Goal: Task Accomplishment & Management: Complete application form

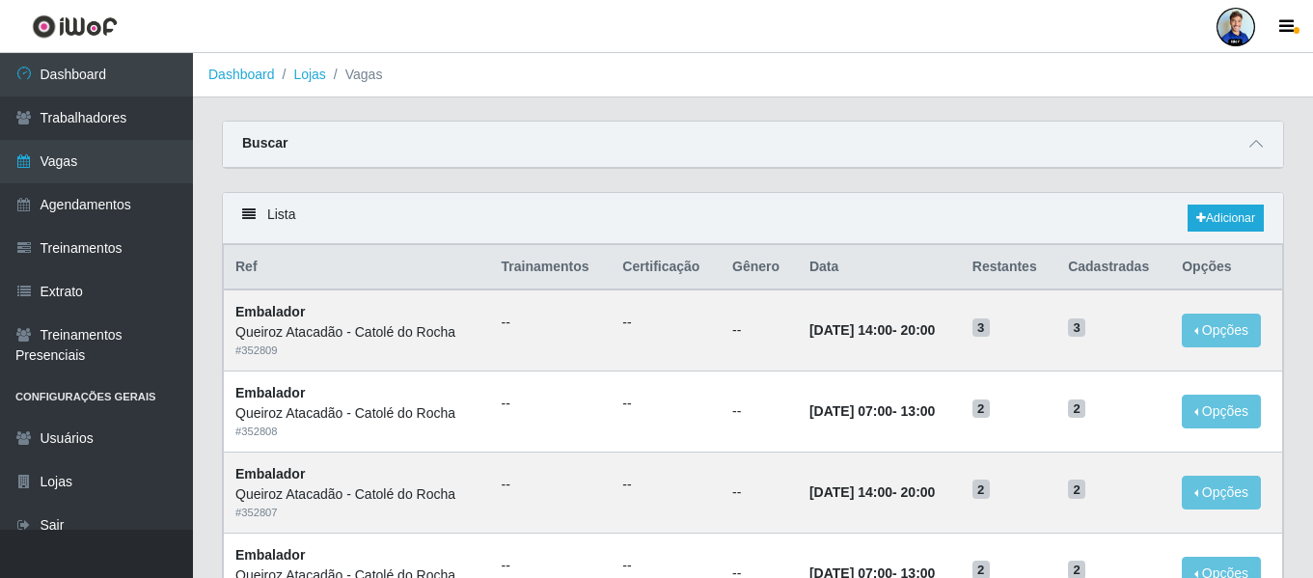
scroll to position [17, 0]
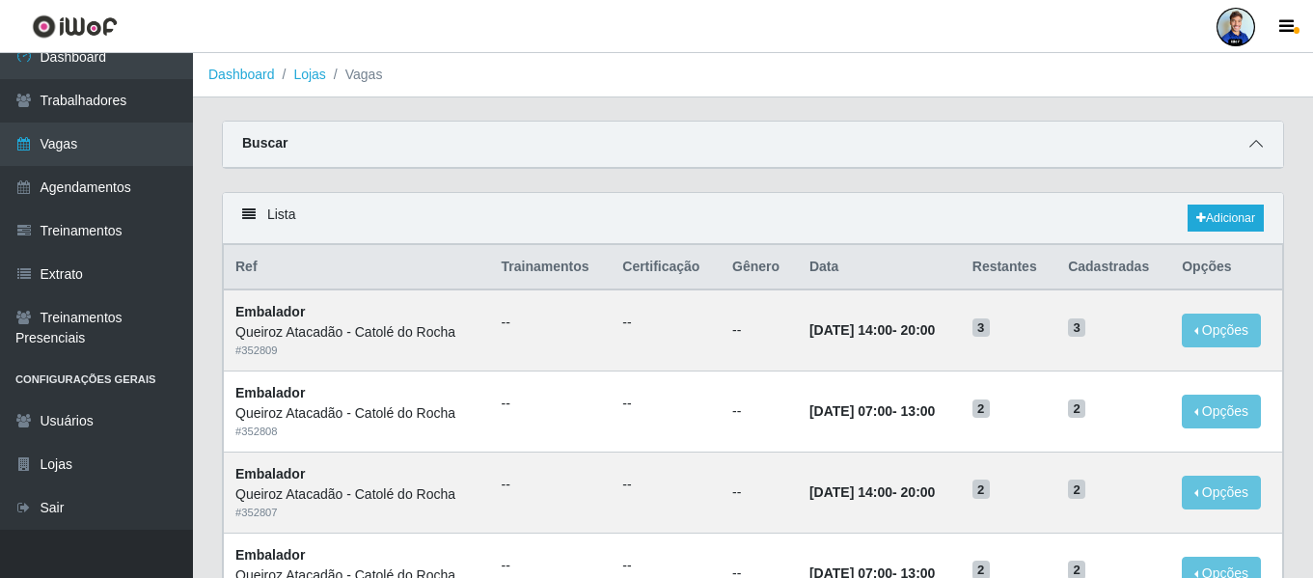
click at [1259, 137] on span at bounding box center [1256, 144] width 23 height 22
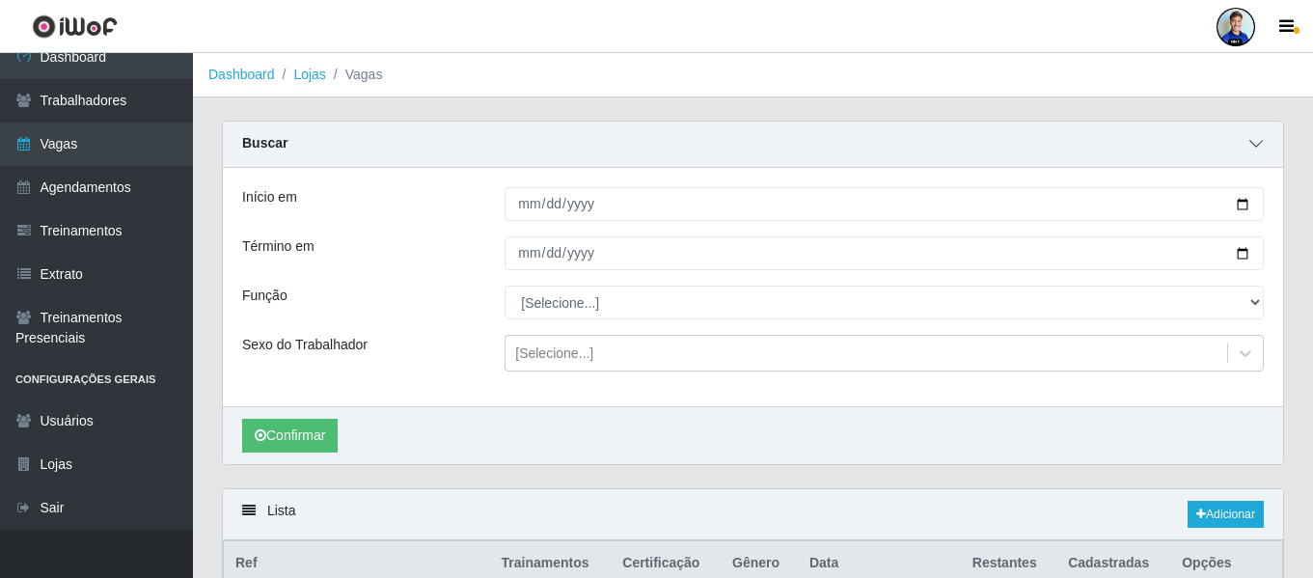
click at [1259, 137] on span at bounding box center [1256, 144] width 23 height 22
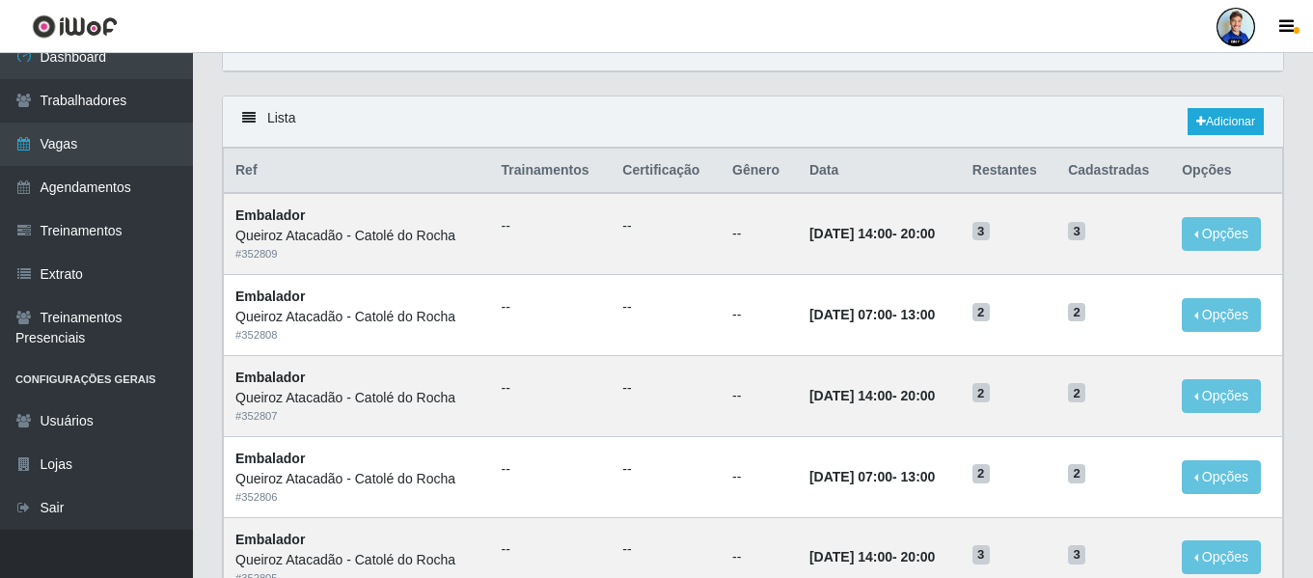
scroll to position [0, 0]
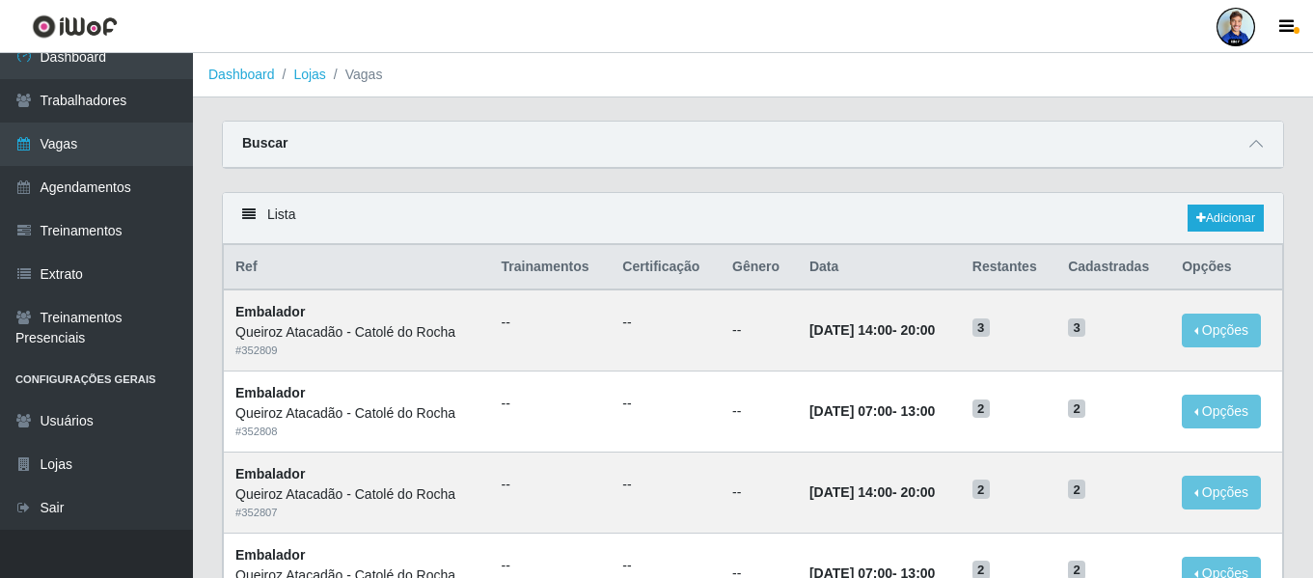
click at [290, 75] on li "Lojas" at bounding box center [300, 75] width 51 height 20
click at [303, 77] on link "Lojas" at bounding box center [309, 74] width 32 height 15
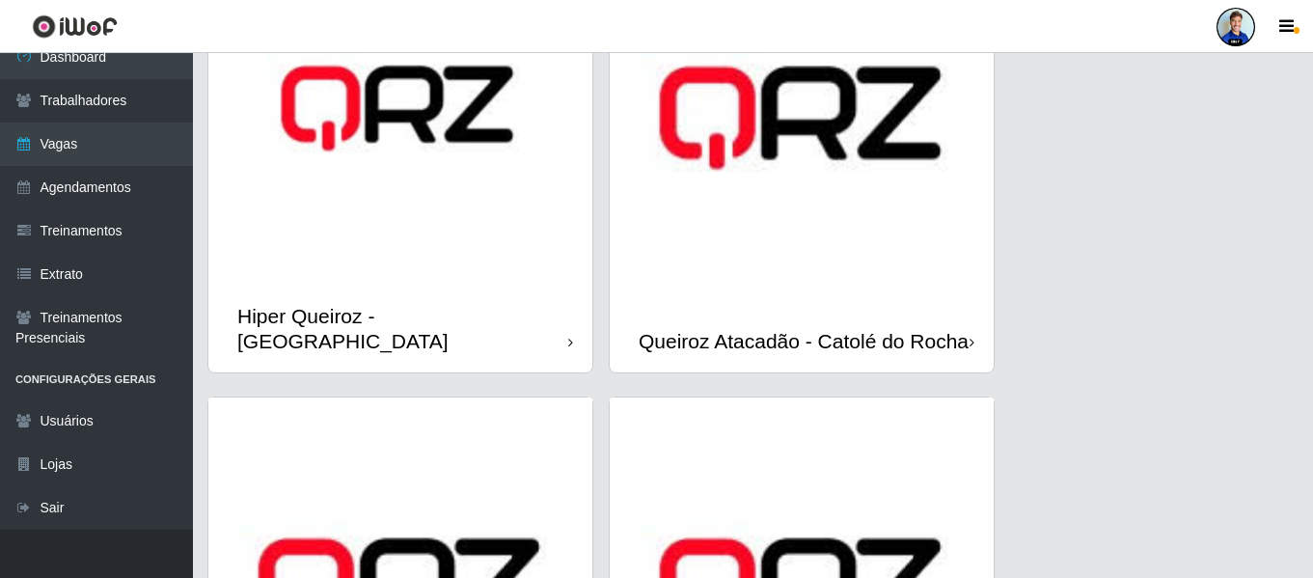
scroll to position [1158, 0]
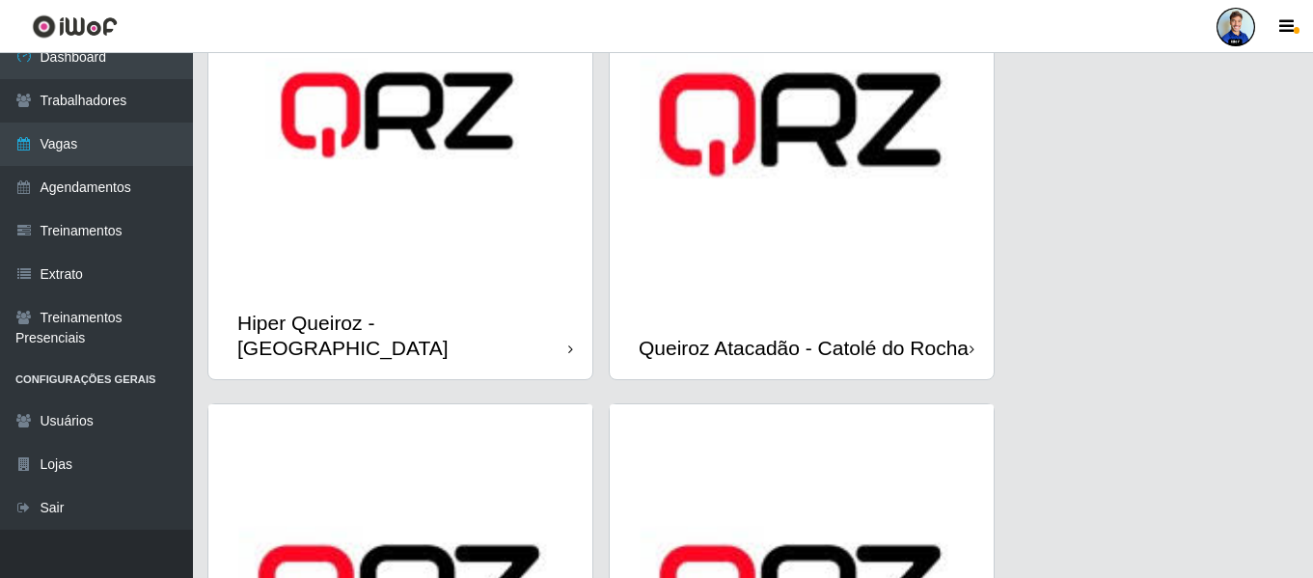
click at [415, 209] on img at bounding box center [400, 117] width 384 height 347
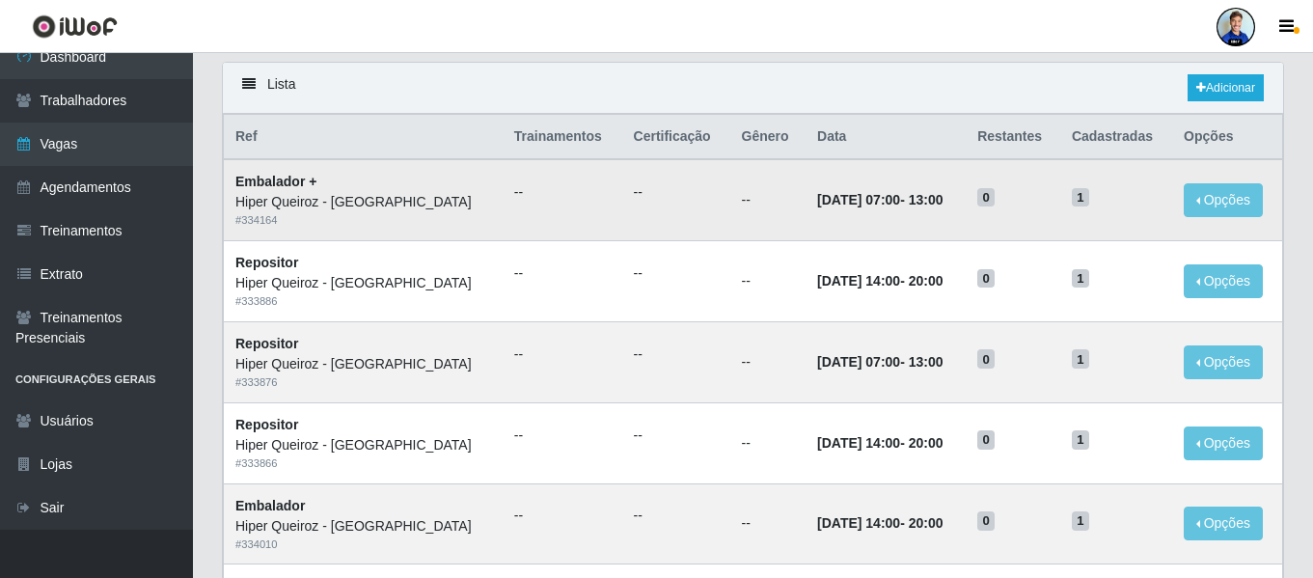
scroll to position [96, 0]
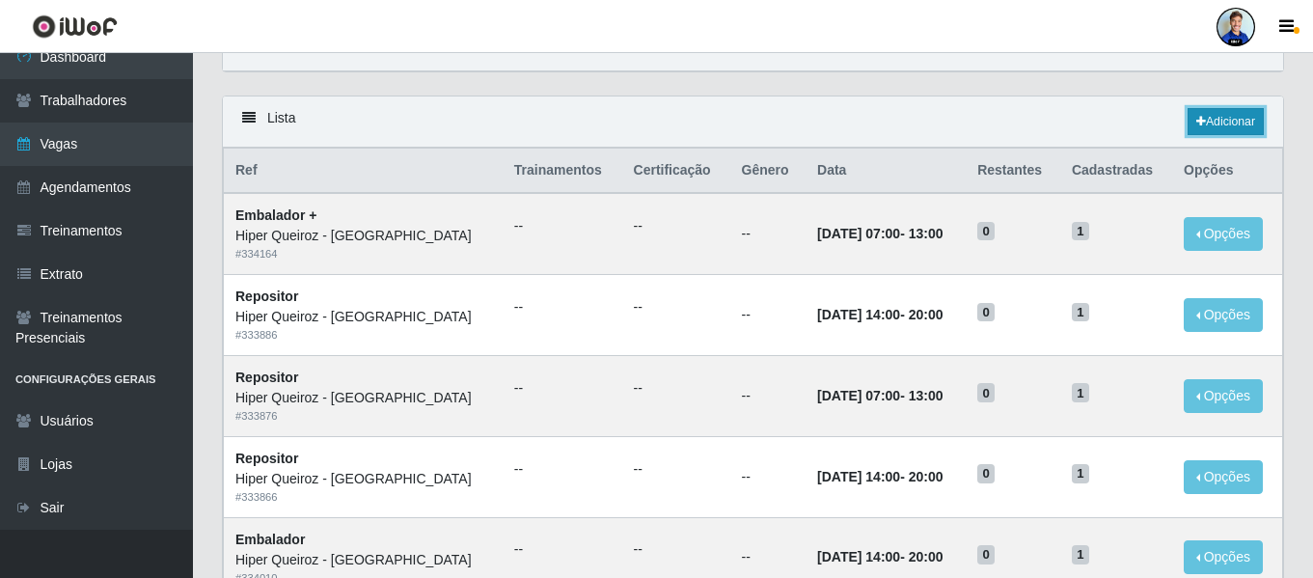
click at [1249, 123] on link "Adicionar" at bounding box center [1226, 121] width 76 height 27
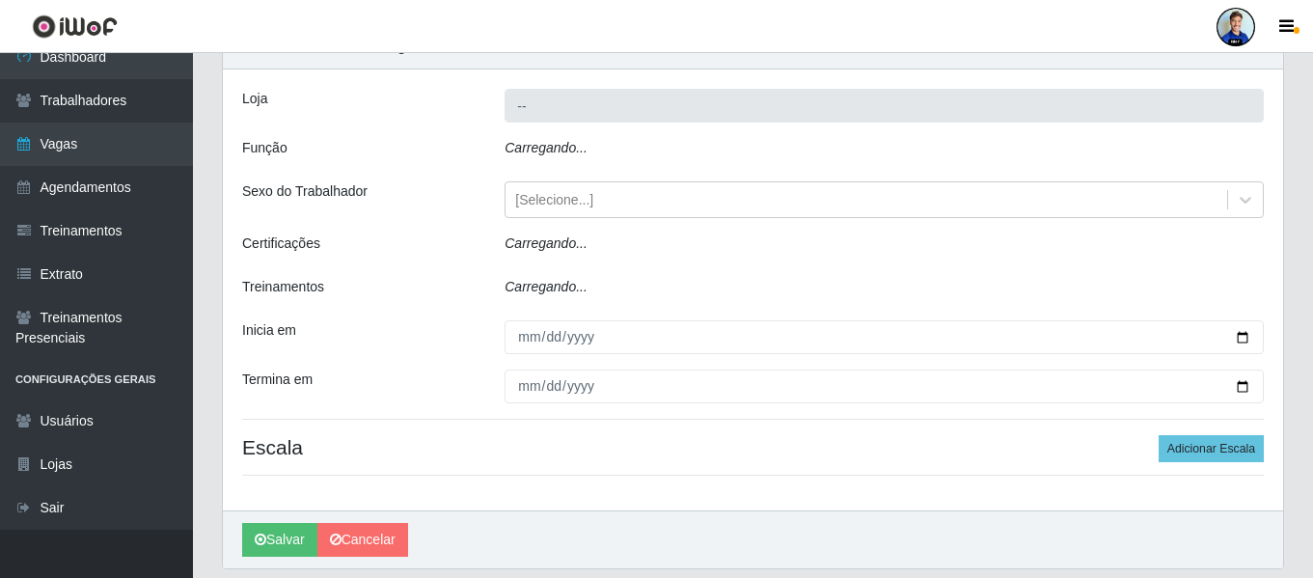
type input "Hiper Queiroz - São Bento"
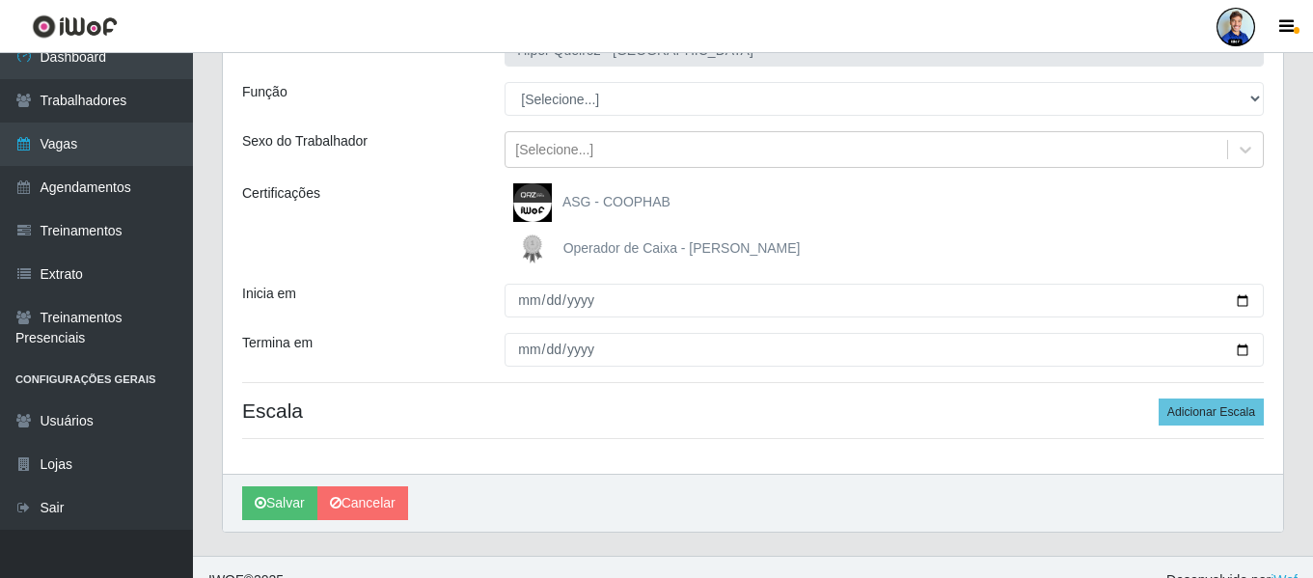
scroll to position [178, 0]
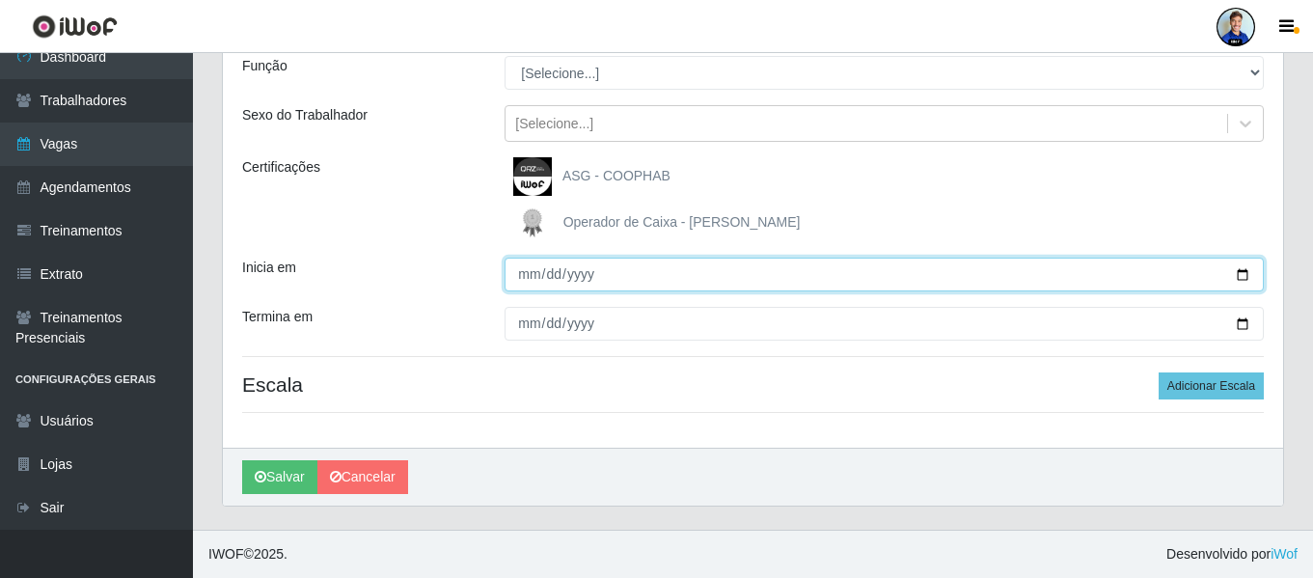
click at [526, 267] on input "Inicia em" at bounding box center [884, 275] width 759 height 34
click at [545, 280] on input "2025-09-02" at bounding box center [884, 275] width 759 height 34
type input "2025-10-02"
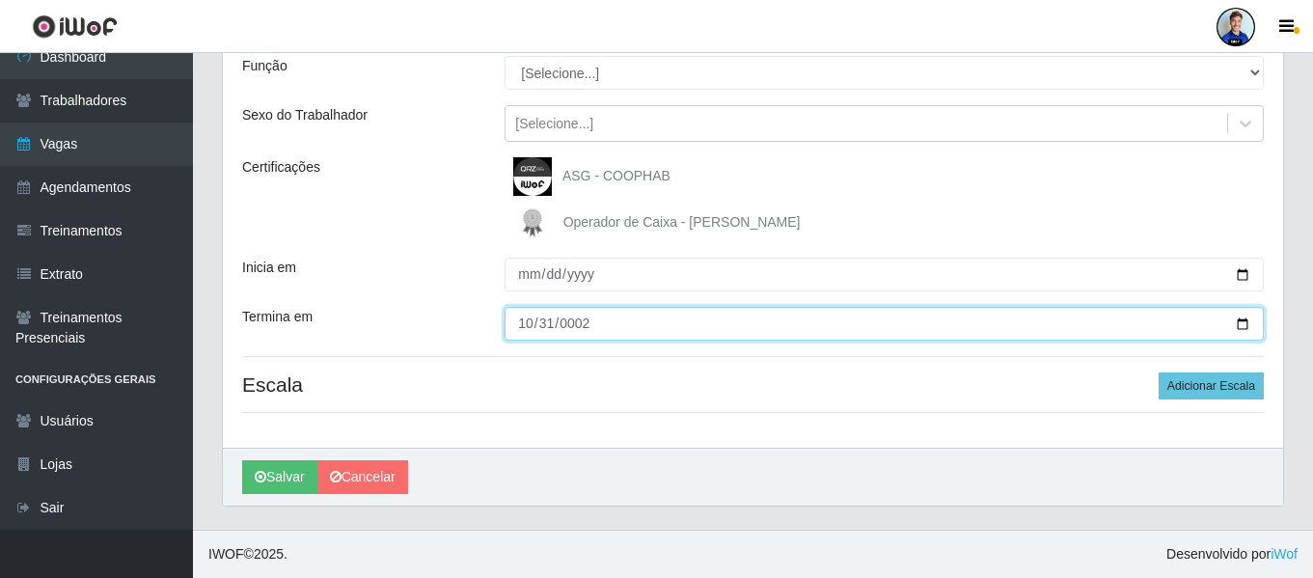
type input "0022-10-31"
type input "2025-10-31"
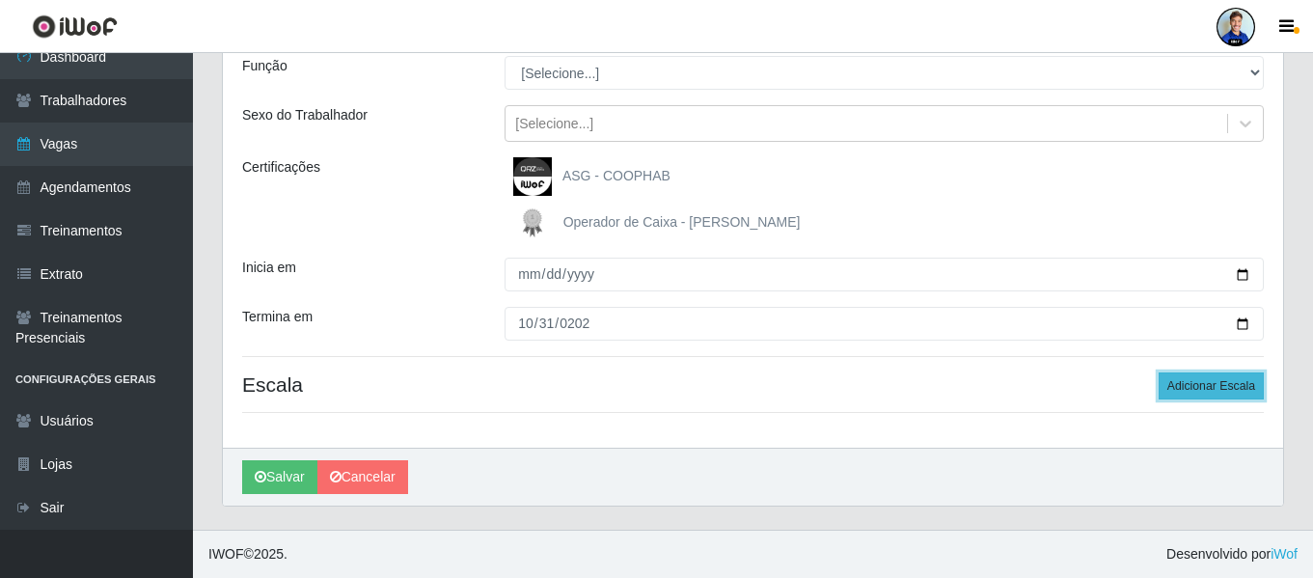
click at [1193, 391] on button "Adicionar Escala" at bounding box center [1211, 385] width 105 height 27
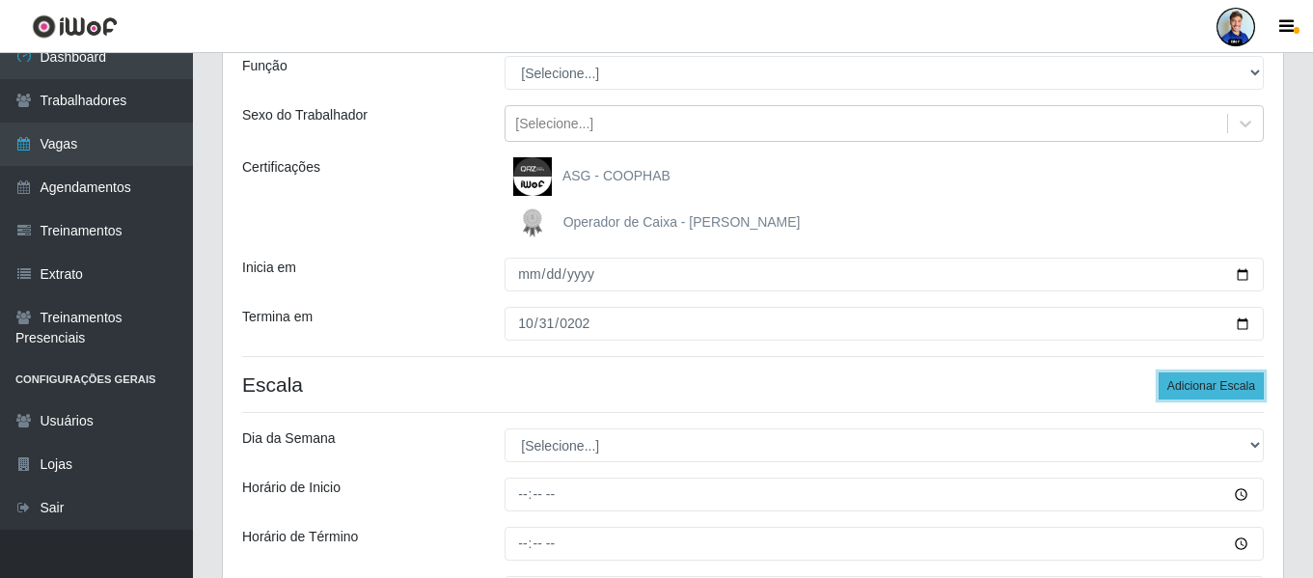
click at [1188, 390] on button "Adicionar Escala" at bounding box center [1211, 385] width 105 height 27
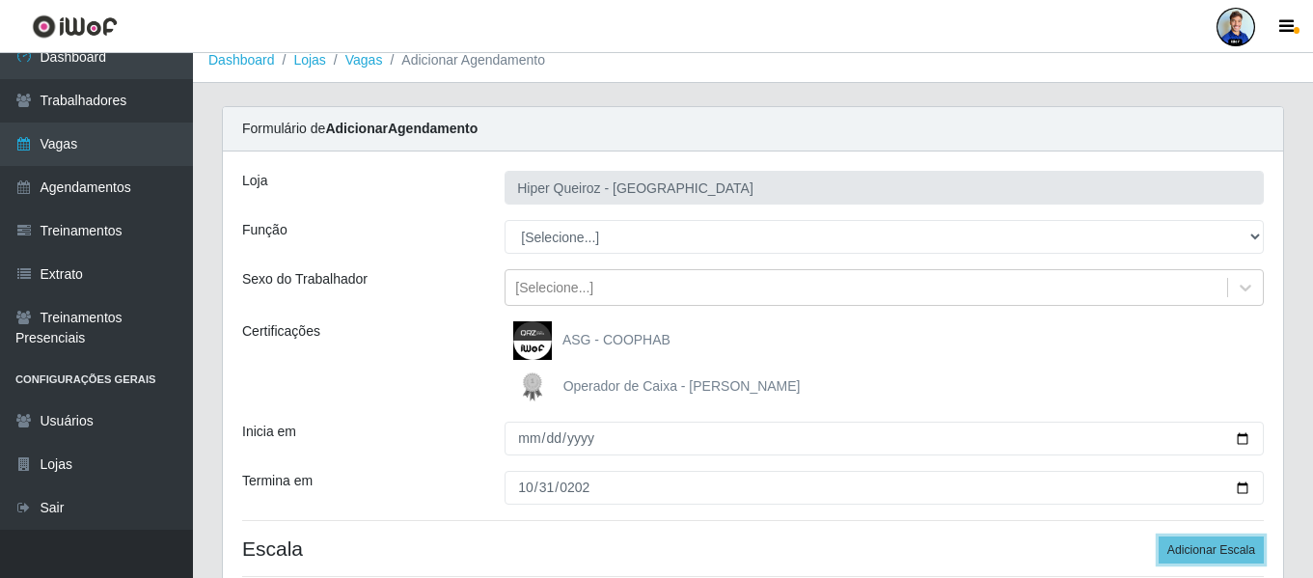
scroll to position [0, 0]
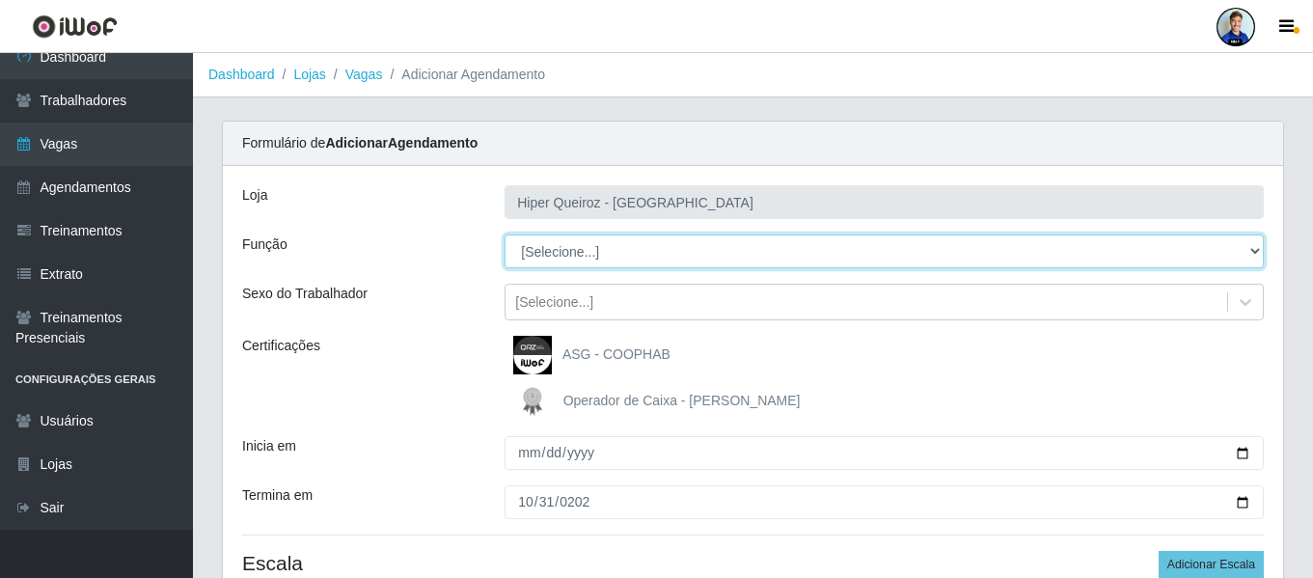
click at [572, 251] on select "[Selecione...] ASG ASG + ASG ++ Embalador Embalador + Embalador ++ Operador de …" at bounding box center [884, 251] width 759 height 34
select select "1"
click at [505, 234] on select "[Selecione...] ASG ASG + ASG ++ Embalador Embalador + Embalador ++ Operador de …" at bounding box center [884, 251] width 759 height 34
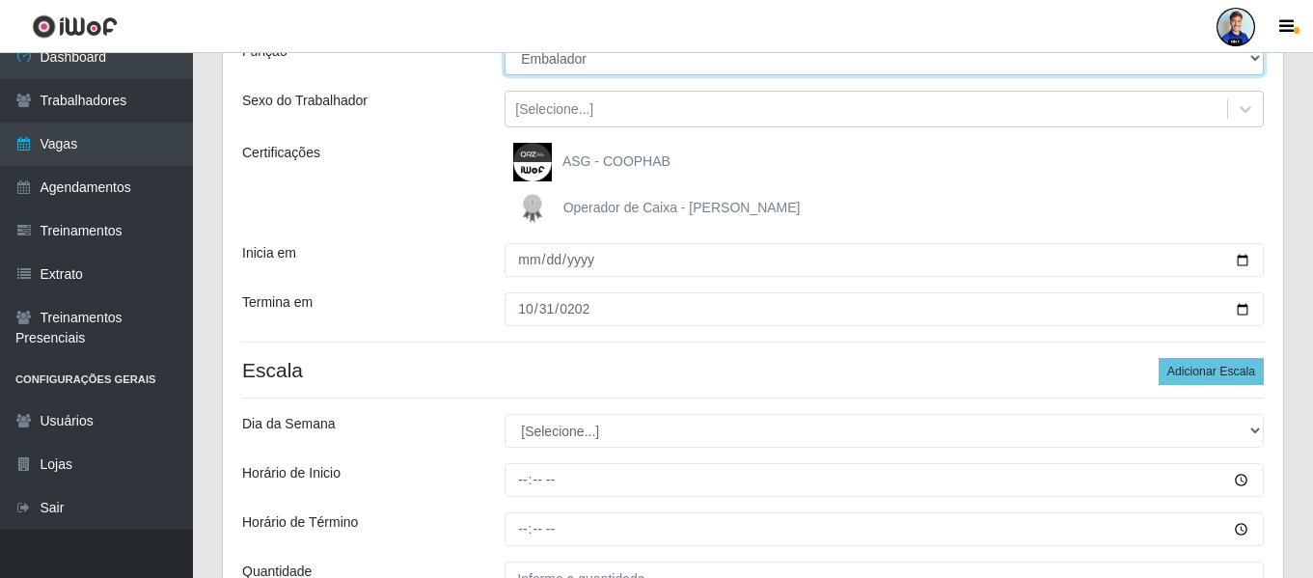
scroll to position [289, 0]
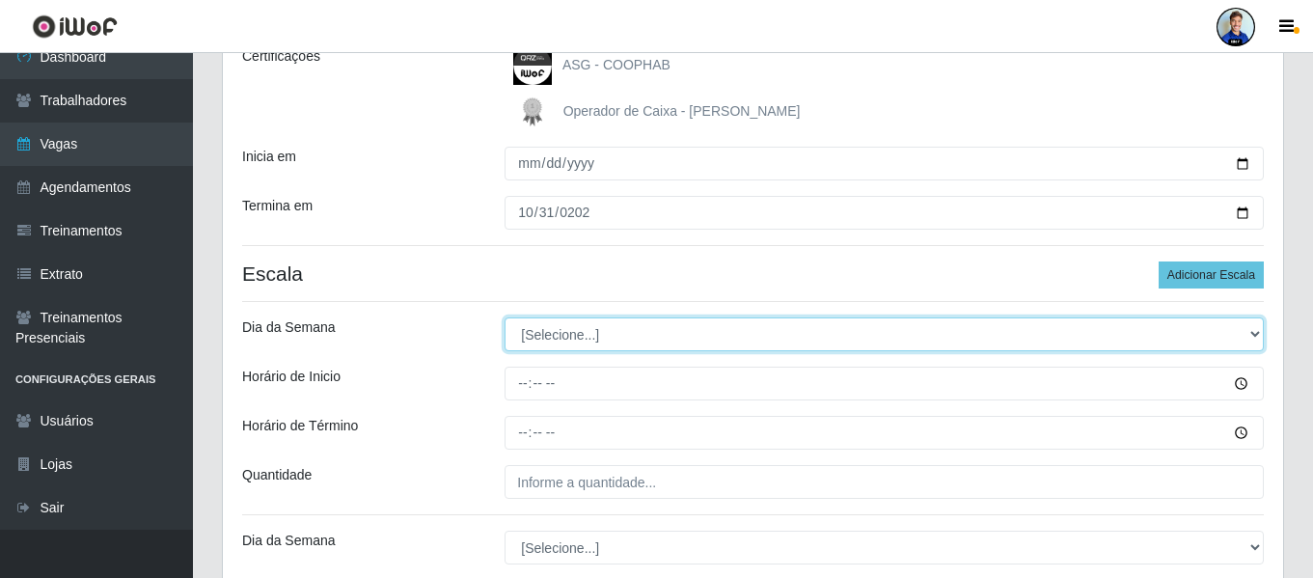
click at [547, 337] on select "[Selecione...] Segunda Terça Quarta Quinta Sexta Sábado Domingo" at bounding box center [884, 334] width 759 height 34
select select "1"
click at [505, 317] on select "[Selecione...] Segunda Terça Quarta Quinta Sexta Sábado Domingo" at bounding box center [884, 334] width 759 height 34
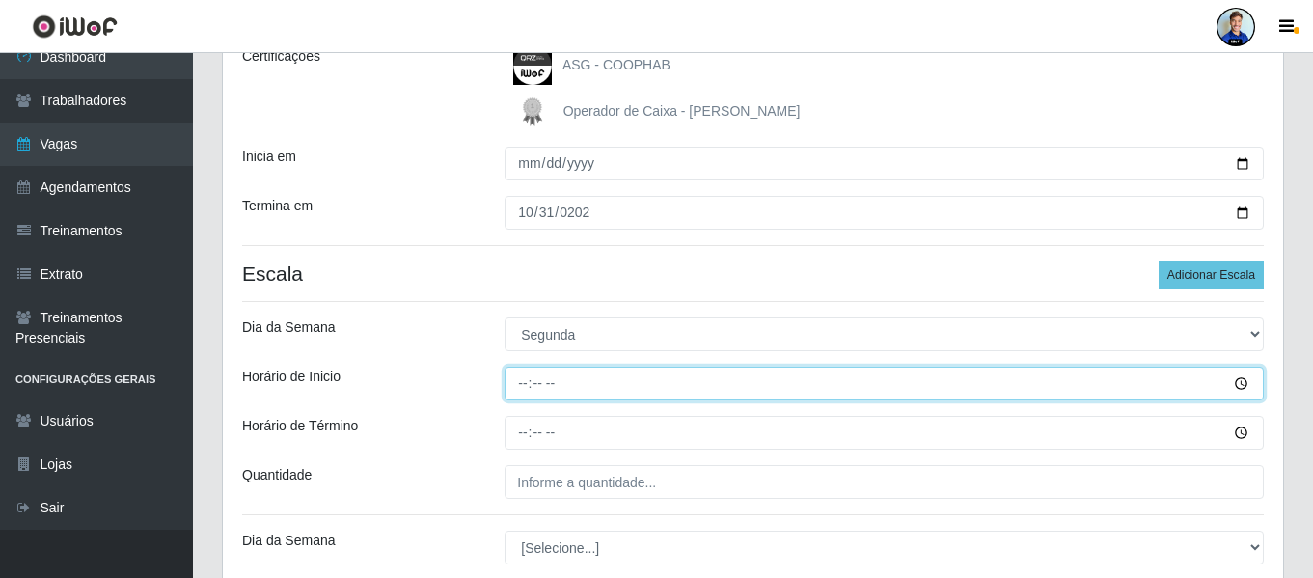
type input "07:00"
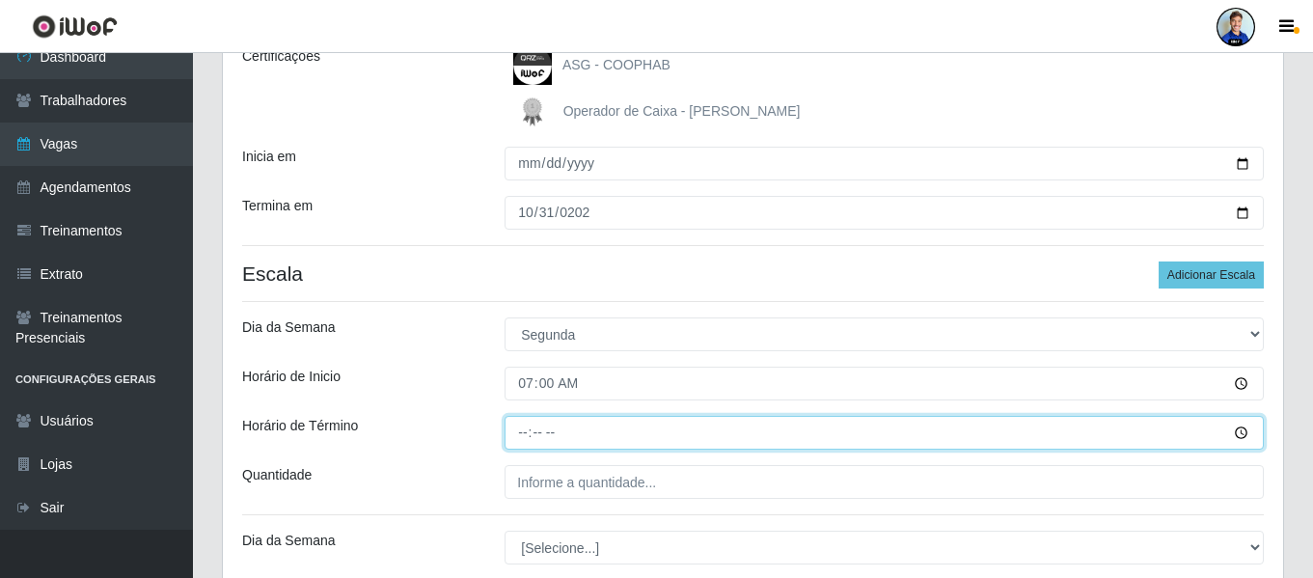
type input "13:00"
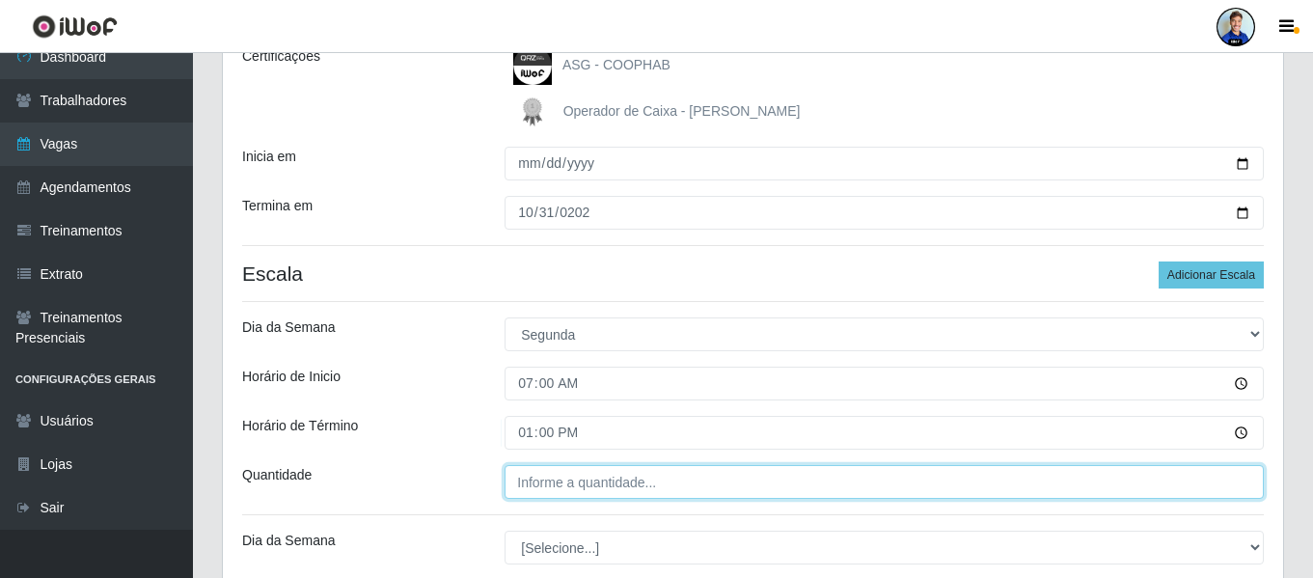
type input "___"
type input "1__"
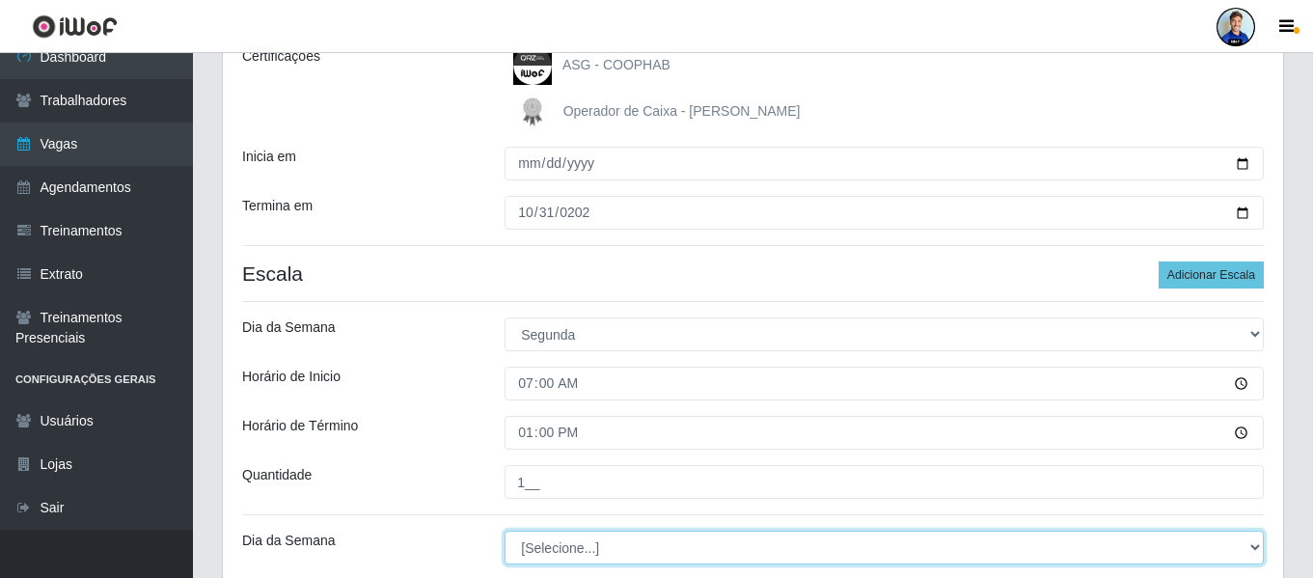
scroll to position [386, 0]
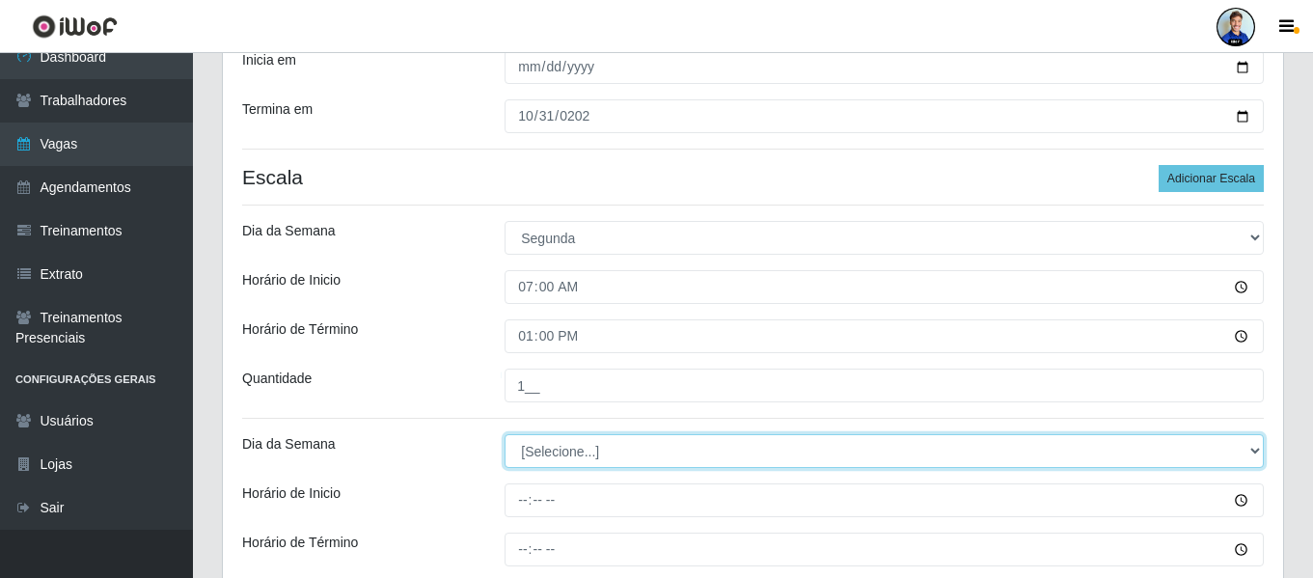
select select "2"
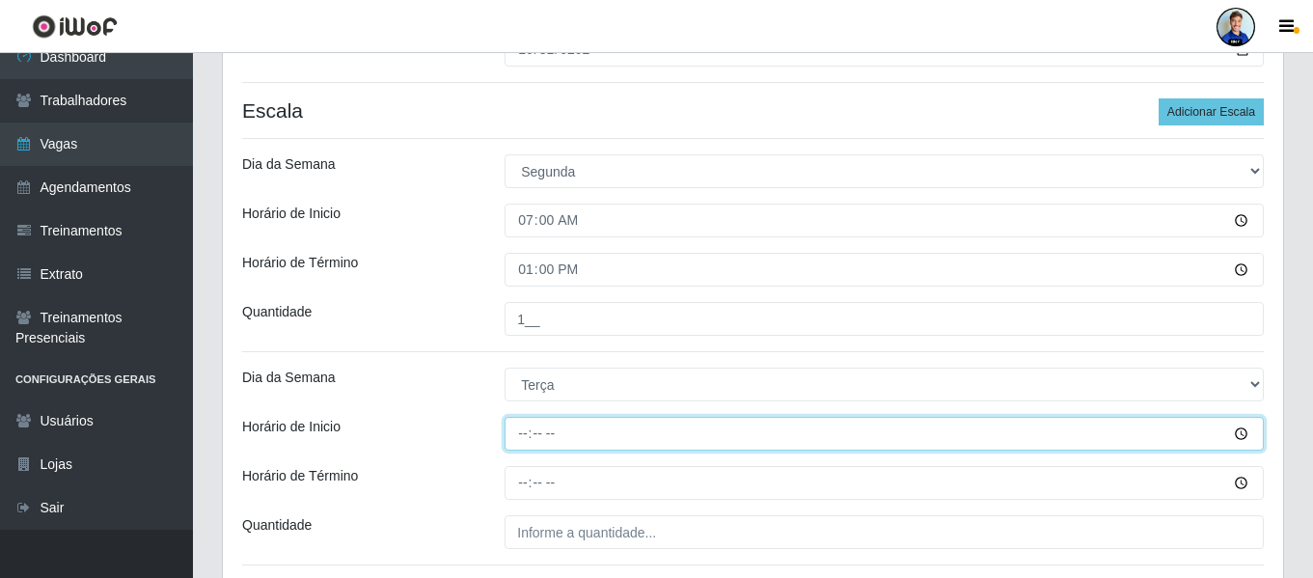
scroll to position [482, 0]
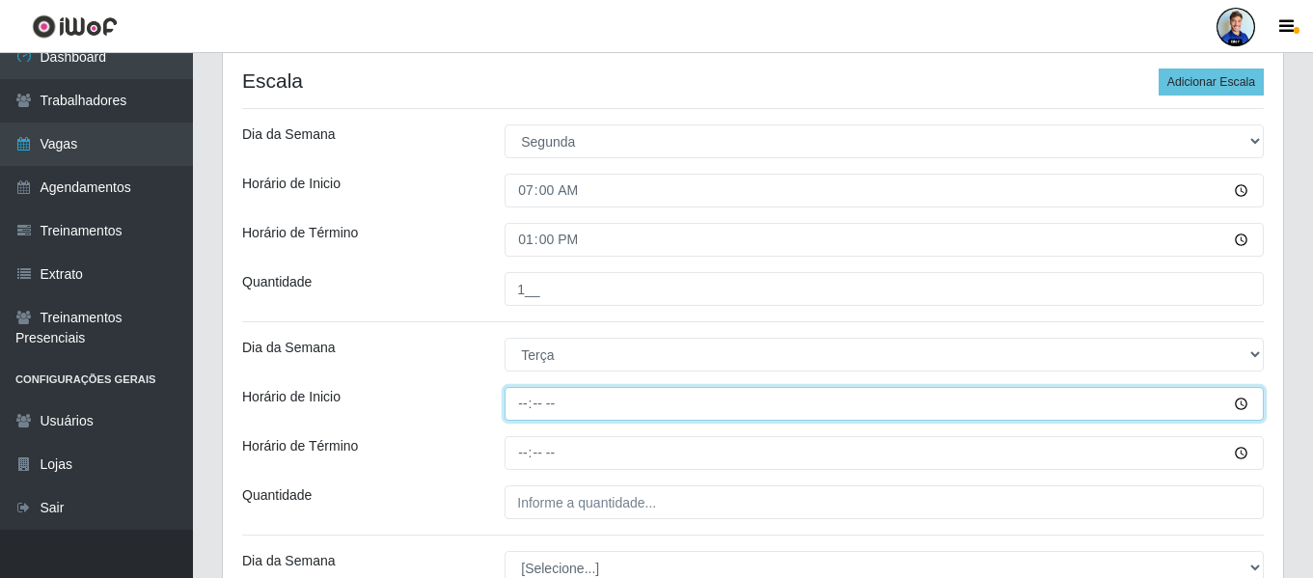
click at [550, 411] on input "Horário de Inicio" at bounding box center [884, 404] width 759 height 34
type input "07:00"
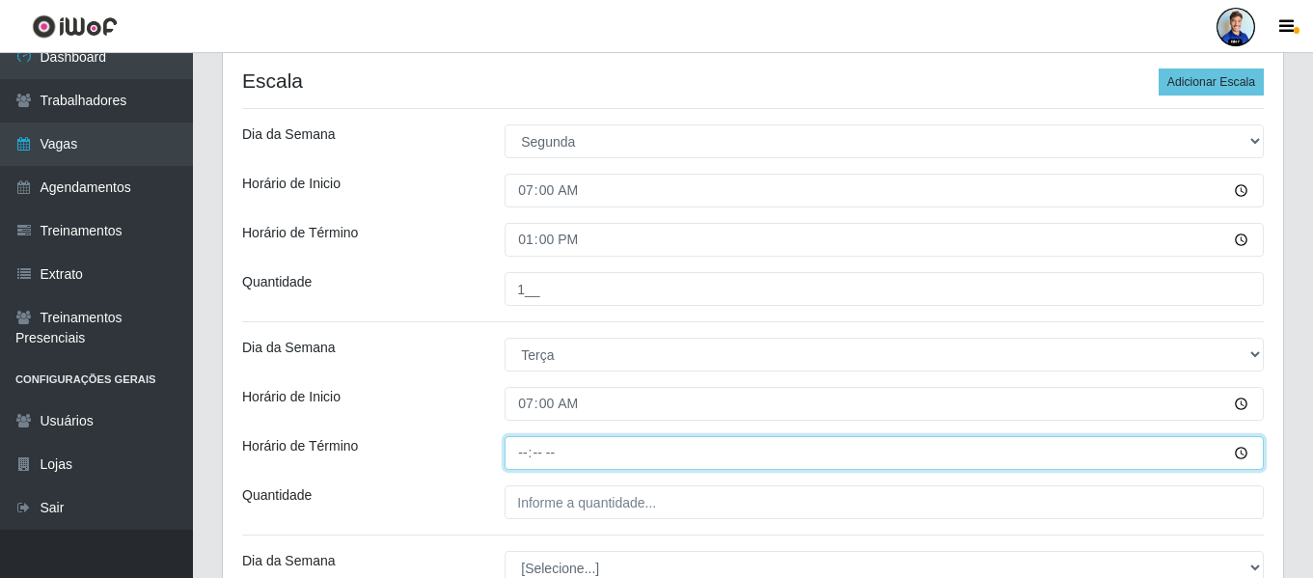
type input "13:00"
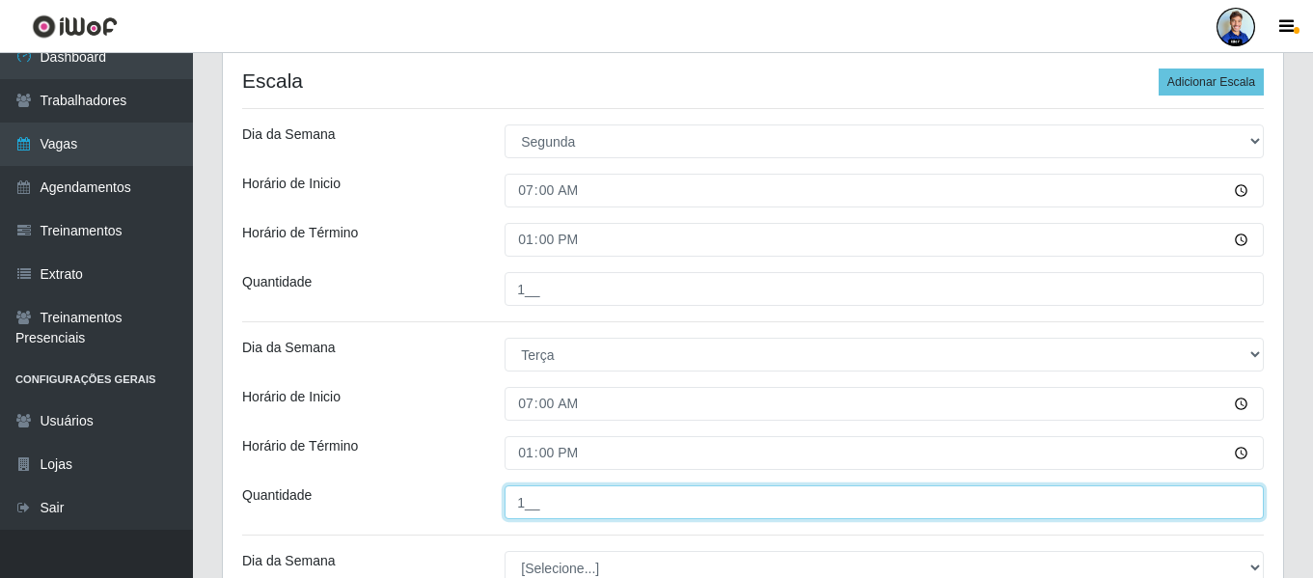
type input "1__"
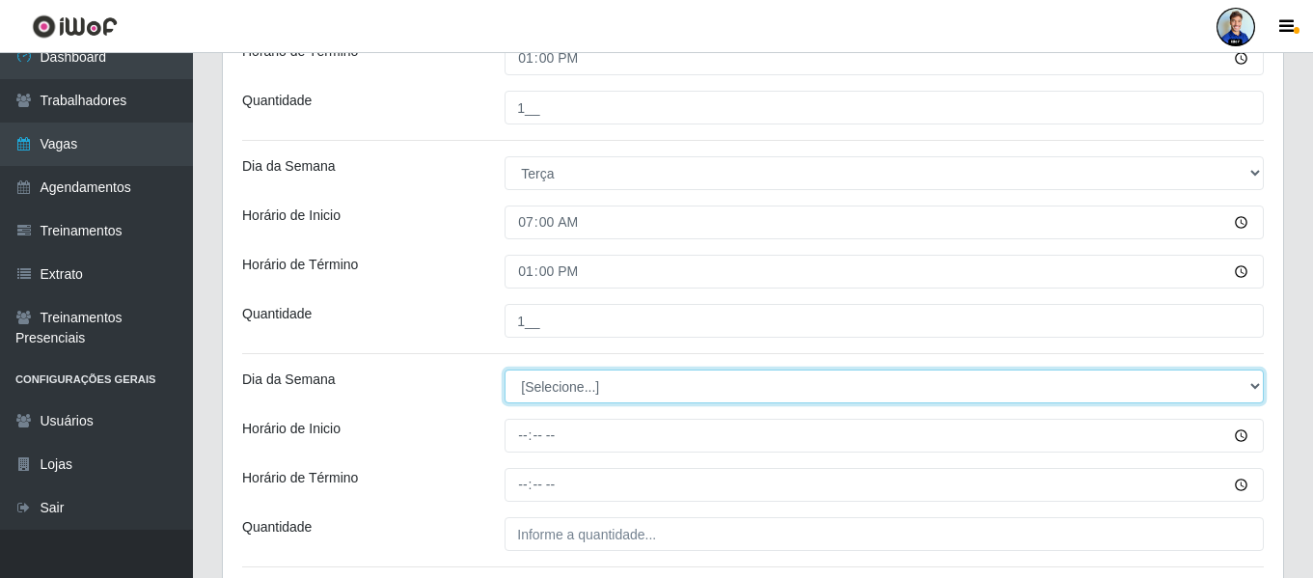
scroll to position [665, 0]
select select "3"
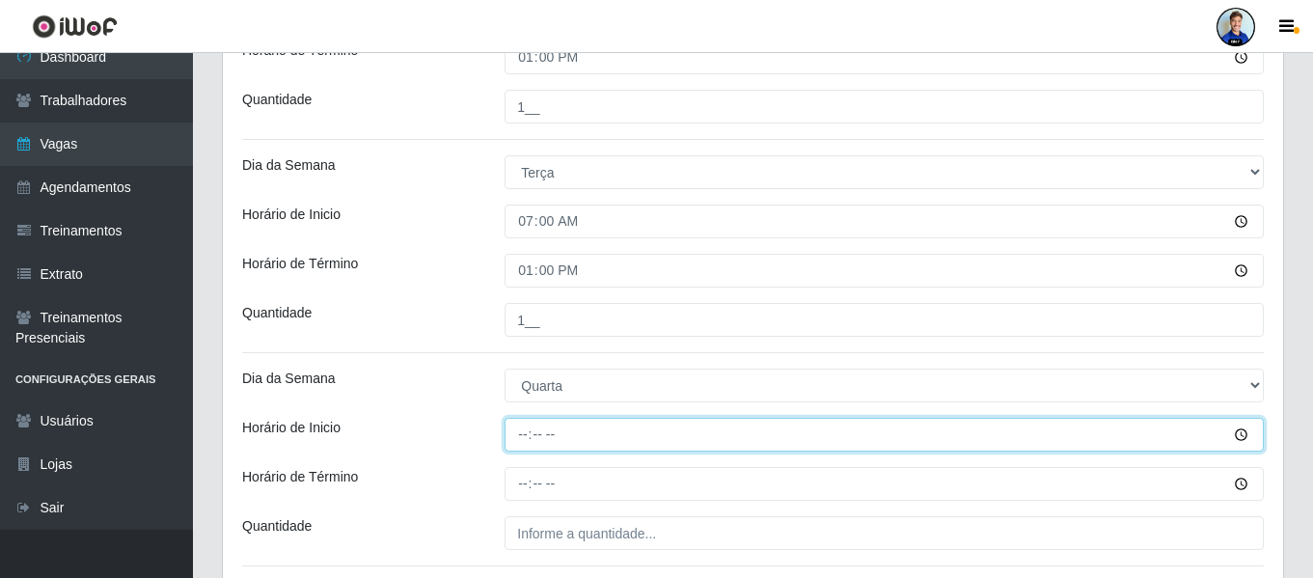
type input "07:00"
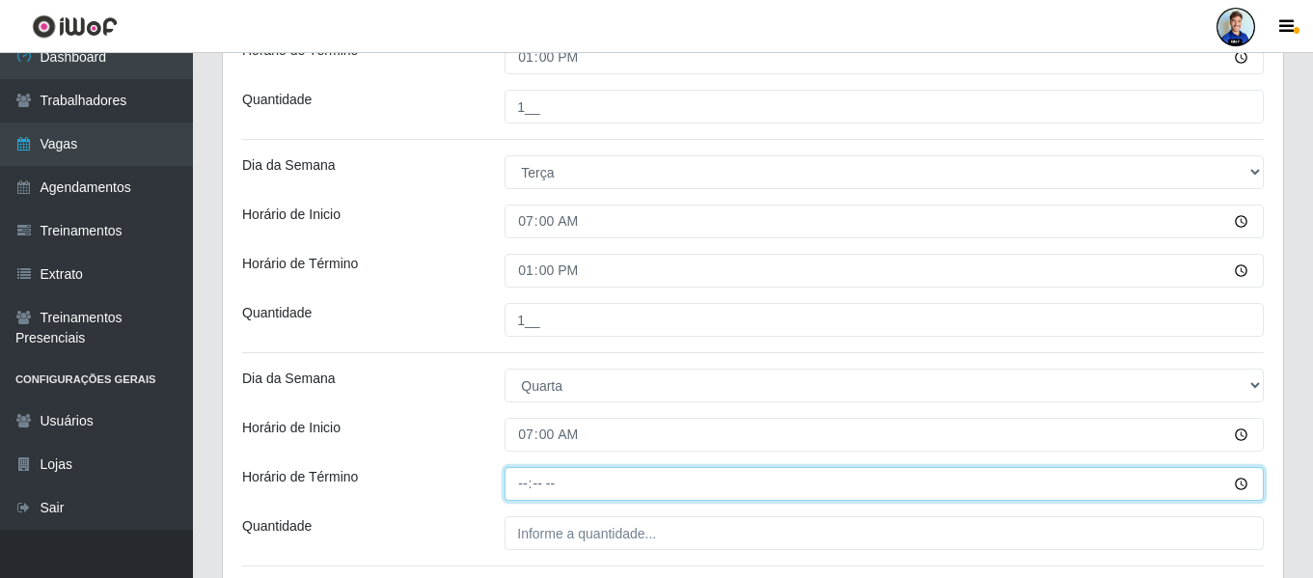
type input "13:00"
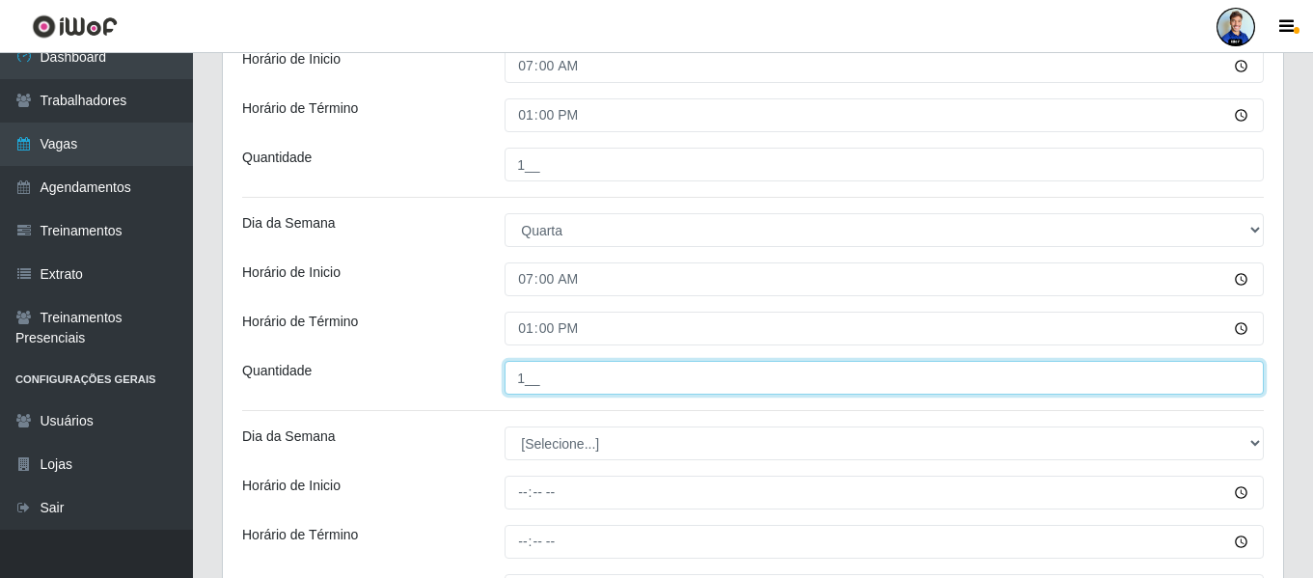
type input "1__"
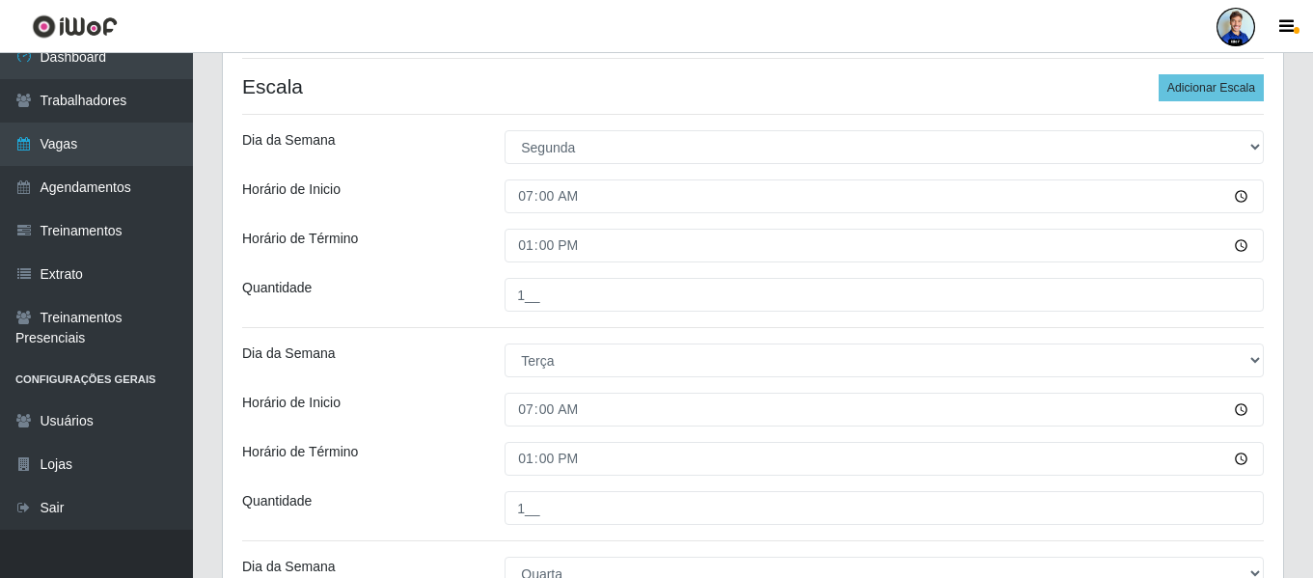
scroll to position [472, 0]
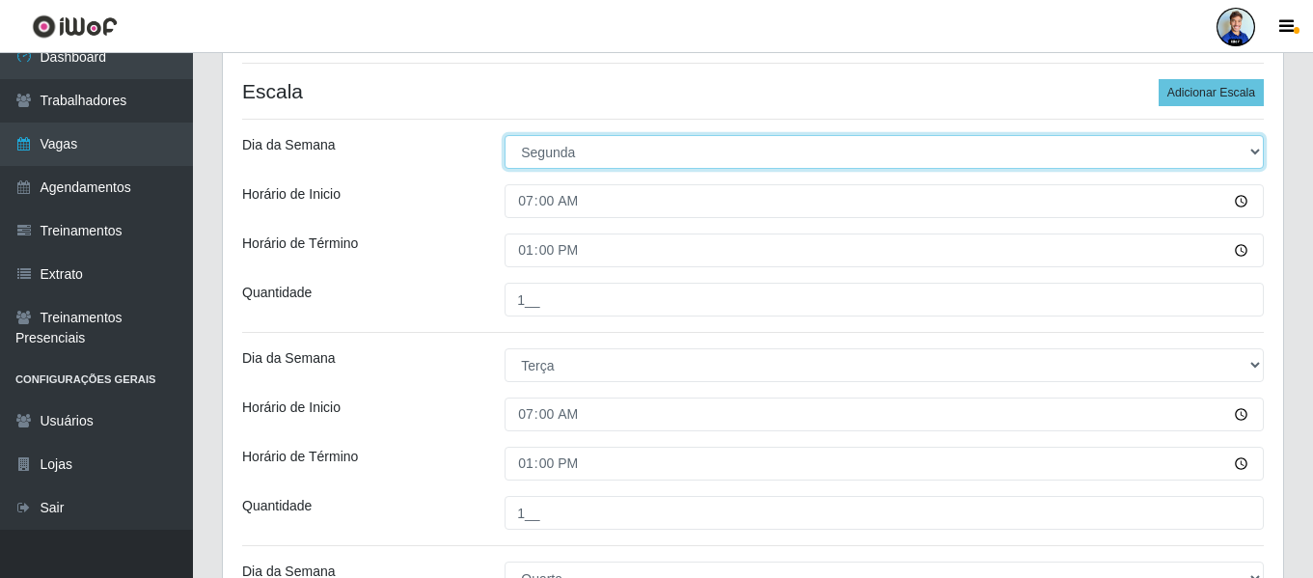
click at [563, 154] on select "[Selecione...] Segunda Terça Quarta Quinta Sexta Sábado Domingo" at bounding box center [884, 152] width 759 height 34
select select "3"
click at [505, 135] on select "[Selecione...] Segunda Terça Quarta Quinta Sexta Sábado Domingo" at bounding box center [884, 152] width 759 height 34
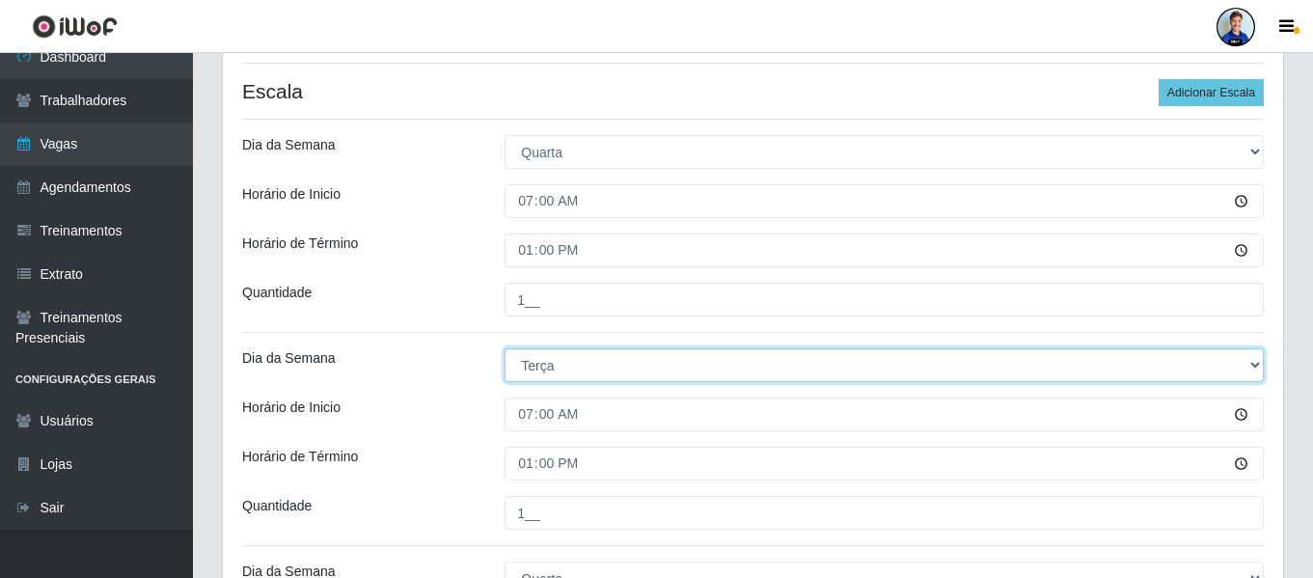
click at [569, 364] on select "[Selecione...] Segunda Terça Quarta Quinta Sexta Sábado Domingo" at bounding box center [884, 365] width 759 height 34
select select "4"
click at [505, 348] on select "[Selecione...] Segunda Terça Quarta Quinta Sexta Sábado Domingo" at bounding box center [884, 365] width 759 height 34
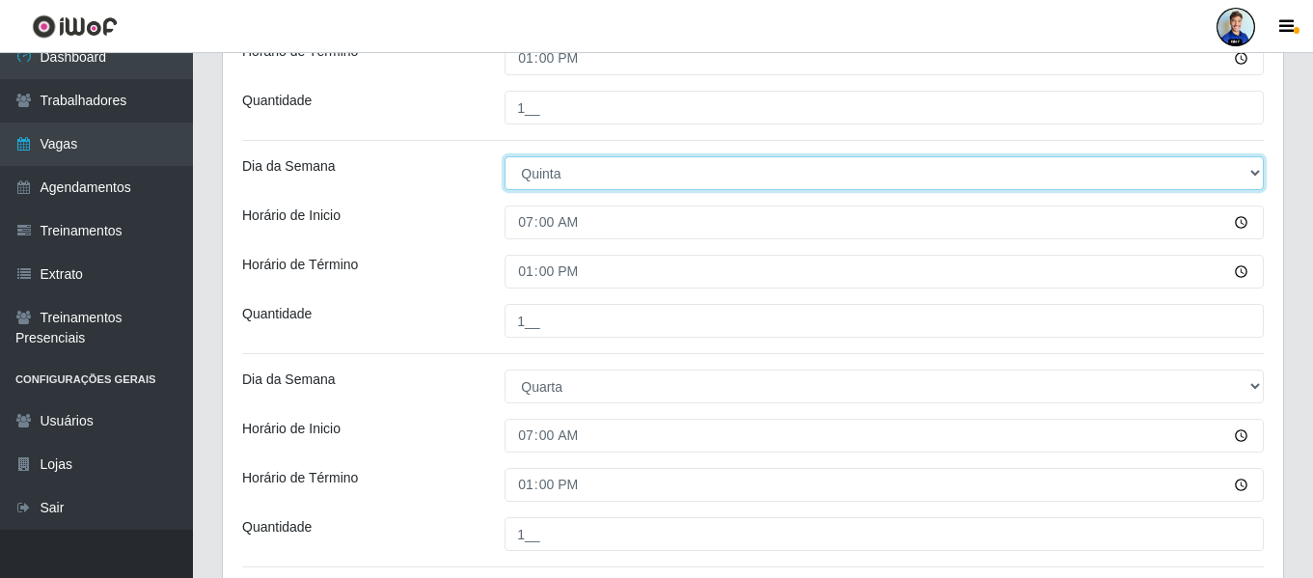
scroll to position [665, 0]
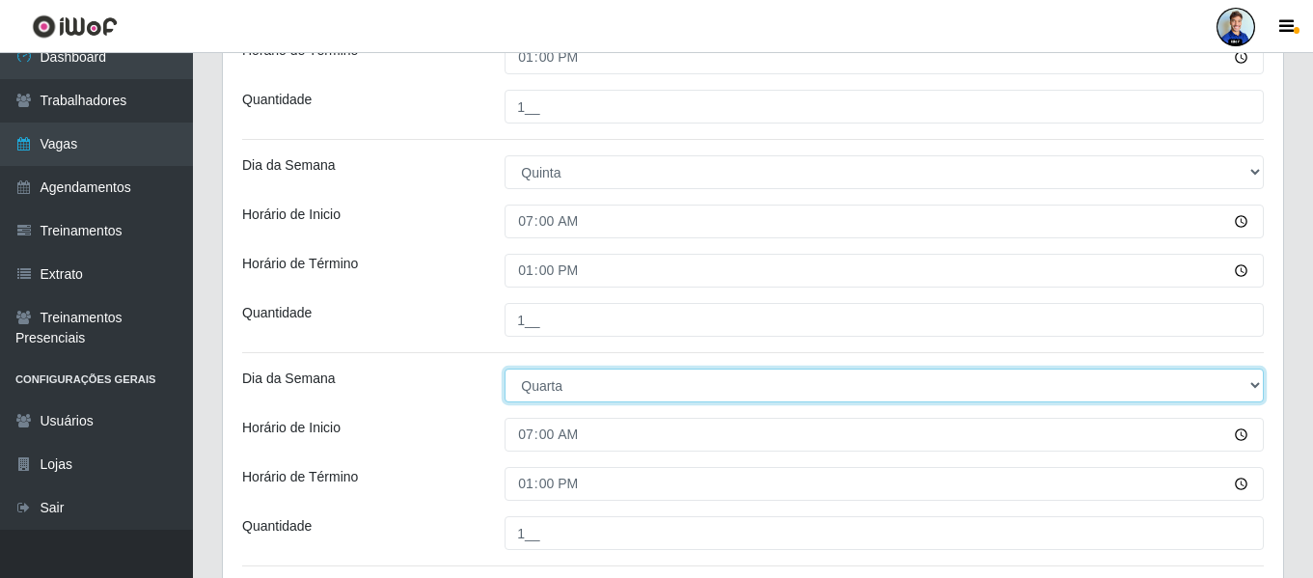
click at [556, 376] on select "[Selecione...] Segunda Terça Quarta Quinta Sexta Sábado Domingo" at bounding box center [884, 386] width 759 height 34
select select "5"
click at [505, 369] on select "[Selecione...] Segunda Terça Quarta Quinta Sexta Sábado Domingo" at bounding box center [884, 386] width 759 height 34
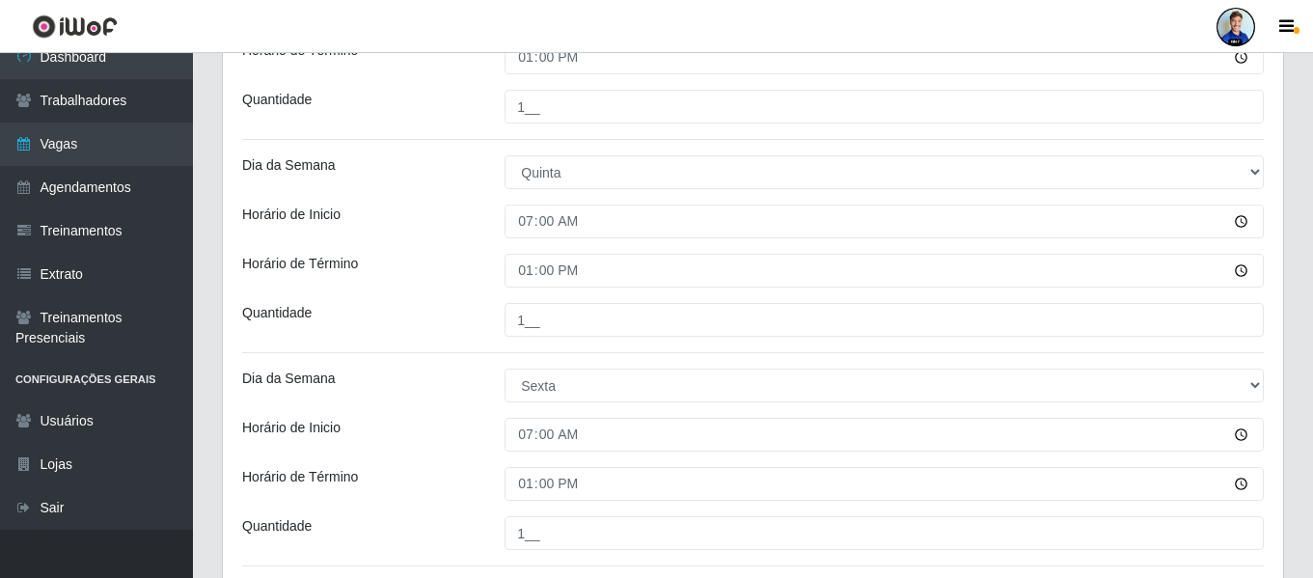
click at [495, 315] on div "1__" at bounding box center [884, 320] width 788 height 34
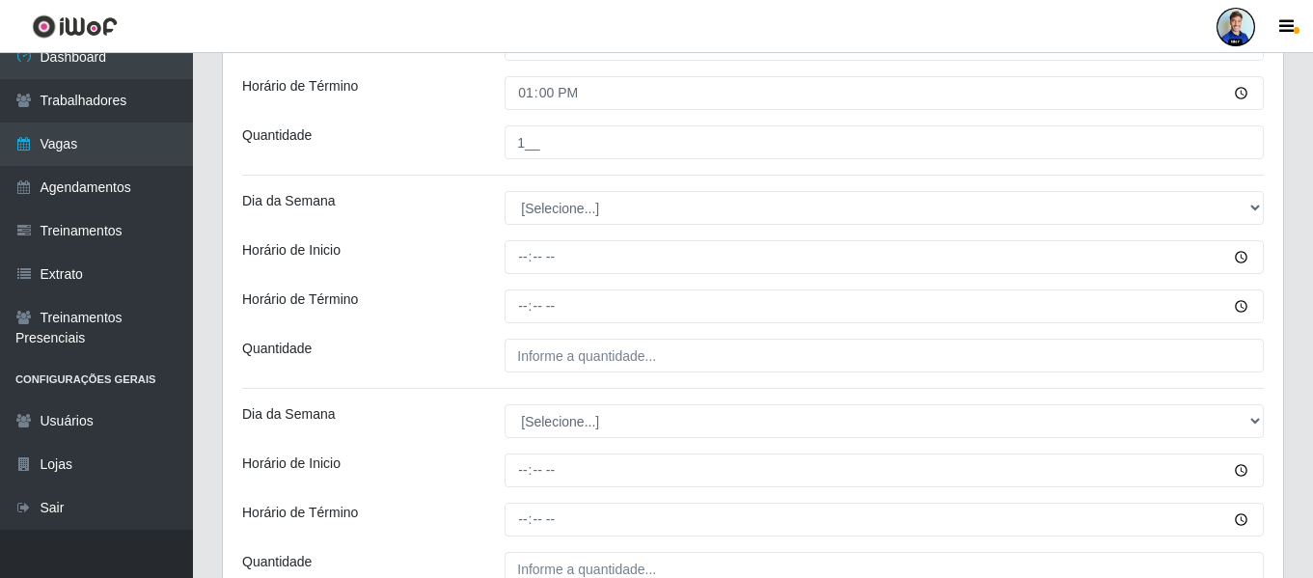
scroll to position [1245, 0]
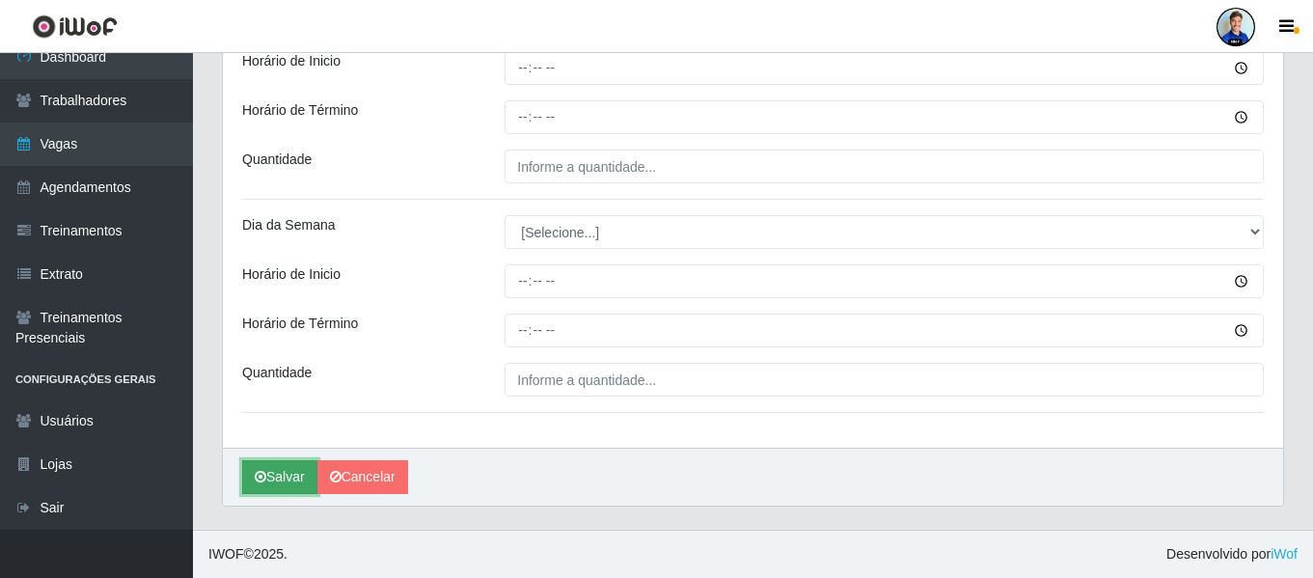
click at [287, 468] on button "Salvar" at bounding box center [279, 477] width 75 height 34
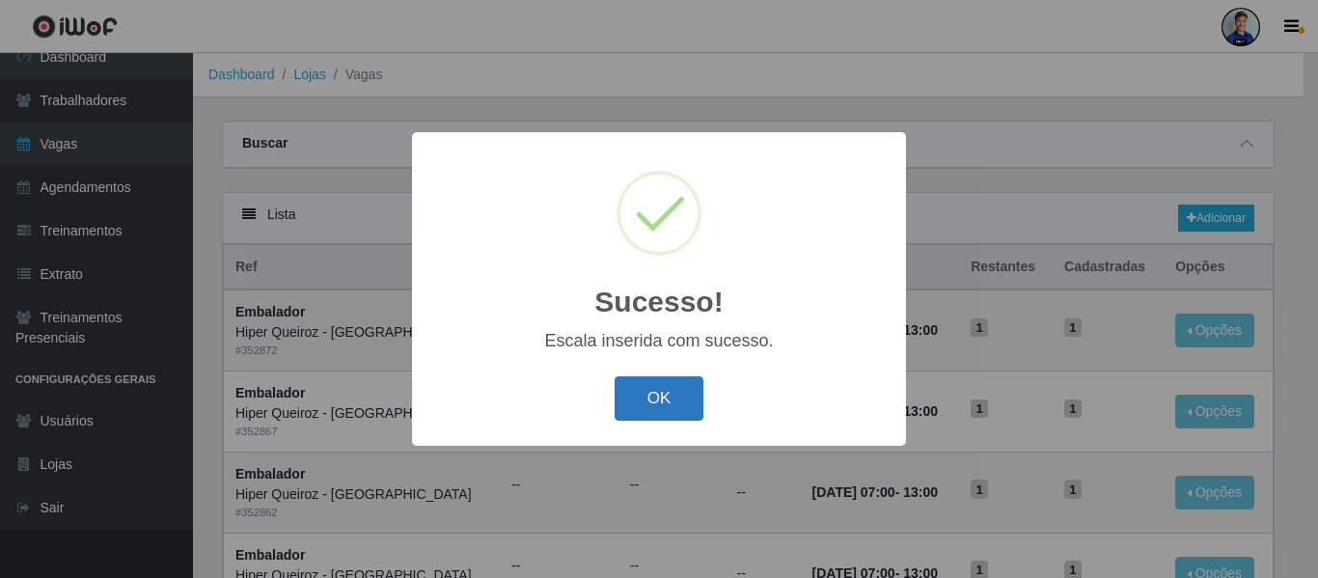
click at [672, 399] on button "OK" at bounding box center [660, 398] width 90 height 45
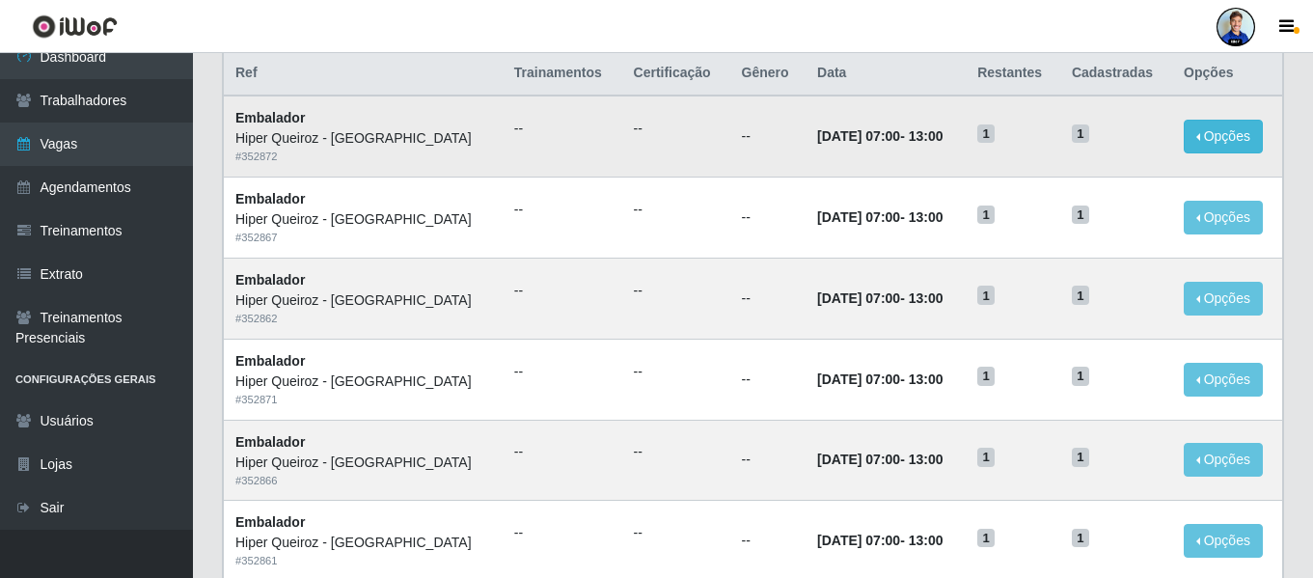
scroll to position [96, 0]
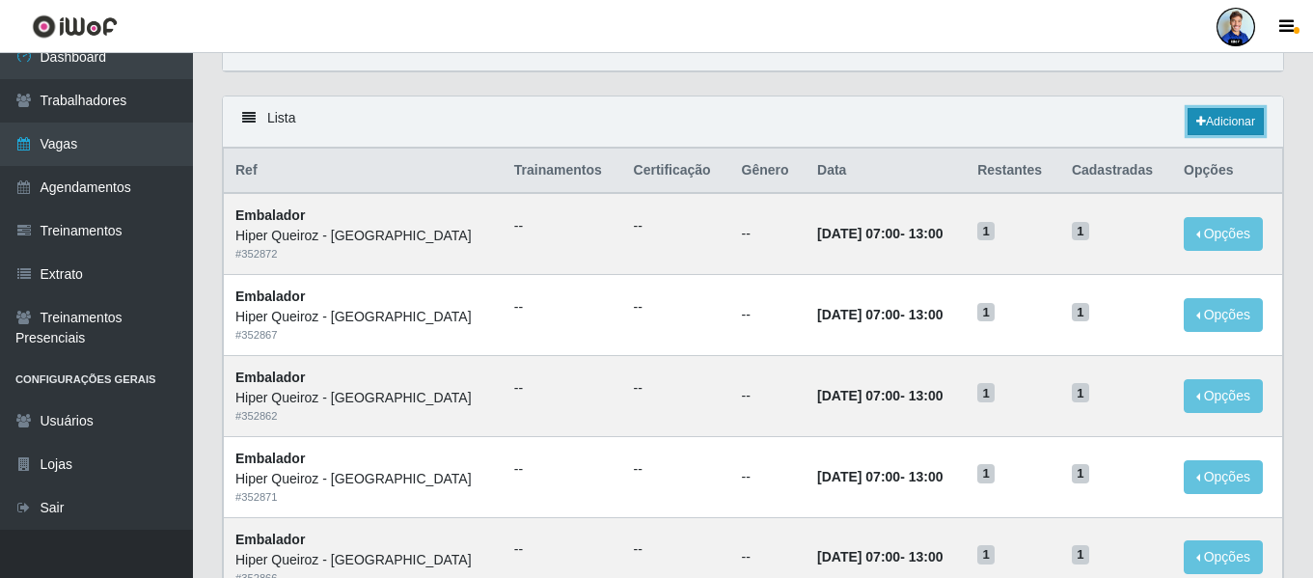
click at [1240, 110] on link "Adicionar" at bounding box center [1226, 121] width 76 height 27
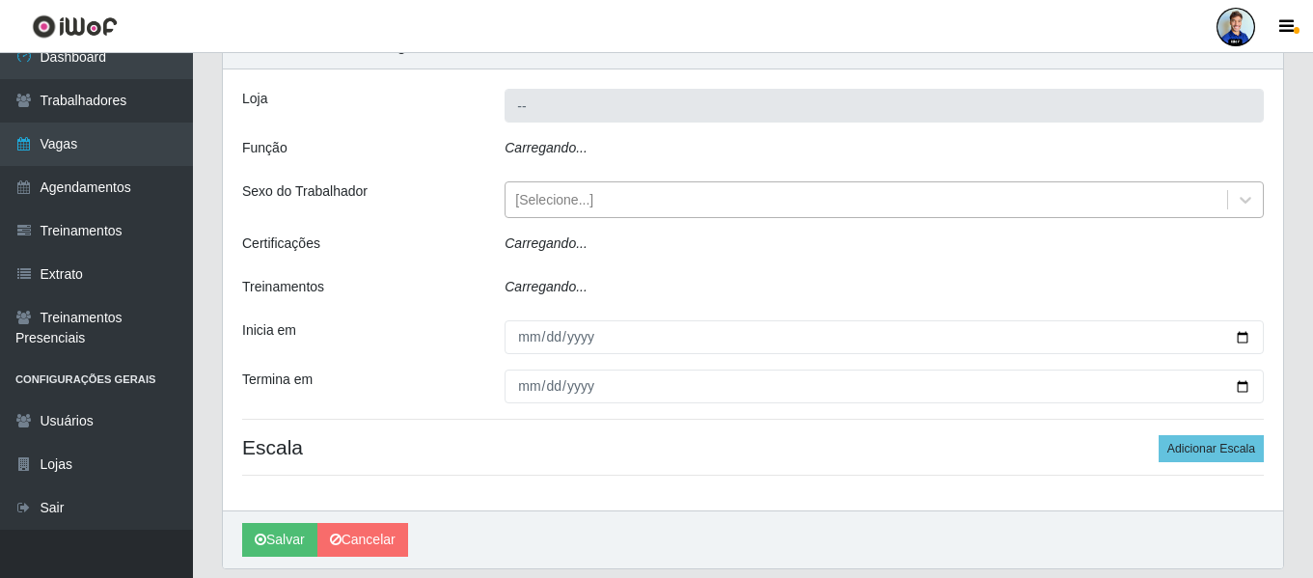
type input "Hiper Queiroz - São Bento"
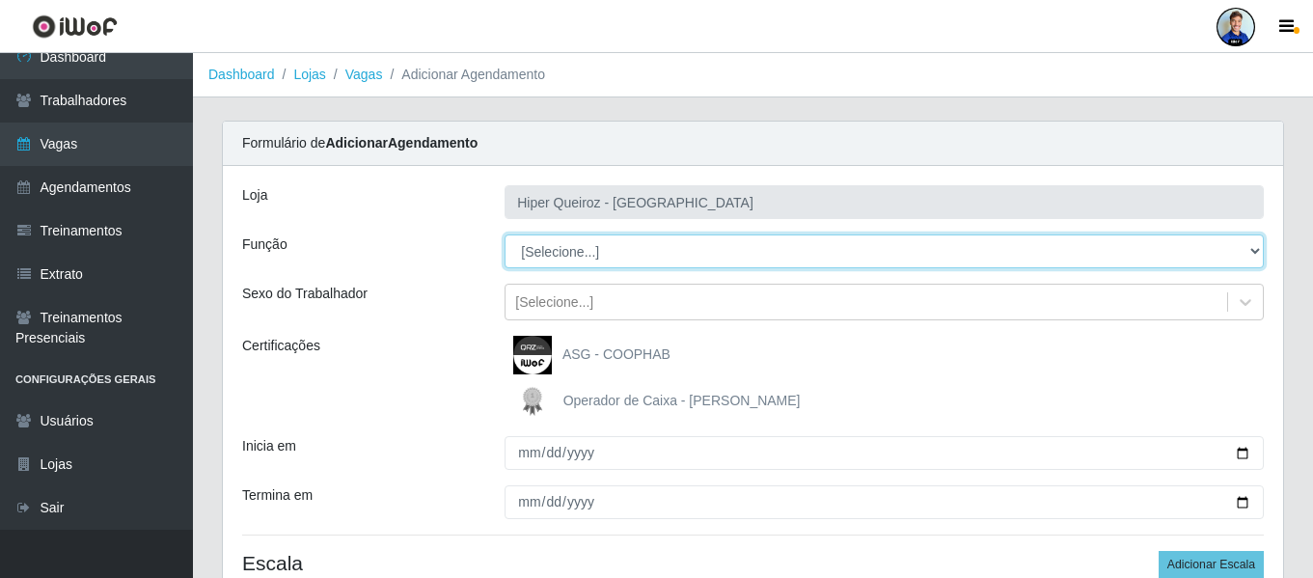
click at [578, 256] on select "[Selecione...] ASG ASG + ASG ++ Embalador Embalador + Embalador ++ Operador de …" at bounding box center [884, 251] width 759 height 34
select select "70"
click at [505, 234] on select "[Selecione...] ASG ASG + ASG ++ Embalador Embalador + Embalador ++ Operador de …" at bounding box center [884, 251] width 759 height 34
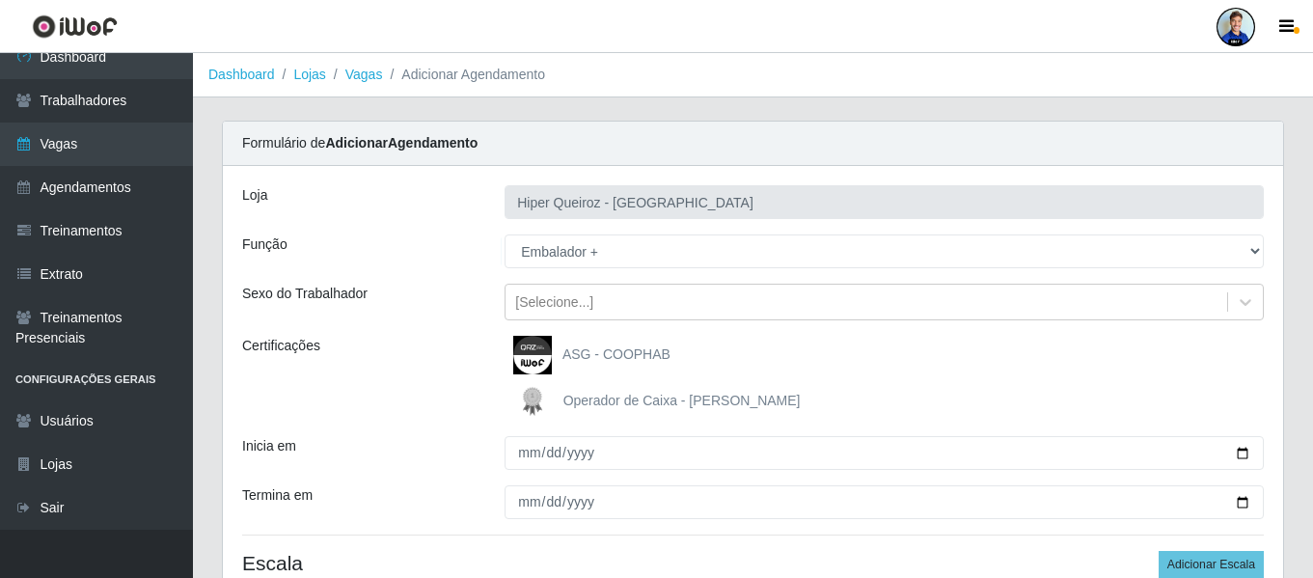
click at [425, 269] on div "Loja Hiper Queiroz - São Bento Função [Selecione...] ASG ASG + ASG ++ Embalador…" at bounding box center [753, 396] width 1060 height 460
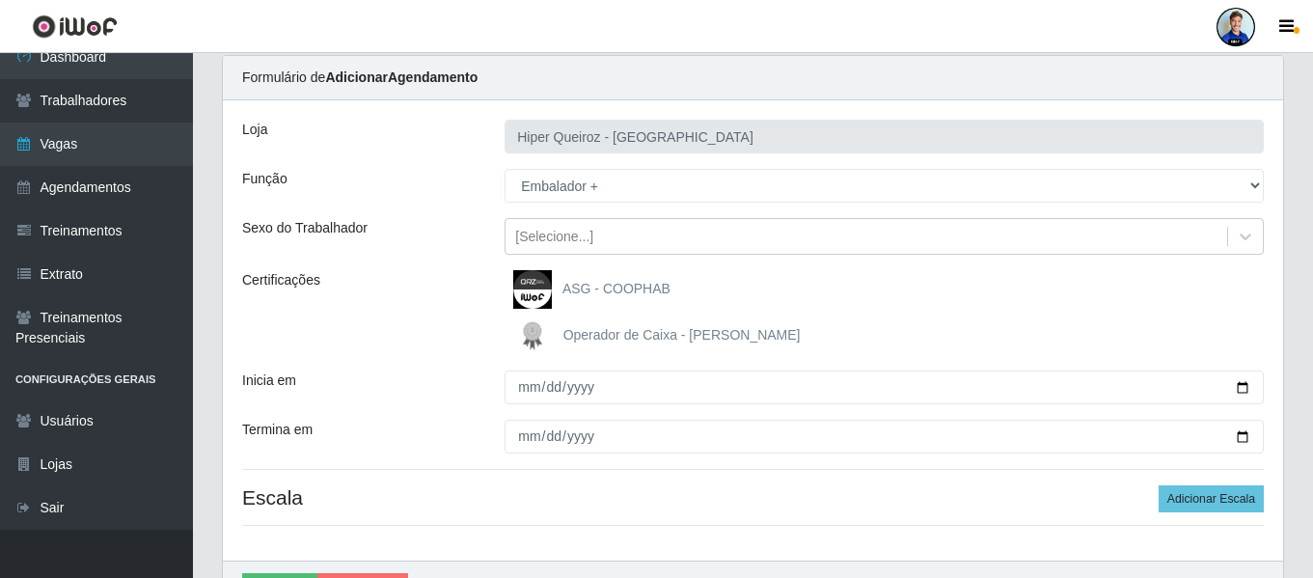
scroll to position [96, 0]
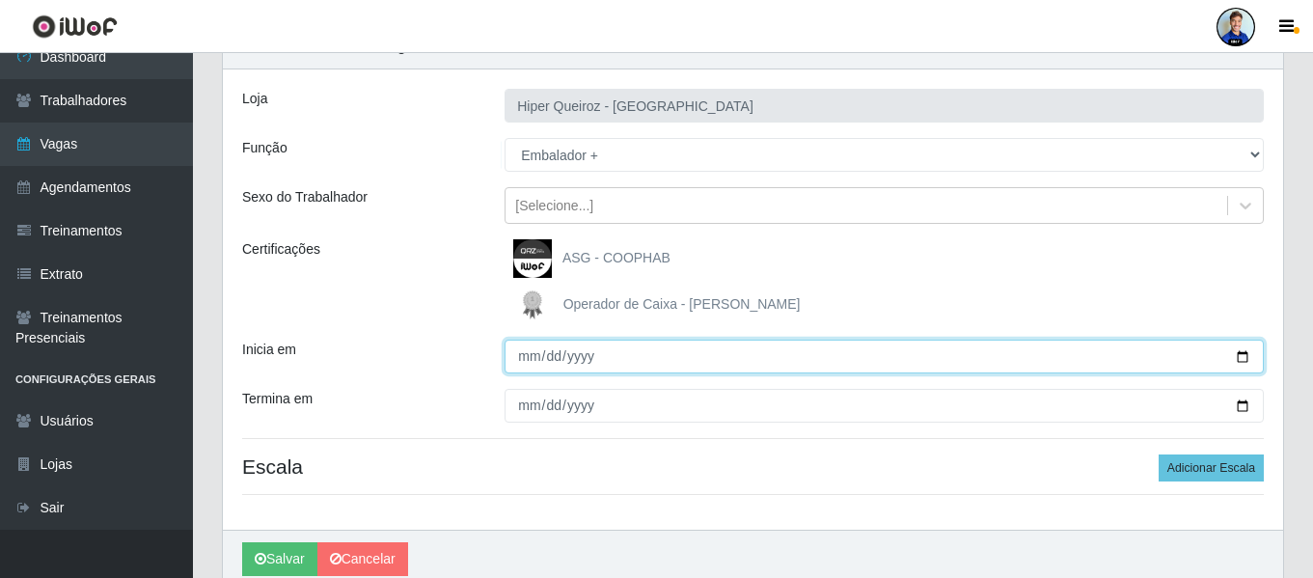
click at [533, 353] on input "Inicia em" at bounding box center [884, 357] width 759 height 34
type input "2025-10-04"
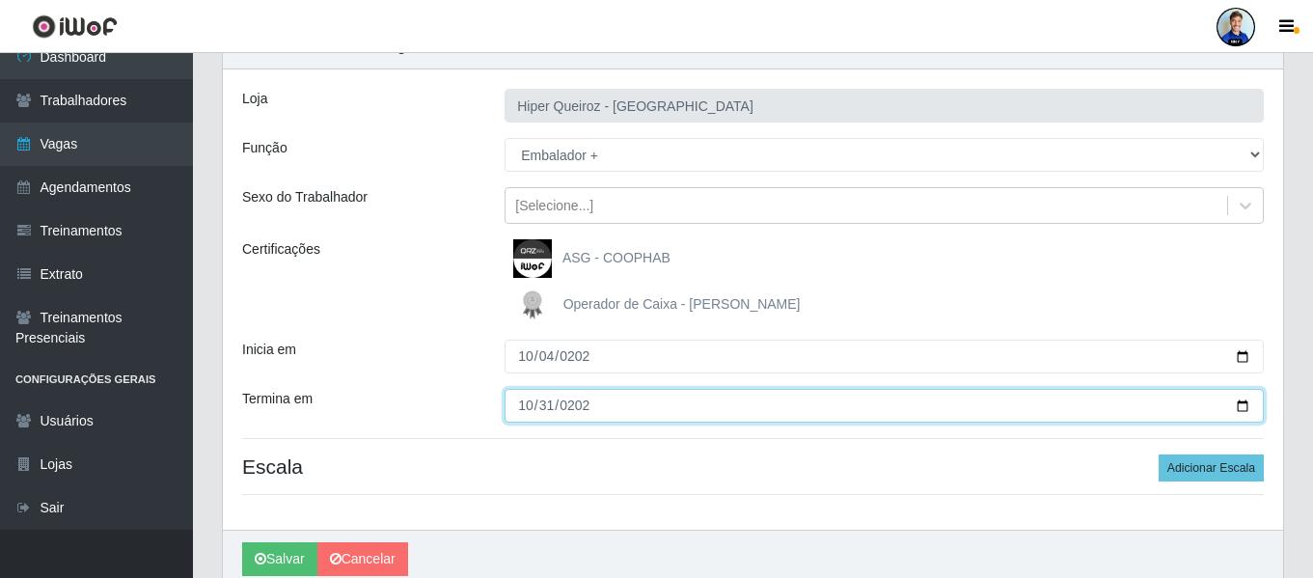
type input "2025-10-31"
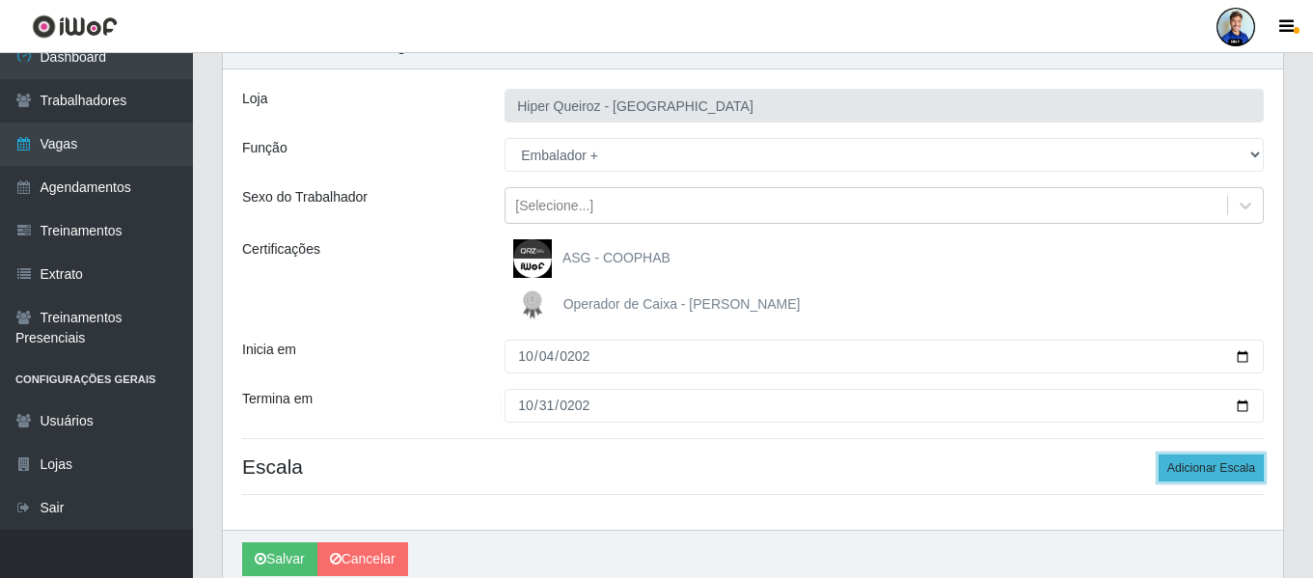
click at [1199, 466] on button "Adicionar Escala" at bounding box center [1211, 467] width 105 height 27
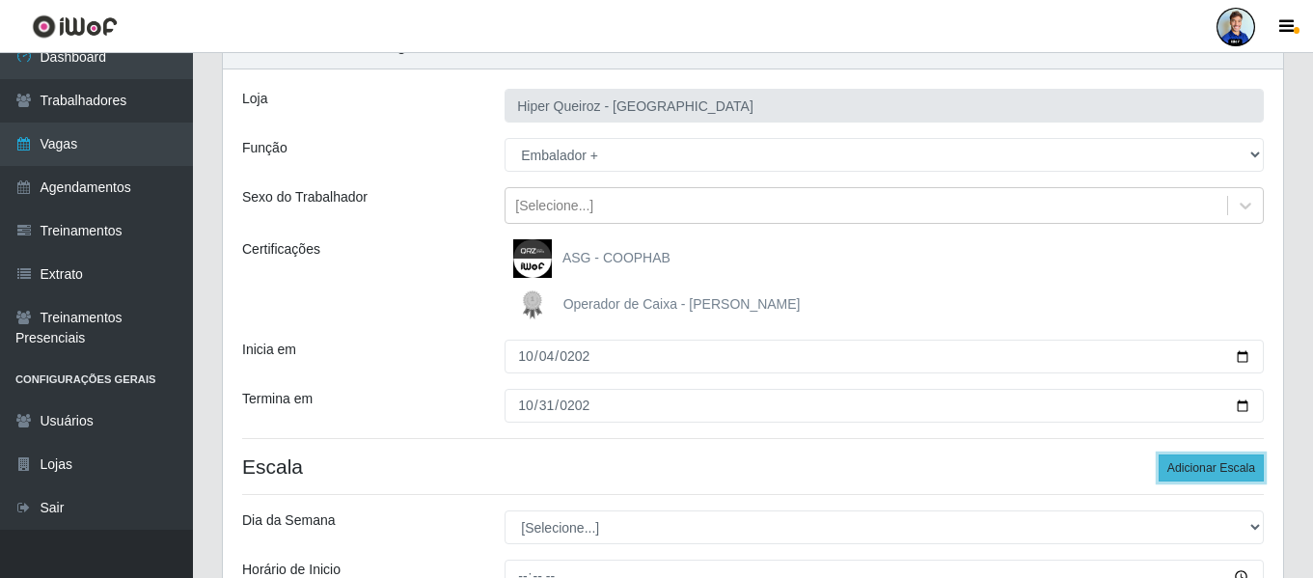
click at [1199, 466] on button "Adicionar Escala" at bounding box center [1211, 467] width 105 height 27
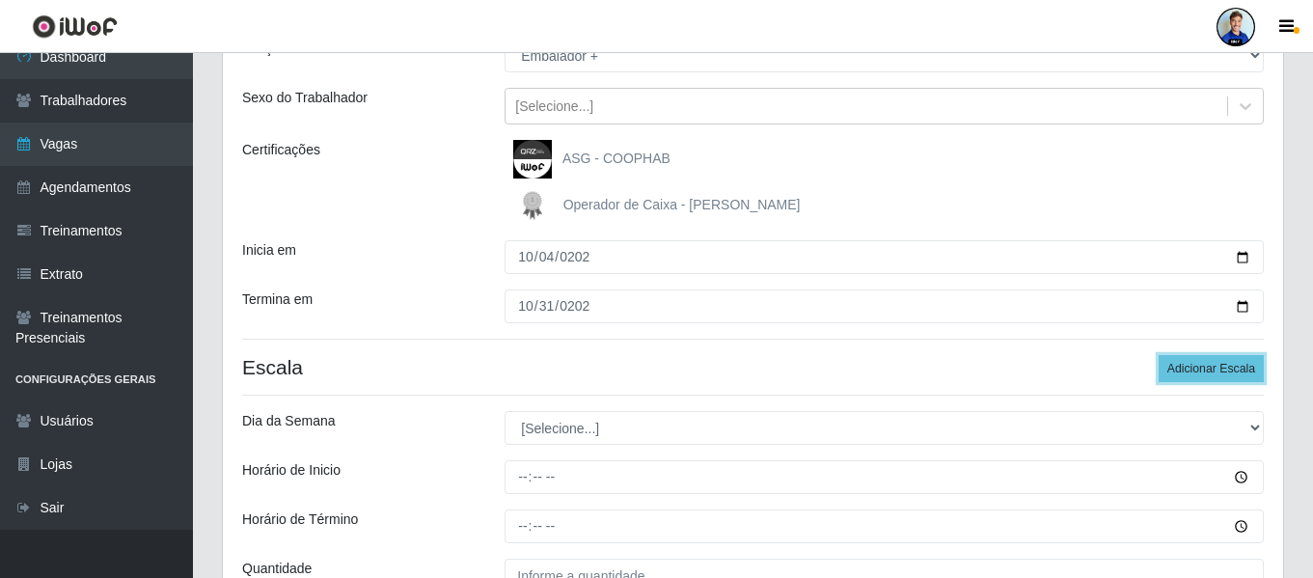
scroll to position [289, 0]
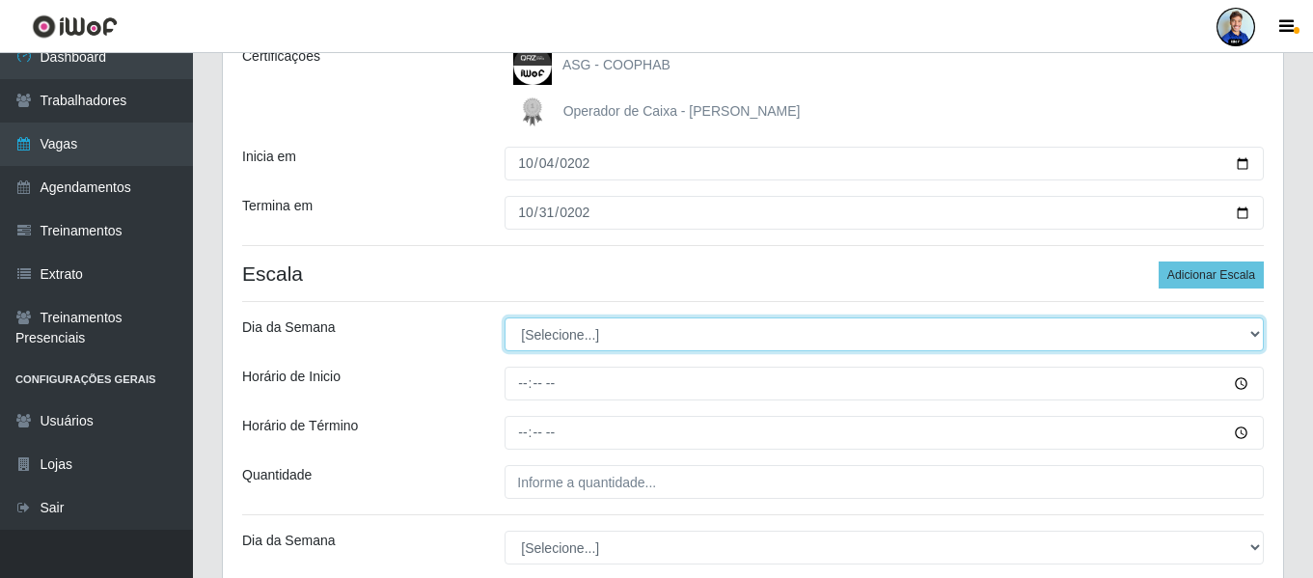
click at [593, 341] on select "[Selecione...] Segunda Terça Quarta Quinta Sexta Sábado Domingo" at bounding box center [884, 334] width 759 height 34
select select "6"
click at [505, 317] on select "[Selecione...] Segunda Terça Quarta Quinta Sexta Sábado Domingo" at bounding box center [884, 334] width 759 height 34
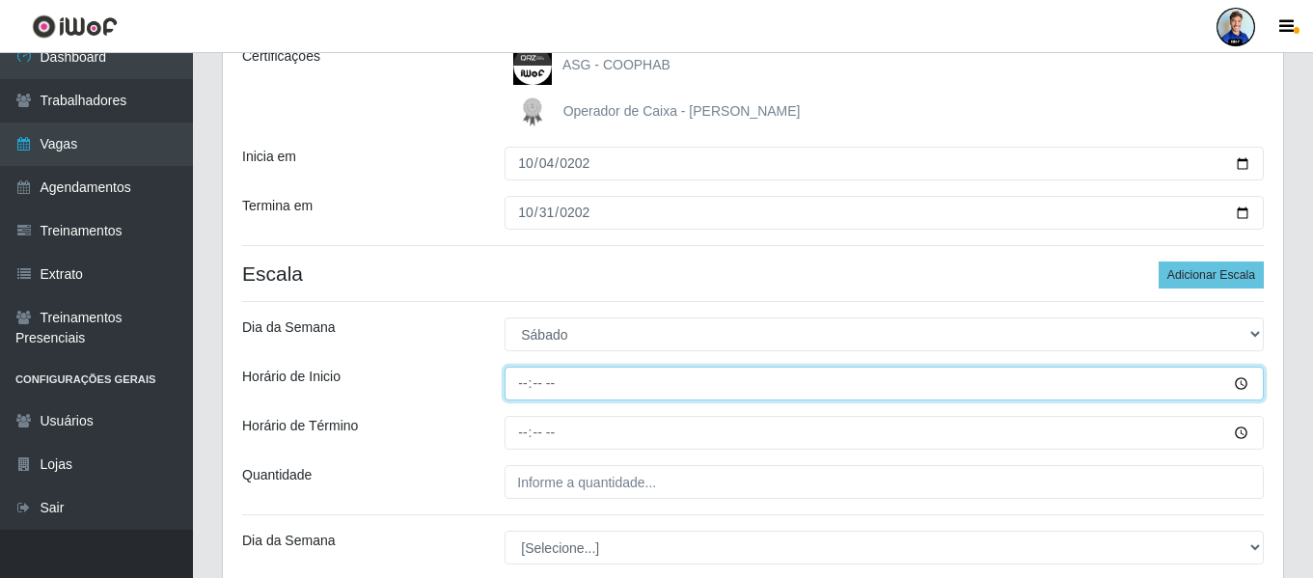
type input "07:00"
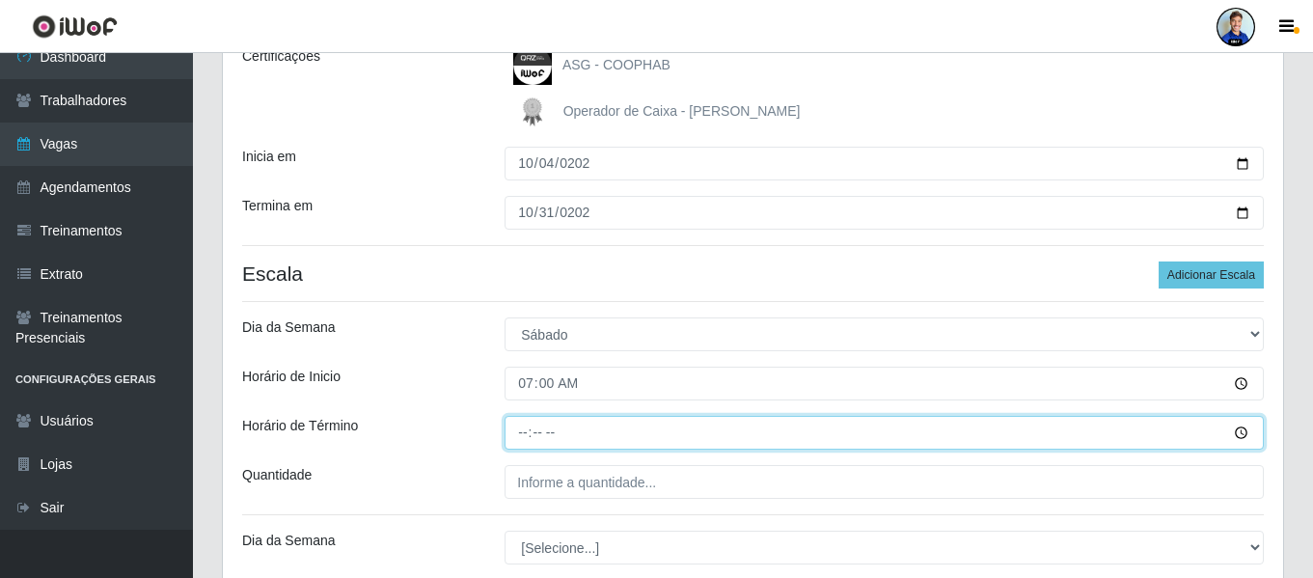
type input "13:00"
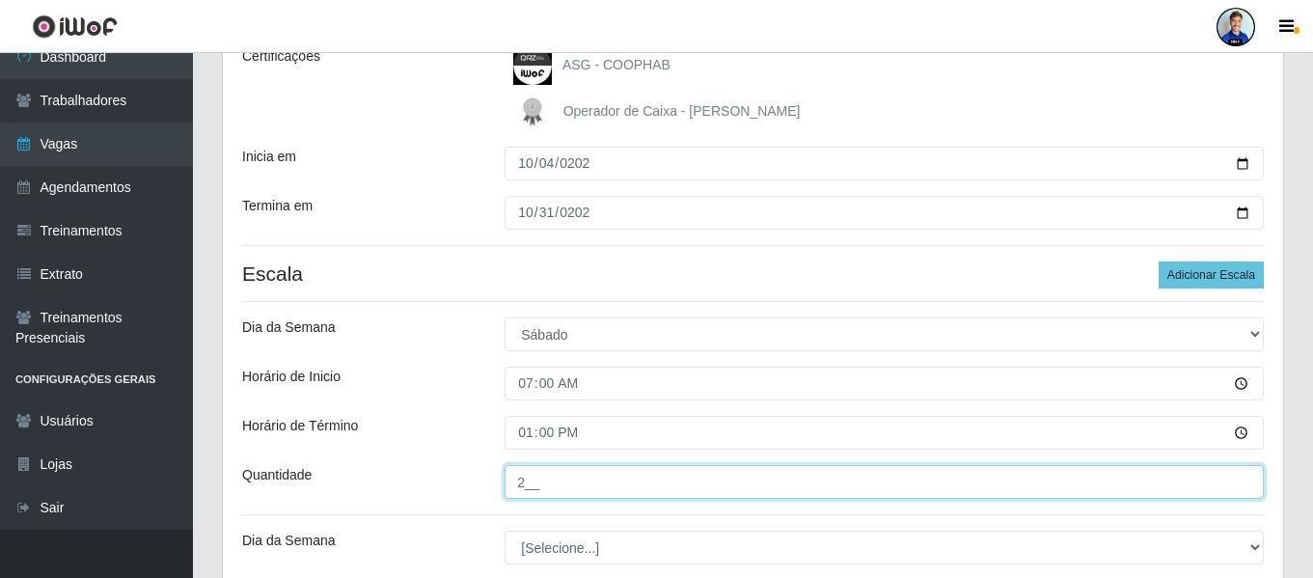
type input "2__"
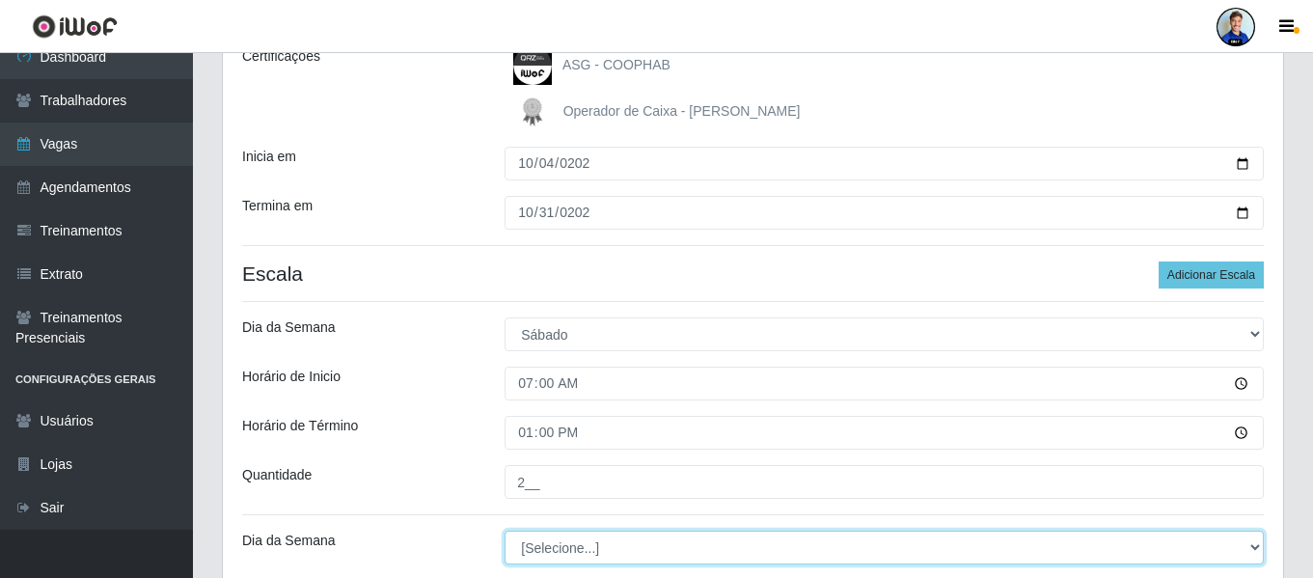
select select "0"
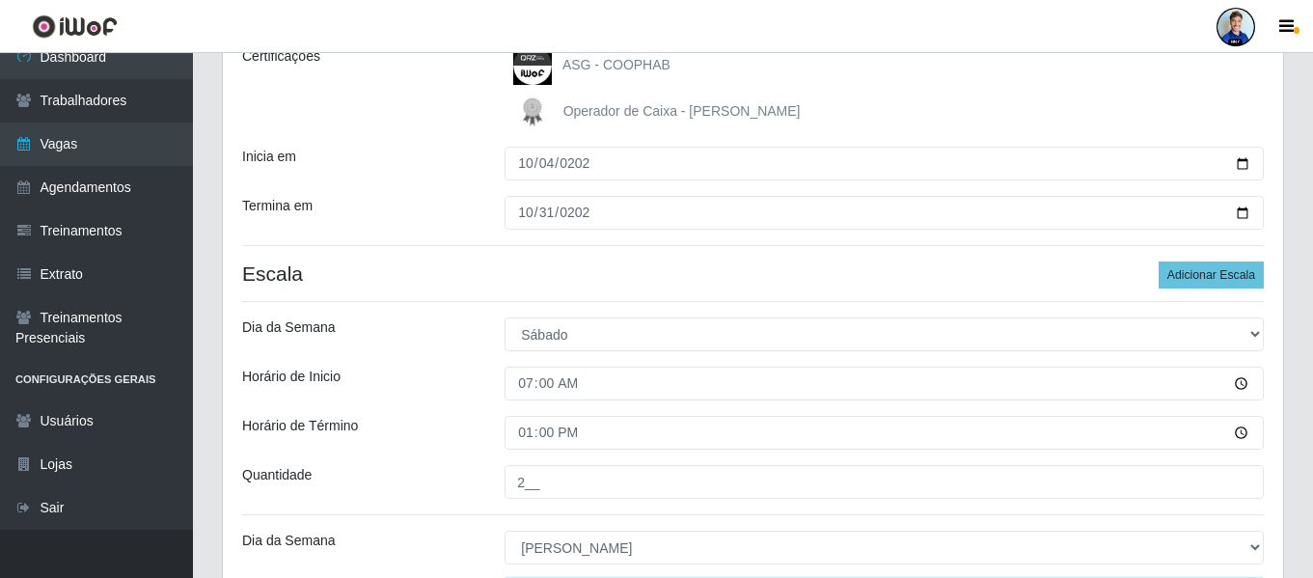
scroll to position [597, 0]
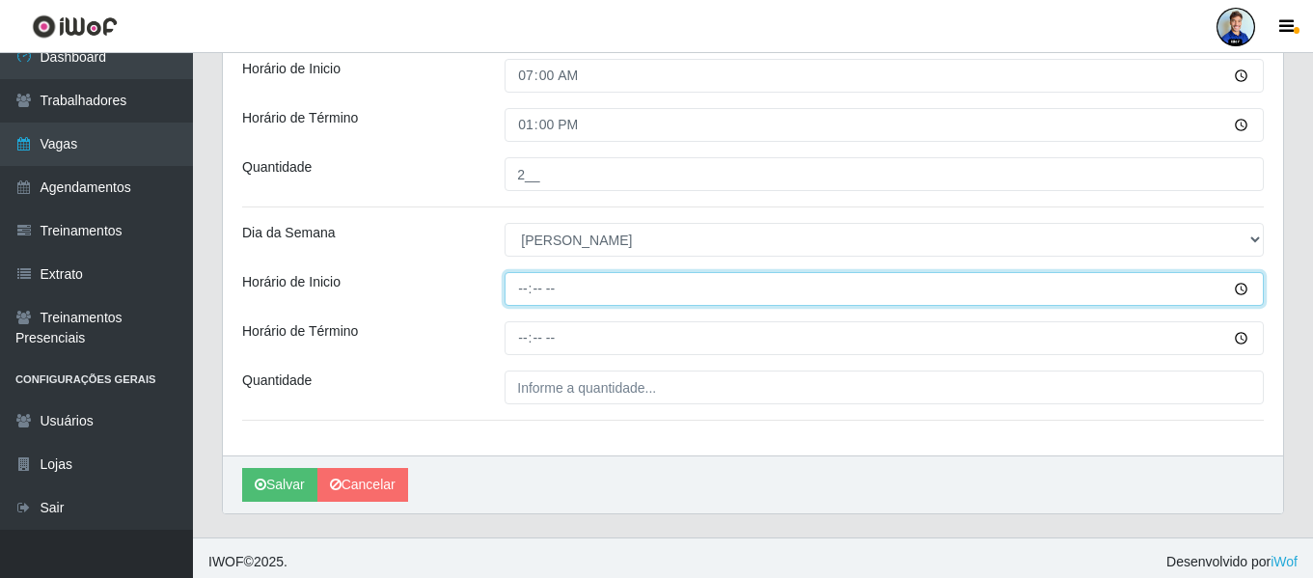
type input "07:00"
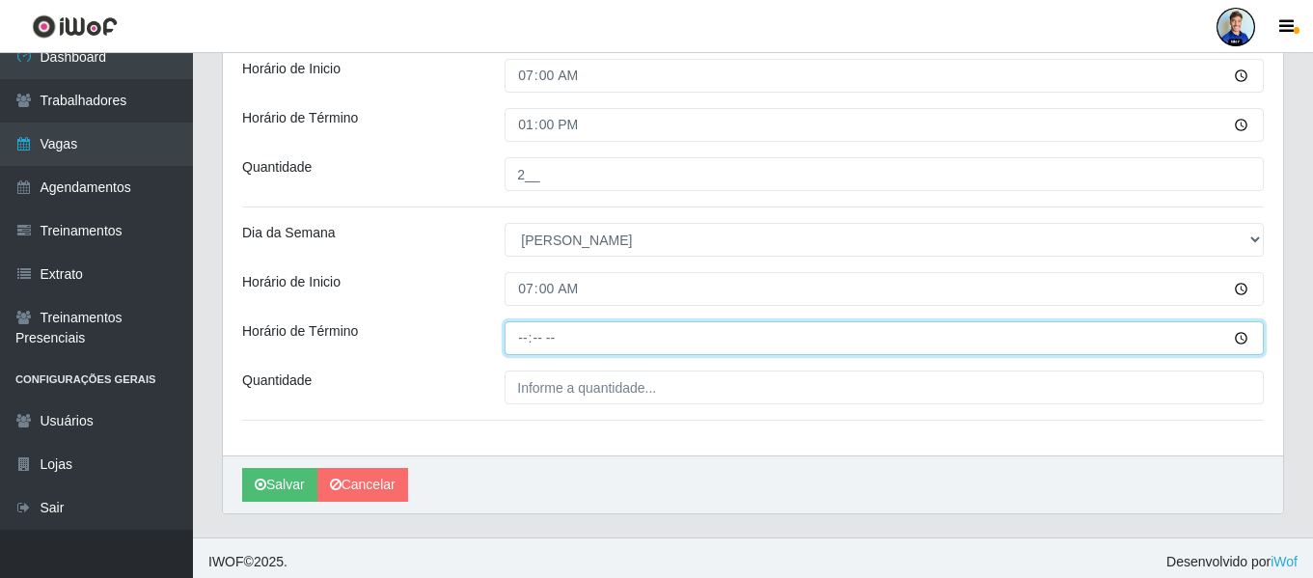
type input "13:00"
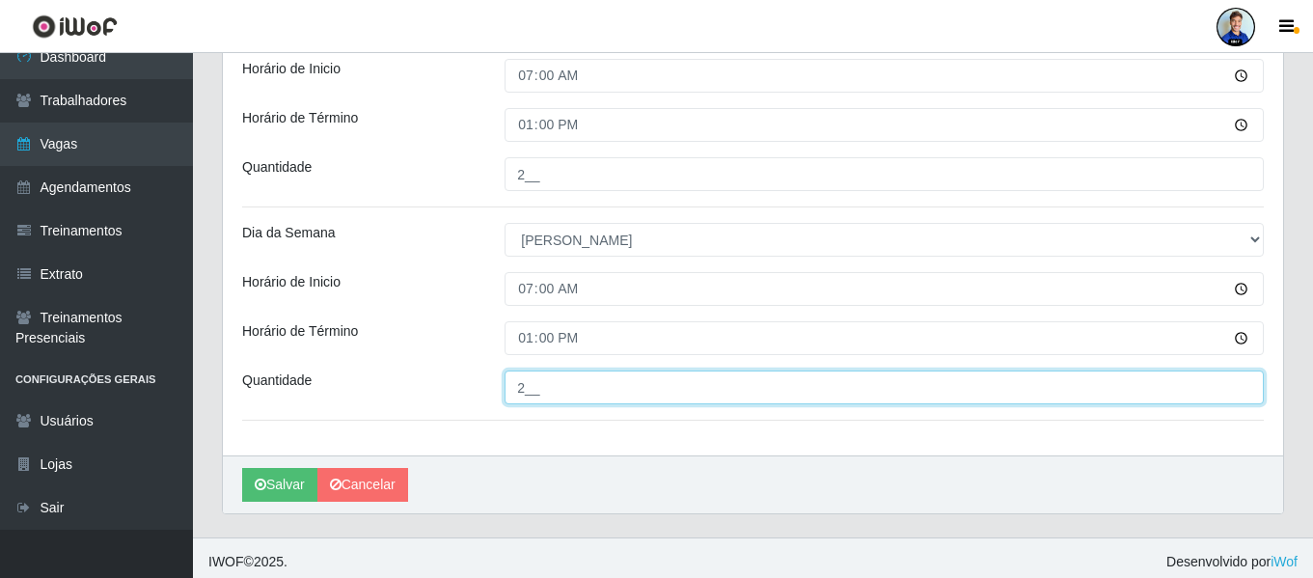
type input "2__"
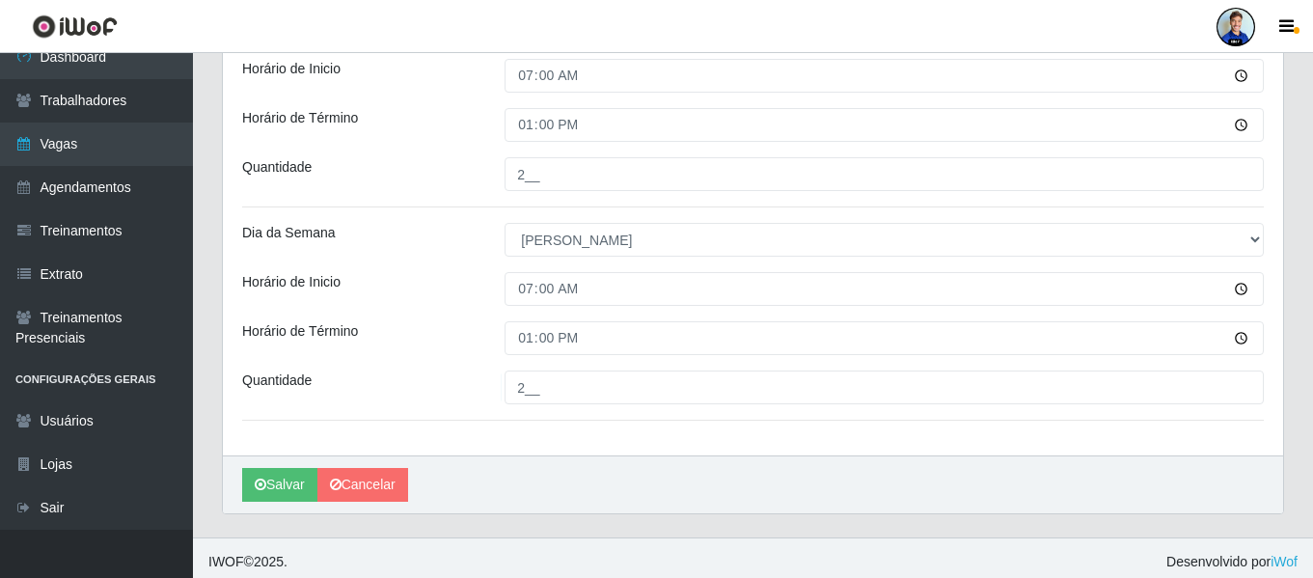
click at [449, 299] on div "Horário de Inicio" at bounding box center [359, 289] width 262 height 34
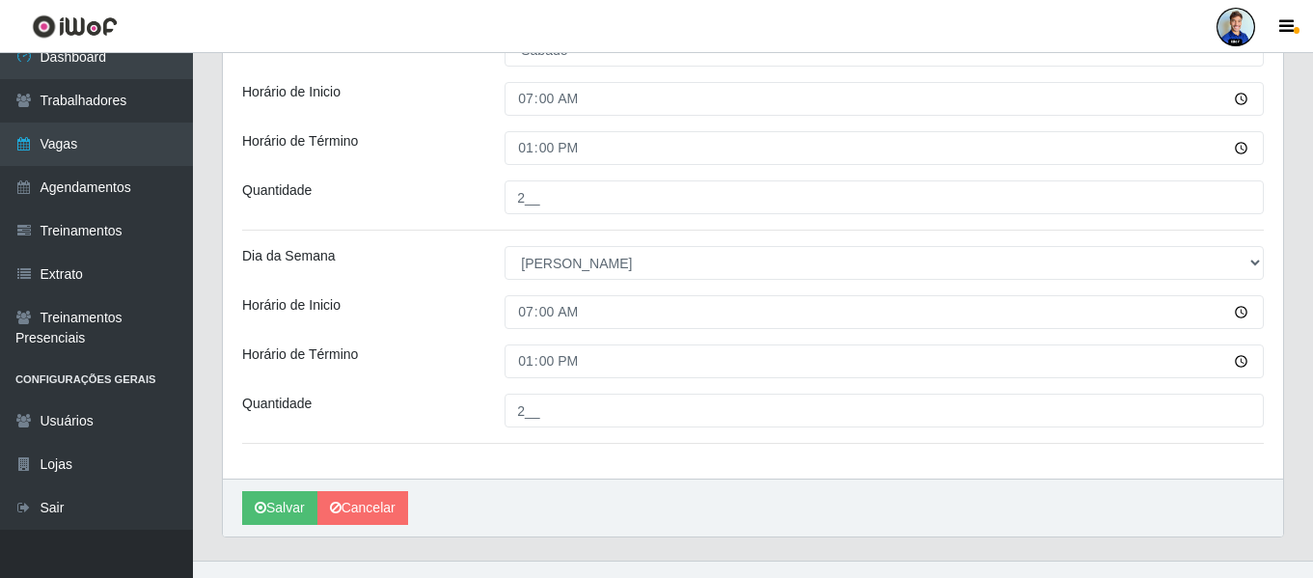
scroll to position [605, 0]
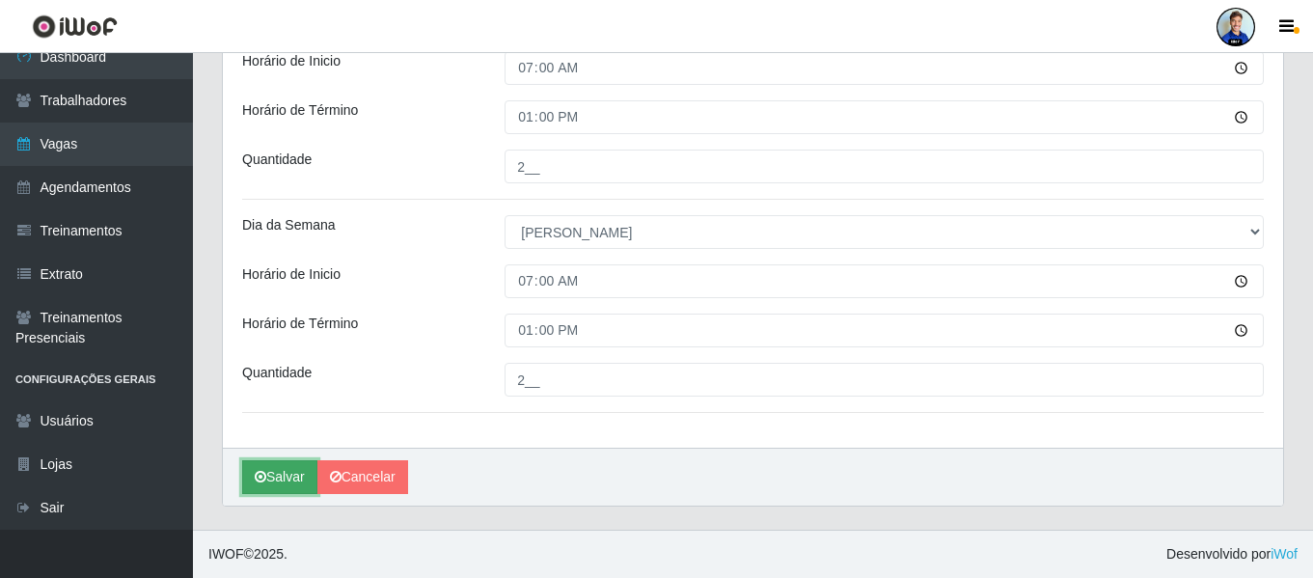
click at [284, 476] on button "Salvar" at bounding box center [279, 477] width 75 height 34
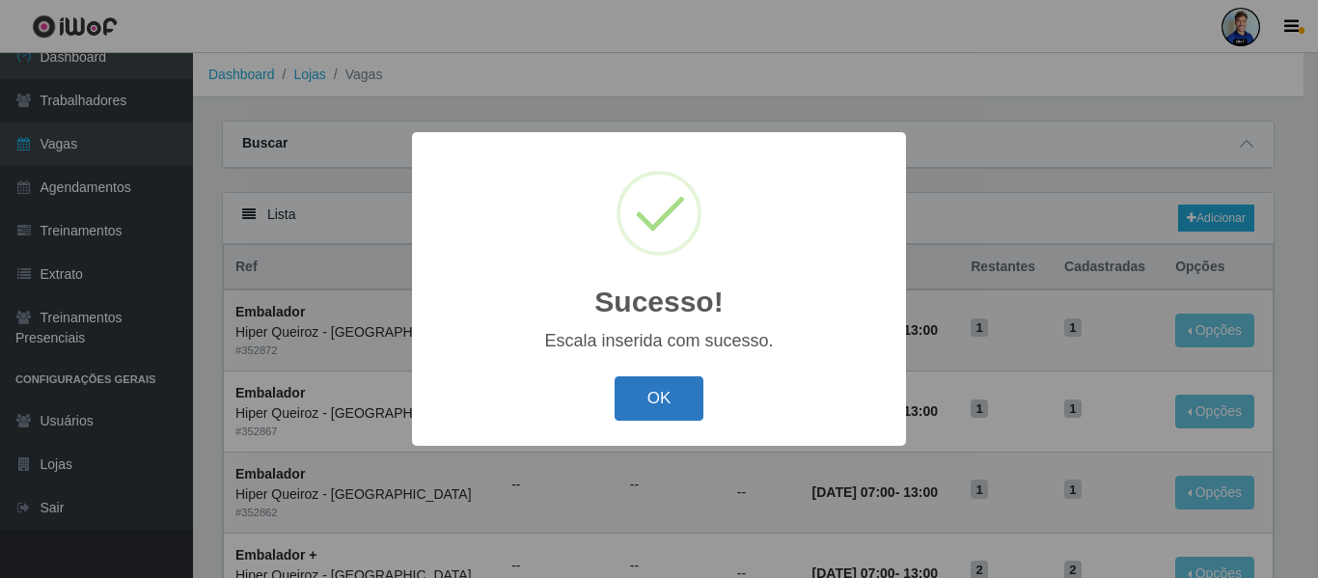
click at [662, 380] on button "OK" at bounding box center [660, 398] width 90 height 45
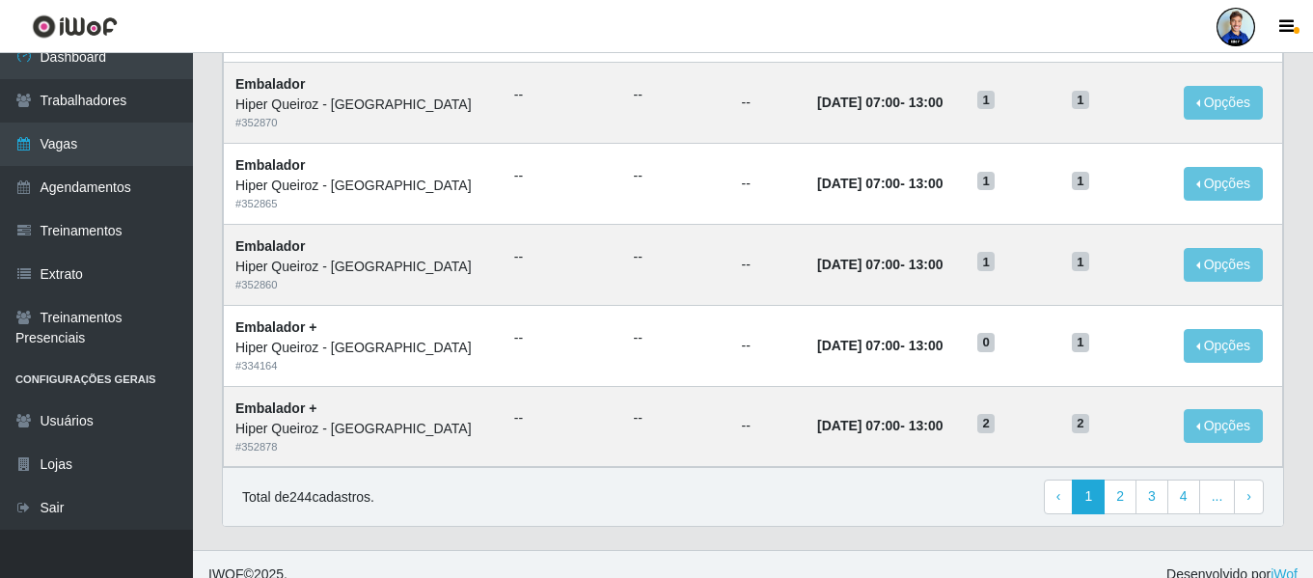
scroll to position [1057, 0]
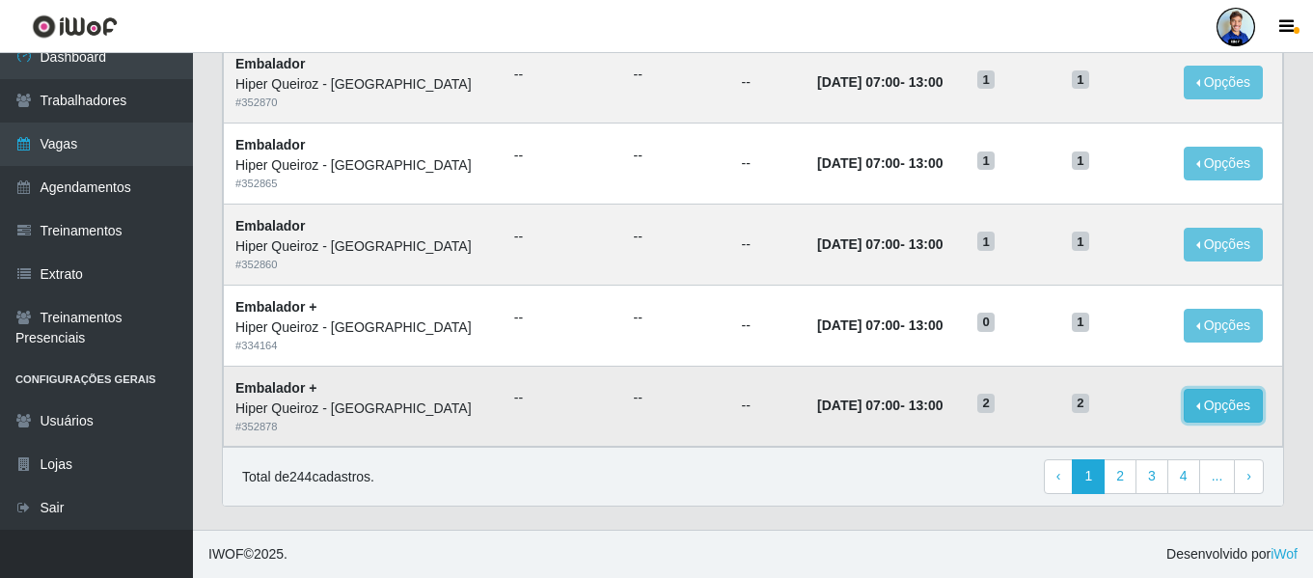
click at [1229, 413] on button "Opções" at bounding box center [1223, 406] width 79 height 34
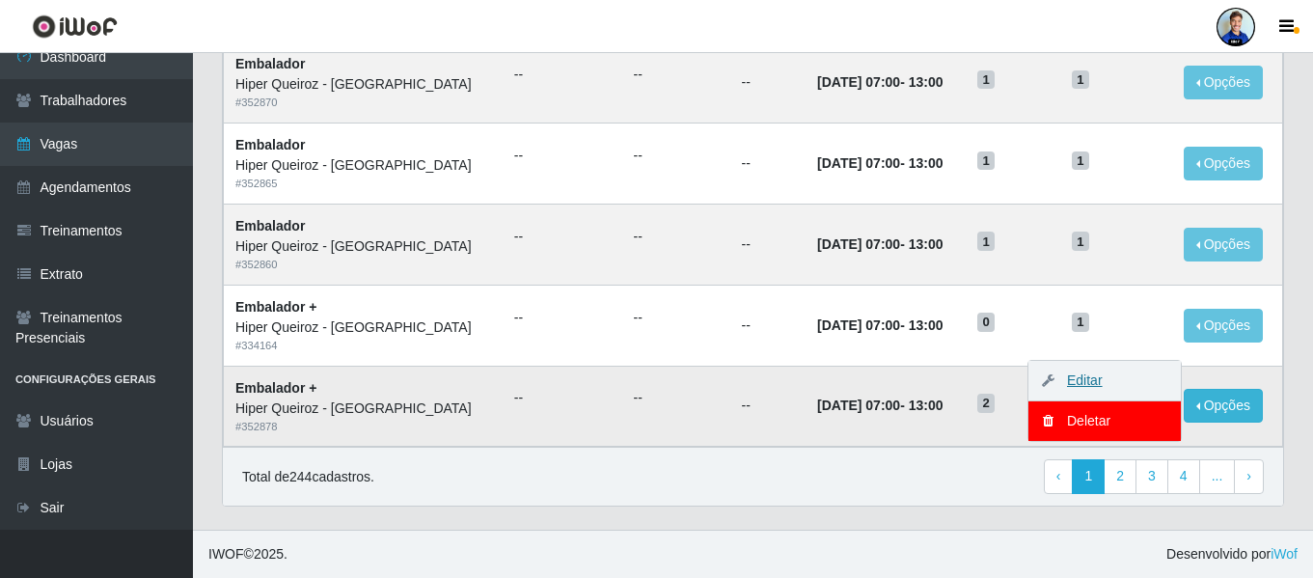
click at [1092, 387] on link "Editar" at bounding box center [1075, 379] width 55 height 15
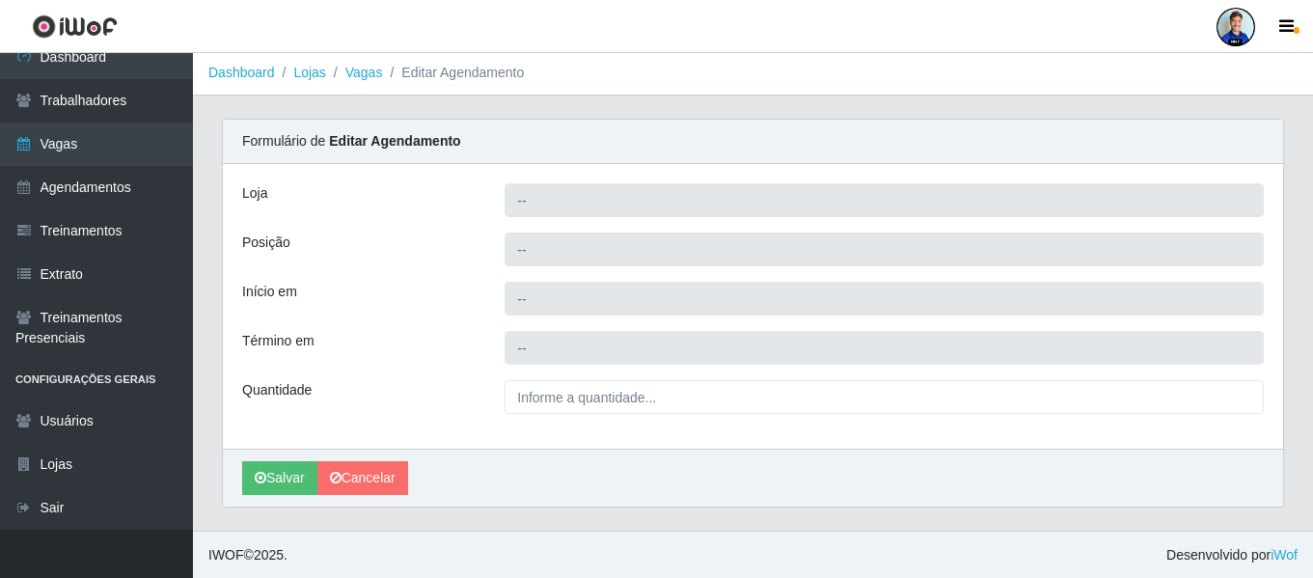
type input "Hiper Queiroz - São Bento"
type input "Embalador +"
type input "2025-10-12 07:00:00"
type input "2025-10-12 13:00:00"
type input "2__"
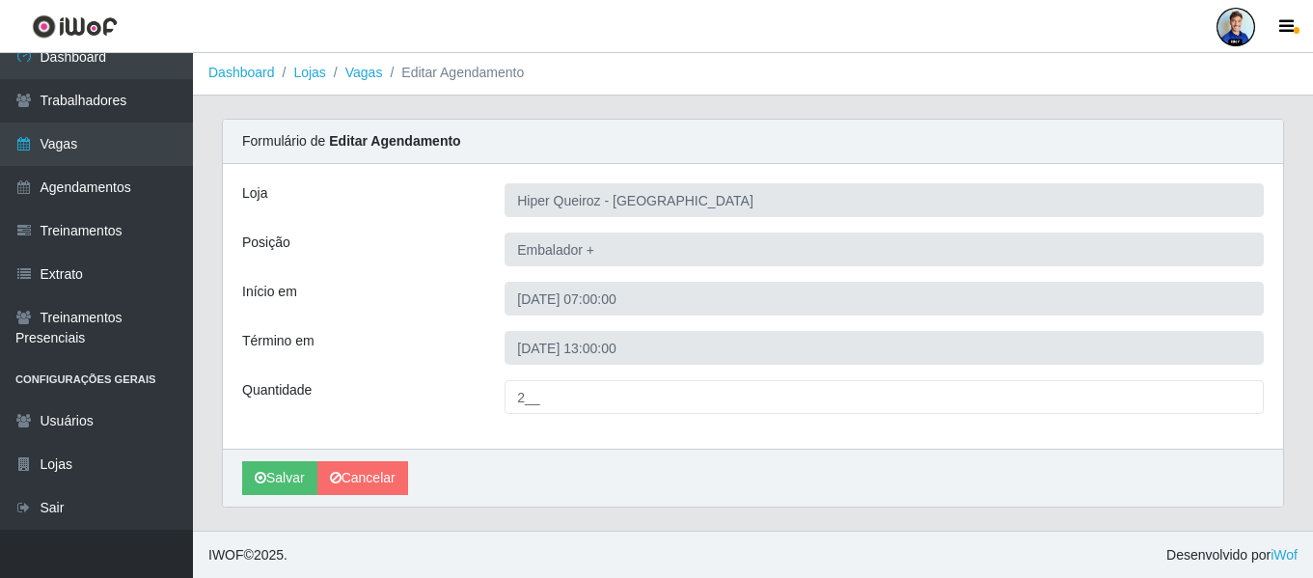
scroll to position [3, 0]
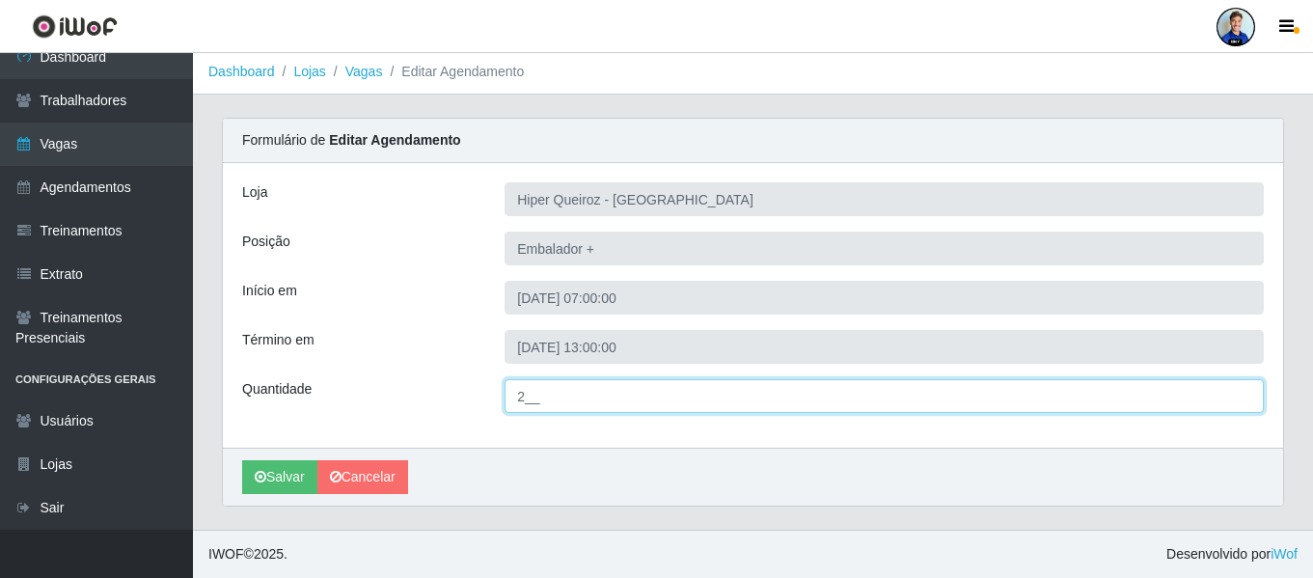
click at [521, 398] on input "2__" at bounding box center [884, 396] width 759 height 34
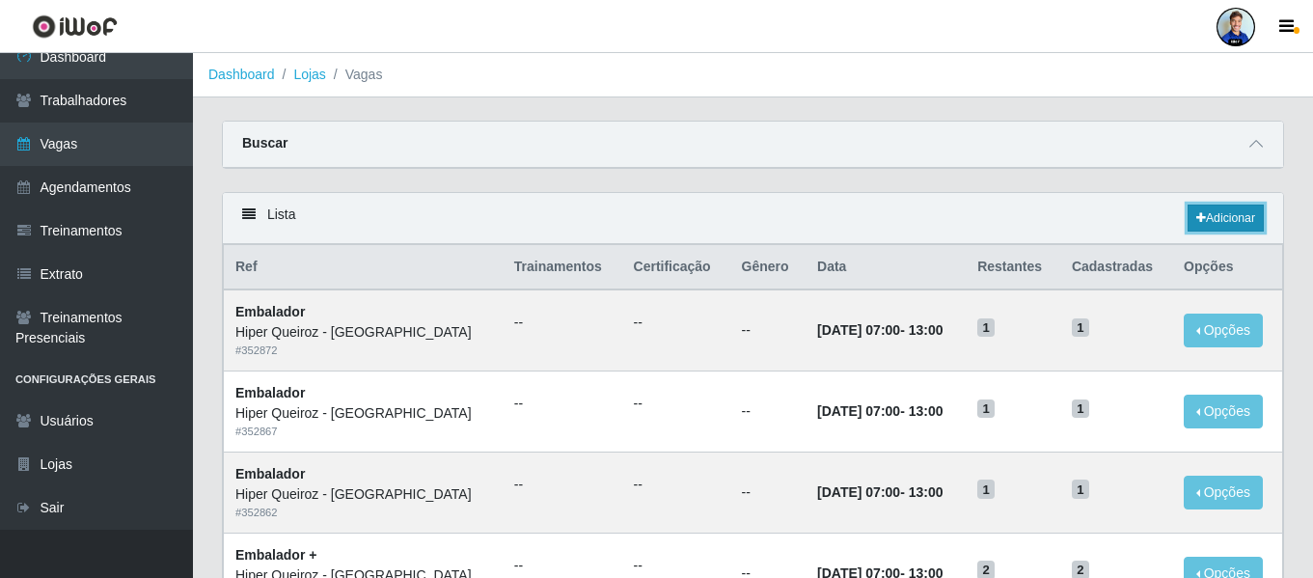
click at [1229, 216] on link "Adicionar" at bounding box center [1226, 218] width 76 height 27
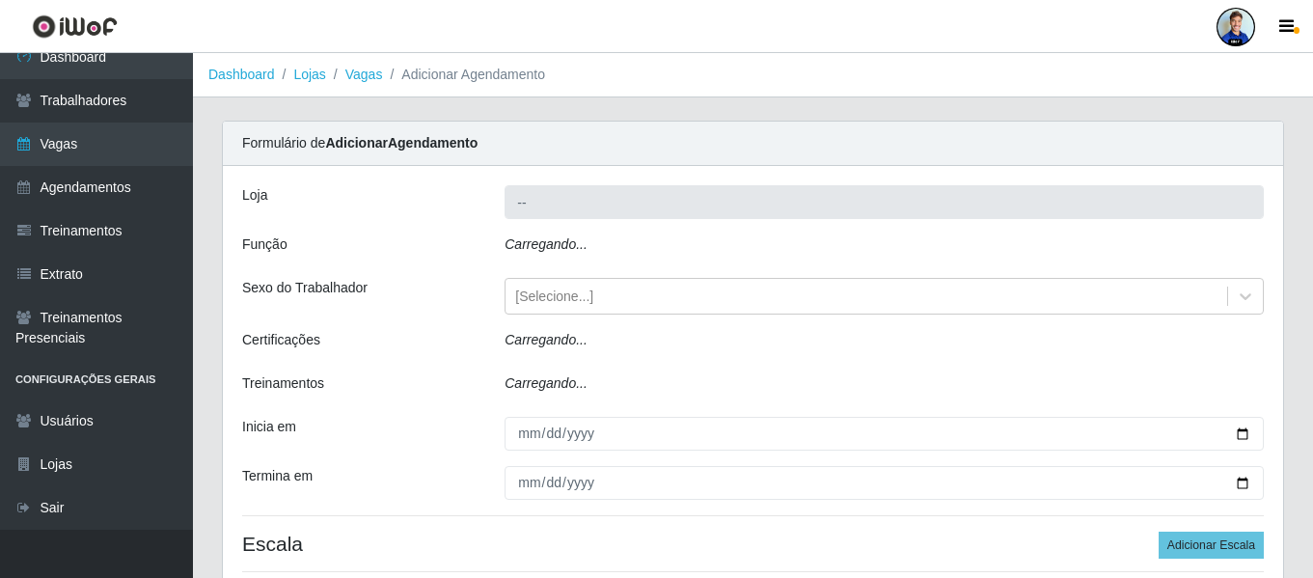
type input "Hiper Queiroz - São Bento"
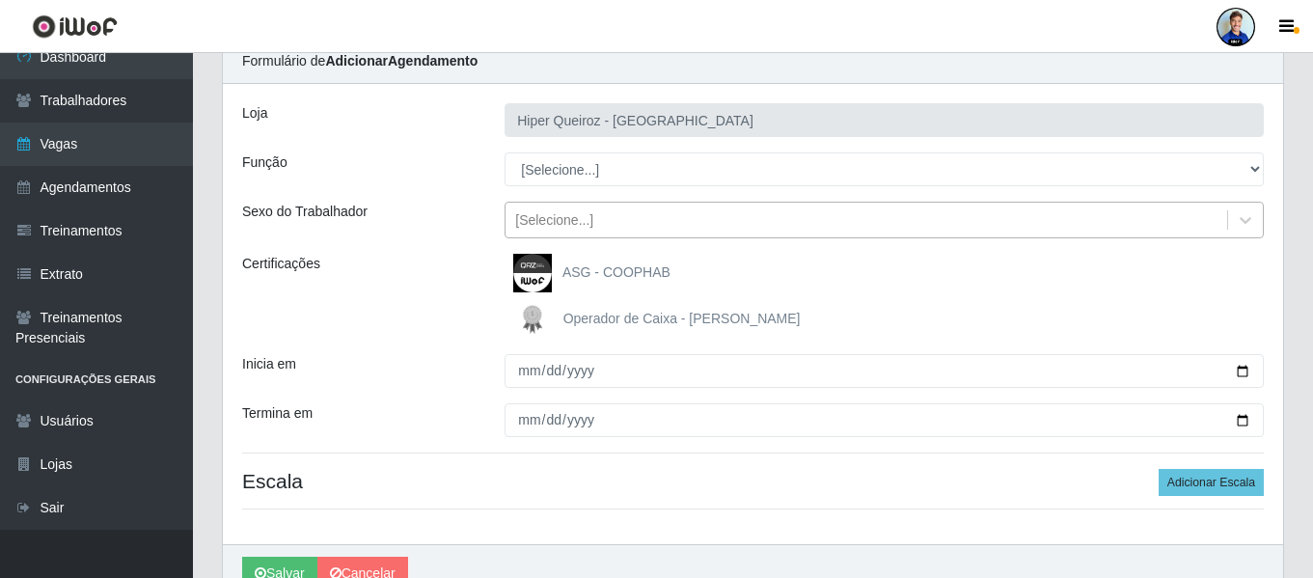
scroll to position [96, 0]
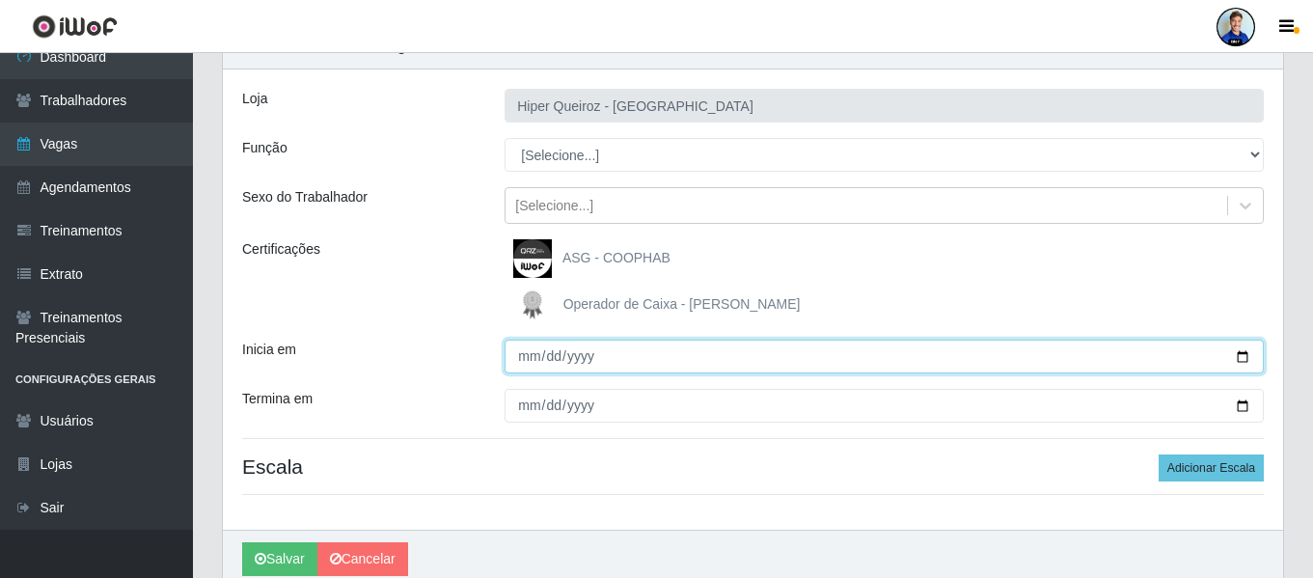
click at [520, 361] on input "Inicia em" at bounding box center [884, 357] width 759 height 34
type input "2025-10-04"
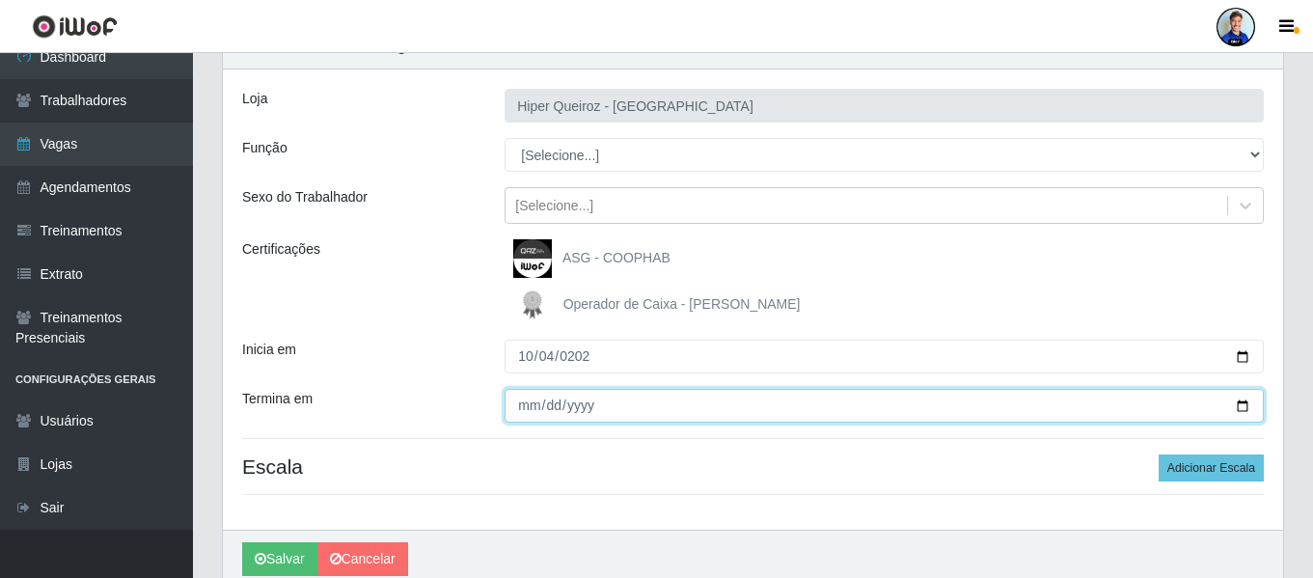
click at [524, 404] on input "Termina em" at bounding box center [884, 406] width 759 height 34
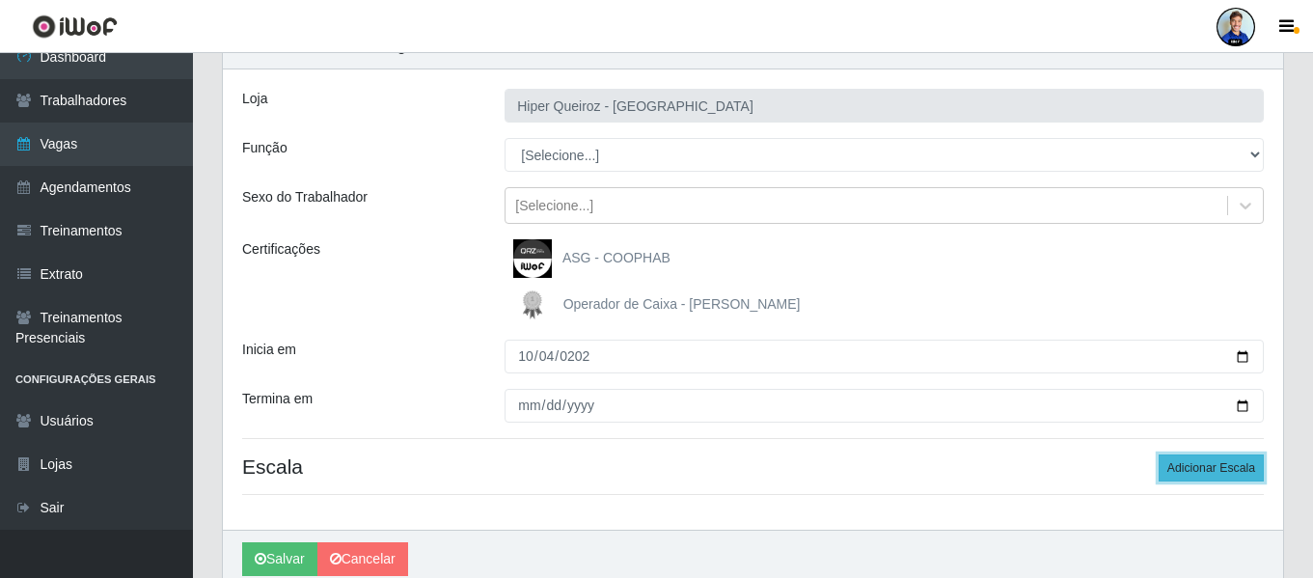
click at [1199, 465] on button "Adicionar Escala" at bounding box center [1211, 467] width 105 height 27
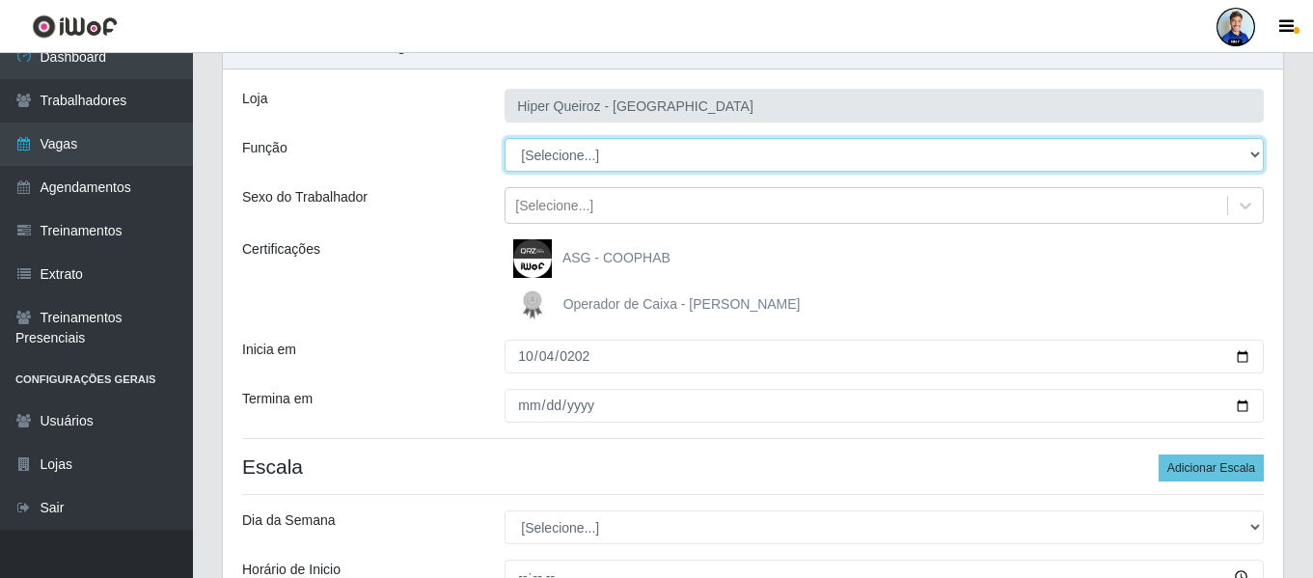
click at [604, 158] on select "[Selecione...] ASG ASG + ASG ++ Embalador Embalador + Embalador ++ Operador de …" at bounding box center [884, 155] width 759 height 34
select select "24"
click at [505, 138] on select "[Selecione...] ASG ASG + ASG ++ Embalador Embalador + Embalador ++ Operador de …" at bounding box center [884, 155] width 759 height 34
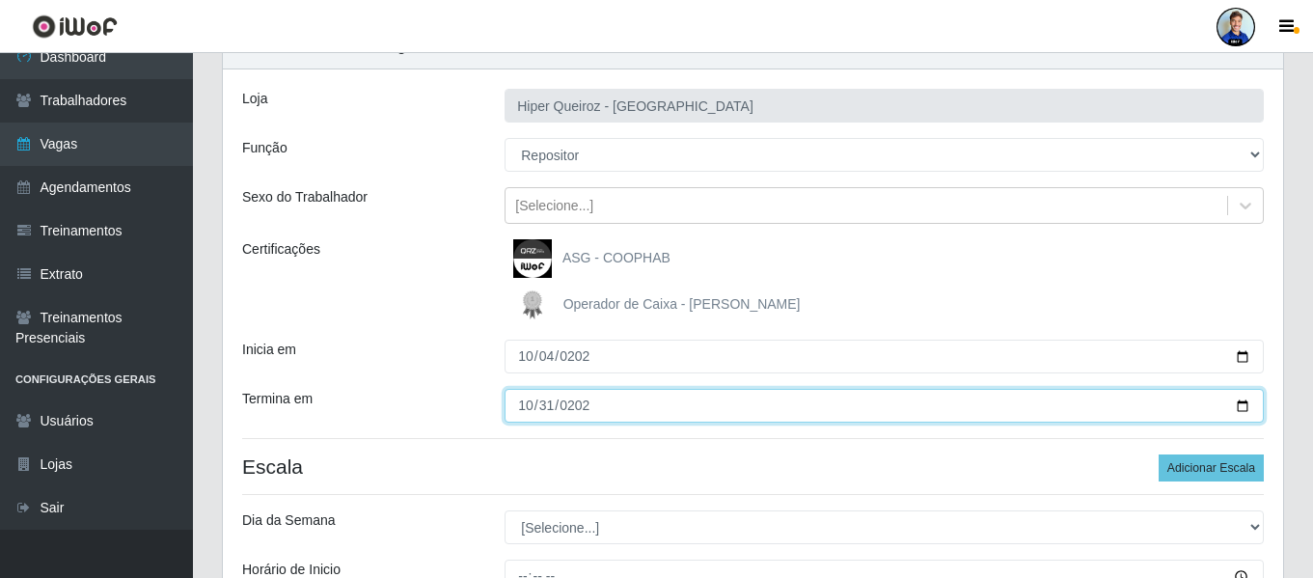
type input "2025-10-31"
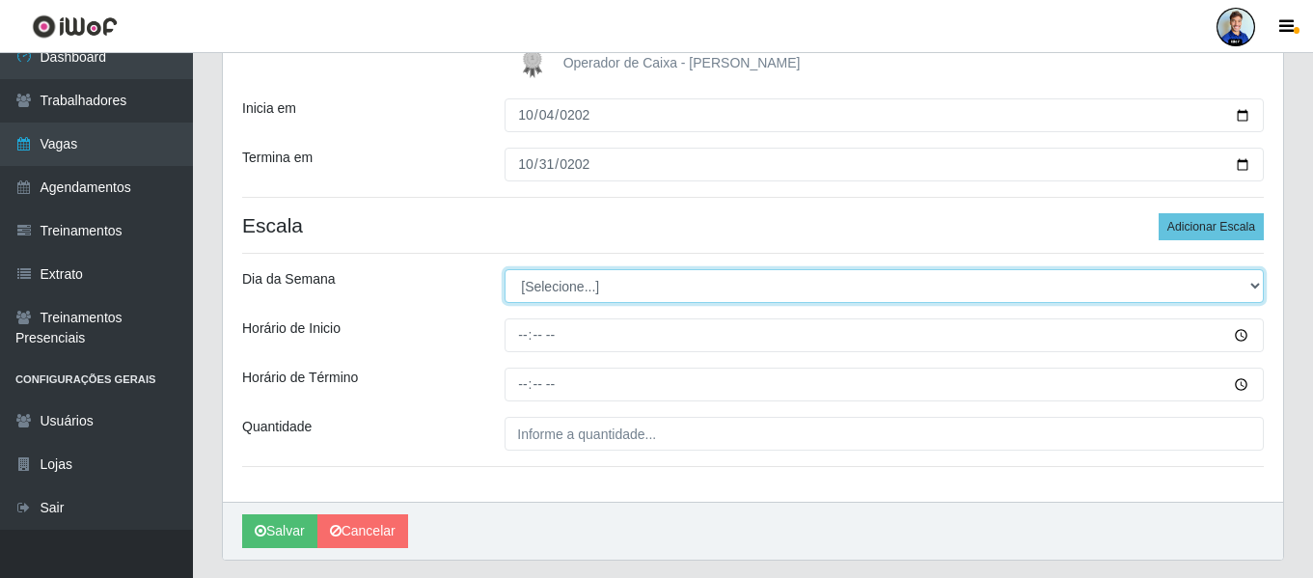
scroll to position [289, 0]
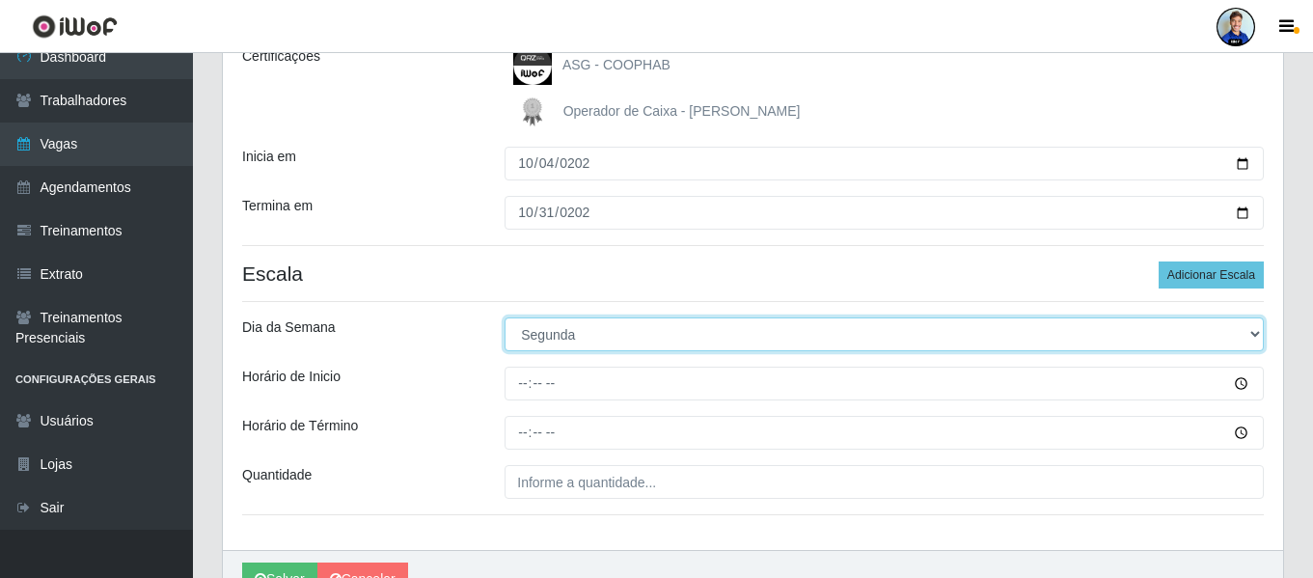
select select "6"
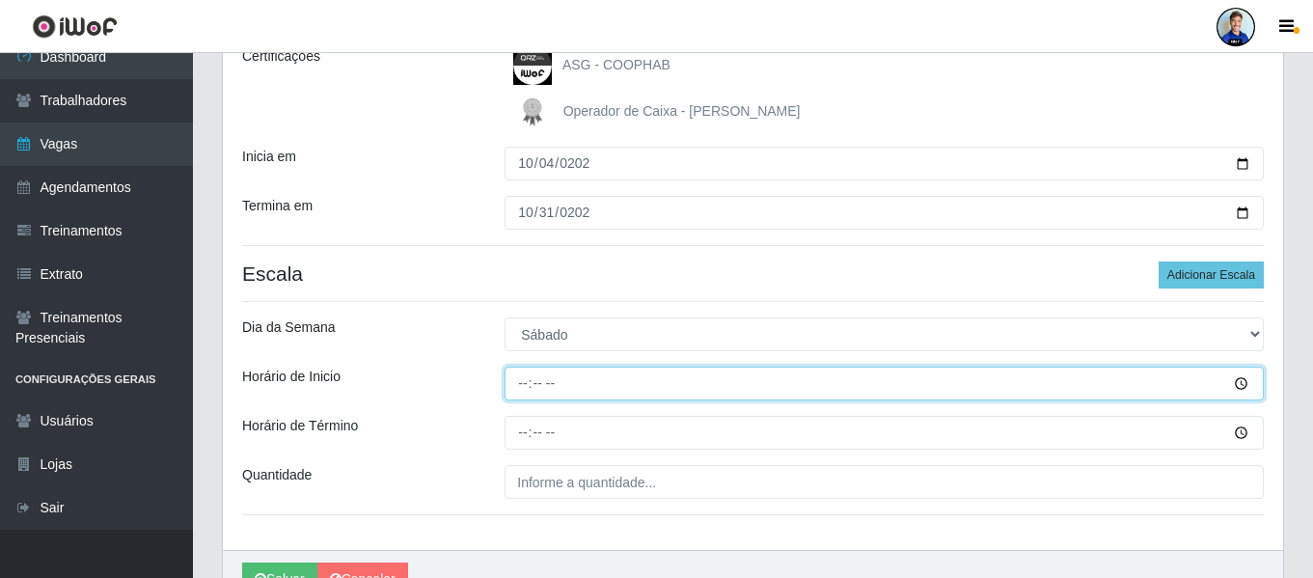
click at [532, 380] on input "Horário de Inicio" at bounding box center [884, 384] width 759 height 34
type input "07:00"
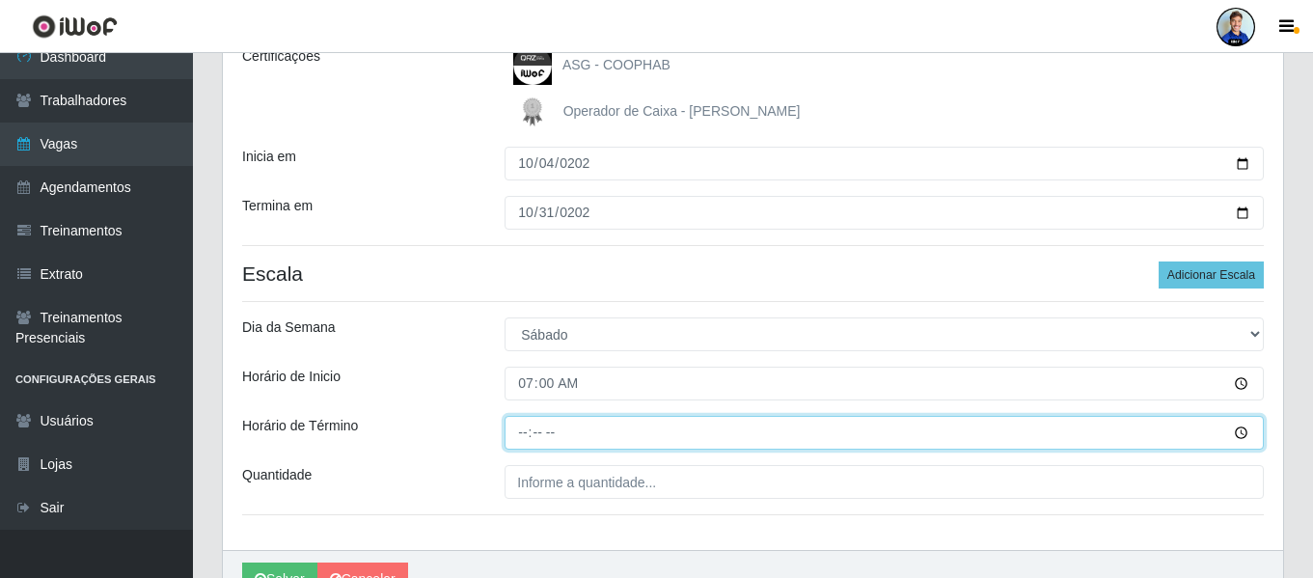
type input "13:00"
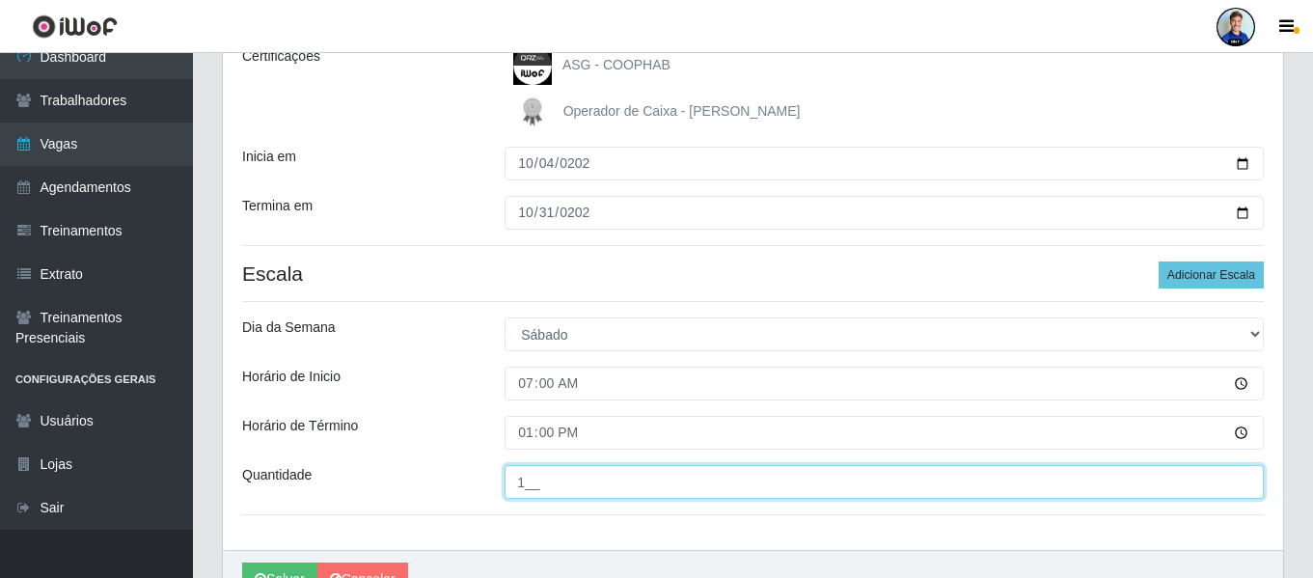
type input "1__"
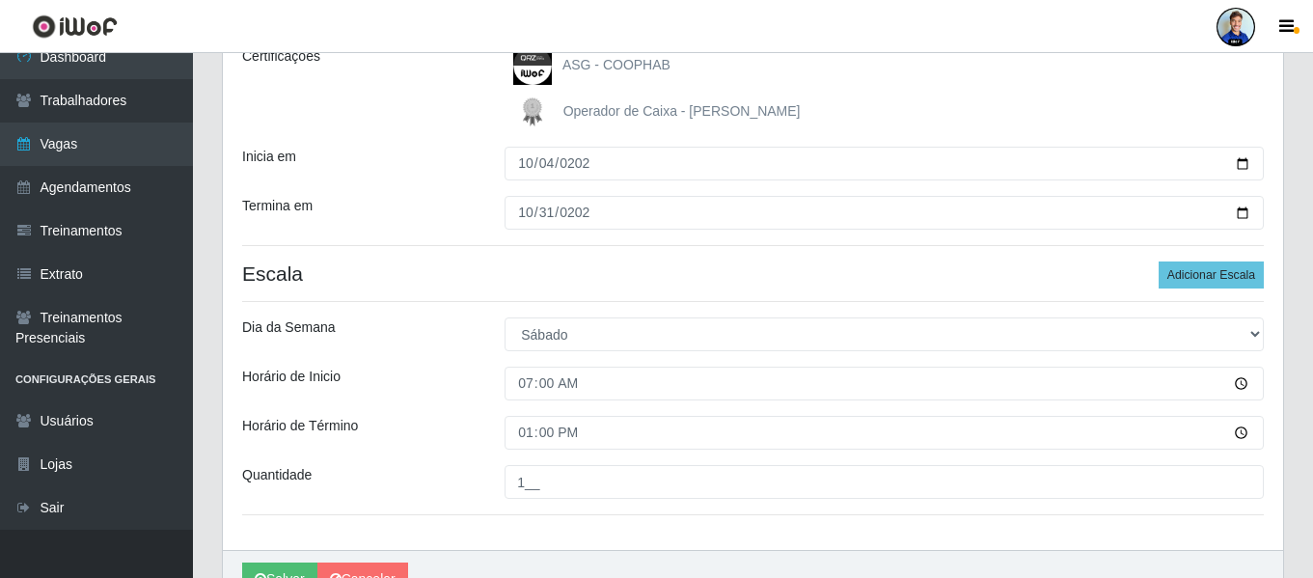
click at [481, 291] on div "Loja Hiper Queiroz - São Bento Função [Selecione...] ASG ASG + ASG ++ Embalador…" at bounding box center [753, 213] width 1060 height 673
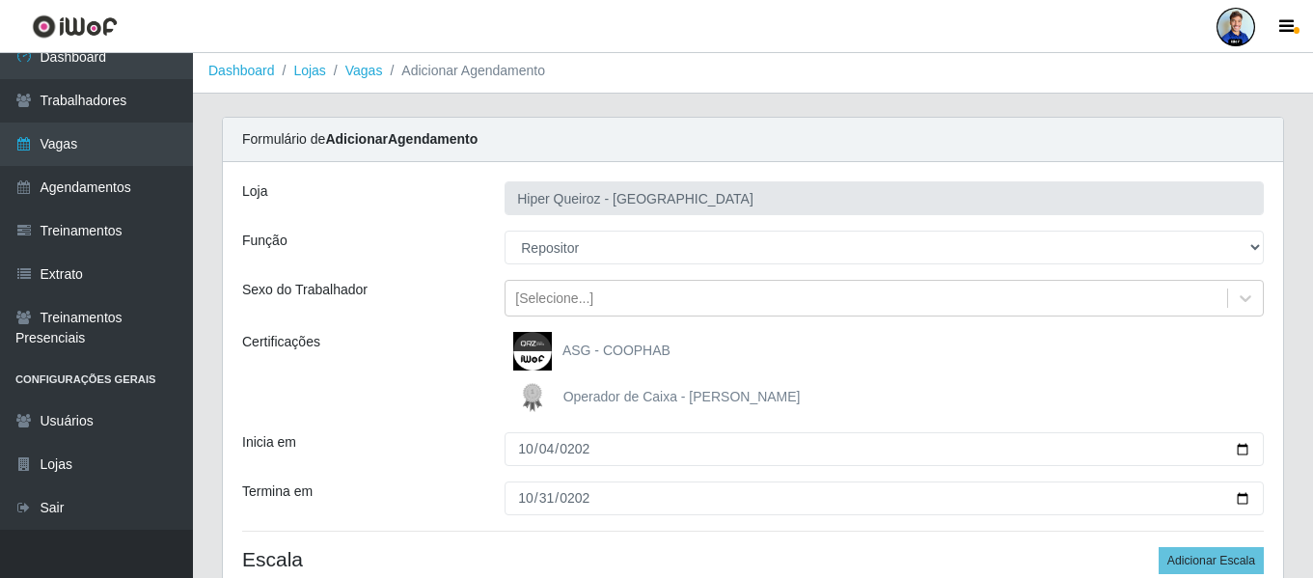
scroll to position [0, 0]
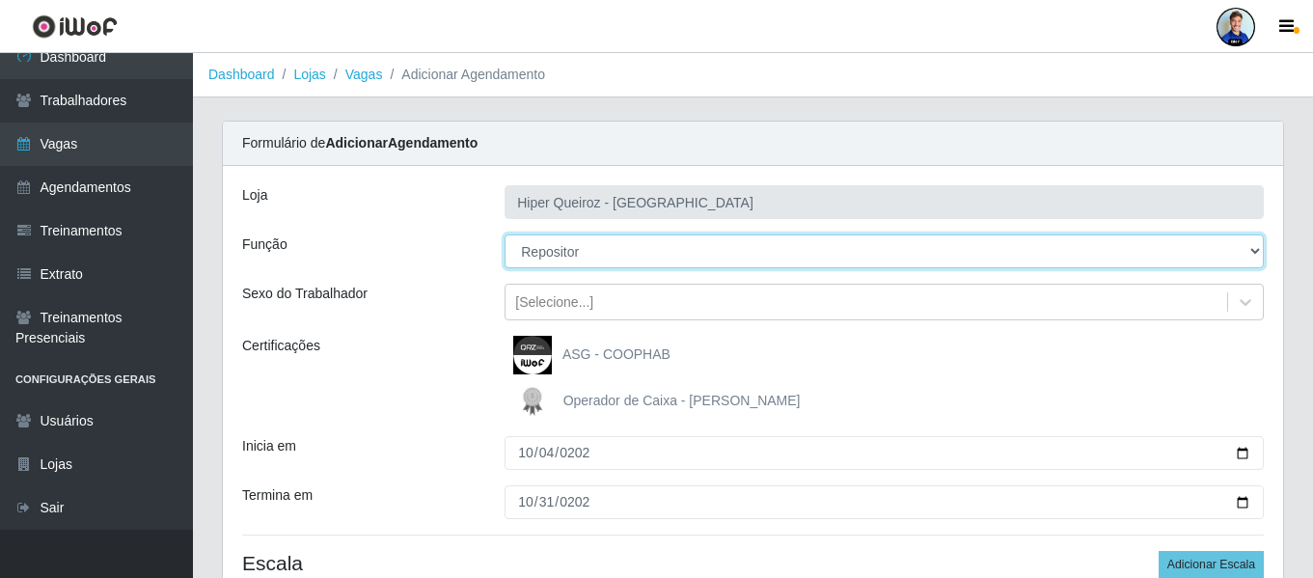
click at [562, 259] on select "[Selecione...] ASG ASG + ASG ++ Embalador Embalador + Embalador ++ Operador de …" at bounding box center [884, 251] width 759 height 34
select select "82"
click at [505, 234] on select "[Selecione...] ASG ASG + ASG ++ Embalador Embalador + Embalador ++ Operador de …" at bounding box center [884, 251] width 759 height 34
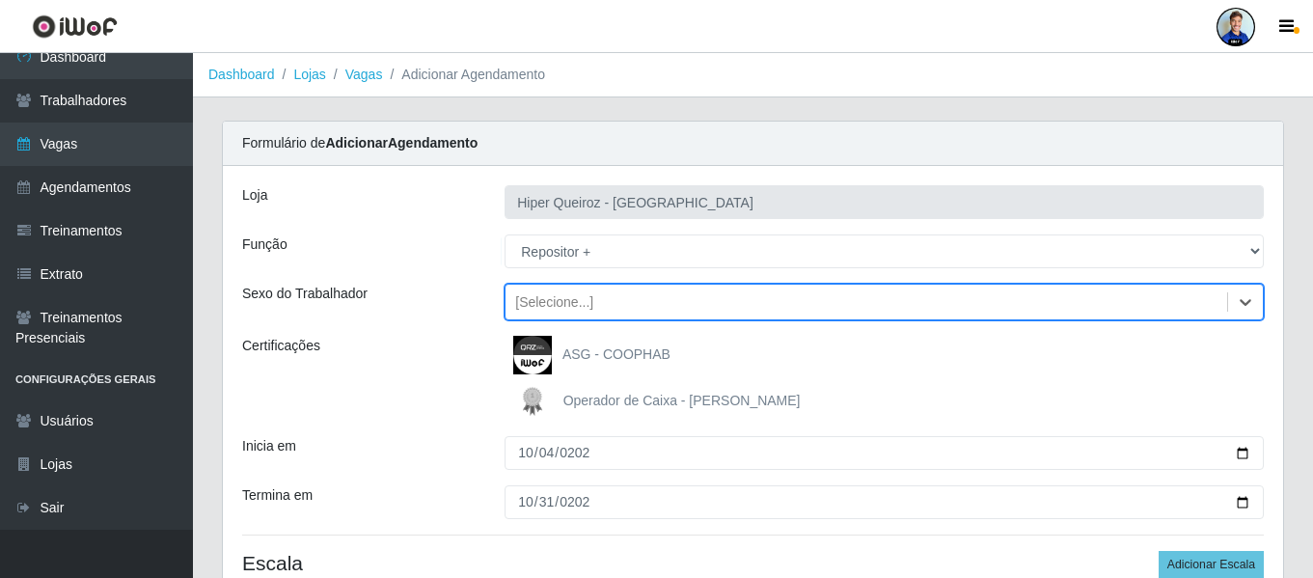
click at [449, 303] on div "Sexo do Trabalhador" at bounding box center [359, 302] width 262 height 37
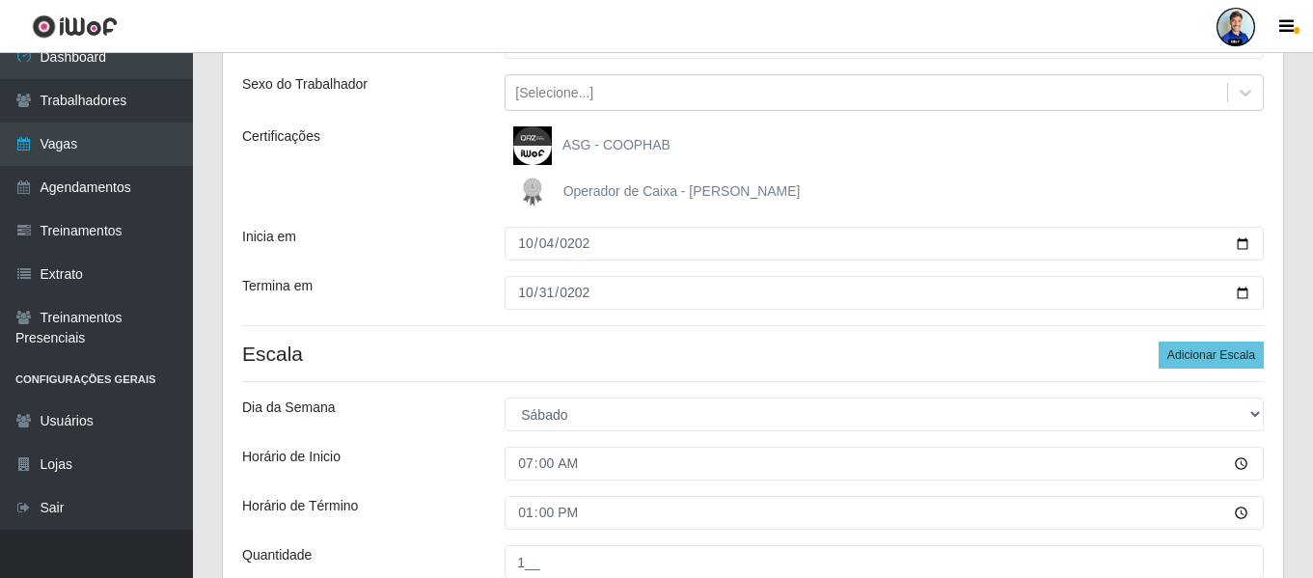
scroll to position [392, 0]
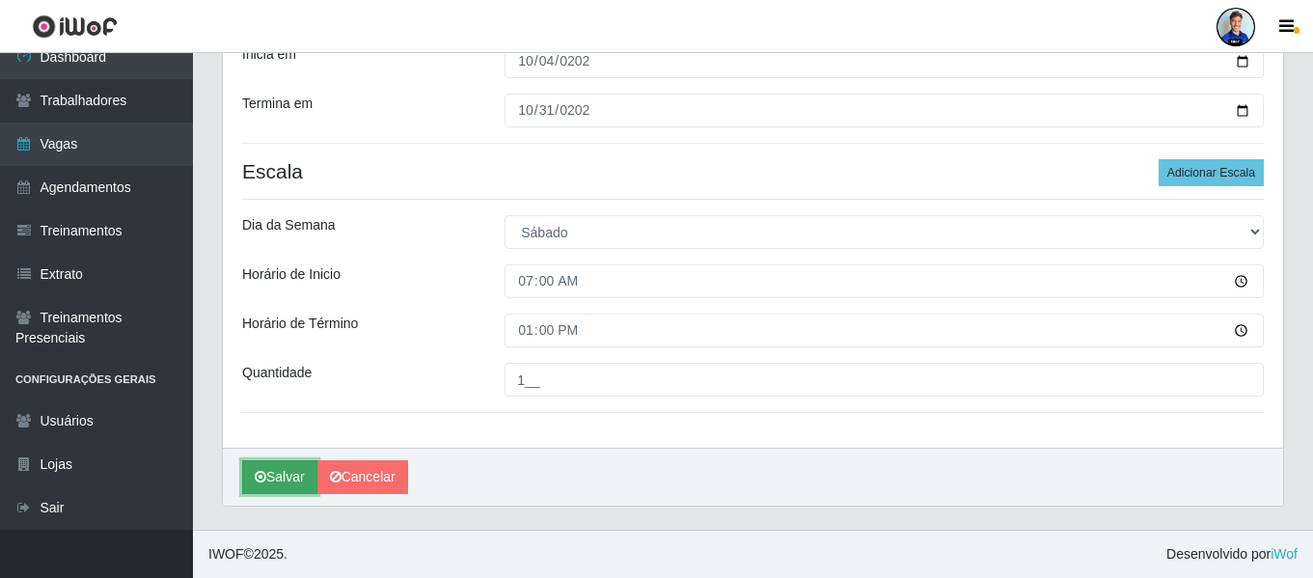
click at [277, 476] on button "Salvar" at bounding box center [279, 477] width 75 height 34
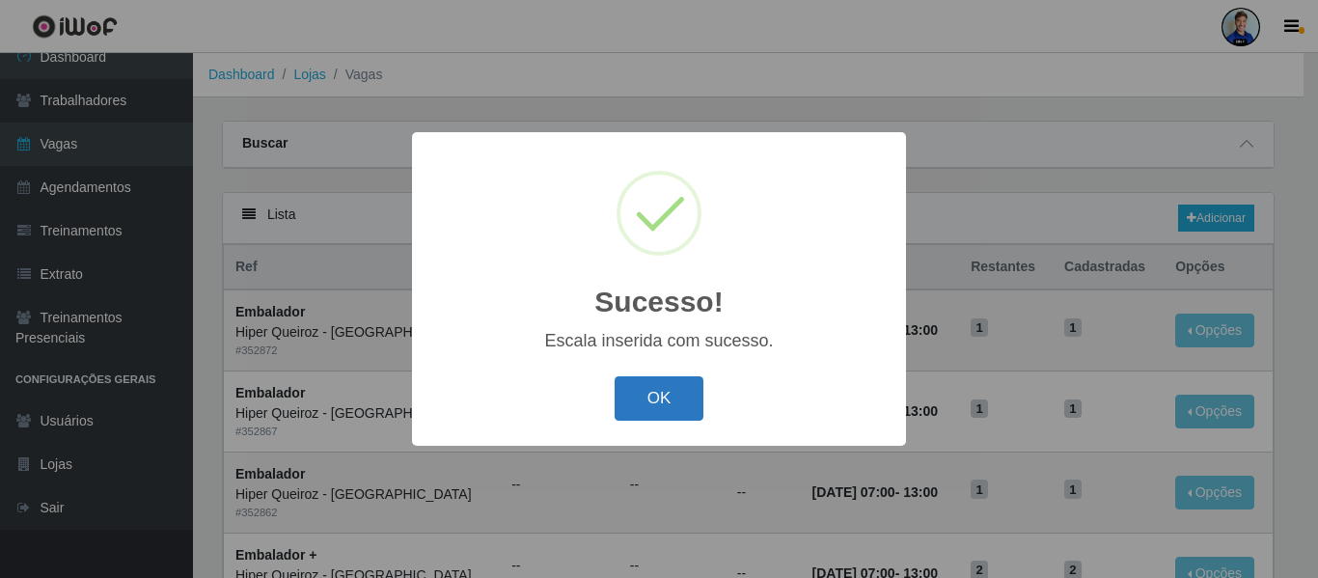
click at [662, 396] on button "OK" at bounding box center [660, 398] width 90 height 45
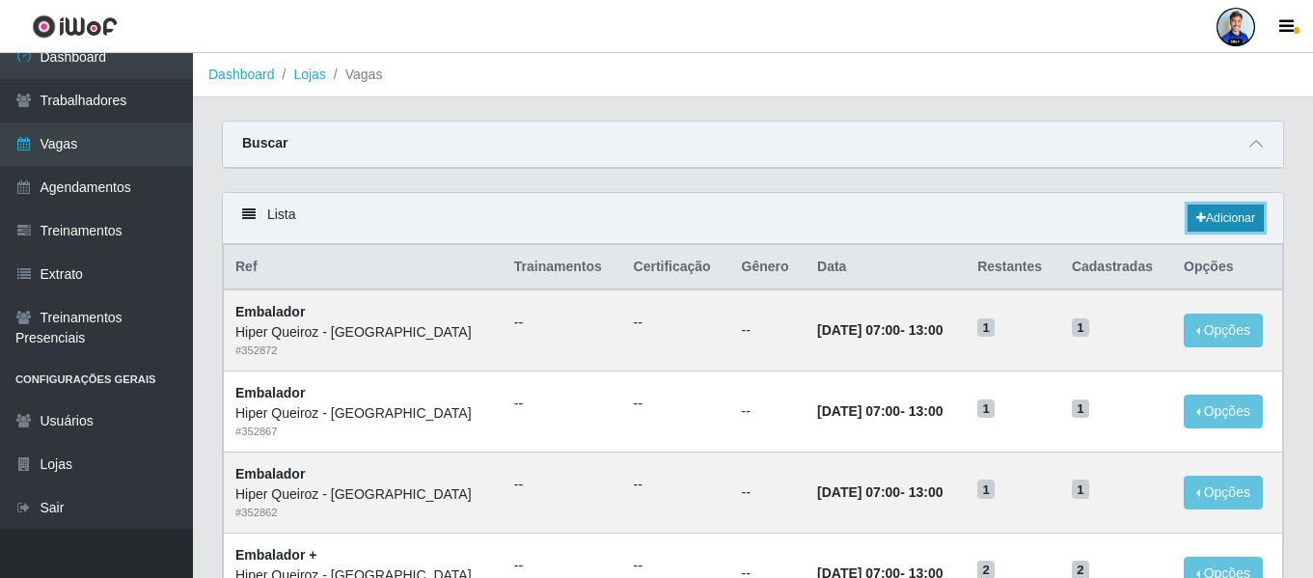
click at [1210, 208] on link "Adicionar" at bounding box center [1226, 218] width 76 height 27
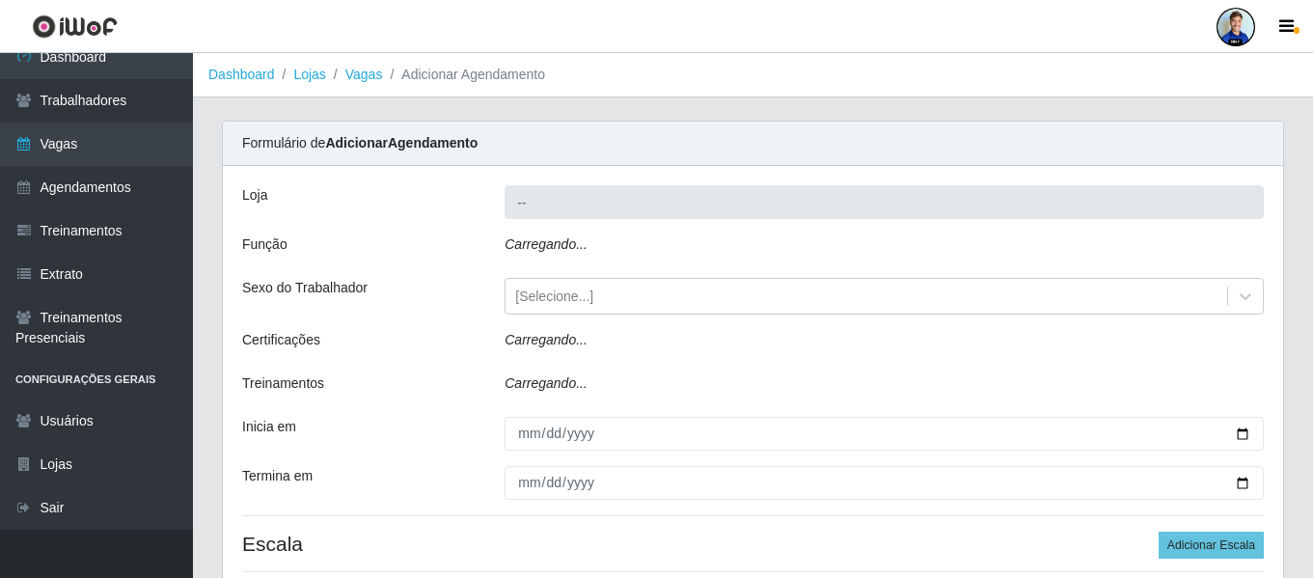
type input "Hiper Queiroz - São Bento"
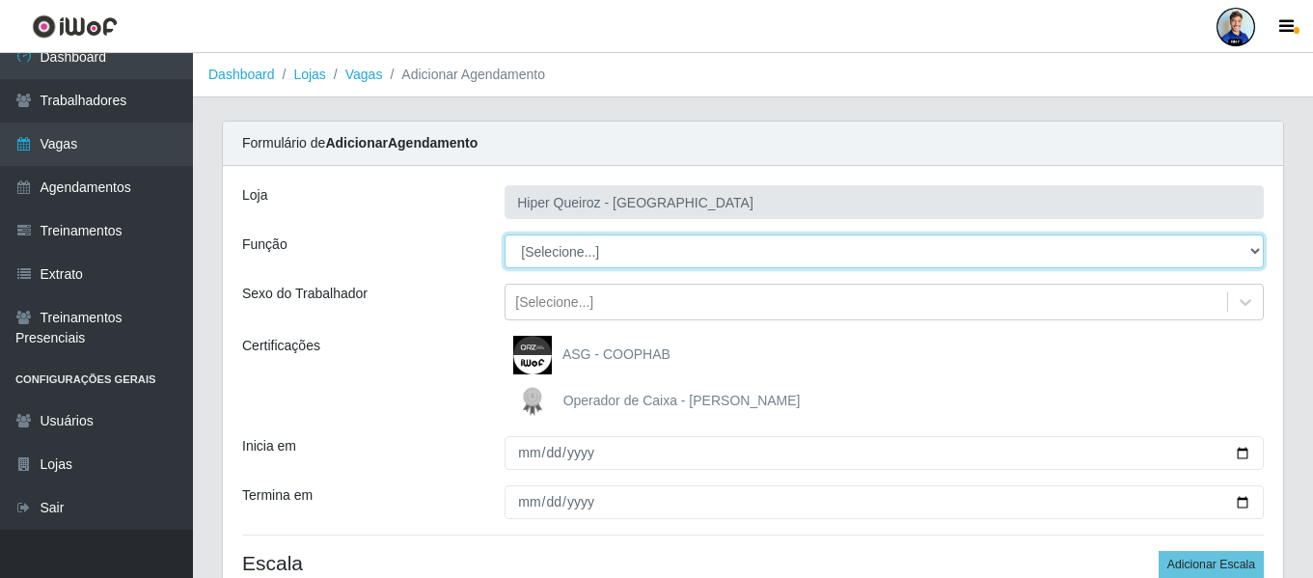
click at [545, 248] on select "[Selecione...] ASG ASG + ASG ++ Embalador Embalador + Embalador ++ Operador de …" at bounding box center [884, 251] width 759 height 34
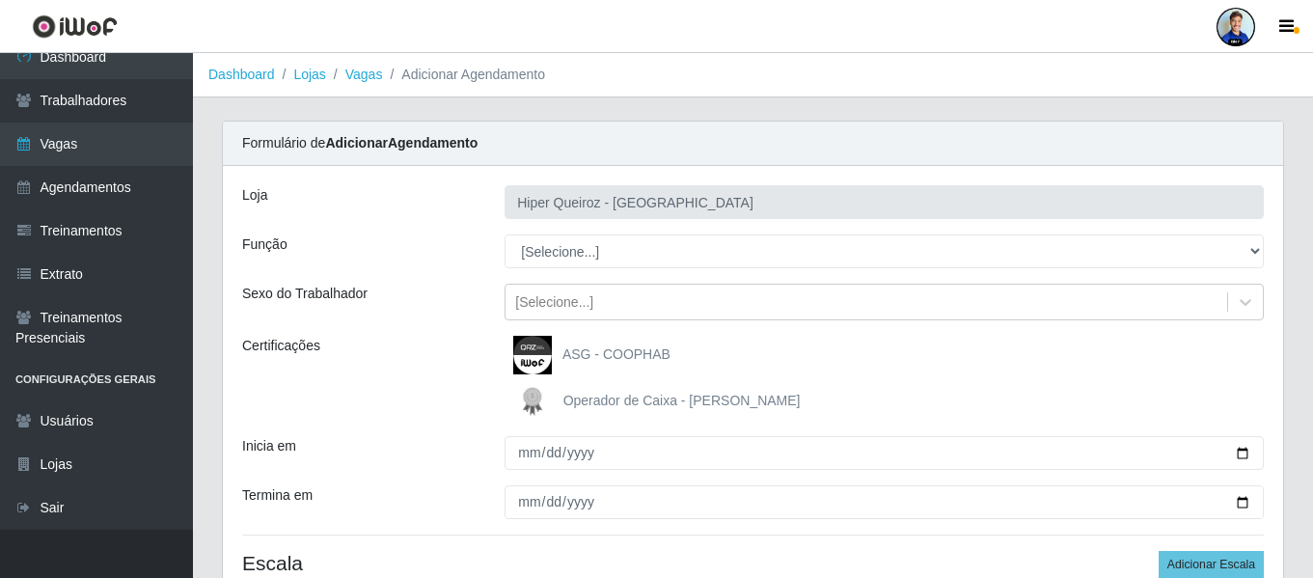
click at [430, 231] on div "Loja Hiper Queiroz - São Bento Função [Selecione...] ASG ASG + ASG ++ Embalador…" at bounding box center [753, 396] width 1060 height 460
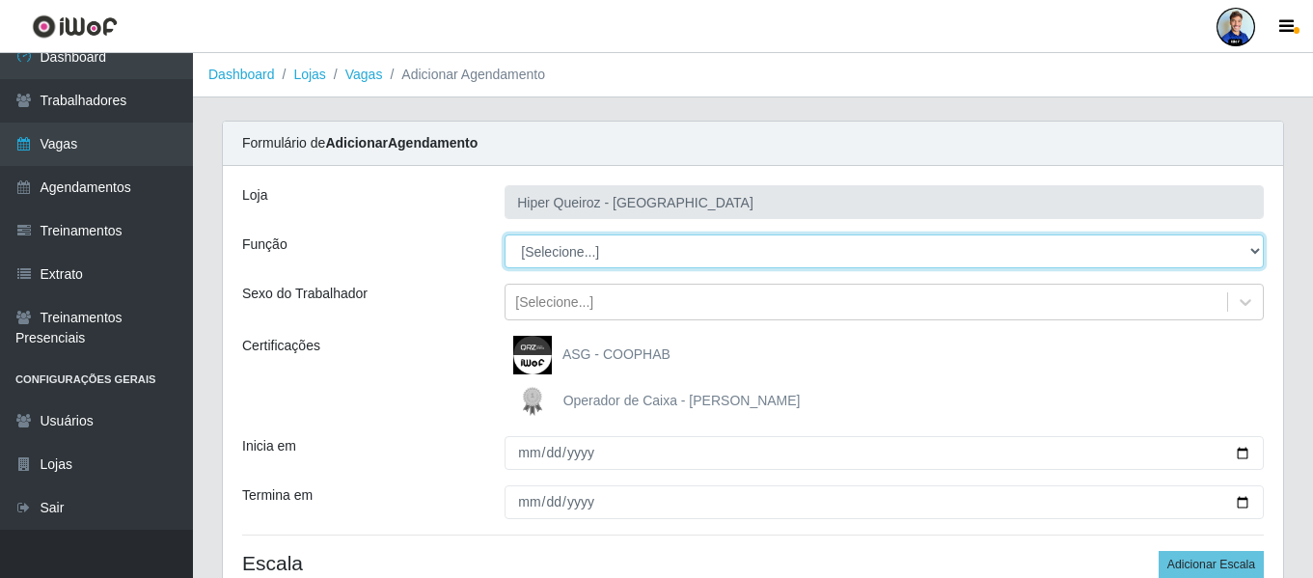
click at [580, 244] on select "[Selecione...] ASG ASG + ASG ++ Embalador Embalador + Embalador ++ Operador de …" at bounding box center [884, 251] width 759 height 34
click at [548, 252] on select "[Selecione...] ASG ASG + ASG ++ Embalador Embalador + Embalador ++ Operador de …" at bounding box center [884, 251] width 759 height 34
select select "80"
click at [505, 234] on select "[Selecione...] ASG ASG + ASG ++ Embalador Embalador + Embalador ++ Operador de …" at bounding box center [884, 251] width 759 height 34
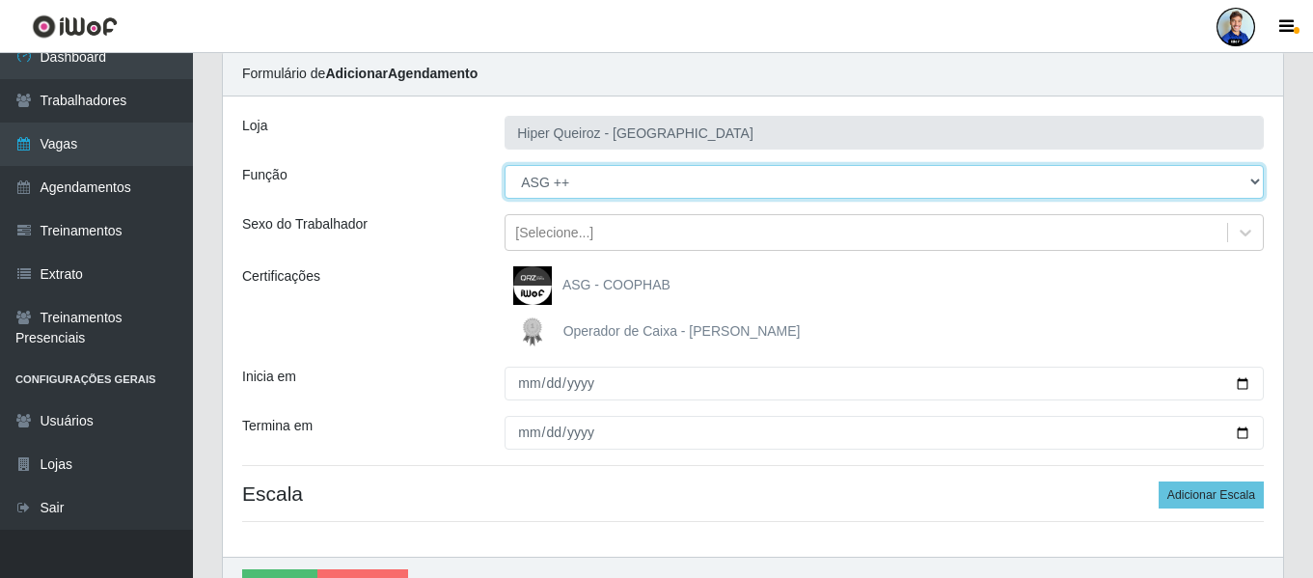
scroll to position [96, 0]
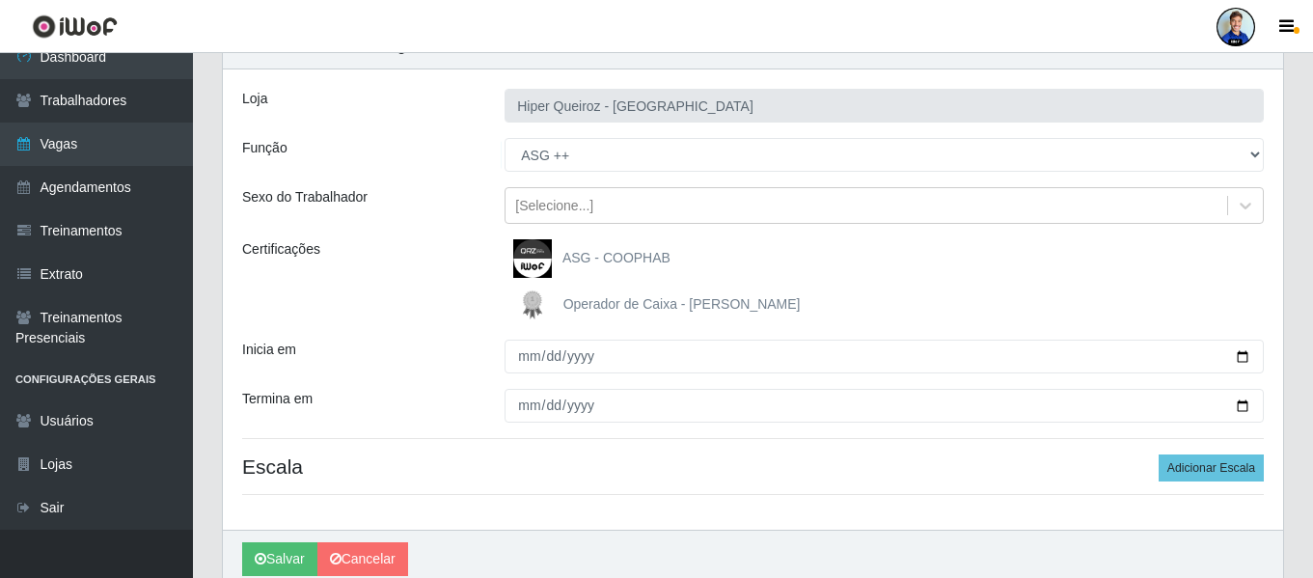
click at [523, 338] on div "Loja Hiper Queiroz - São Bento Função [Selecione...] ASG ASG + ASG ++ Embalador…" at bounding box center [753, 299] width 1060 height 460
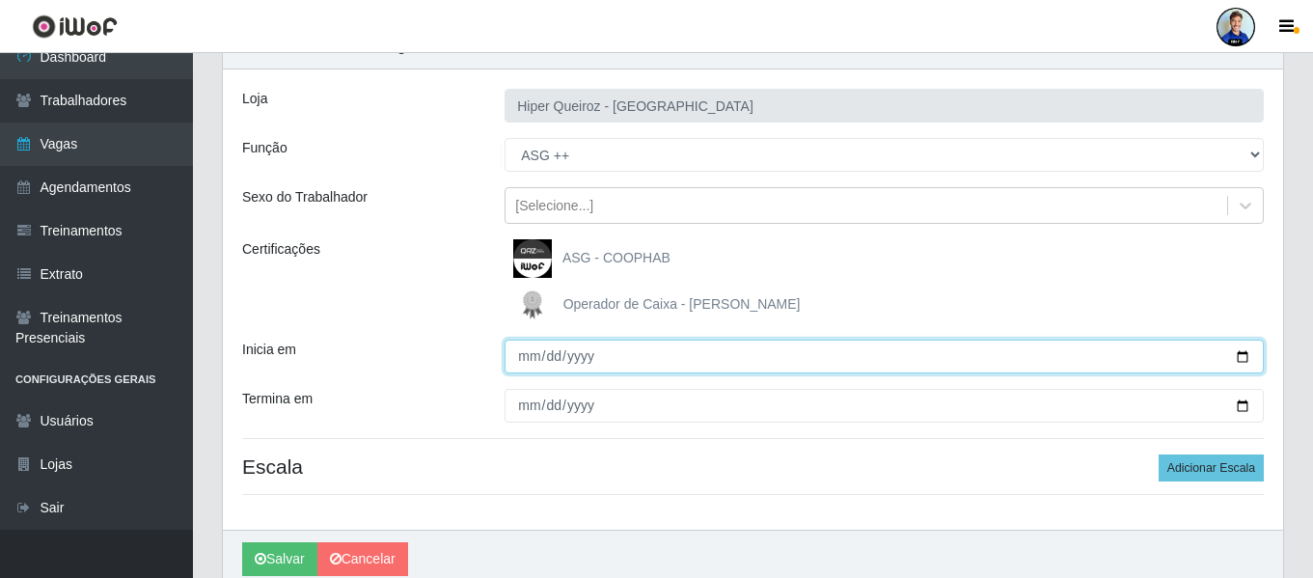
click at [530, 363] on input "Inicia em" at bounding box center [884, 357] width 759 height 34
type input "2025-10-01"
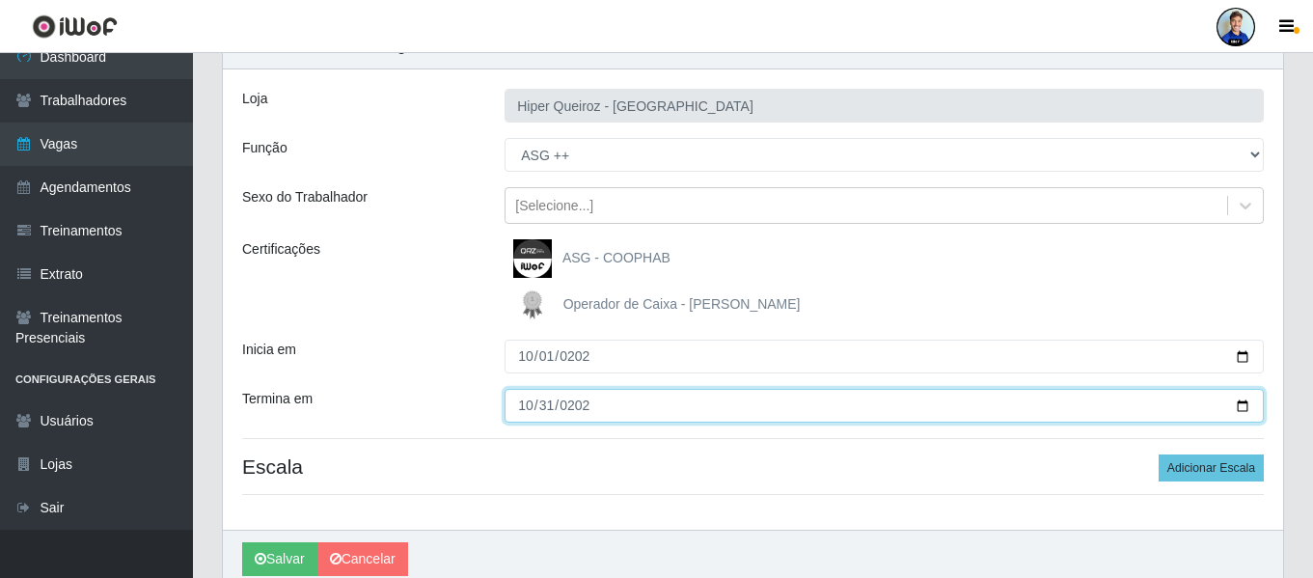
type input "2025-10-31"
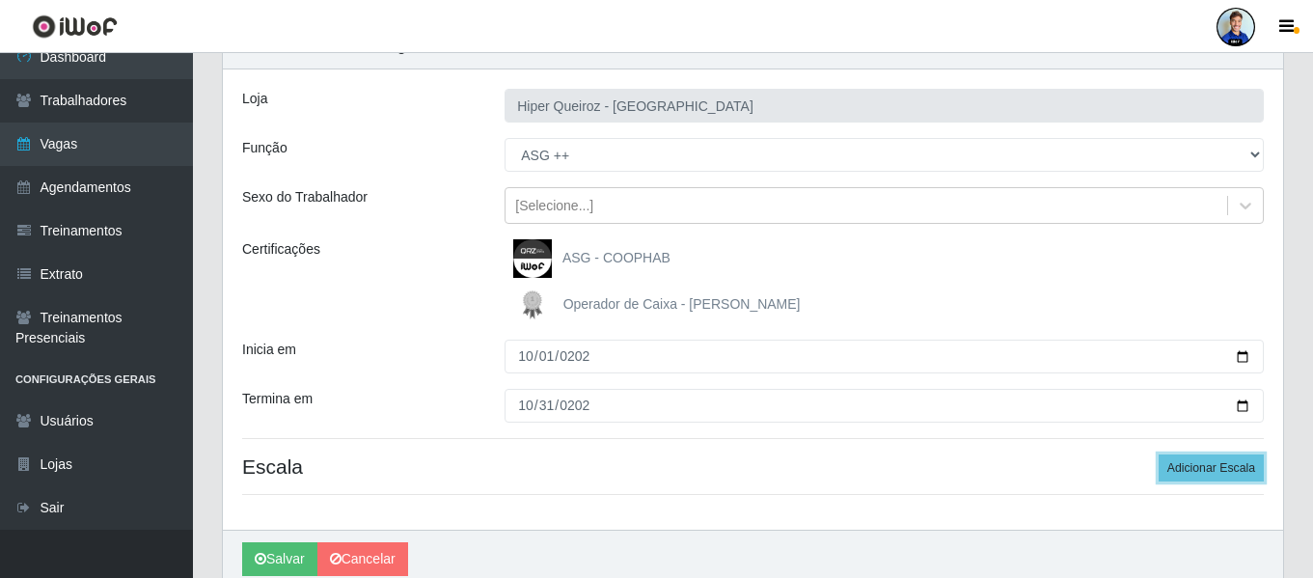
click at [1159, 454] on button "Adicionar Escala" at bounding box center [1211, 467] width 105 height 27
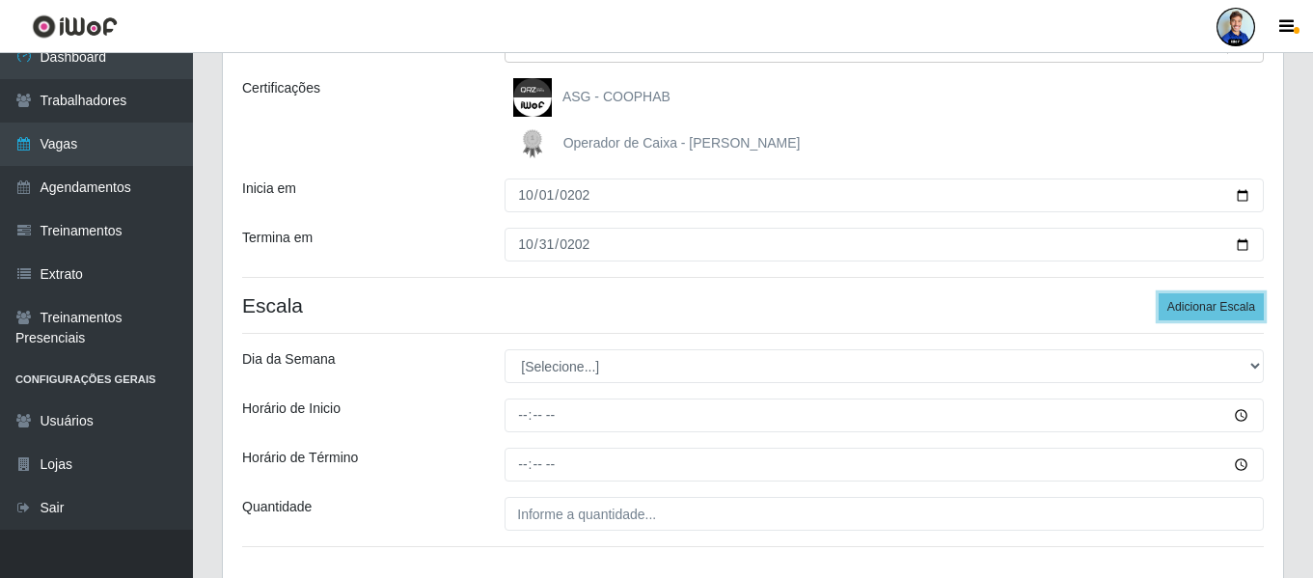
scroll to position [289, 0]
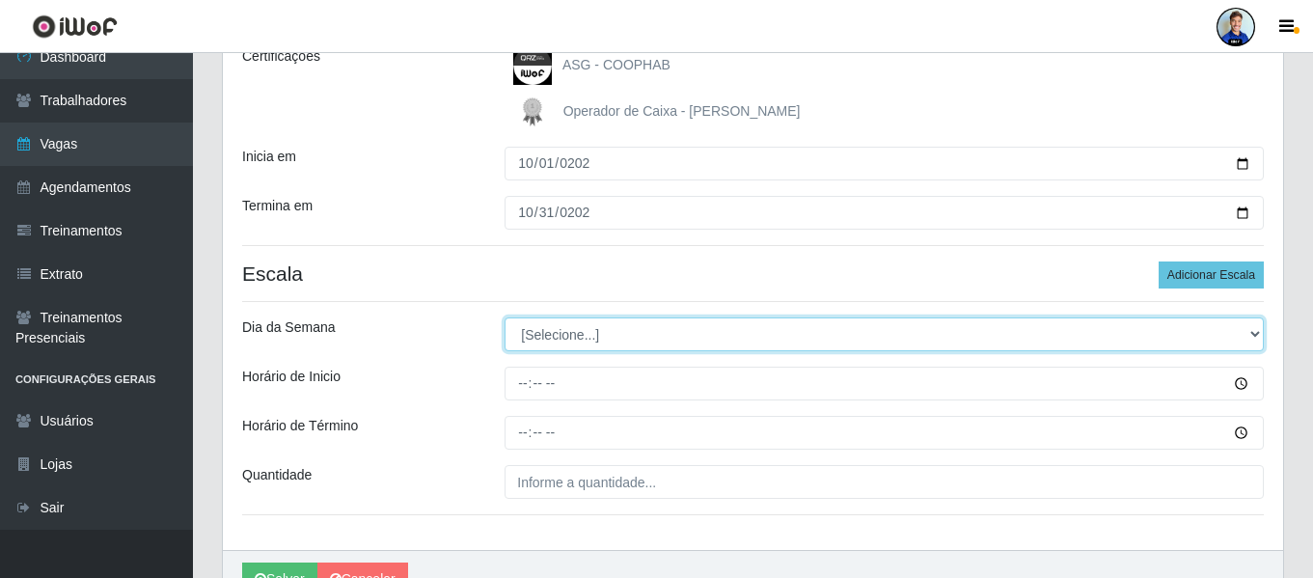
click at [562, 329] on select "[Selecione...] Segunda Terça Quarta Quinta Sexta Sábado Domingo" at bounding box center [884, 334] width 759 height 34
select select "0"
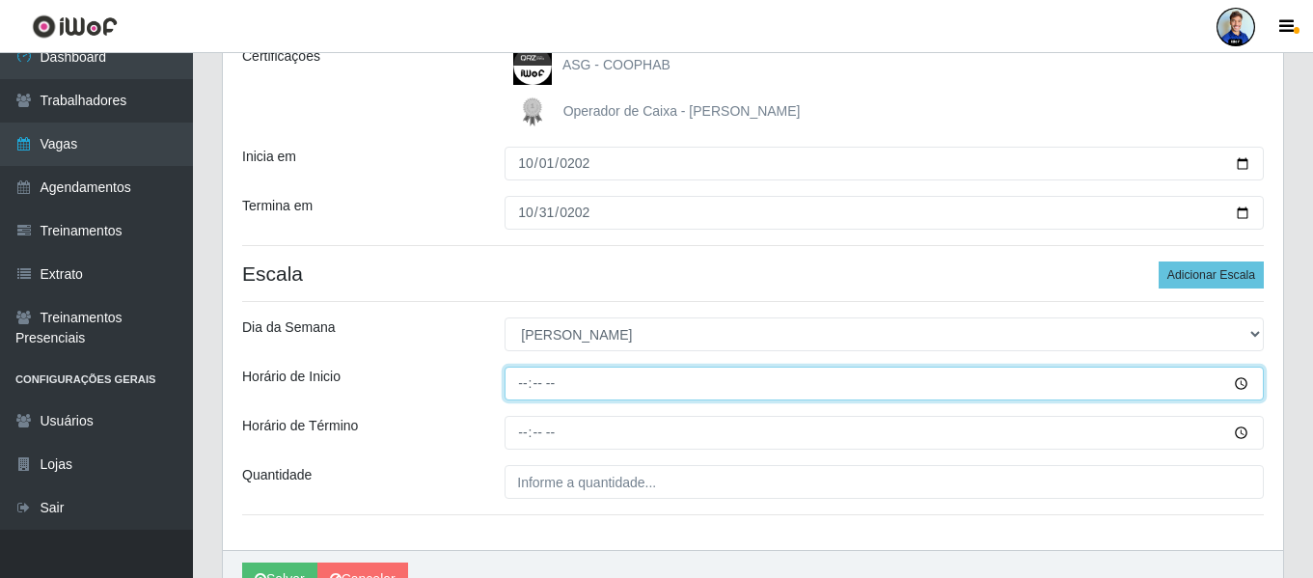
type input "07:00"
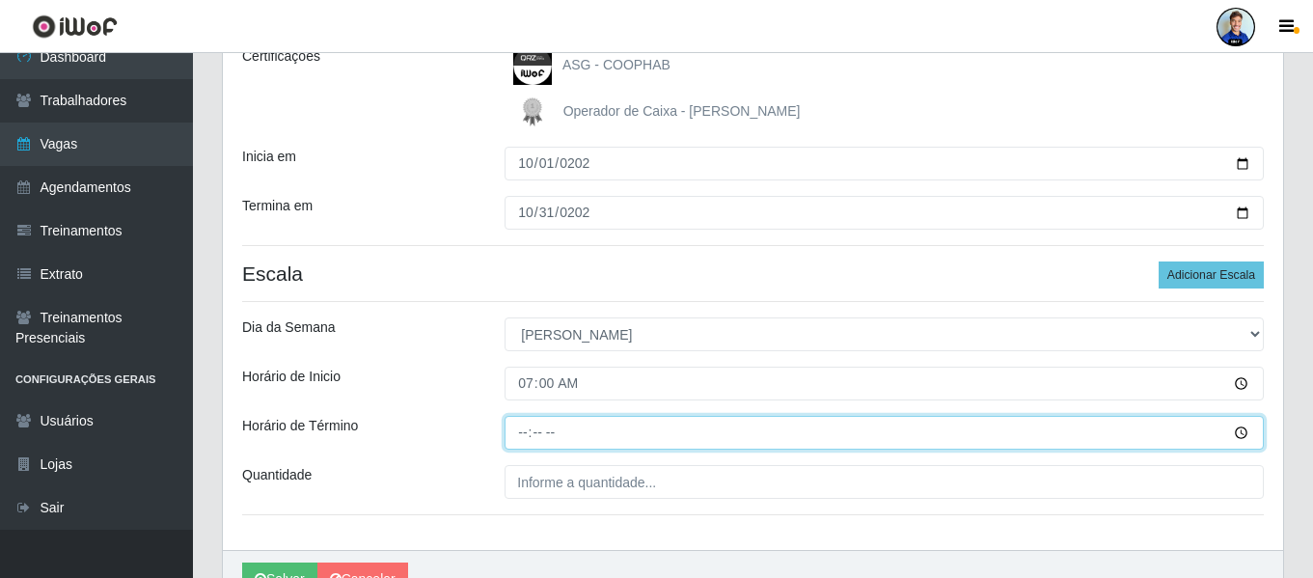
type input "13:00"
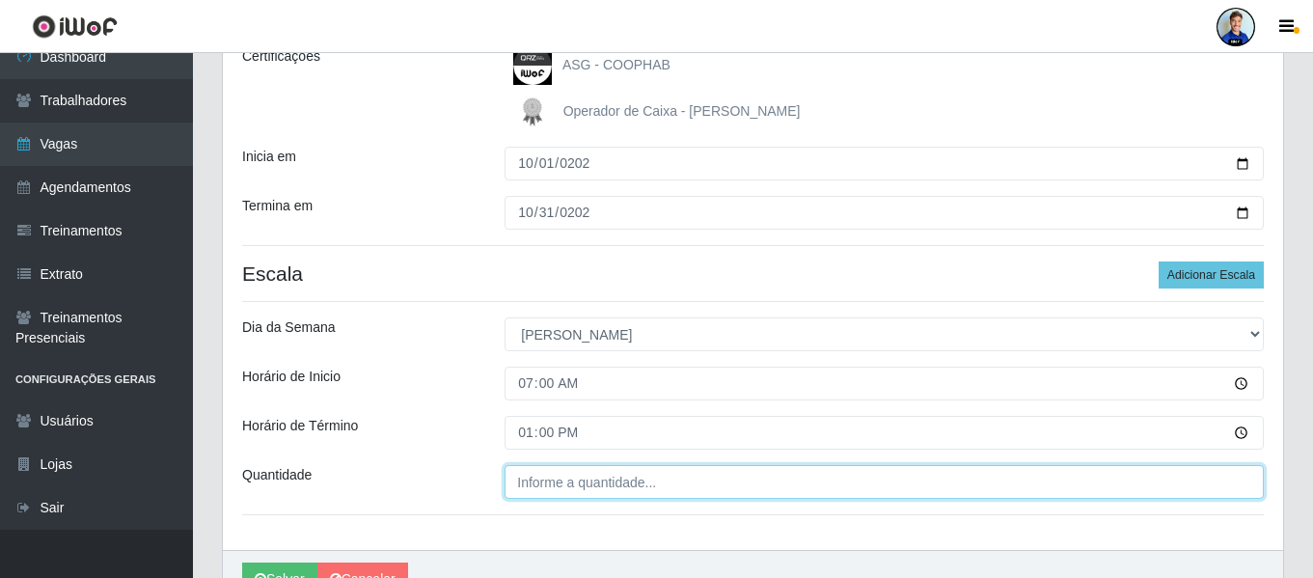
type input "___"
type input "1__"
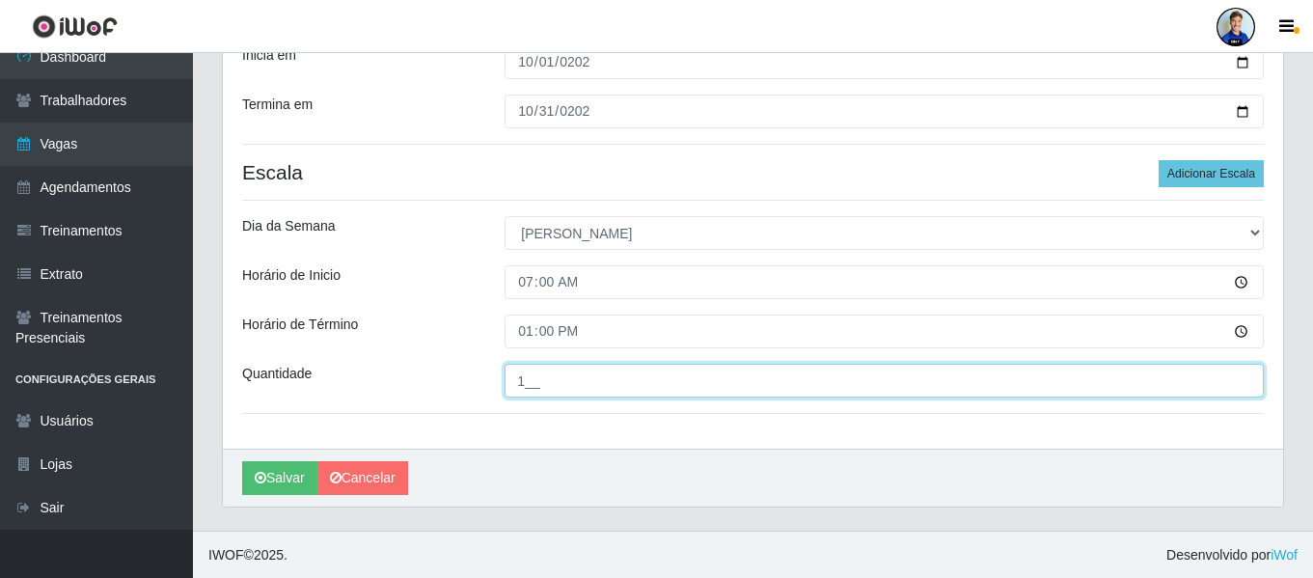
scroll to position [392, 0]
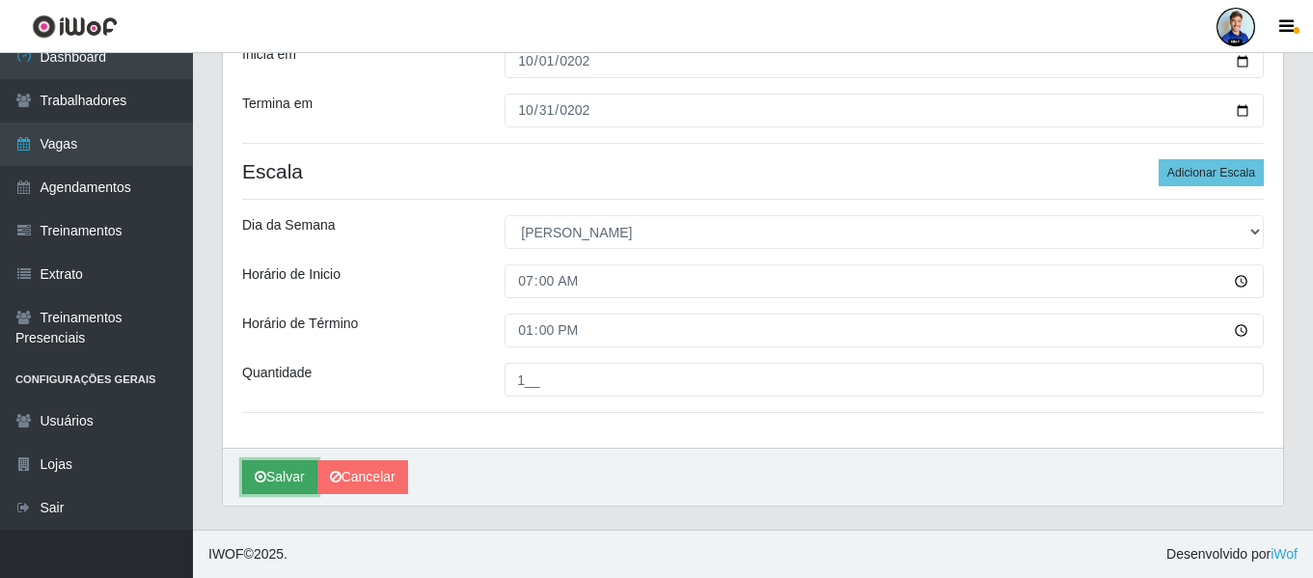
click at [283, 485] on button "Salvar" at bounding box center [279, 477] width 75 height 34
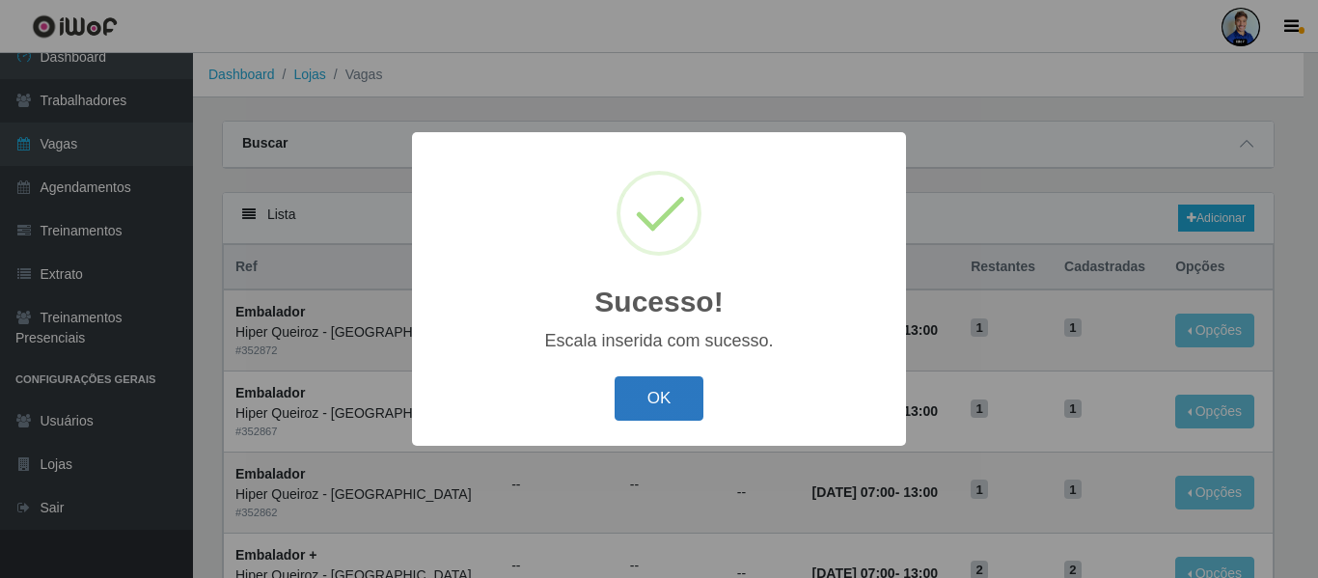
click at [685, 397] on button "OK" at bounding box center [660, 398] width 90 height 45
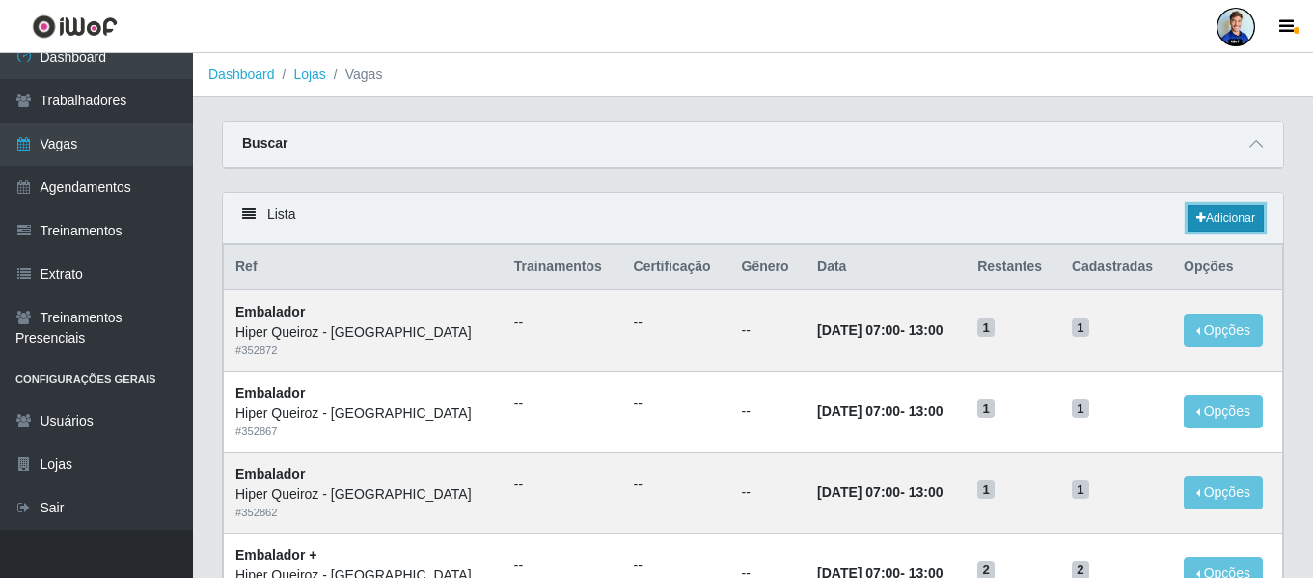
click at [1239, 218] on link "Adicionar" at bounding box center [1226, 218] width 76 height 27
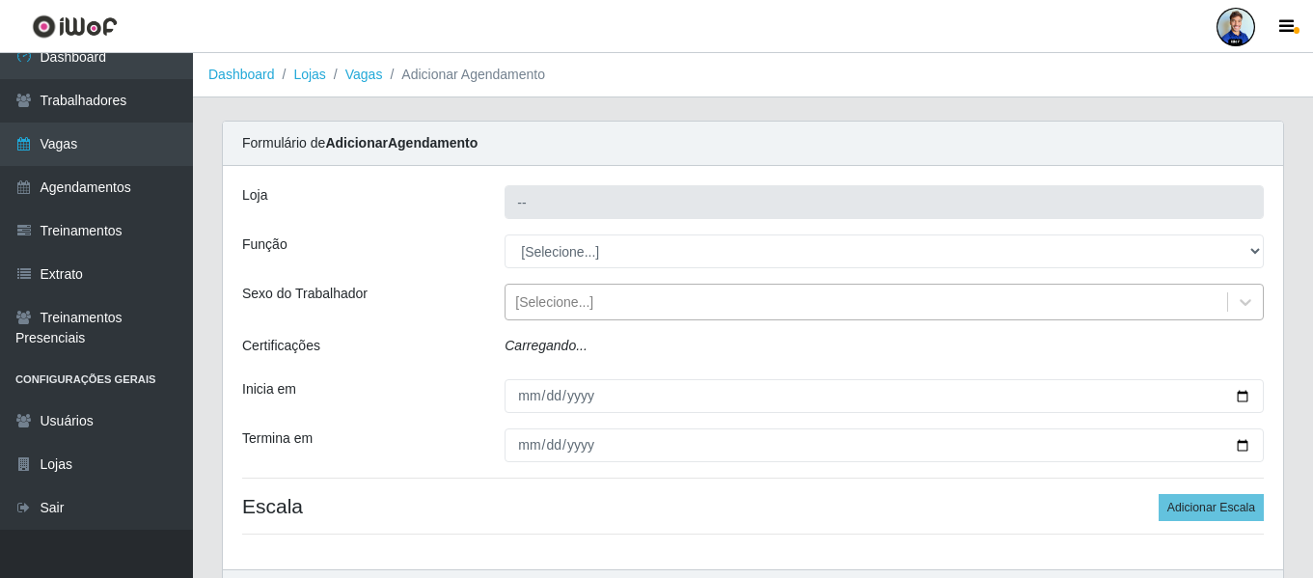
type input "Hiper Queiroz - São Bento"
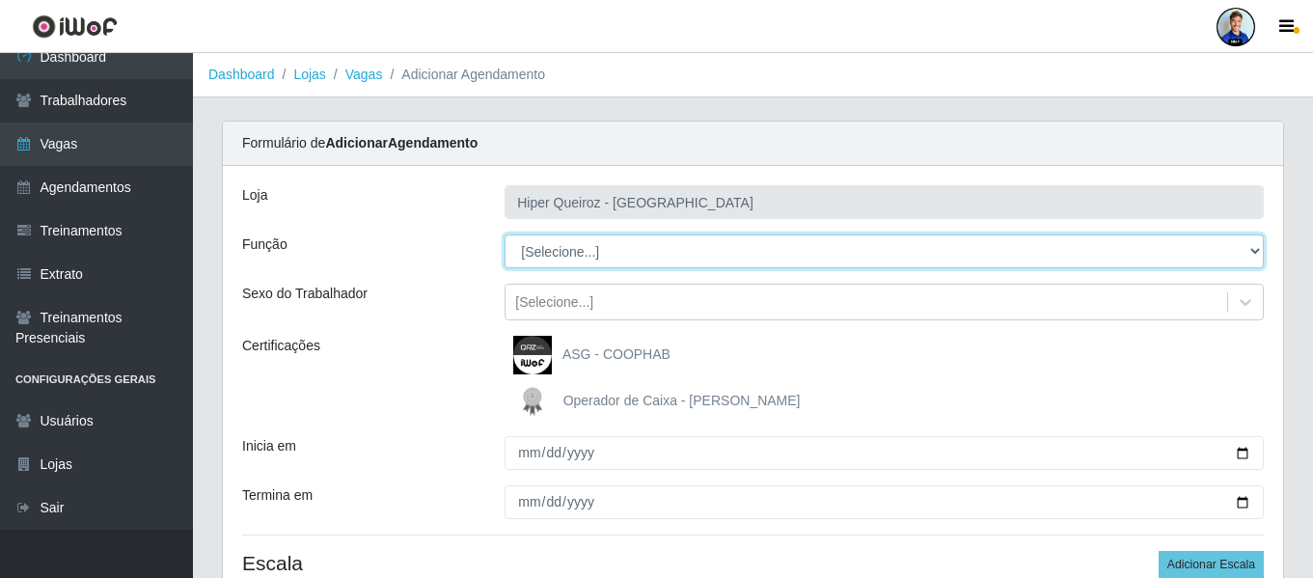
click at [571, 253] on select "[Selecione...] ASG ASG + ASG ++ Embalador Embalador + Embalador ++ Operador de …" at bounding box center [884, 251] width 759 height 34
select select "22"
click at [505, 234] on select "[Selecione...] ASG ASG + ASG ++ Embalador Embalador + Embalador ++ Operador de …" at bounding box center [884, 251] width 759 height 34
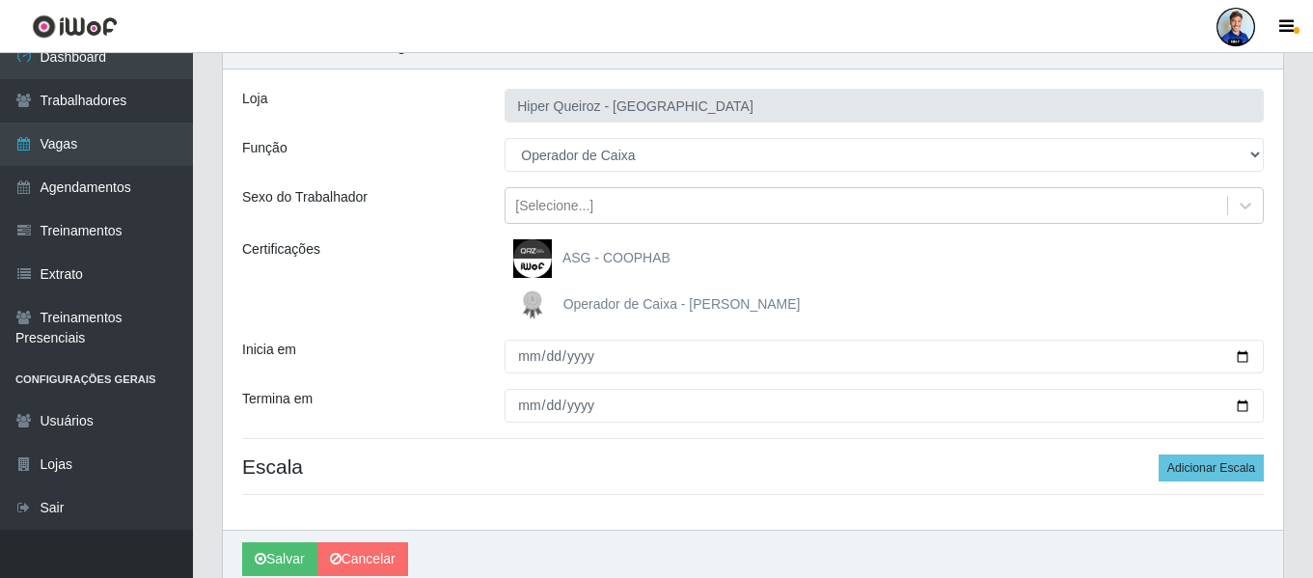
click at [600, 307] on span "Operador de Caixa - Queiroz Atacadão" at bounding box center [681, 303] width 237 height 15
click at [0, 0] on input "Operador de Caixa - Queiroz Atacadão" at bounding box center [0, 0] width 0 height 0
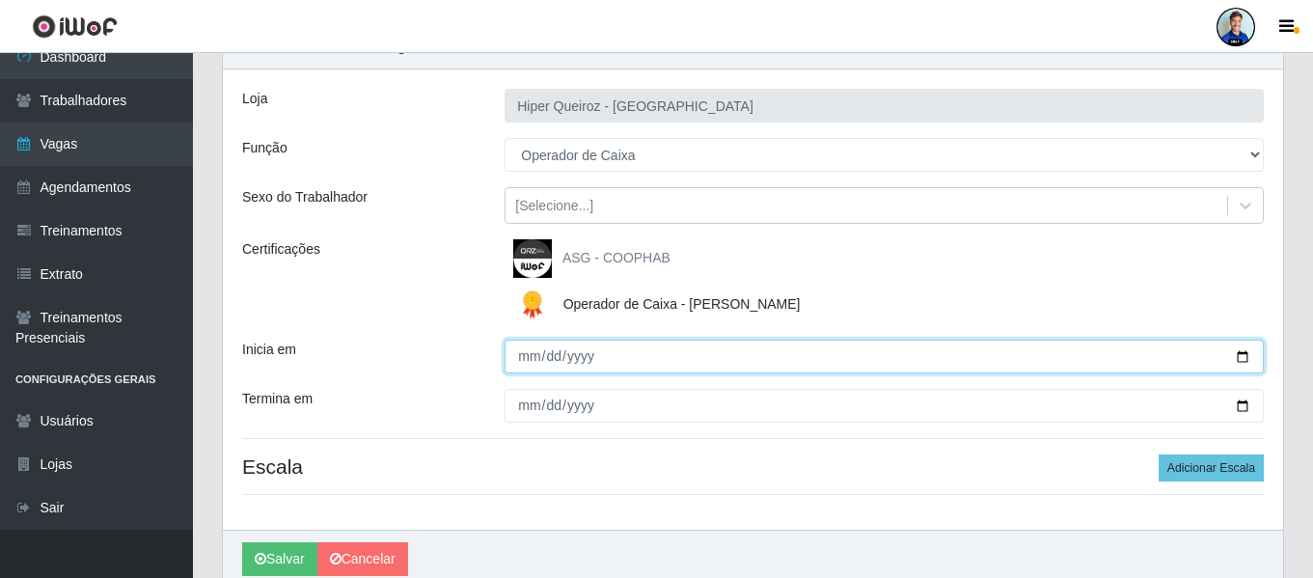
click at [527, 358] on input "Inicia em" at bounding box center [884, 357] width 759 height 34
type input "2025-10-04"
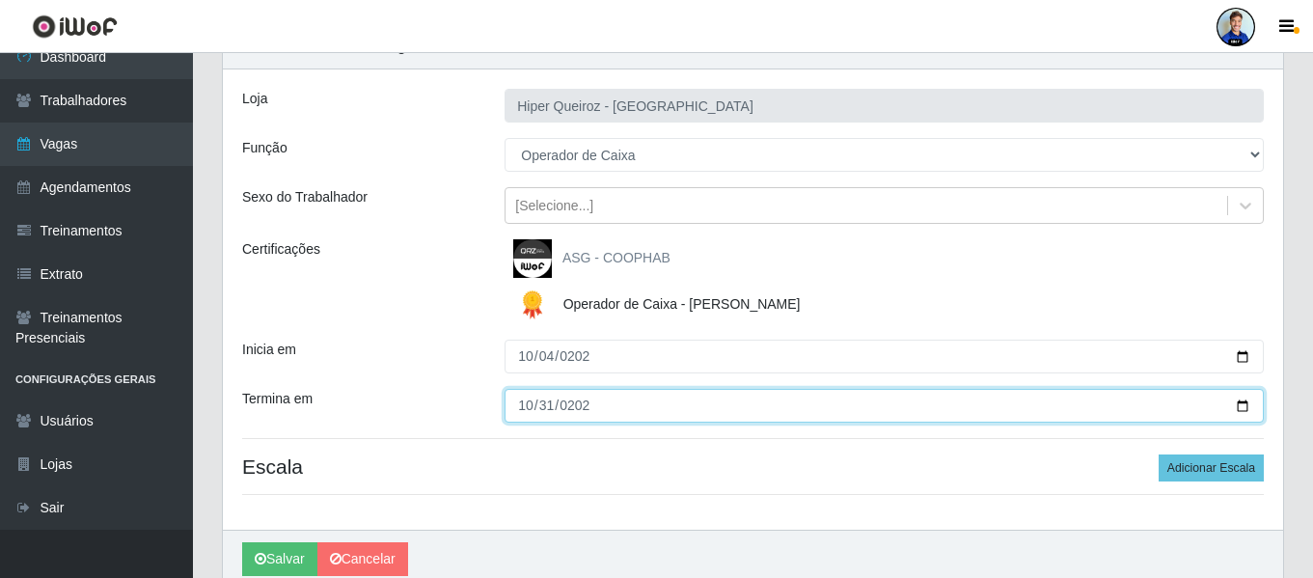
type input "2025-10-31"
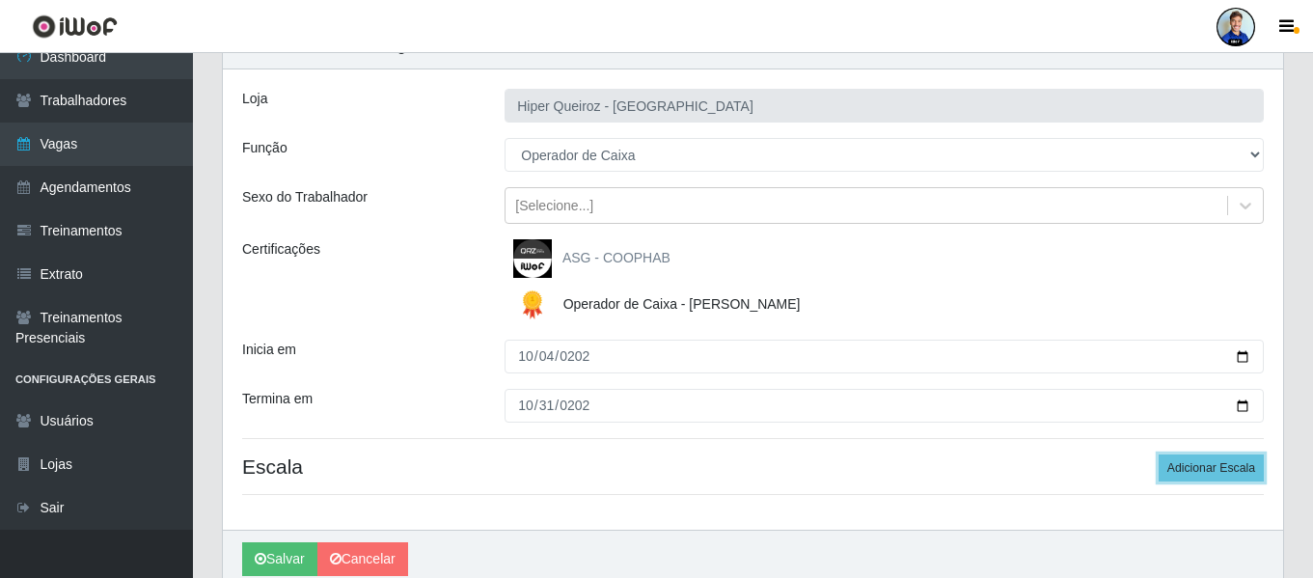
click at [1159, 454] on button "Adicionar Escala" at bounding box center [1211, 467] width 105 height 27
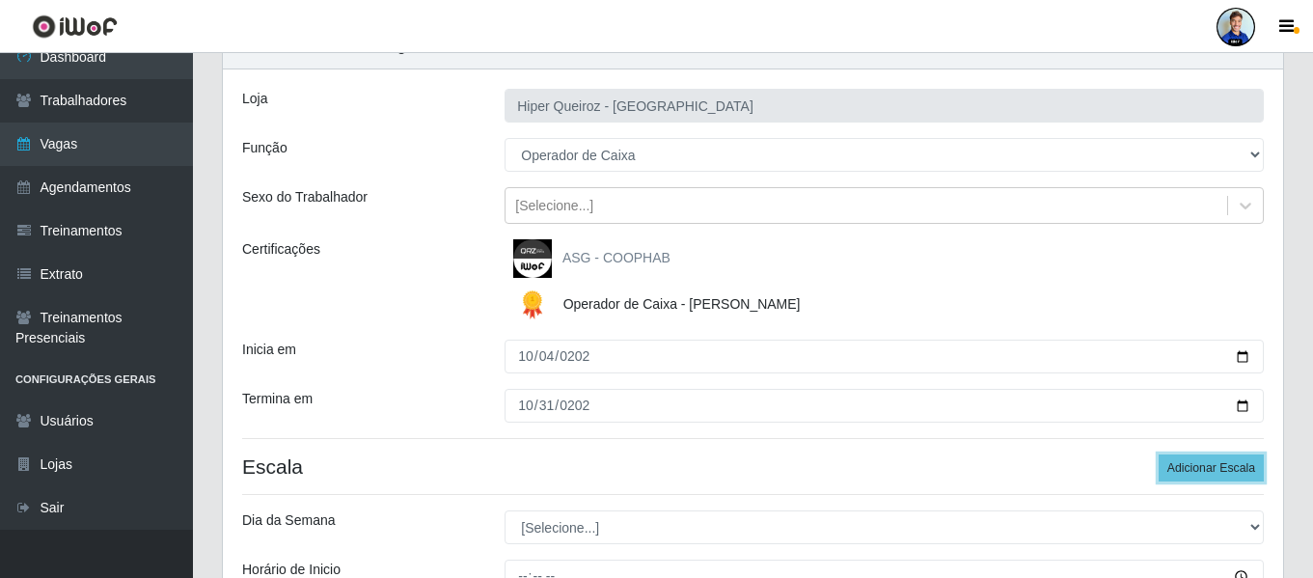
click at [1159, 454] on button "Adicionar Escala" at bounding box center [1211, 467] width 105 height 27
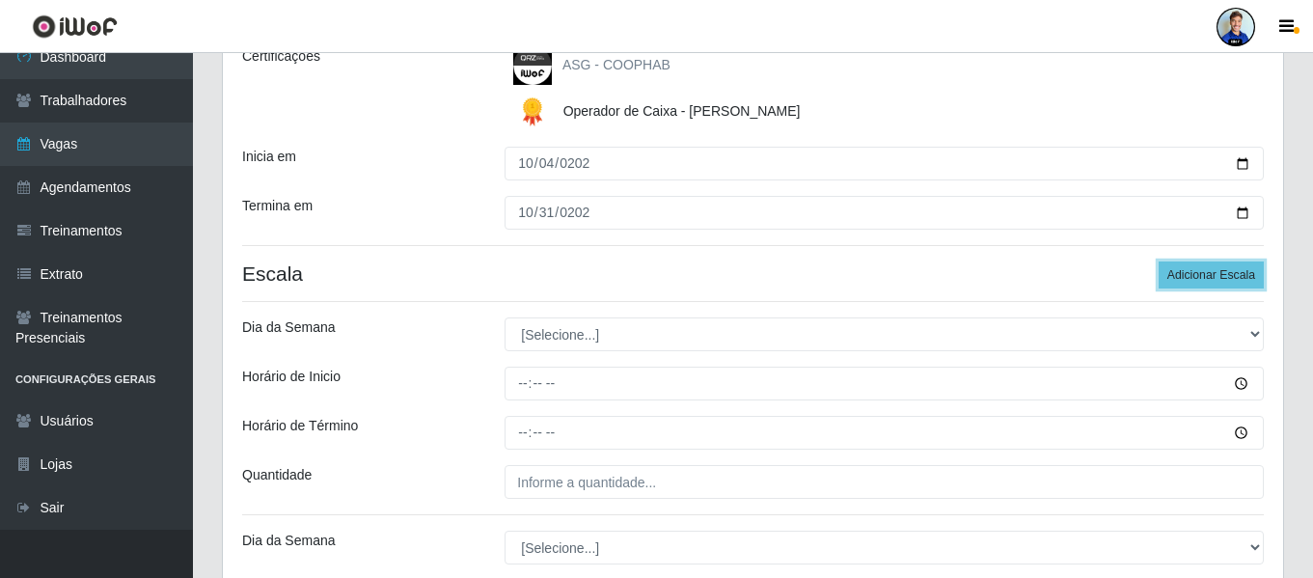
scroll to position [193, 0]
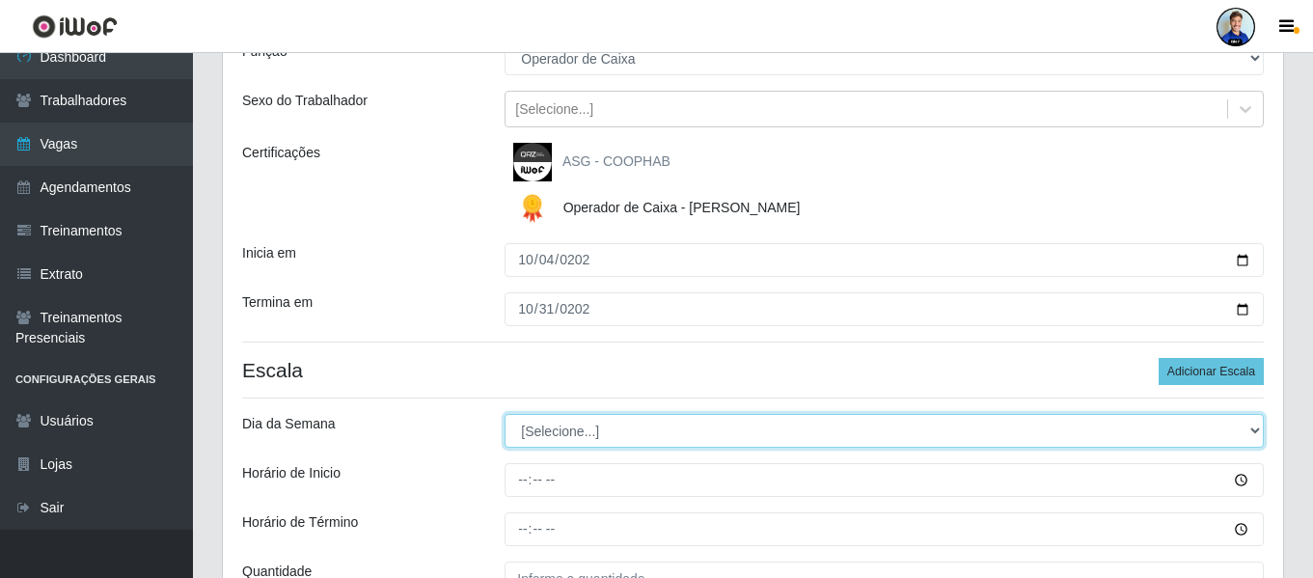
click at [584, 433] on select "[Selecione...] Segunda Terça Quarta Quinta Sexta Sábado Domingo" at bounding box center [884, 431] width 759 height 34
select select "1"
click at [505, 414] on select "[Selecione...] Segunda Terça Quarta Quinta Sexta Sábado Domingo" at bounding box center [884, 431] width 759 height 34
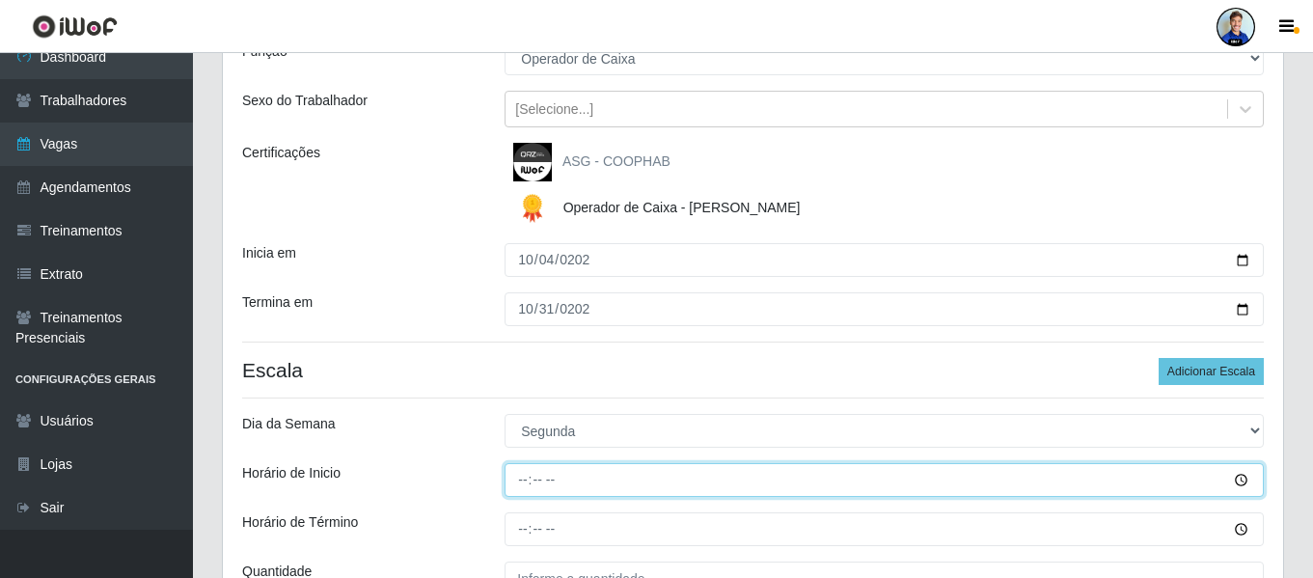
type input "14:00"
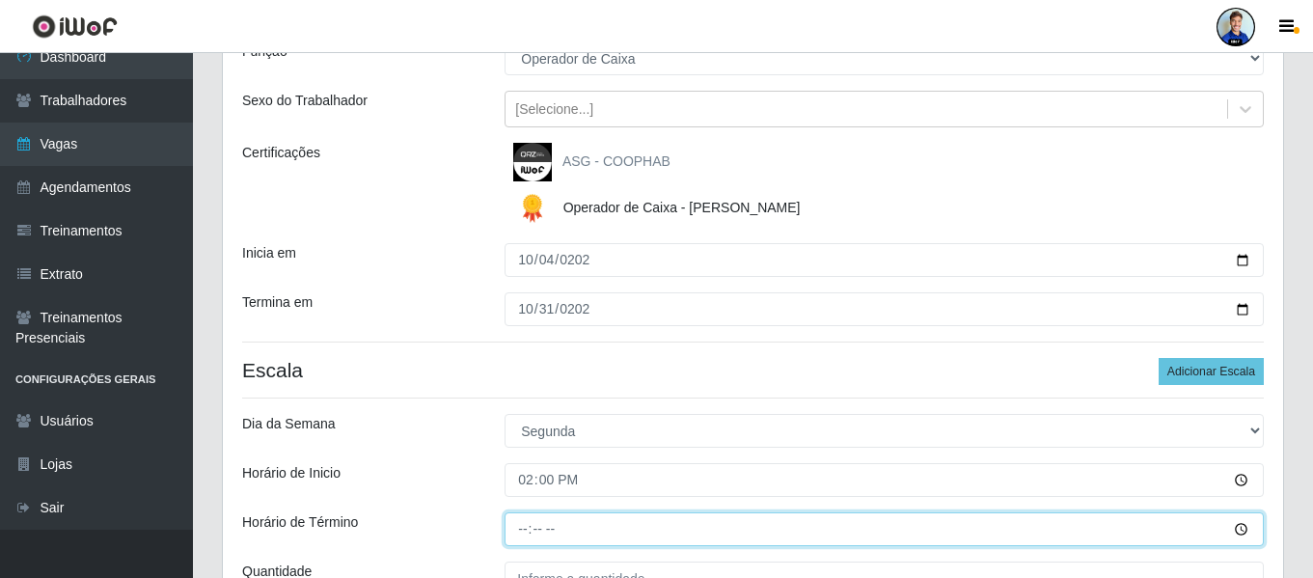
click at [549, 516] on input "Horário de Término" at bounding box center [884, 529] width 759 height 34
type input "20:00"
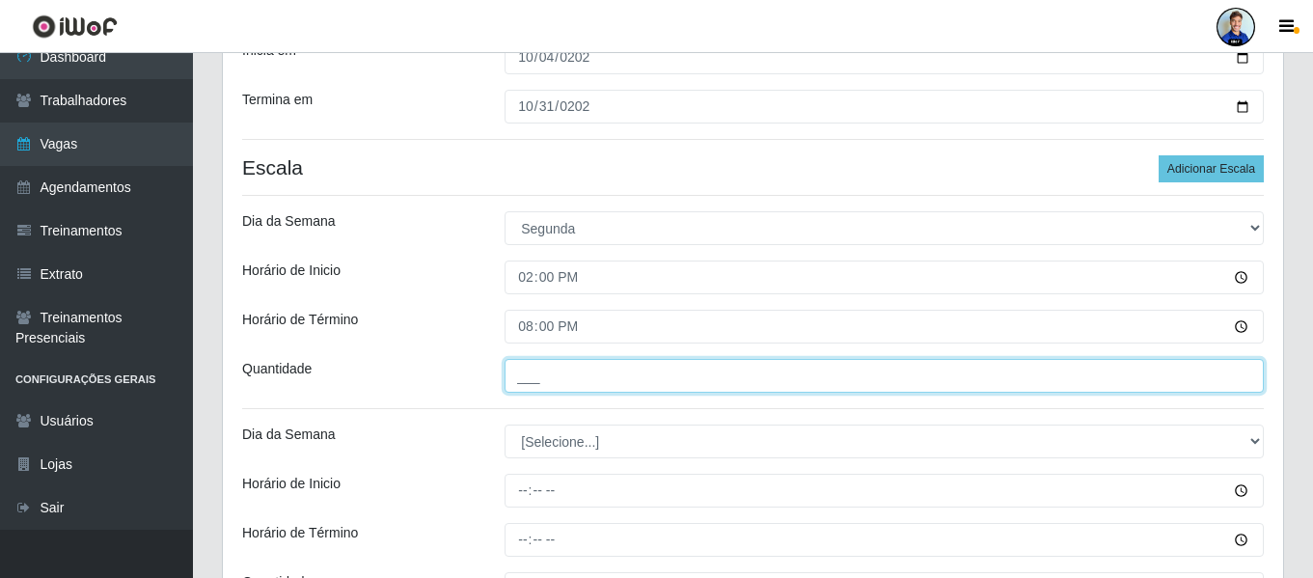
scroll to position [403, 0]
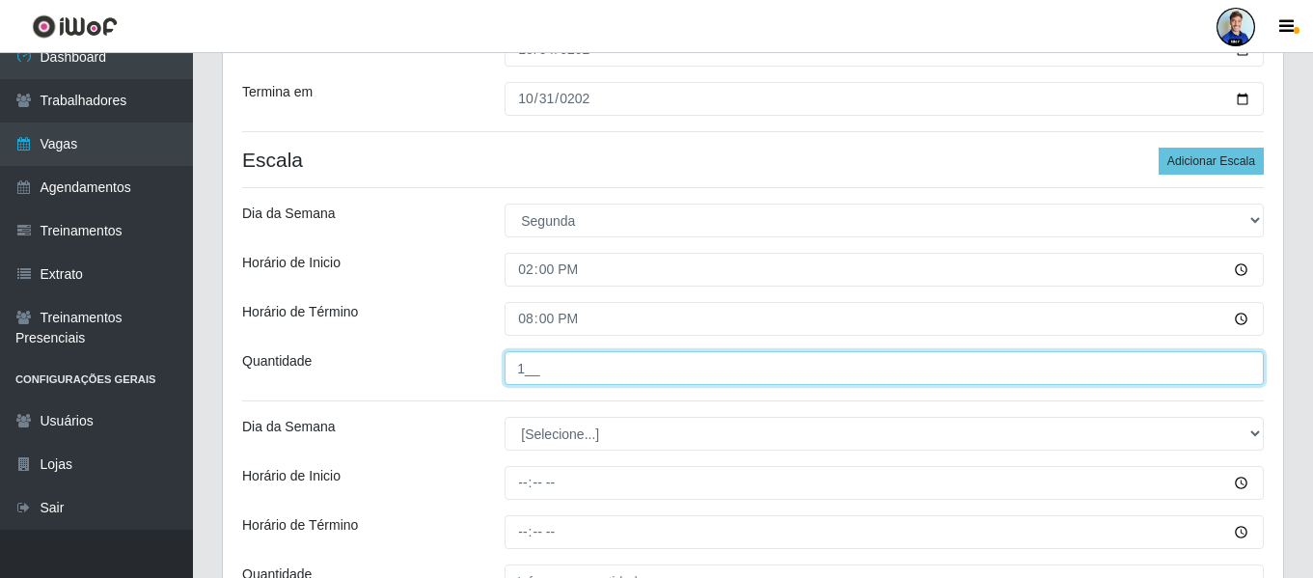
type input "1__"
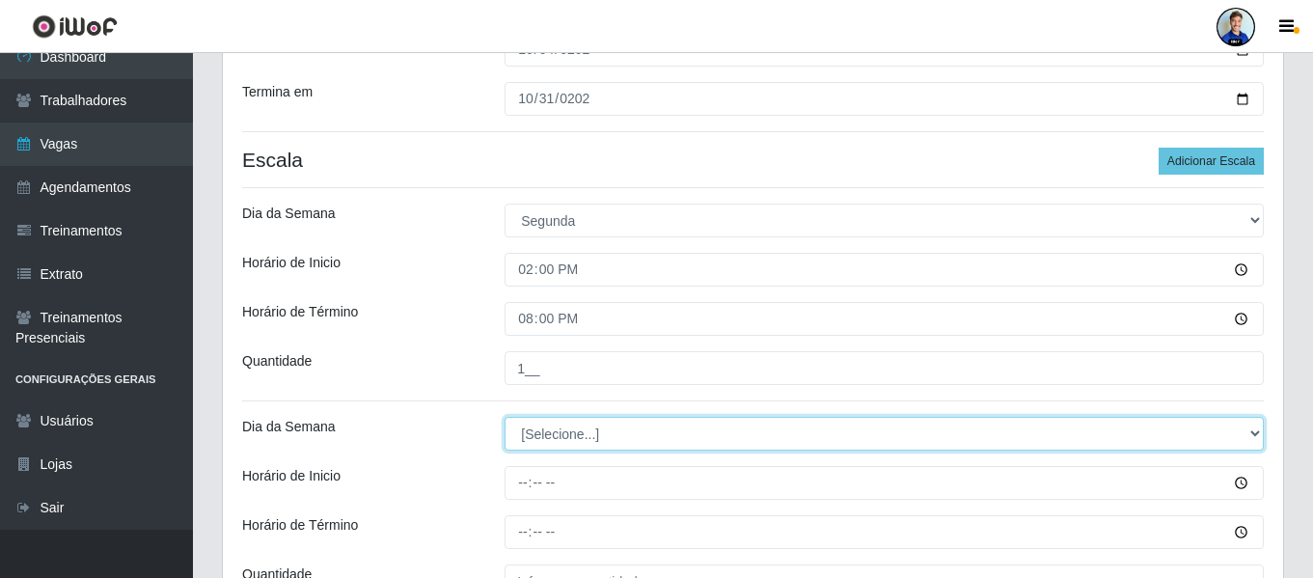
select select "2"
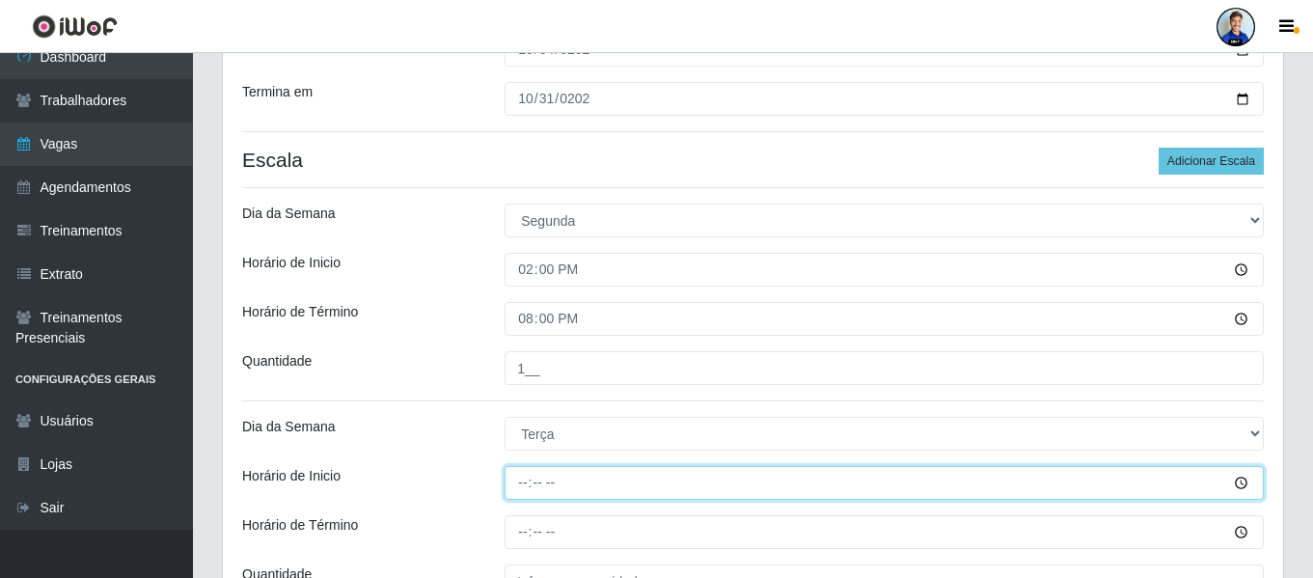
type input "14:00"
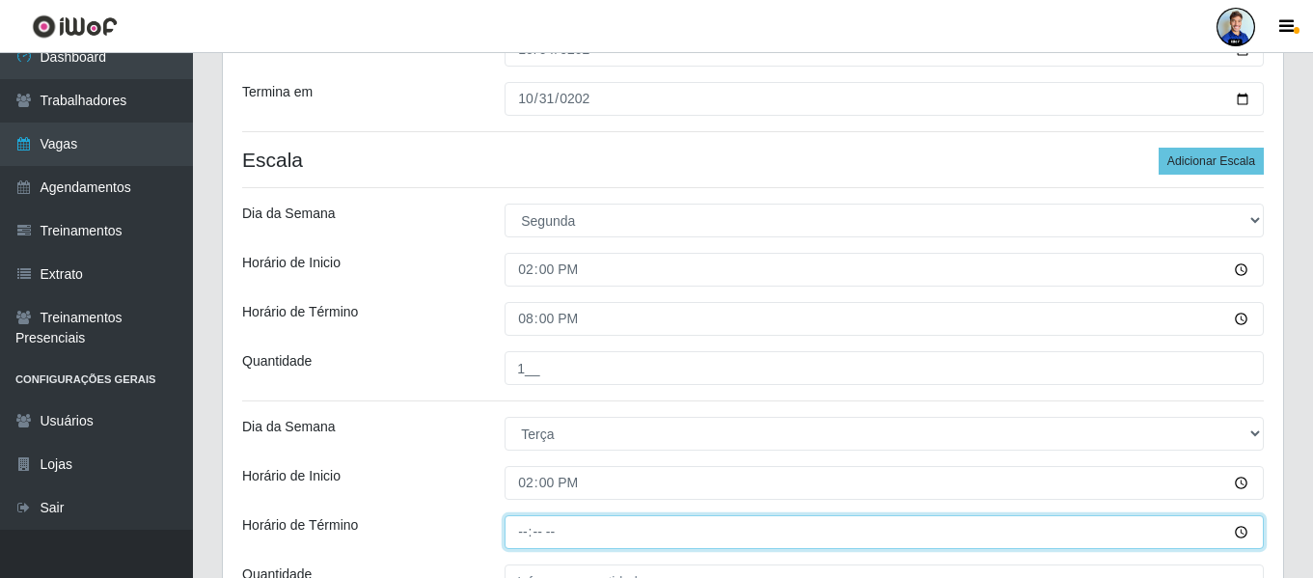
type input "20:00"
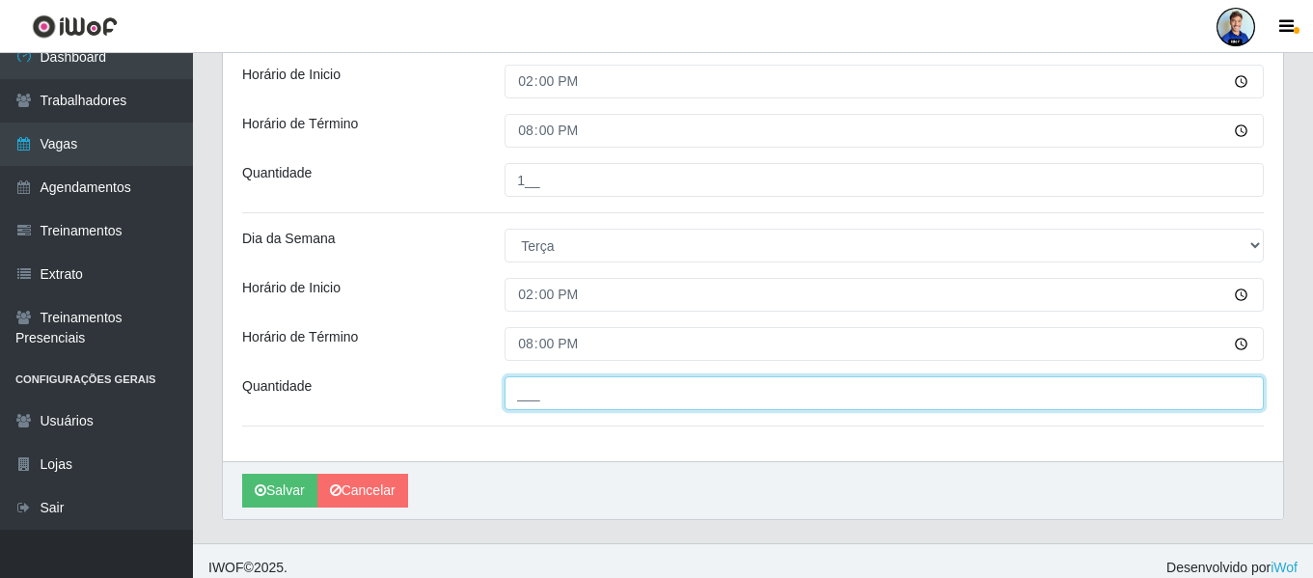
scroll to position [605, 0]
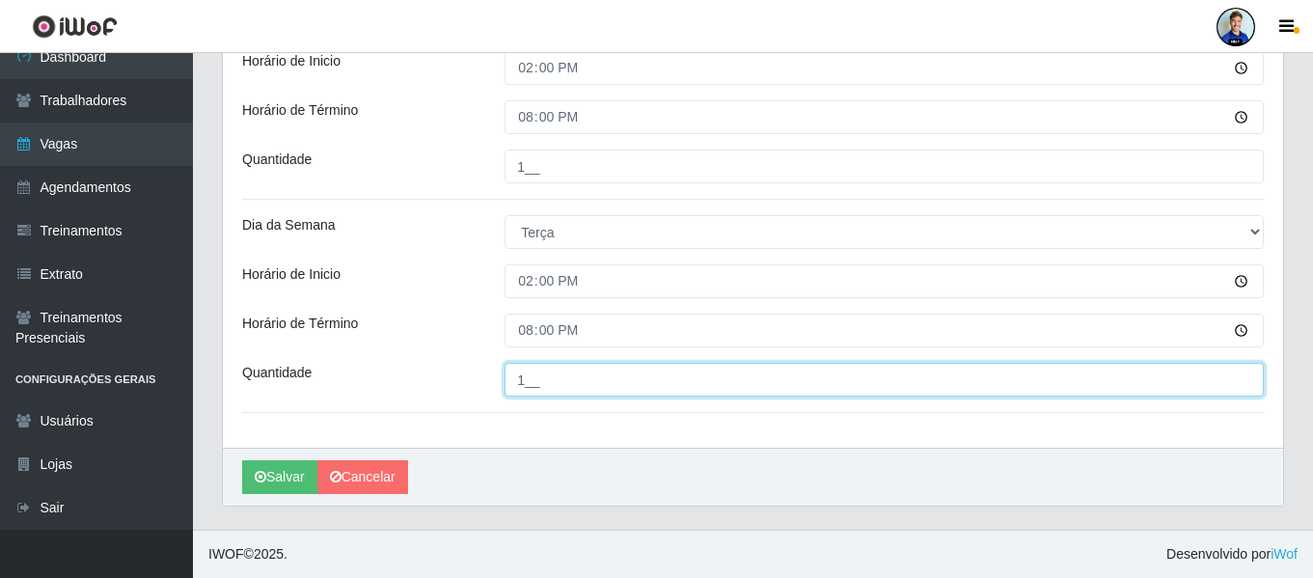
type input "1__"
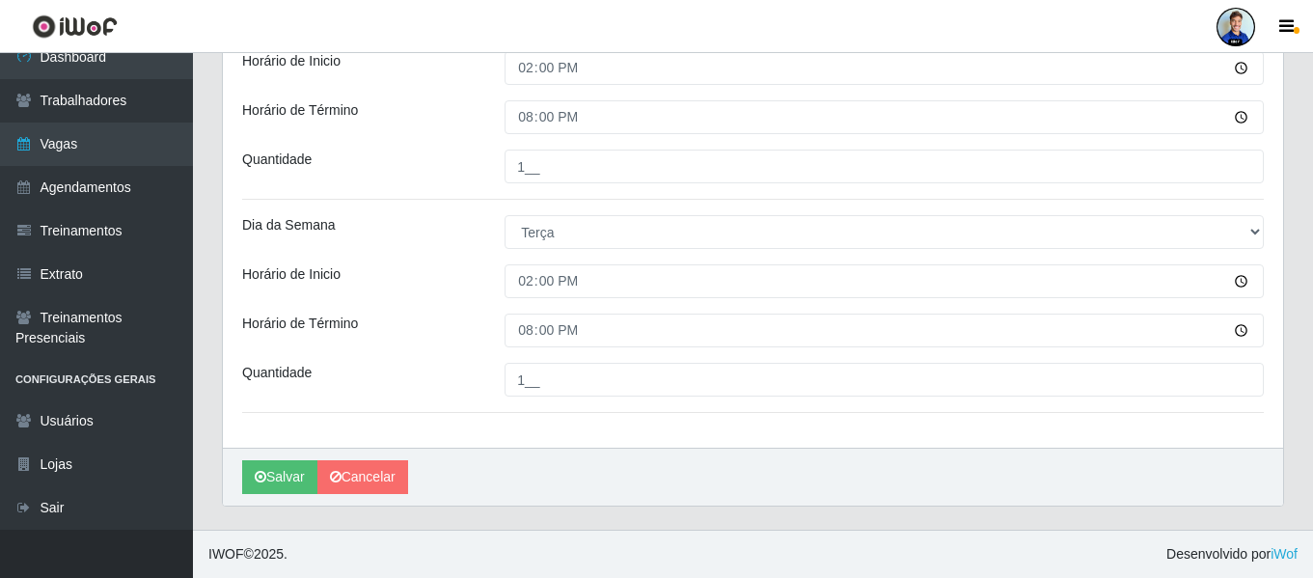
drag, startPoint x: 280, startPoint y: 484, endPoint x: 207, endPoint y: 152, distance: 339.7
click at [207, 152] on div "Carregando... Formulário de Adicionar Agendamento Loja Hiper Queiroz - São Bent…" at bounding box center [752, 23] width 1091 height 1014
click at [280, 473] on button "Salvar" at bounding box center [279, 477] width 75 height 34
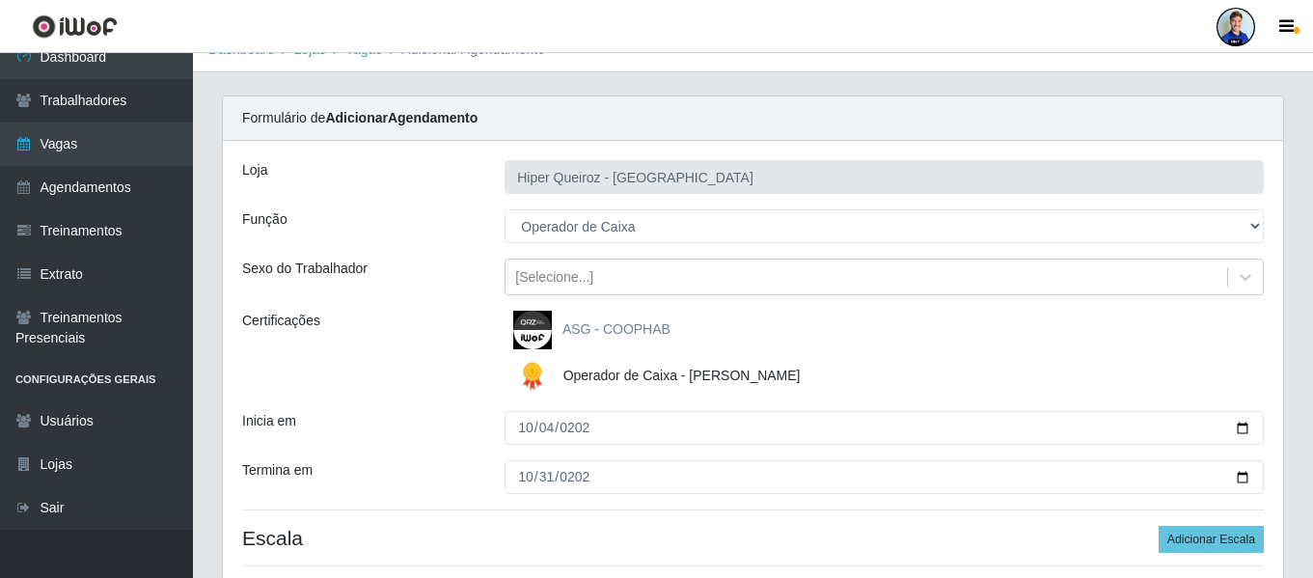
scroll to position [35, 0]
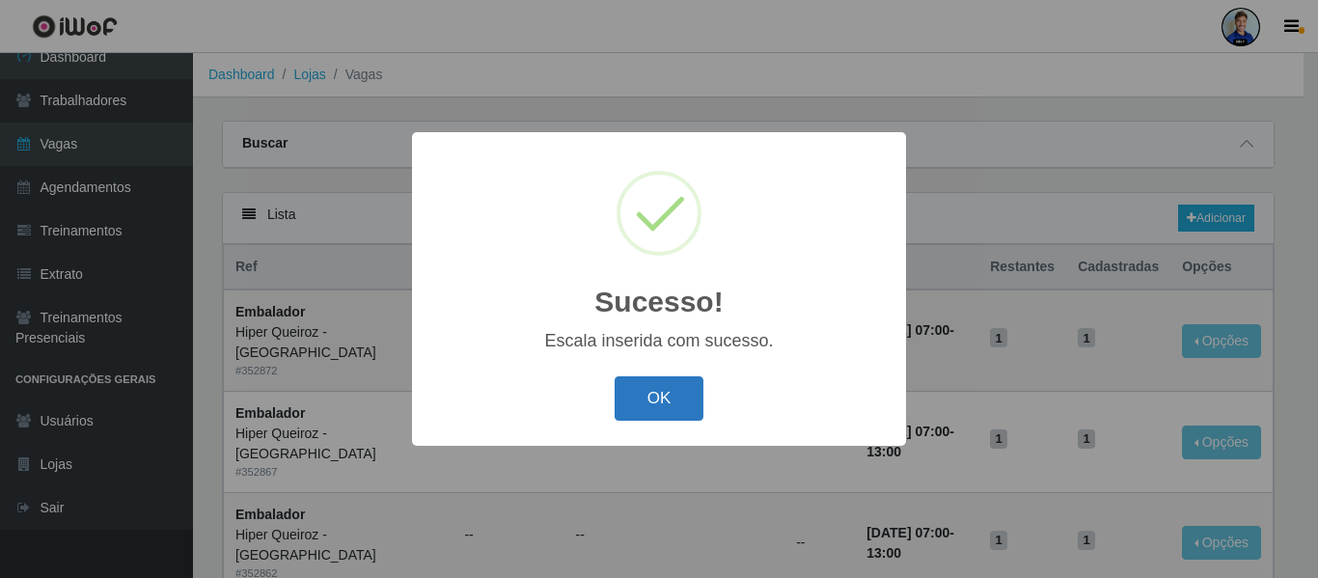
click at [643, 396] on button "OK" at bounding box center [660, 398] width 90 height 45
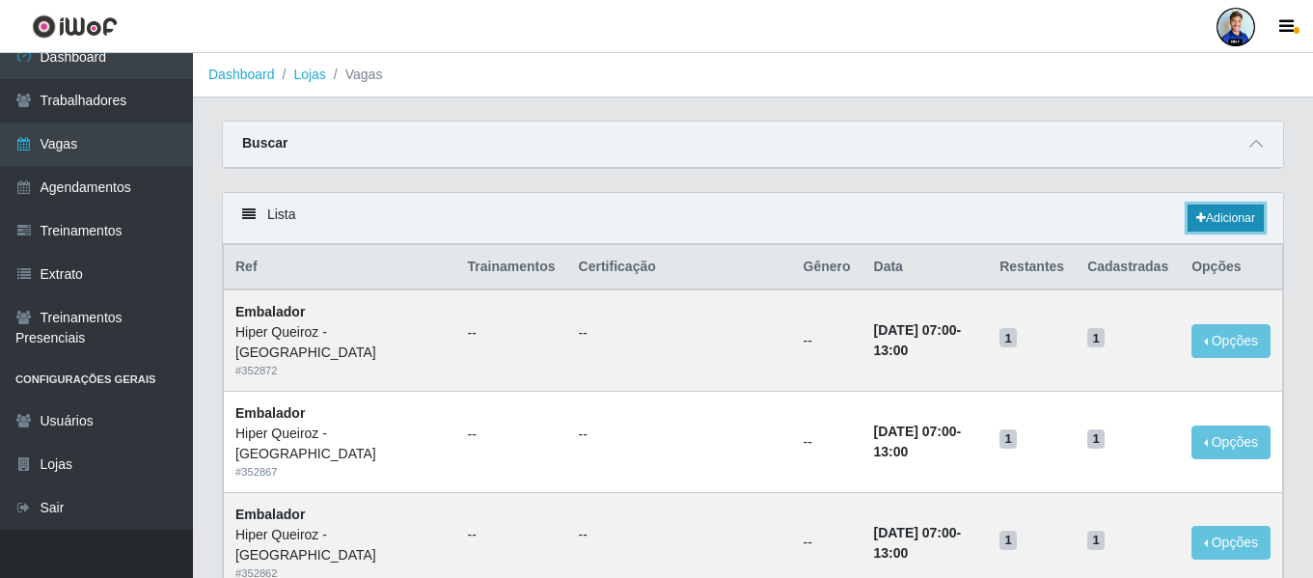
click at [1219, 226] on link "Adicionar" at bounding box center [1226, 218] width 76 height 27
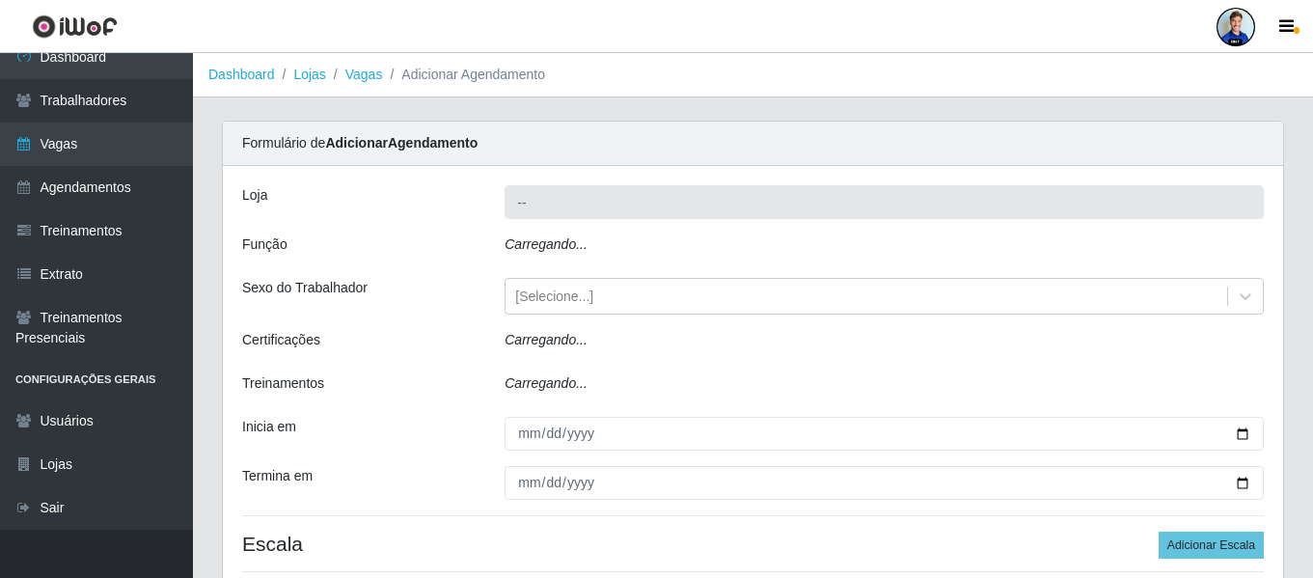
type input "Hiper Queiroz - São Bento"
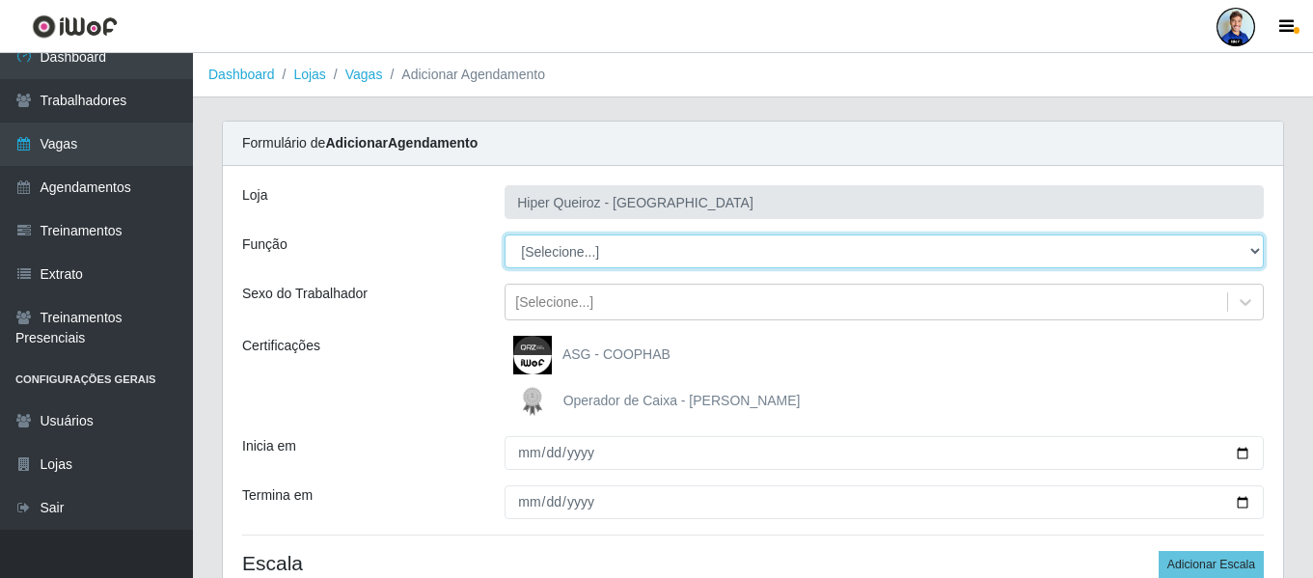
click at [597, 251] on select "[Selecione...] ASG ASG + ASG ++ Embalador Embalador + Embalador ++ Operador de …" at bounding box center [884, 251] width 759 height 34
select select "72"
click at [505, 234] on select "[Selecione...] ASG ASG + ASG ++ Embalador Embalador + Embalador ++ Operador de …" at bounding box center [884, 251] width 759 height 34
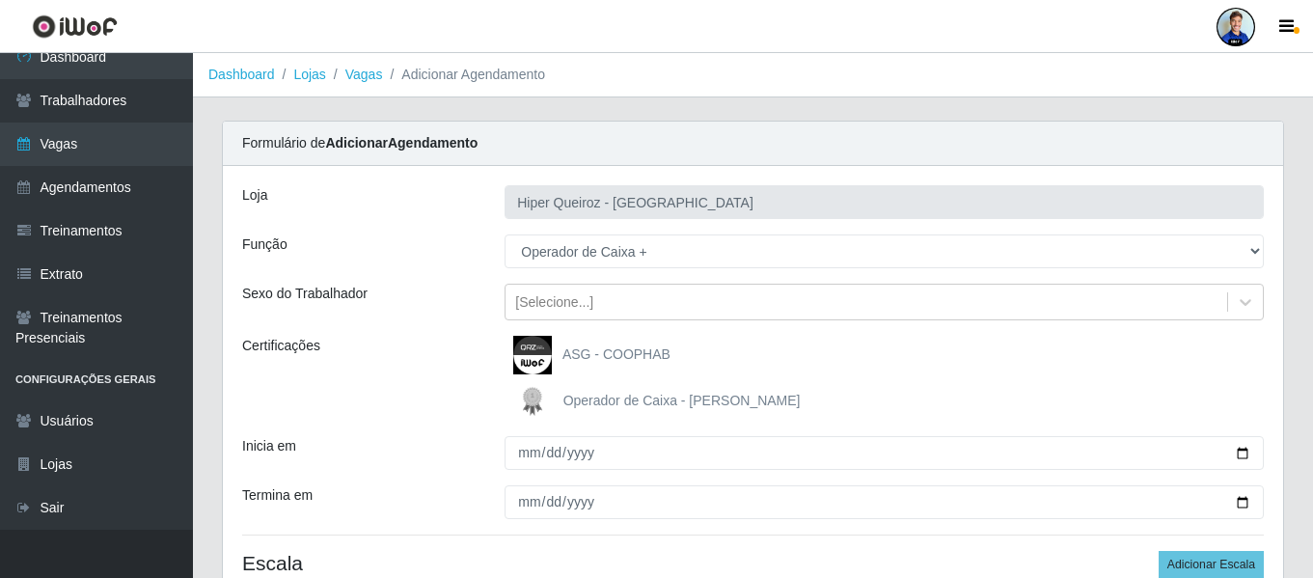
click at [604, 393] on span "Operador de Caixa - Queiroz Atacadão" at bounding box center [681, 400] width 237 height 15
click at [0, 0] on input "Operador de Caixa - Queiroz Atacadão" at bounding box center [0, 0] width 0 height 0
click at [520, 456] on input "Inicia em" at bounding box center [884, 453] width 759 height 34
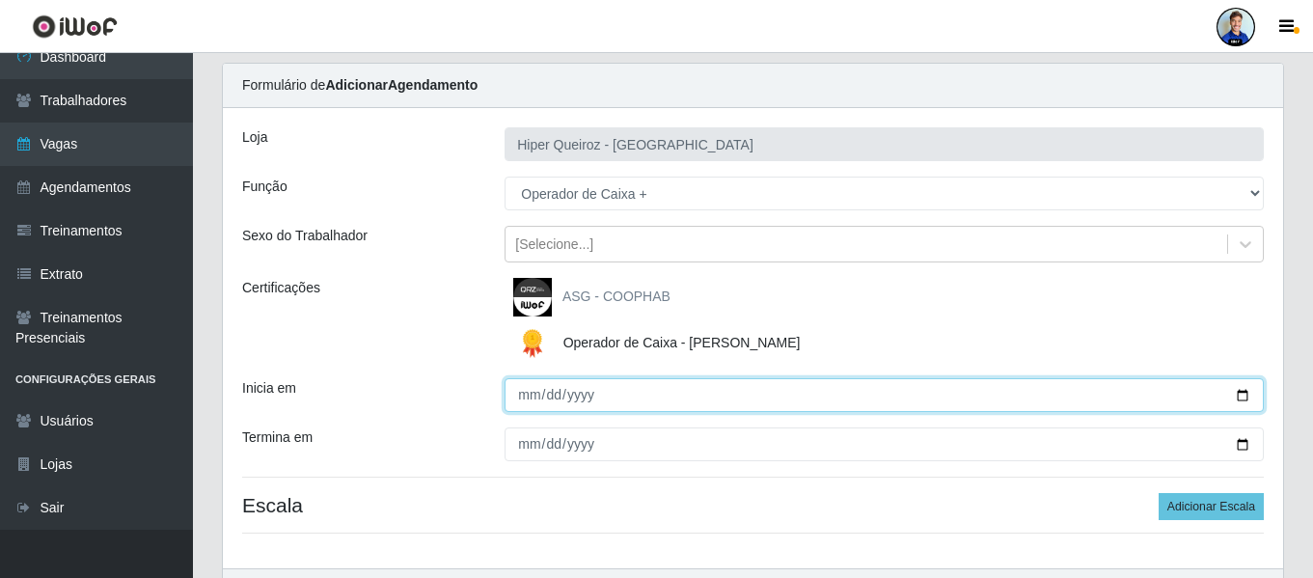
scroll to position [59, 0]
type input "2025-10-05"
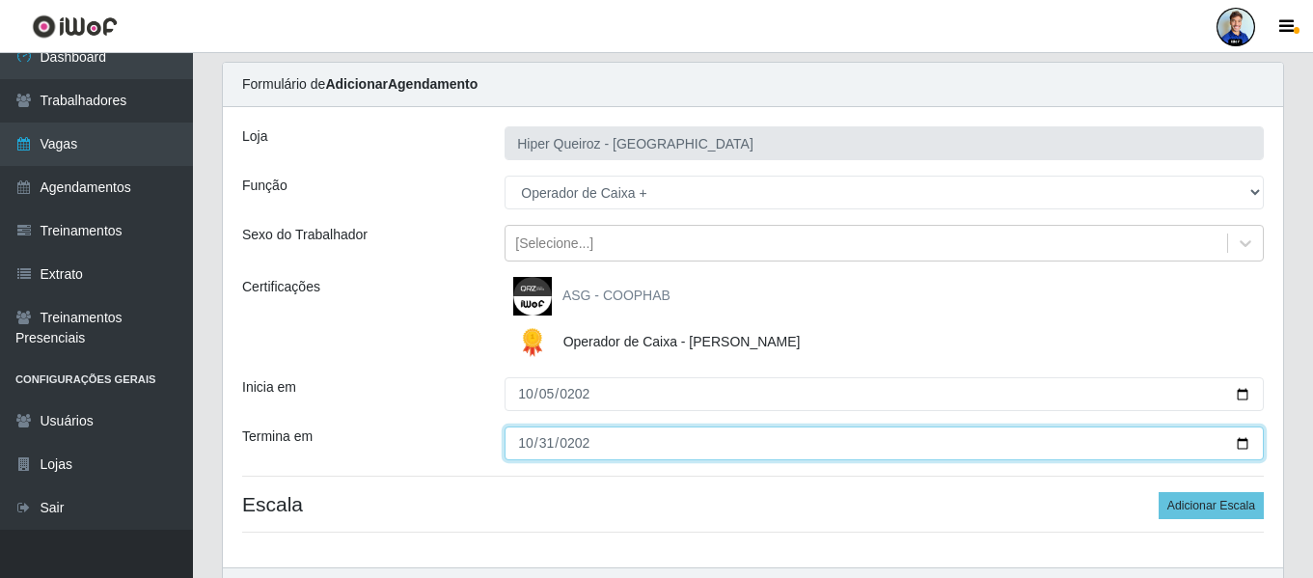
type input "2025-10-31"
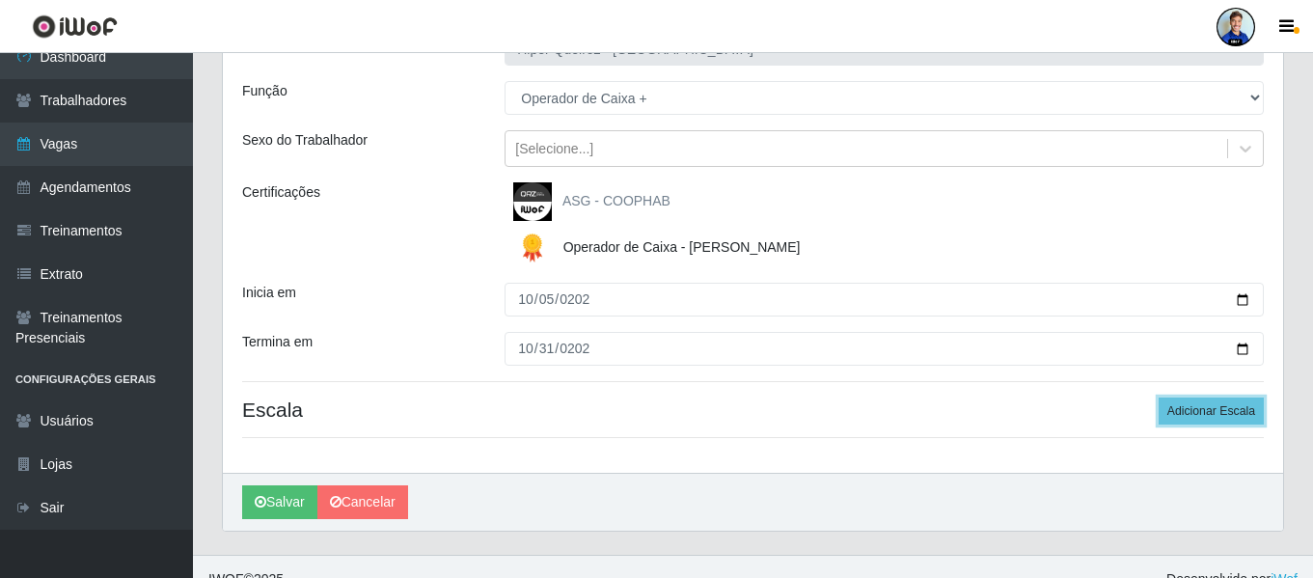
scroll to position [178, 0]
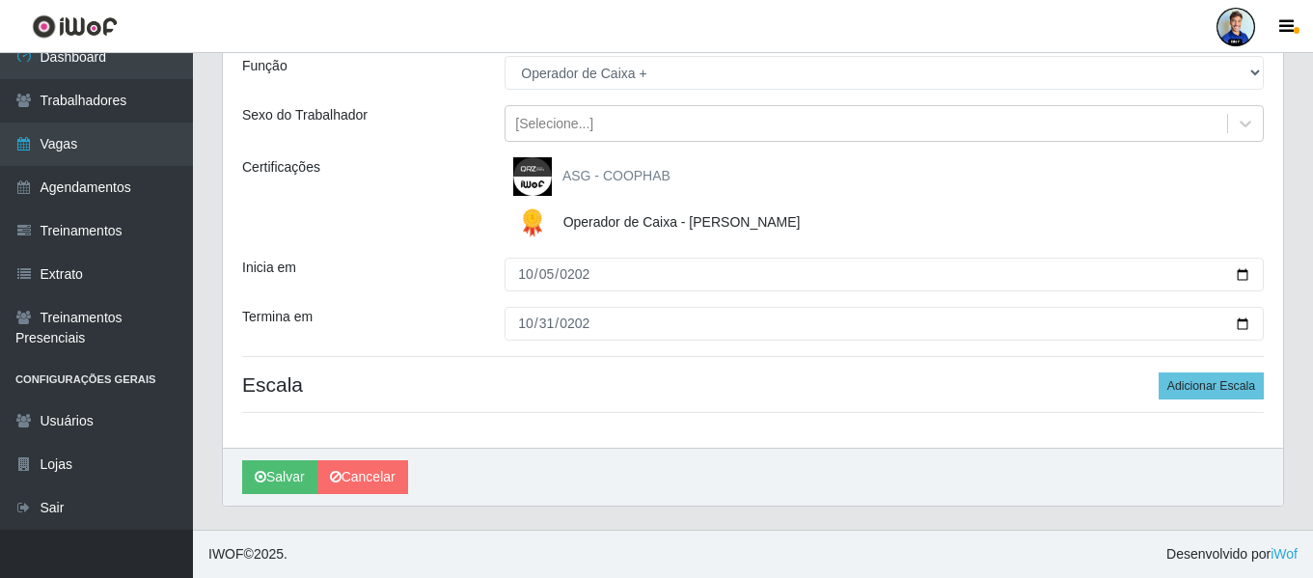
click at [1226, 371] on div "Loja Hiper Queiroz - São Bento Função [Selecione...] ASG ASG + ASG ++ Embalador…" at bounding box center [753, 217] width 1060 height 460
click at [1216, 384] on button "Adicionar Escala" at bounding box center [1211, 385] width 105 height 27
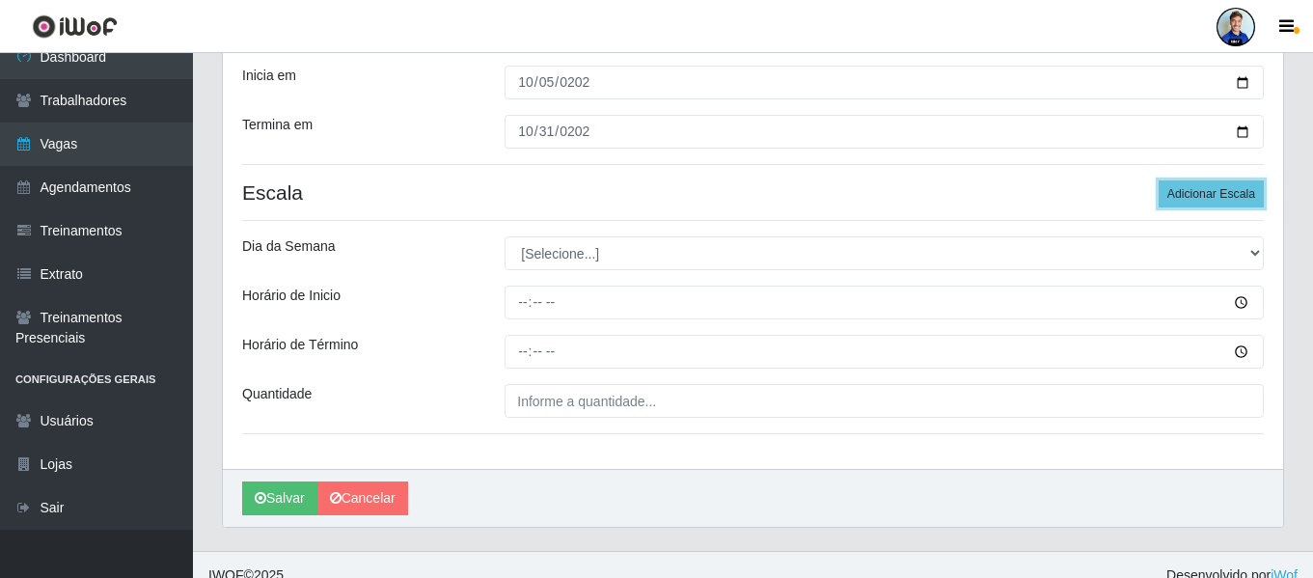
scroll to position [371, 0]
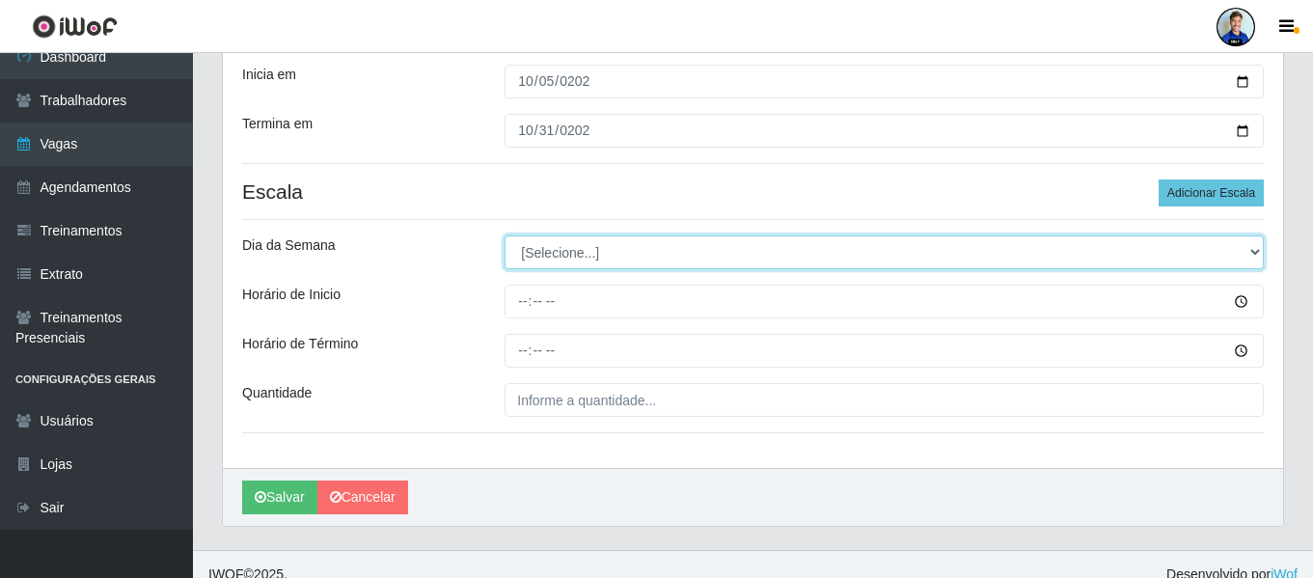
click at [574, 256] on select "[Selecione...] Segunda Terça Quarta Quinta Sexta Sábado Domingo" at bounding box center [884, 252] width 759 height 34
select select "0"
click at [505, 235] on select "[Selecione...] Segunda Terça Quarta Quinta Sexta Sábado Domingo" at bounding box center [884, 252] width 759 height 34
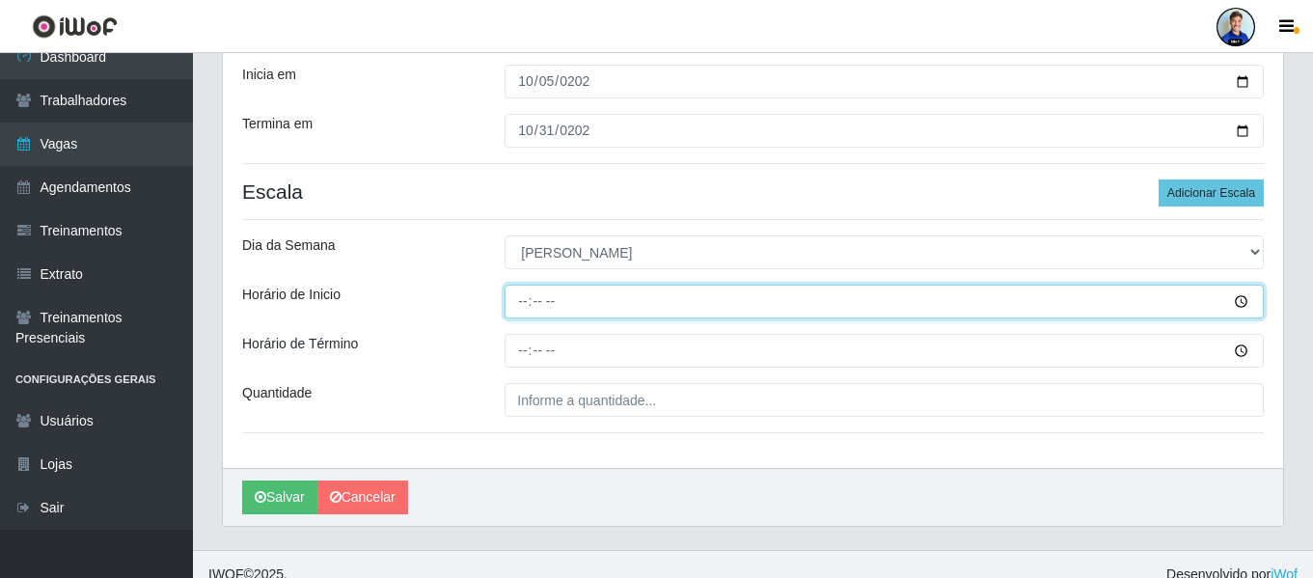
type input "07:00"
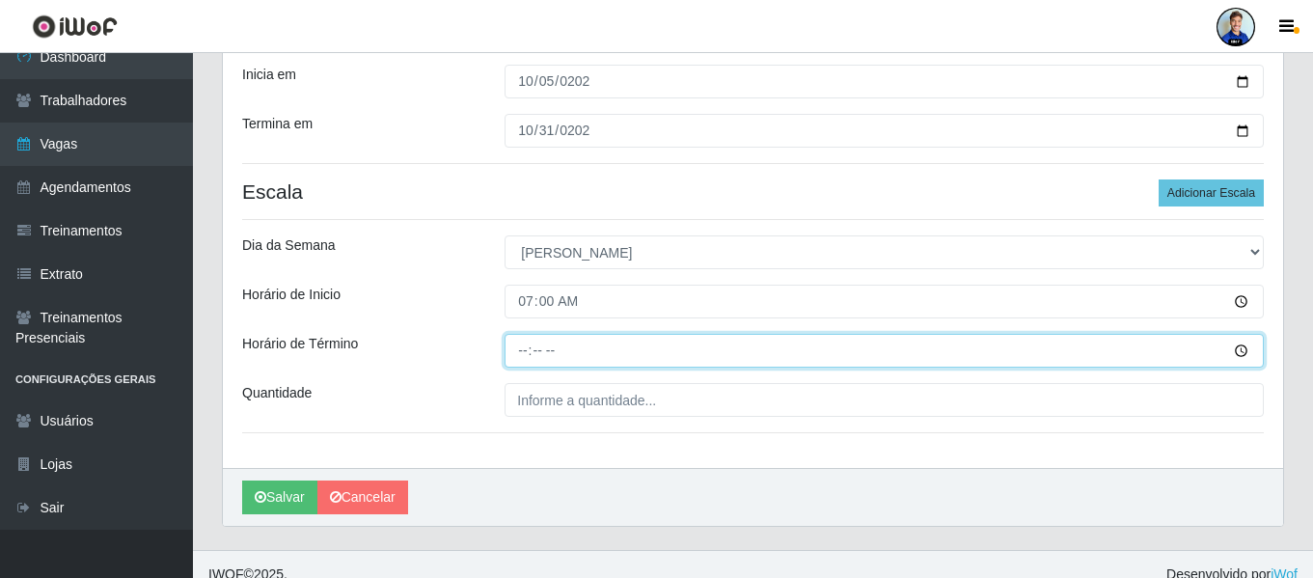
type input "14:00"
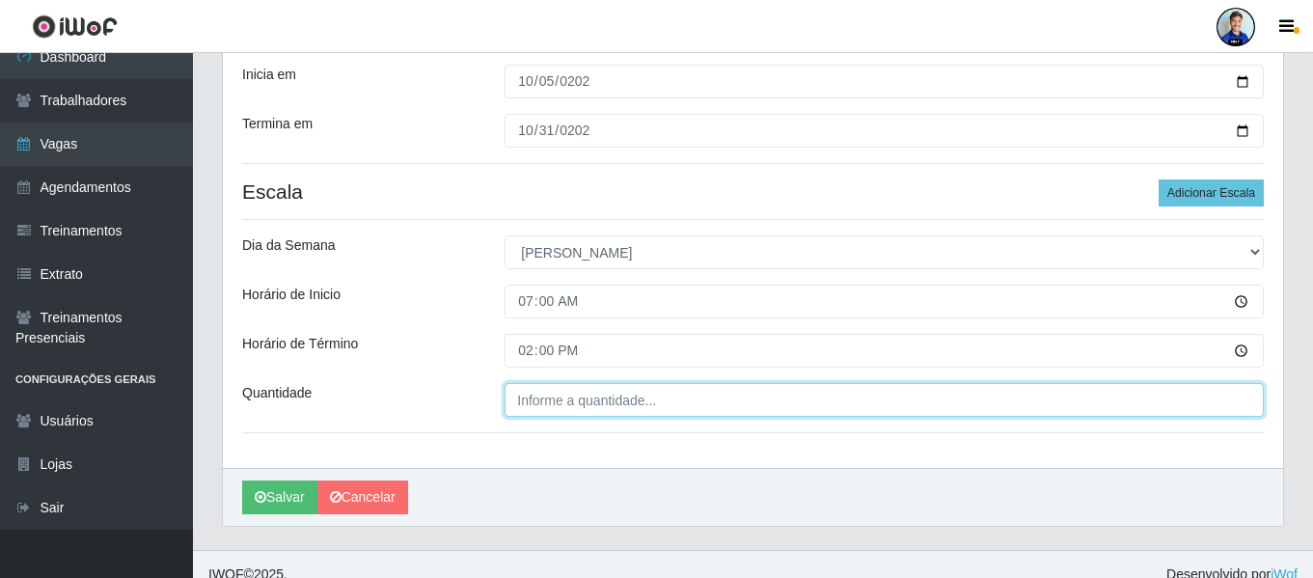
type input "___"
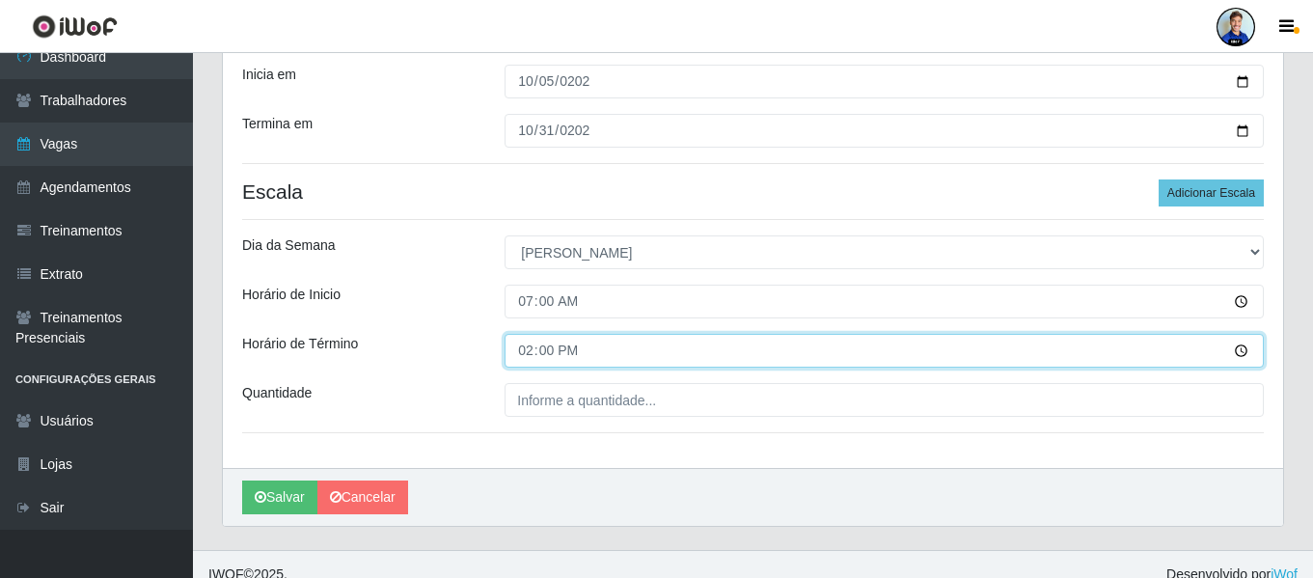
click at [516, 359] on input "14:00" at bounding box center [884, 351] width 759 height 34
type input "13:00"
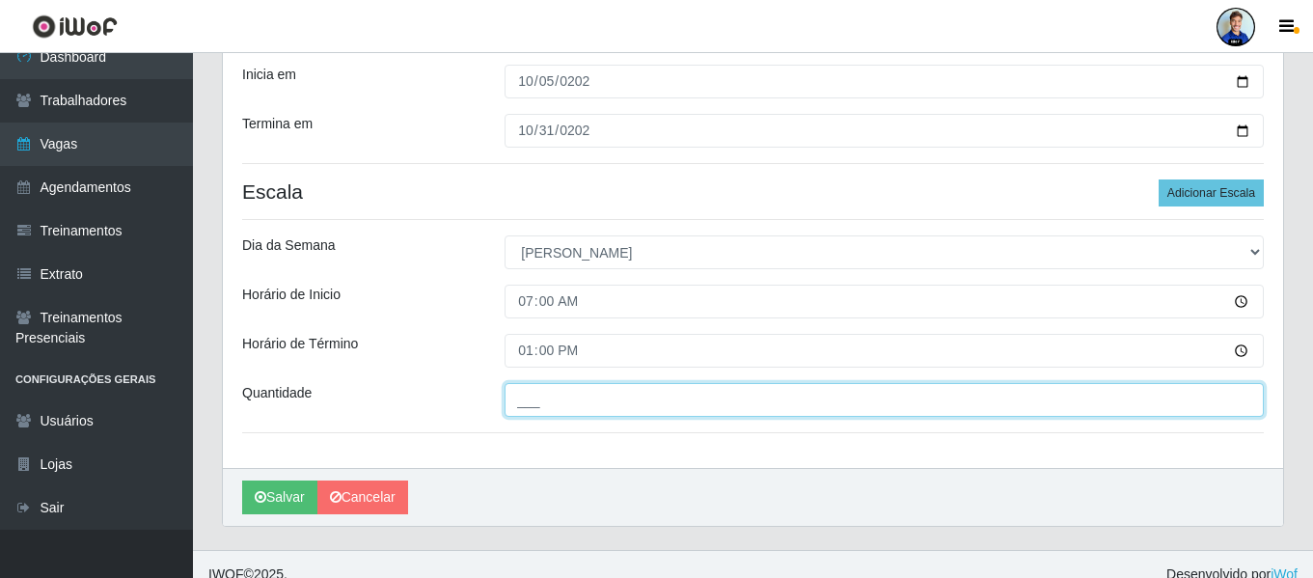
click at [574, 390] on input "___" at bounding box center [884, 400] width 759 height 34
type input "3__"
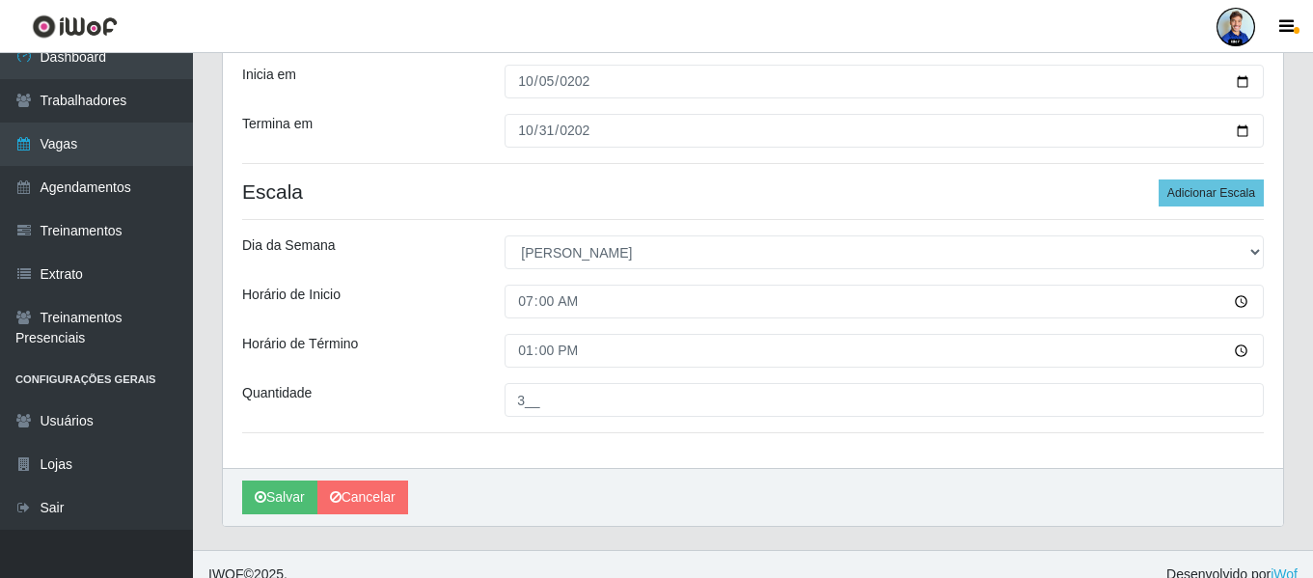
click at [481, 374] on div "Loja Hiper Queiroz - São Bento Função [Selecione...] ASG ASG + ASG ++ Embalador…" at bounding box center [753, 130] width 1060 height 673
click at [282, 504] on button "Salvar" at bounding box center [279, 497] width 75 height 34
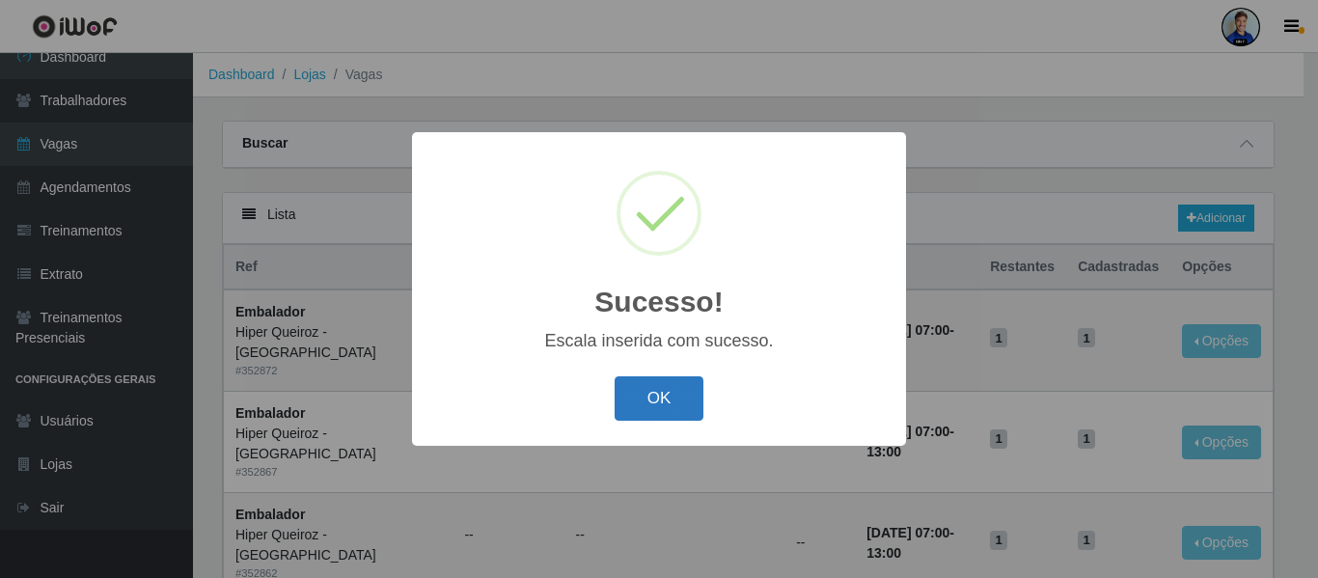
click at [686, 409] on button "OK" at bounding box center [660, 398] width 90 height 45
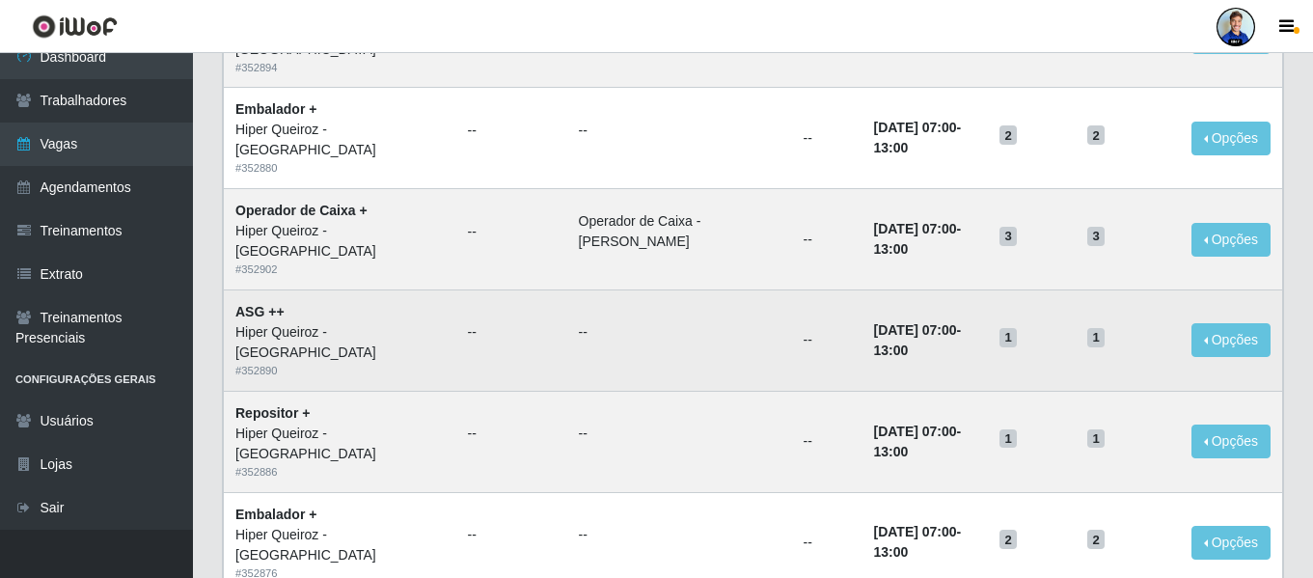
scroll to position [686, 0]
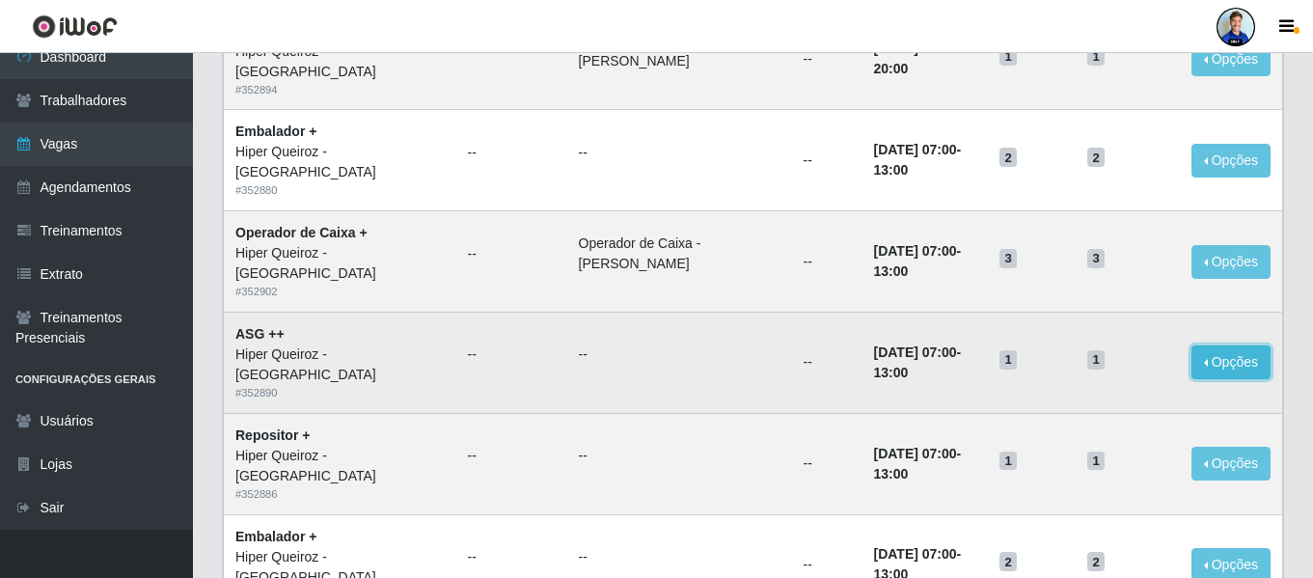
click at [1246, 361] on button "Opções" at bounding box center [1231, 362] width 79 height 34
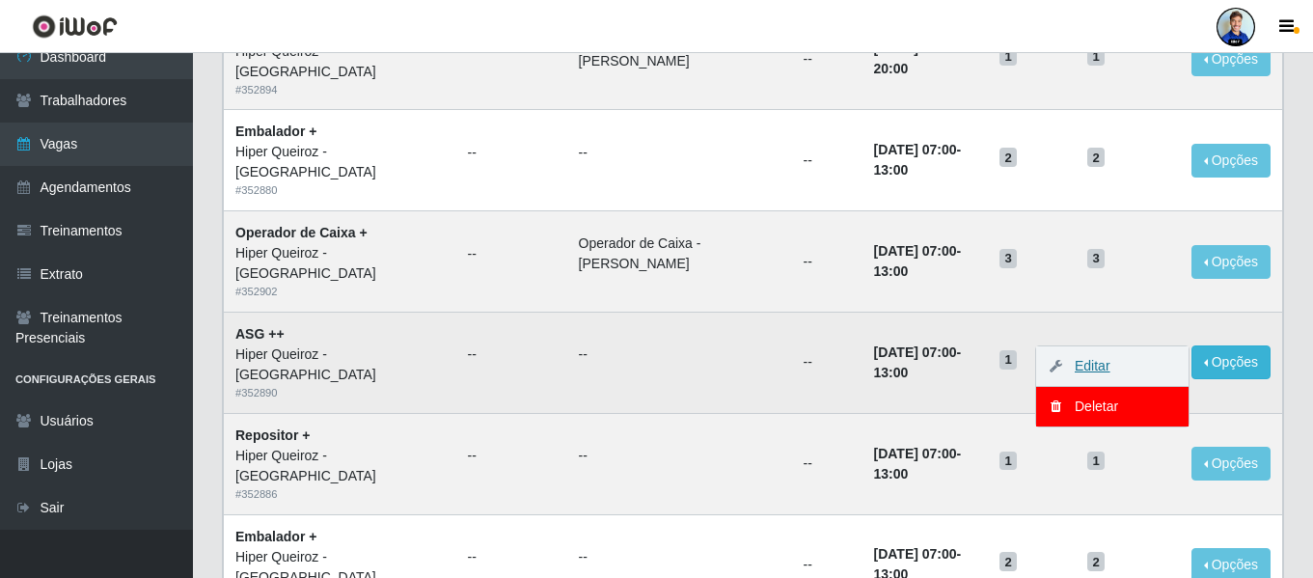
click at [1091, 367] on link "Editar" at bounding box center [1082, 365] width 55 height 15
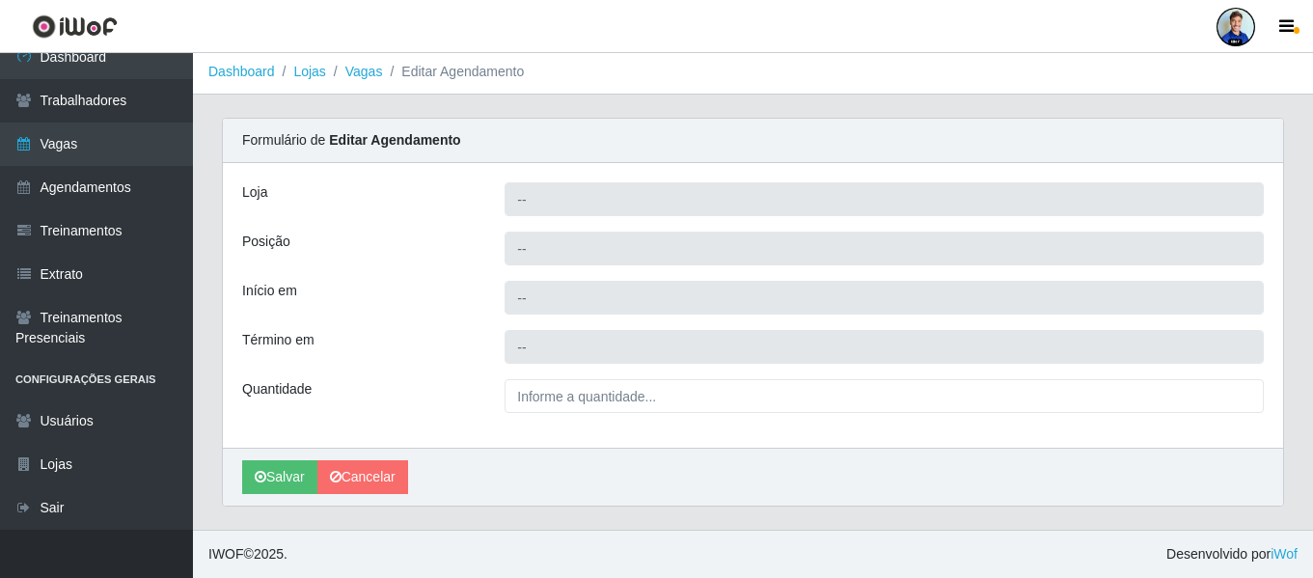
scroll to position [3, 0]
type input "Hiper Queiroz - São Bento"
type input "ASG ++"
type input "2025-10-26 07:00:00"
type input "2025-10-26 13:00:00"
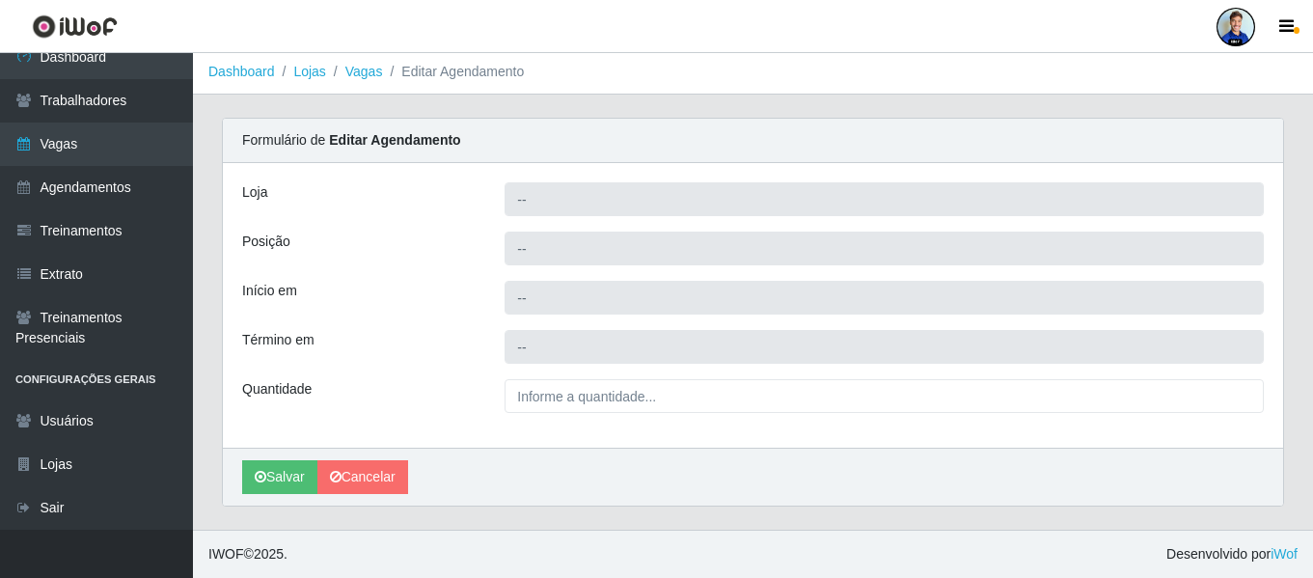
type input "1__"
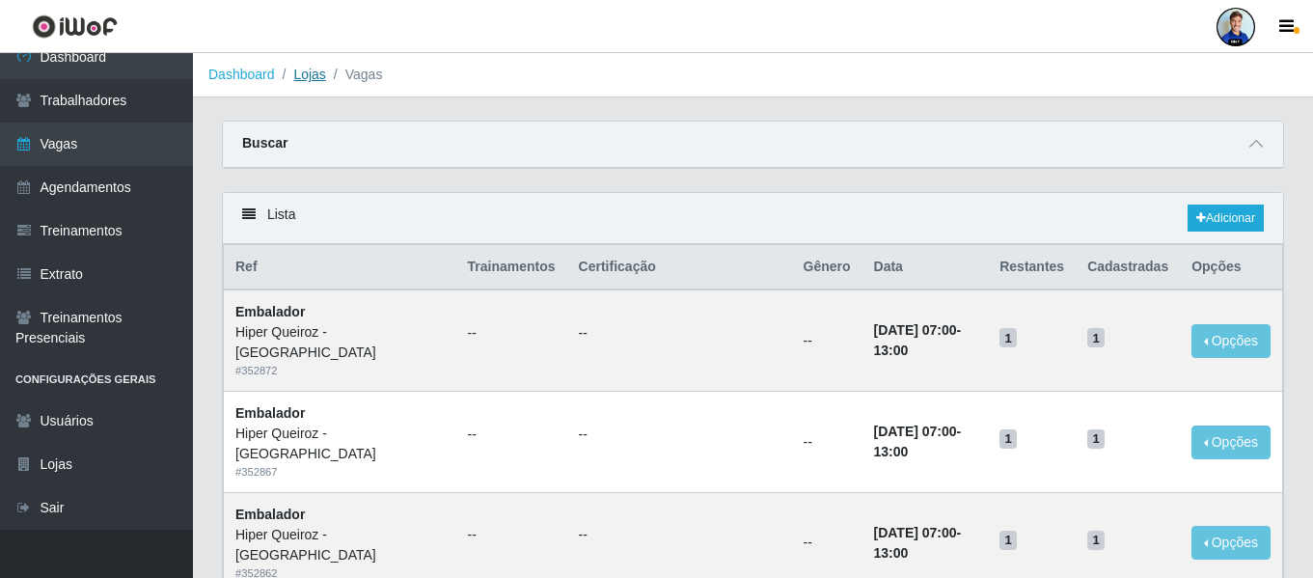
click at [306, 72] on link "Lojas" at bounding box center [309, 74] width 32 height 15
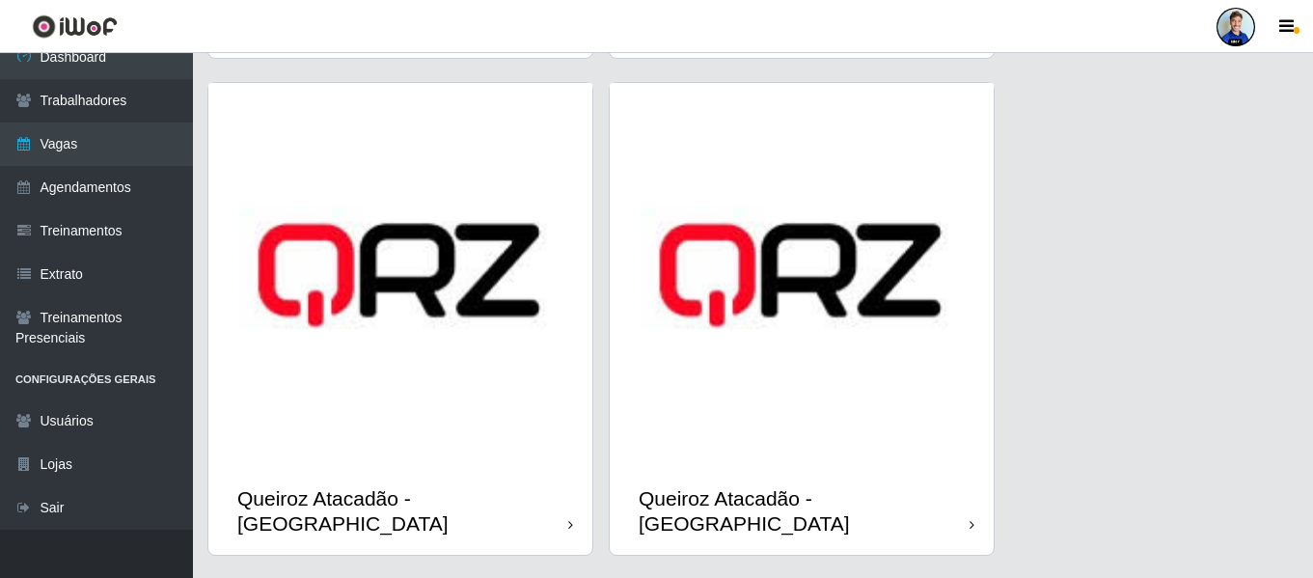
scroll to position [2447, 0]
click at [427, 294] on img at bounding box center [400, 275] width 384 height 384
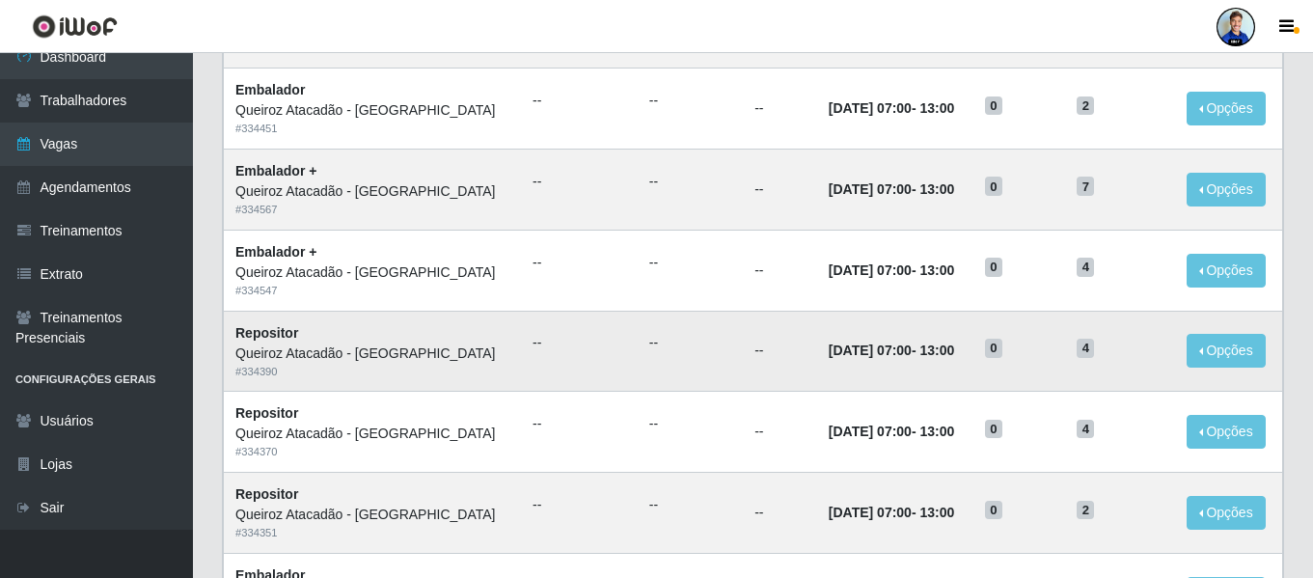
scroll to position [206, 0]
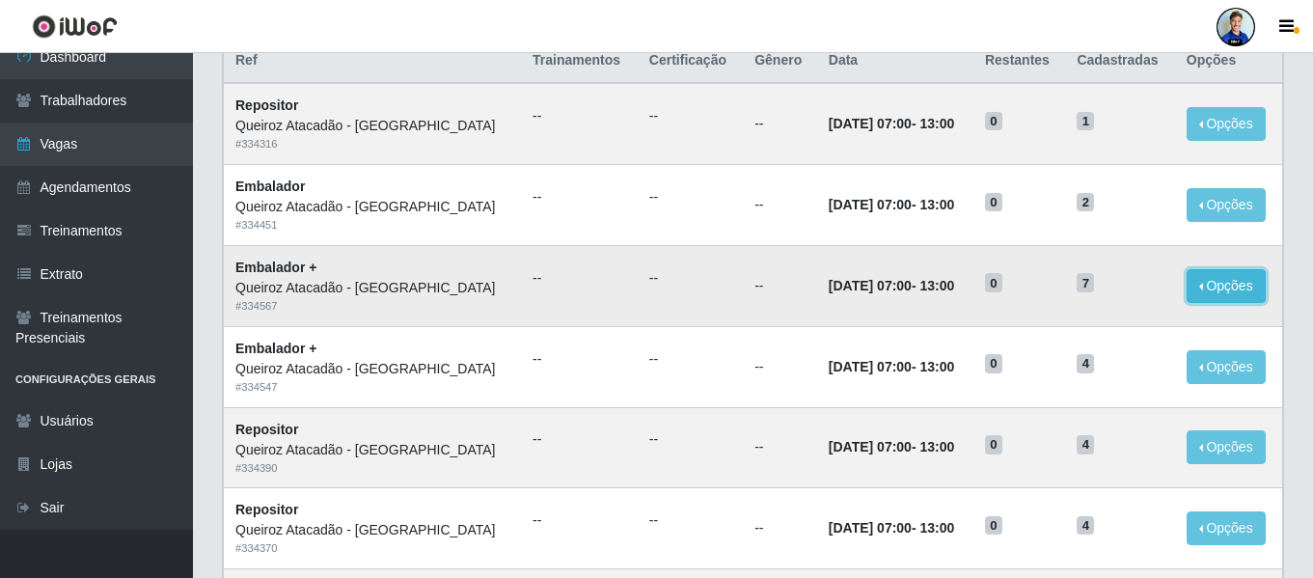
click at [1225, 297] on button "Opções" at bounding box center [1226, 286] width 79 height 34
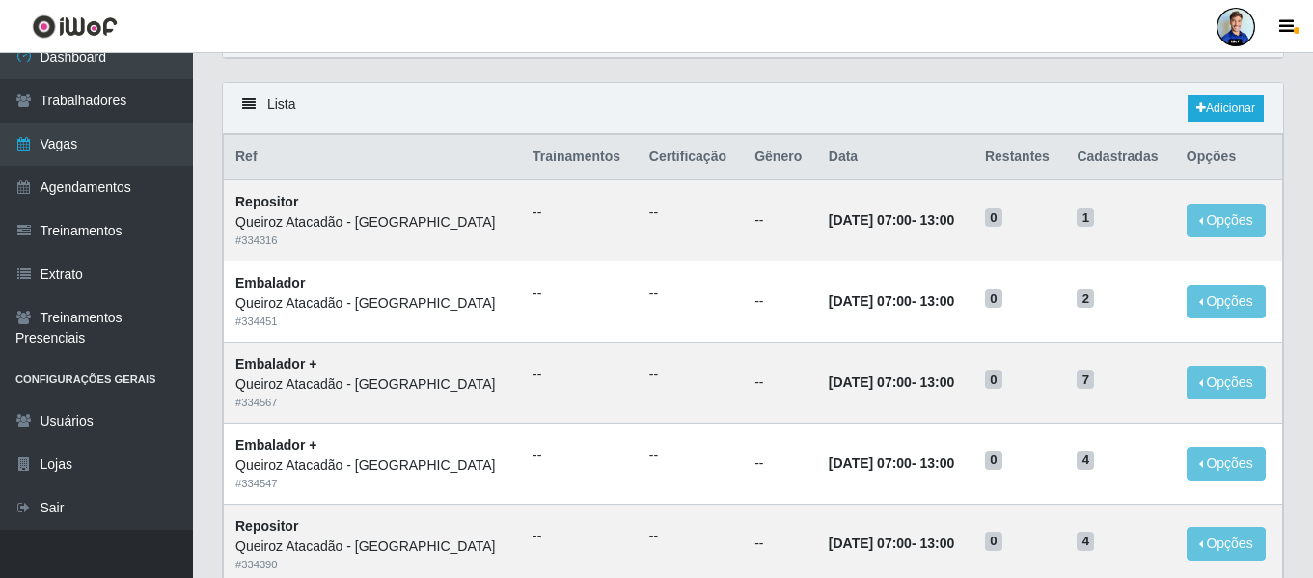
scroll to position [14, 0]
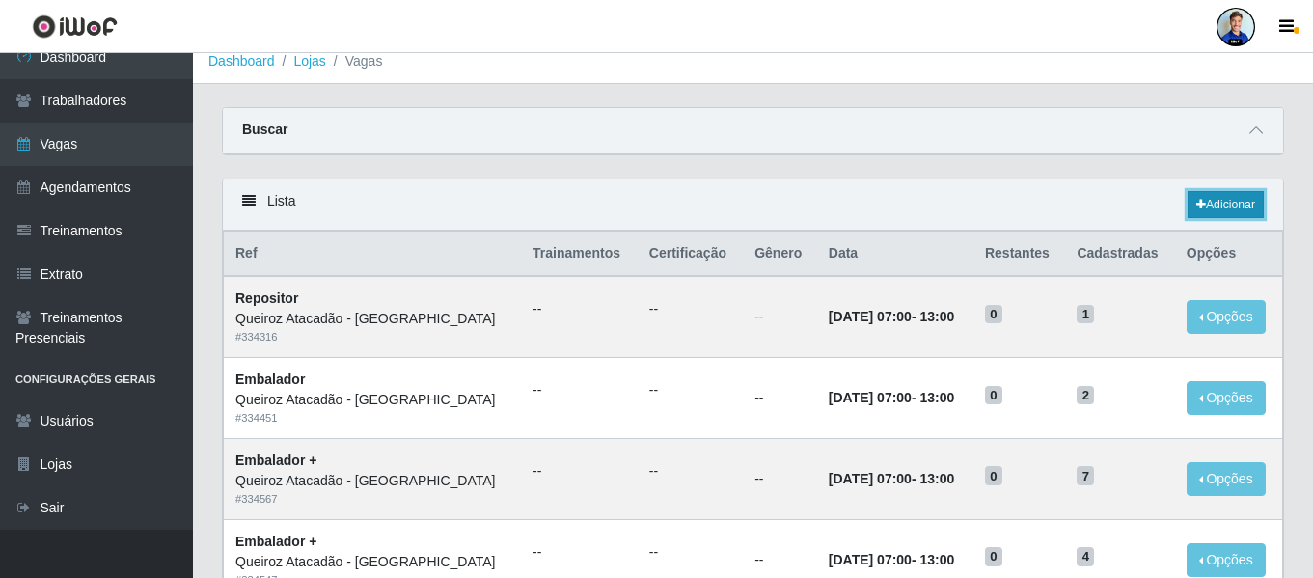
click at [1238, 202] on link "Adicionar" at bounding box center [1226, 204] width 76 height 27
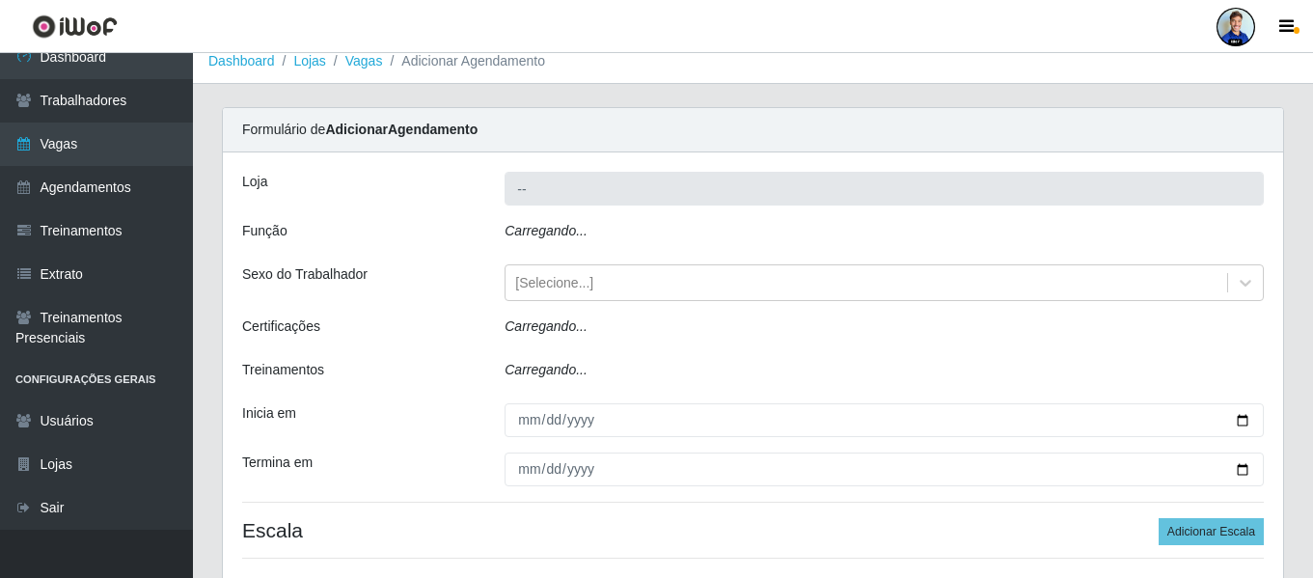
type input "Queiroz Atacadão - São Bento"
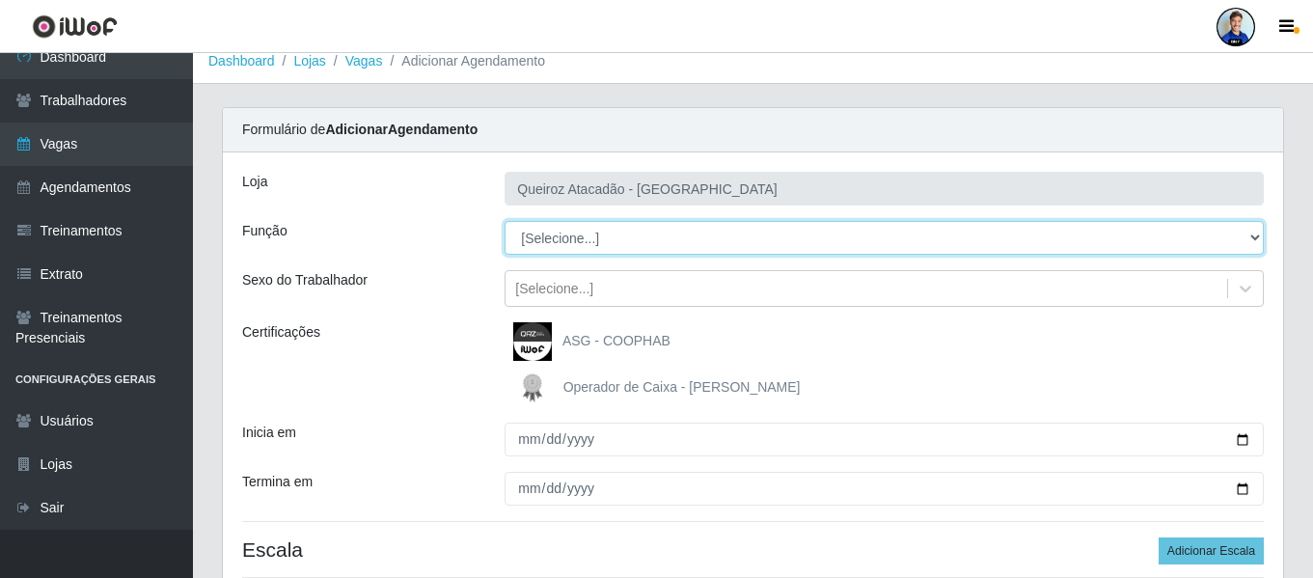
click at [564, 236] on select "[Selecione...] ASG ASG + ASG ++ Embalador Embalador + Embalador ++ Operador de …" at bounding box center [884, 238] width 759 height 34
select select "1"
click at [505, 221] on select "[Selecione...] ASG ASG + ASG ++ Embalador Embalador + Embalador ++ Operador de …" at bounding box center [884, 238] width 759 height 34
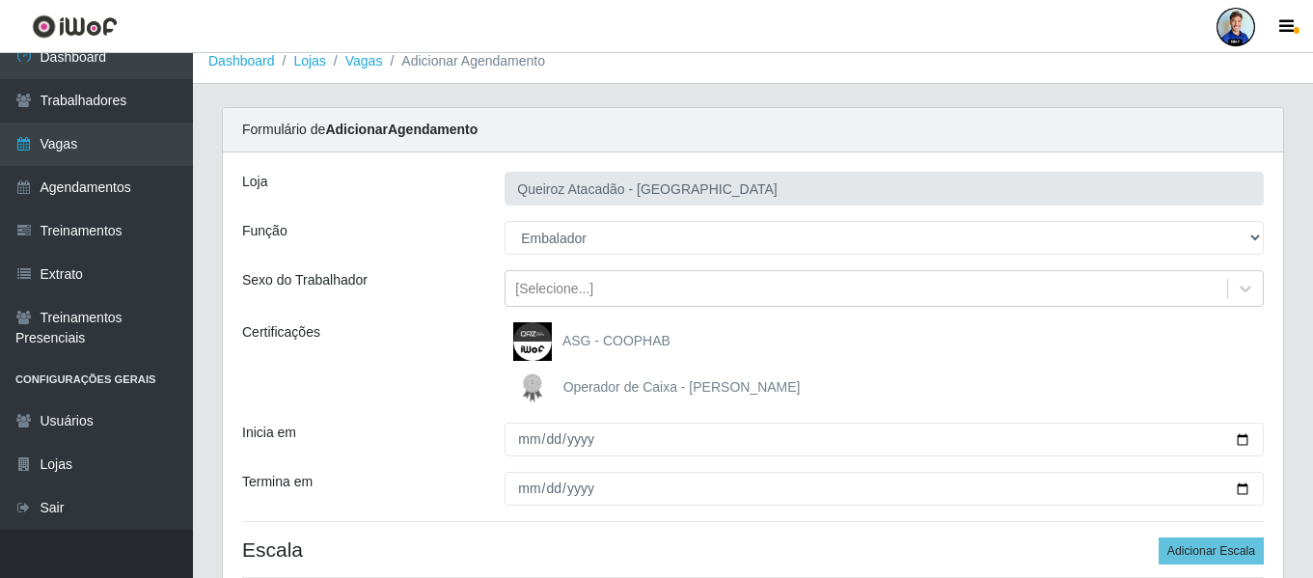
click at [712, 385] on span "Operador de Caixa - Queiroz Atacadão" at bounding box center [681, 386] width 237 height 15
click at [0, 0] on input "Operador de Caixa - Queiroz Atacadão" at bounding box center [0, 0] width 0 height 0
click at [712, 385] on span "Operador de Caixa - Queiroz Atacadão" at bounding box center [681, 386] width 237 height 15
click at [0, 0] on input "Operador de Caixa - Queiroz Atacadão" at bounding box center [0, 0] width 0 height 0
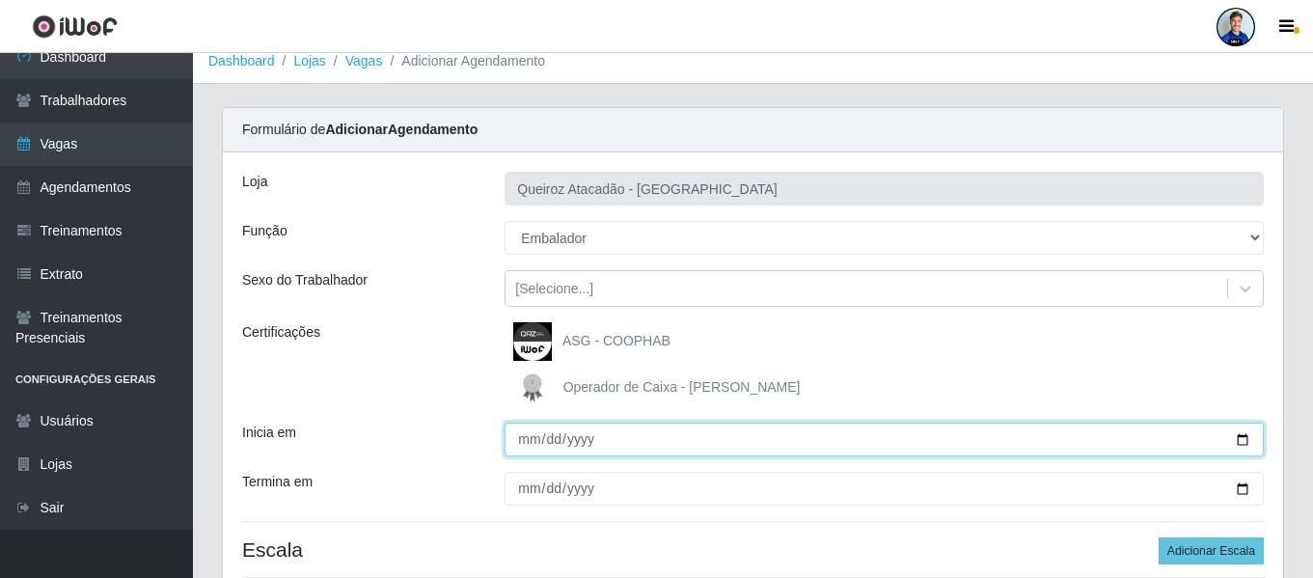
click at [529, 440] on input "Inicia em" at bounding box center [884, 440] width 759 height 34
type input "2025-10-14"
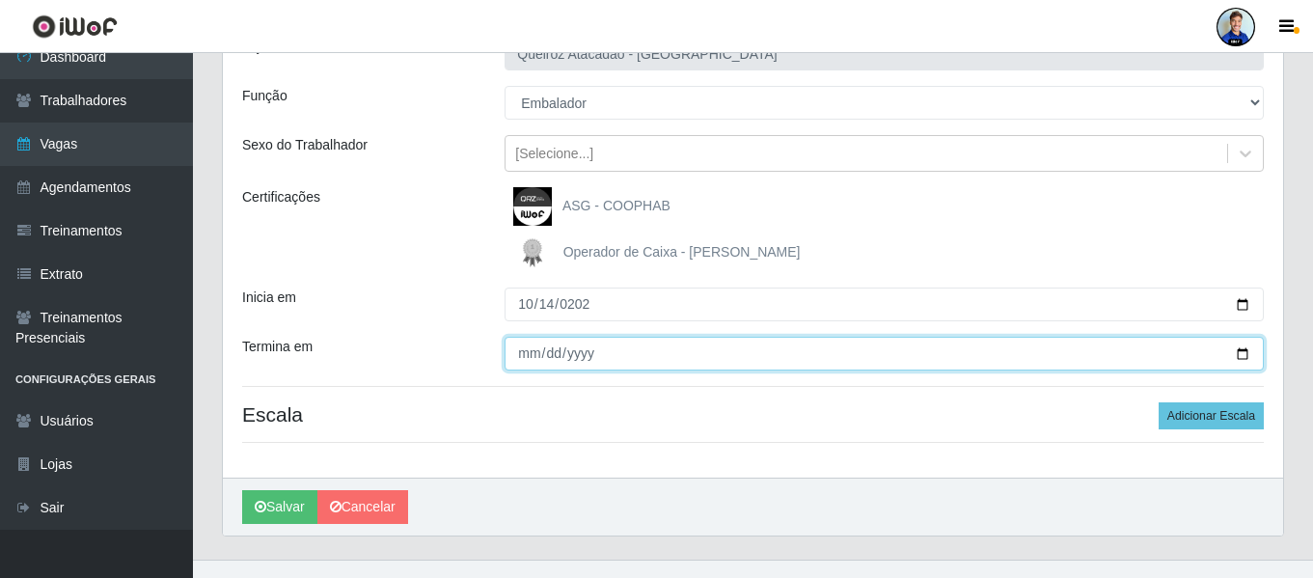
scroll to position [178, 0]
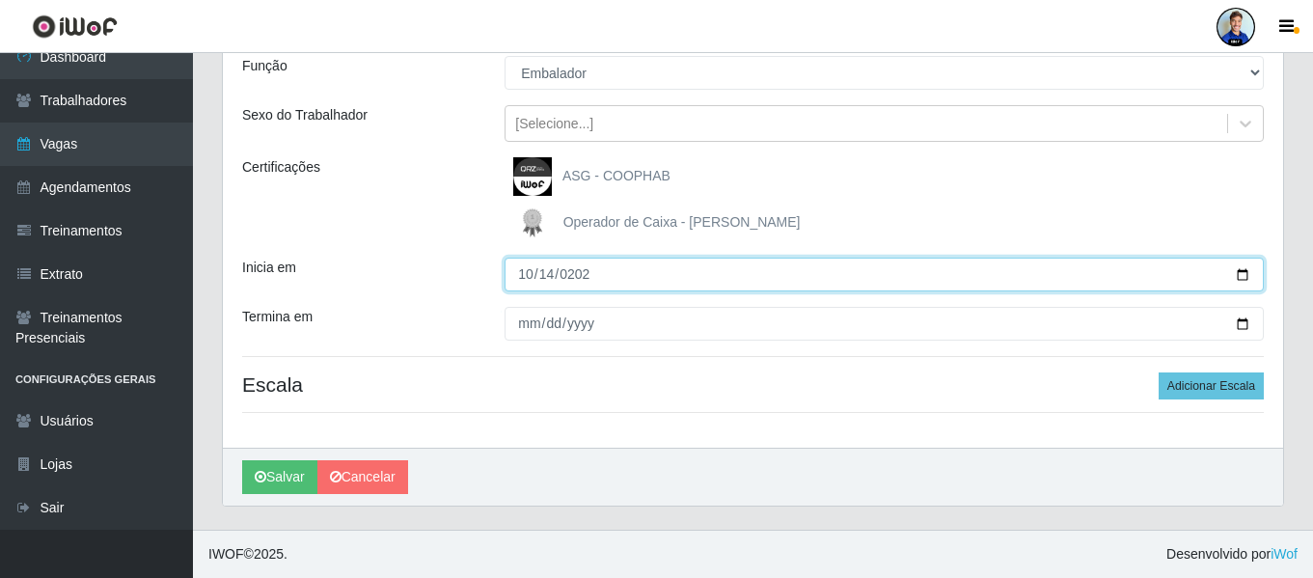
click at [515, 281] on input "2025-10-14" at bounding box center [884, 275] width 759 height 34
type input "2025-10-06"
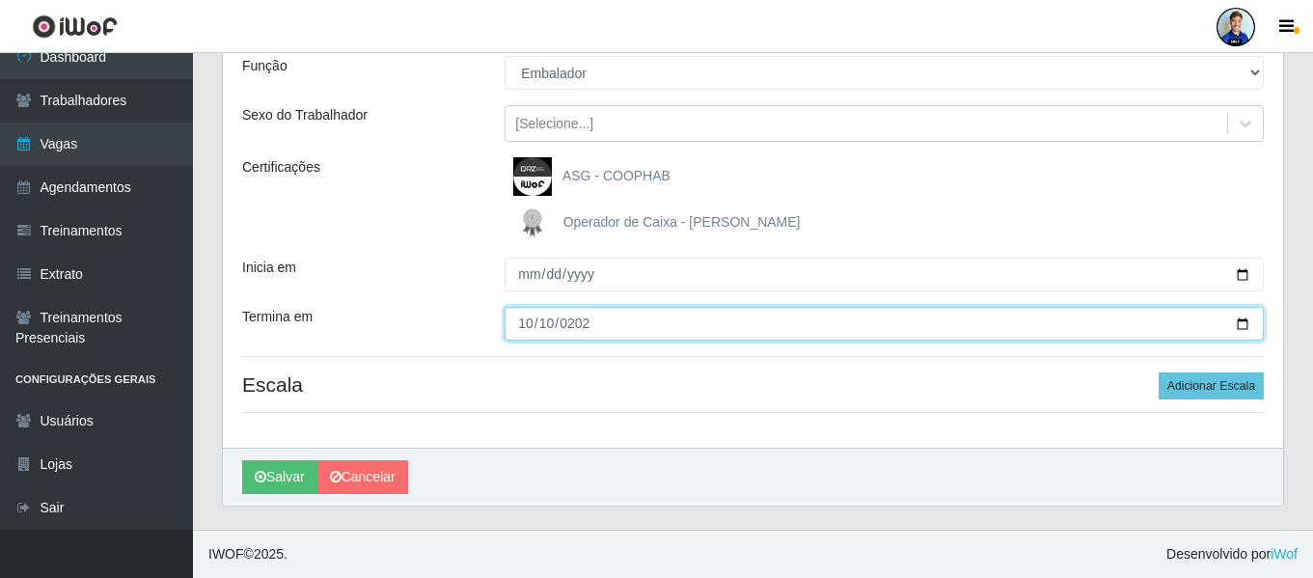
type input "2025-10-10"
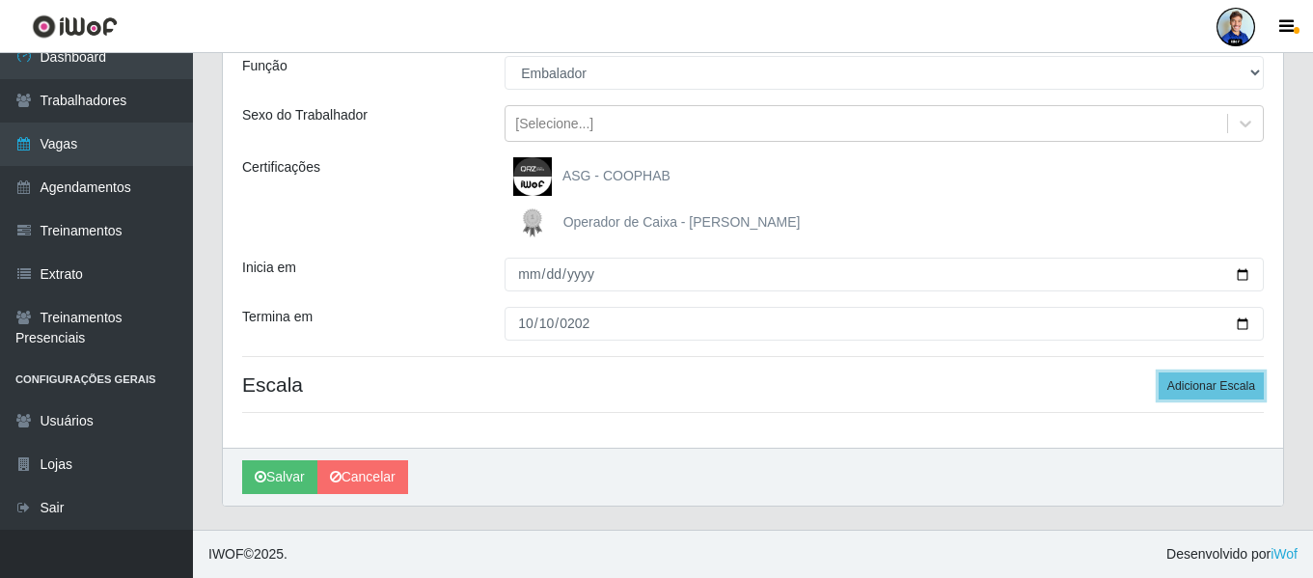
click at [1159, 372] on button "Adicionar Escala" at bounding box center [1211, 385] width 105 height 27
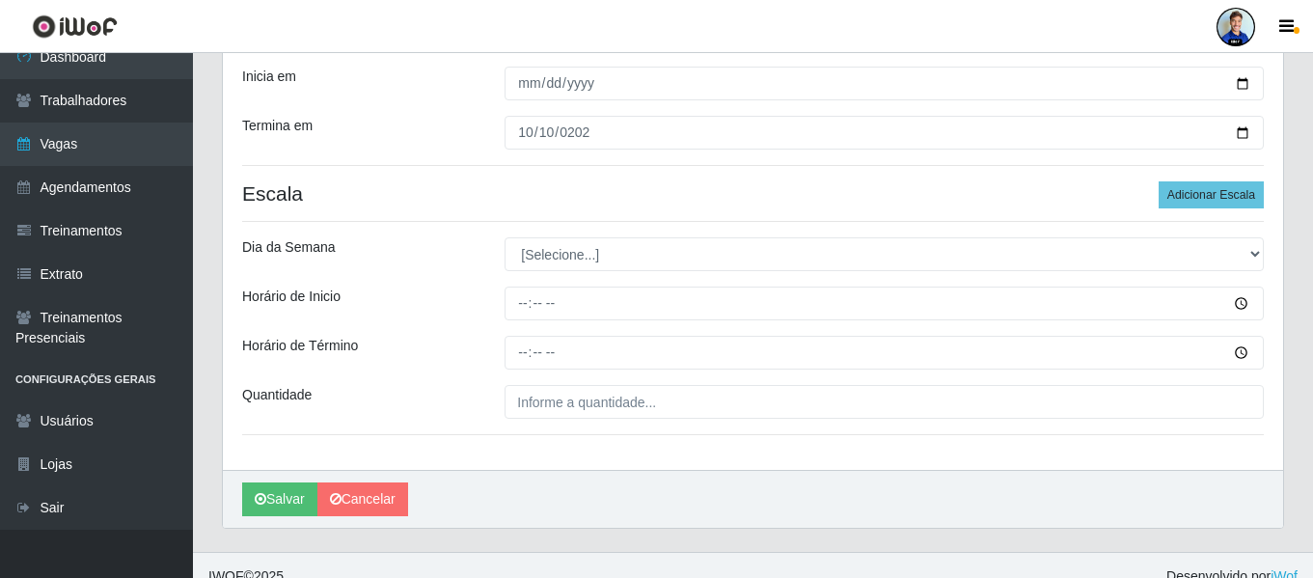
scroll to position [371, 0]
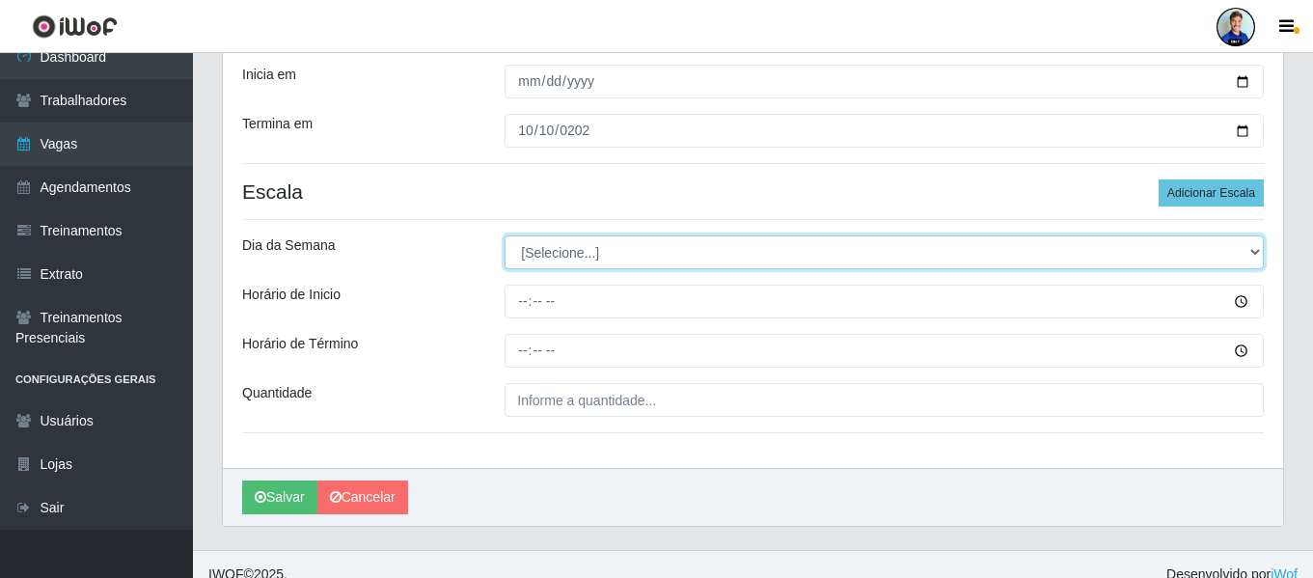
click at [878, 255] on select "[Selecione...] Segunda Terça Quarta Quinta Sexta Sábado Domingo" at bounding box center [884, 252] width 759 height 34
select select "1"
click at [505, 235] on select "[Selecione...] Segunda Terça Quarta Quinta Sexta Sábado Domingo" at bounding box center [884, 252] width 759 height 34
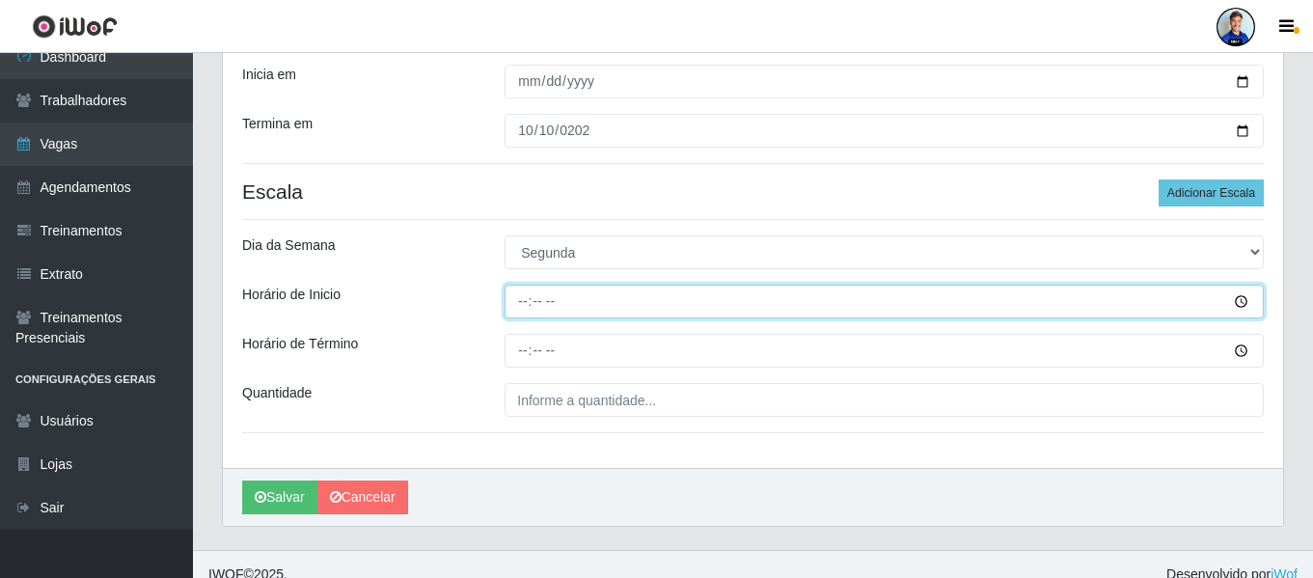
click at [520, 300] on input "Horário de Inicio" at bounding box center [884, 302] width 759 height 34
type input "14:00"
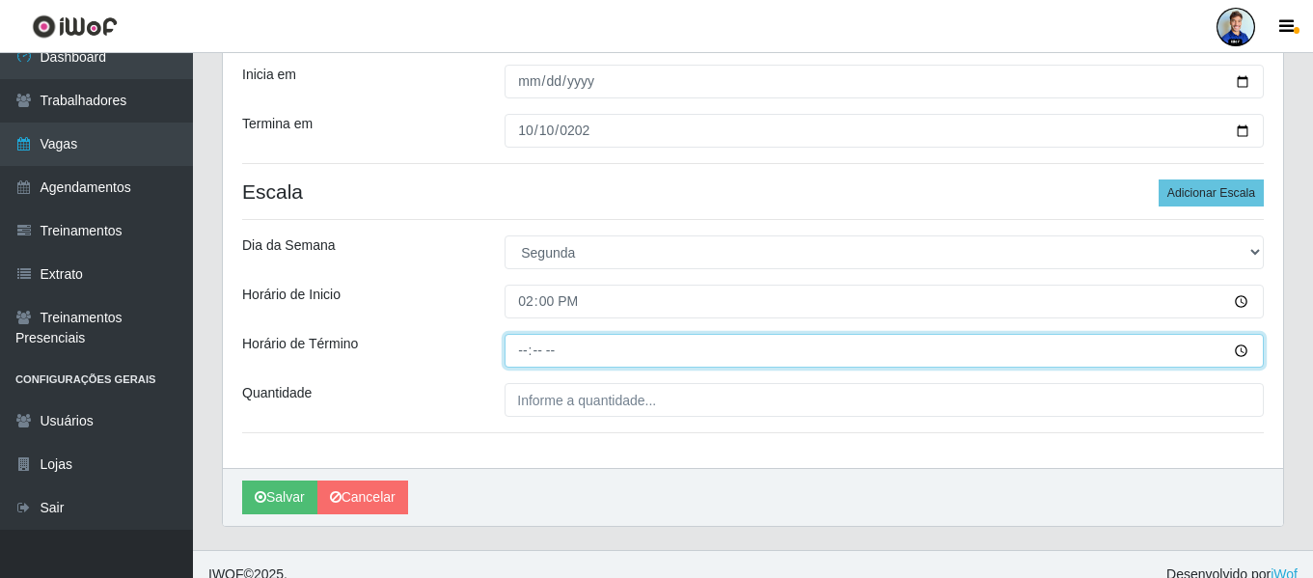
type input "20:00"
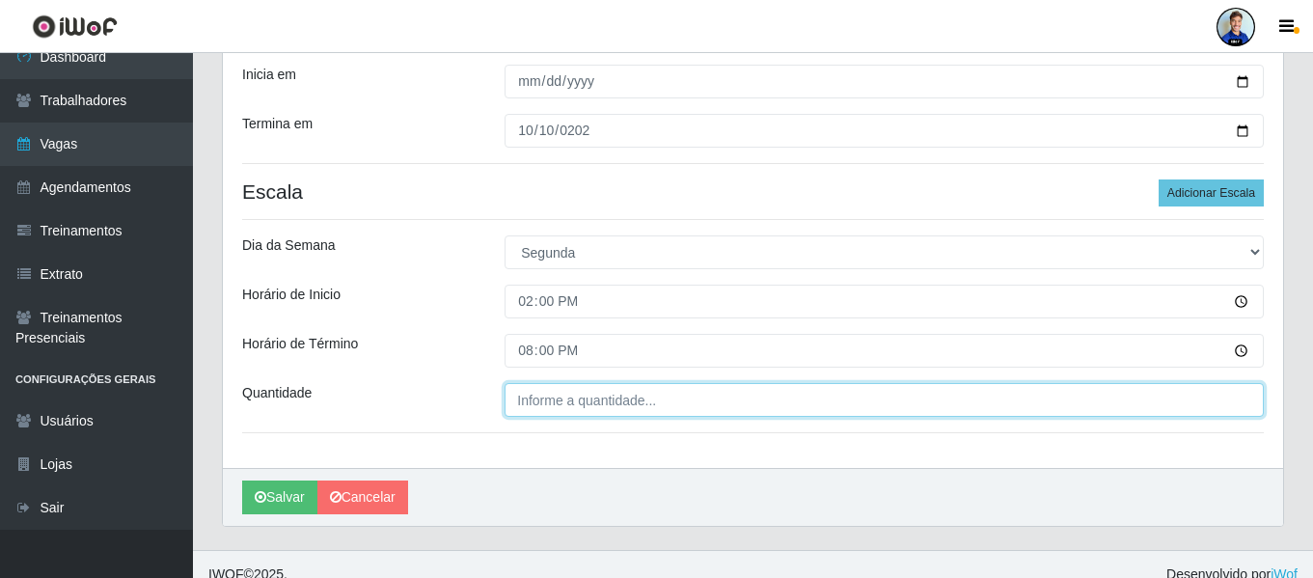
type input "___"
type input "1__"
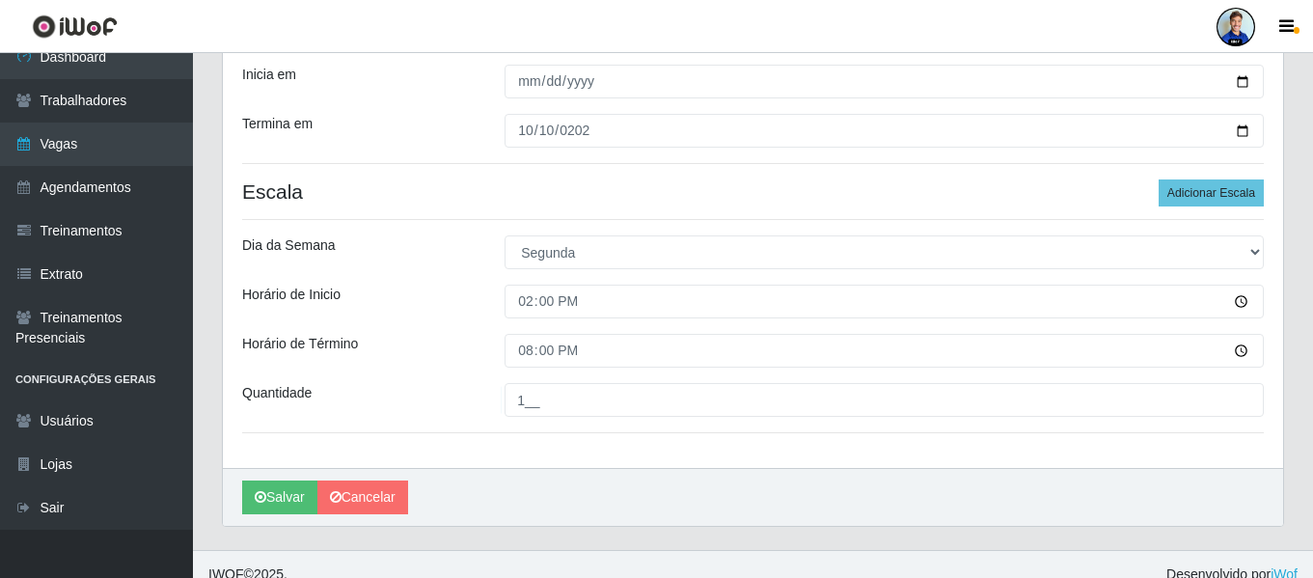
click at [449, 285] on div "Horário de Inicio" at bounding box center [359, 302] width 262 height 34
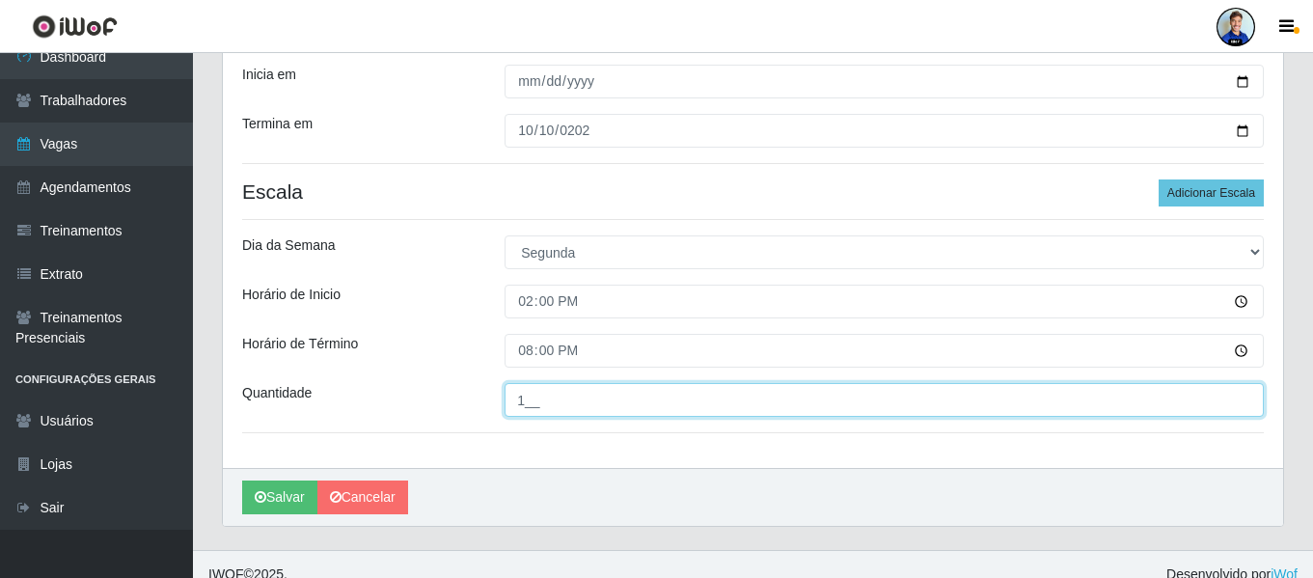
drag, startPoint x: 541, startPoint y: 400, endPoint x: 517, endPoint y: 392, distance: 25.6
click at [541, 400] on input "1__" at bounding box center [884, 400] width 759 height 34
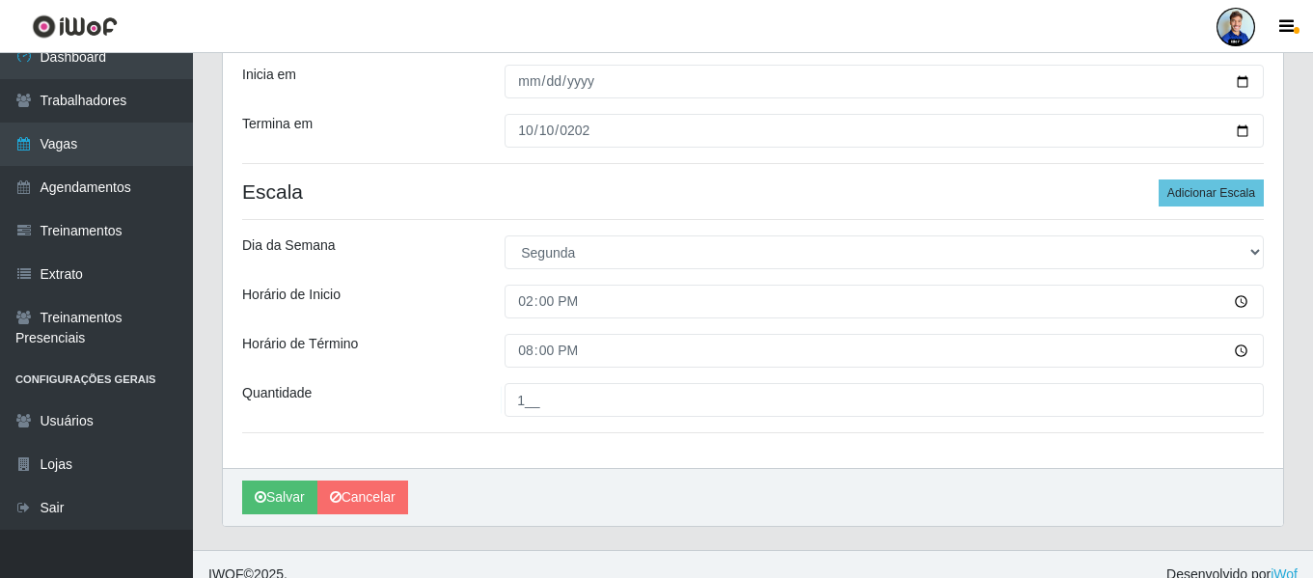
click at [450, 358] on div "Horário de Término" at bounding box center [359, 351] width 262 height 34
click at [470, 373] on div "Loja Queiroz Atacadão - São Bento Função [Selecione...] ASG ASG + ASG ++ Embala…" at bounding box center [753, 130] width 1060 height 673
drag, startPoint x: 830, startPoint y: 285, endPoint x: 465, endPoint y: 295, distance: 364.9
click at [465, 295] on div "Horário de Inicio" at bounding box center [359, 302] width 262 height 34
click at [1193, 201] on button "Adicionar Escala" at bounding box center [1211, 192] width 105 height 27
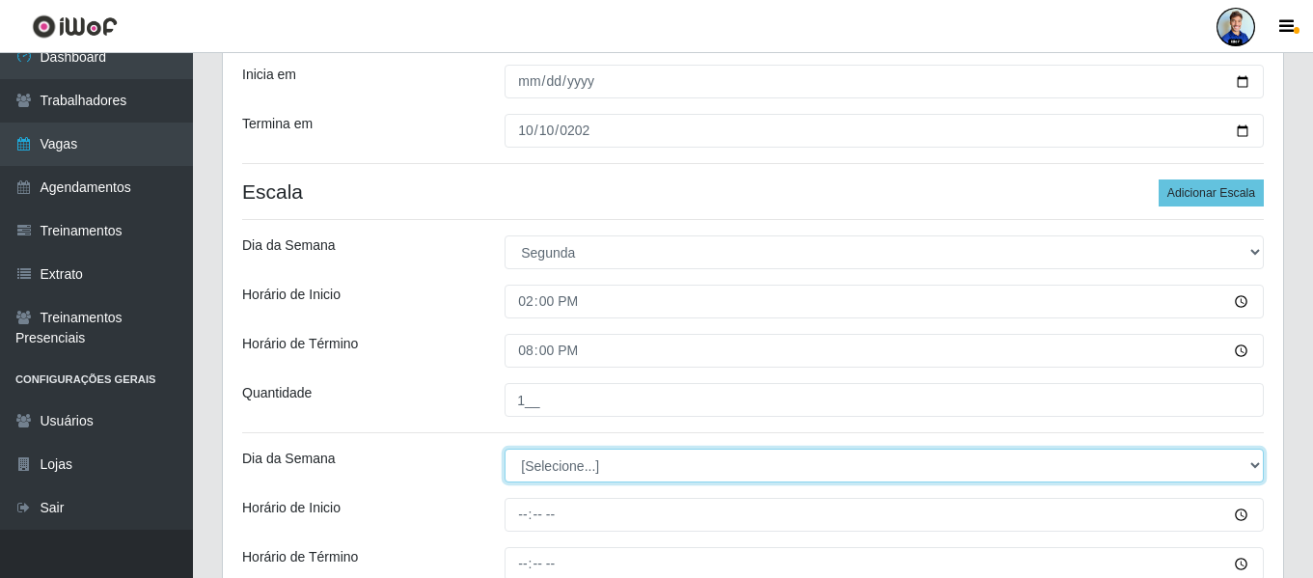
click at [564, 468] on select "[Selecione...] Segunda Terça Quarta Quinta Sexta Sábado Domingo" at bounding box center [884, 466] width 759 height 34
select select "3"
click at [505, 449] on select "[Selecione...] Segunda Terça Quarta Quinta Sexta Sábado Domingo" at bounding box center [884, 466] width 759 height 34
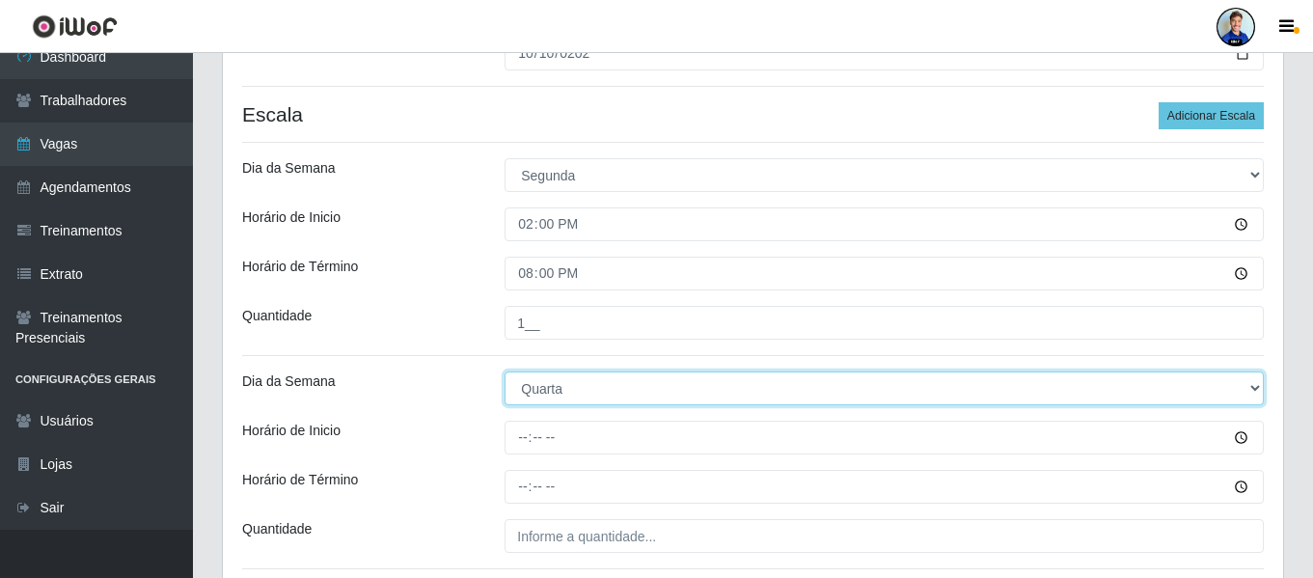
scroll to position [452, 0]
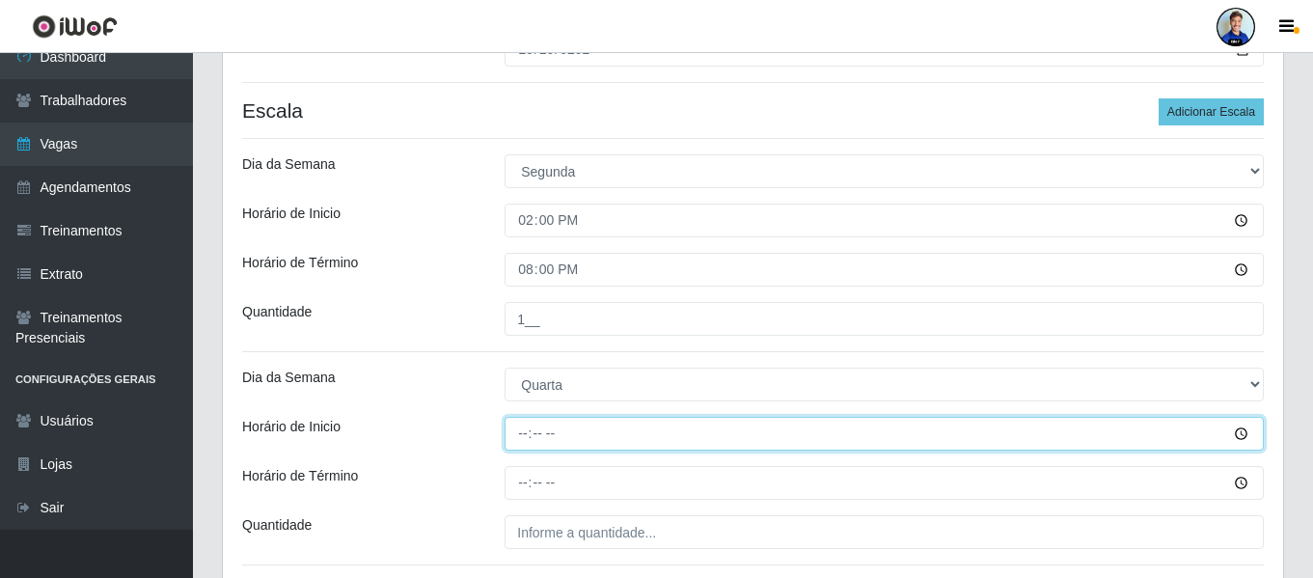
click at [523, 430] on input "Horário de Inicio" at bounding box center [884, 434] width 759 height 34
type input "14:00"
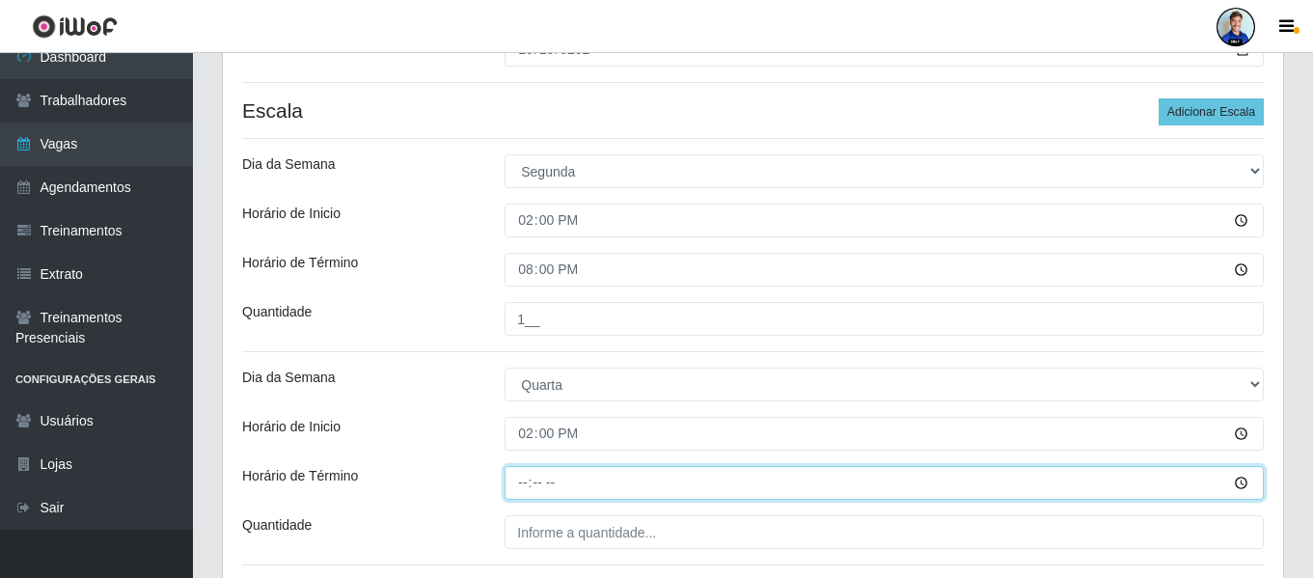
type input "20:00"
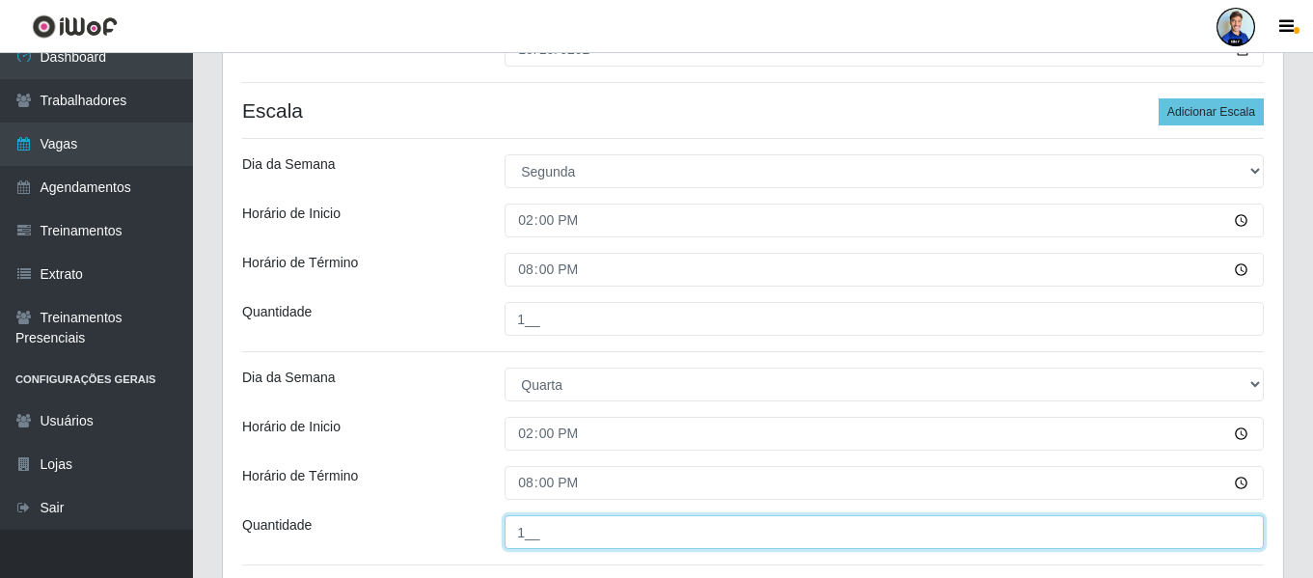
type input "1__"
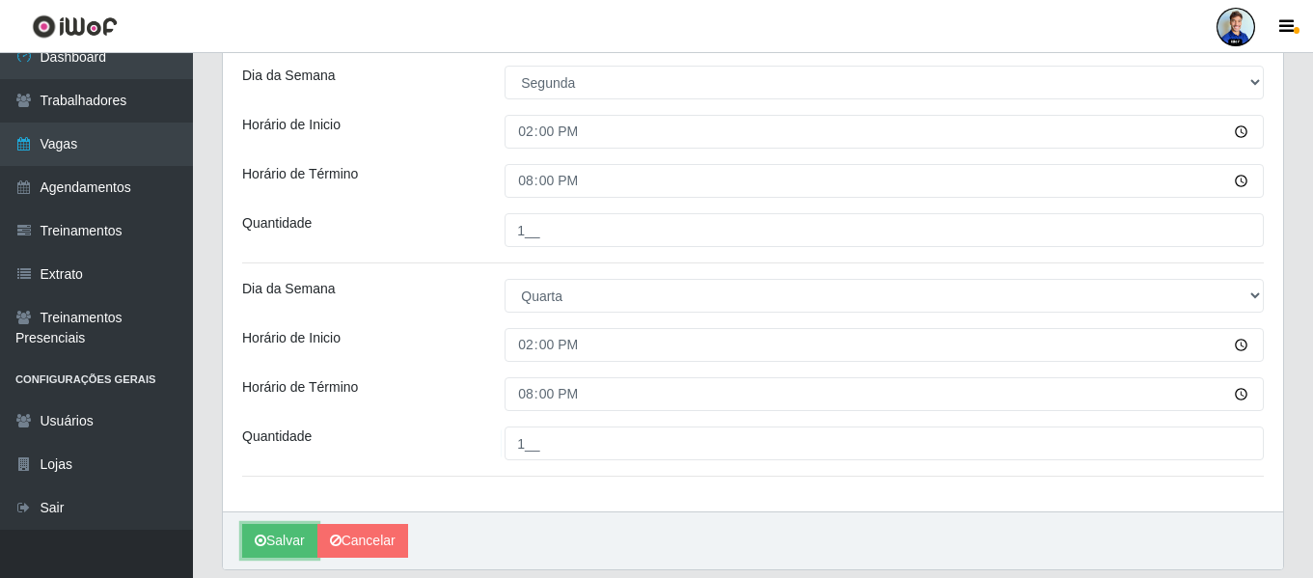
scroll to position [508, 0]
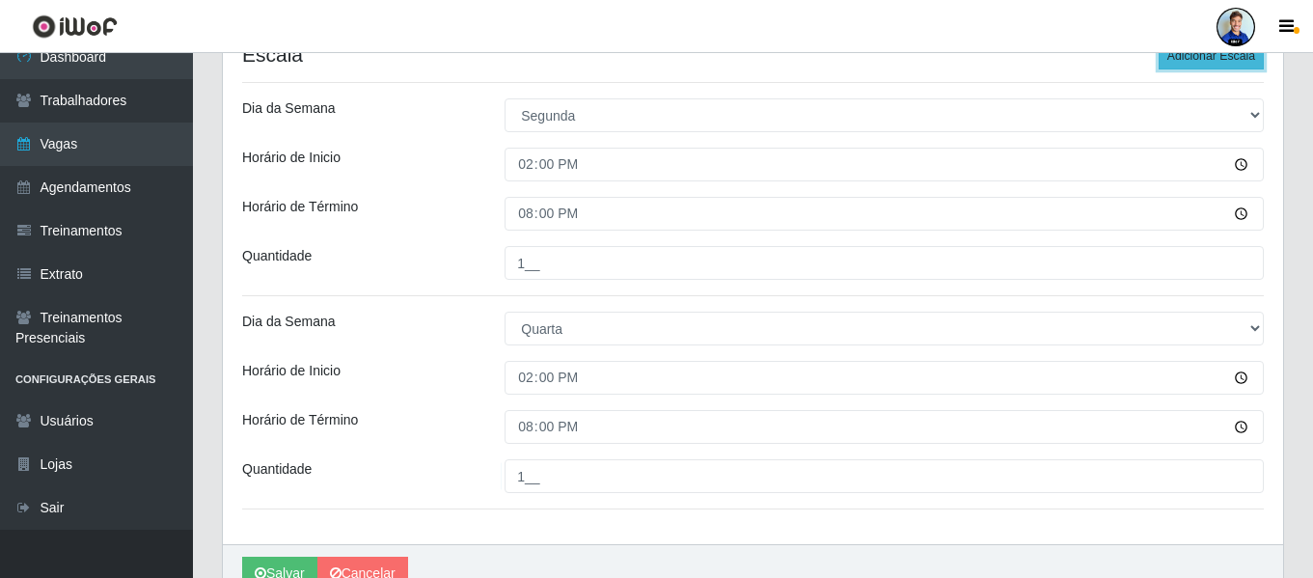
click at [1220, 69] on button "Adicionar Escala" at bounding box center [1211, 55] width 105 height 27
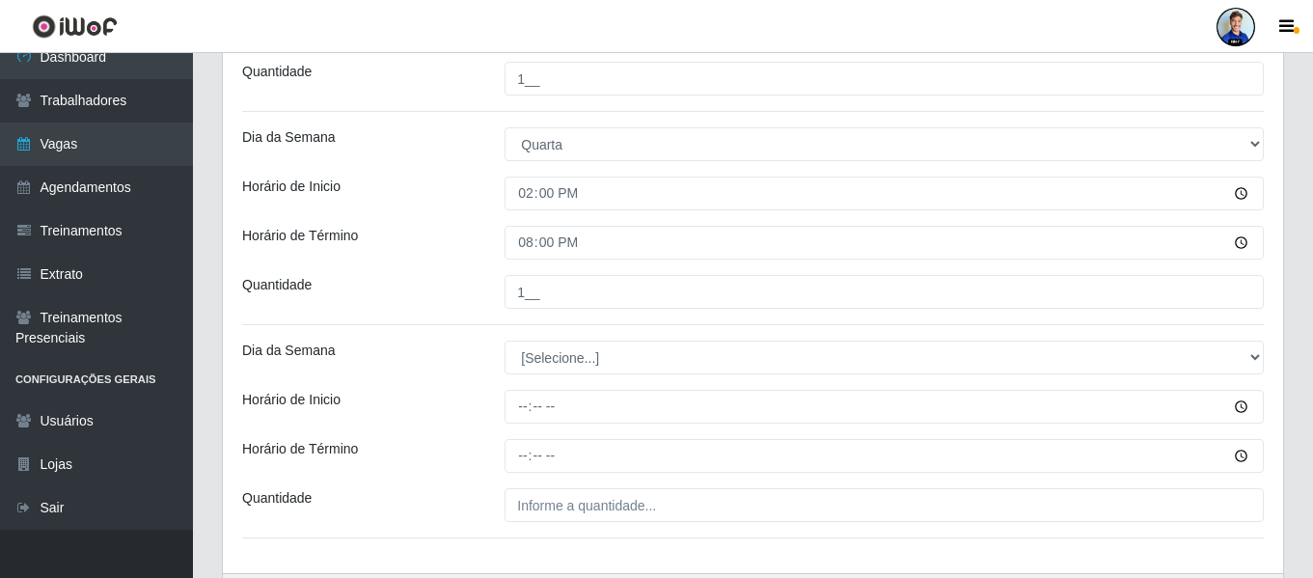
scroll to position [701, 0]
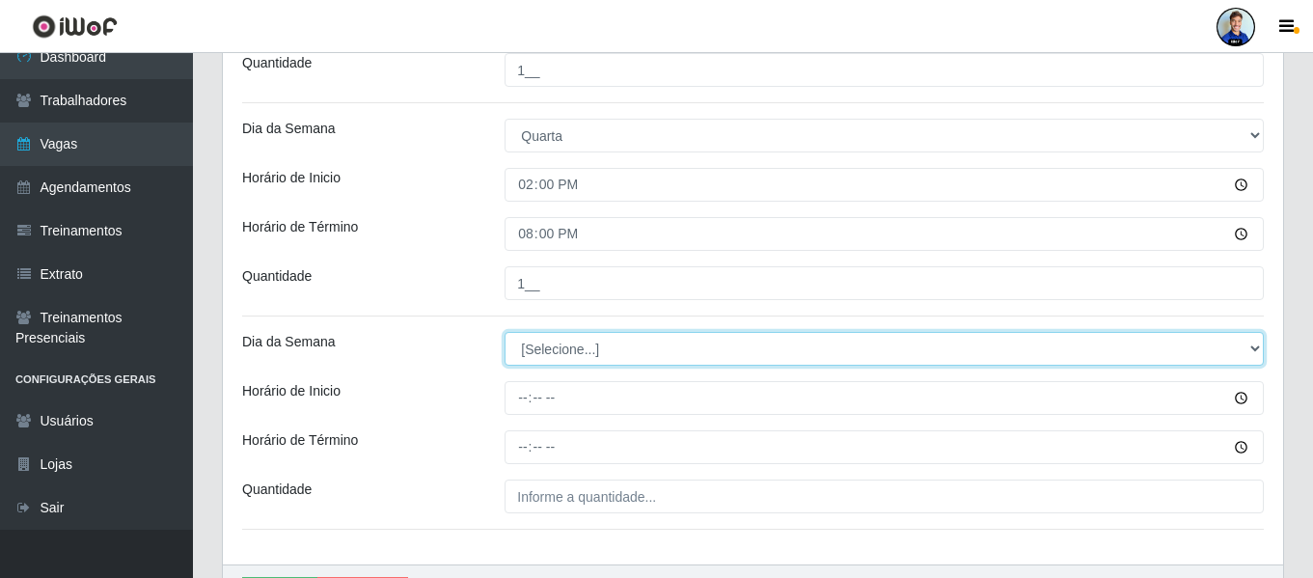
click at [640, 345] on select "[Selecione...] Segunda Terça Quarta Quinta Sexta Sábado Domingo" at bounding box center [884, 349] width 759 height 34
select select "4"
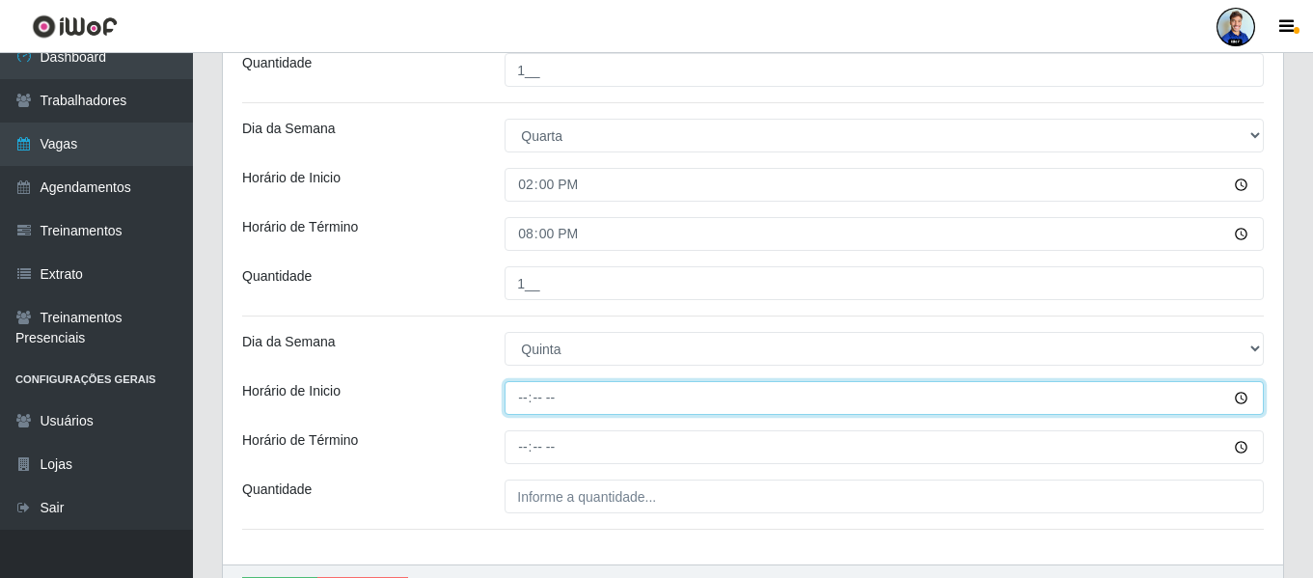
type input "14:00"
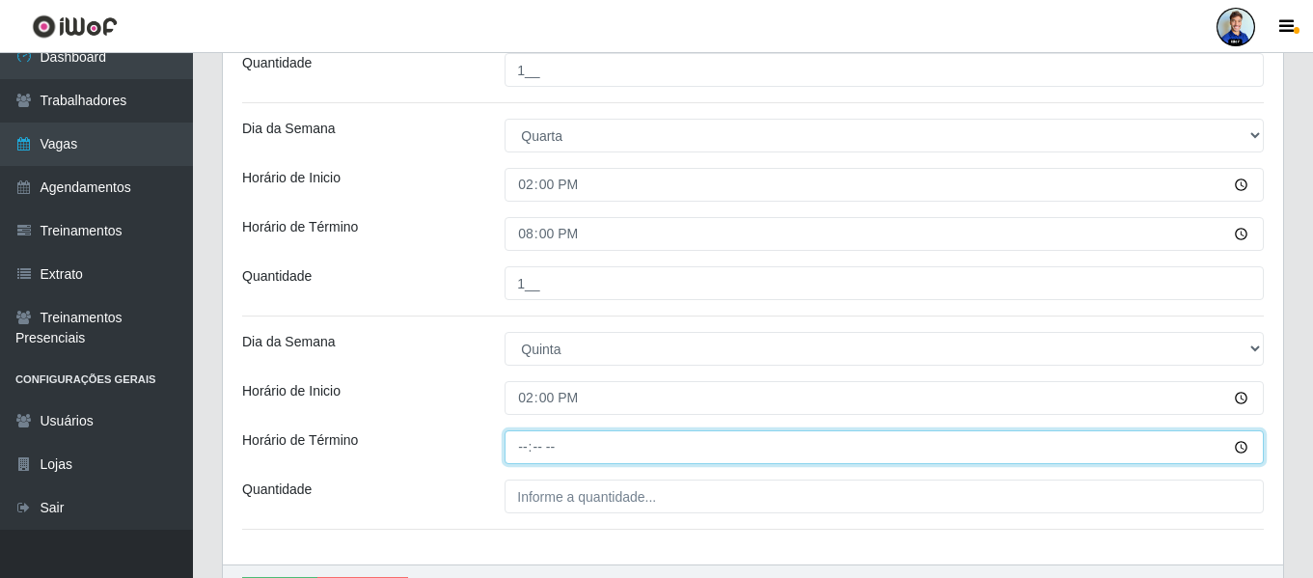
type input "20:00"
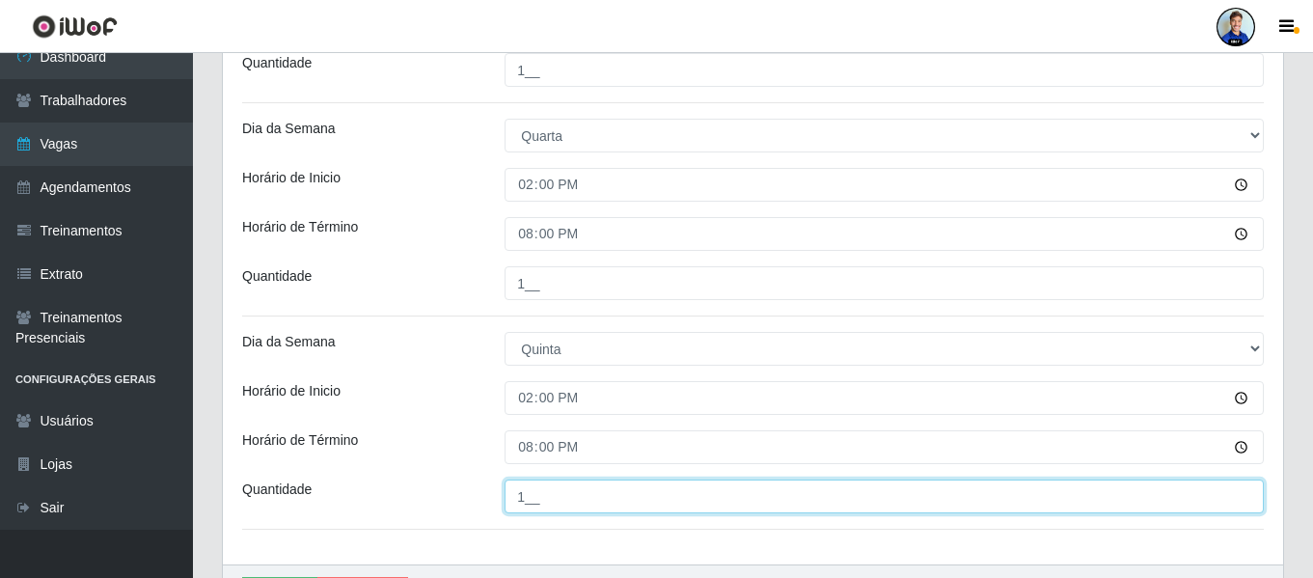
type input "1__"
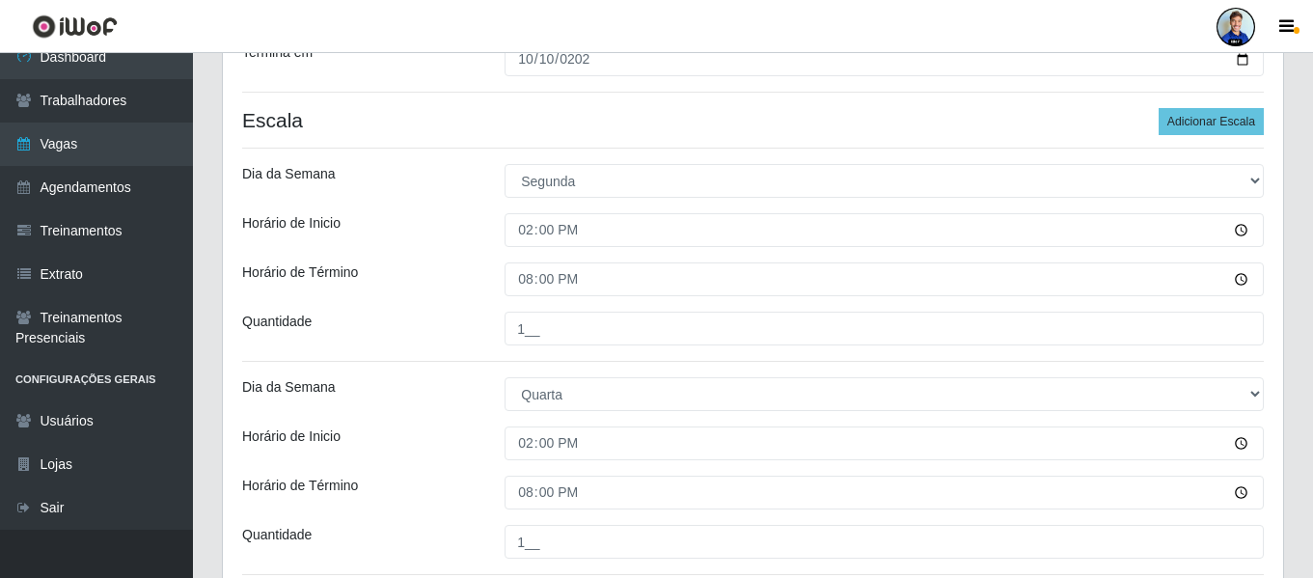
scroll to position [412, 0]
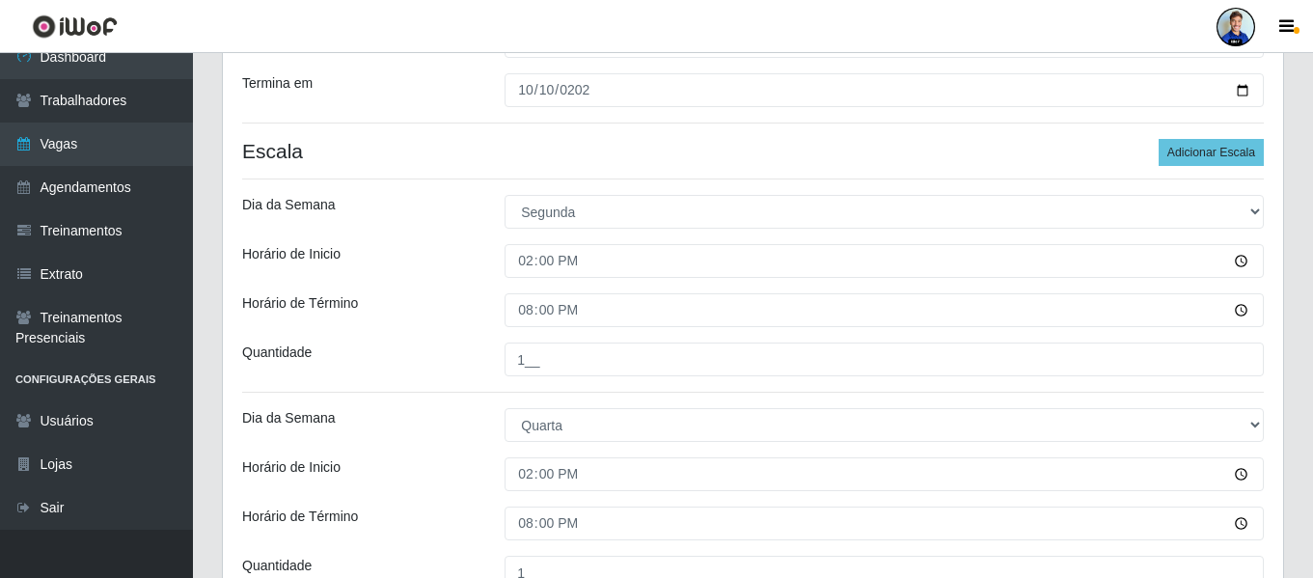
click at [1228, 134] on div "Loja Queiroz Atacadão - São Bento Função [Selecione...] ASG ASG + ASG ++ Embala…" at bounding box center [753, 304] width 1060 height 1100
click at [1223, 149] on button "Adicionar Escala" at bounding box center [1211, 152] width 105 height 27
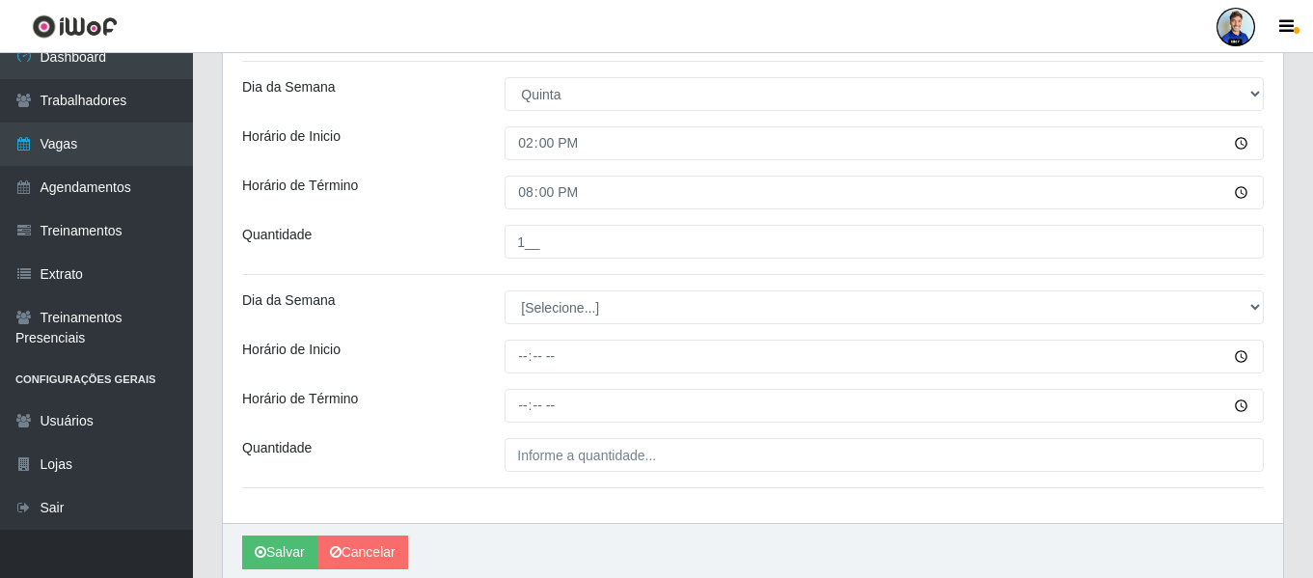
scroll to position [935, 0]
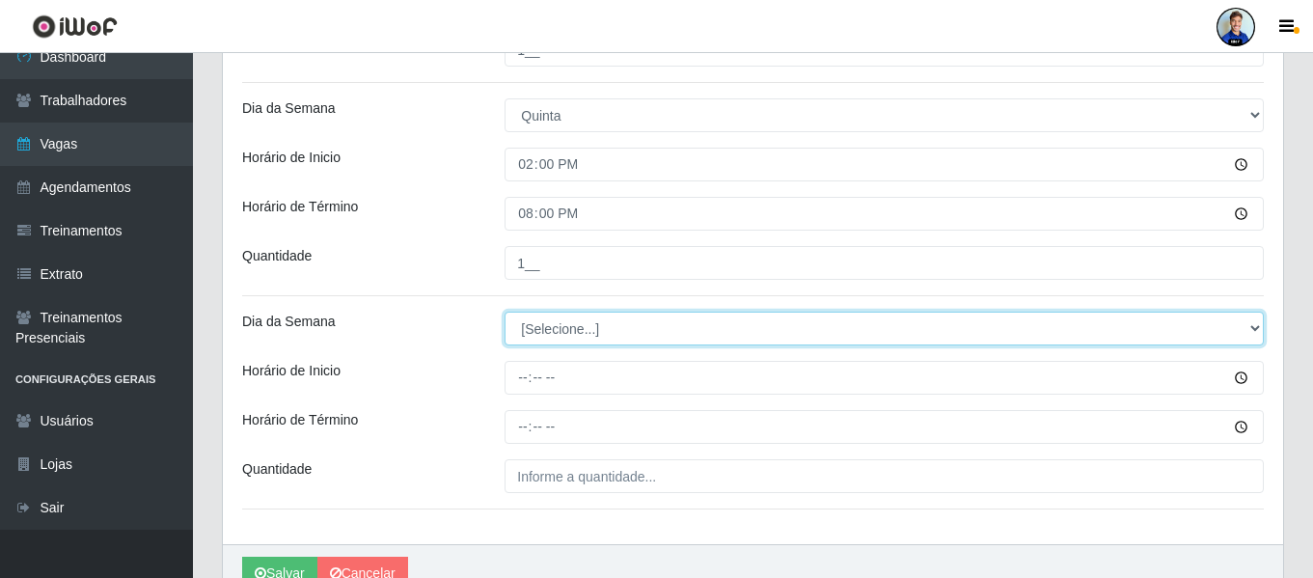
click at [573, 340] on select "[Selecione...] Segunda Terça Quarta Quinta Sexta Sábado Domingo" at bounding box center [884, 329] width 759 height 34
select select "5"
click at [505, 312] on select "[Selecione...] Segunda Terça Quarta Quinta Sexta Sábado Domingo" at bounding box center [884, 329] width 759 height 34
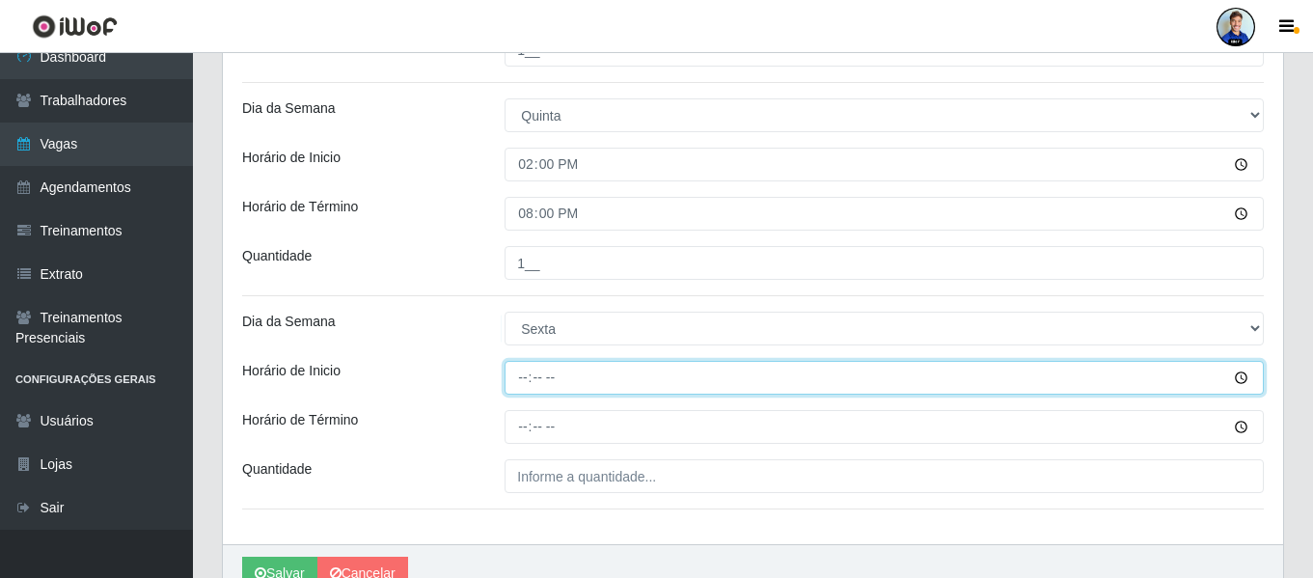
click at [519, 384] on input "Horário de Inicio" at bounding box center [884, 378] width 759 height 34
type input "14:00"
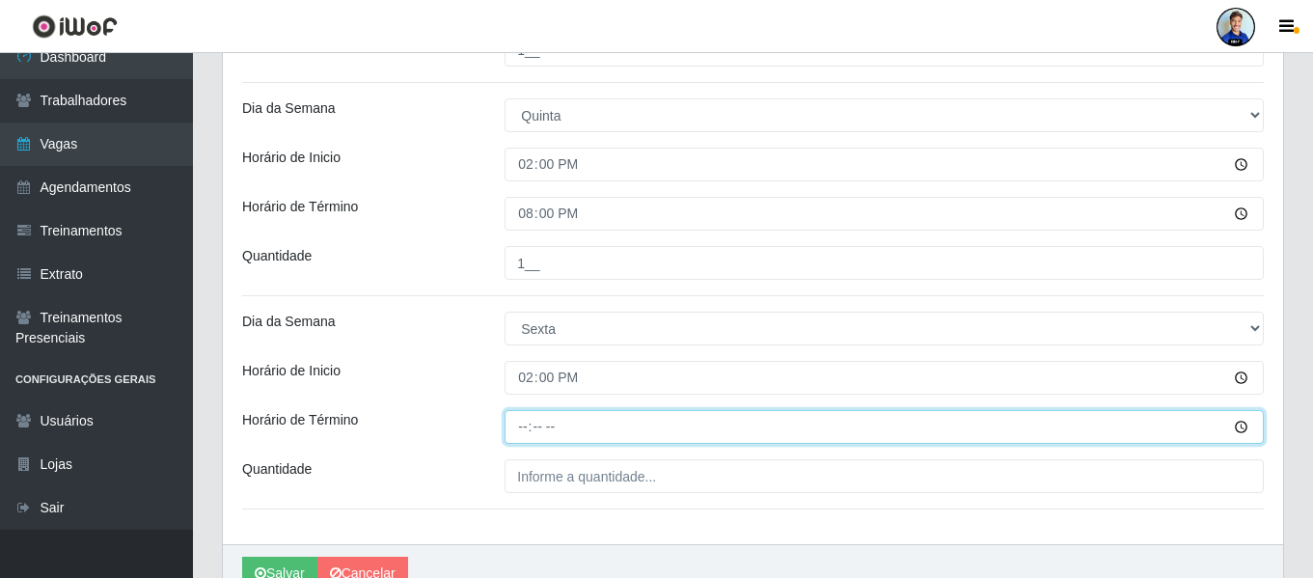
type input "20:00"
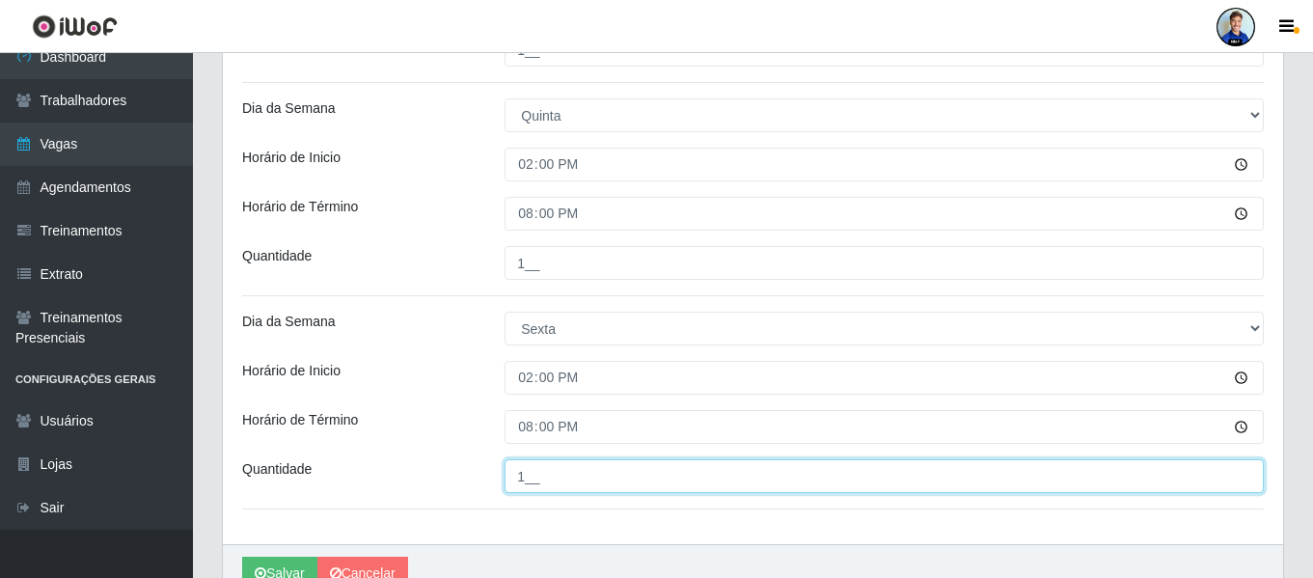
type input "1__"
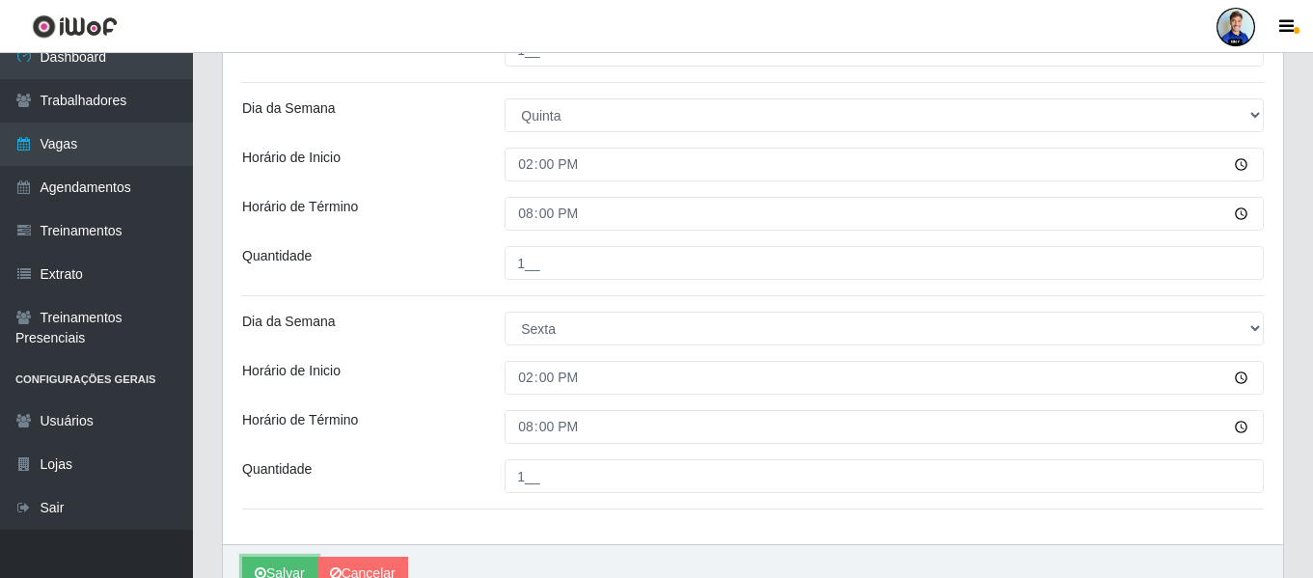
scroll to position [947, 0]
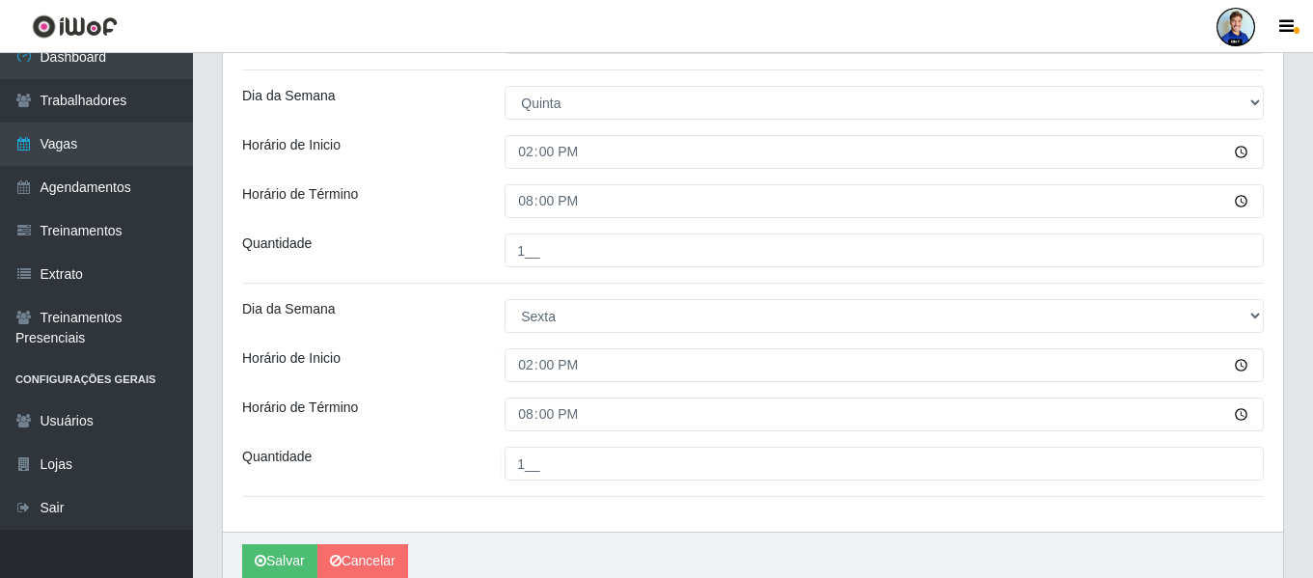
drag, startPoint x: 392, startPoint y: 429, endPoint x: 414, endPoint y: 421, distance: 23.8
click at [406, 425] on div "Horário de Término" at bounding box center [359, 415] width 262 height 34
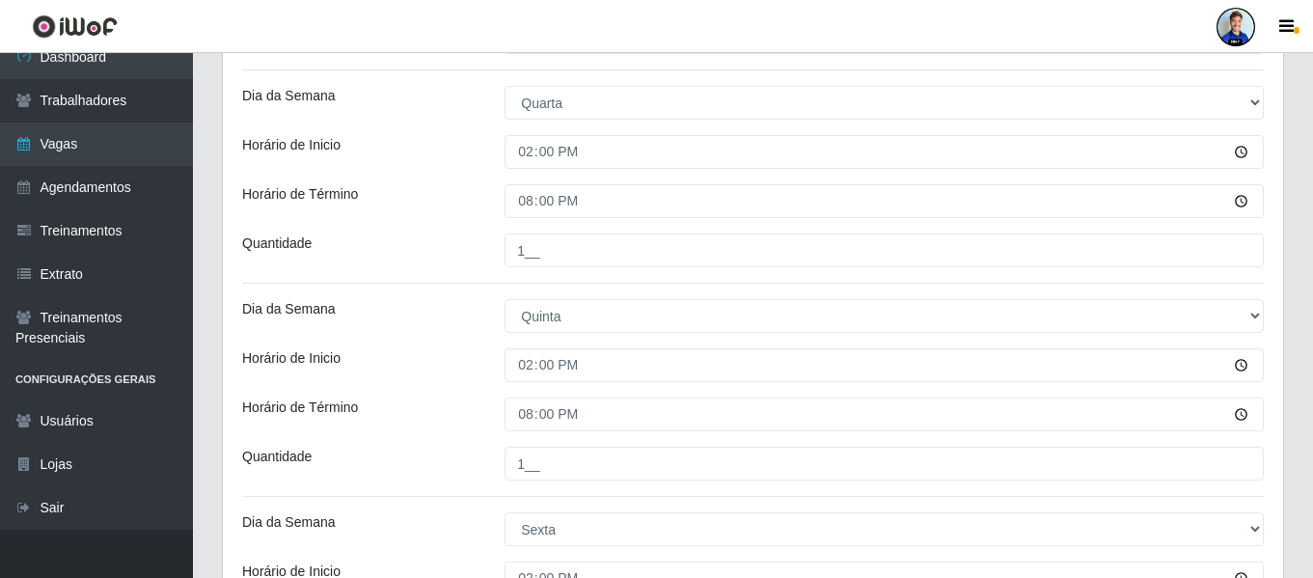
scroll to position [965, 0]
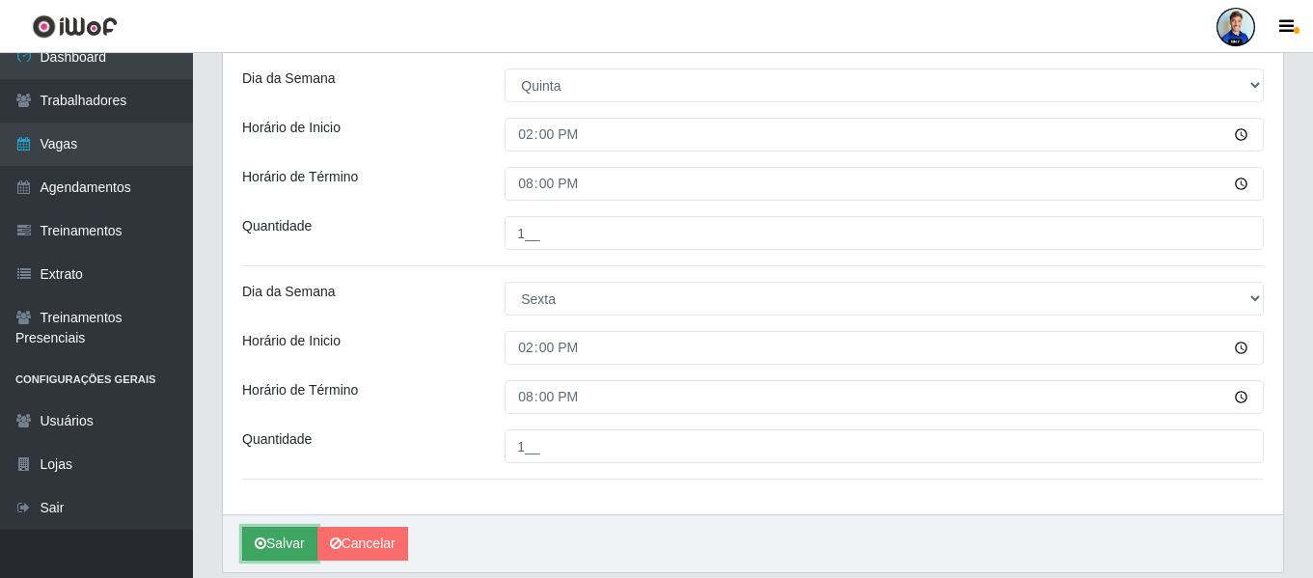
click at [274, 554] on button "Salvar" at bounding box center [279, 544] width 75 height 34
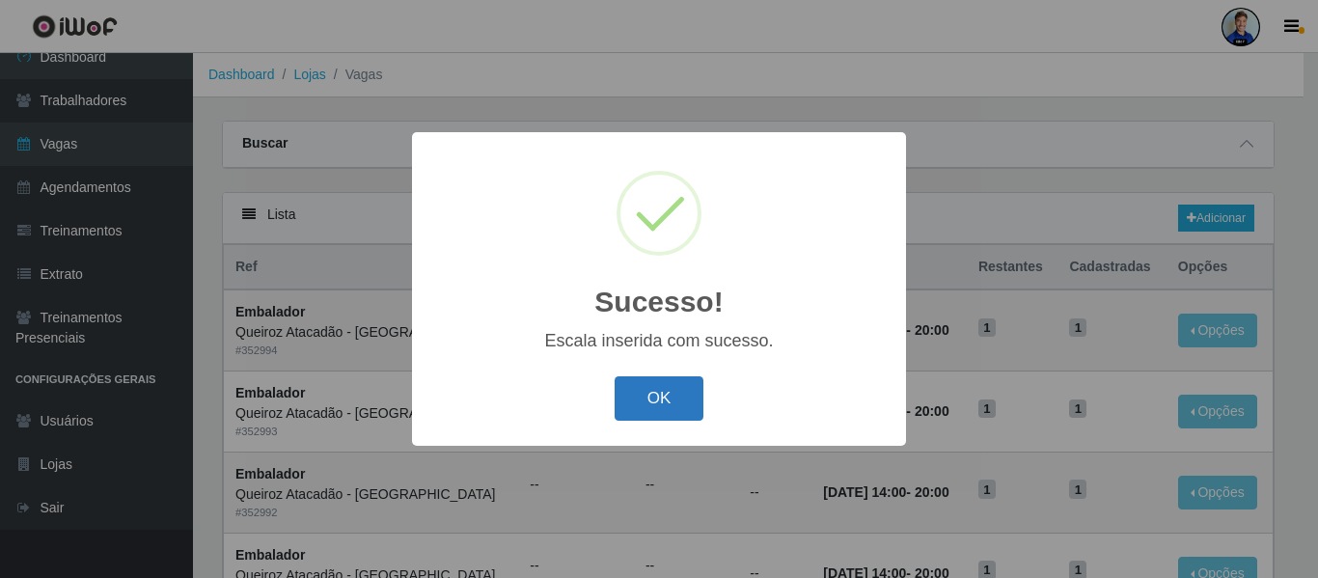
click at [649, 404] on button "OK" at bounding box center [660, 398] width 90 height 45
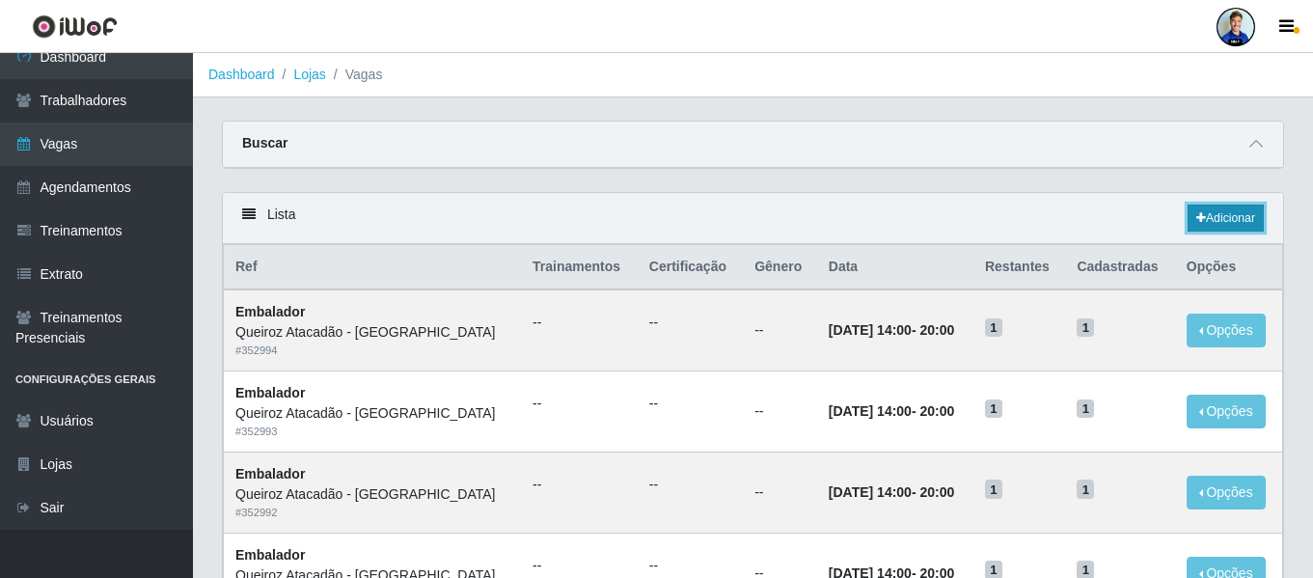
click at [1205, 216] on link "Adicionar" at bounding box center [1226, 218] width 76 height 27
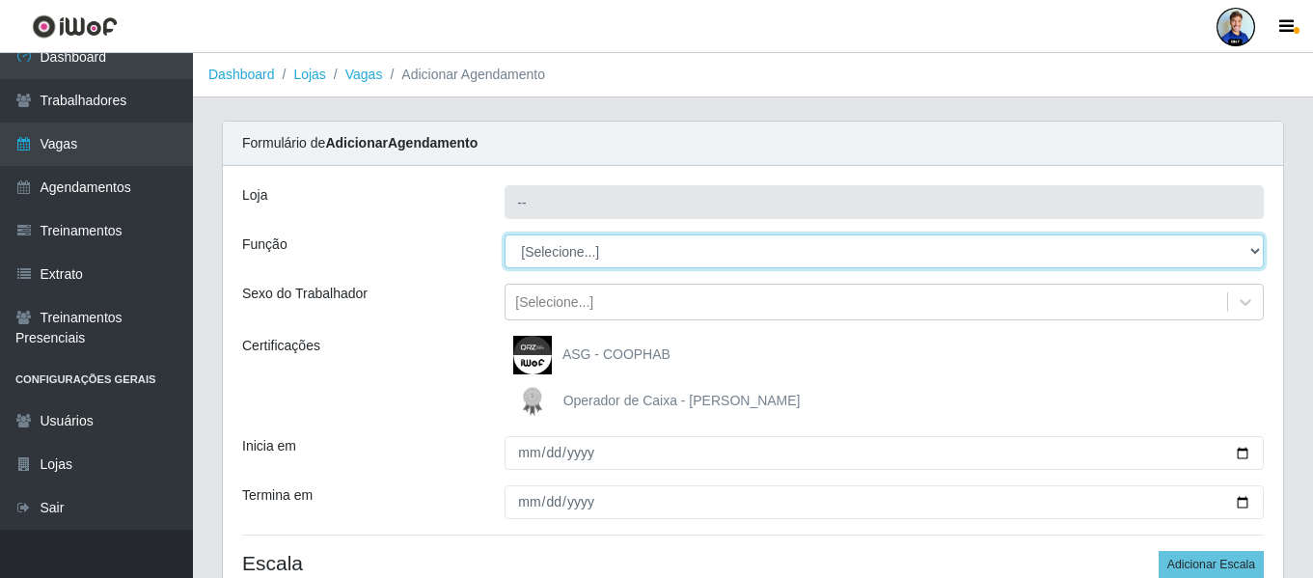
click at [576, 253] on select "[Selecione...] ASG ASG + ASG ++ Embalador Embalador + Embalador ++ Operador de …" at bounding box center [884, 251] width 759 height 34
select select "1"
click at [505, 234] on select "[Selecione...] ASG ASG + ASG ++ Embalador Embalador + Embalador ++ Operador de …" at bounding box center [884, 251] width 759 height 34
type input "Queiroz Atacadão - São Bento"
select select "[Selecione...]"
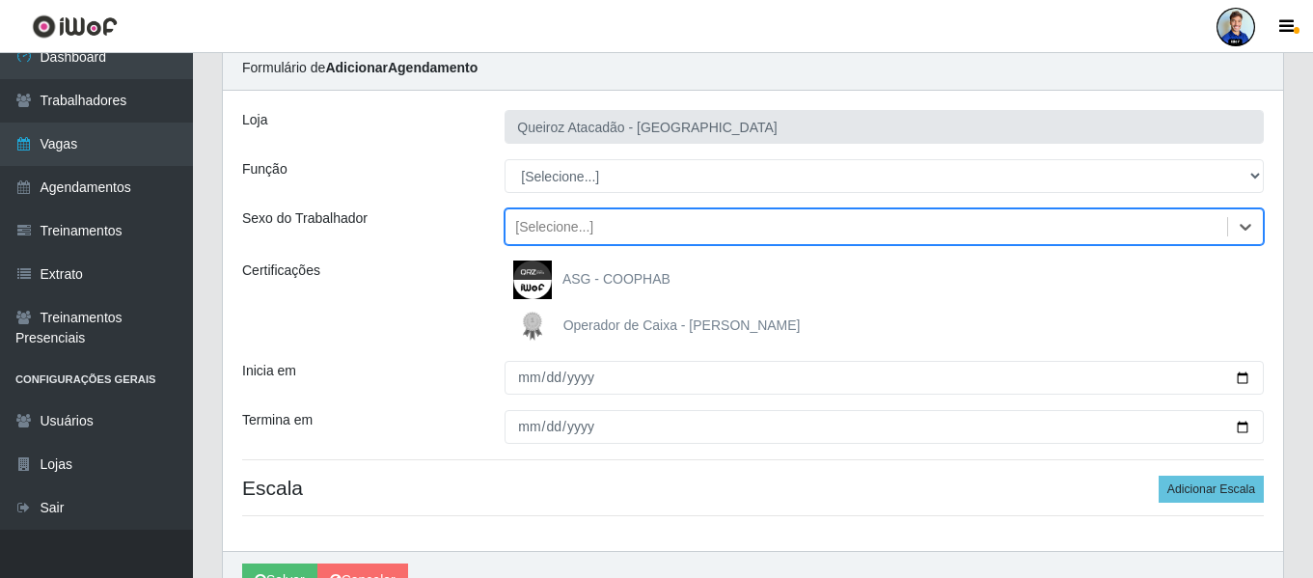
scroll to position [96, 0]
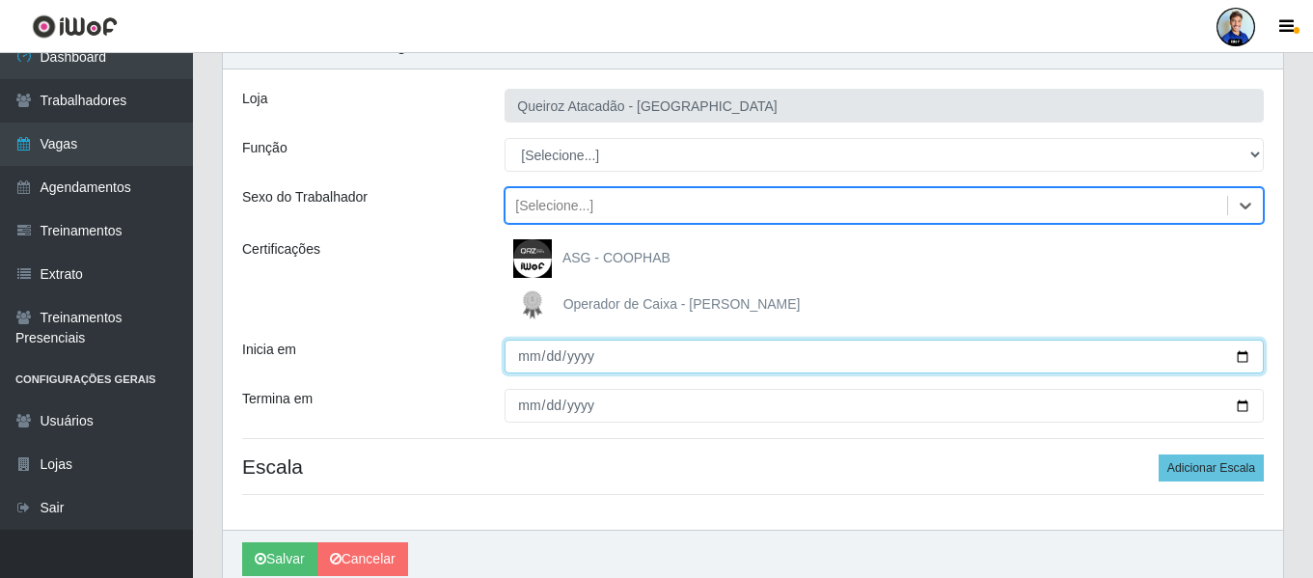
click at [528, 359] on input "Inicia em" at bounding box center [884, 357] width 759 height 34
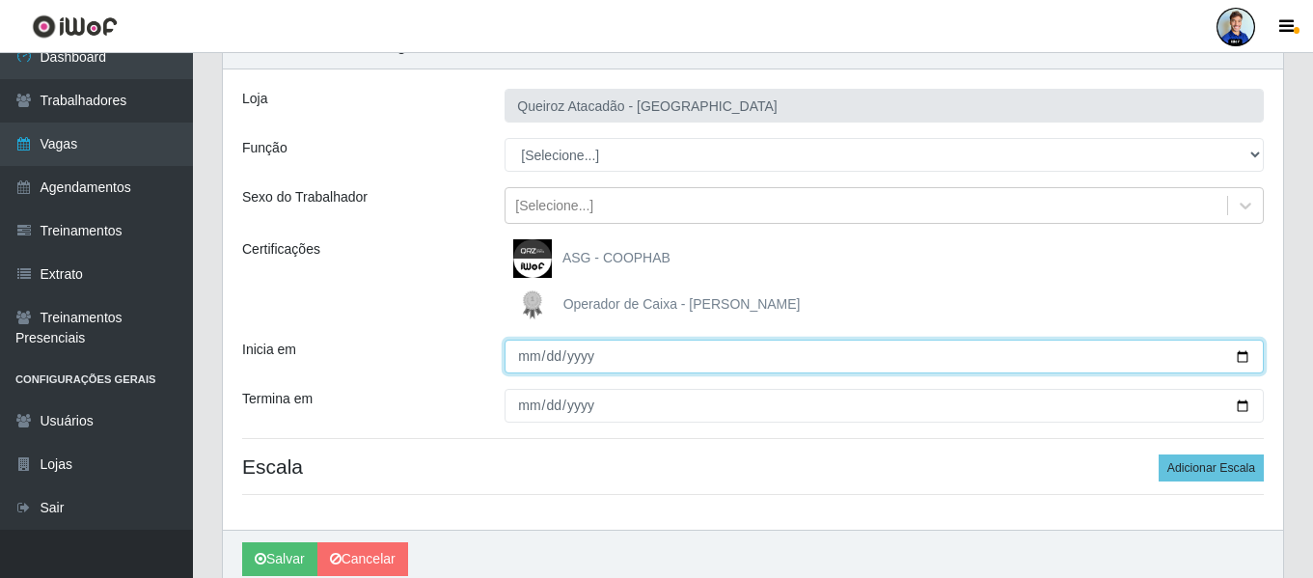
click at [556, 353] on input "Inicia em" at bounding box center [884, 357] width 759 height 34
type input "2025-10-13"
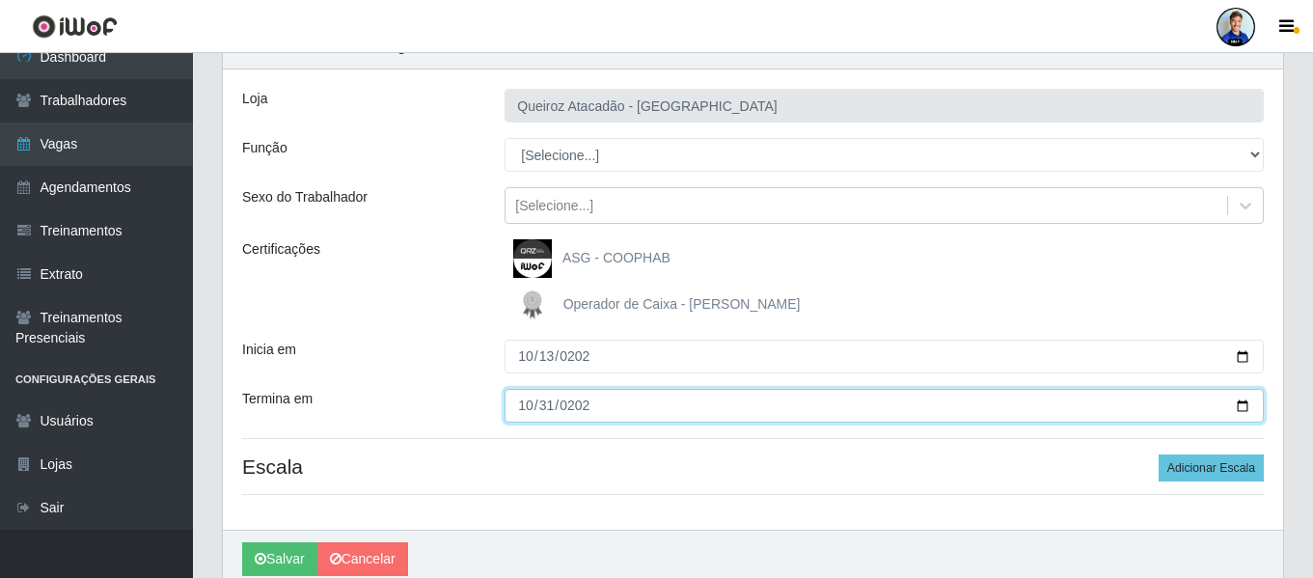
type input "2025-10-31"
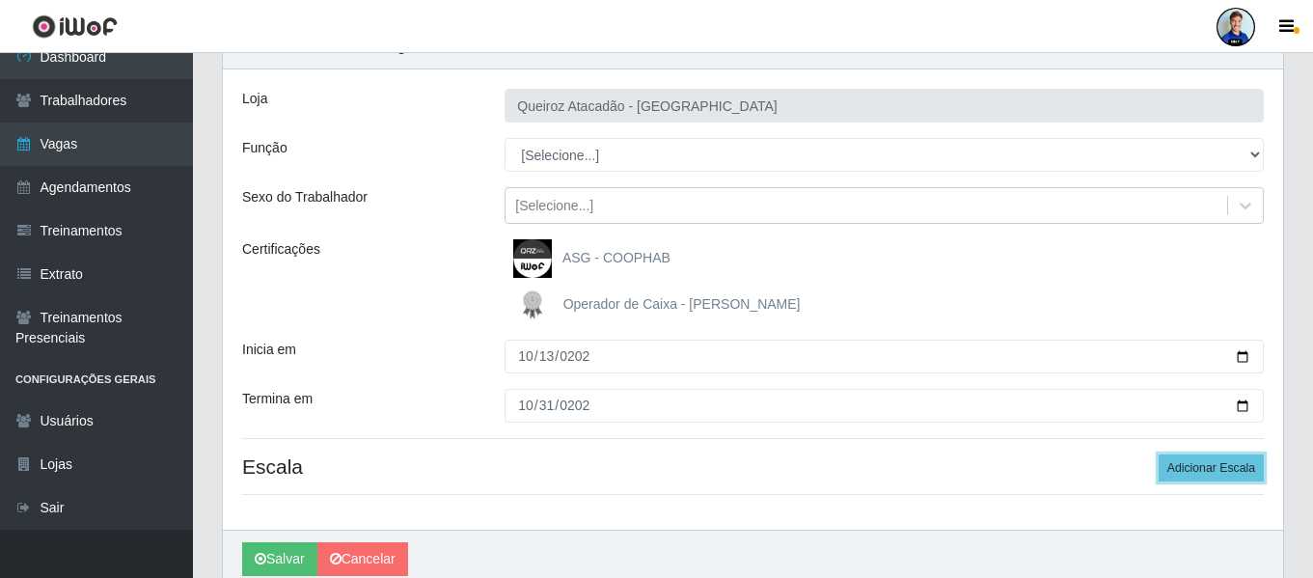
scroll to position [0, 0]
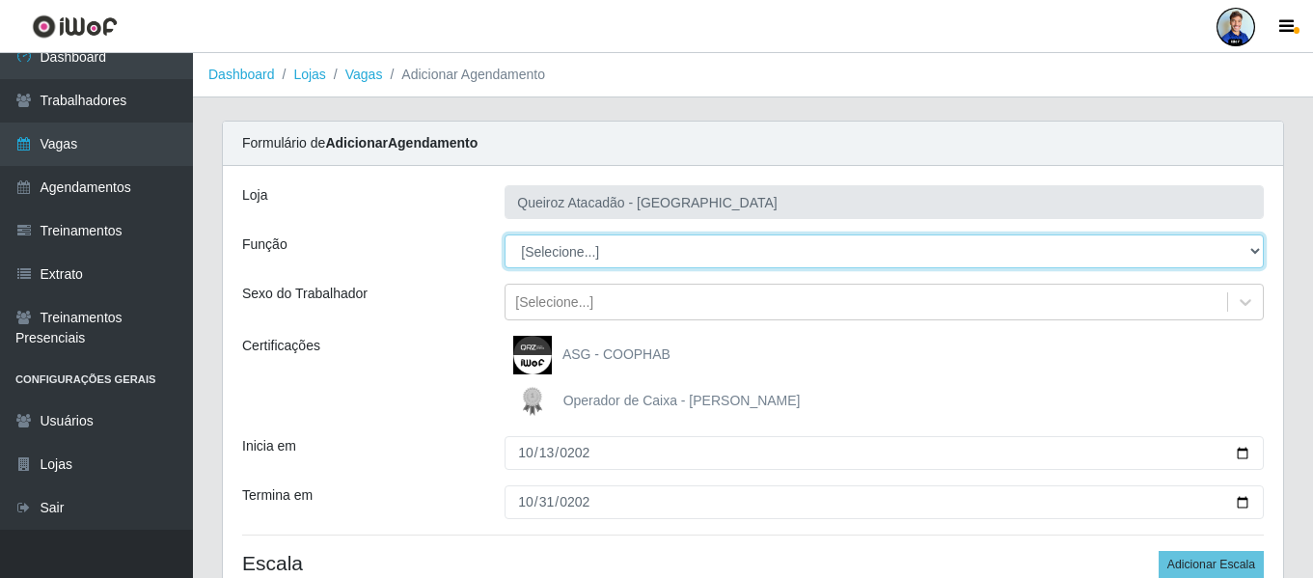
click at [579, 262] on select "[Selecione...] ASG ASG + ASG ++ Embalador Embalador + Embalador ++ Operador de …" at bounding box center [884, 251] width 759 height 34
select select "1"
click at [505, 234] on select "[Selecione...] ASG ASG + ASG ++ Embalador Embalador + Embalador ++ Operador de …" at bounding box center [884, 251] width 759 height 34
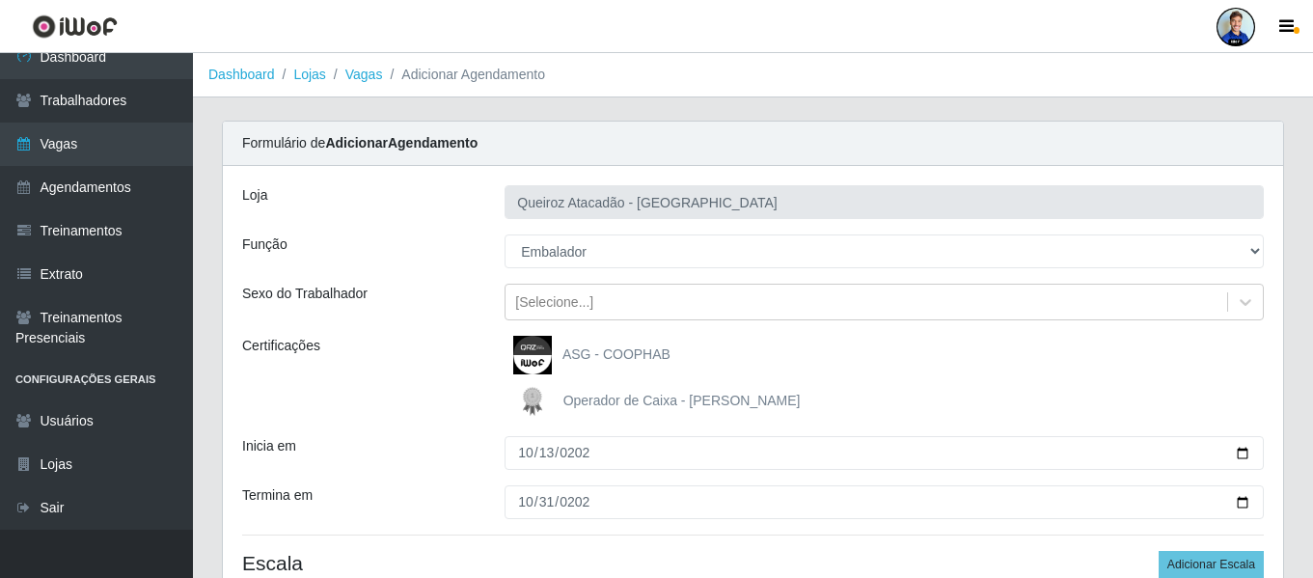
click at [400, 297] on div "Sexo do Trabalhador" at bounding box center [359, 302] width 262 height 37
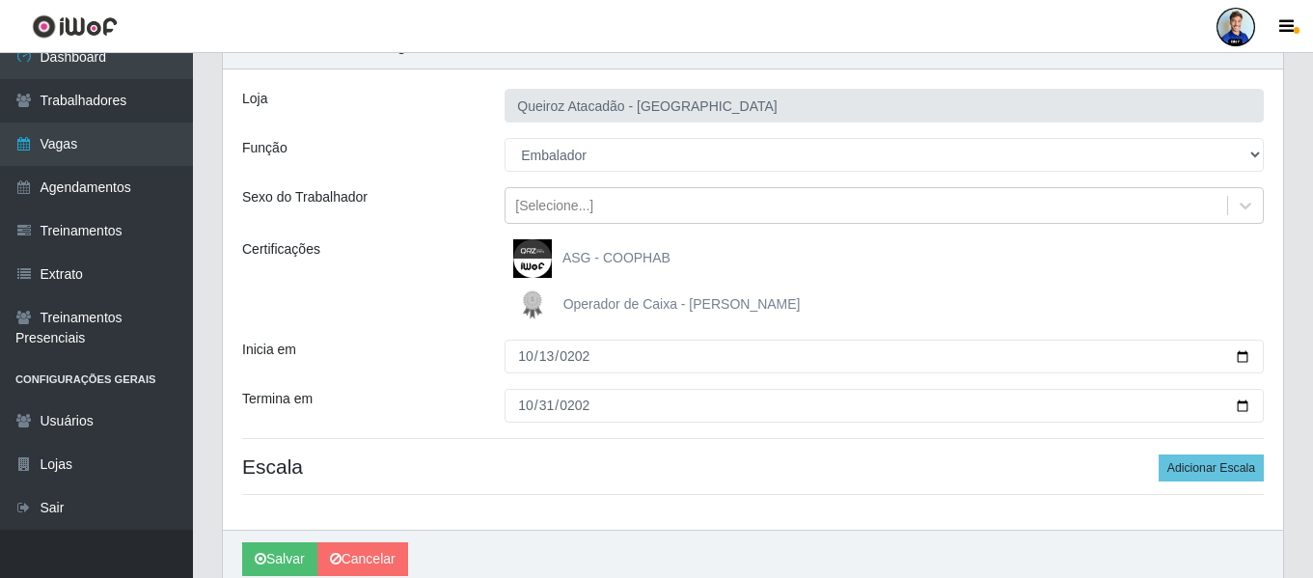
scroll to position [178, 0]
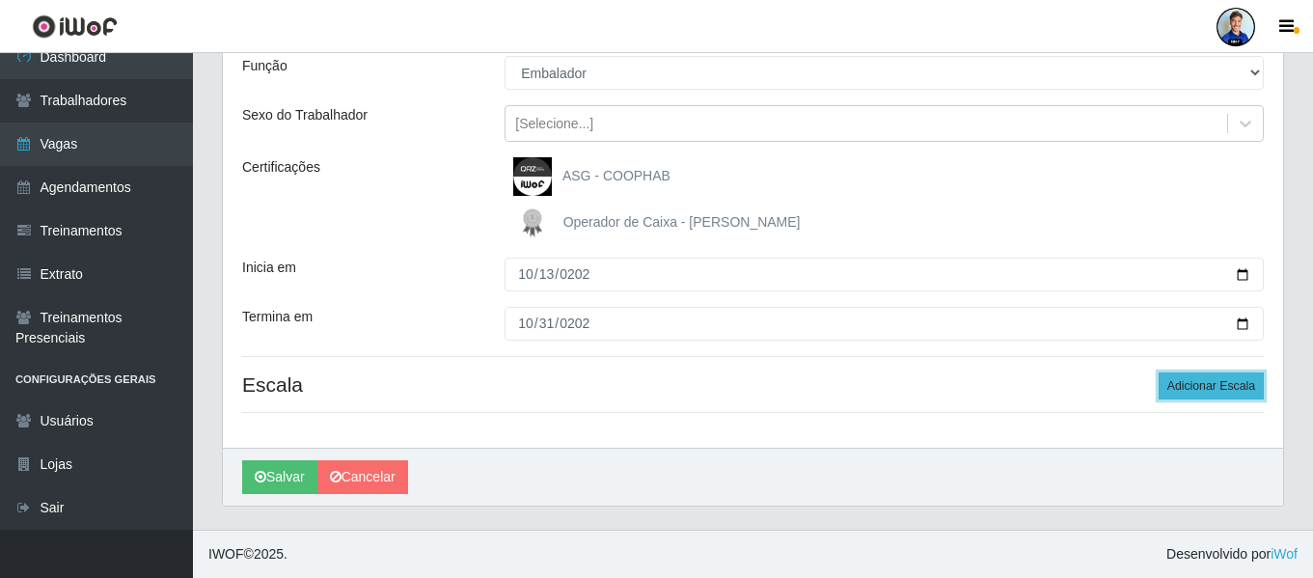
click at [1203, 392] on button "Adicionar Escala" at bounding box center [1211, 385] width 105 height 27
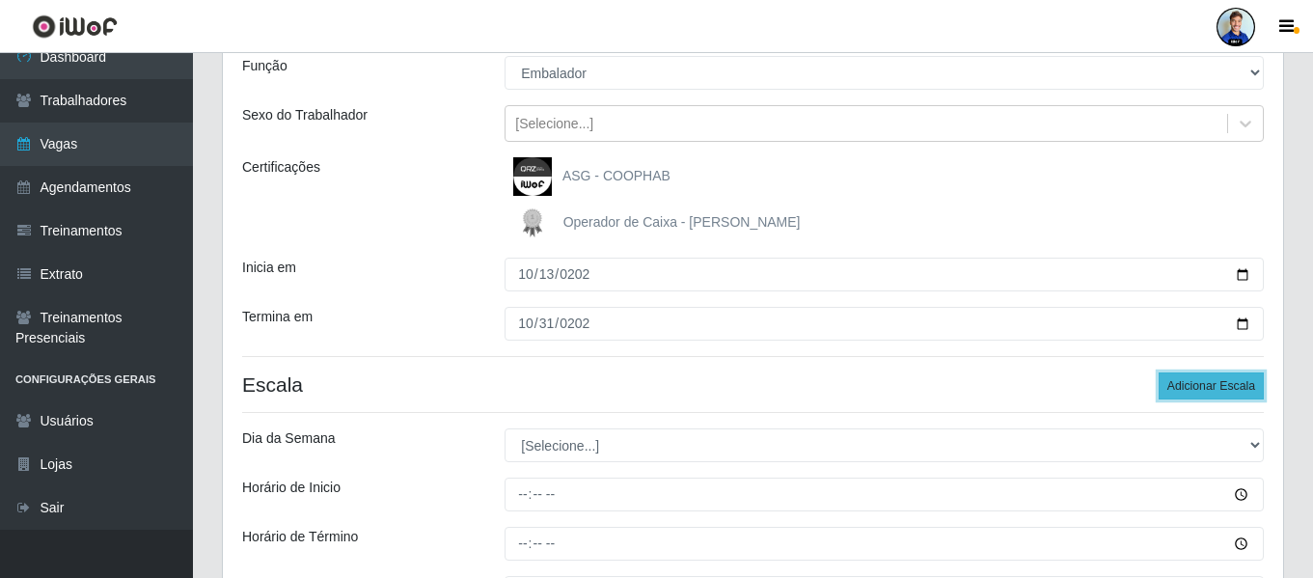
click at [1199, 390] on button "Adicionar Escala" at bounding box center [1211, 385] width 105 height 27
click at [1183, 387] on button "Adicionar Escala" at bounding box center [1211, 385] width 105 height 27
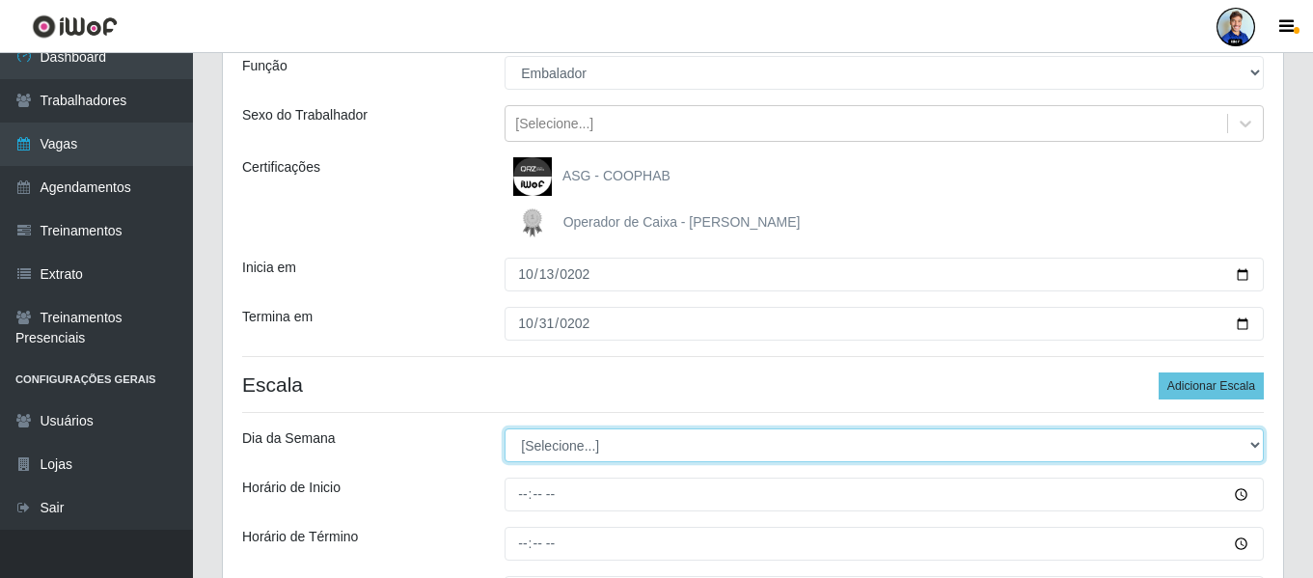
click at [589, 429] on select "[Selecione...] Segunda Terça Quarta Quinta Sexta Sábado Domingo" at bounding box center [884, 445] width 759 height 34
select select "1"
click at [505, 428] on select "[Selecione...] Segunda Terça Quarta Quinta Sexta Sábado Domingo" at bounding box center [884, 445] width 759 height 34
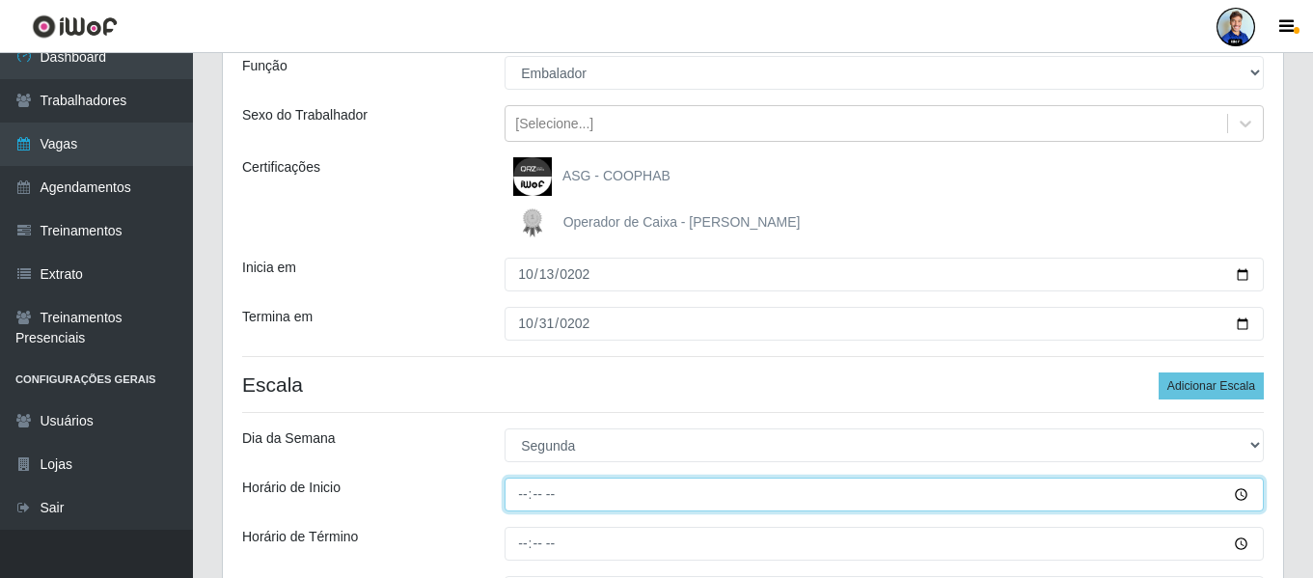
type input "14:00"
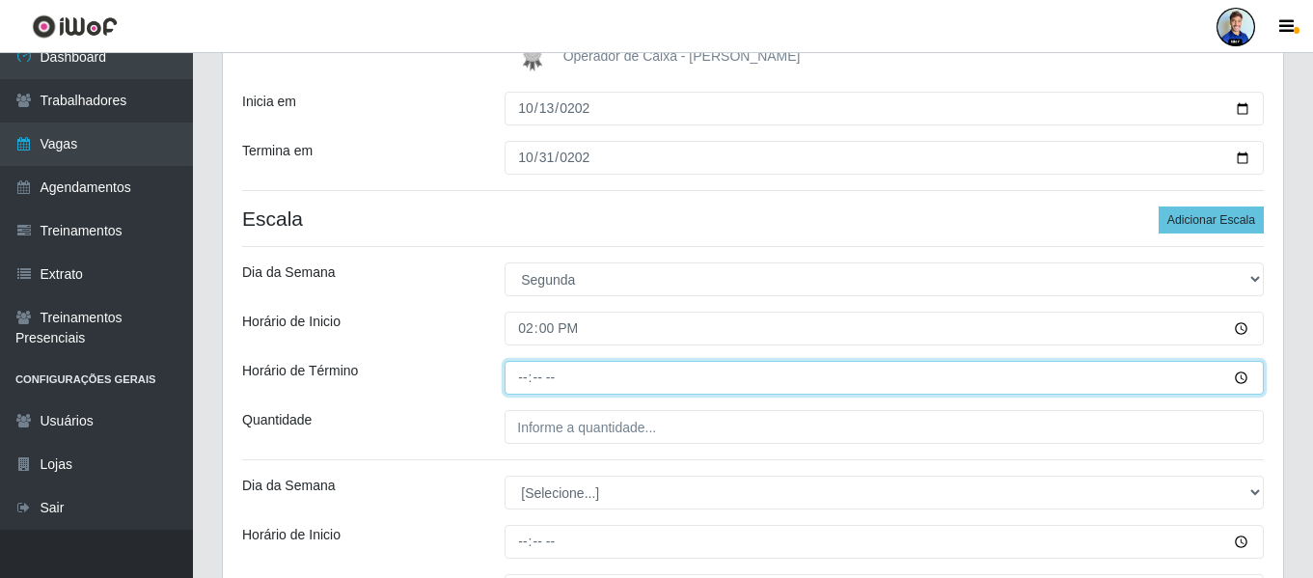
scroll to position [371, 0]
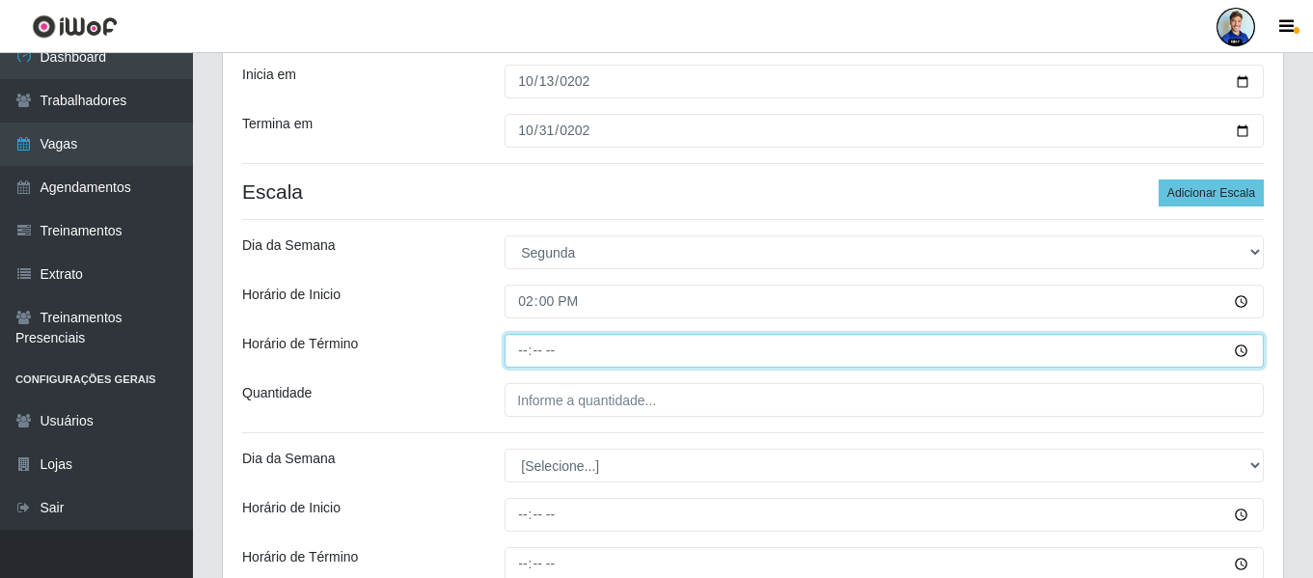
type input "20:00"
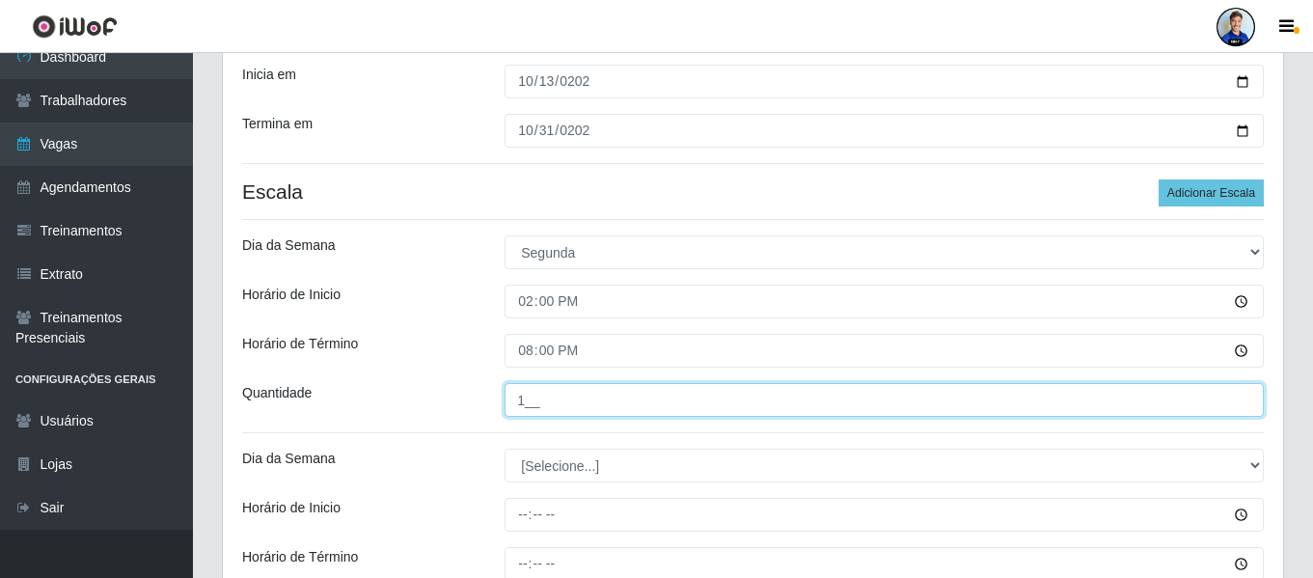
type input "1__"
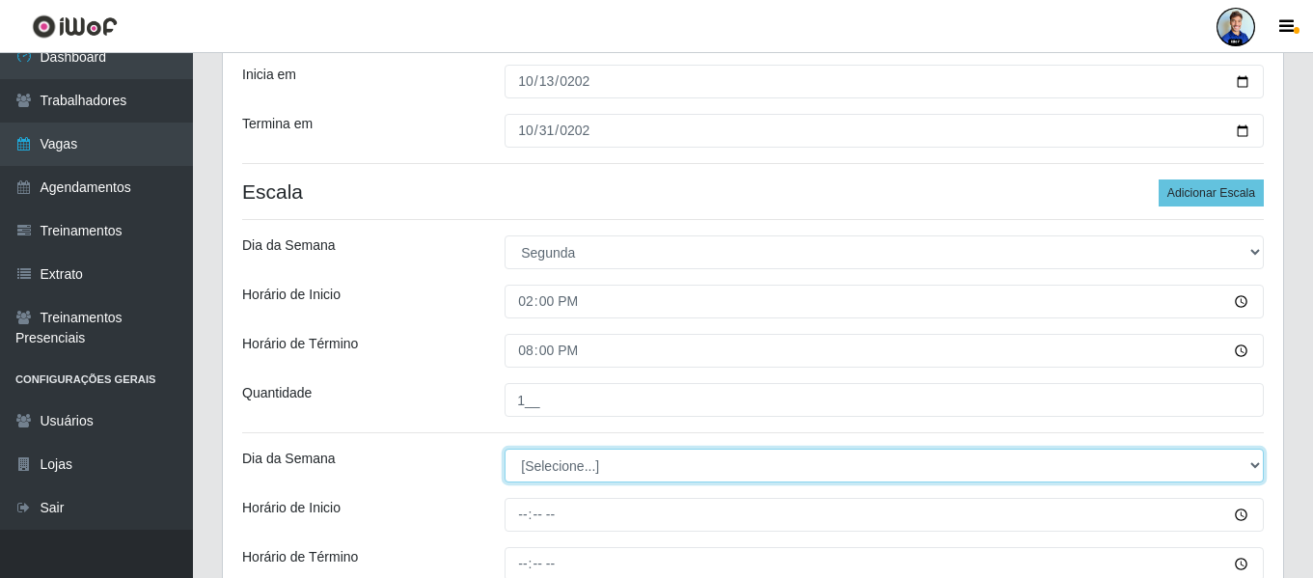
select select "2"
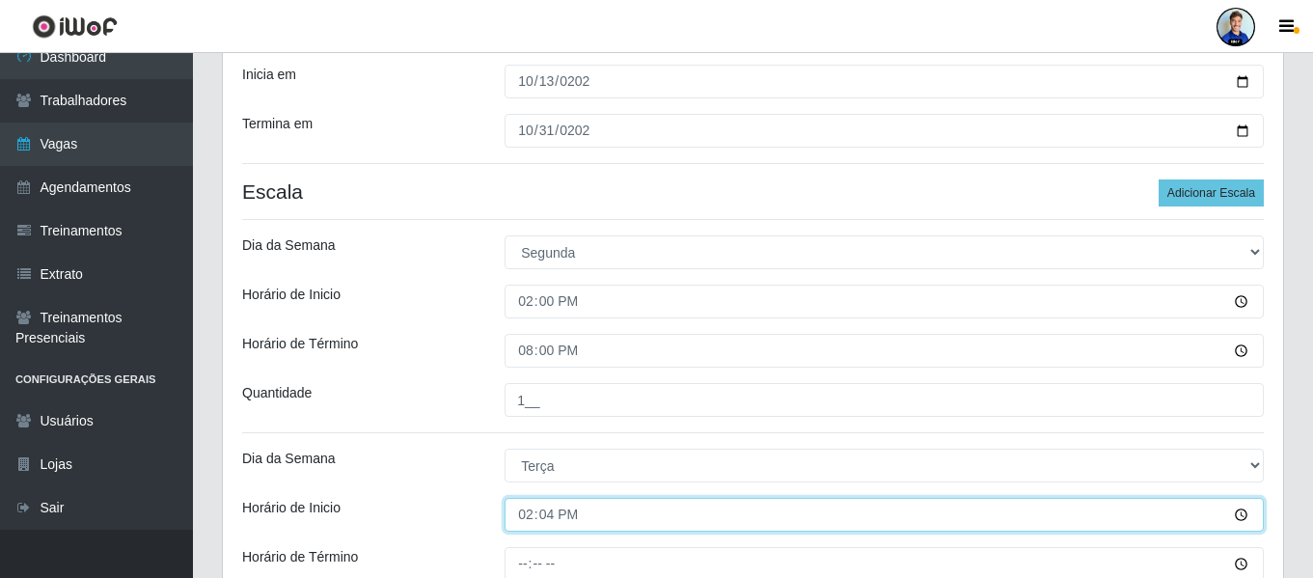
type input "14:00"
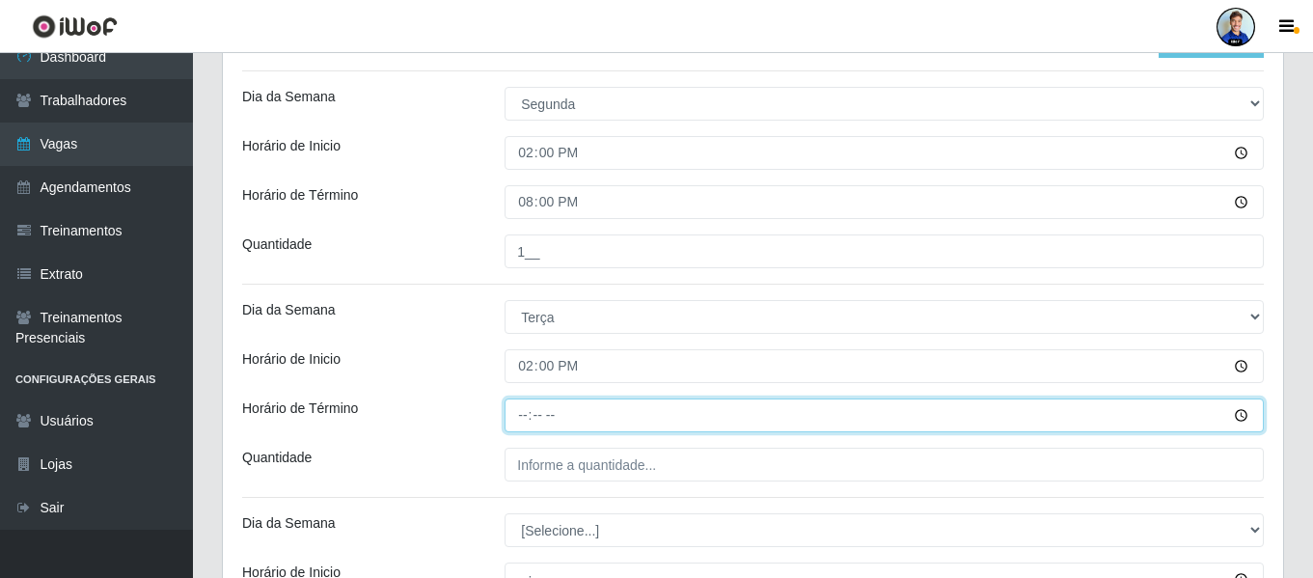
scroll to position [521, 0]
type input "20:00"
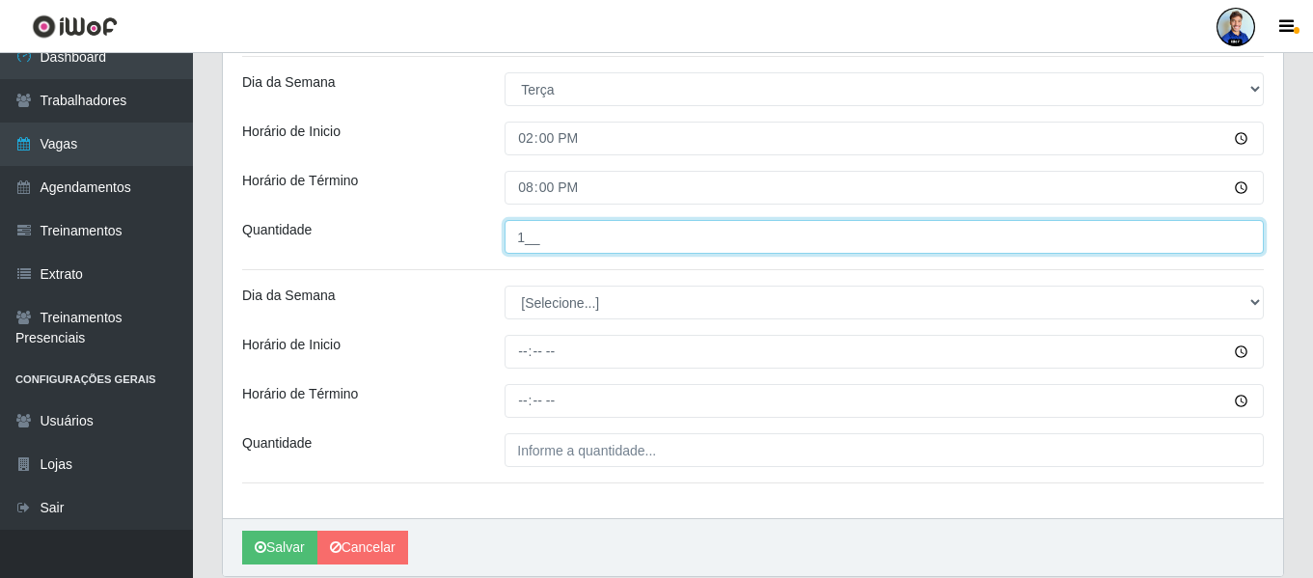
scroll to position [714, 0]
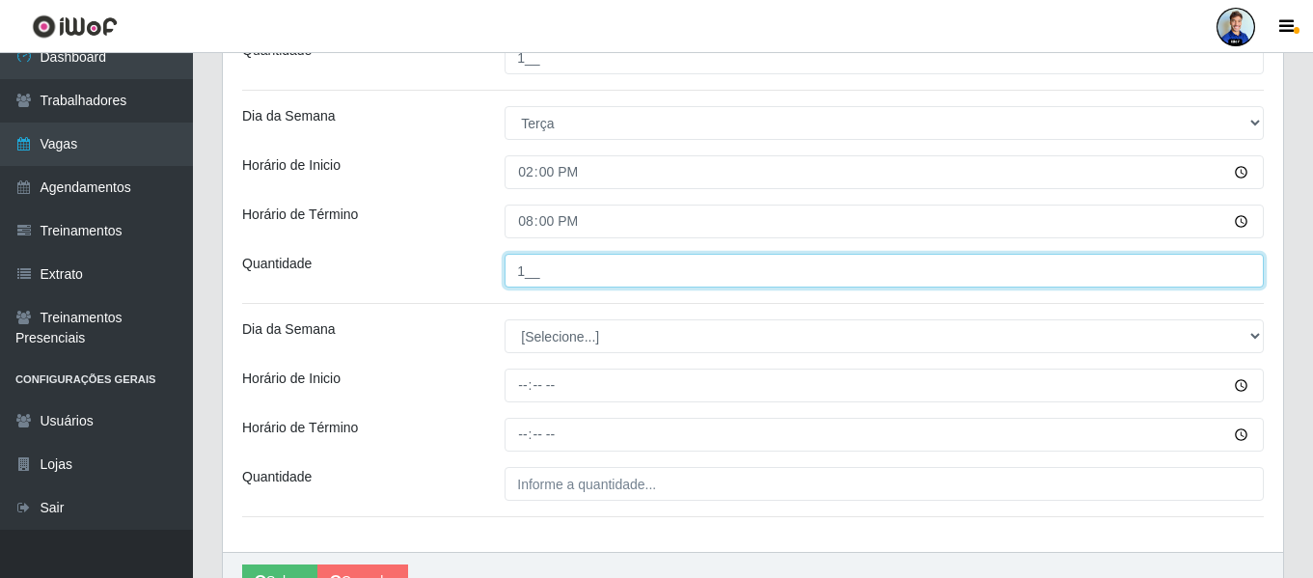
type input "1__"
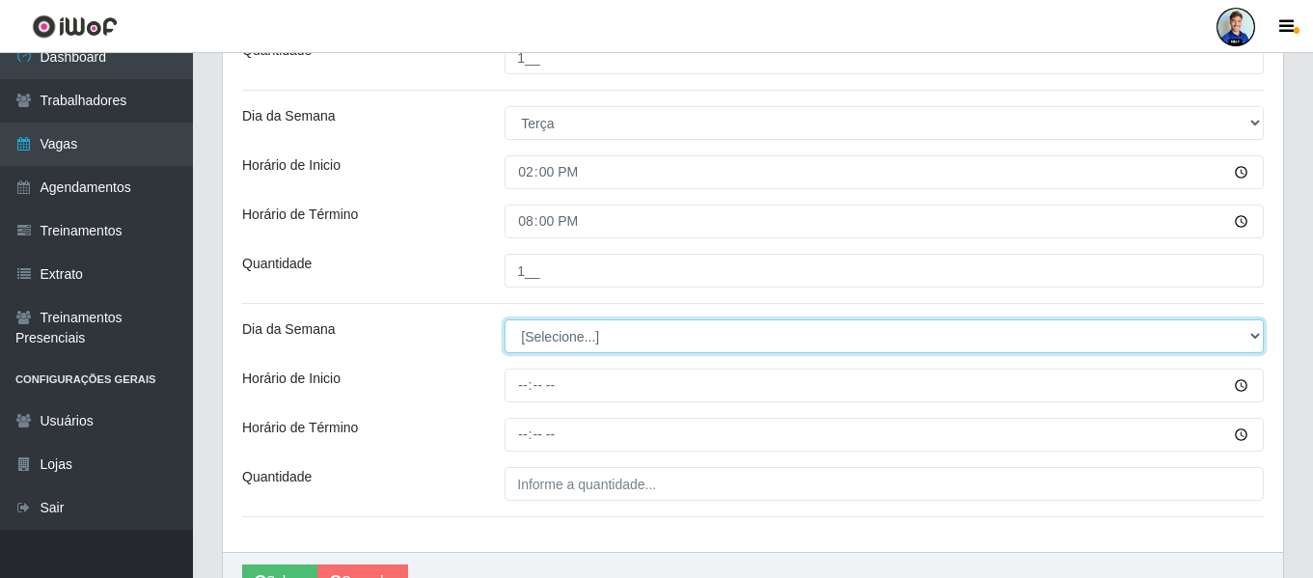
click at [559, 328] on select "[Selecione...] Segunda Terça Quarta Quinta Sexta Sábado Domingo" at bounding box center [884, 336] width 759 height 34
select select "3"
click at [505, 319] on select "[Selecione...] Segunda Terça Quarta Quinta Sexta Sábado Domingo" at bounding box center [884, 336] width 759 height 34
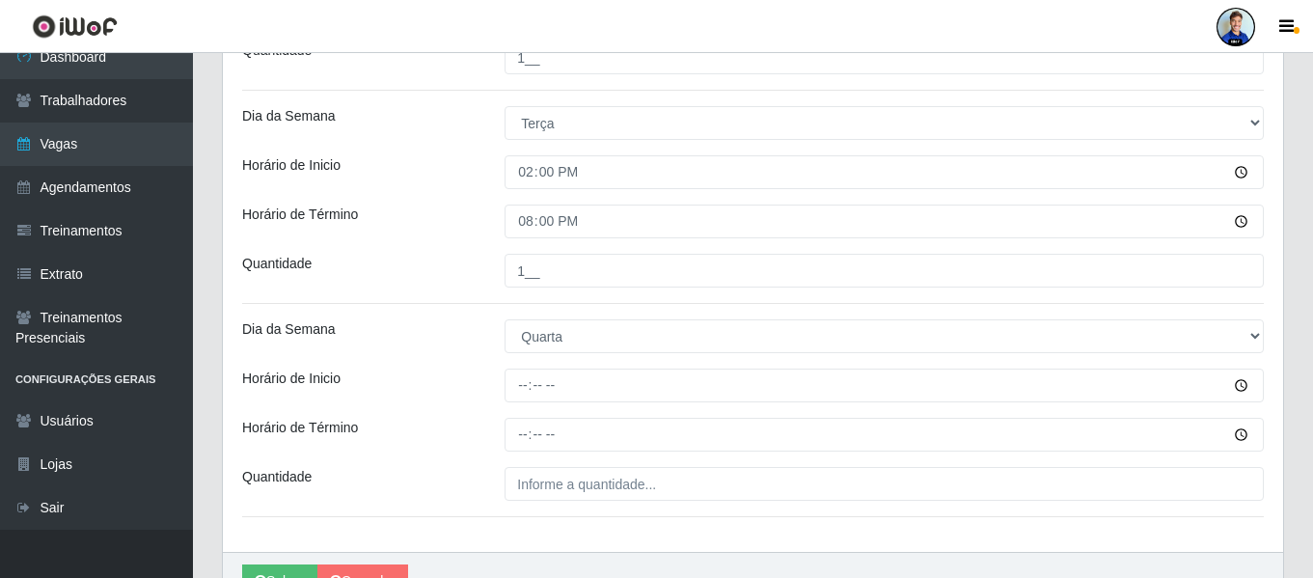
click at [495, 382] on div at bounding box center [884, 386] width 788 height 34
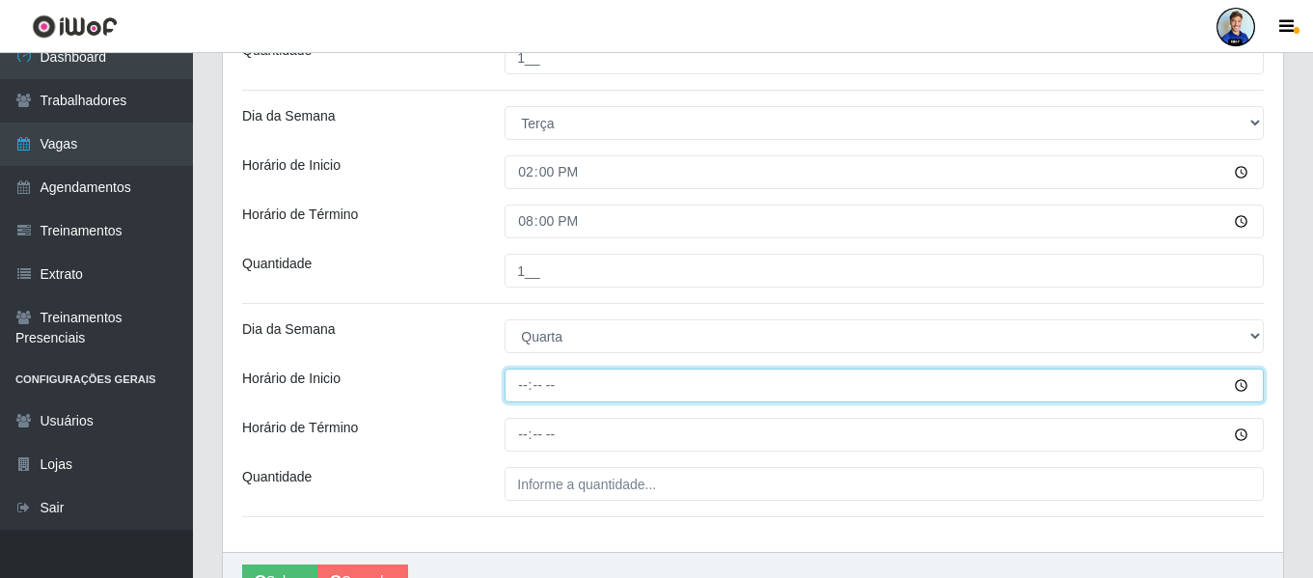
click at [524, 389] on input "Horário de Inicio" at bounding box center [884, 386] width 759 height 34
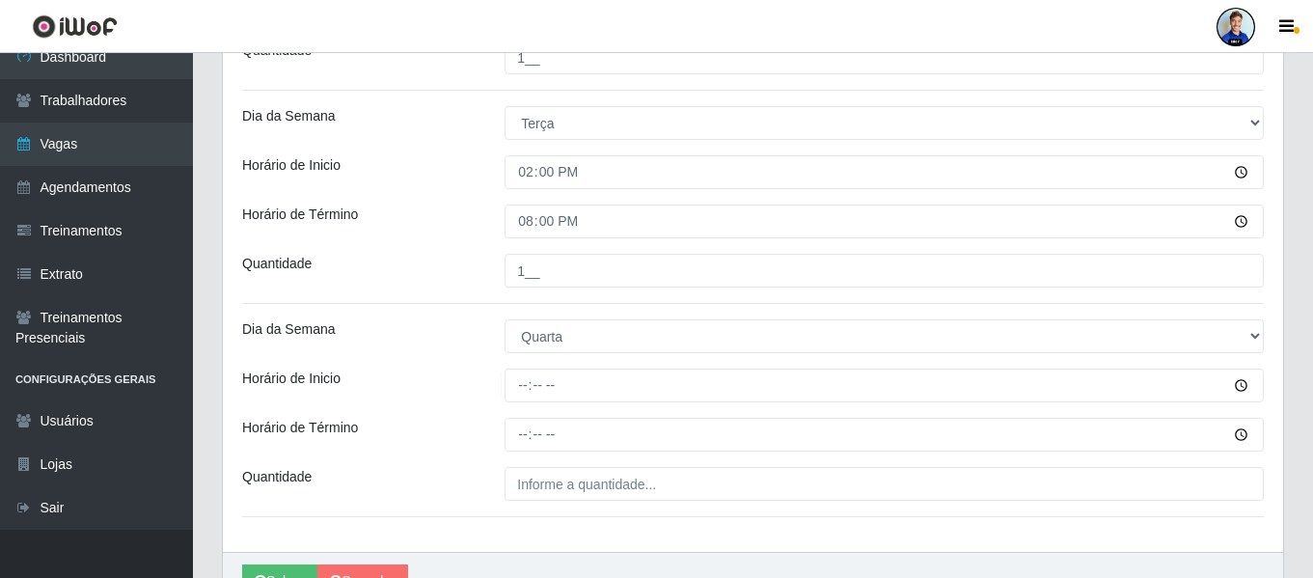
click at [456, 370] on div "Horário de Inicio" at bounding box center [359, 386] width 262 height 34
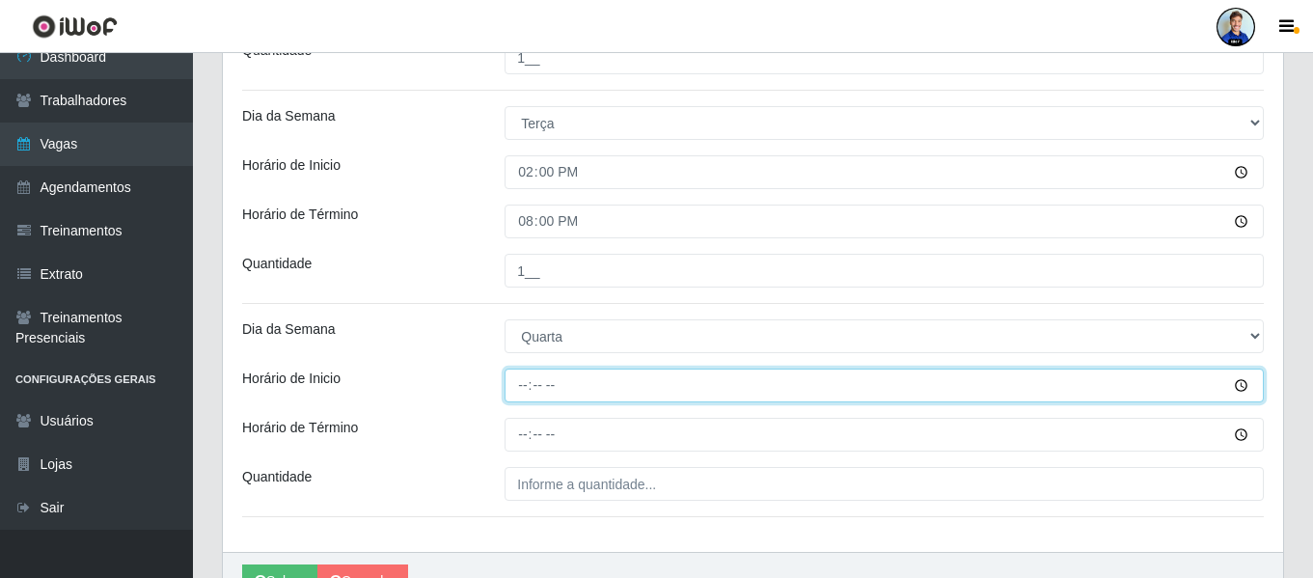
click at [526, 381] on input "Horário de Inicio" at bounding box center [884, 386] width 759 height 34
type input "14:00"
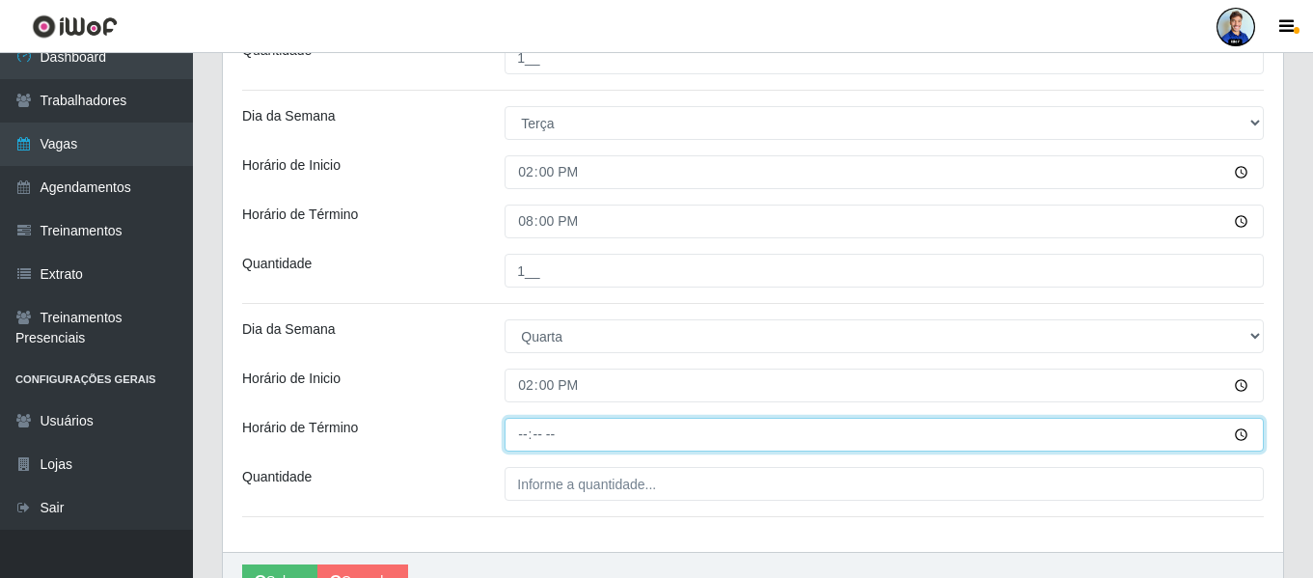
type input "20:00"
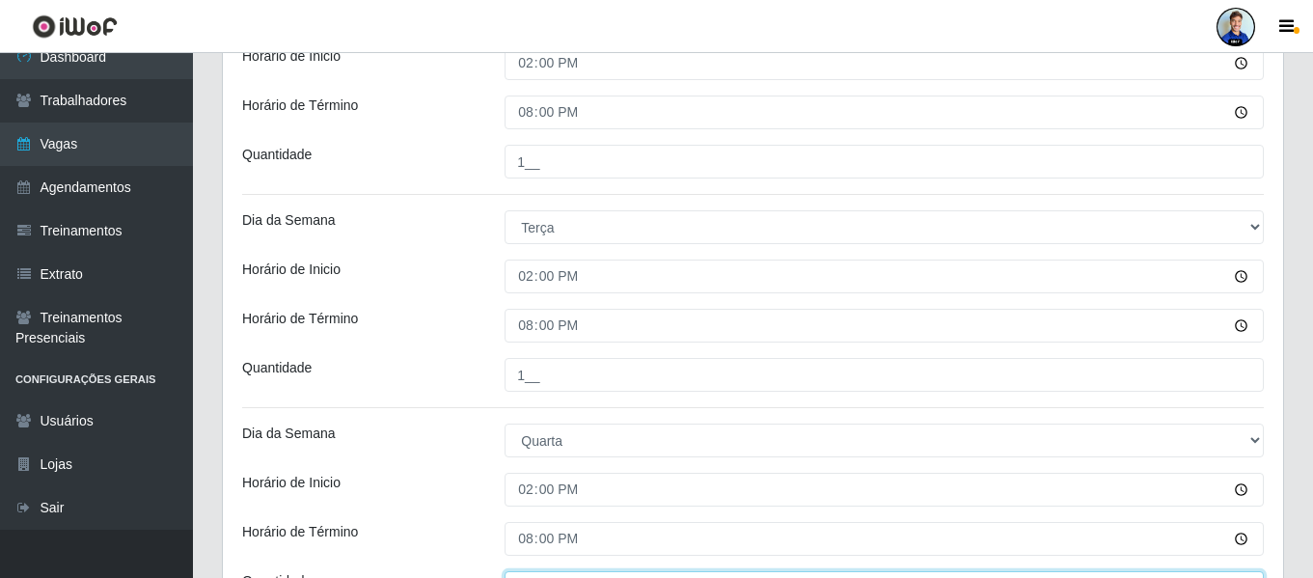
scroll to position [328, 0]
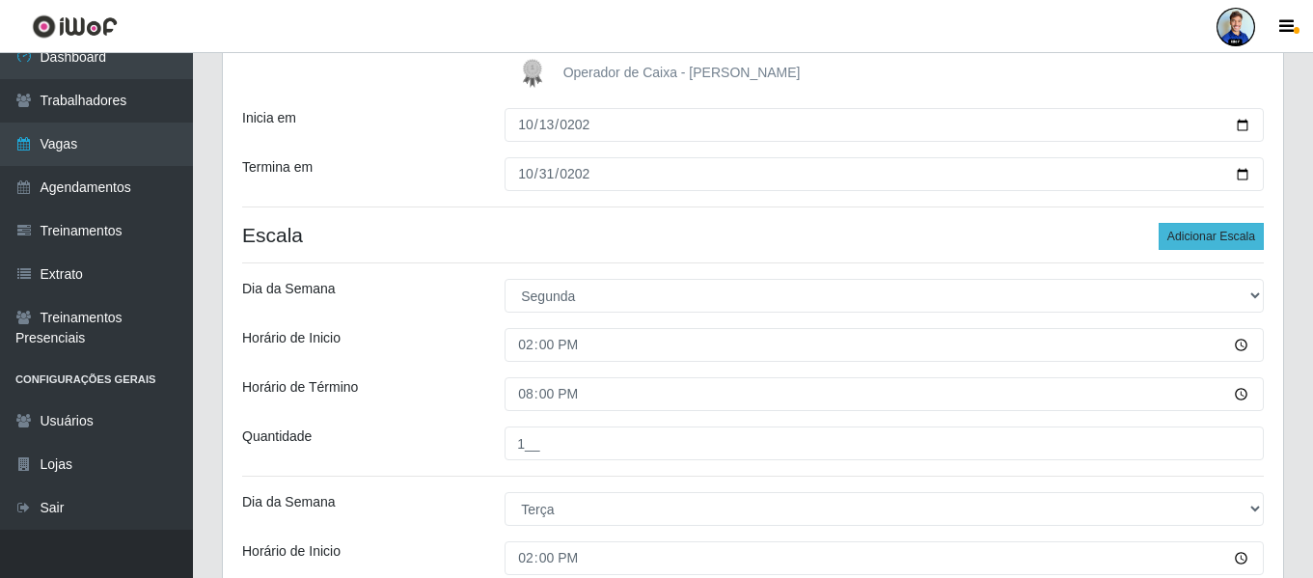
type input "1__"
click at [1187, 226] on button "Adicionar Escala" at bounding box center [1211, 236] width 105 height 27
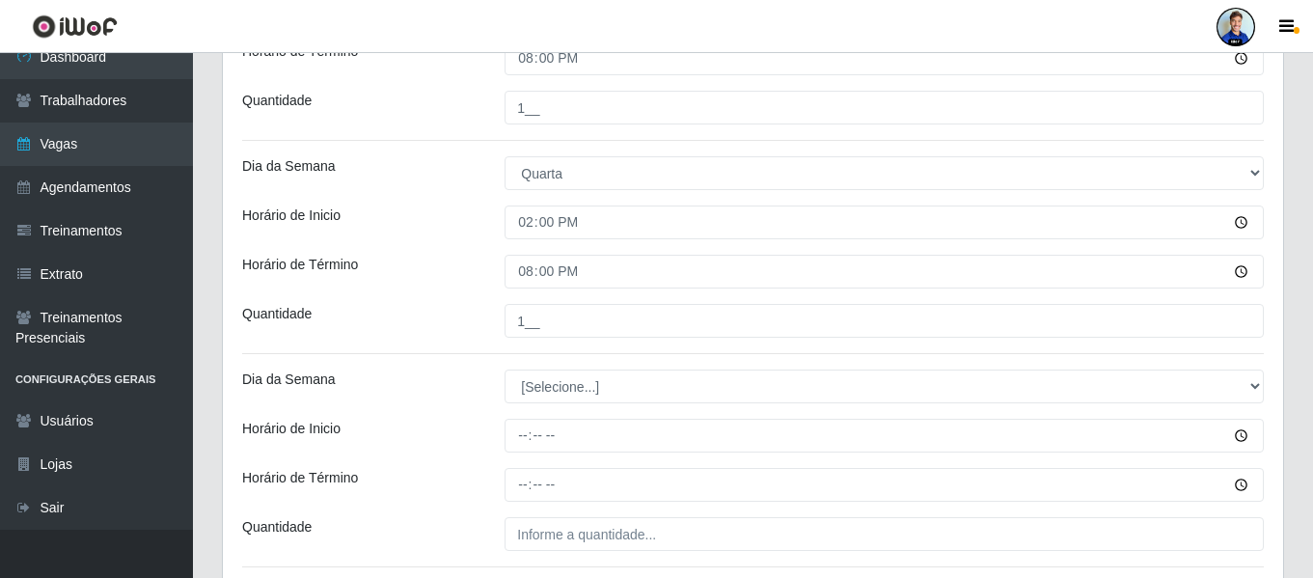
scroll to position [907, 0]
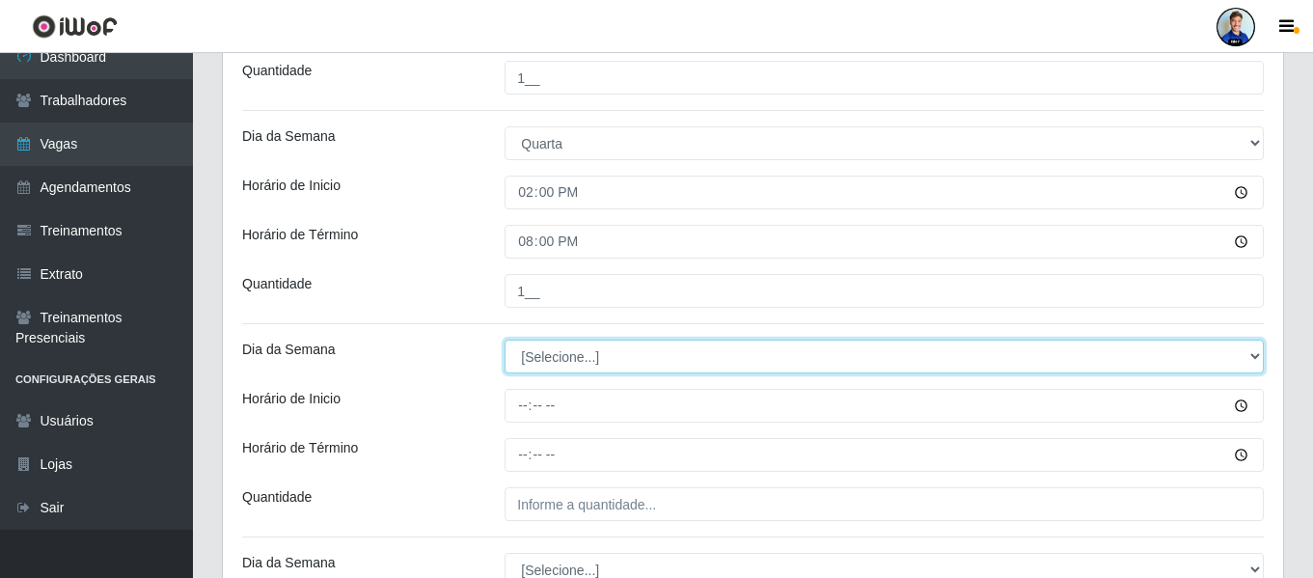
click at [591, 360] on select "[Selecione...] Segunda Terça Quarta Quinta Sexta Sábado Domingo" at bounding box center [884, 357] width 759 height 34
select select "4"
click at [505, 340] on select "[Selecione...] Segunda Terça Quarta Quinta Sexta Sábado Domingo" at bounding box center [884, 357] width 759 height 34
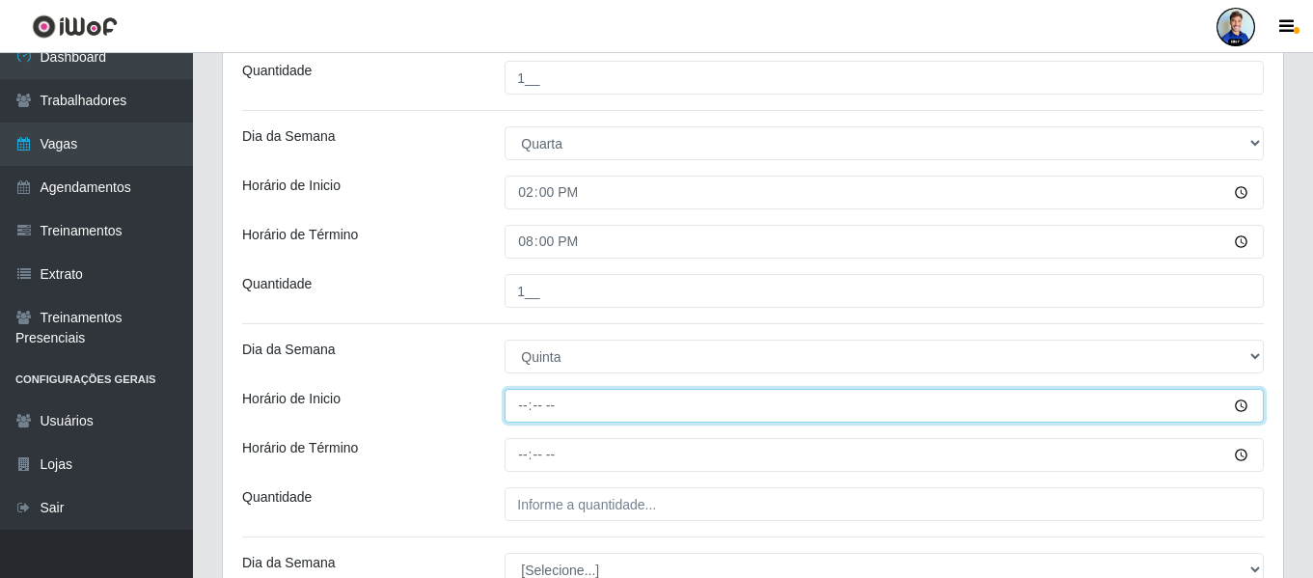
click at [525, 398] on input "Horário de Inicio" at bounding box center [884, 406] width 759 height 34
type input "14:00"
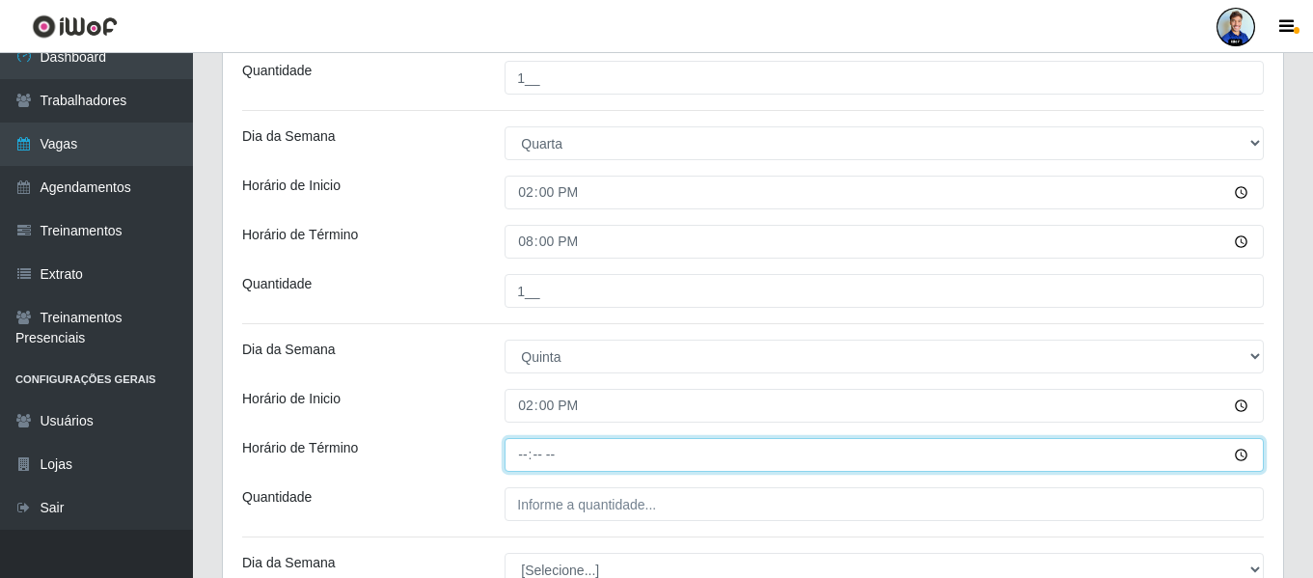
type input "15:00"
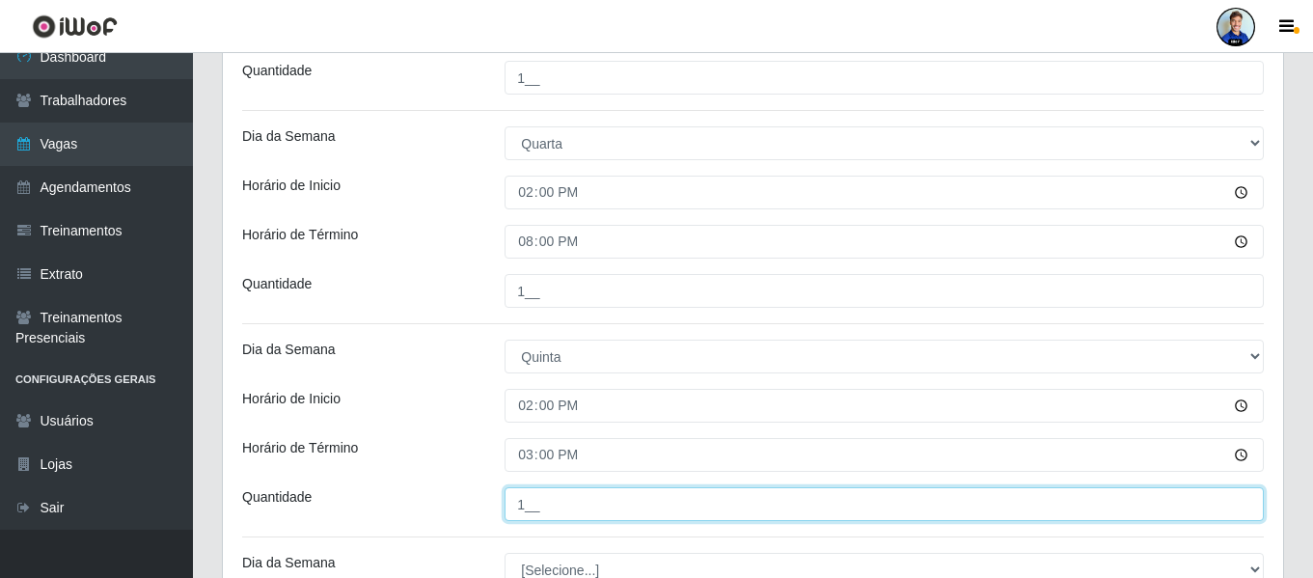
type input "1__"
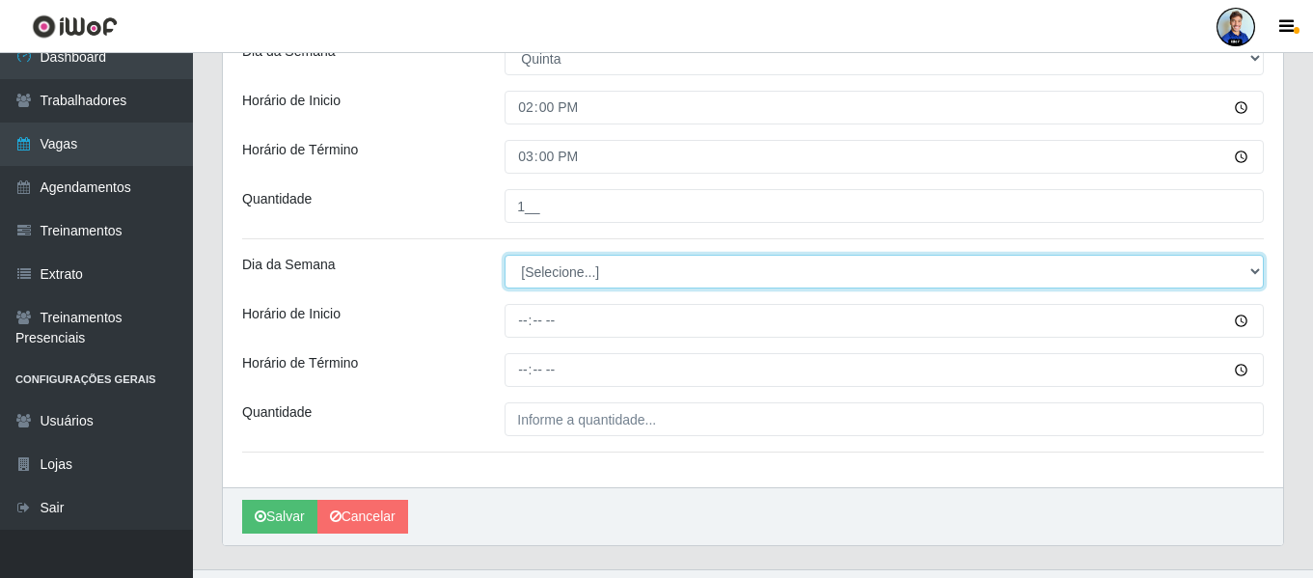
scroll to position [1109, 0]
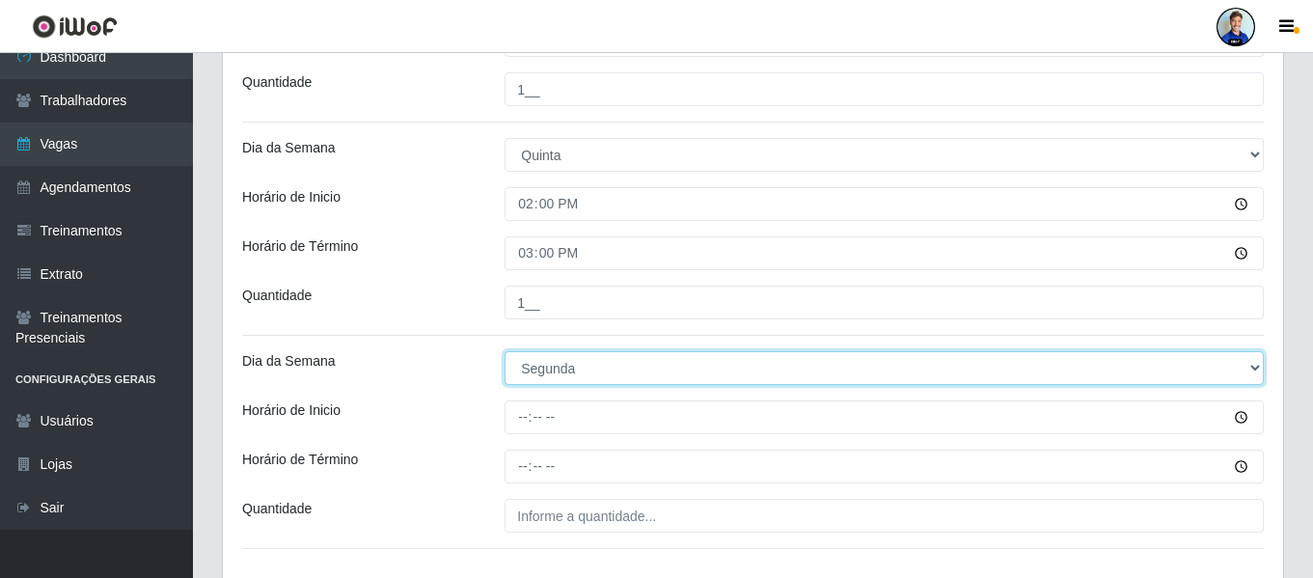
click at [527, 379] on select "[Selecione...] Segunda Terça Quarta Quinta Sexta Sábado Domingo" at bounding box center [884, 368] width 759 height 34
select select "5"
click at [505, 351] on select "[Selecione...] Segunda Terça Quarta Quinta Sexta Sábado Domingo" at bounding box center [884, 368] width 759 height 34
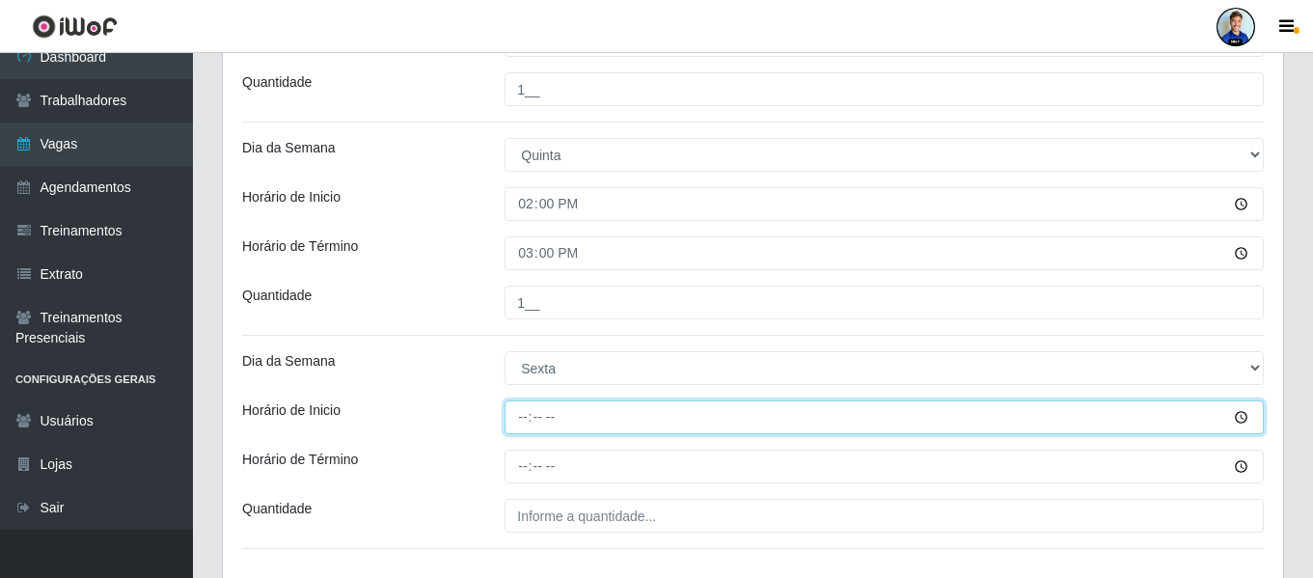
click at [522, 414] on input "Horário de Inicio" at bounding box center [884, 417] width 759 height 34
type input "14:00"
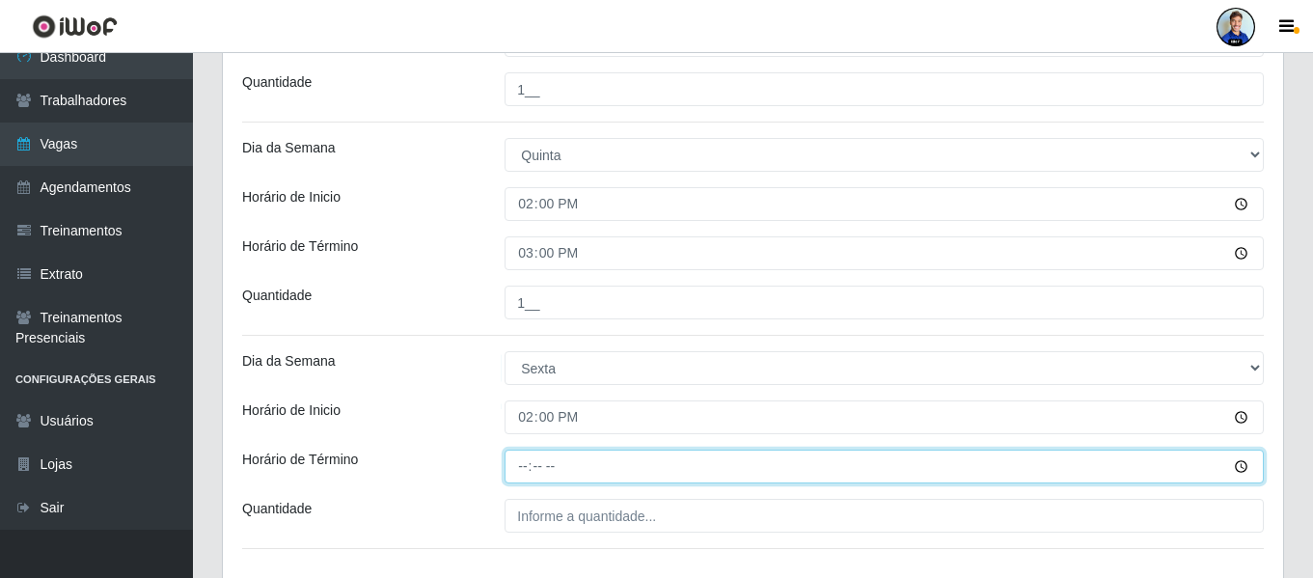
type input "15:00"
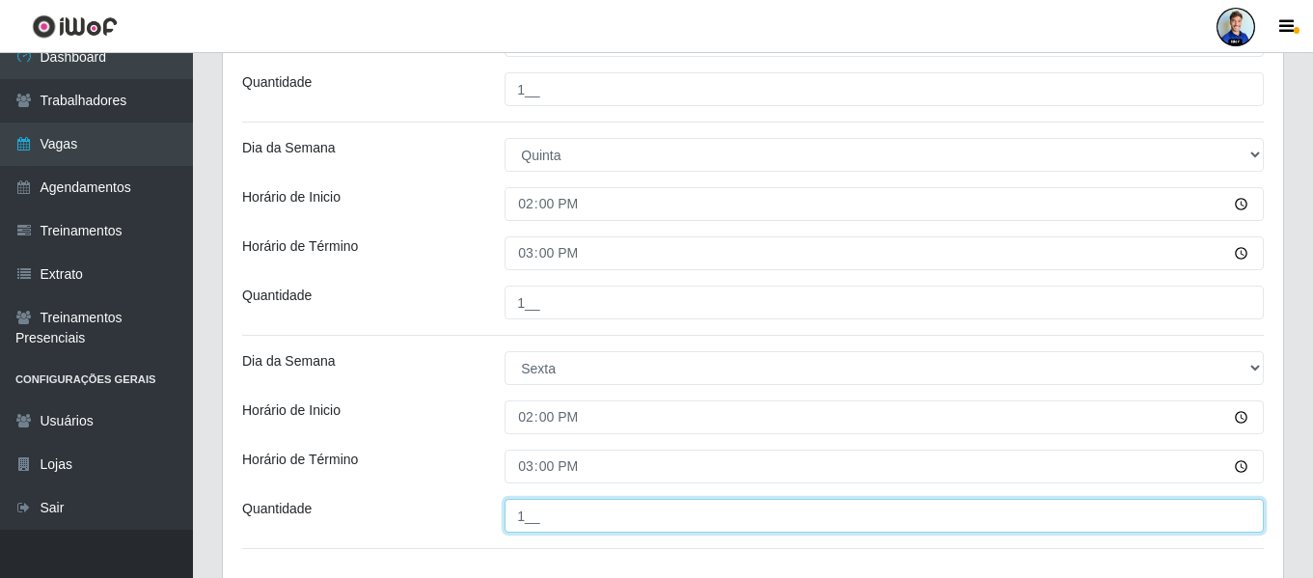
type input "1__"
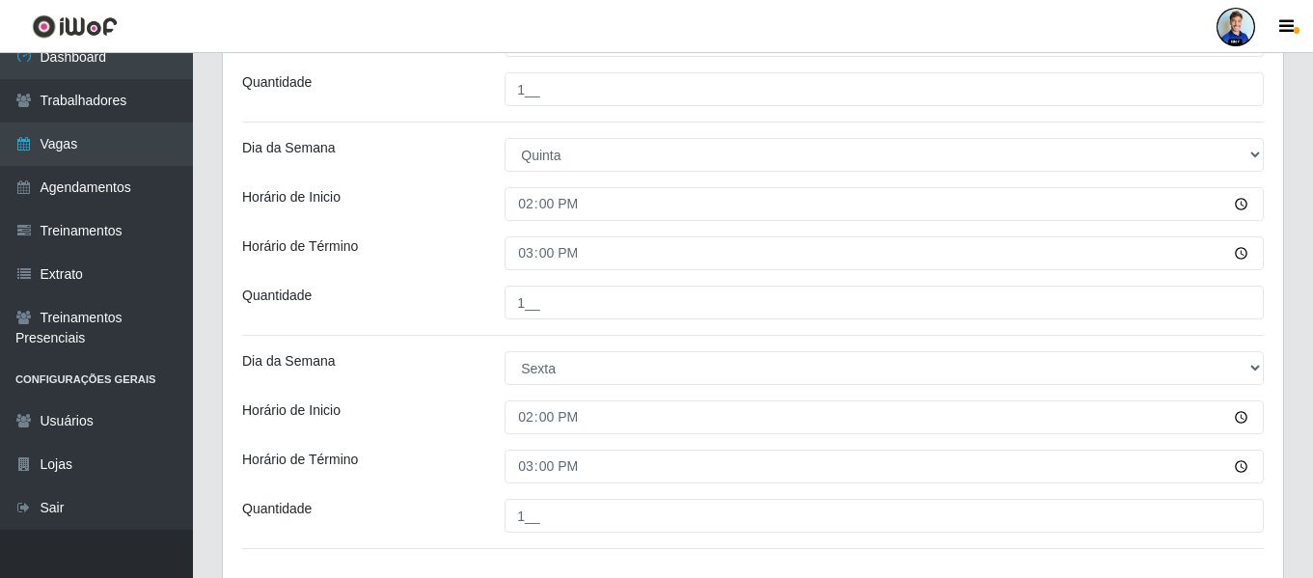
click at [416, 410] on div "Horário de Inicio" at bounding box center [359, 417] width 262 height 34
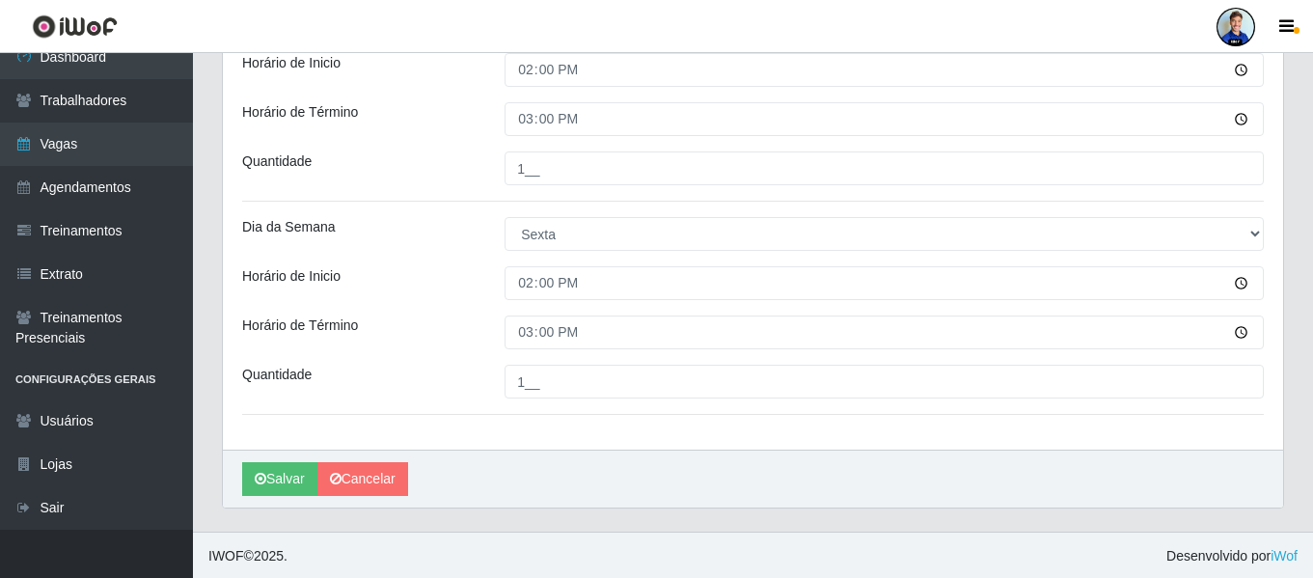
scroll to position [1245, 0]
drag, startPoint x: 266, startPoint y: 479, endPoint x: 385, endPoint y: 348, distance: 176.2
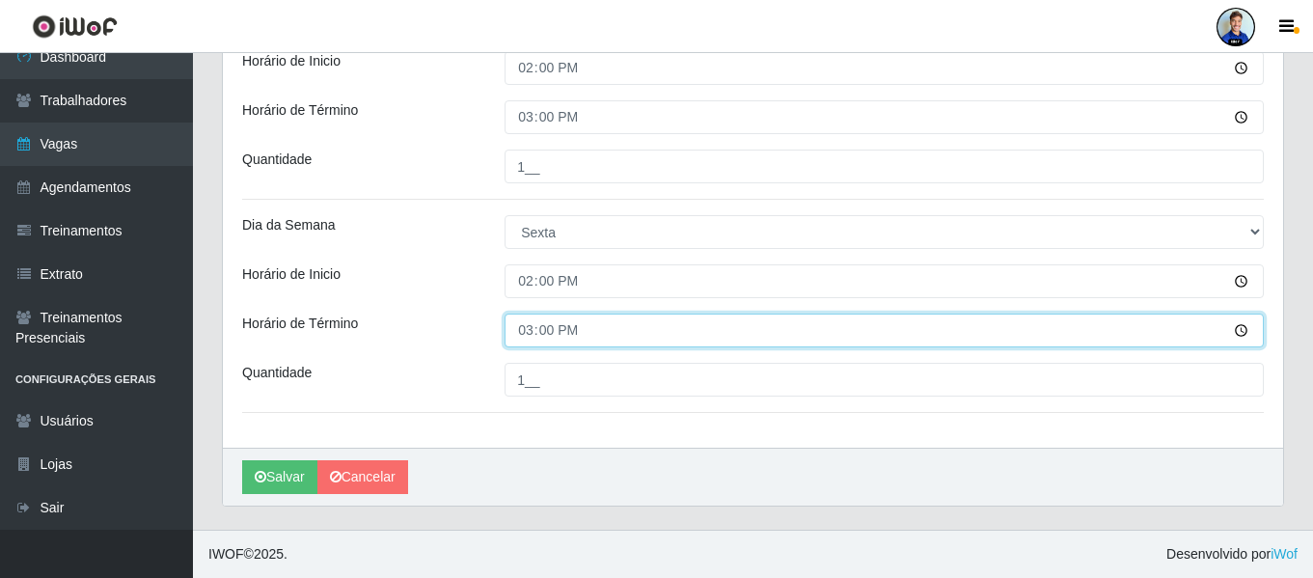
click at [527, 336] on input "15:00" at bounding box center [884, 331] width 759 height 34
type input "20:00"
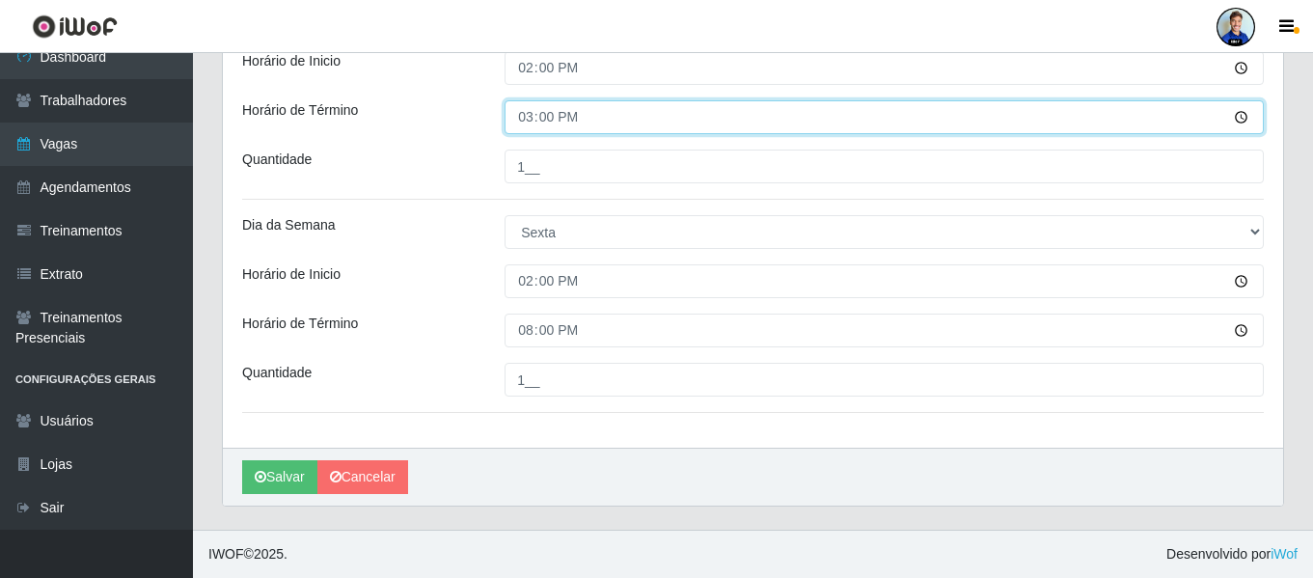
click at [510, 111] on input "15:00" at bounding box center [884, 117] width 759 height 34
type input "20:00"
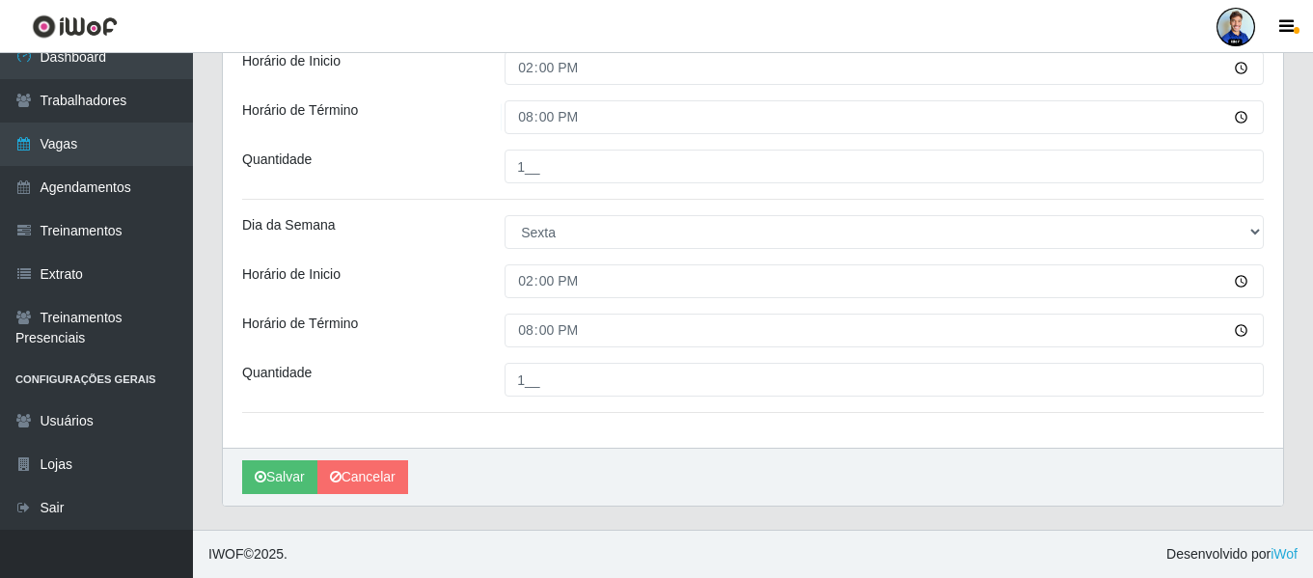
drag, startPoint x: 493, startPoint y: 123, endPoint x: 472, endPoint y: 131, distance: 22.9
click at [472, 131] on div "Horário de Término 20:00" at bounding box center [753, 117] width 1051 height 34
click at [302, 478] on button "Salvar" at bounding box center [279, 477] width 75 height 34
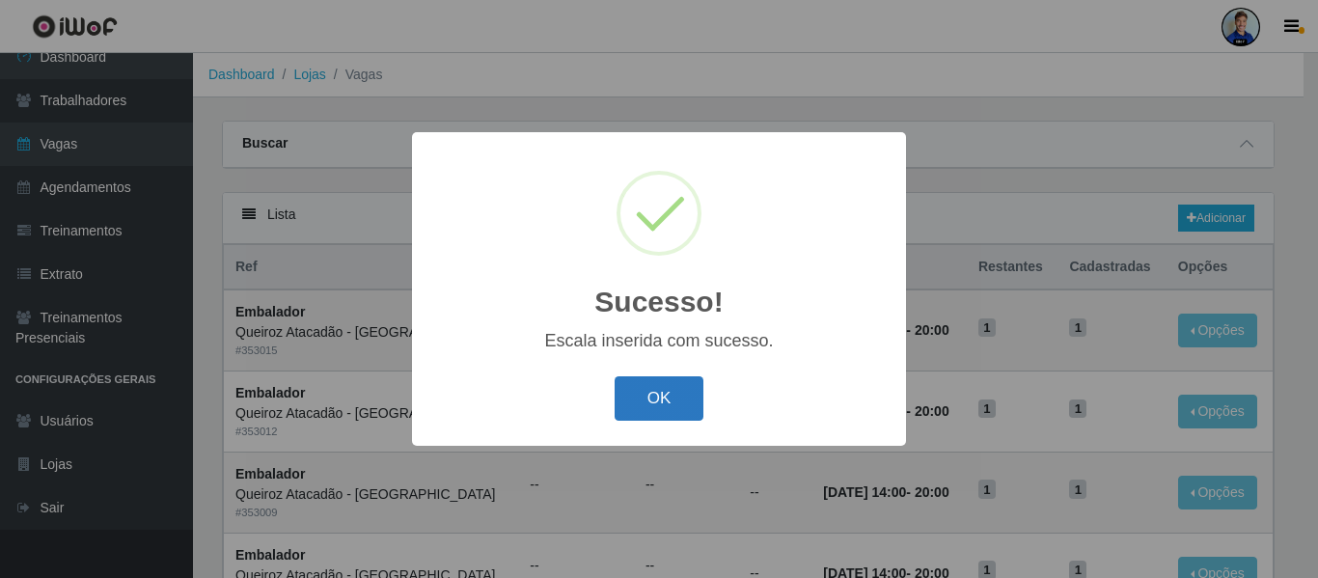
click at [661, 397] on button "OK" at bounding box center [660, 398] width 90 height 45
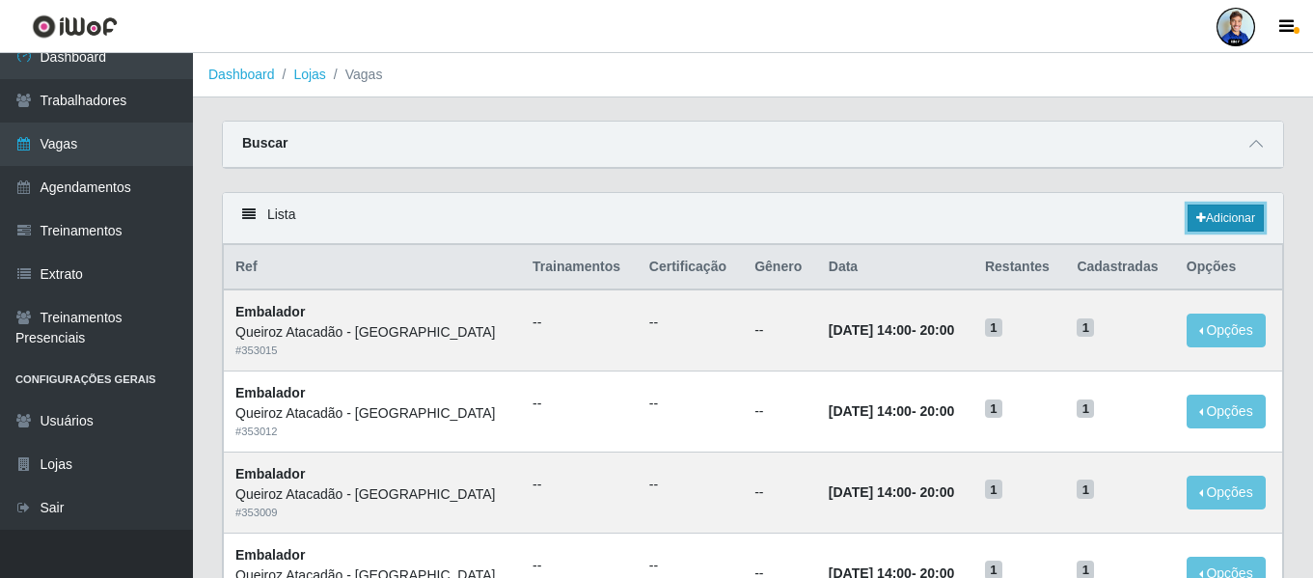
click at [1205, 229] on link "Adicionar" at bounding box center [1226, 218] width 76 height 27
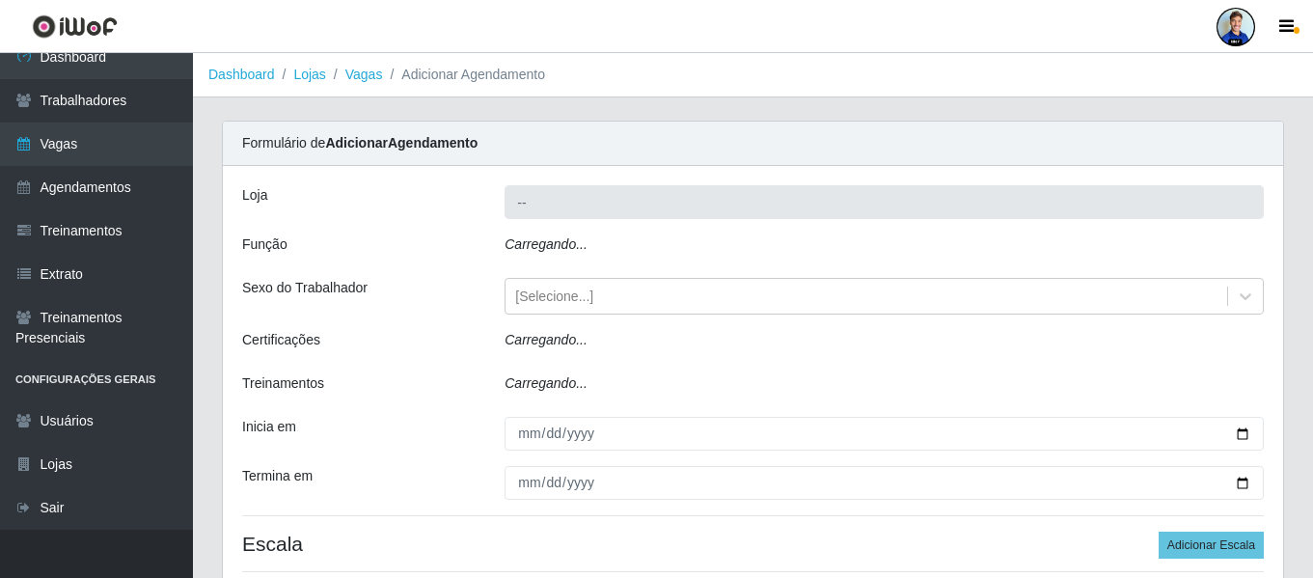
type input "Queiroz Atacadão - São Bento"
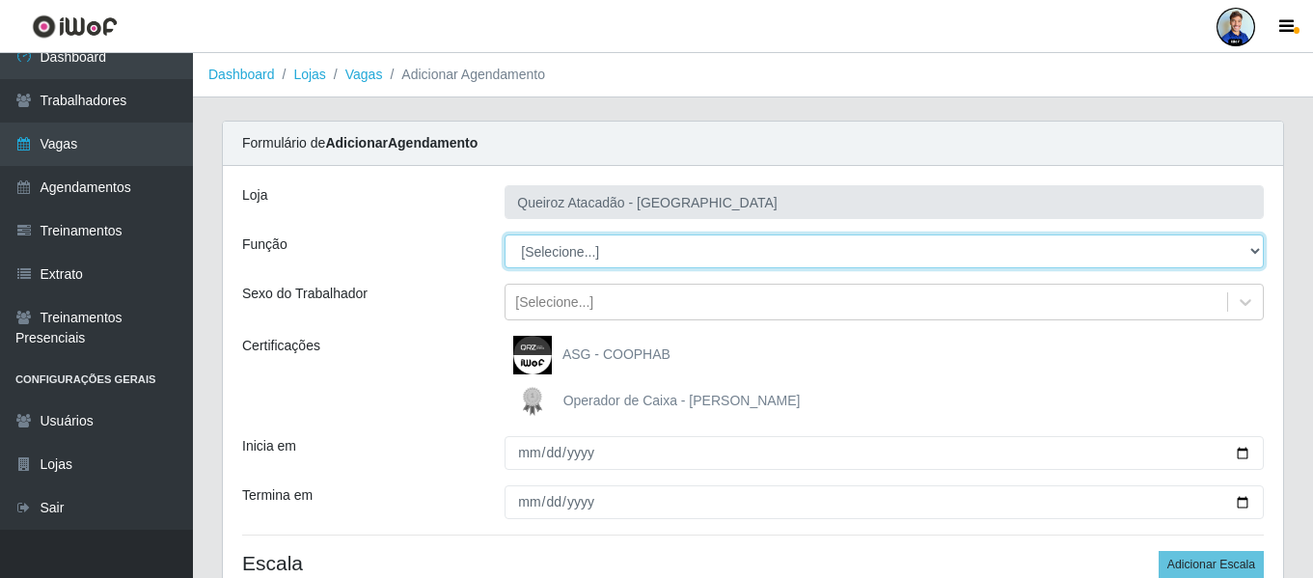
click at [599, 251] on select "[Selecione...] ASG ASG + ASG ++ Embalador Embalador + Embalador ++ Operador de …" at bounding box center [884, 251] width 759 height 34
select select "24"
click at [505, 234] on select "[Selecione...] ASG ASG + ASG ++ Embalador Embalador + Embalador ++ Operador de …" at bounding box center [884, 251] width 759 height 34
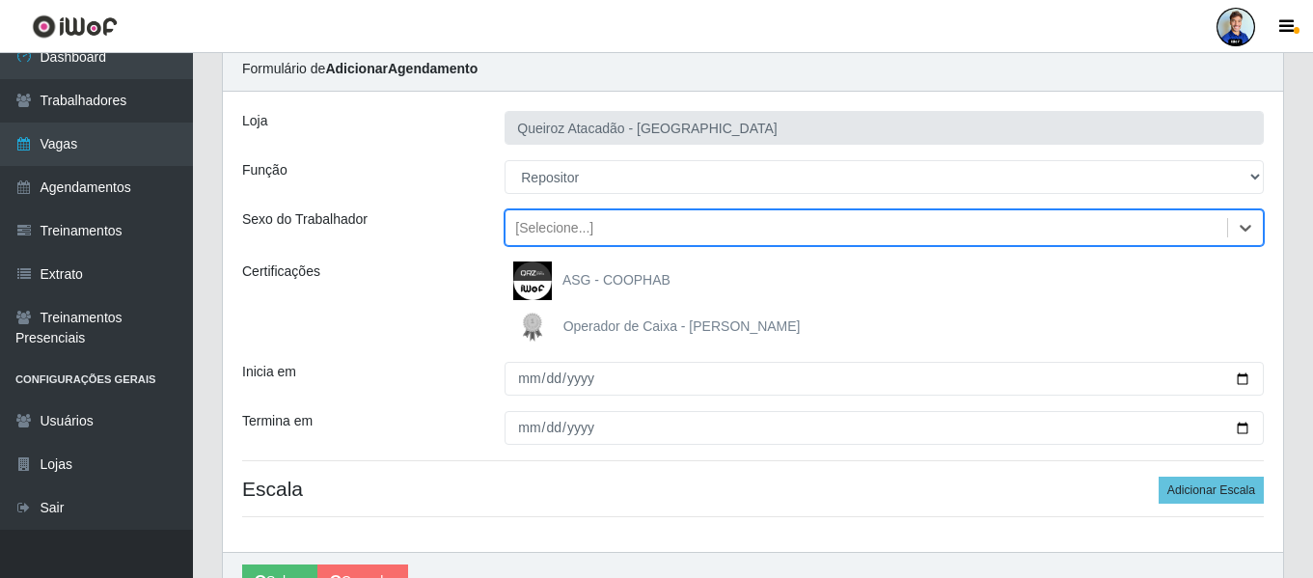
scroll to position [96, 0]
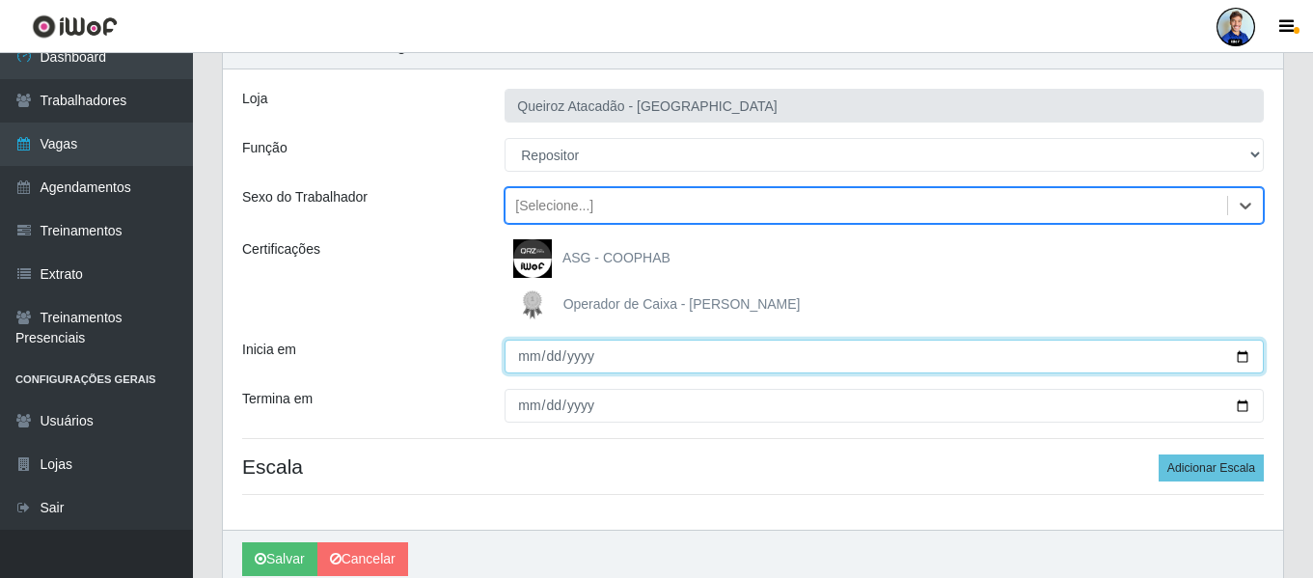
click at [532, 367] on input "Inicia em" at bounding box center [884, 357] width 759 height 34
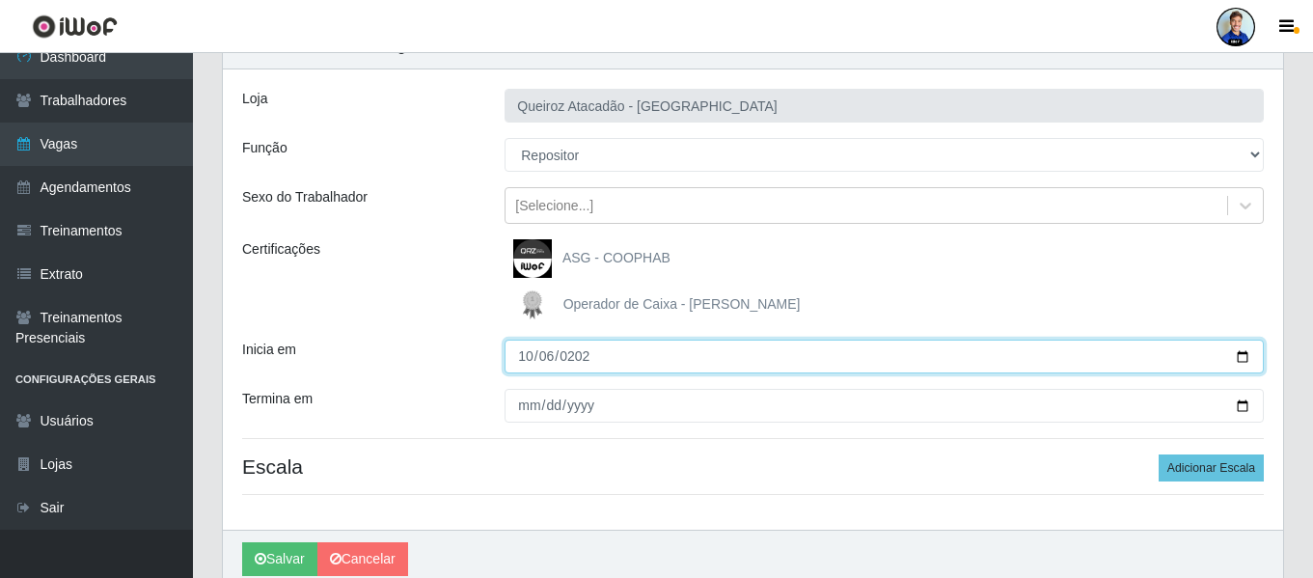
type input "2025-10-06"
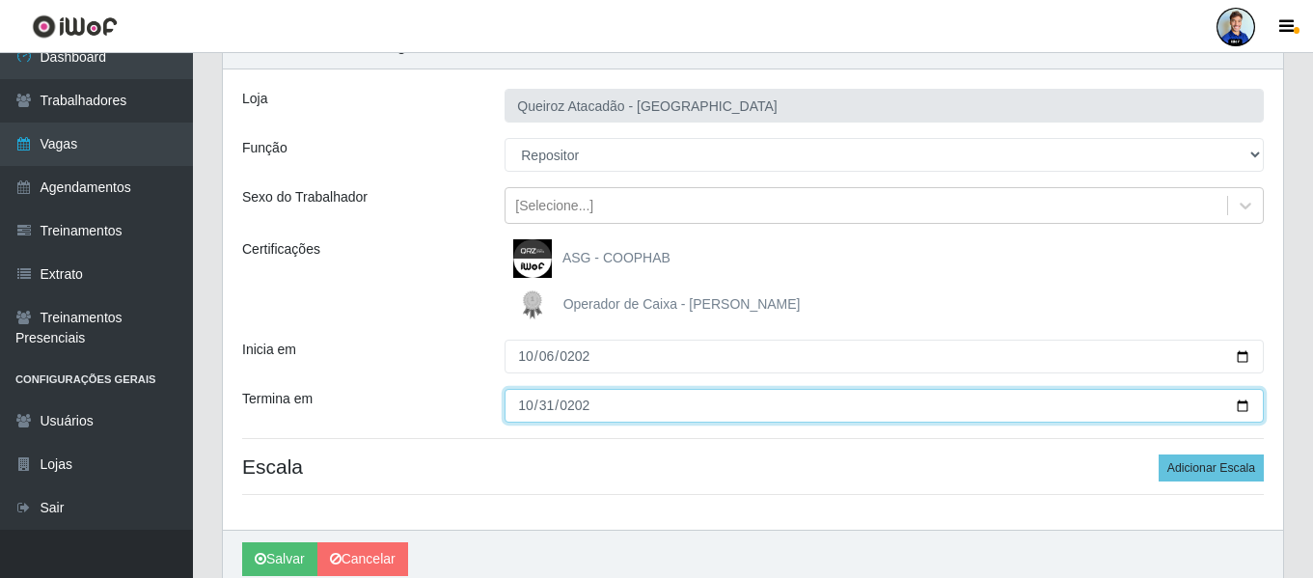
type input "2025-10-31"
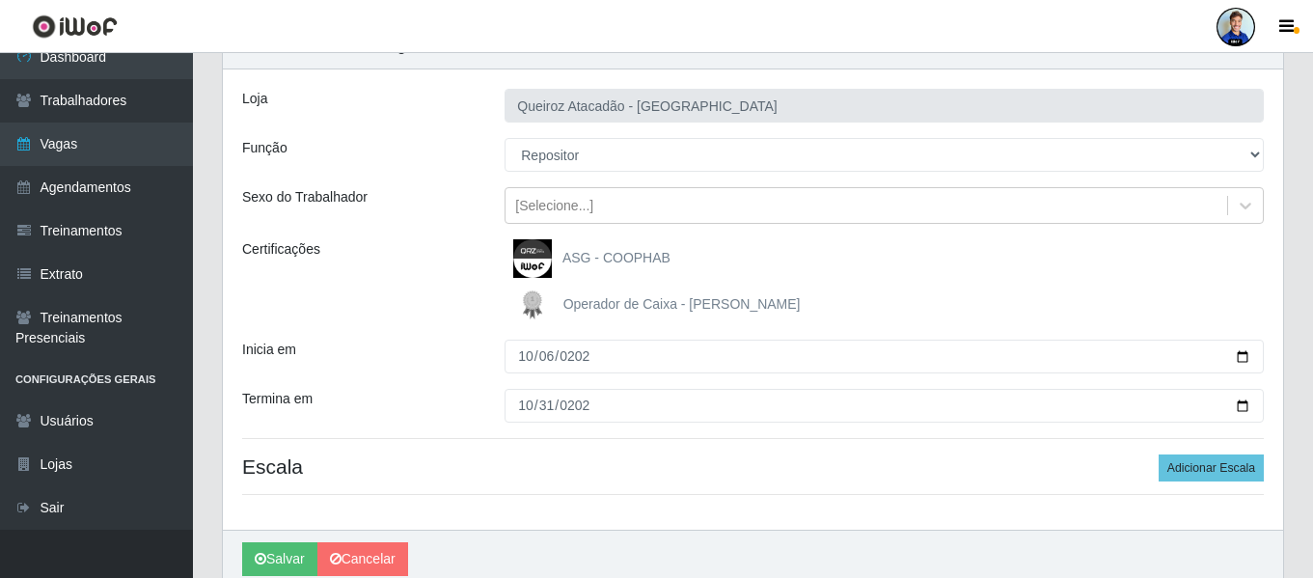
click at [454, 336] on div "Loja Queiroz Atacadão - São Bento Função [Selecione...] ASG ASG + ASG ++ Embala…" at bounding box center [753, 299] width 1060 height 460
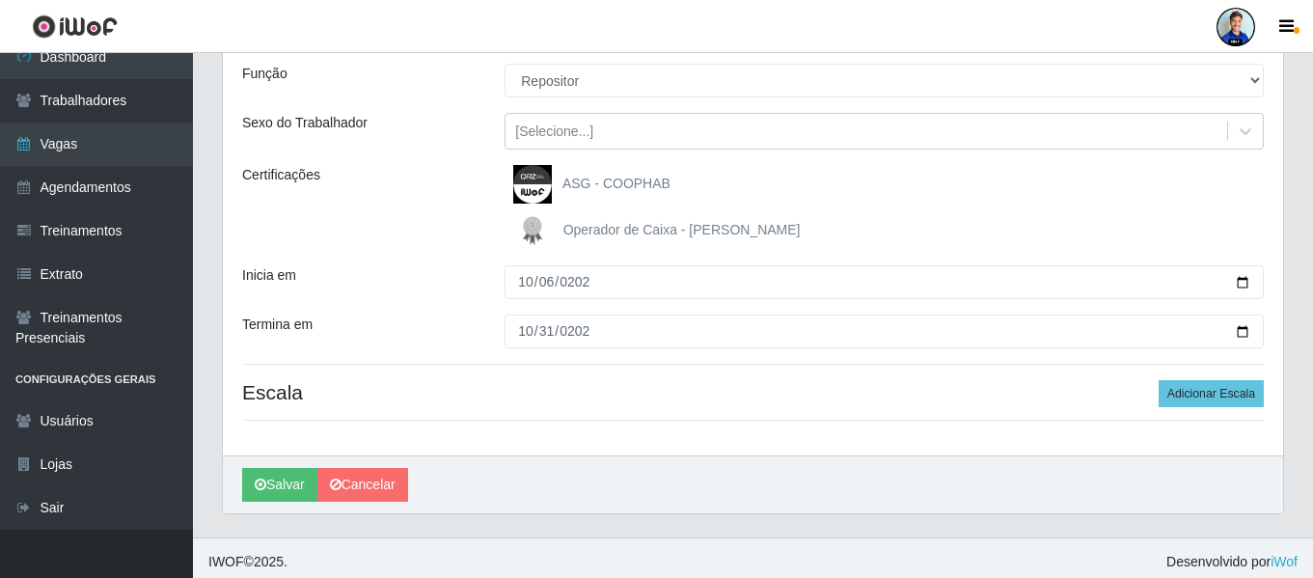
scroll to position [173, 0]
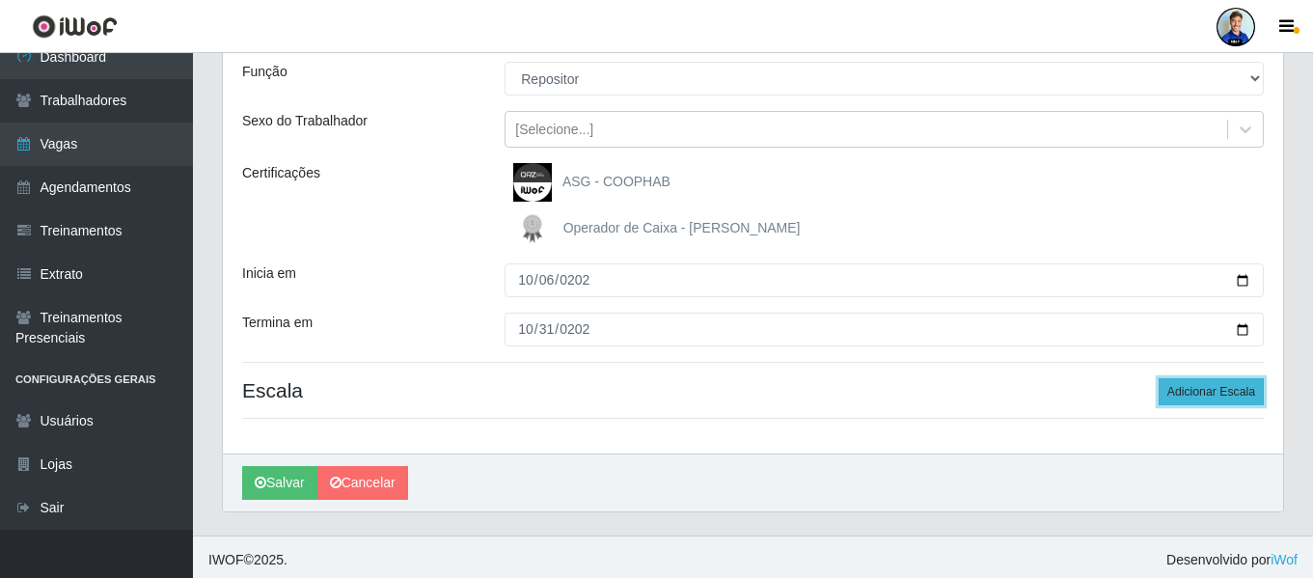
click at [1201, 386] on button "Adicionar Escala" at bounding box center [1211, 391] width 105 height 27
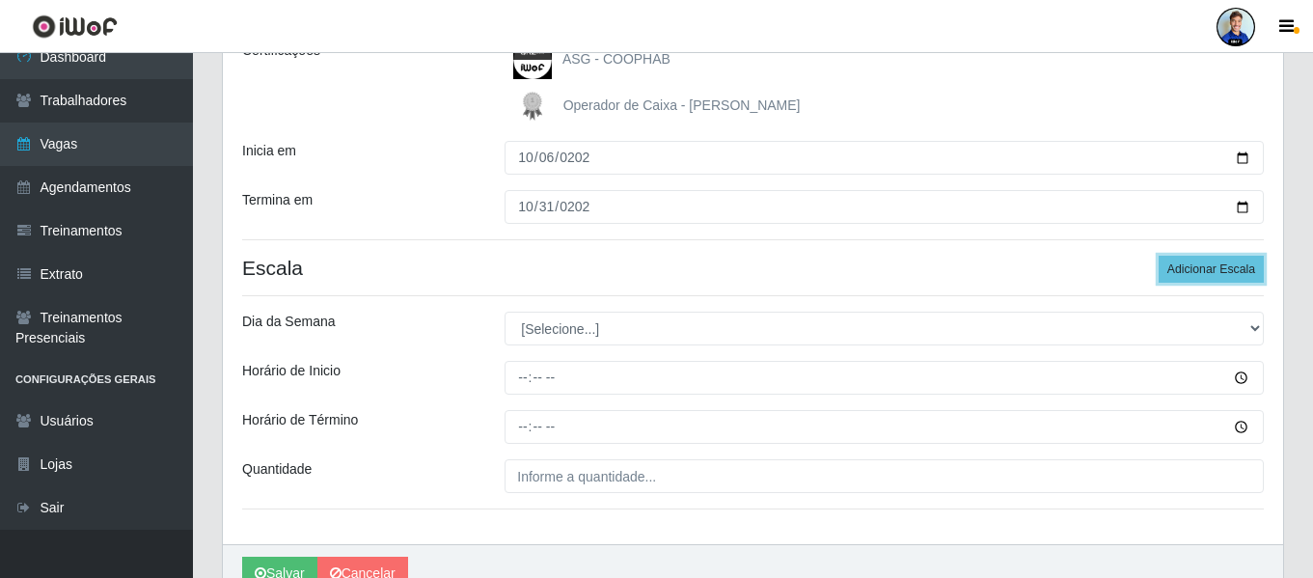
scroll to position [296, 0]
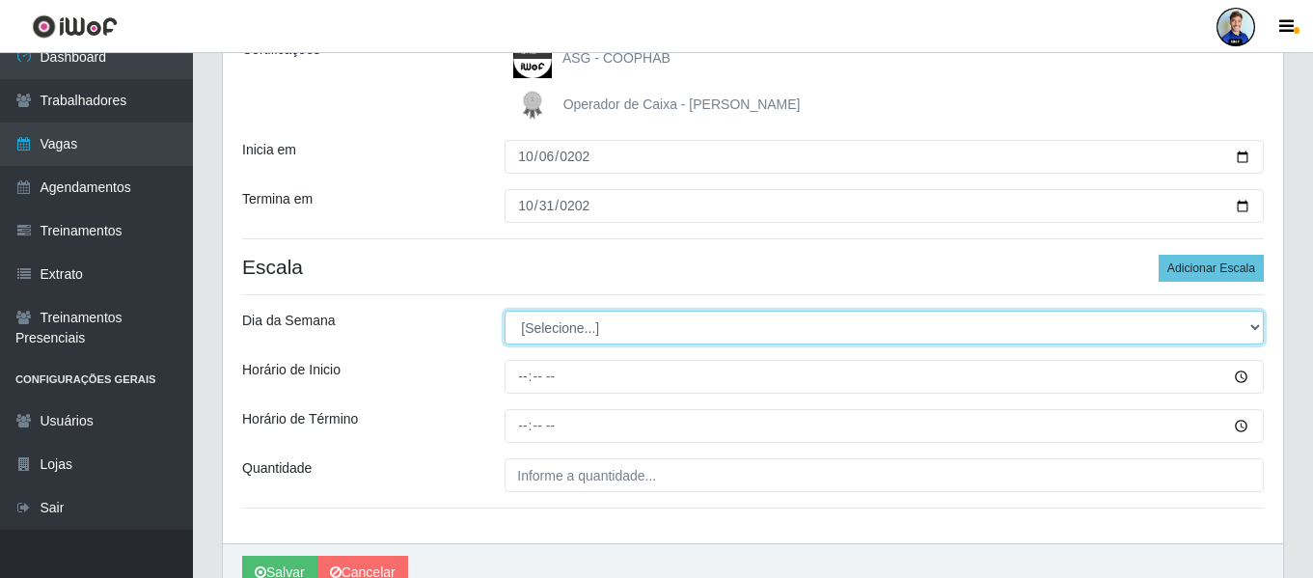
click at [560, 323] on select "[Selecione...] Segunda Terça Quarta Quinta Sexta Sábado Domingo" at bounding box center [884, 328] width 759 height 34
select select "1"
click at [505, 311] on select "[Selecione...] Segunda Terça Quarta Quinta Sexta Sábado Domingo" at bounding box center [884, 328] width 759 height 34
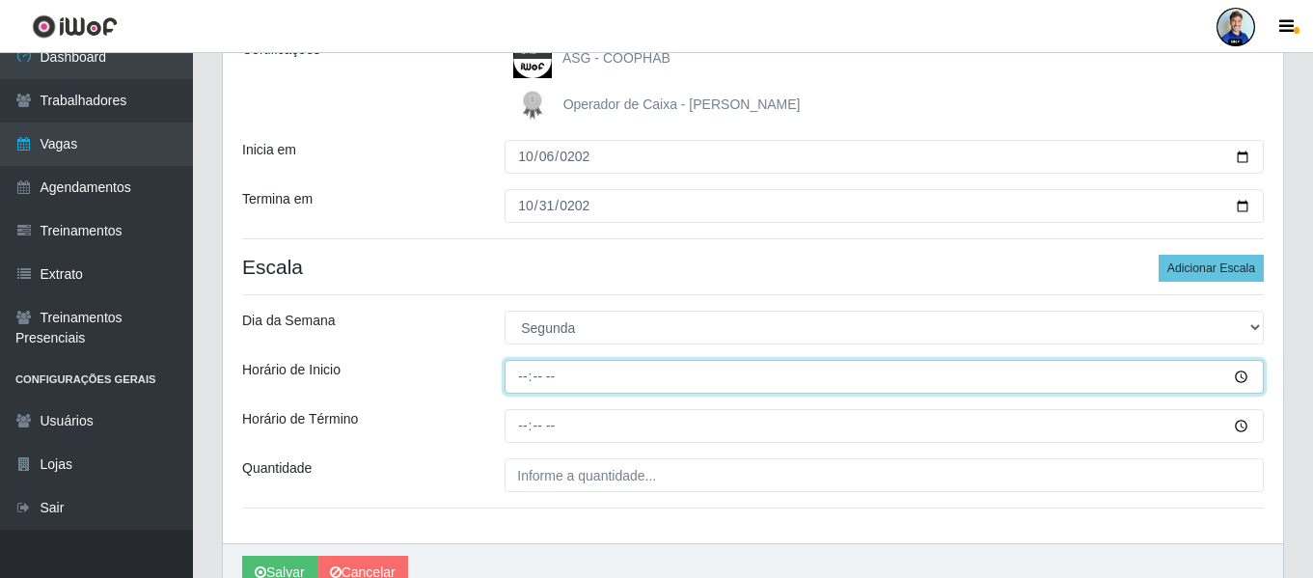
type input "07:00"
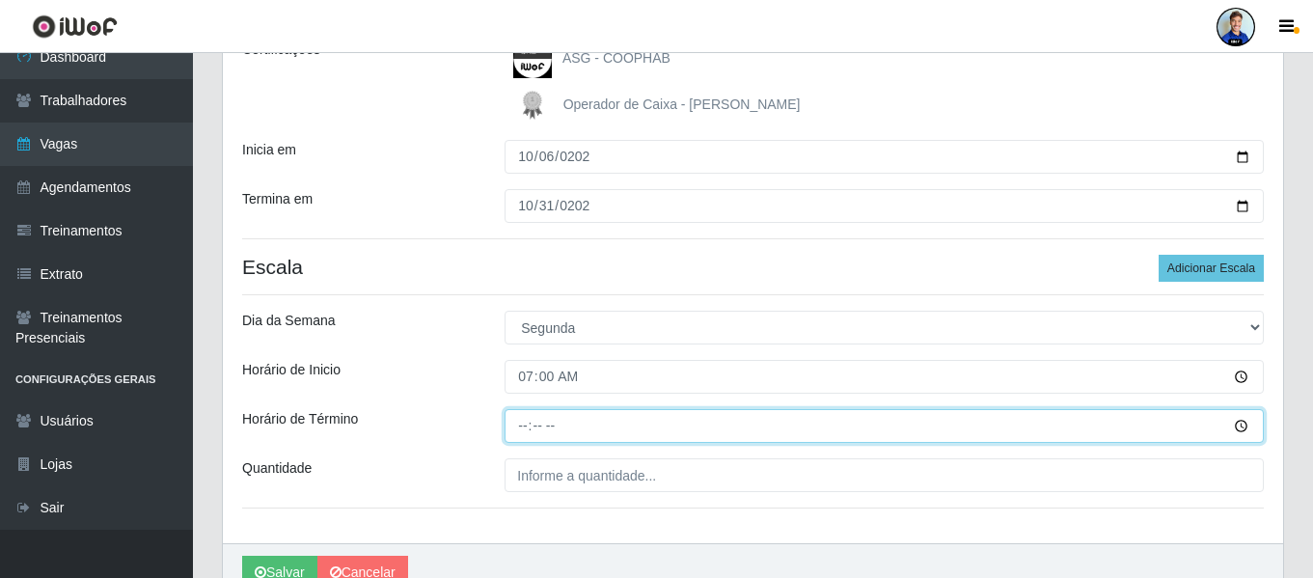
type input "13:00"
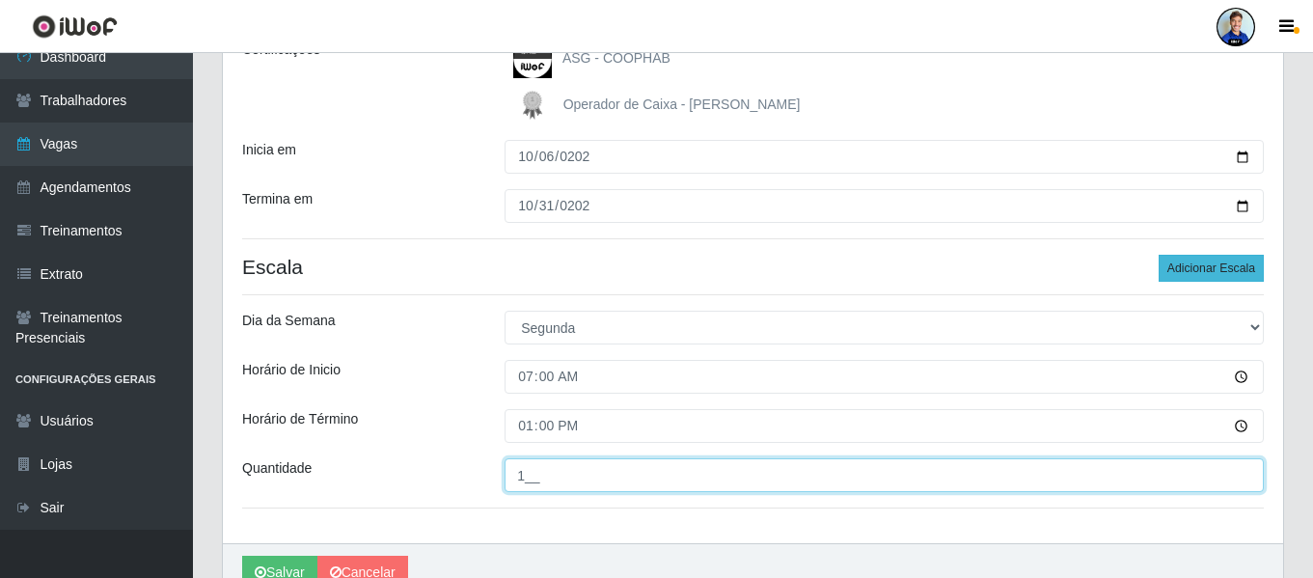
type input "1__"
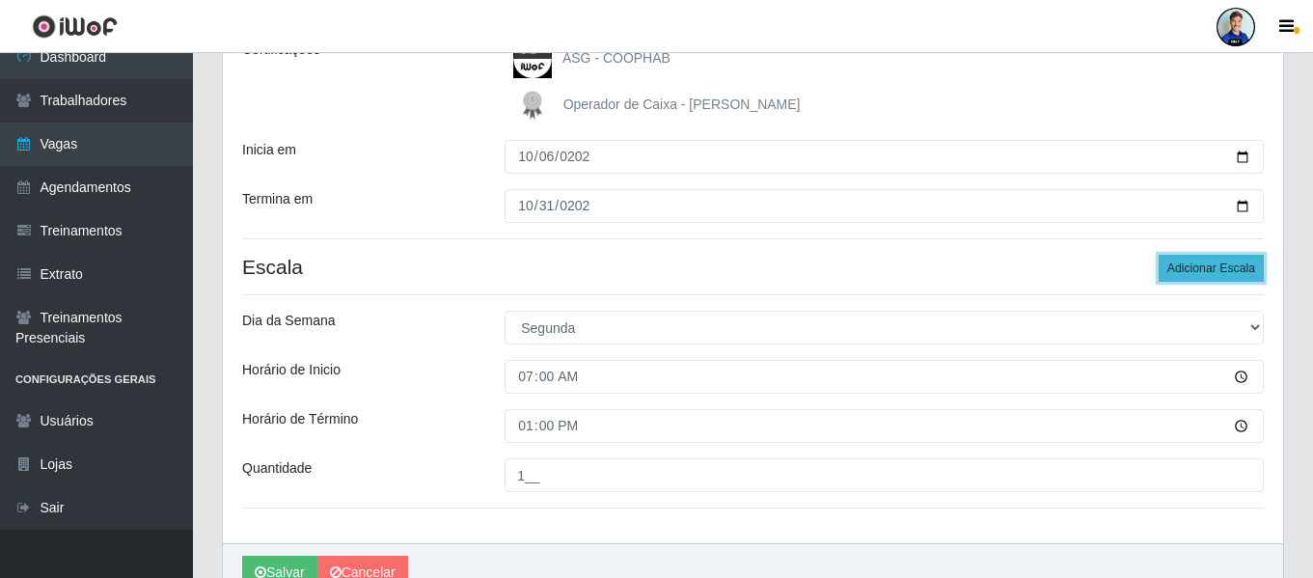
click at [1179, 268] on button "Adicionar Escala" at bounding box center [1211, 268] width 105 height 27
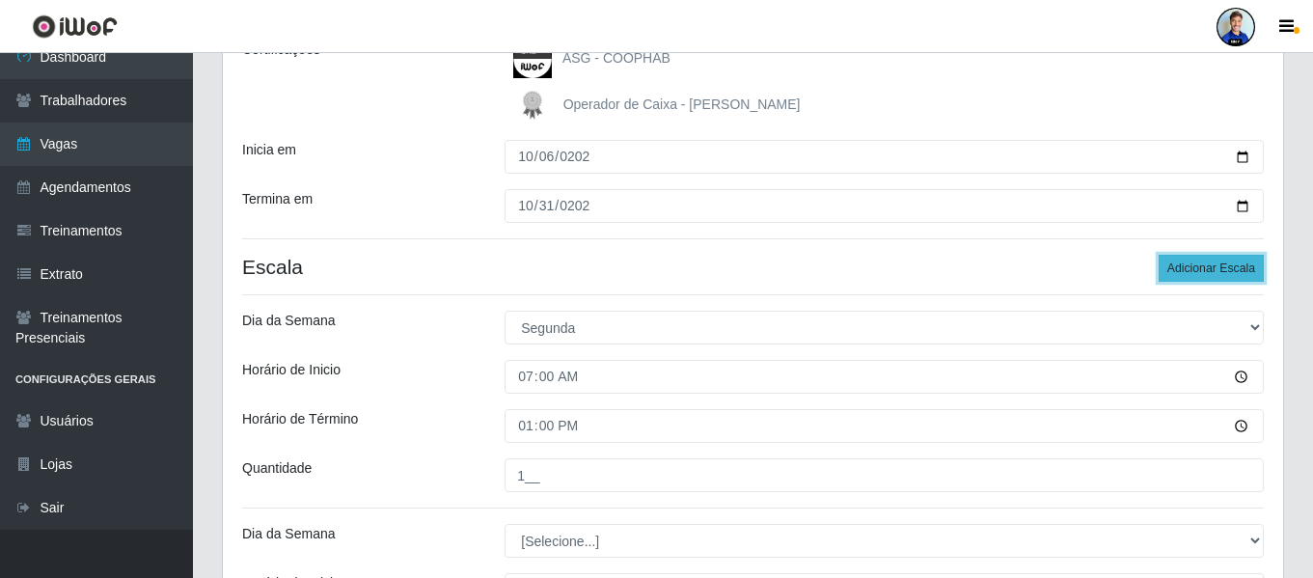
click at [1174, 267] on button "Adicionar Escala" at bounding box center [1211, 268] width 105 height 27
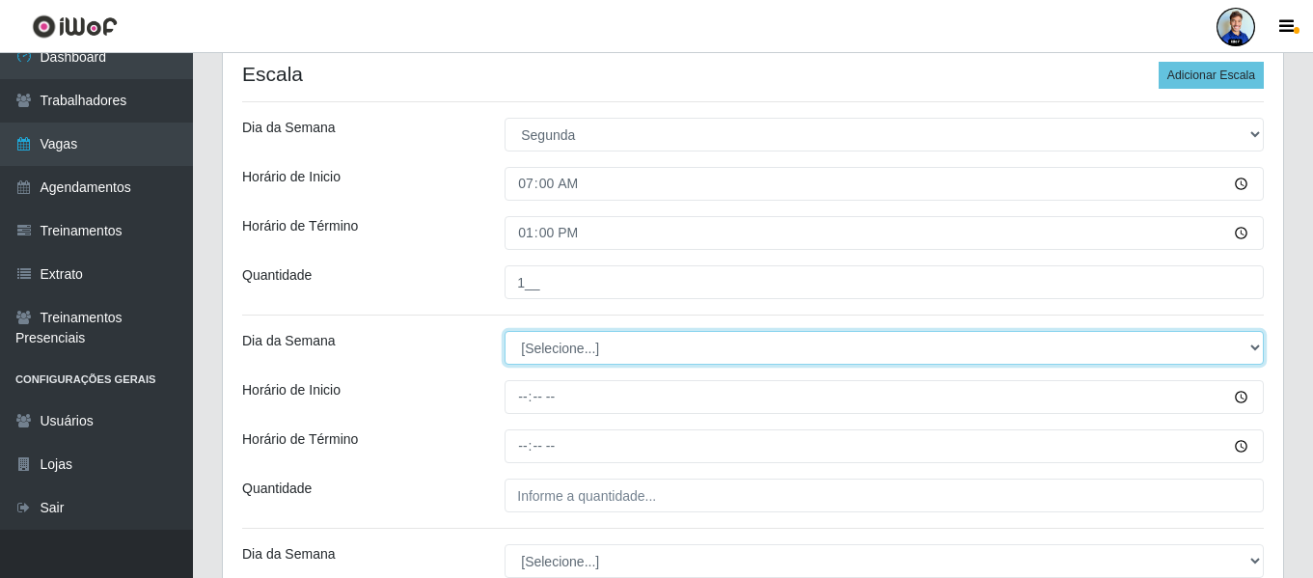
click at [682, 345] on select "[Selecione...] Segunda Terça Quarta Quinta Sexta Sábado Domingo" at bounding box center [884, 348] width 759 height 34
select select "2"
click at [505, 331] on select "[Selecione...] Segunda Terça Quarta Quinta Sexta Sábado Domingo" at bounding box center [884, 348] width 759 height 34
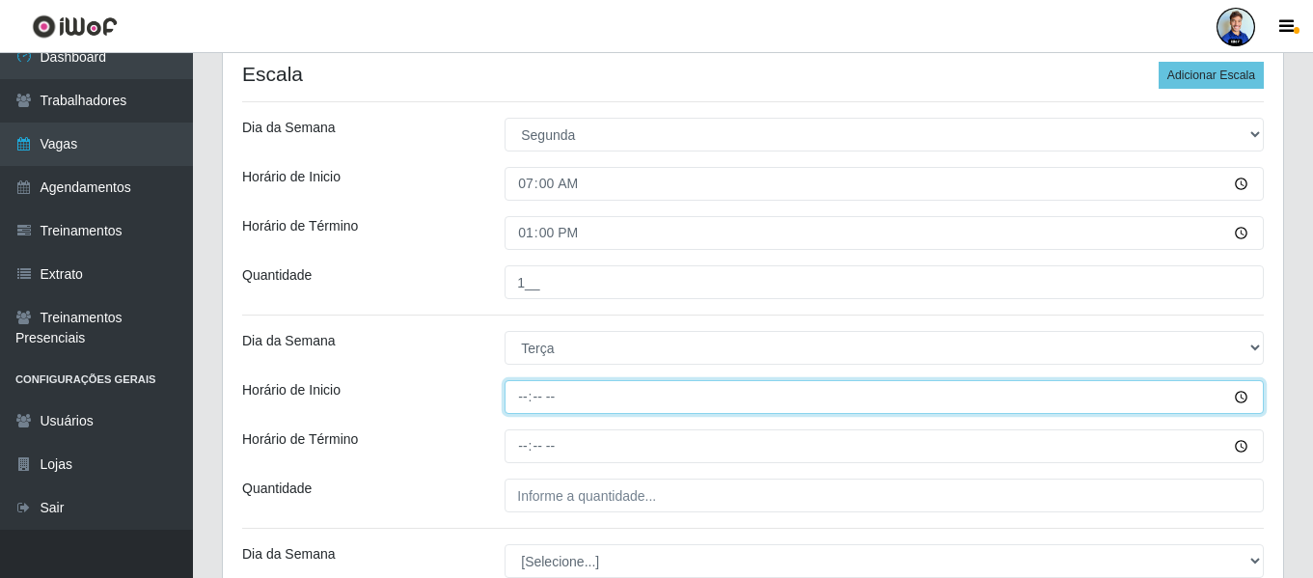
type input "07:00"
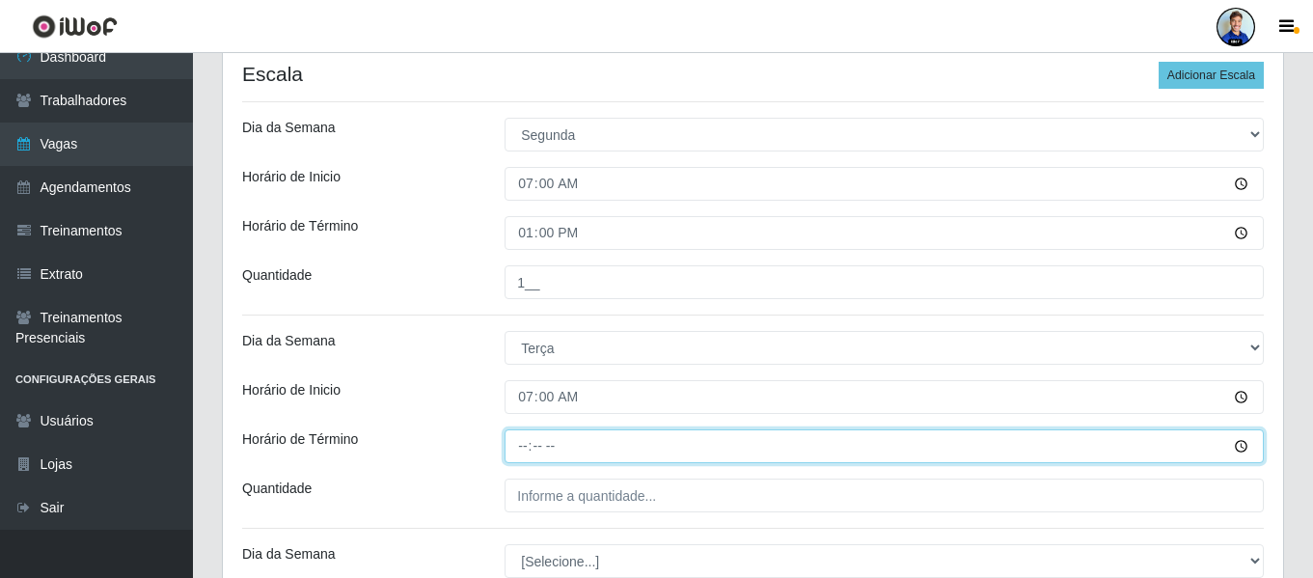
type input "13:00"
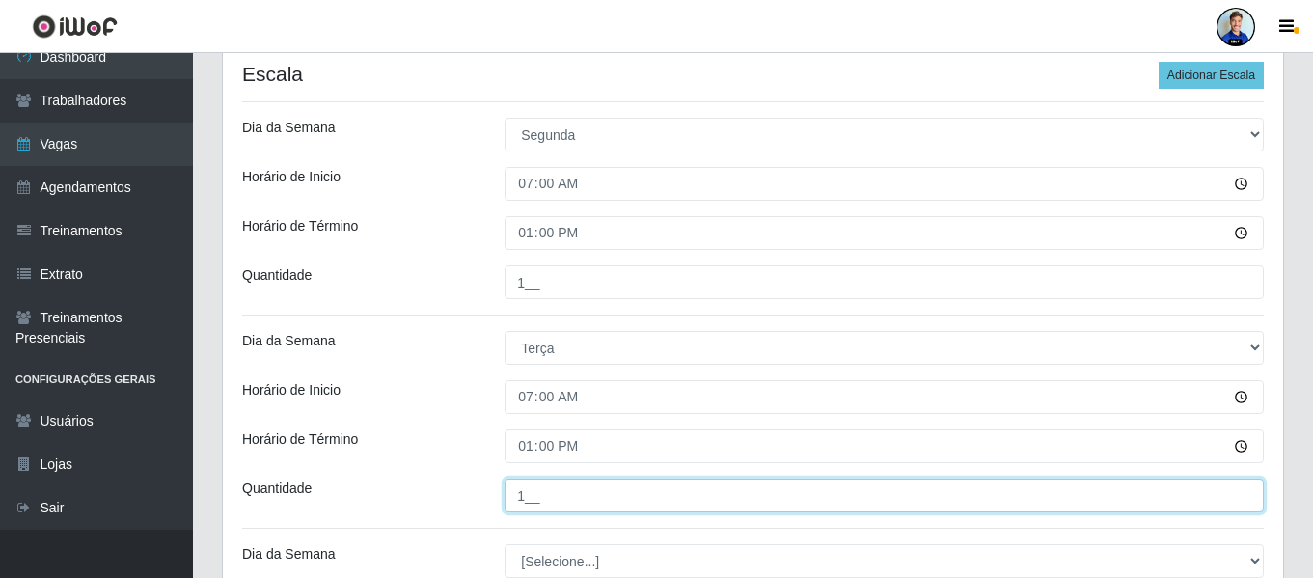
type input "1__"
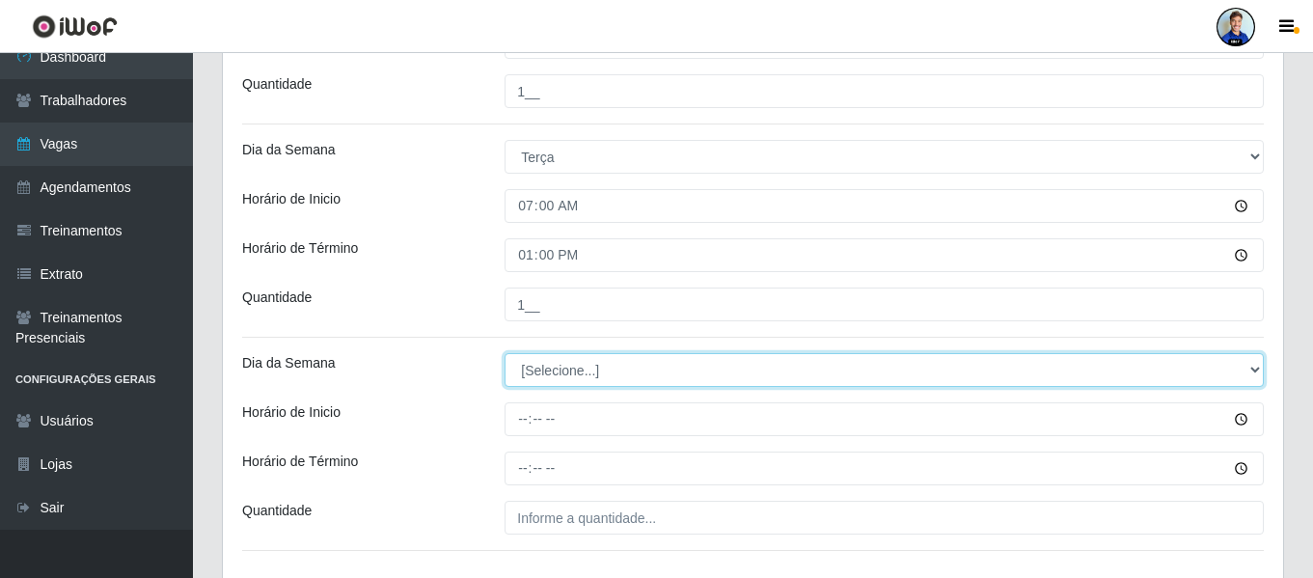
scroll to position [682, 0]
select select "3"
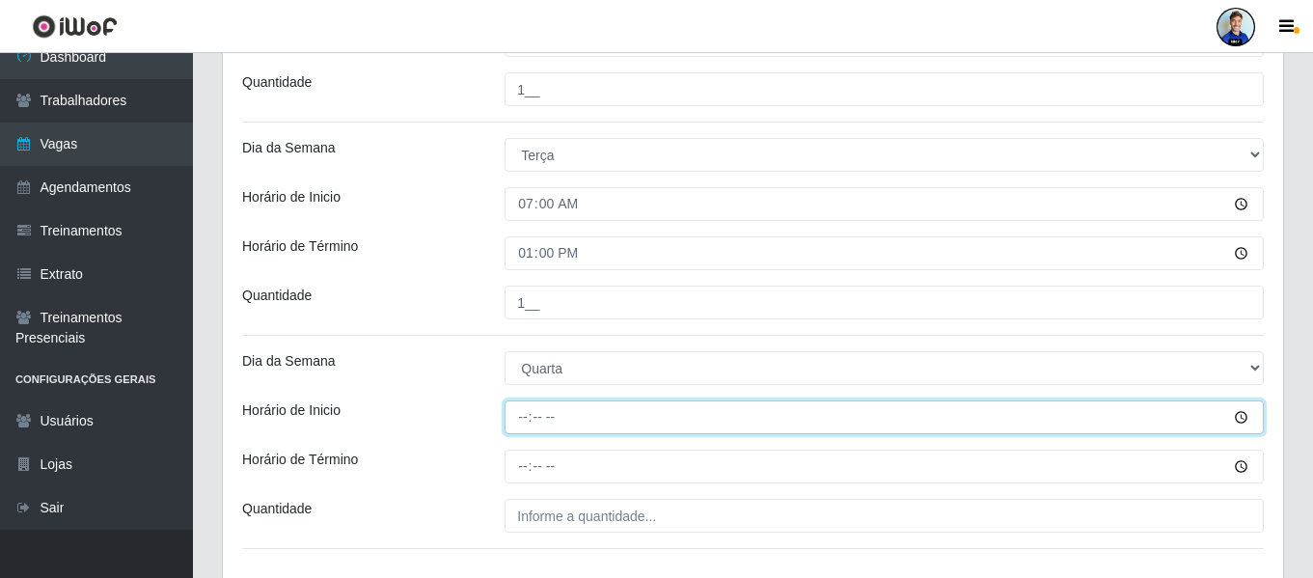
type input "07:00"
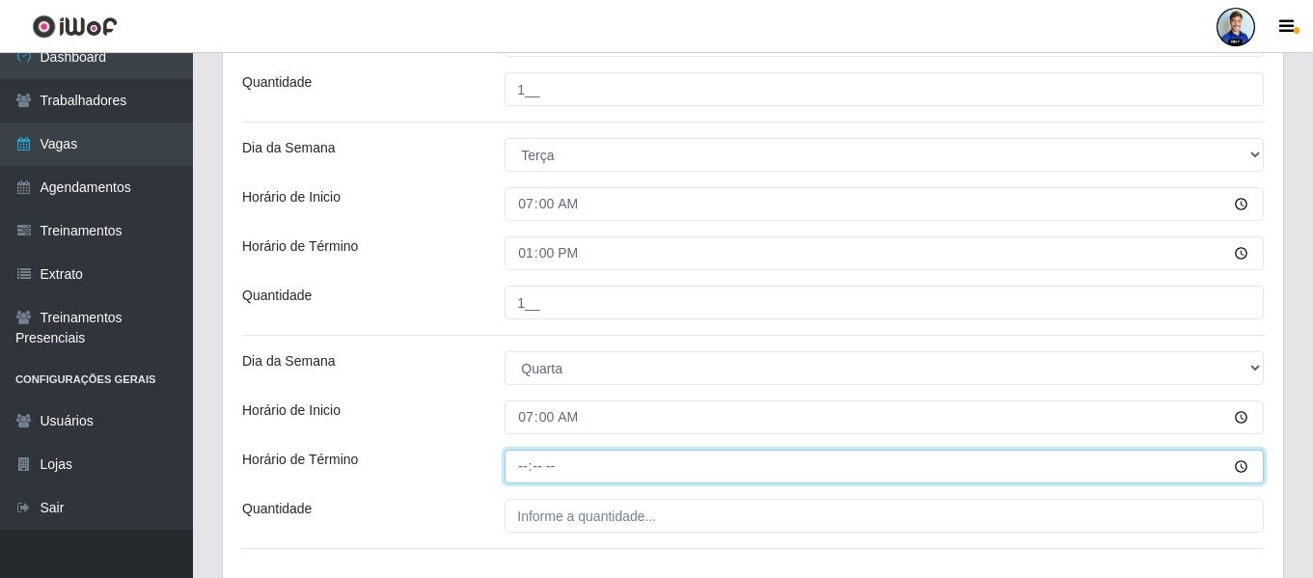
type input "13:00"
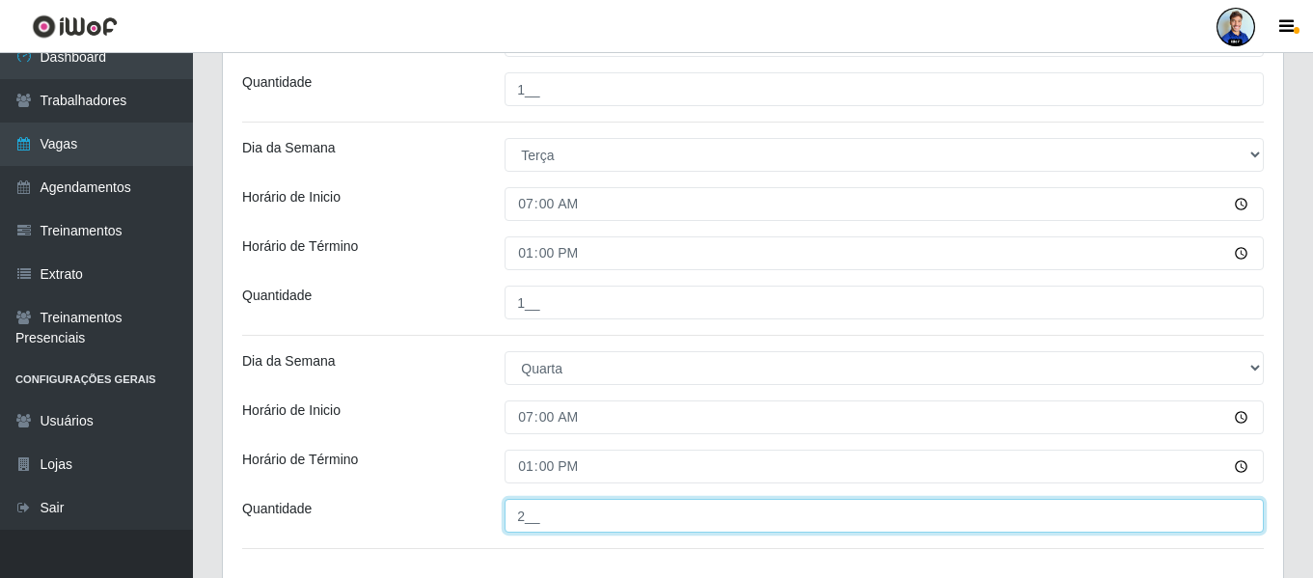
type input "2__"
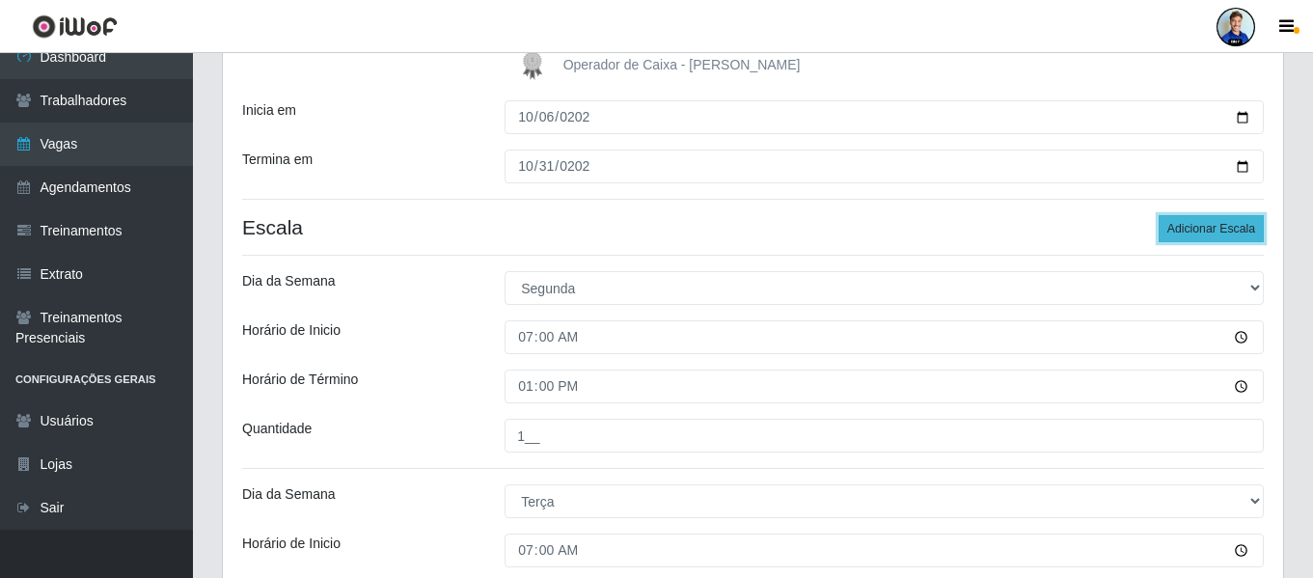
click at [1227, 234] on button "Adicionar Escala" at bounding box center [1211, 228] width 105 height 27
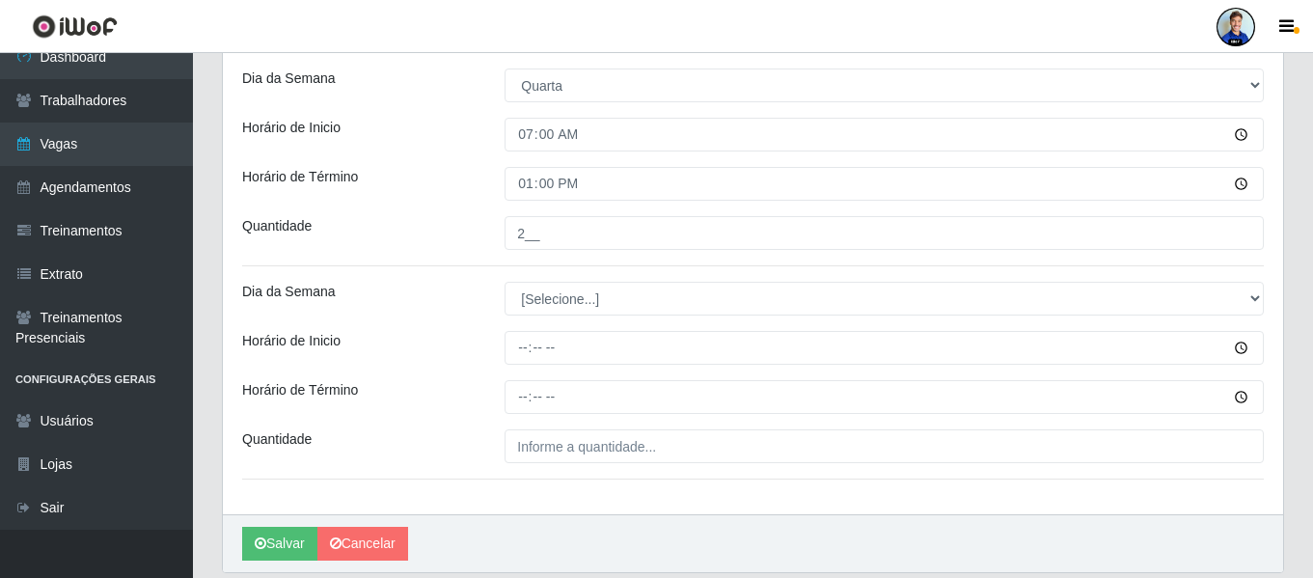
scroll to position [935, 0]
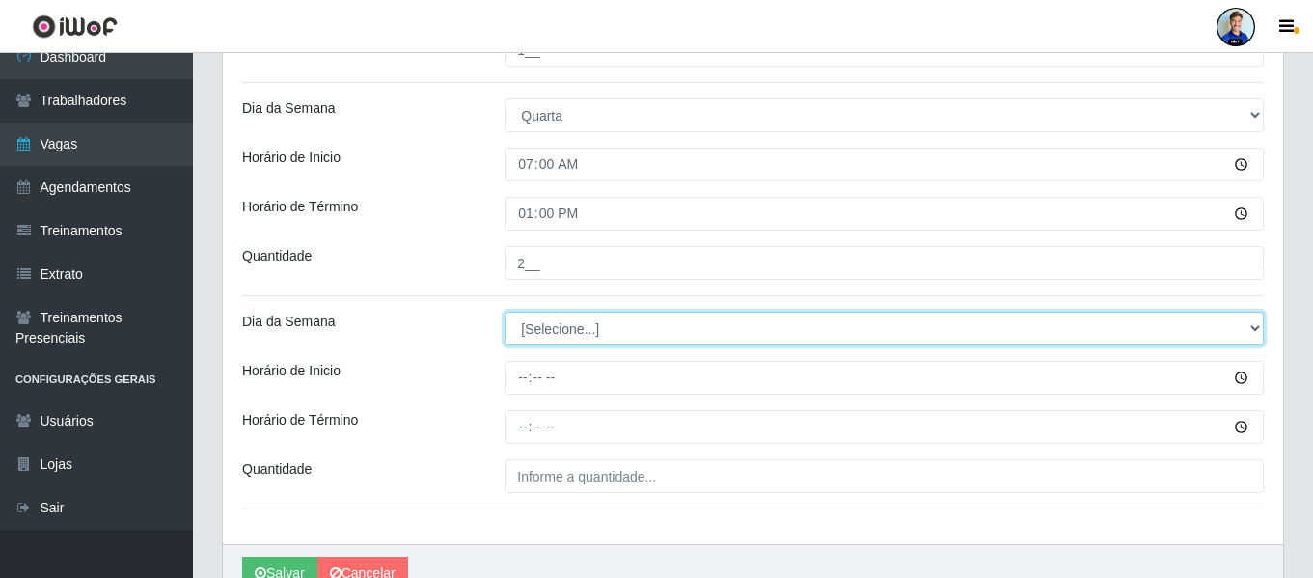
click at [648, 329] on select "[Selecione...] Segunda Terça Quarta Quinta Sexta Sábado Domingo" at bounding box center [884, 329] width 759 height 34
select select "3"
click at [505, 312] on select "[Selecione...] Segunda Terça Quarta Quinta Sexta Sábado Domingo" at bounding box center [884, 329] width 759 height 34
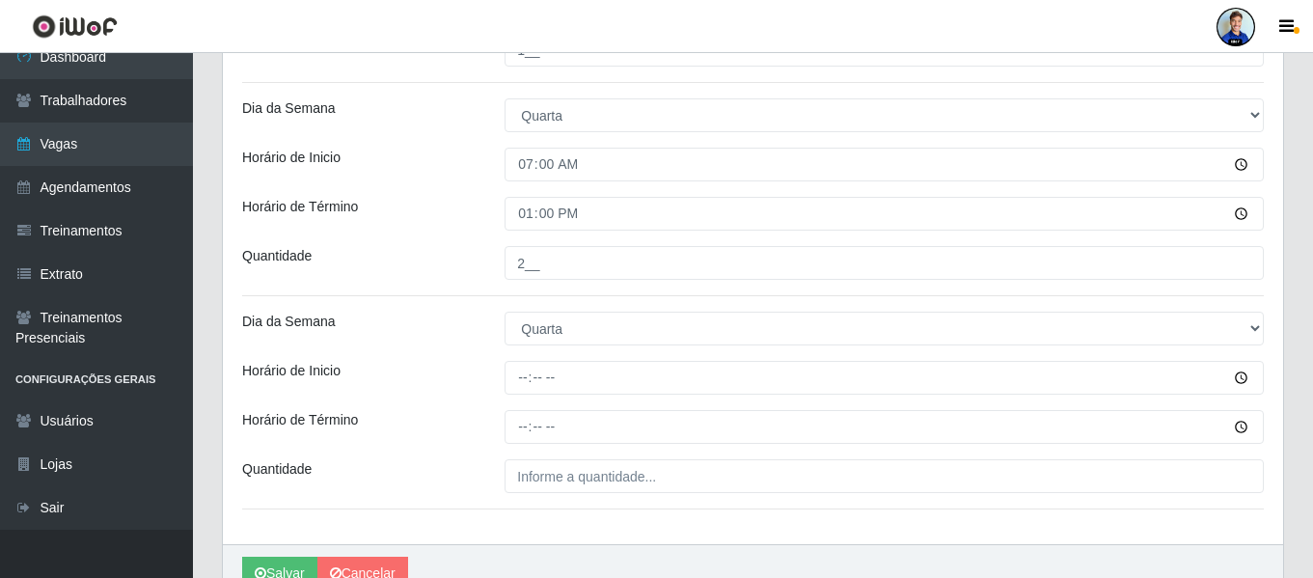
click at [470, 336] on div "Dia da Semana" at bounding box center [359, 329] width 262 height 34
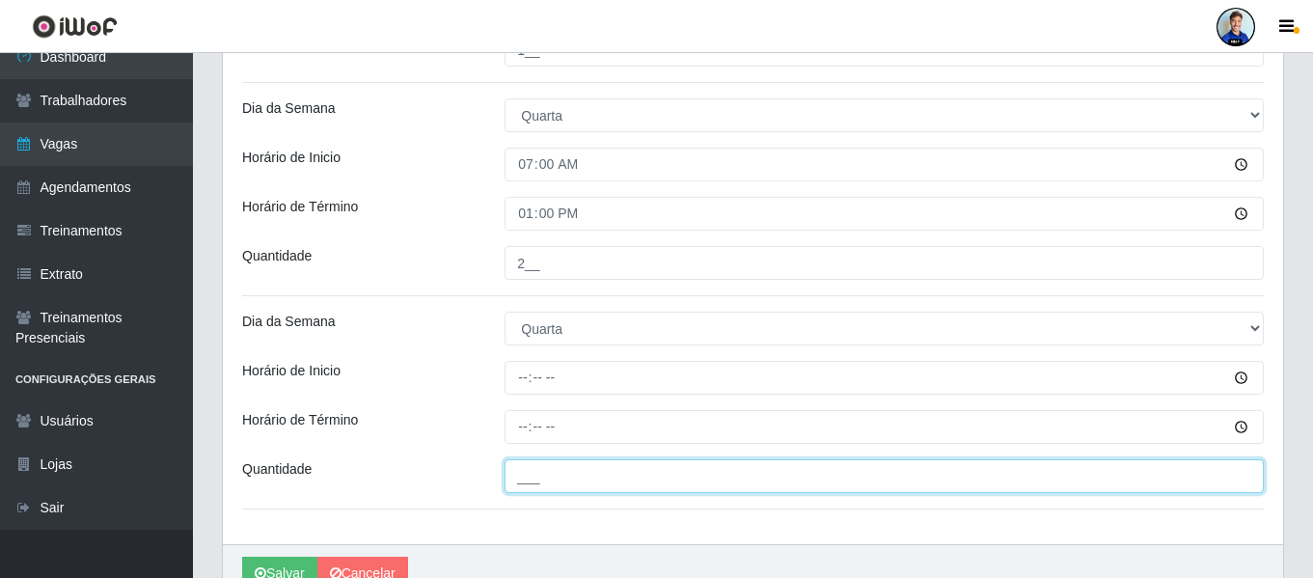
click at [546, 477] on input "___" at bounding box center [884, 476] width 759 height 34
type input "1__"
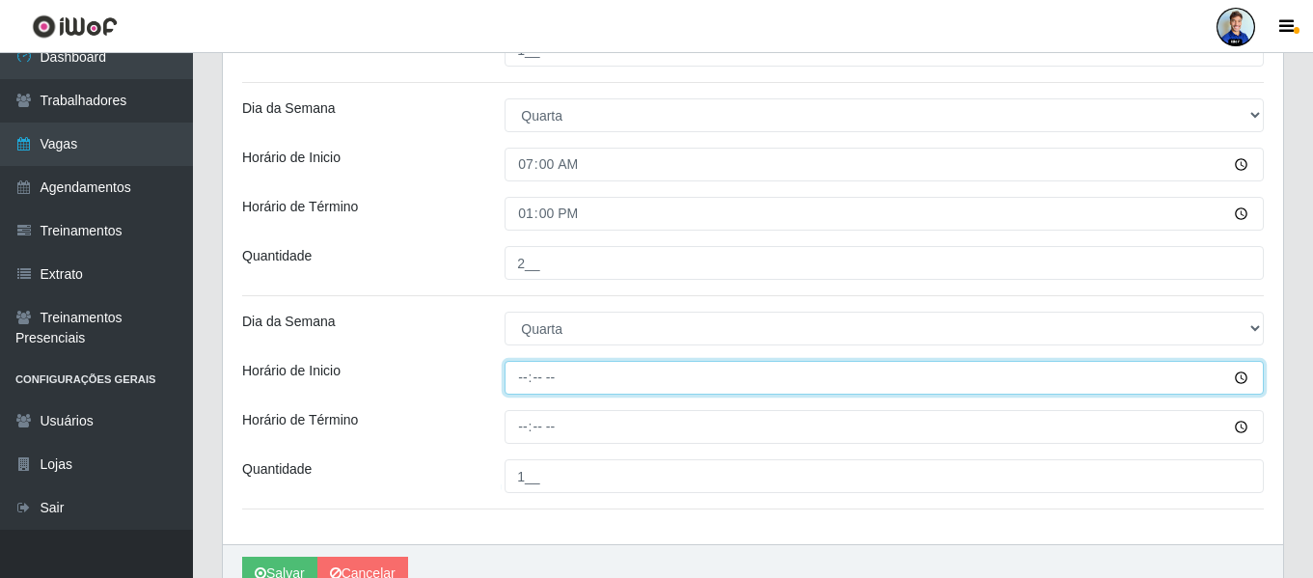
click at [519, 381] on input "Horário de Inicio" at bounding box center [884, 378] width 759 height 34
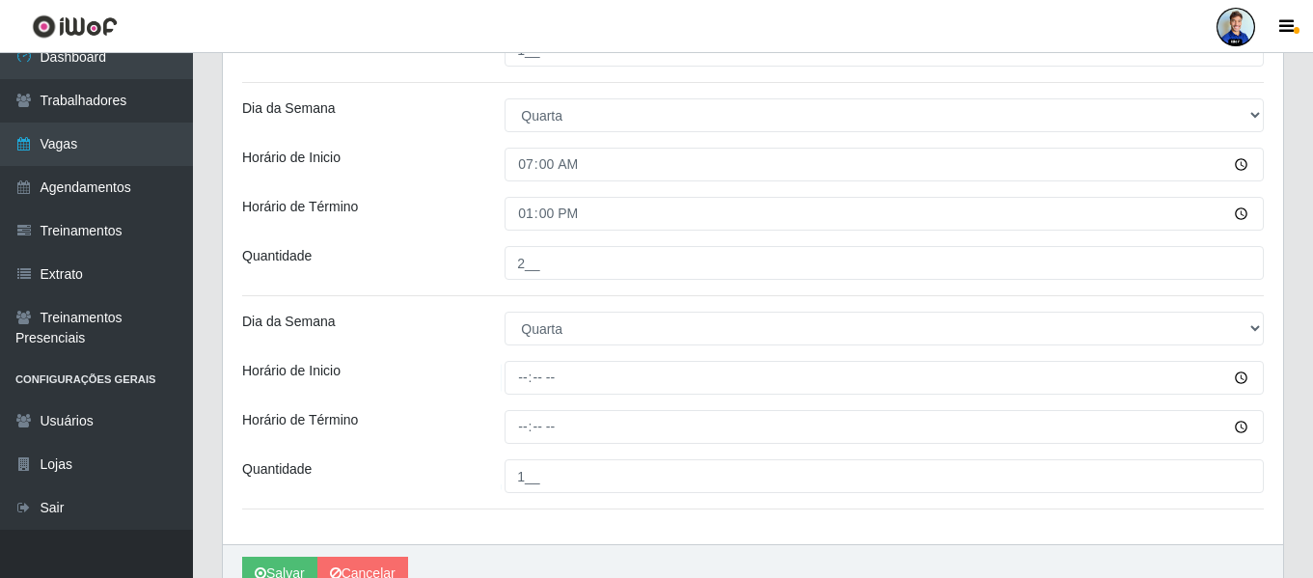
click at [467, 387] on div "Horário de Inicio" at bounding box center [359, 378] width 262 height 34
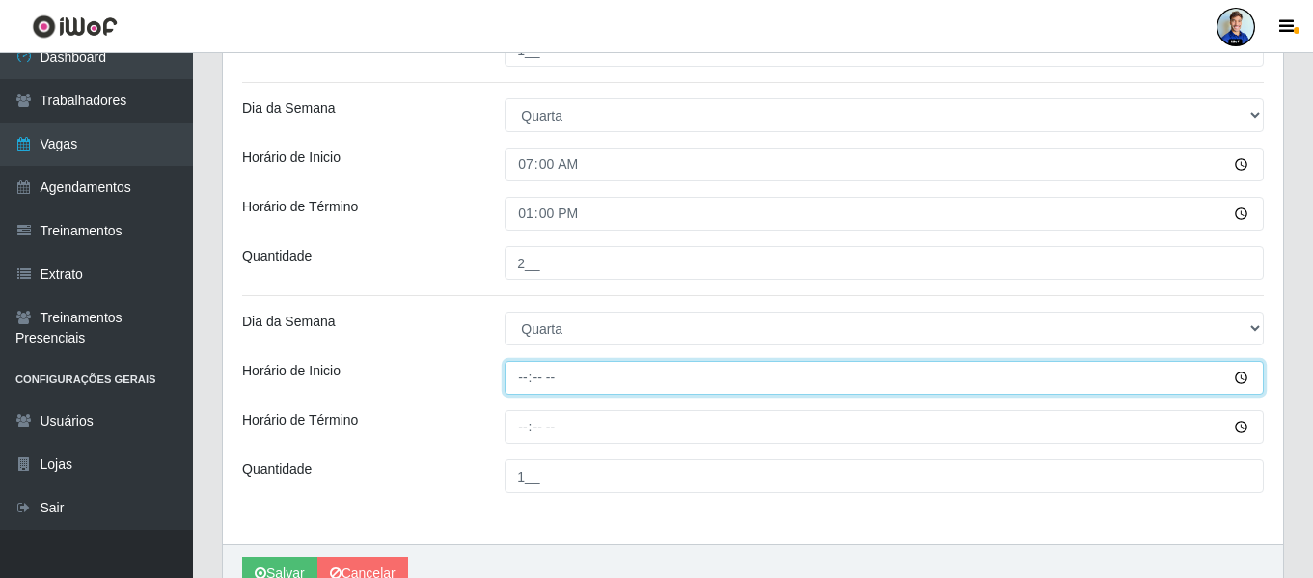
click at [523, 375] on input "Horário de Inicio" at bounding box center [884, 378] width 759 height 34
type input "14:00"
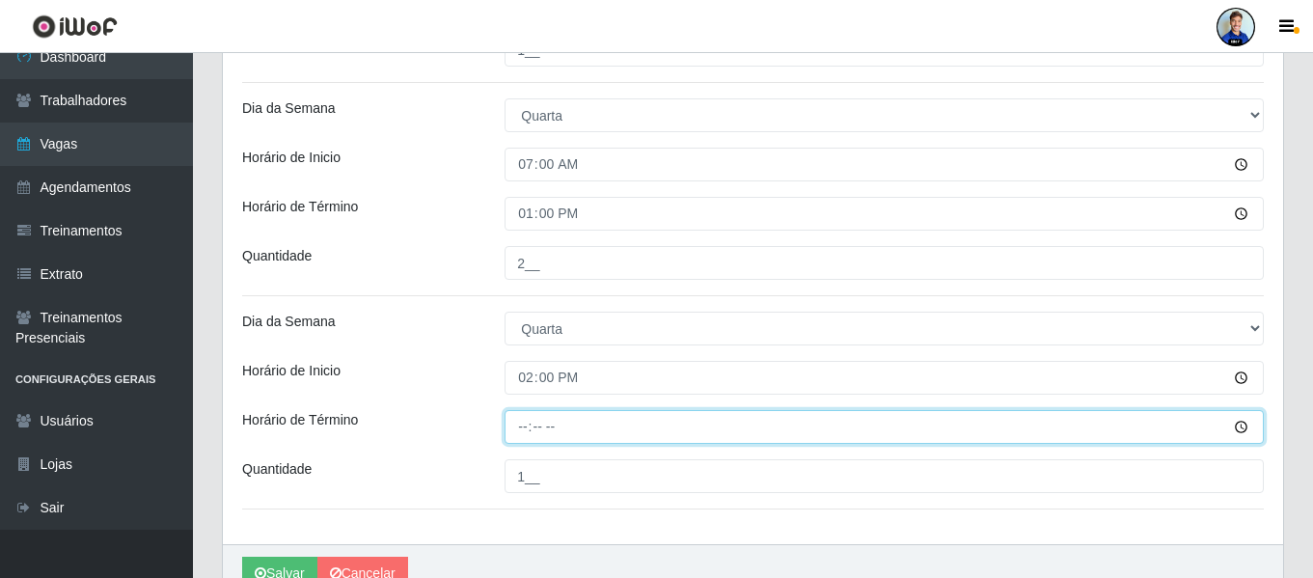
type input "20:00"
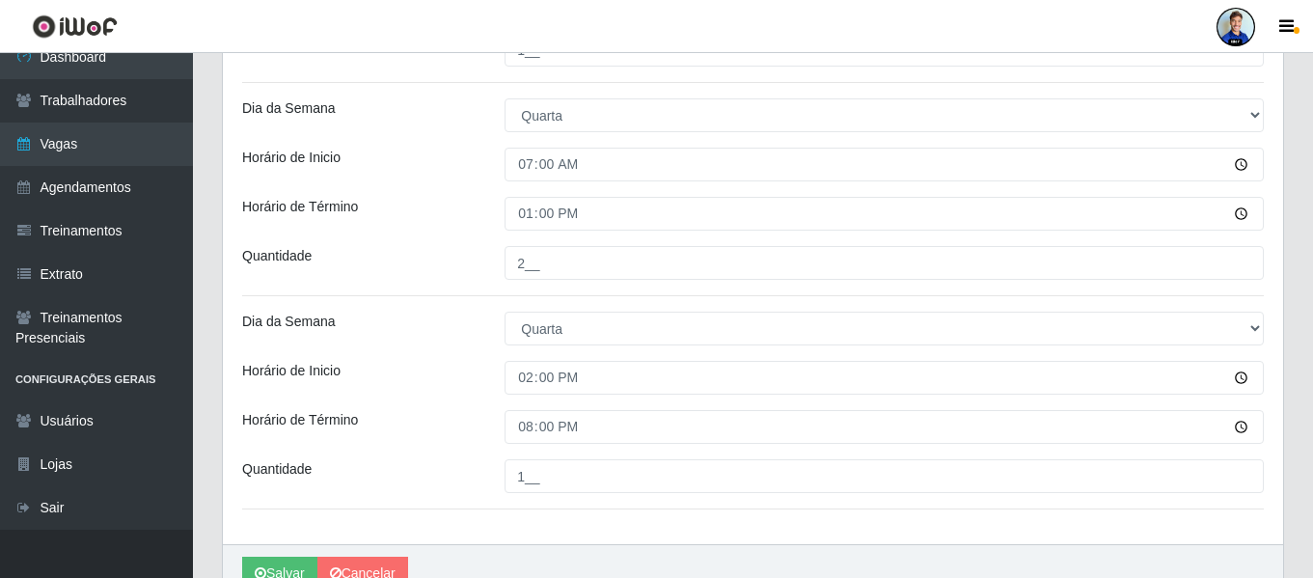
click at [423, 378] on div "Horário de Inicio" at bounding box center [359, 378] width 262 height 34
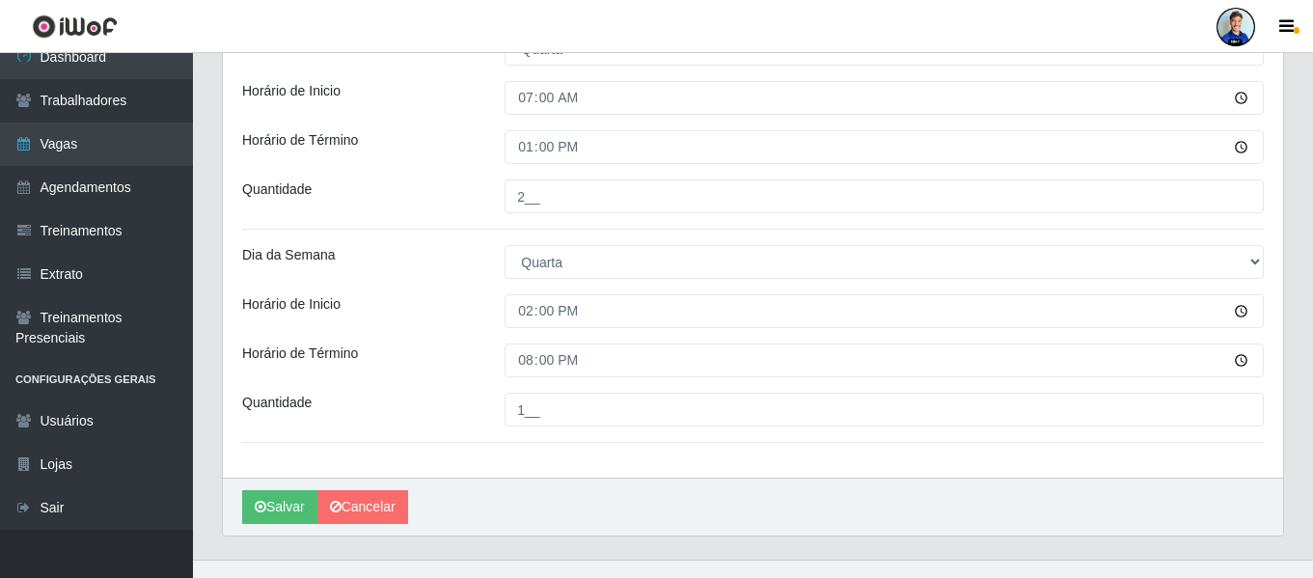
scroll to position [1031, 0]
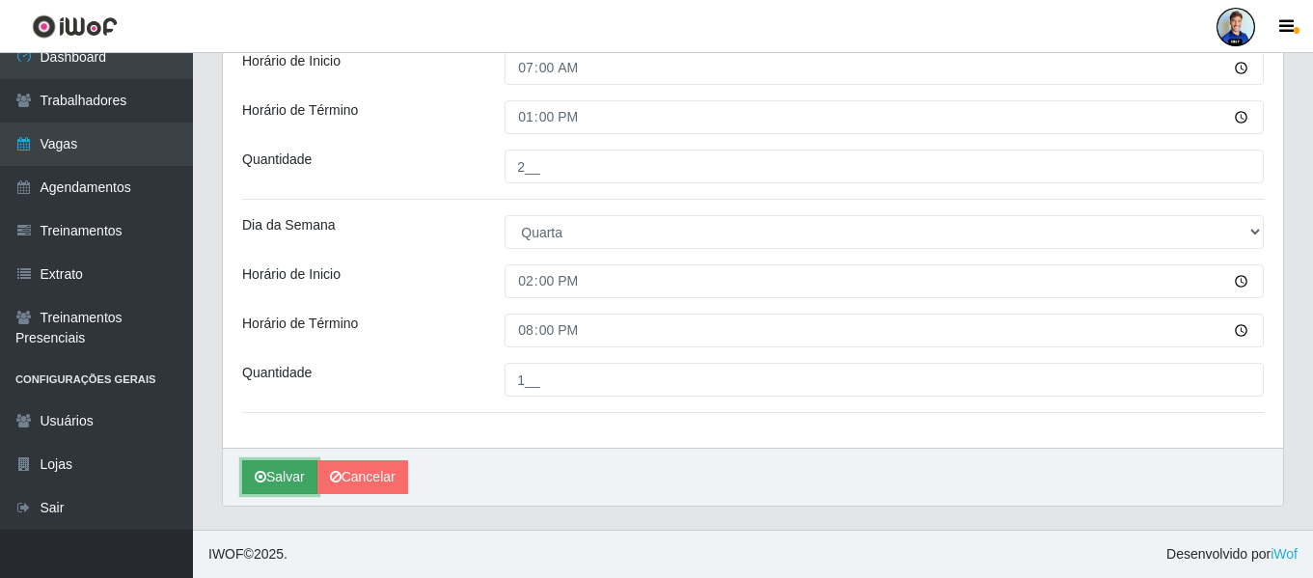
click at [293, 479] on button "Salvar" at bounding box center [279, 477] width 75 height 34
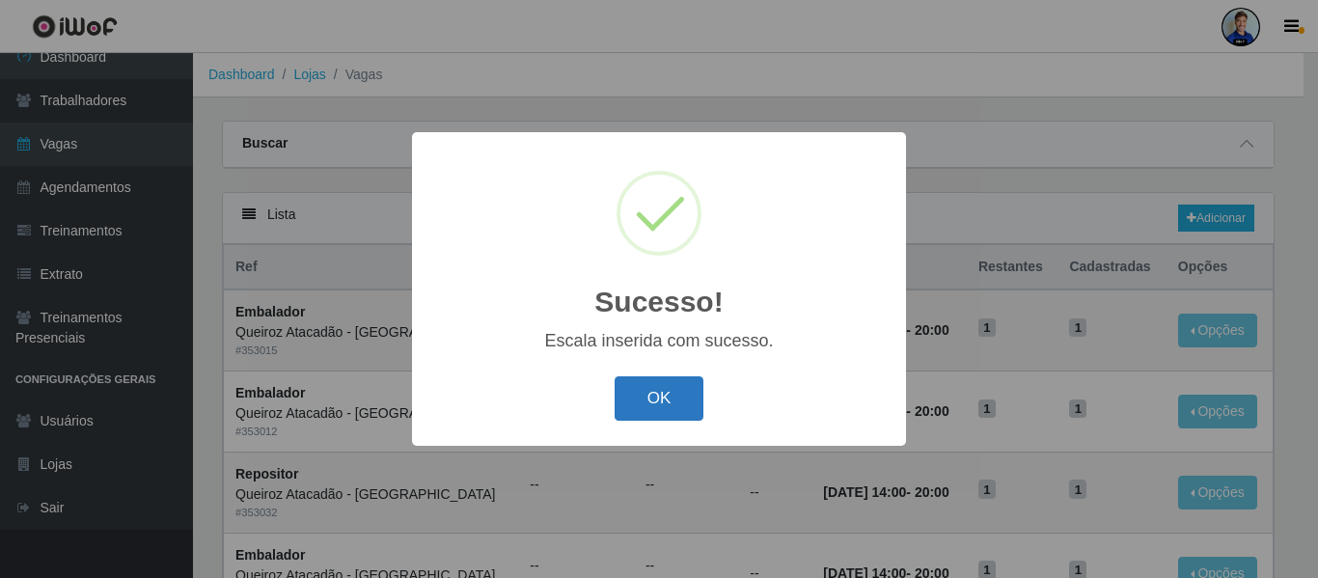
click at [637, 394] on button "OK" at bounding box center [660, 398] width 90 height 45
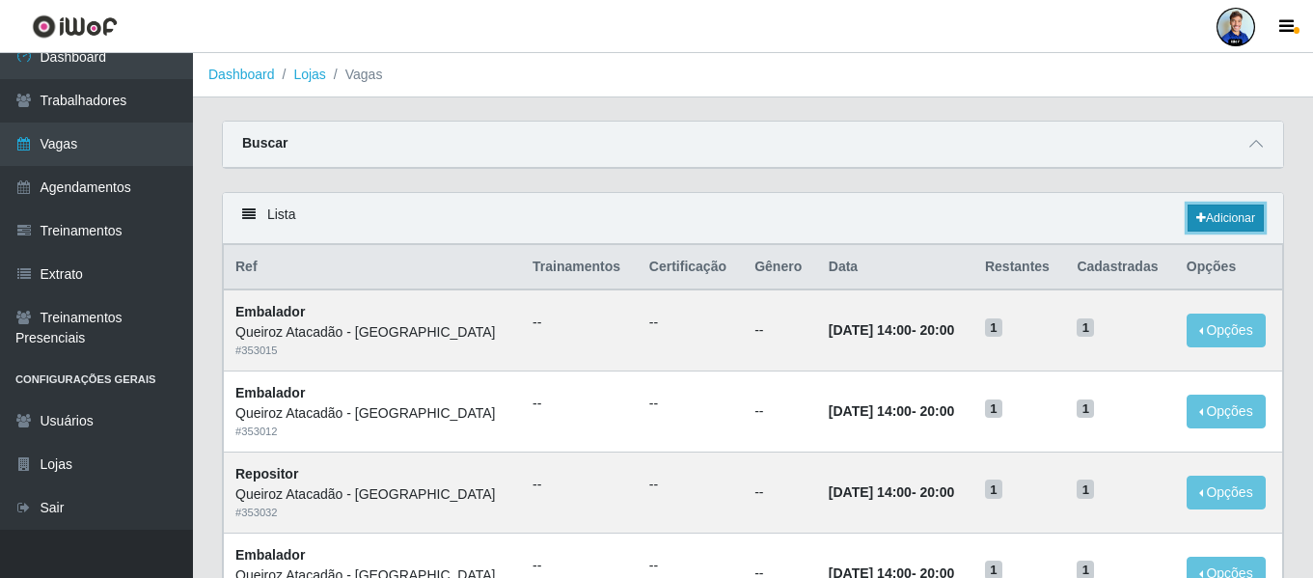
click at [1228, 226] on link "Adicionar" at bounding box center [1226, 218] width 76 height 27
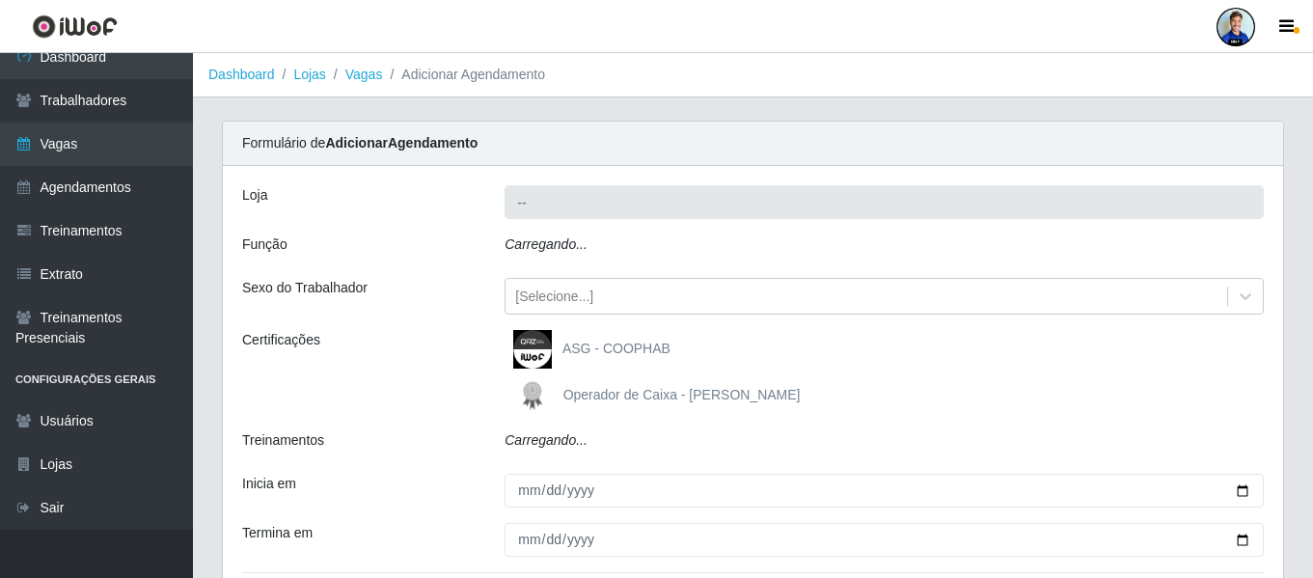
type input "Queiroz Atacadão - São Bento"
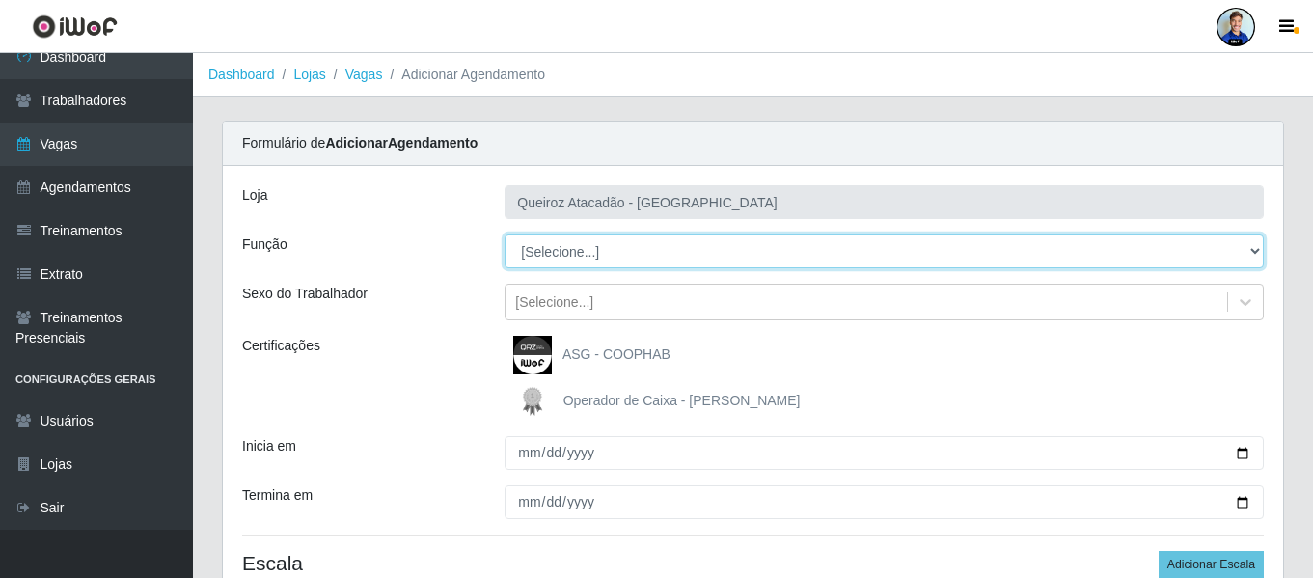
click at [573, 241] on select "[Selecione...] ASG ASG + ASG ++ Embalador Embalador + Embalador ++ Operador de …" at bounding box center [884, 251] width 759 height 34
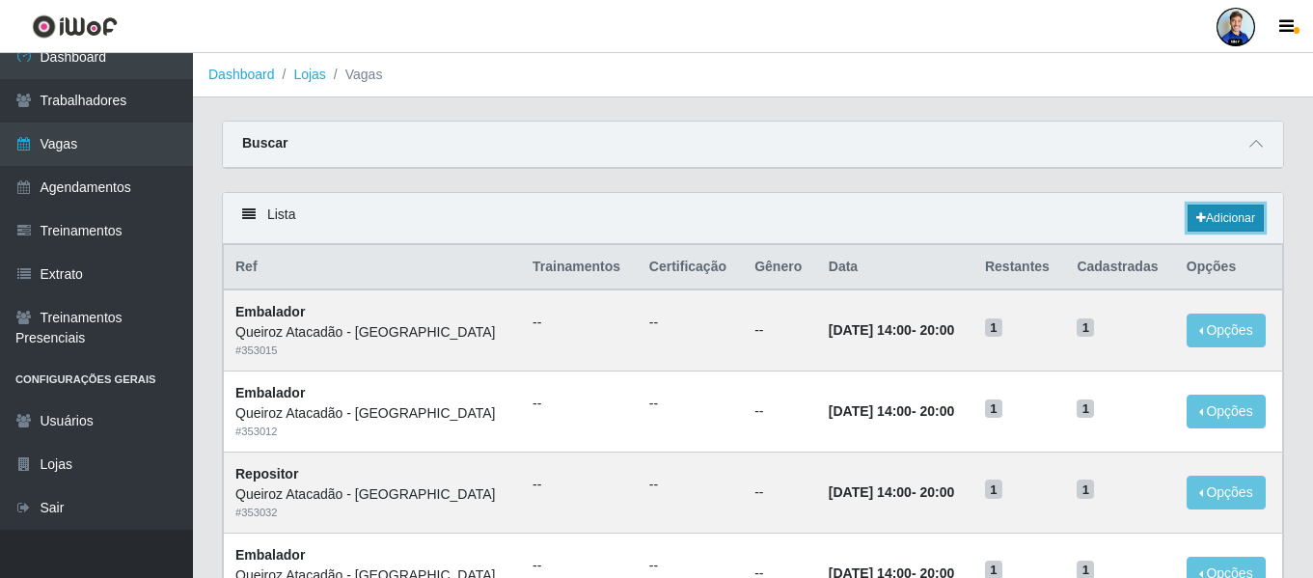
click at [1197, 211] on link "Adicionar" at bounding box center [1226, 218] width 76 height 27
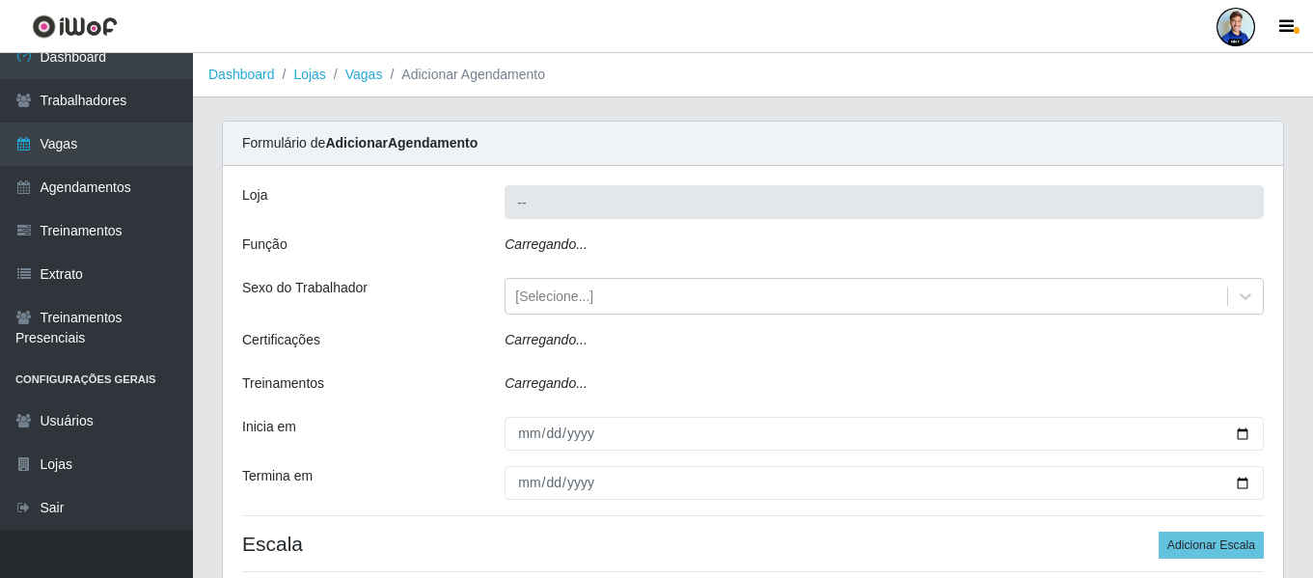
type input "Queiroz Atacadão - São Bento"
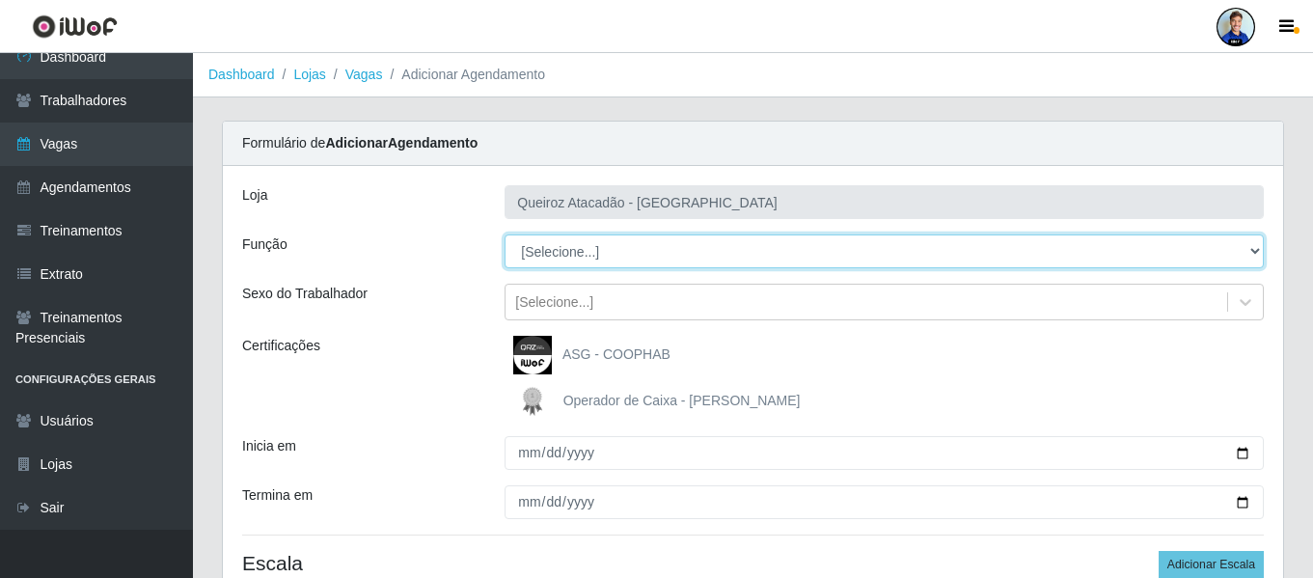
drag, startPoint x: 572, startPoint y: 235, endPoint x: 584, endPoint y: 233, distance: 11.7
click at [584, 233] on div "Loja Queiroz Atacadão - São Bento Função [Selecione...] ASG ASG + ASG ++ Embala…" at bounding box center [753, 396] width 1060 height 460
select select "24"
click at [505, 234] on select "[Selecione...] ASG ASG + ASG ++ Embalador Embalador + Embalador ++ Operador de …" at bounding box center [884, 251] width 759 height 34
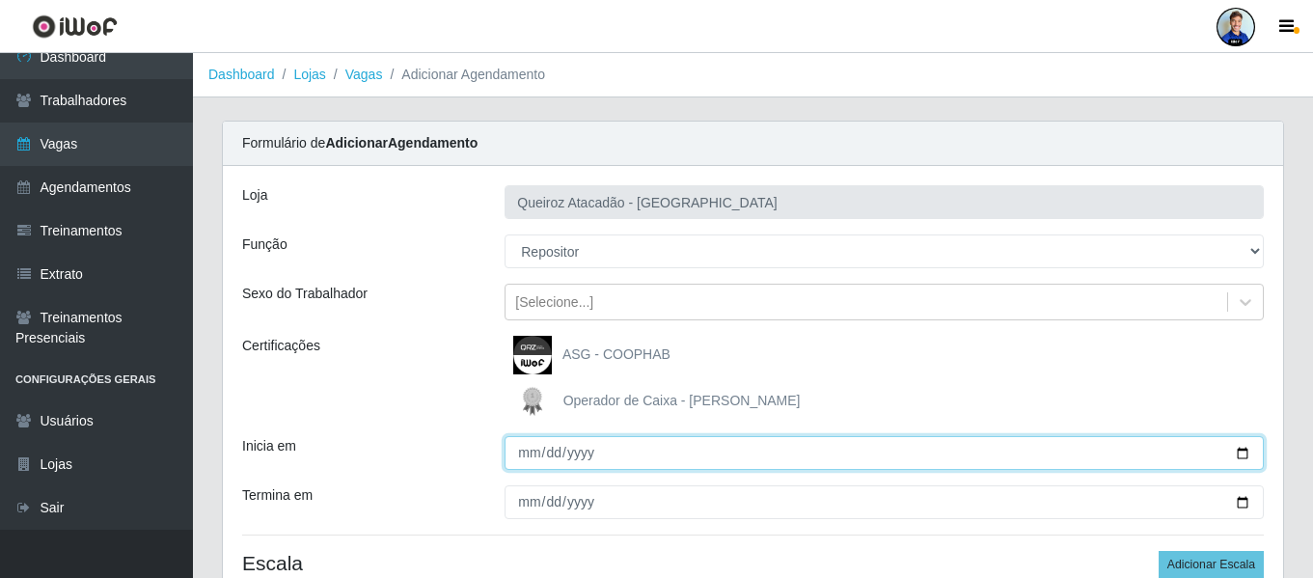
click at [529, 461] on input "Inicia em" at bounding box center [884, 453] width 759 height 34
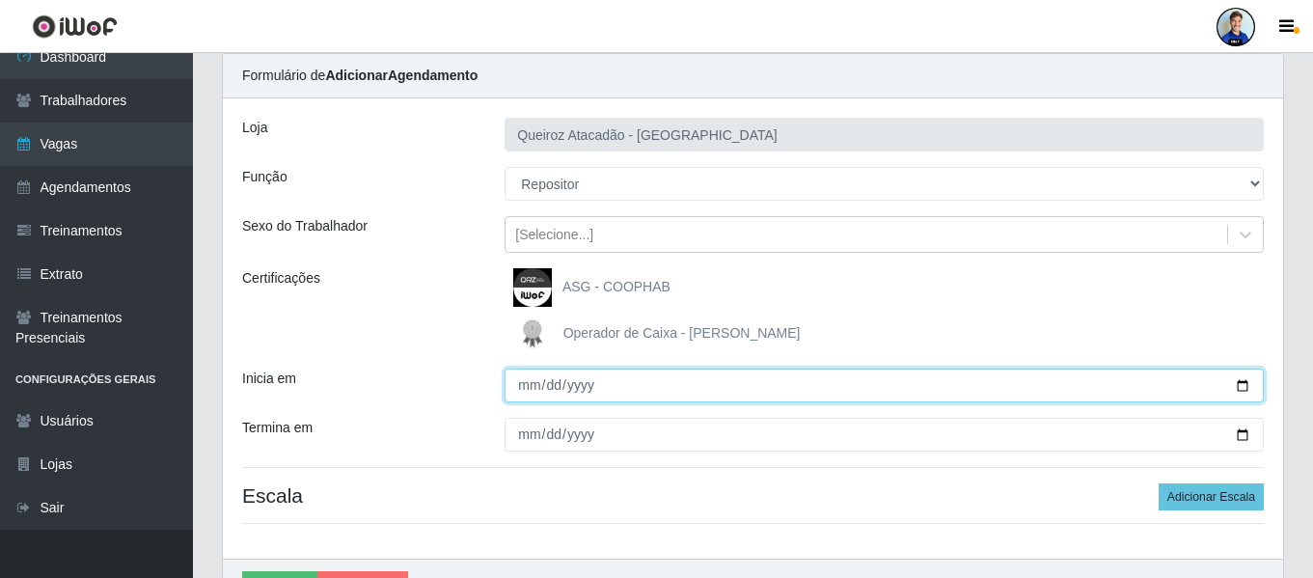
scroll to position [96, 0]
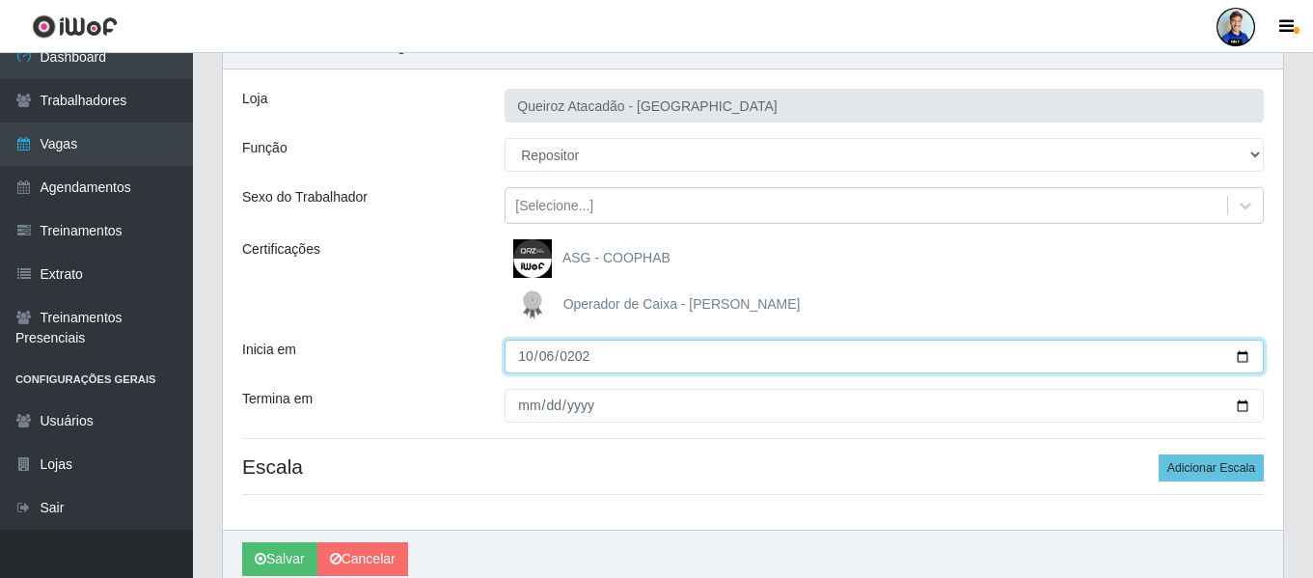
type input "2025-10-06"
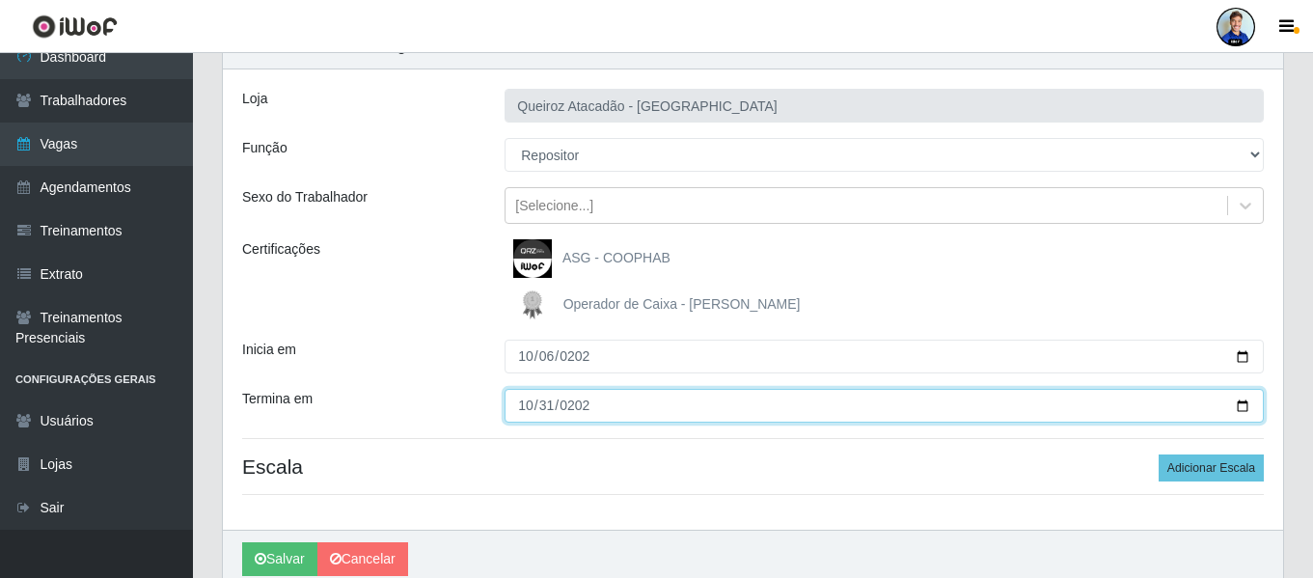
type input "2025-10-31"
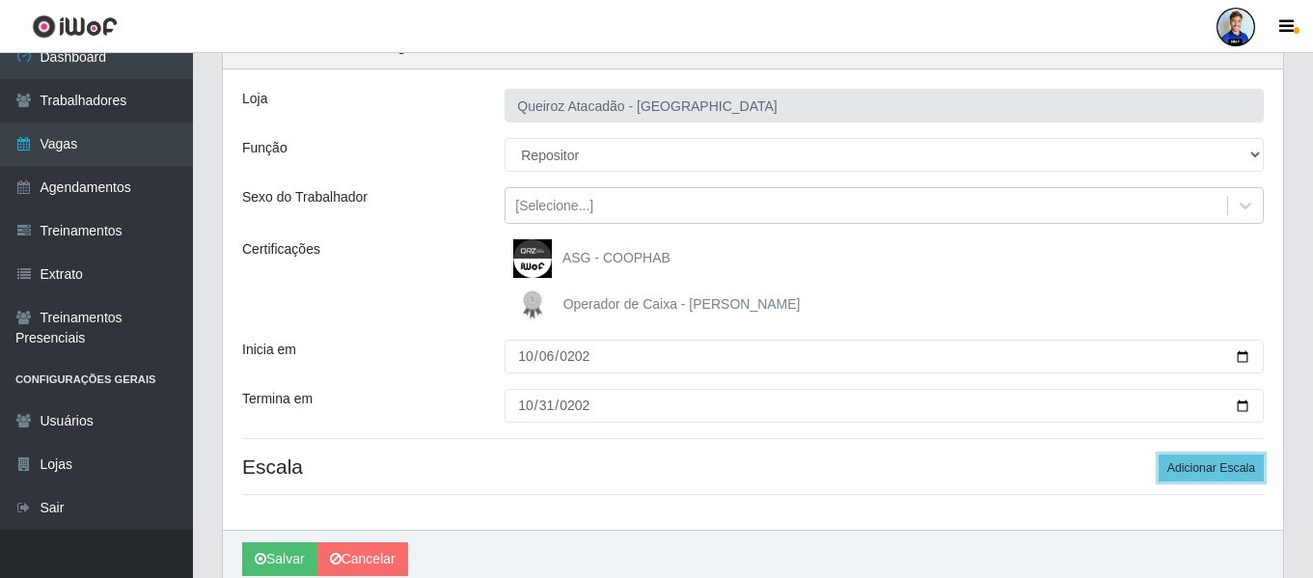
click at [1159, 454] on button "Adicionar Escala" at bounding box center [1211, 467] width 105 height 27
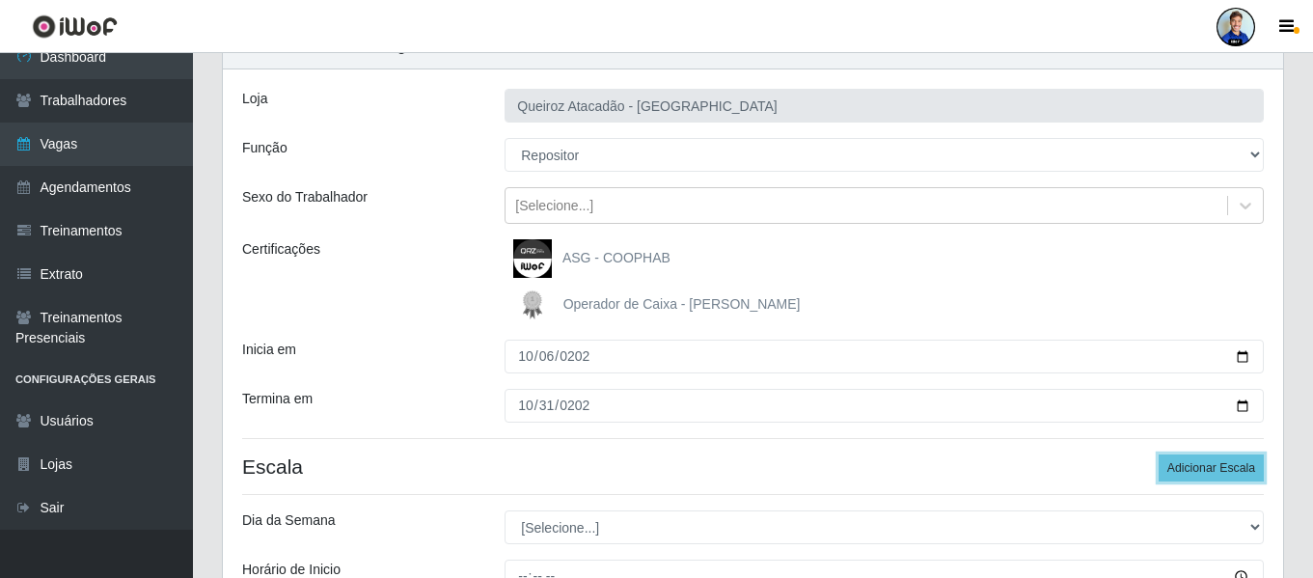
click at [1159, 454] on button "Adicionar Escala" at bounding box center [1211, 467] width 105 height 27
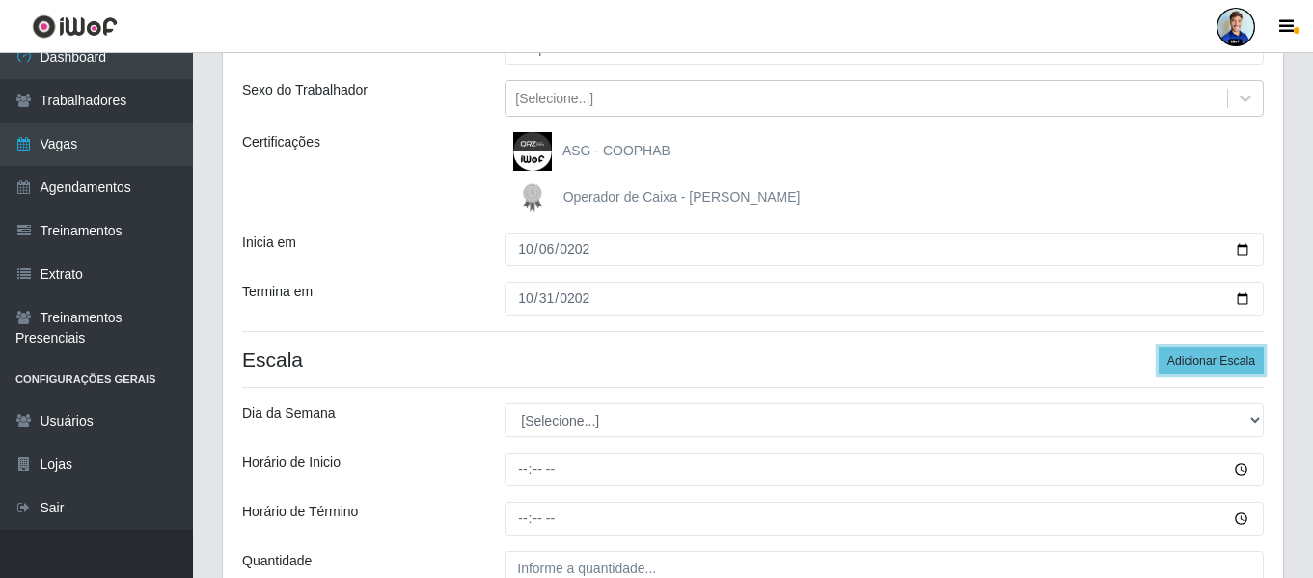
scroll to position [289, 0]
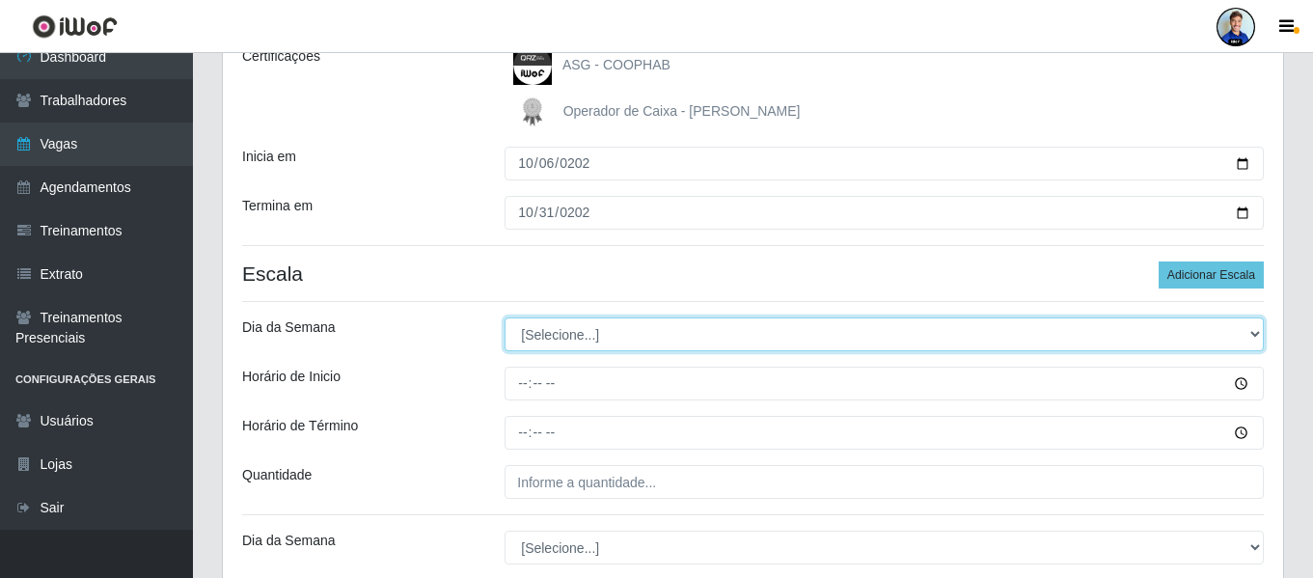
click at [626, 323] on select "[Selecione...] Segunda Terça Quarta Quinta Sexta Sábado Domingo" at bounding box center [884, 334] width 759 height 34
select select "4"
click at [505, 317] on select "[Selecione...] Segunda Terça Quarta Quinta Sexta Sábado Domingo" at bounding box center [884, 334] width 759 height 34
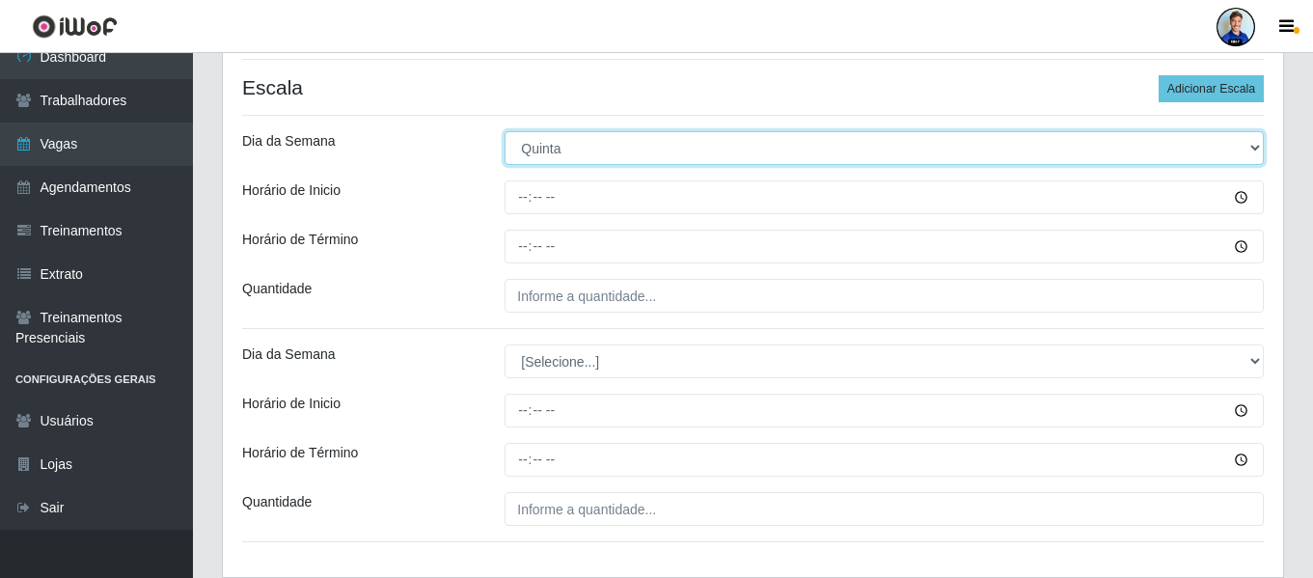
scroll to position [482, 0]
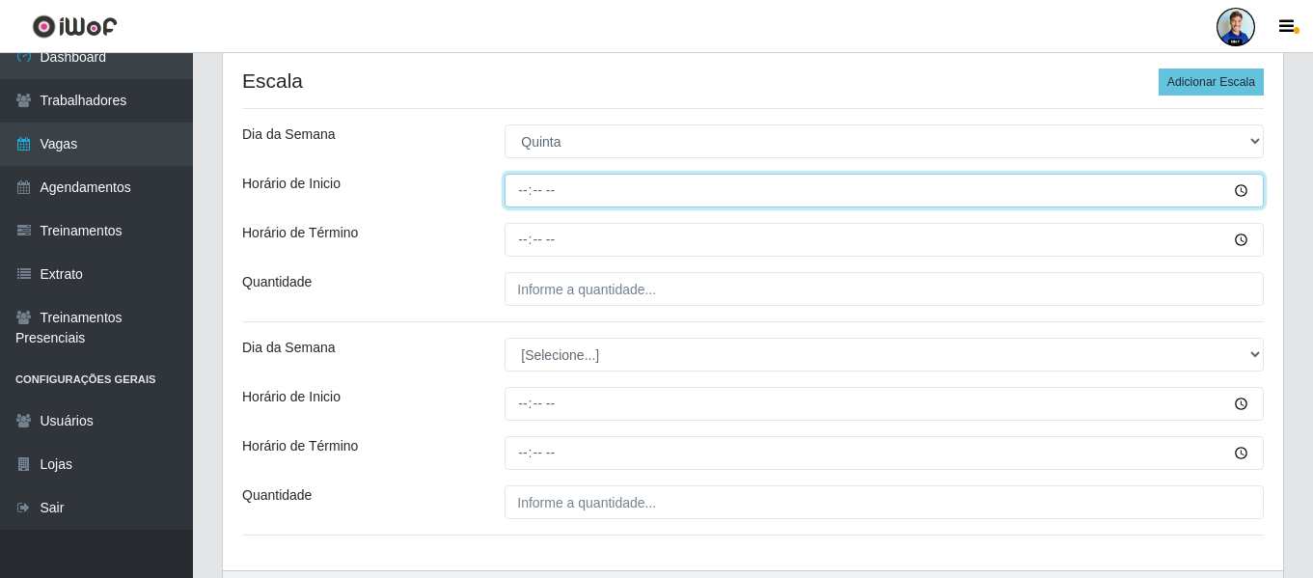
click at [523, 187] on input "Horário de Inicio" at bounding box center [884, 191] width 759 height 34
type input "07:00"
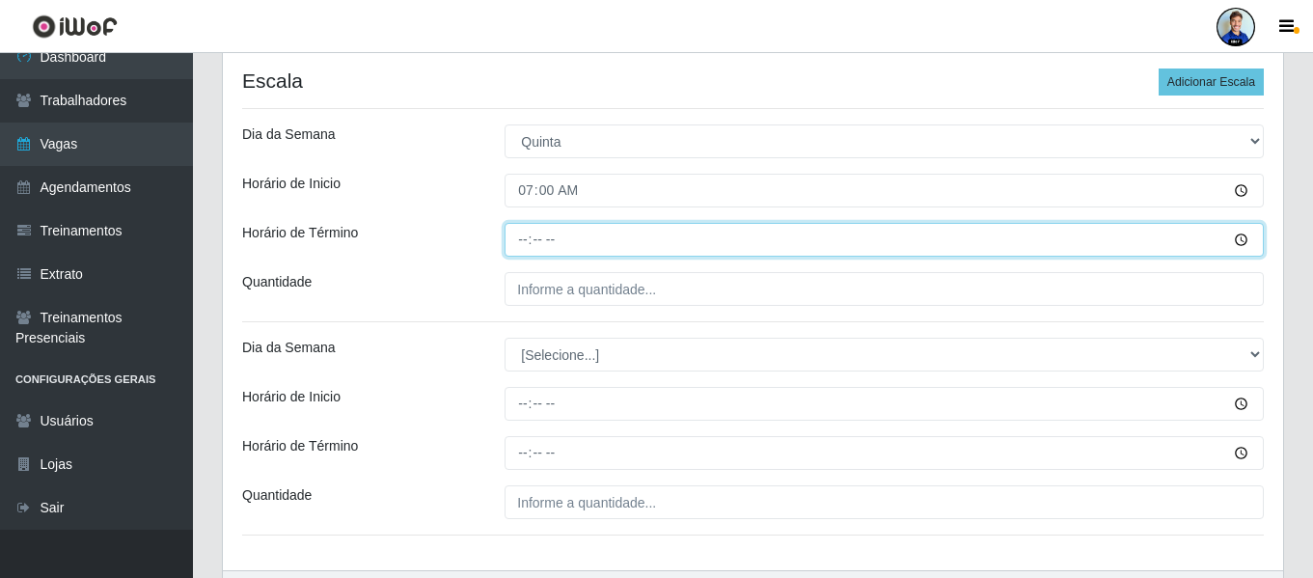
type input "13:00"
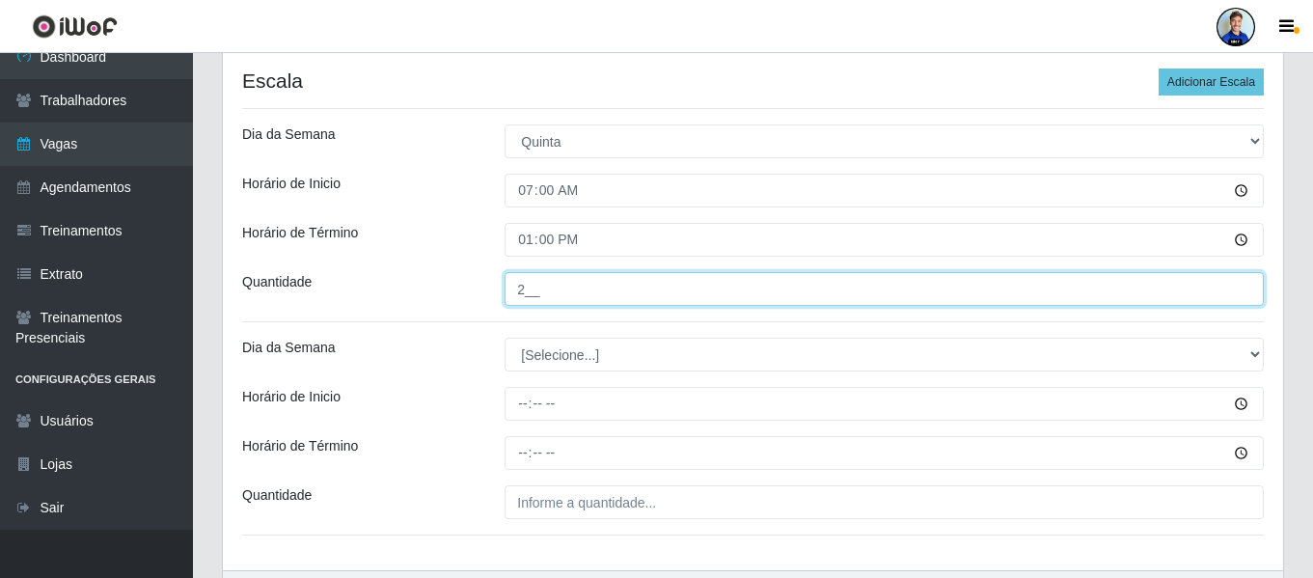
type input "2__"
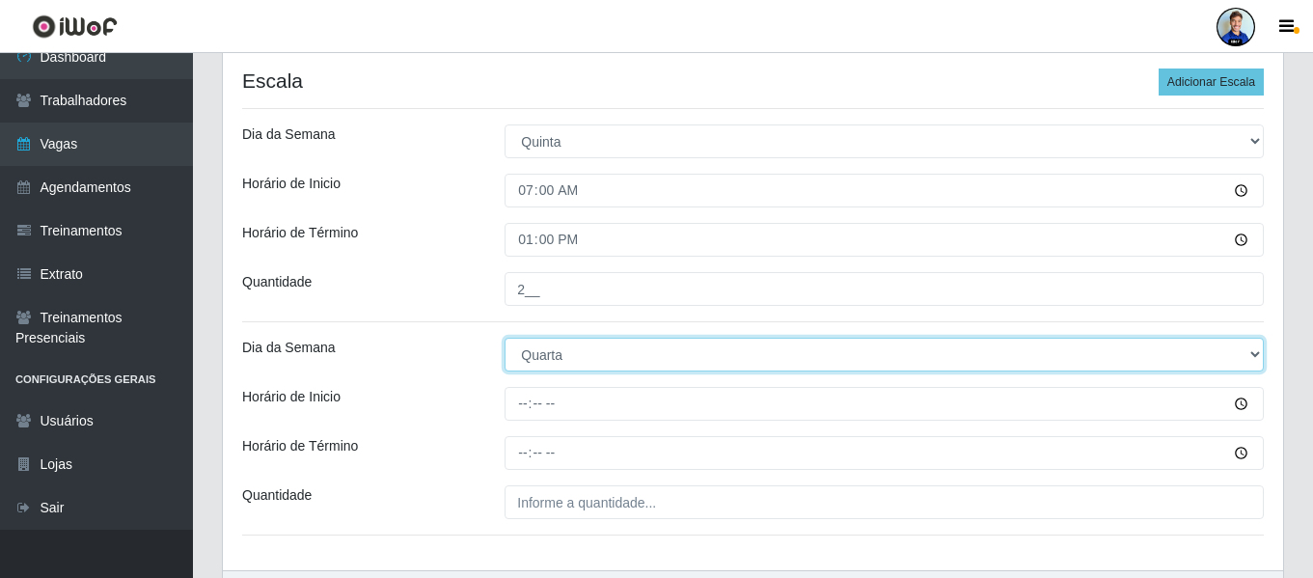
select select "4"
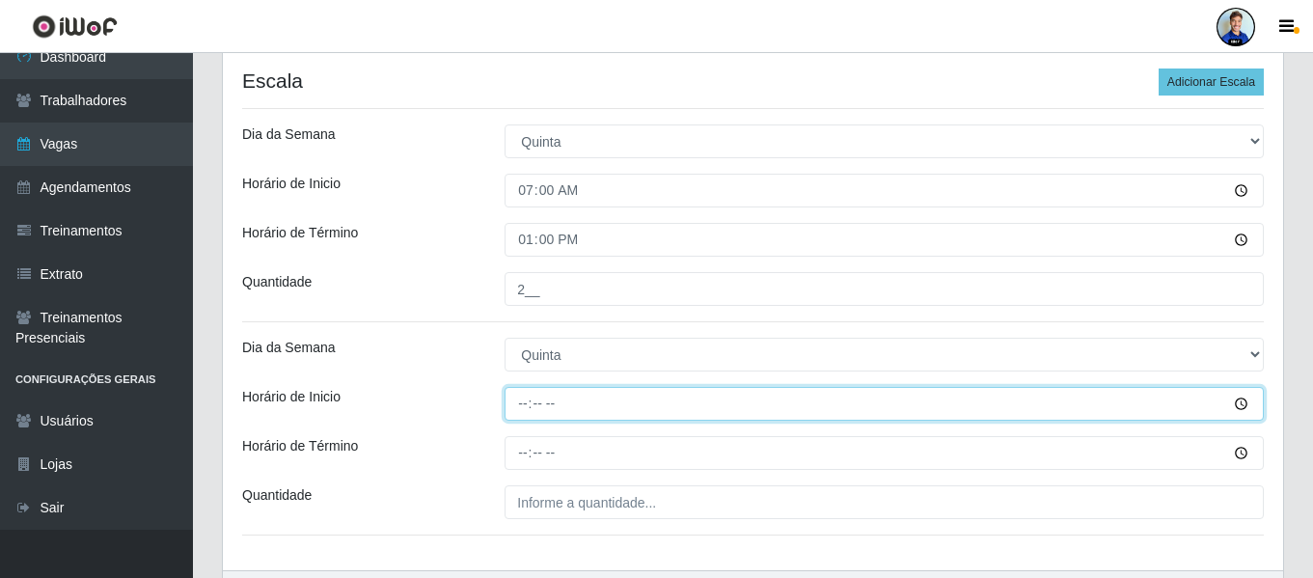
type input "14:00"
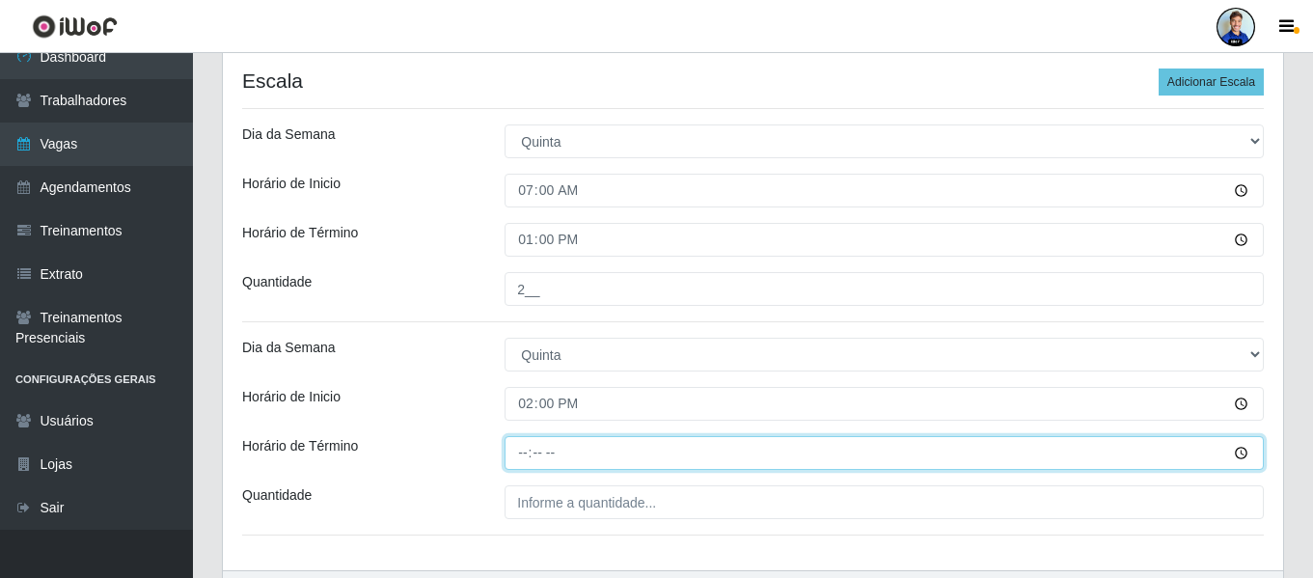
type input "20:00"
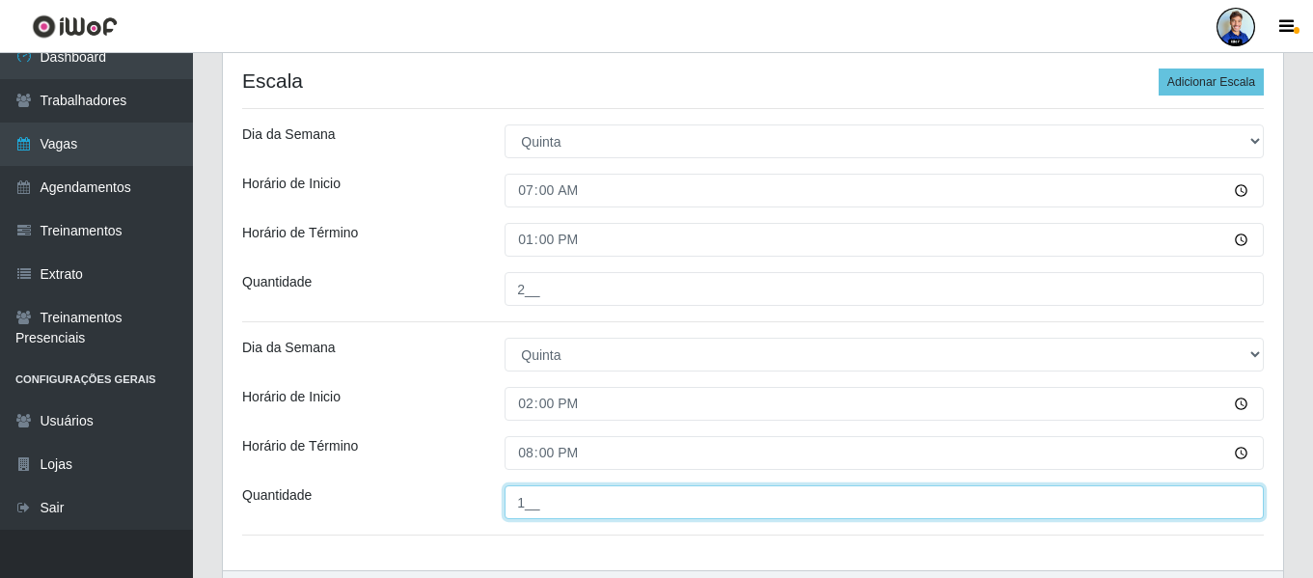
type input "1__"
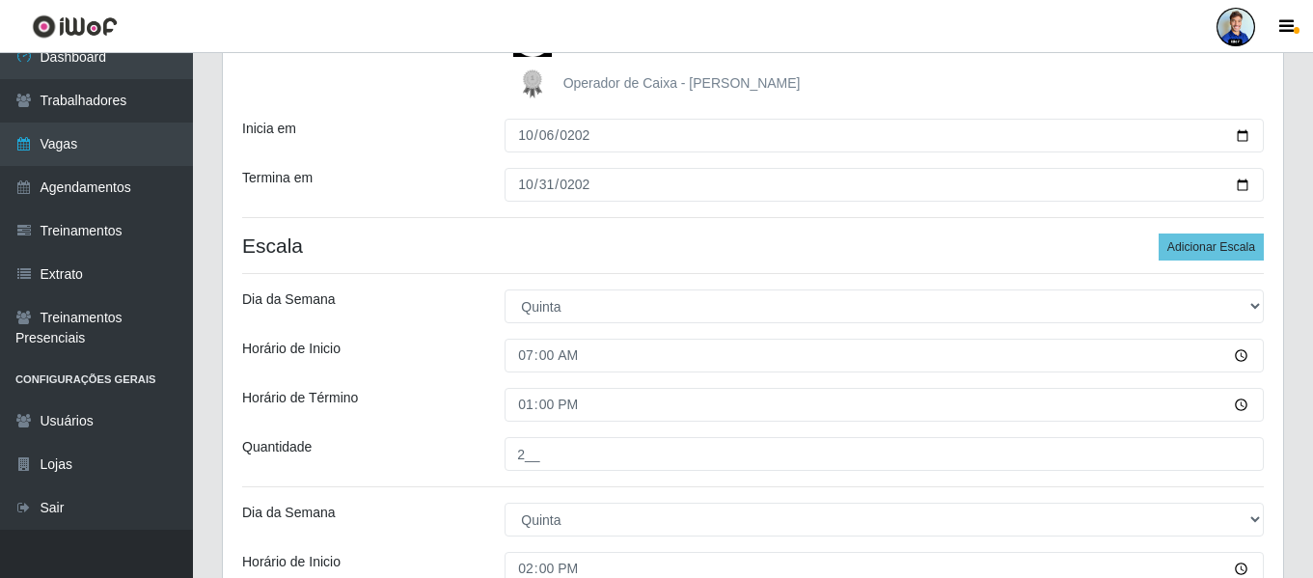
scroll to position [315, 0]
click at [1191, 245] on button "Adicionar Escala" at bounding box center [1211, 248] width 105 height 27
click at [1190, 245] on button "Adicionar Escala" at bounding box center [1211, 248] width 105 height 27
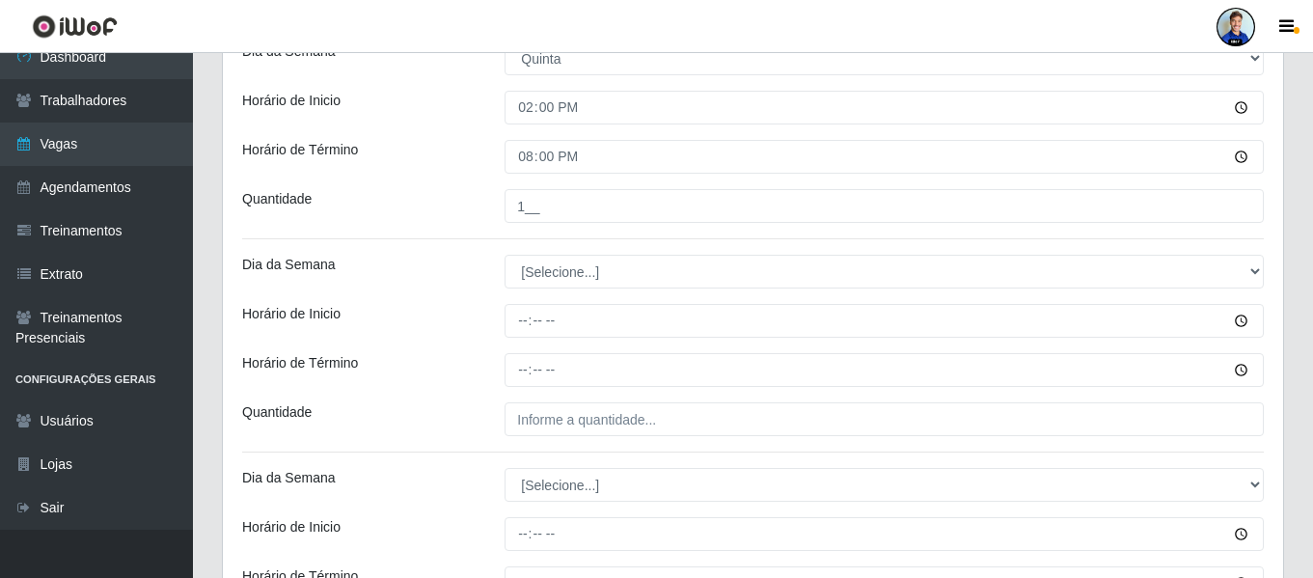
scroll to position [798, 0]
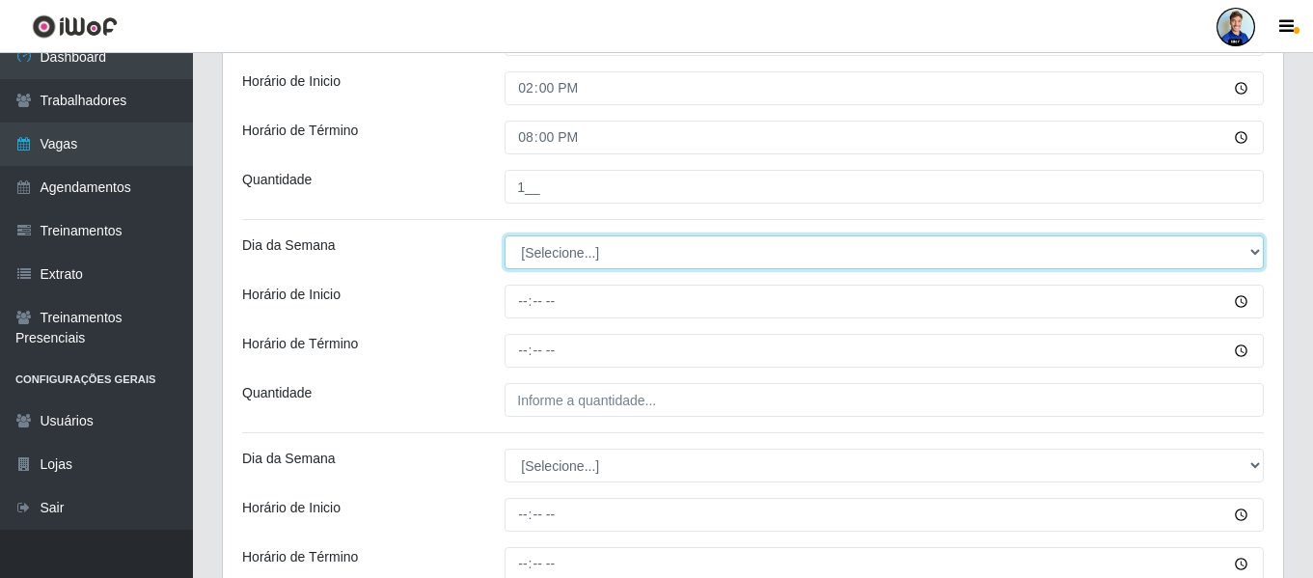
click at [617, 256] on select "[Selecione...] Segunda Terça Quarta Quinta Sexta Sábado Domingo" at bounding box center [884, 252] width 759 height 34
select select "5"
click at [505, 235] on select "[Selecione...] Segunda Terça Quarta Quinta Sexta Sábado Domingo" at bounding box center [884, 252] width 759 height 34
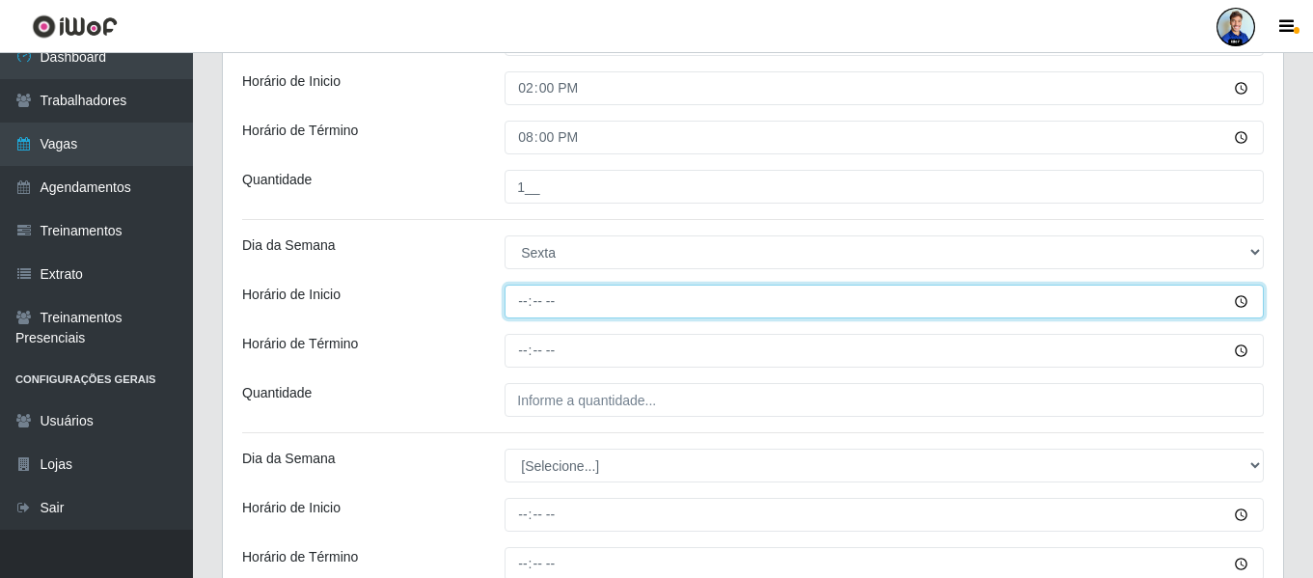
type input "07:00"
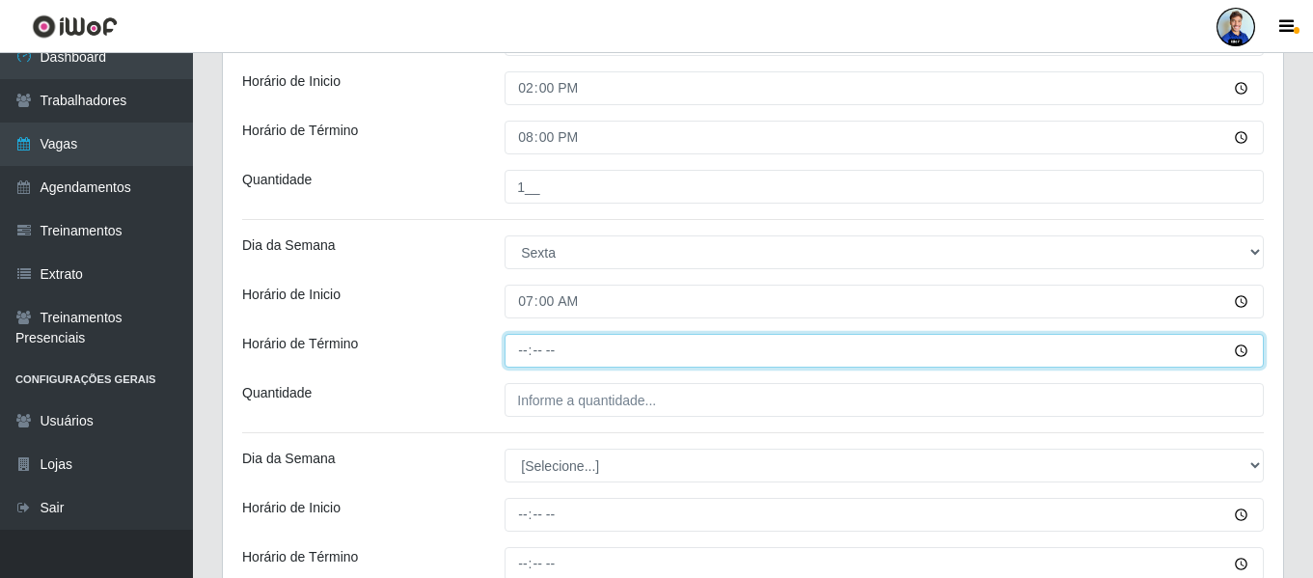
type input "13:00"
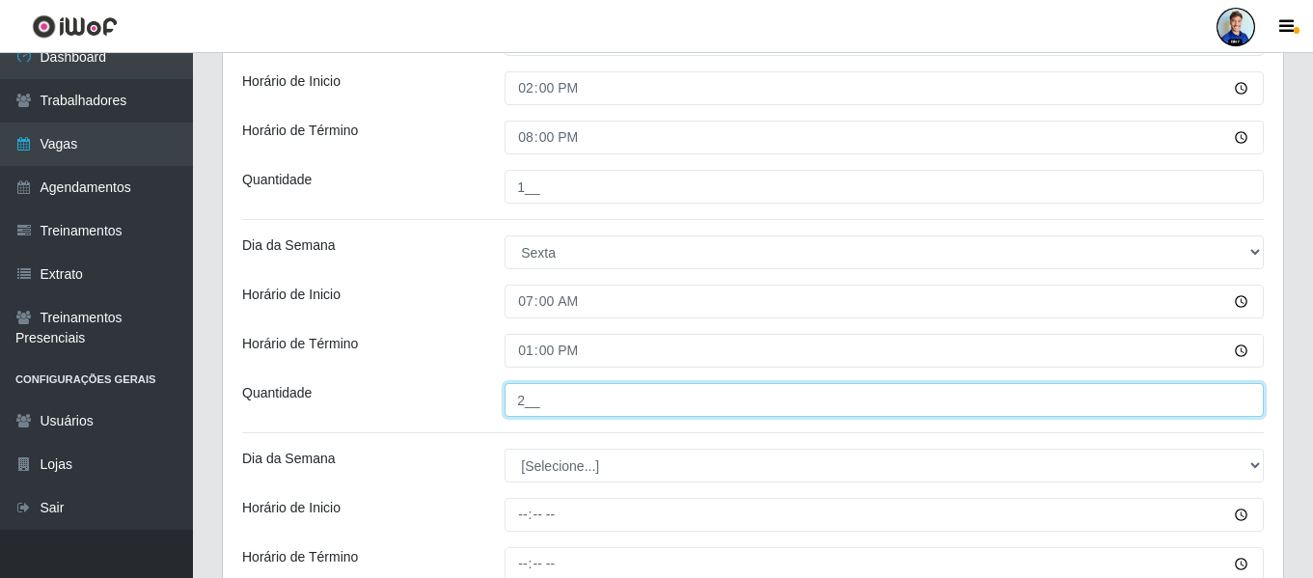
type input "2__"
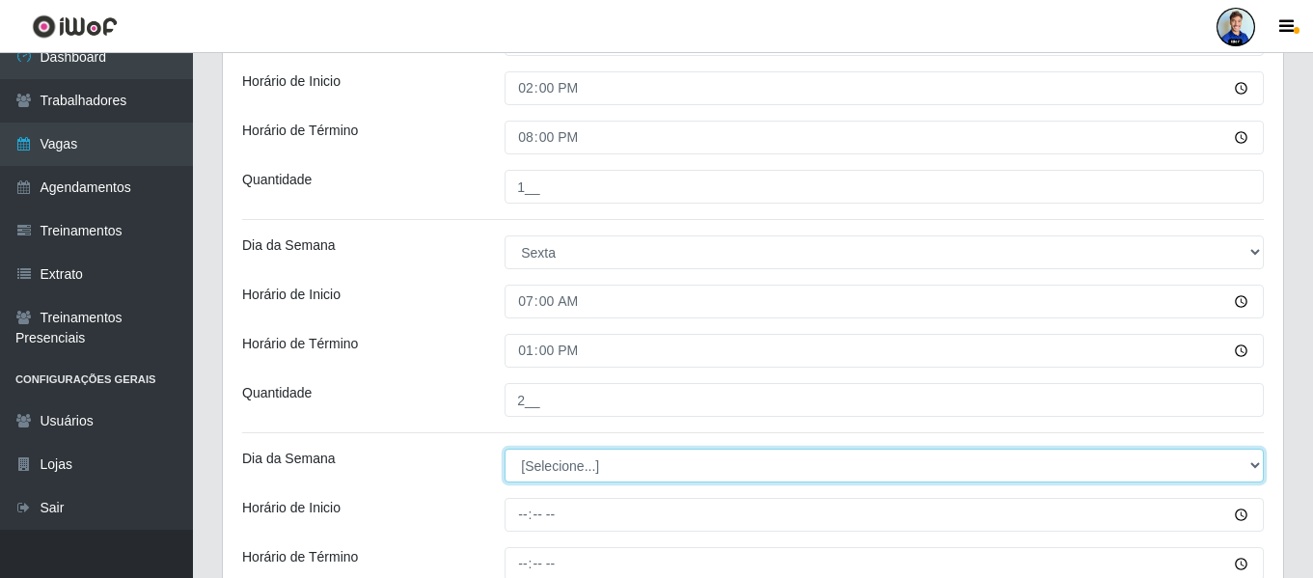
click at [623, 465] on select "[Selecione...] Segunda Terça Quarta Quinta Sexta Sábado Domingo" at bounding box center [884, 466] width 759 height 34
select select "5"
click at [505, 449] on select "[Selecione...] Segunda Terça Quarta Quinta Sexta Sábado Domingo" at bounding box center [884, 466] width 759 height 34
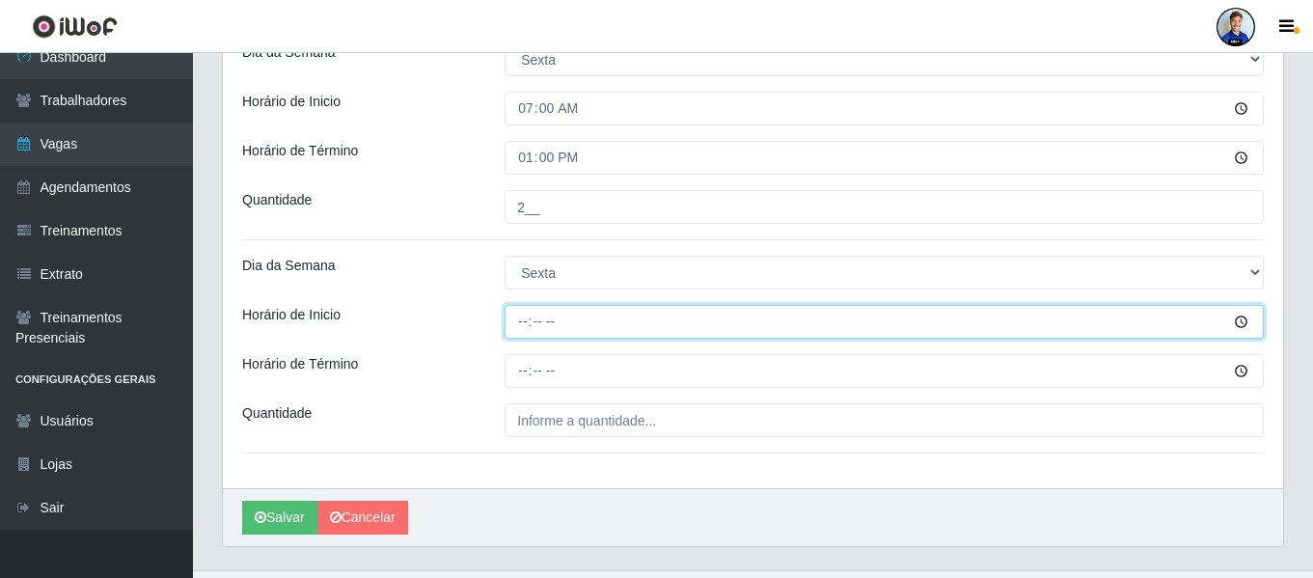
click at [524, 327] on input "Horário de Inicio" at bounding box center [884, 322] width 759 height 34
type input "14:00"
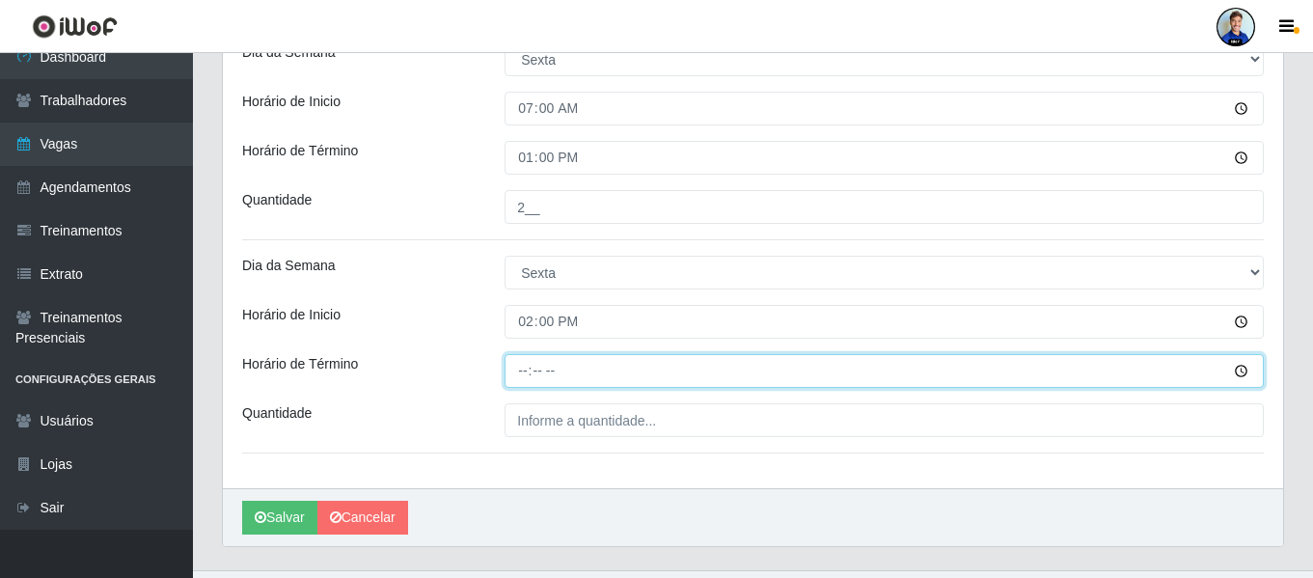
type input "20:00"
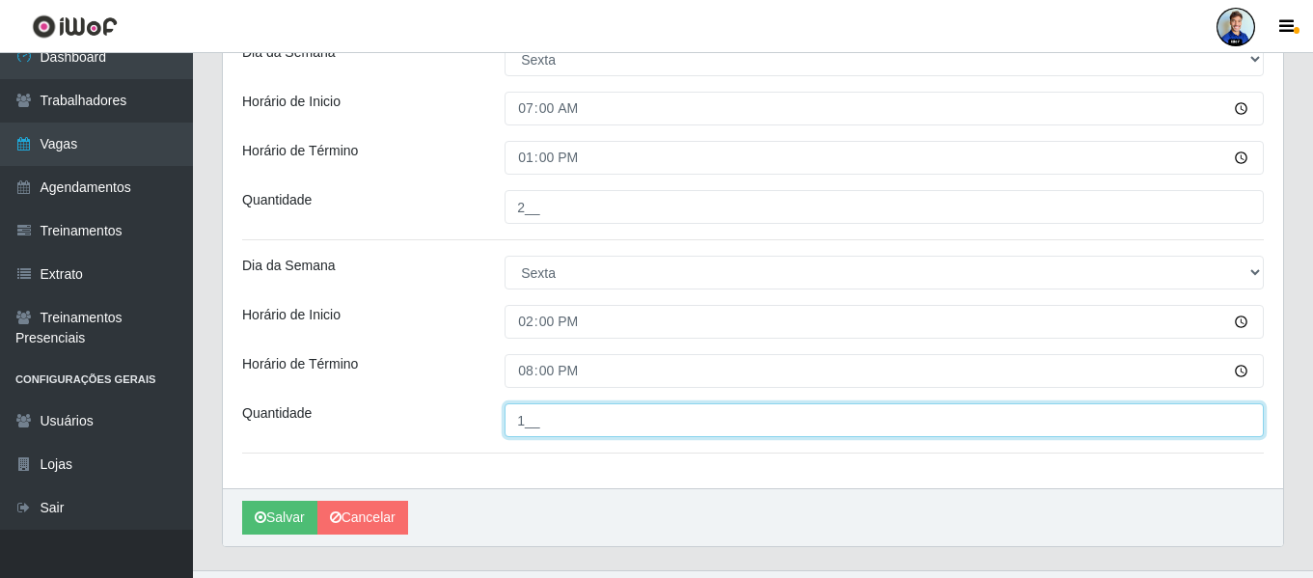
type input "1__"
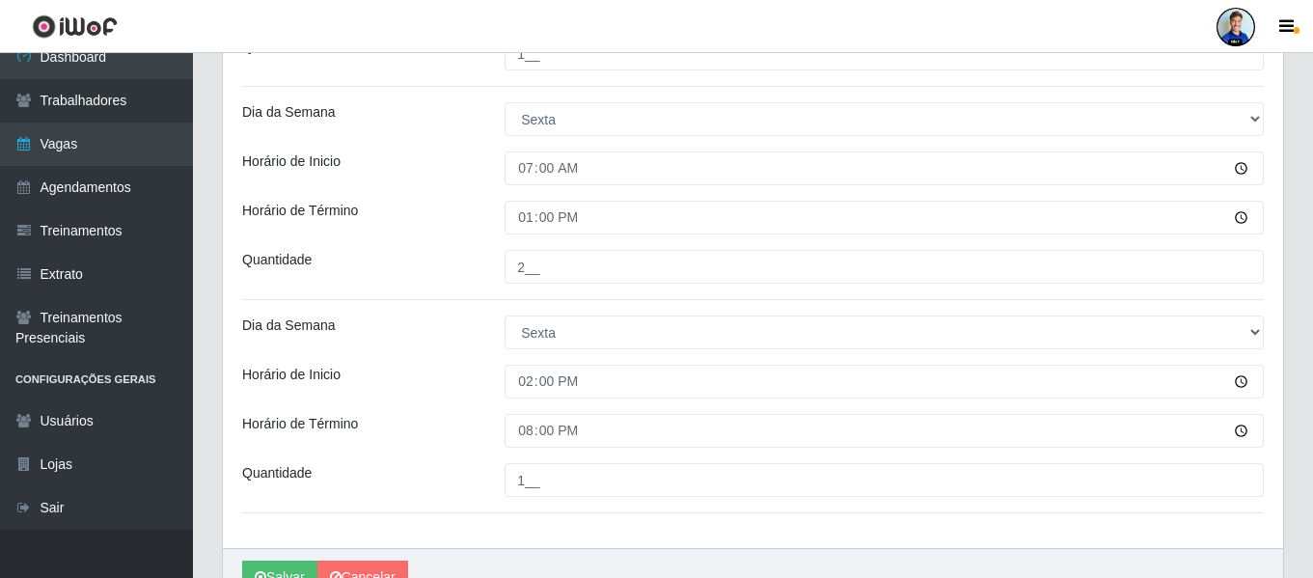
scroll to position [1031, 0]
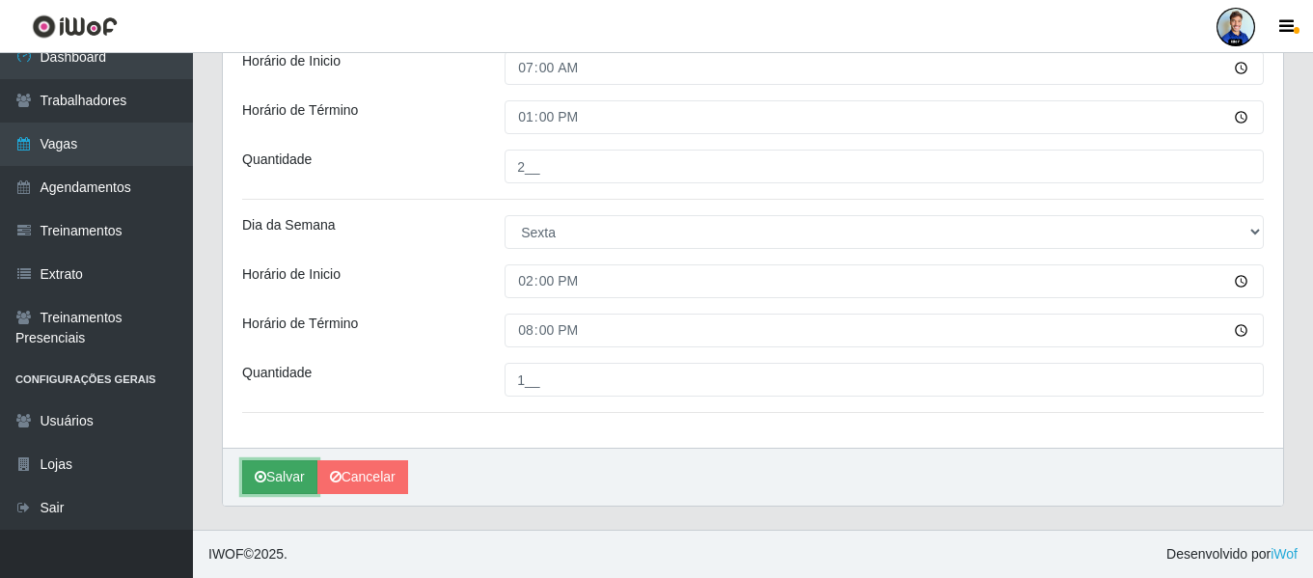
click at [293, 473] on button "Salvar" at bounding box center [279, 477] width 75 height 34
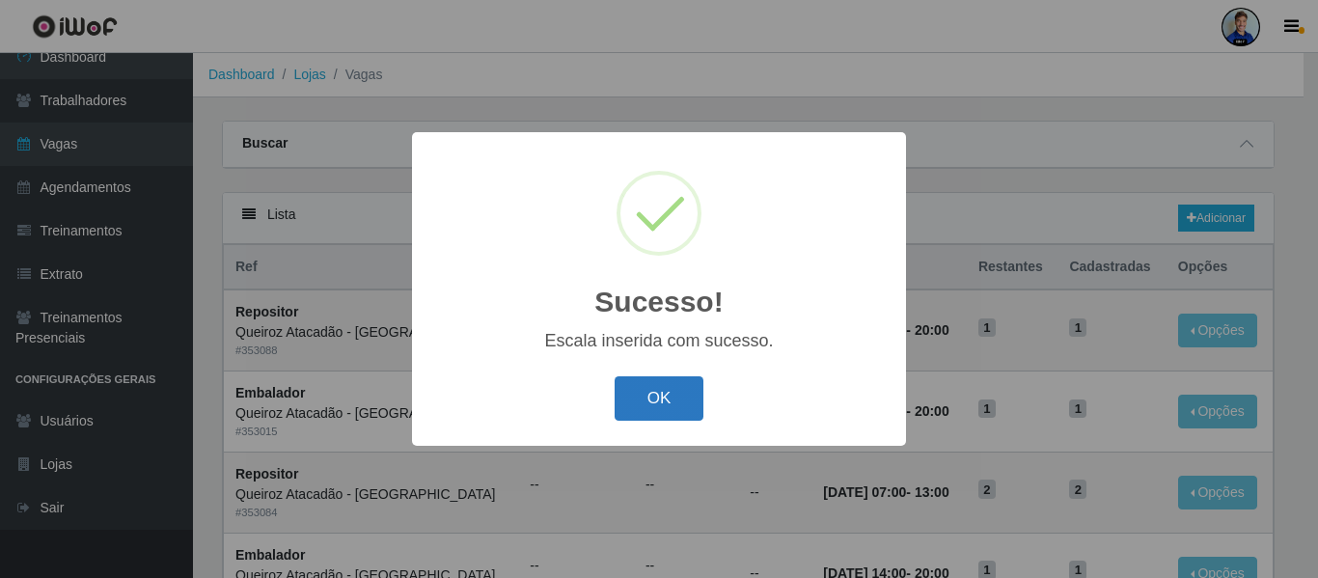
click at [663, 399] on button "OK" at bounding box center [660, 398] width 90 height 45
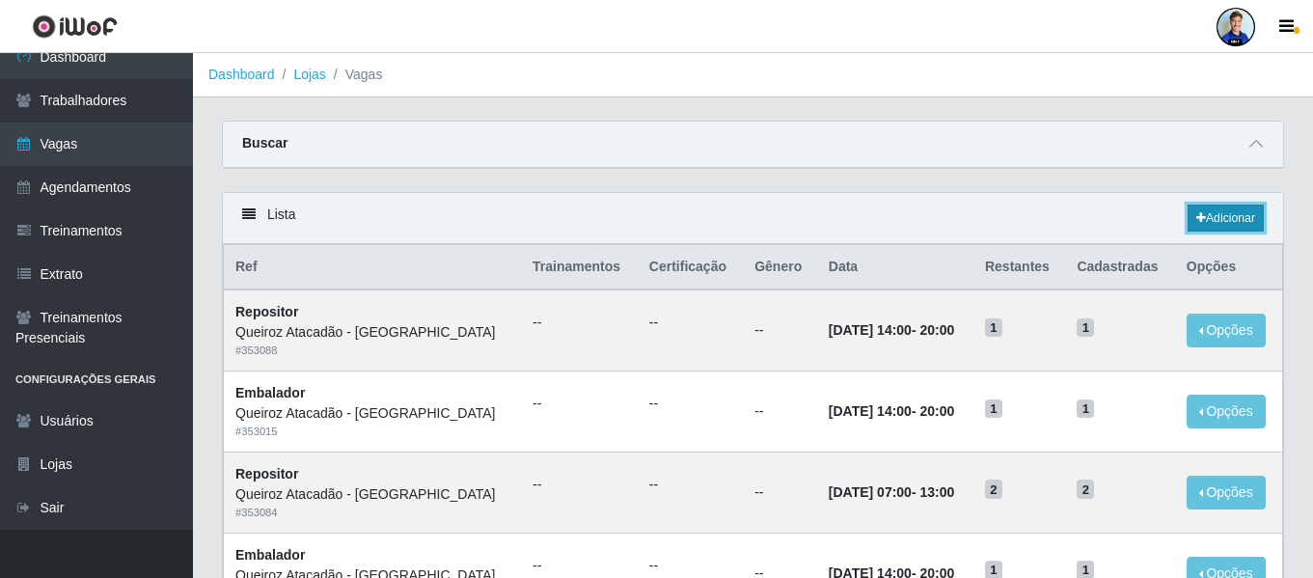
click at [1218, 213] on link "Adicionar" at bounding box center [1226, 218] width 76 height 27
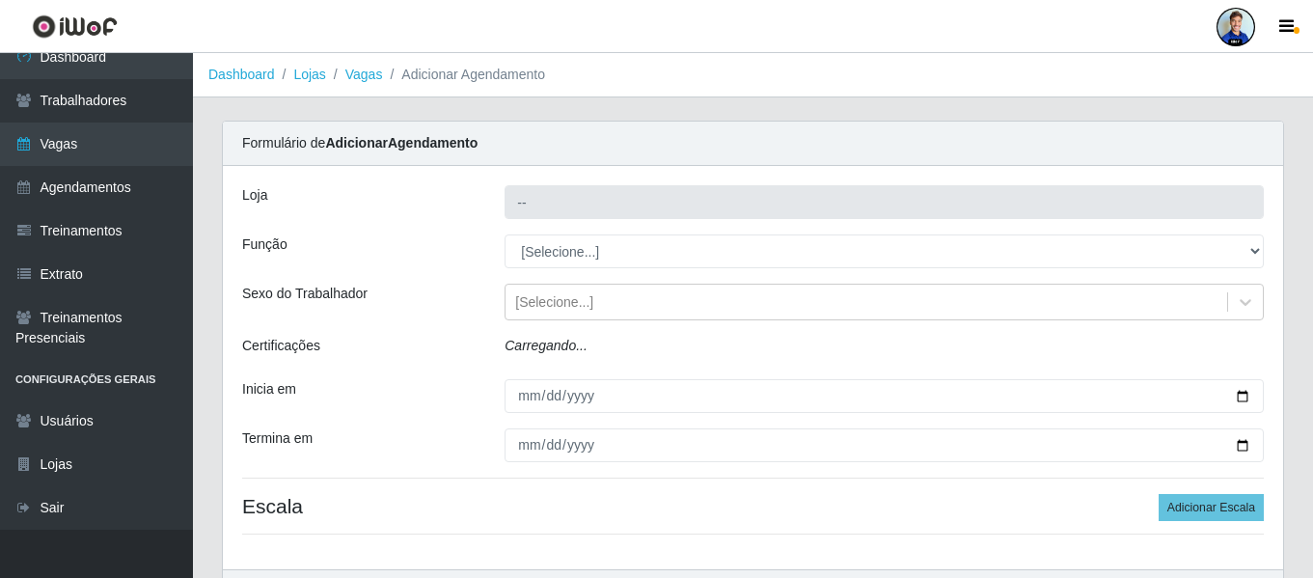
type input "Queiroz Atacadão - São Bento"
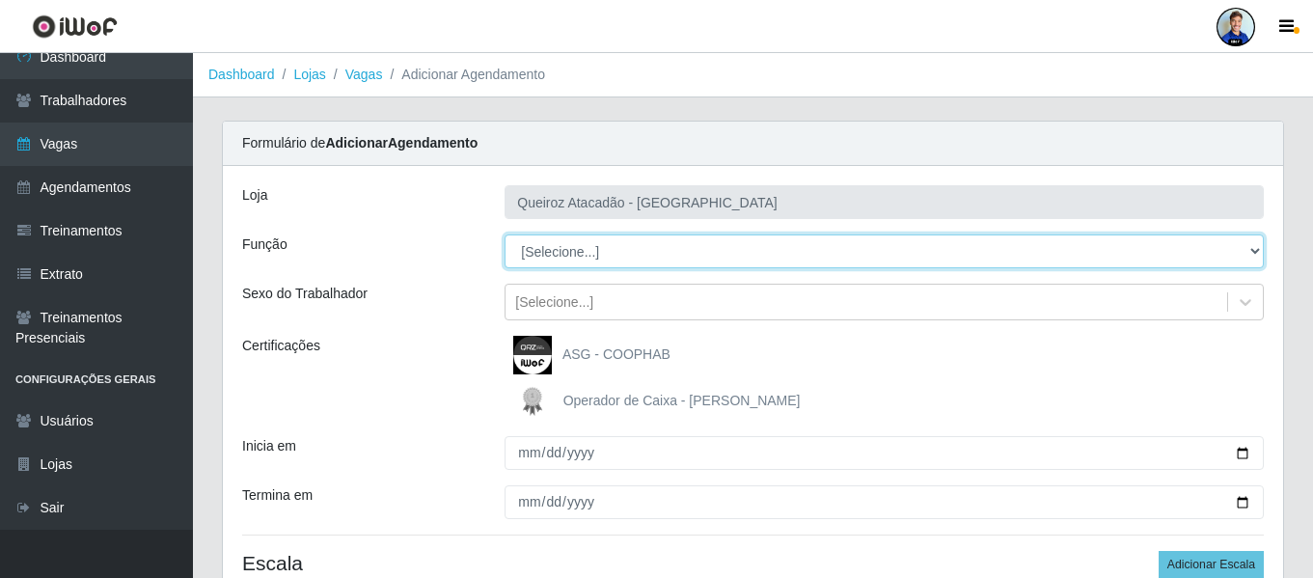
click at [602, 255] on select "[Selecione...] ASG ASG + ASG ++ Embalador Embalador + Embalador ++ Operador de …" at bounding box center [884, 251] width 759 height 34
select select "22"
click at [505, 234] on select "[Selecione...] ASG ASG + ASG ++ Embalador Embalador + Embalador ++ Operador de …" at bounding box center [884, 251] width 759 height 34
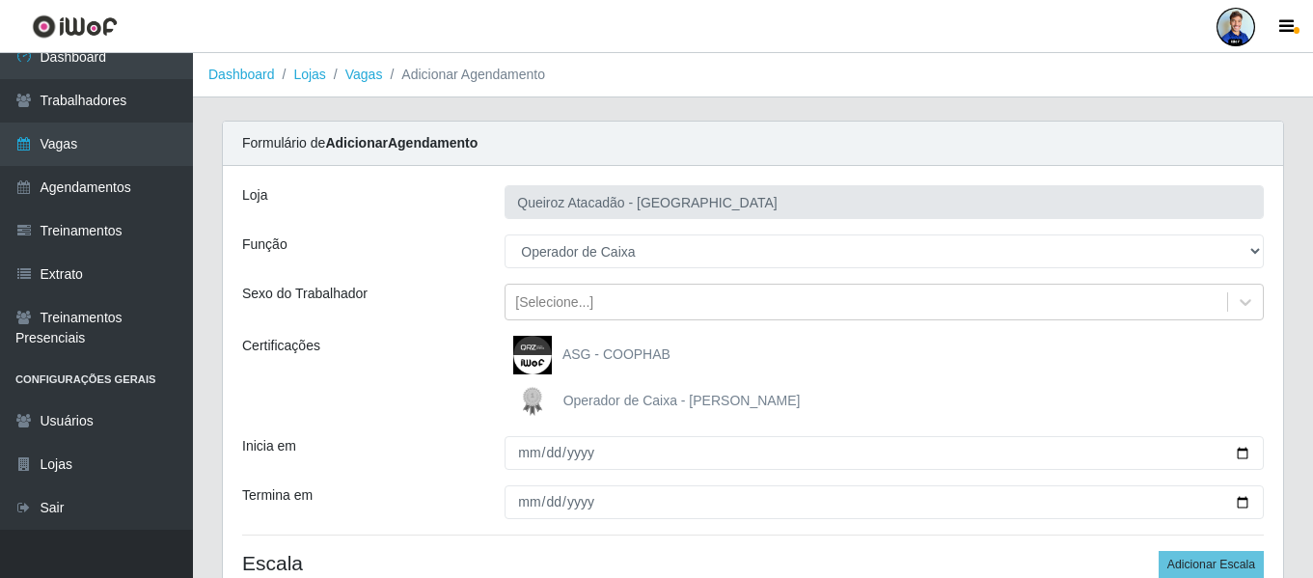
click at [741, 395] on span "Operador de Caixa - Queiroz Atacadão" at bounding box center [681, 400] width 237 height 15
click at [0, 0] on input "Operador de Caixa - Queiroz Atacadão" at bounding box center [0, 0] width 0 height 0
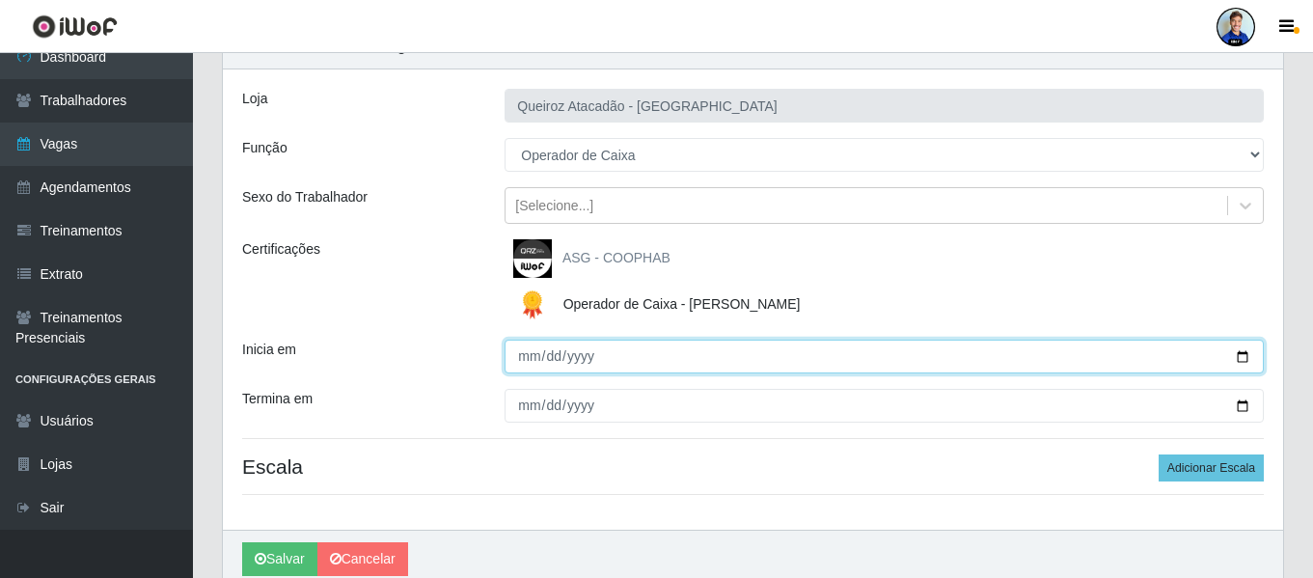
click at [527, 350] on input "Inicia em" at bounding box center [884, 357] width 759 height 34
type input "2025-10-01"
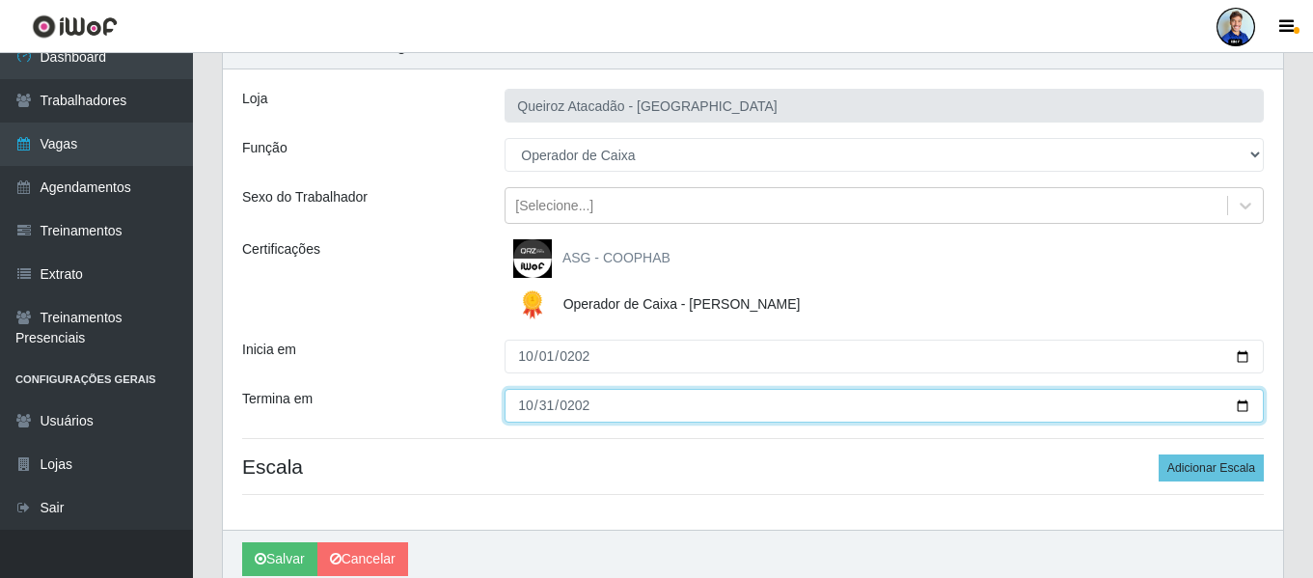
type input "2025-10-31"
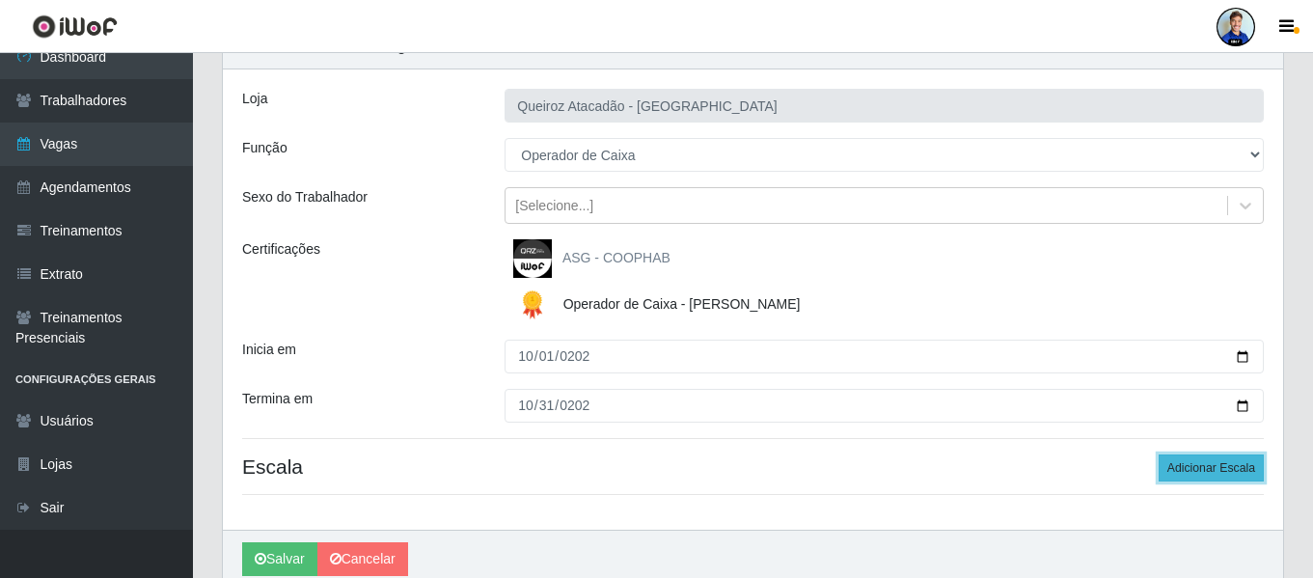
click at [1204, 465] on button "Adicionar Escala" at bounding box center [1211, 467] width 105 height 27
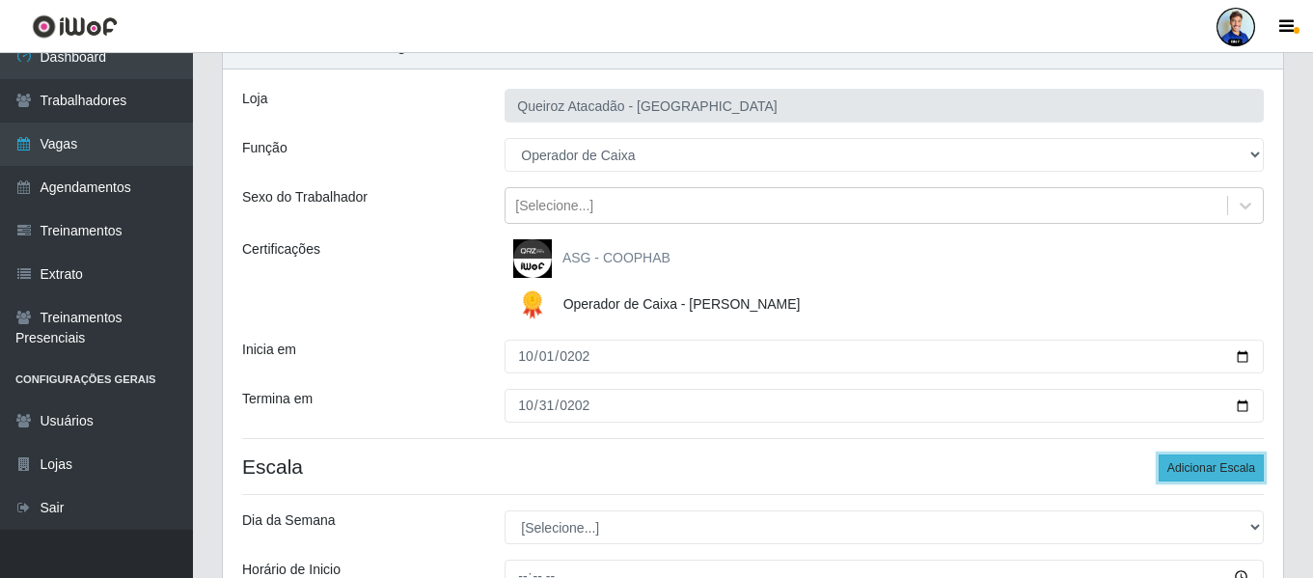
click at [1204, 465] on button "Adicionar Escala" at bounding box center [1211, 467] width 105 height 27
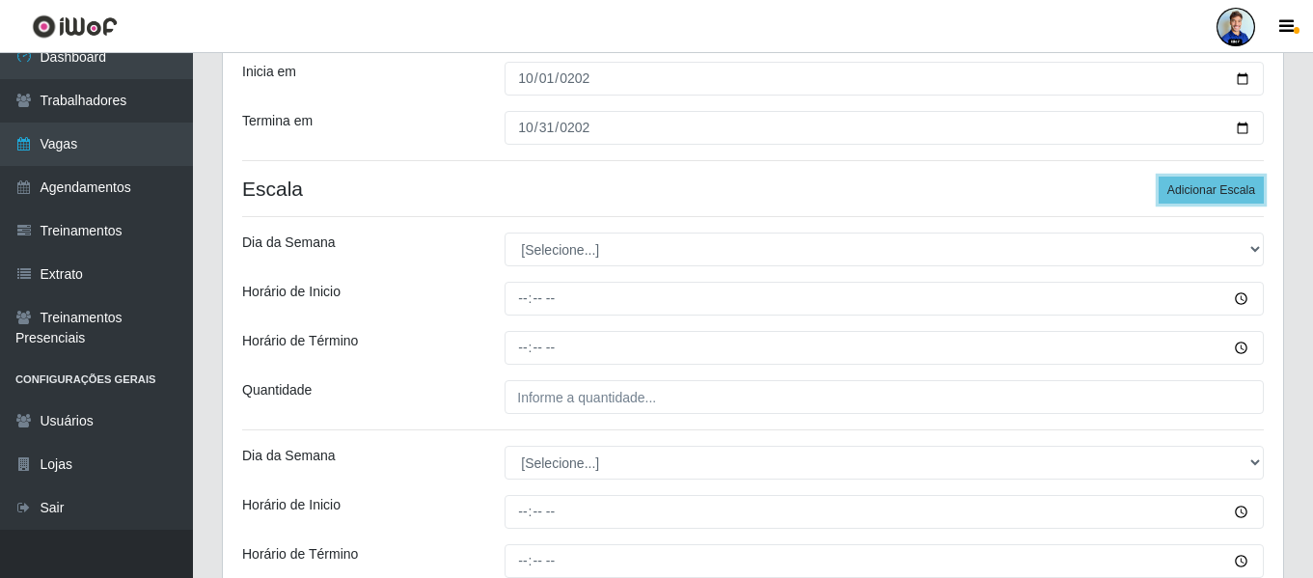
scroll to position [386, 0]
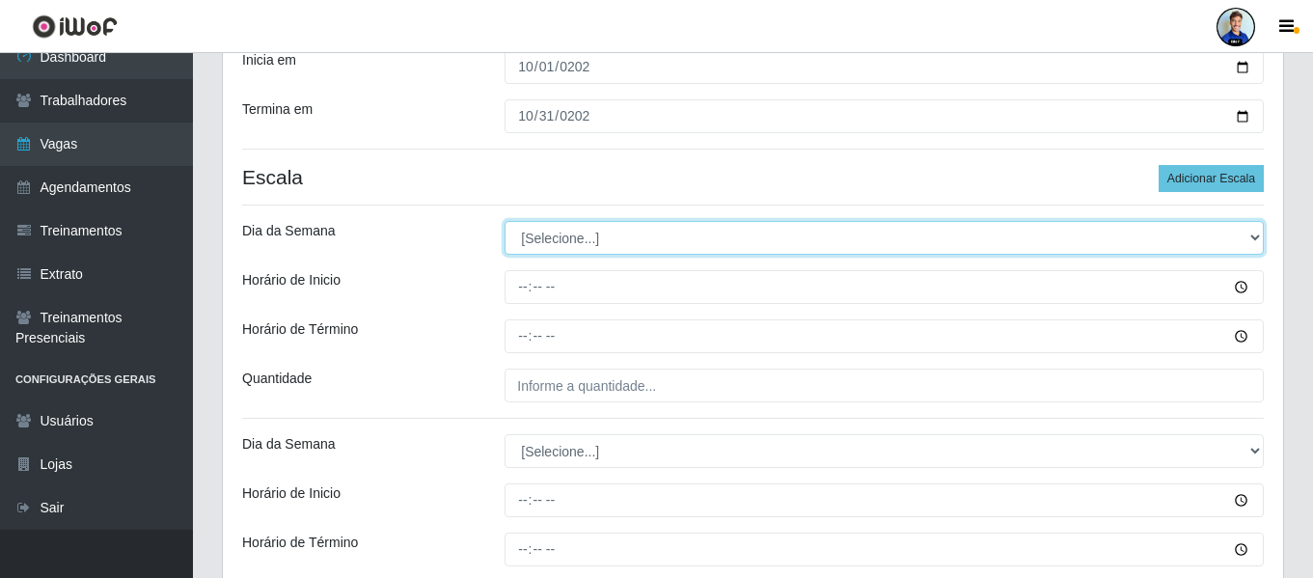
click at [639, 233] on select "[Selecione...] Segunda Terça Quarta Quinta Sexta Sábado Domingo" at bounding box center [884, 238] width 759 height 34
select select "3"
click at [505, 221] on select "[Selecione...] Segunda Terça Quarta Quinta Sexta Sábado Domingo" at bounding box center [884, 238] width 759 height 34
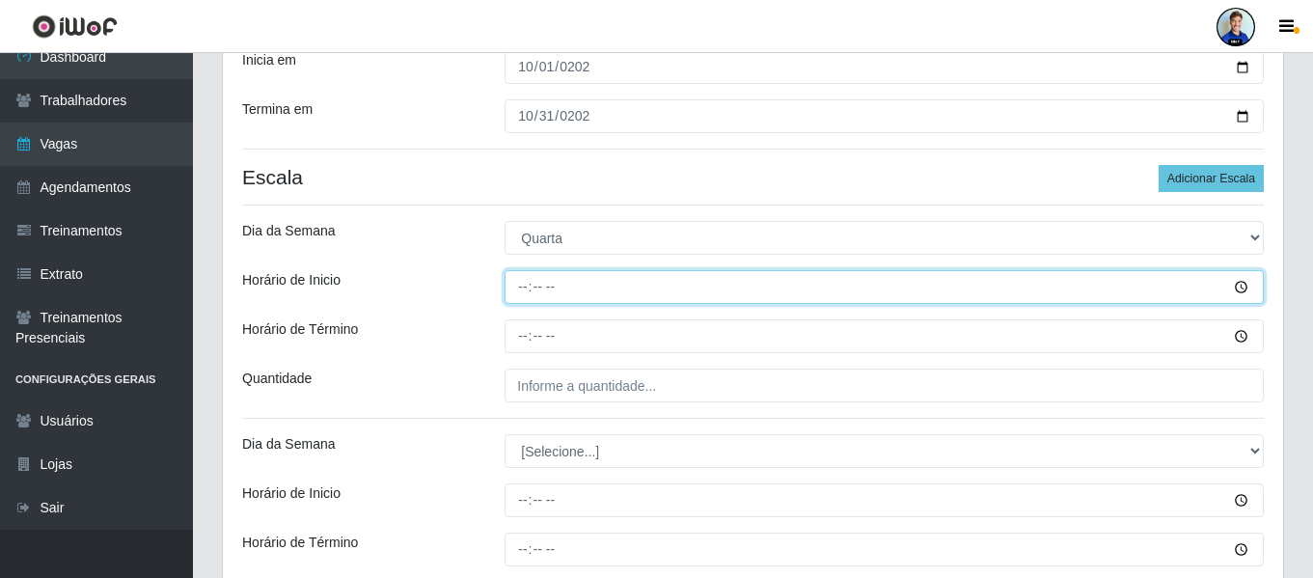
type input "07:00"
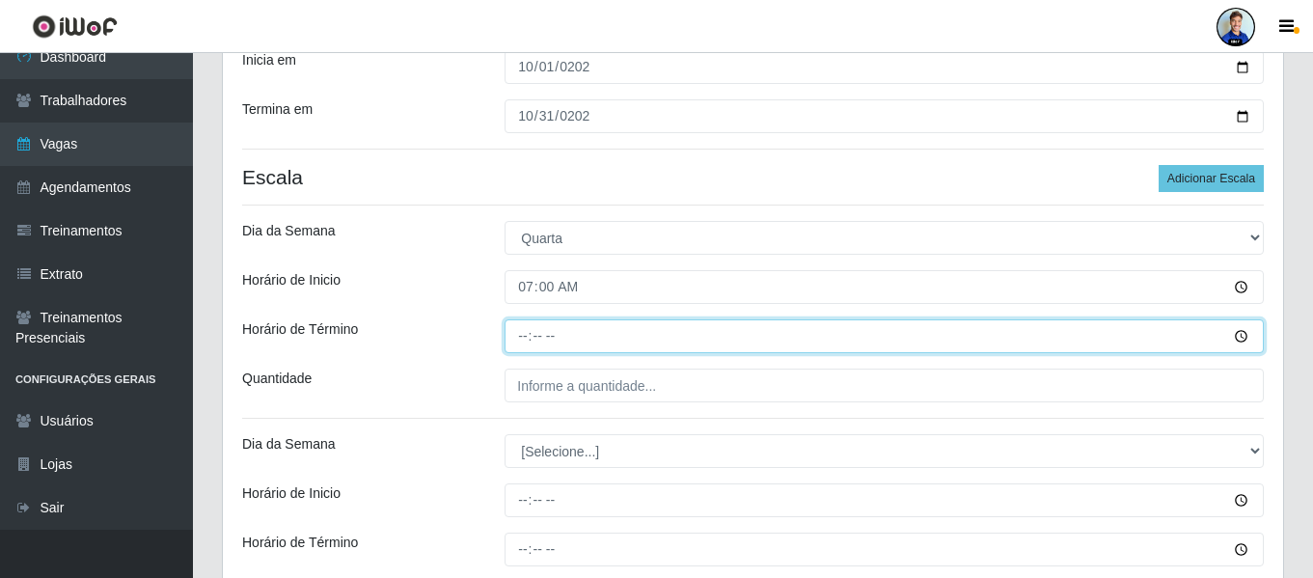
type input "13:00"
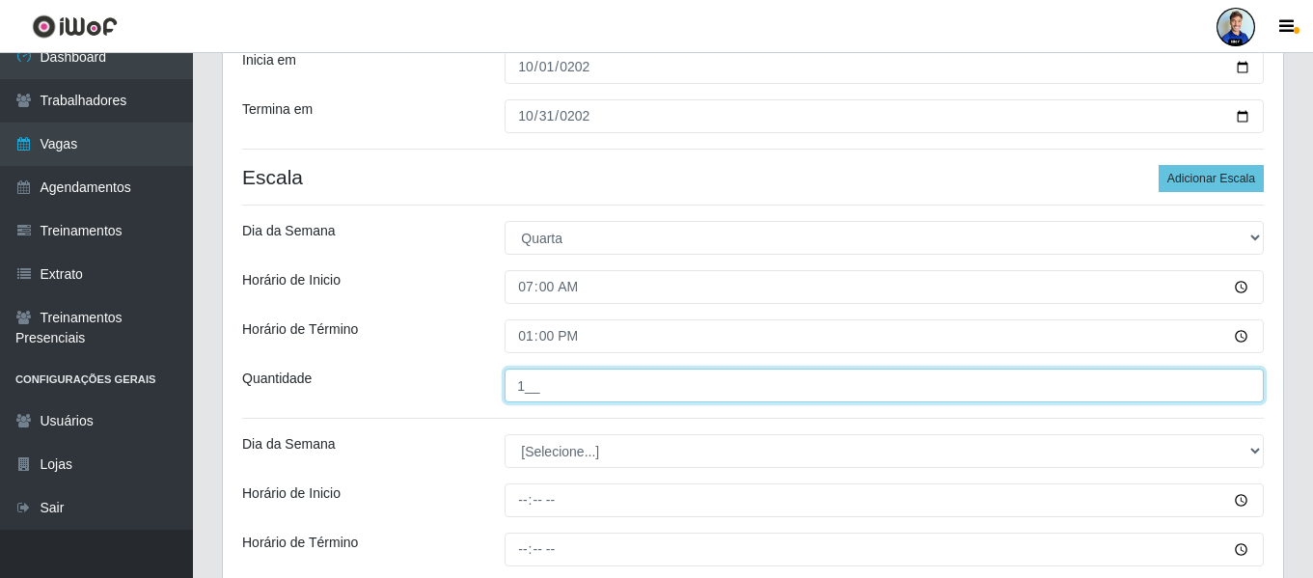
type input "1__"
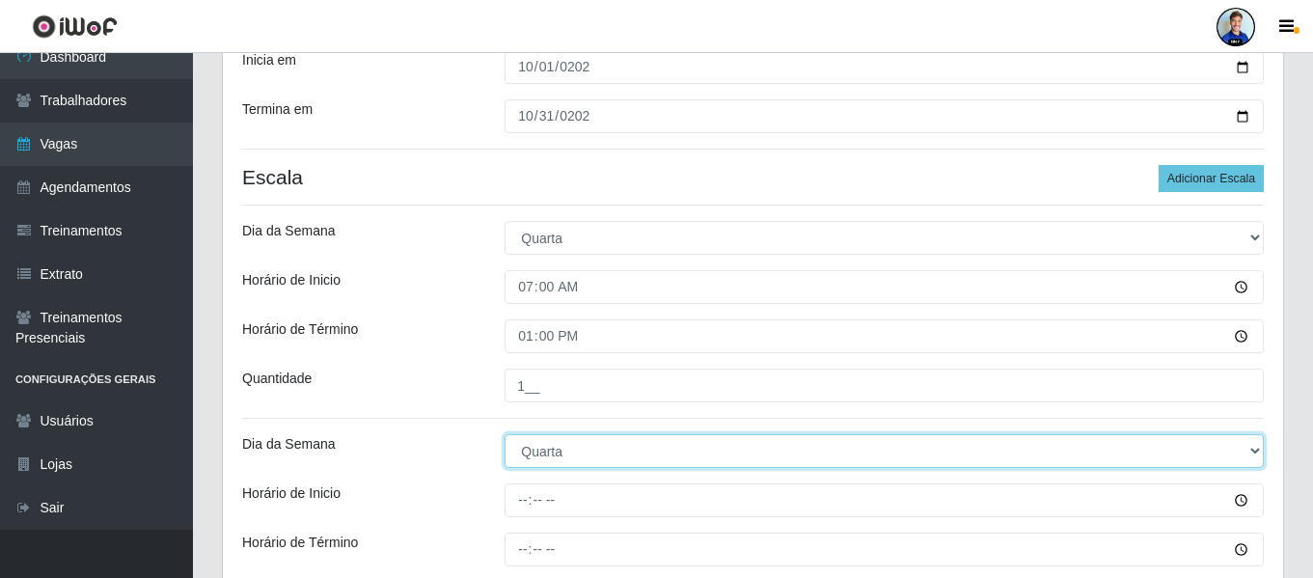
select select "4"
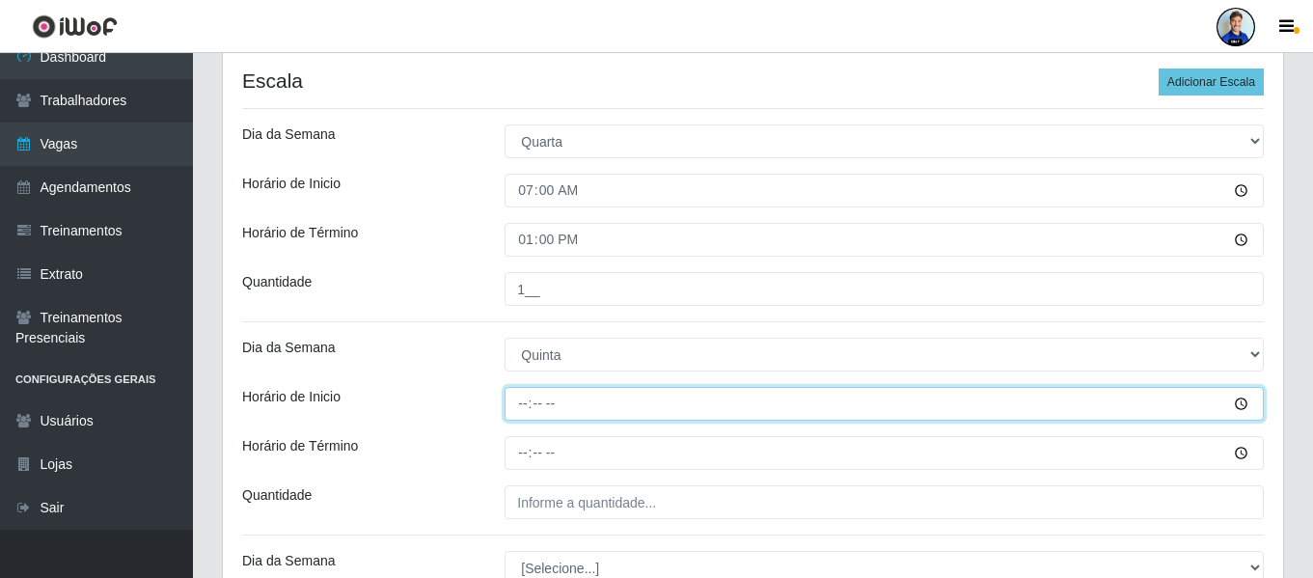
scroll to position [579, 0]
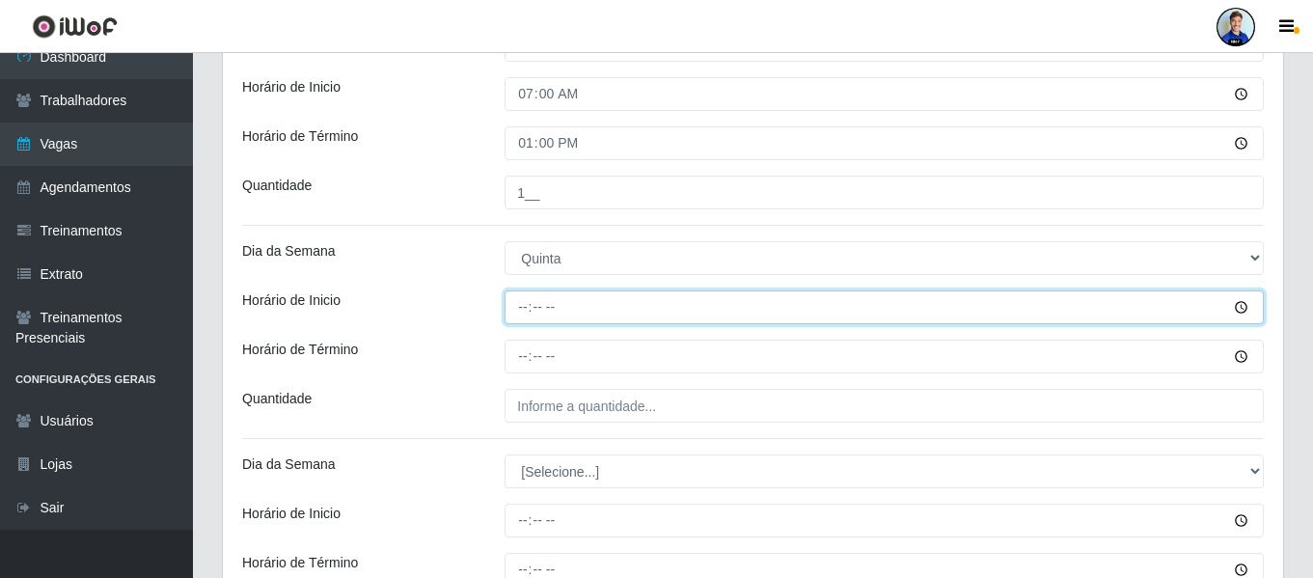
type input "07:00"
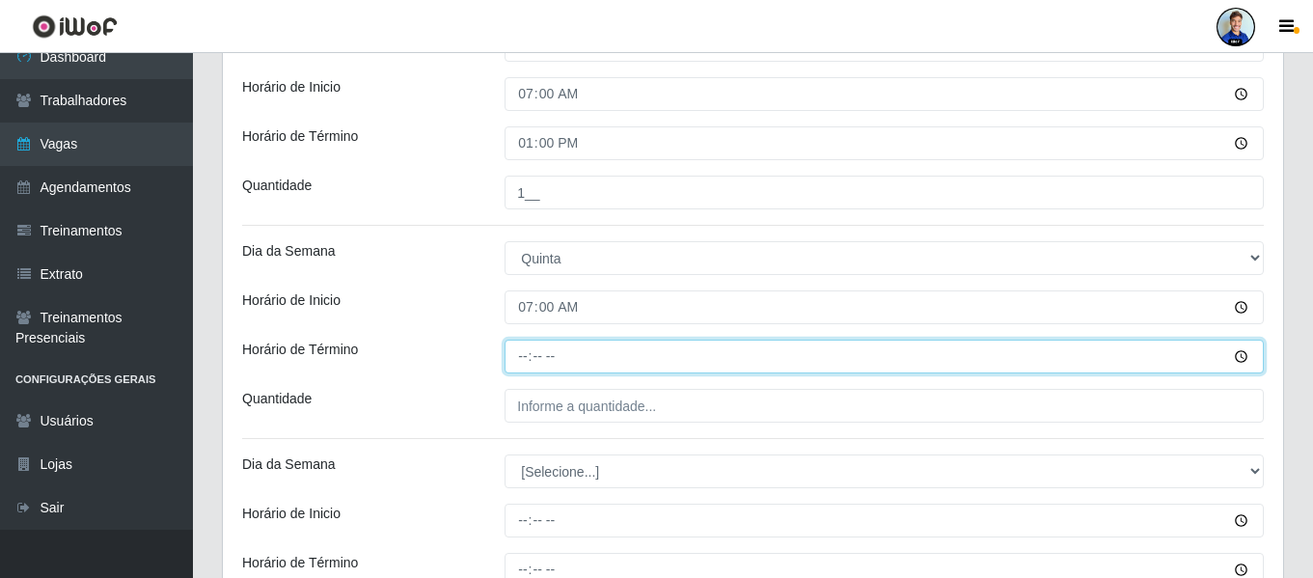
type input "13:00"
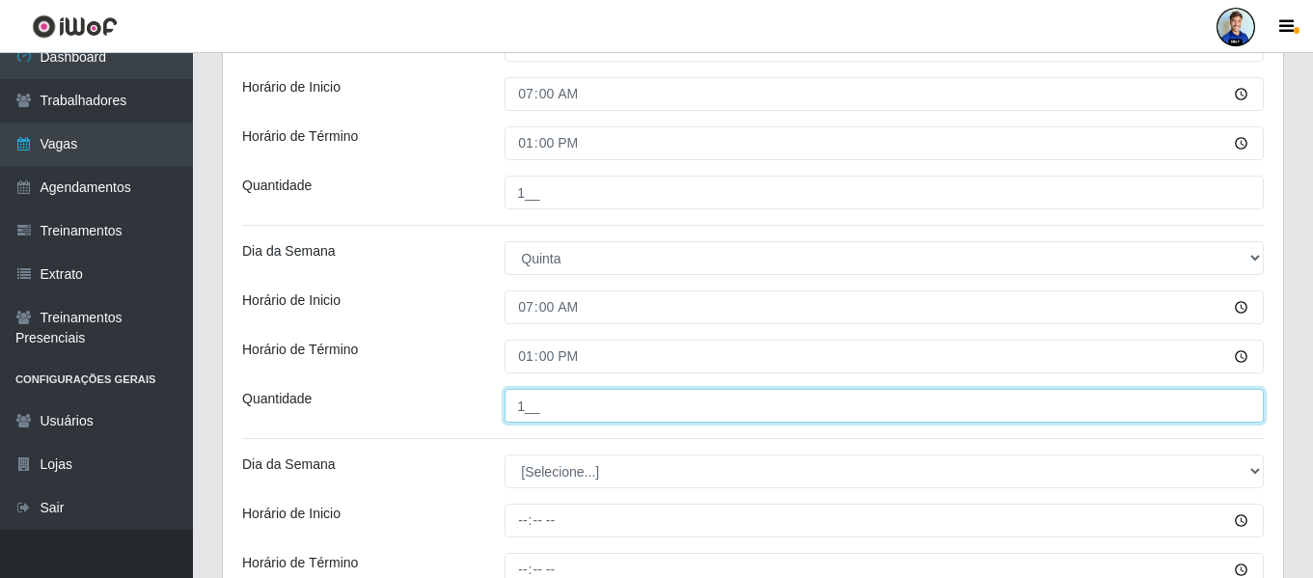
type input "1__"
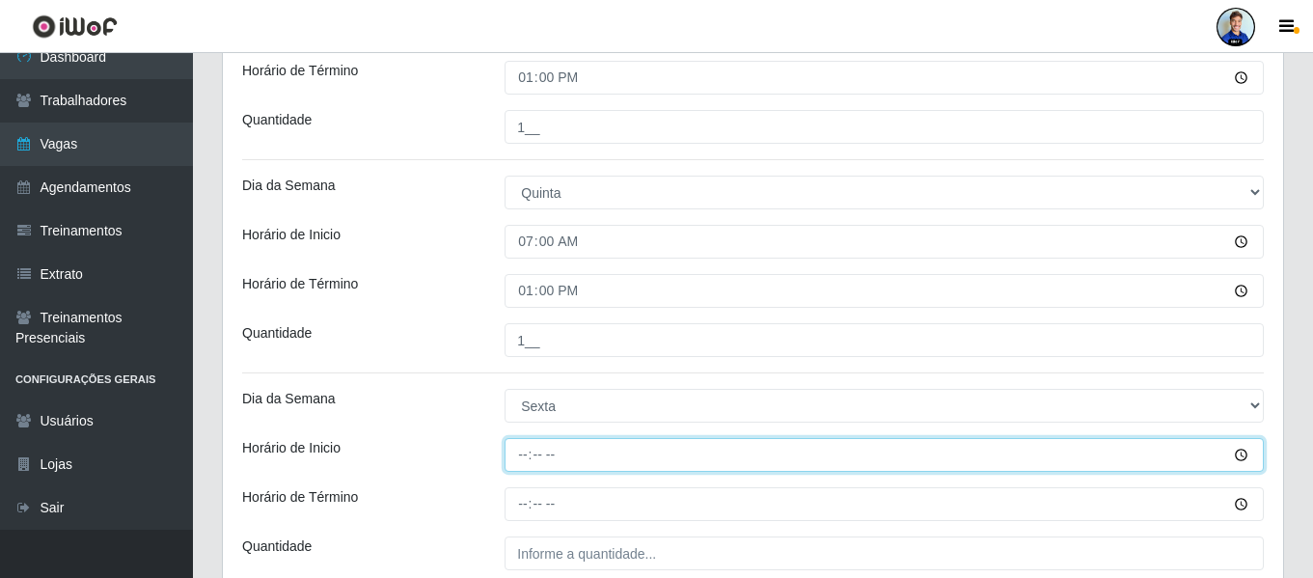
scroll to position [675, 0]
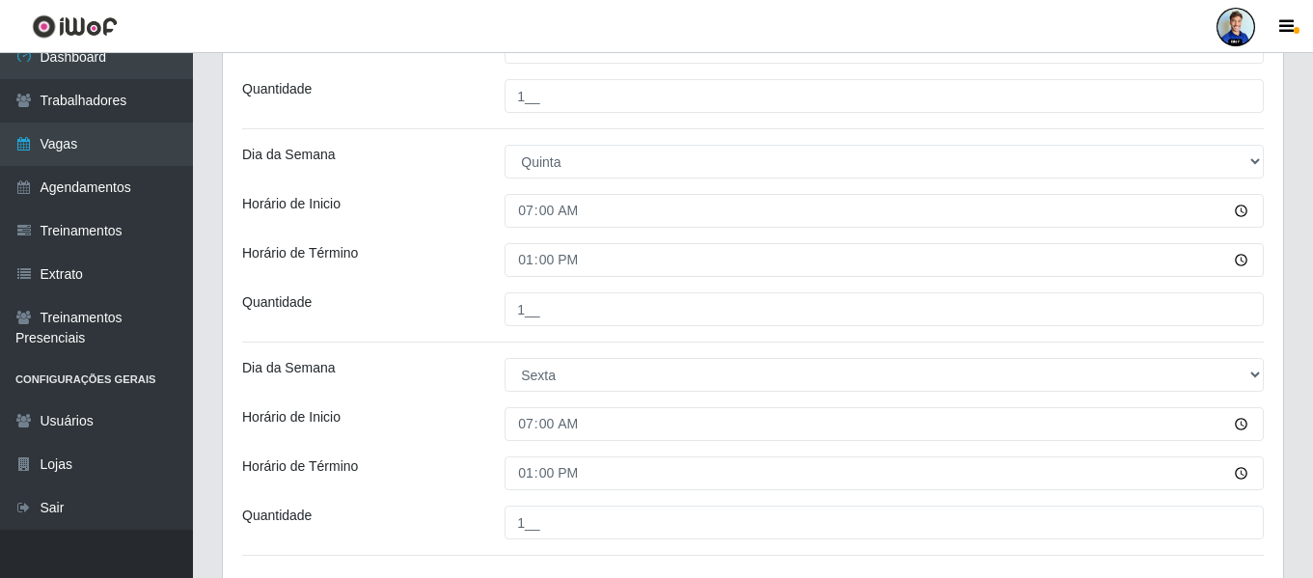
click at [407, 425] on div "Horário de Inicio" at bounding box center [359, 424] width 262 height 34
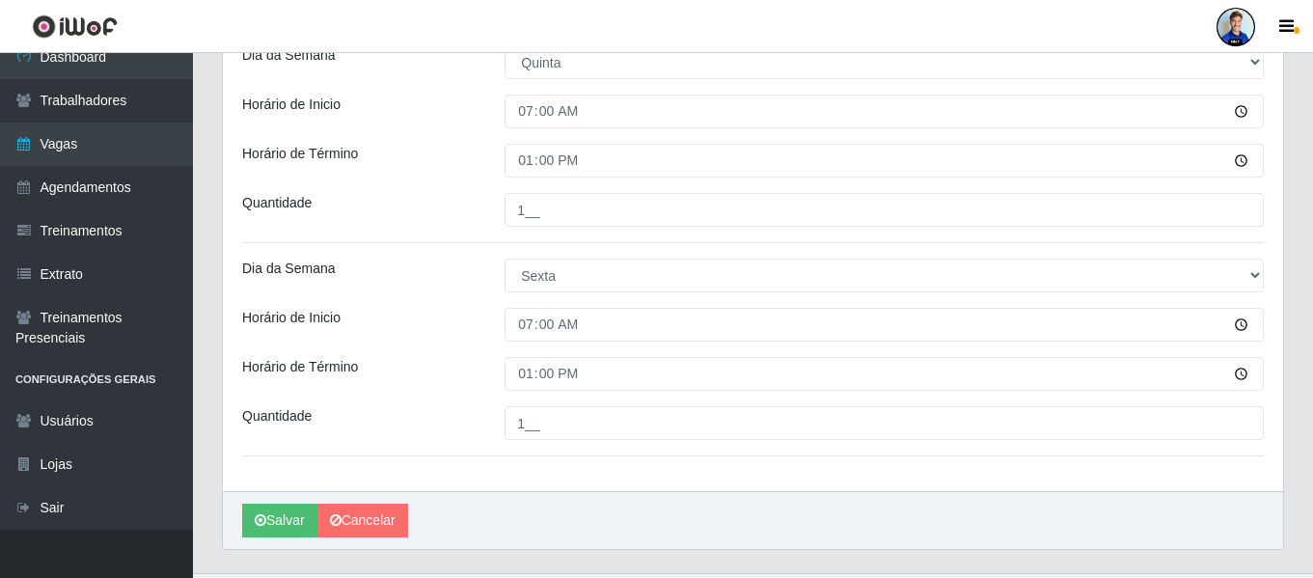
scroll to position [818, 0]
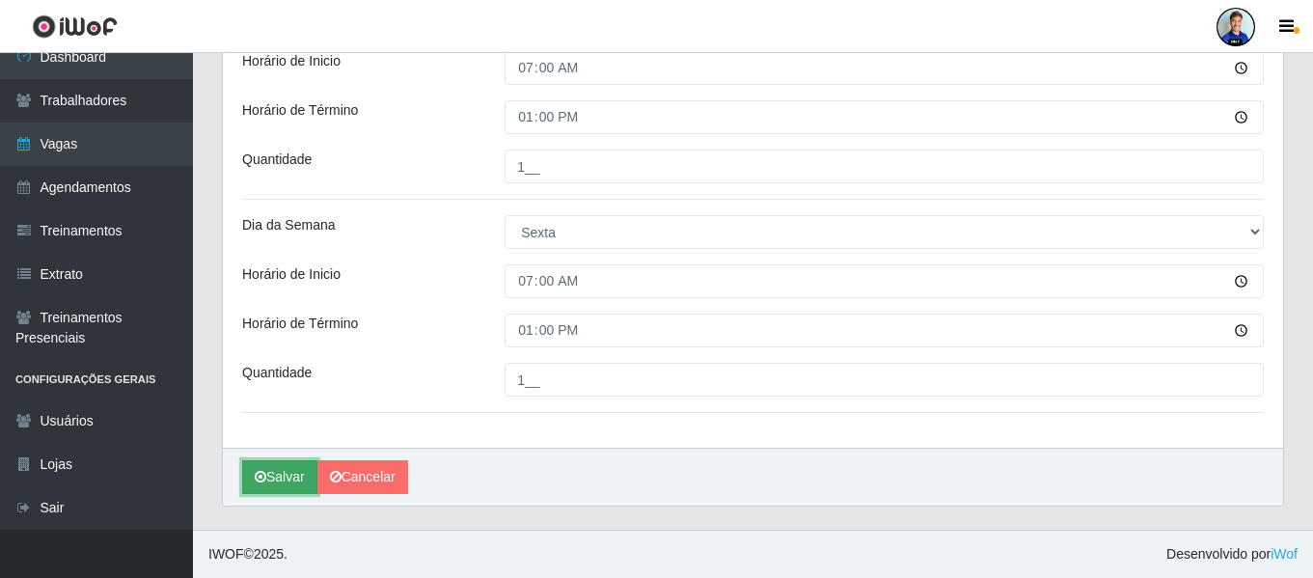
click at [292, 474] on button "Salvar" at bounding box center [279, 477] width 75 height 34
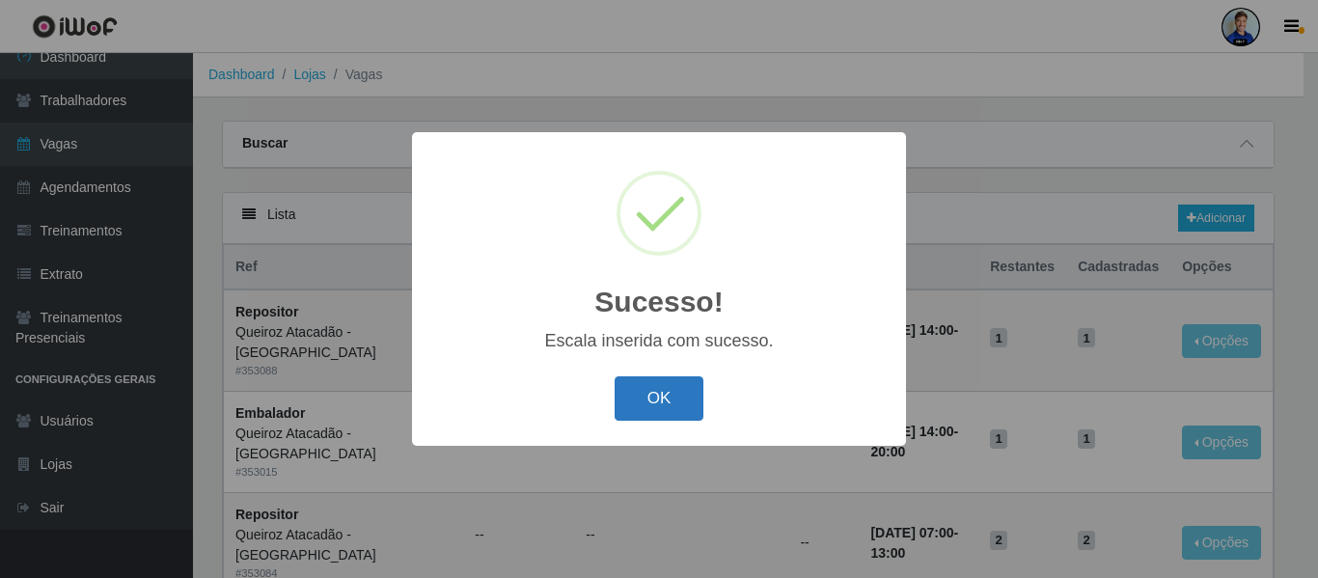
click at [651, 408] on button "OK" at bounding box center [660, 398] width 90 height 45
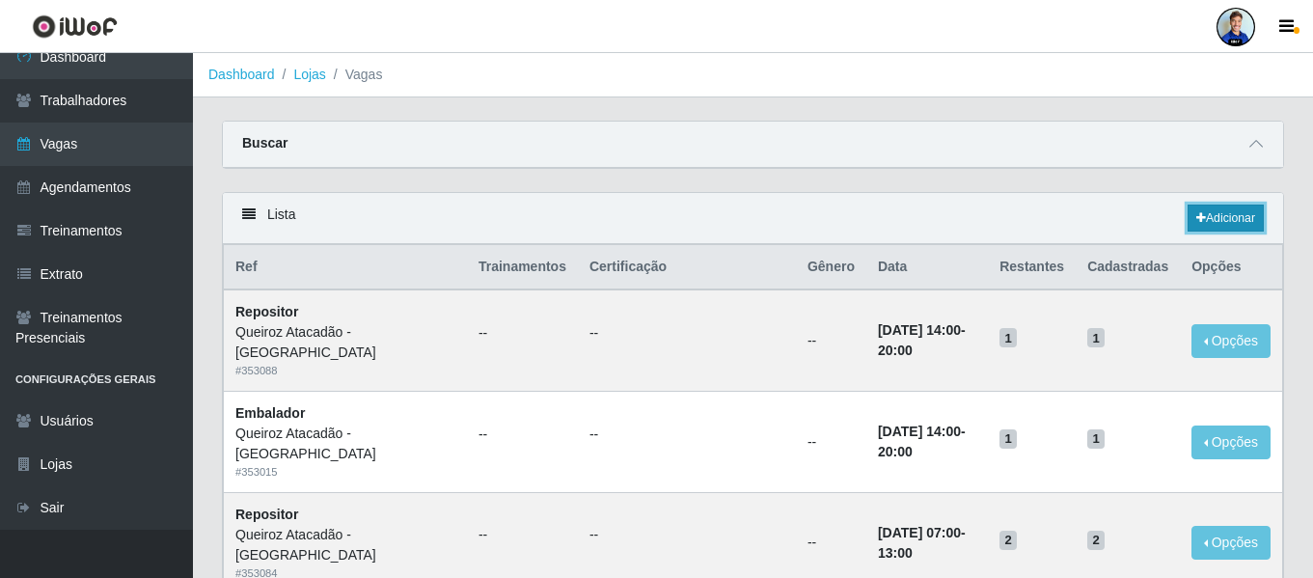
click at [1229, 222] on link "Adicionar" at bounding box center [1226, 218] width 76 height 27
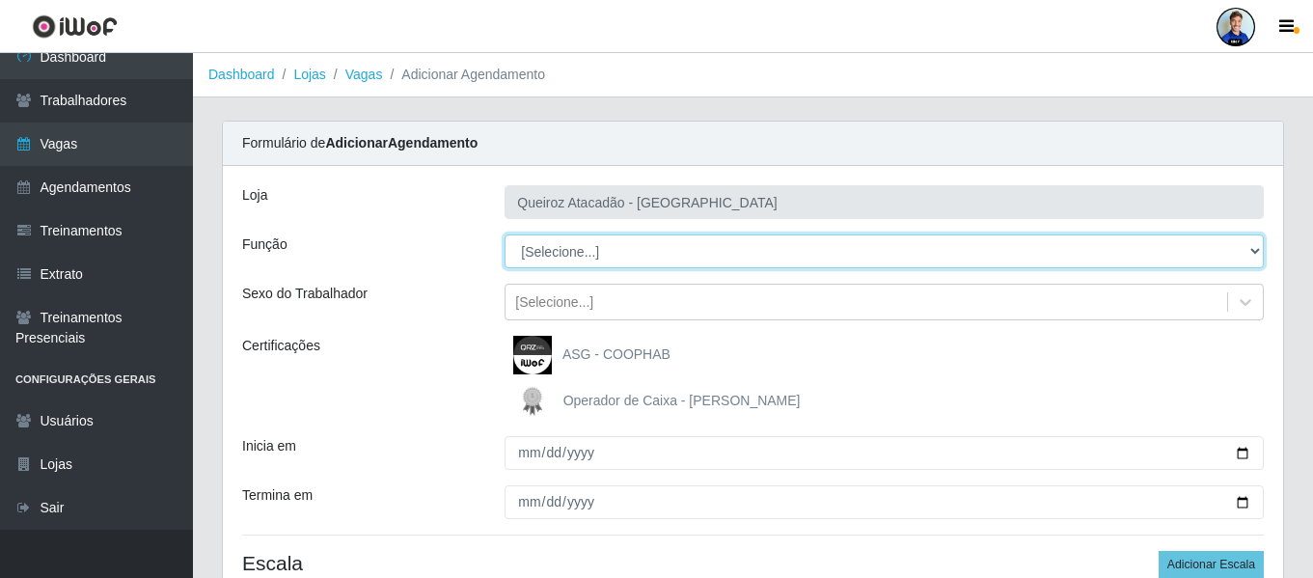
click at [576, 262] on select "[Selecione...] ASG ASG + ASG ++ Embalador Embalador + Embalador ++ Operador de …" at bounding box center [884, 251] width 759 height 34
click at [505, 234] on select "[Selecione...] ASG ASG + ASG ++ Embalador Embalador + Embalador ++ Operador de …" at bounding box center [884, 251] width 759 height 34
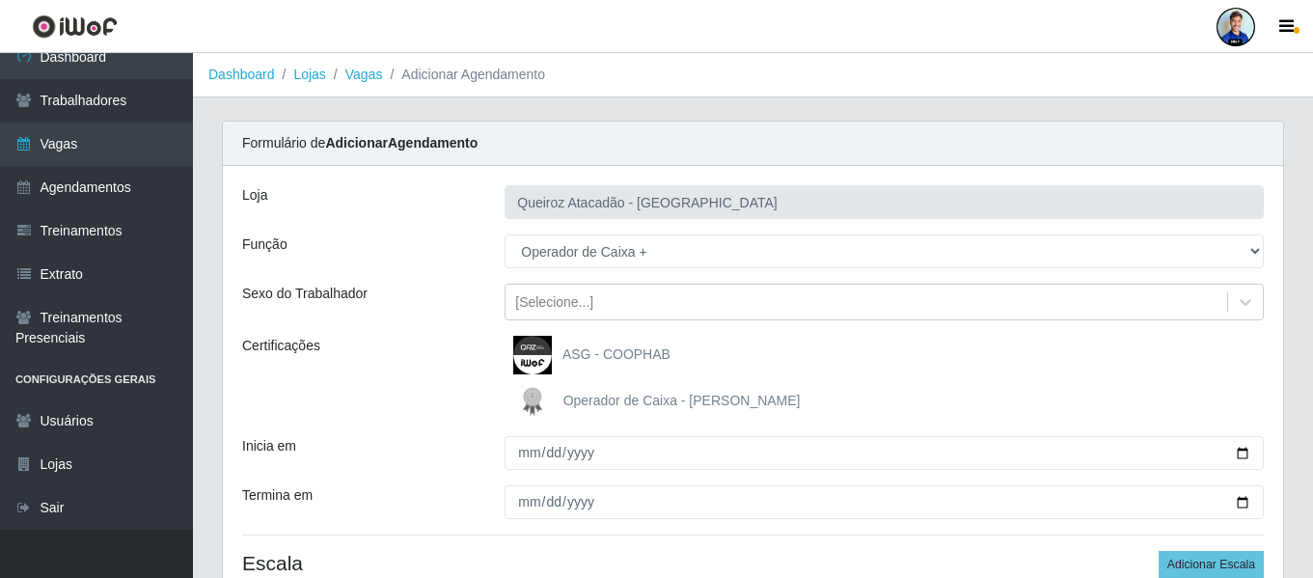
click at [586, 395] on span "Operador de Caixa - Queiroz Atacadão" at bounding box center [681, 400] width 237 height 15
click at [0, 0] on input "Operador de Caixa - Queiroz Atacadão" at bounding box center [0, 0] width 0 height 0
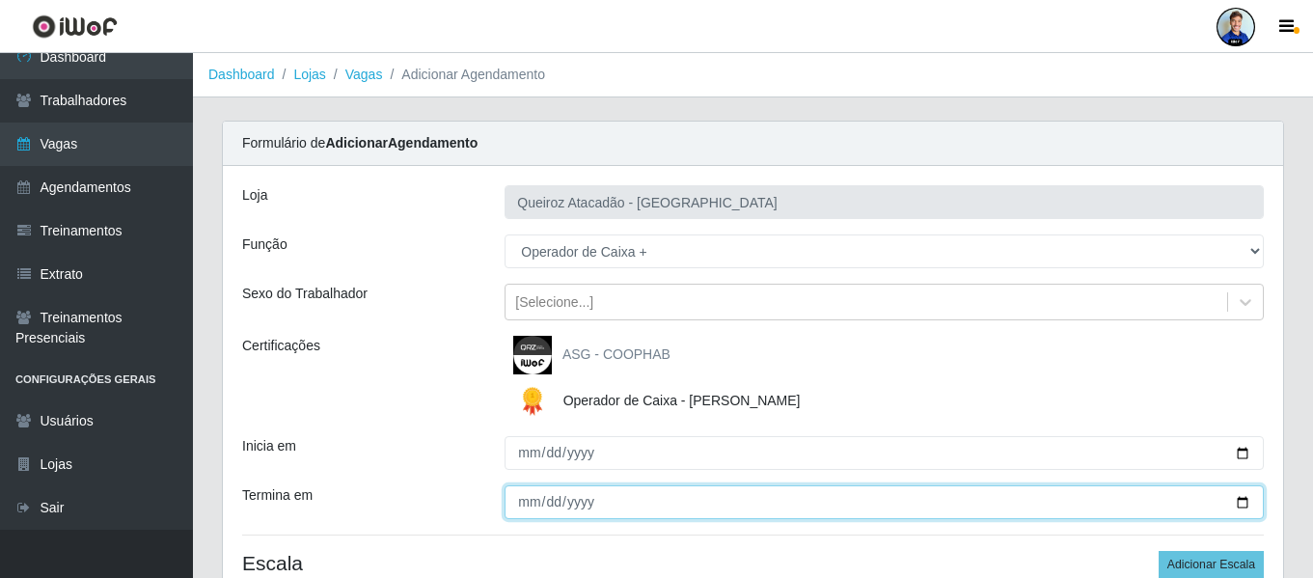
click at [519, 512] on input "Termina em" at bounding box center [884, 502] width 759 height 34
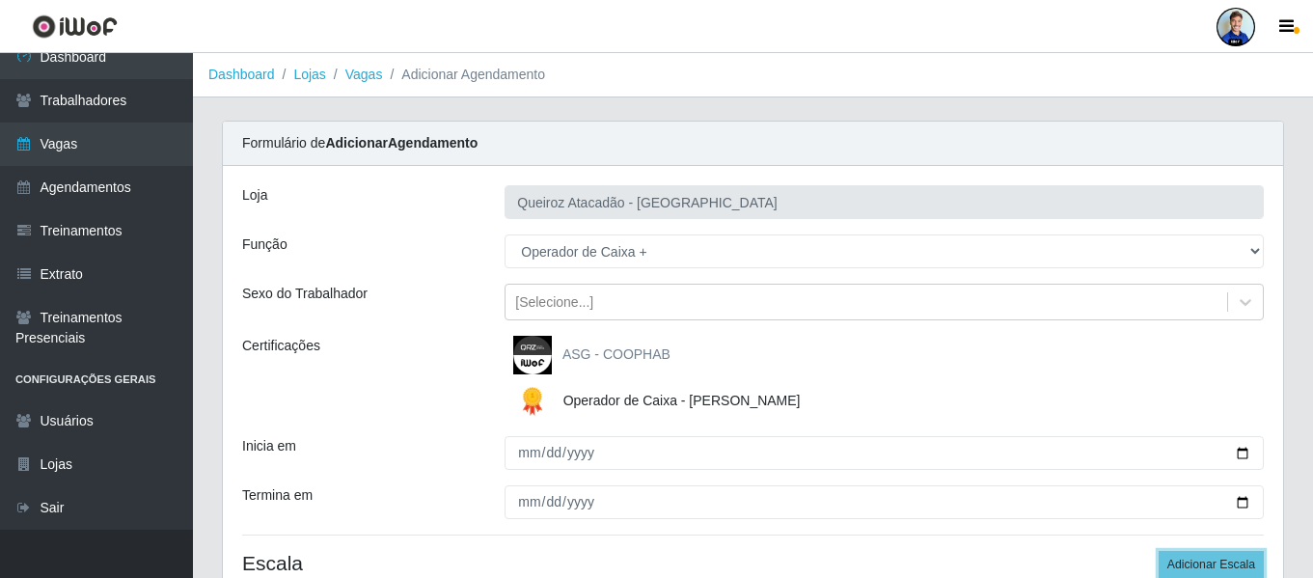
click at [1159, 551] on button "Adicionar Escala" at bounding box center [1211, 564] width 105 height 27
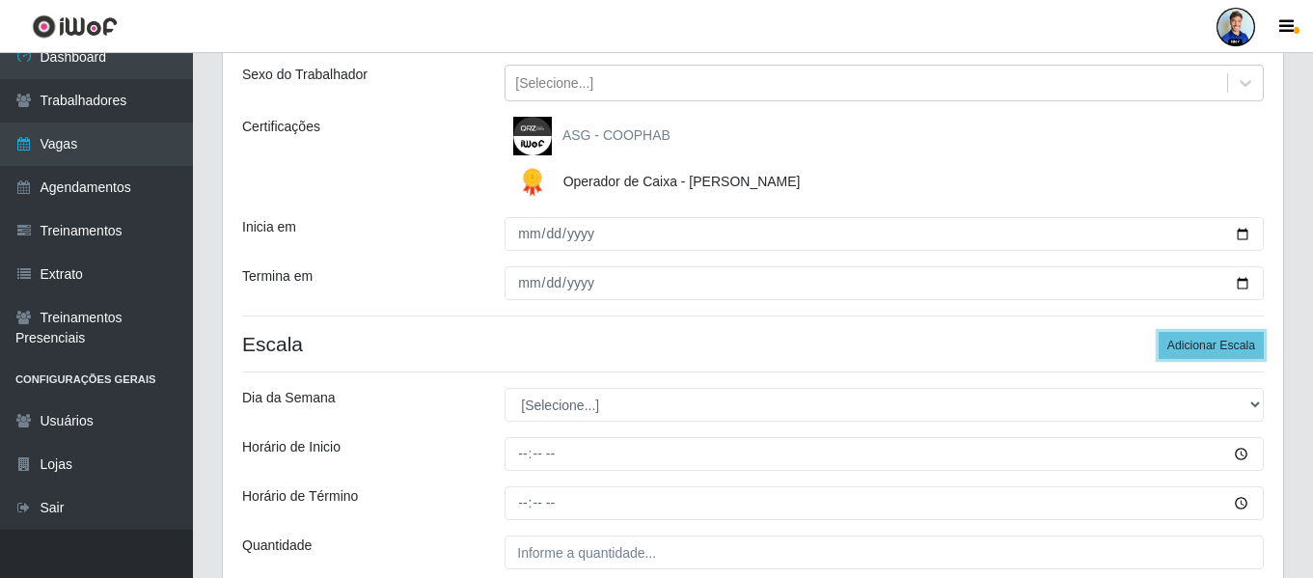
scroll to position [289, 0]
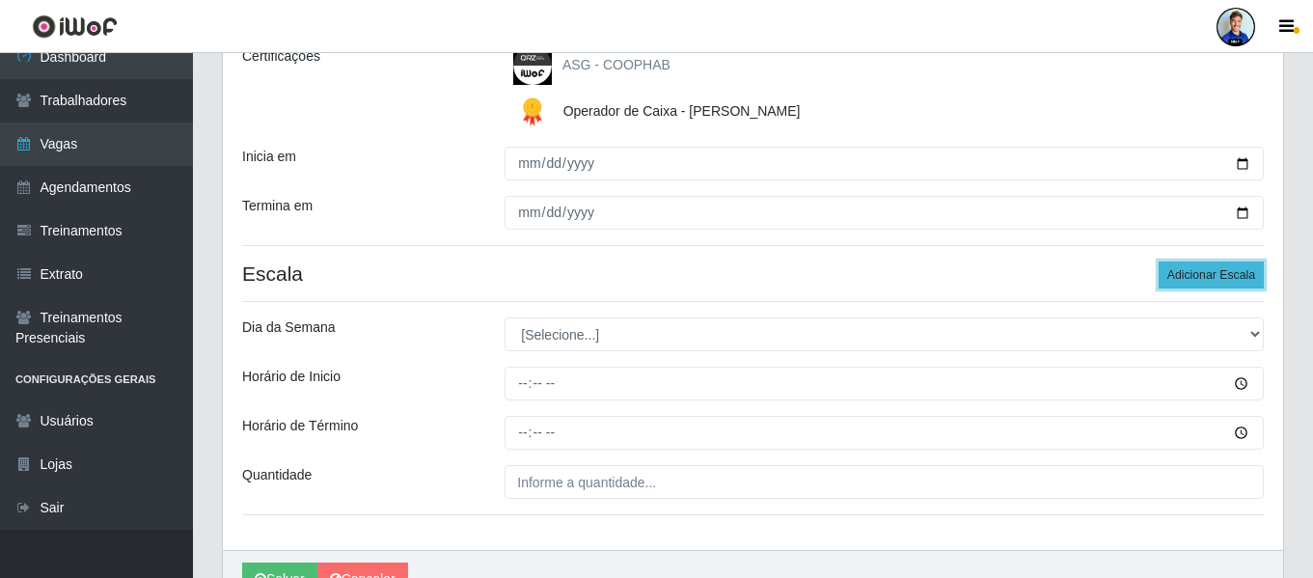
click at [1188, 274] on button "Adicionar Escala" at bounding box center [1211, 274] width 105 height 27
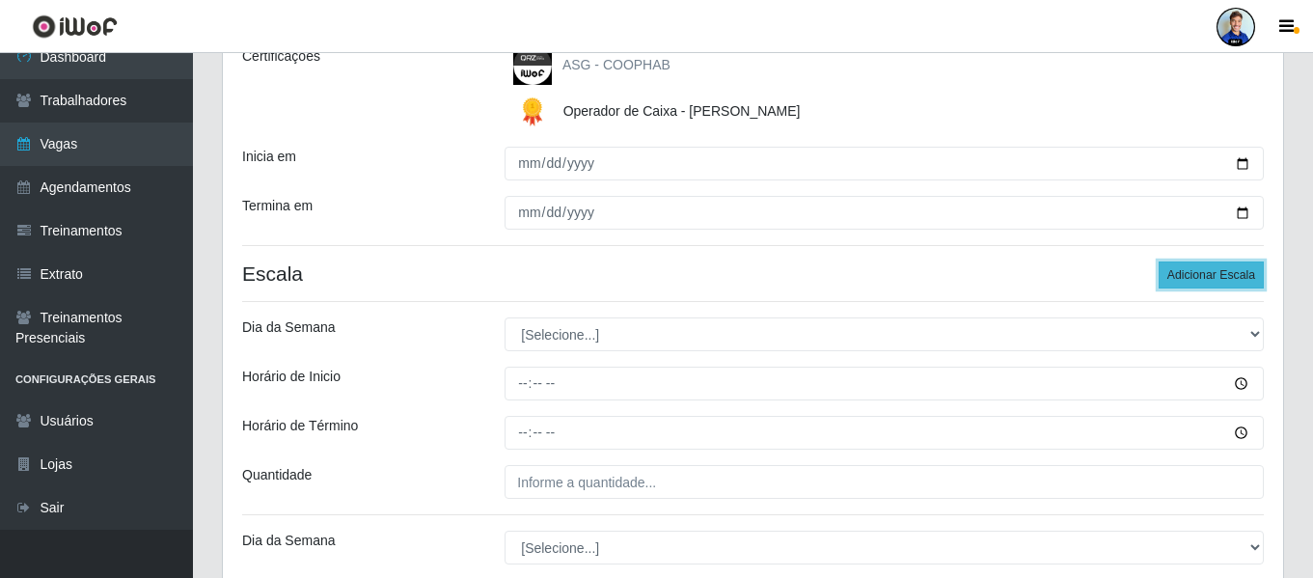
click at [1184, 273] on button "Adicionar Escala" at bounding box center [1211, 274] width 105 height 27
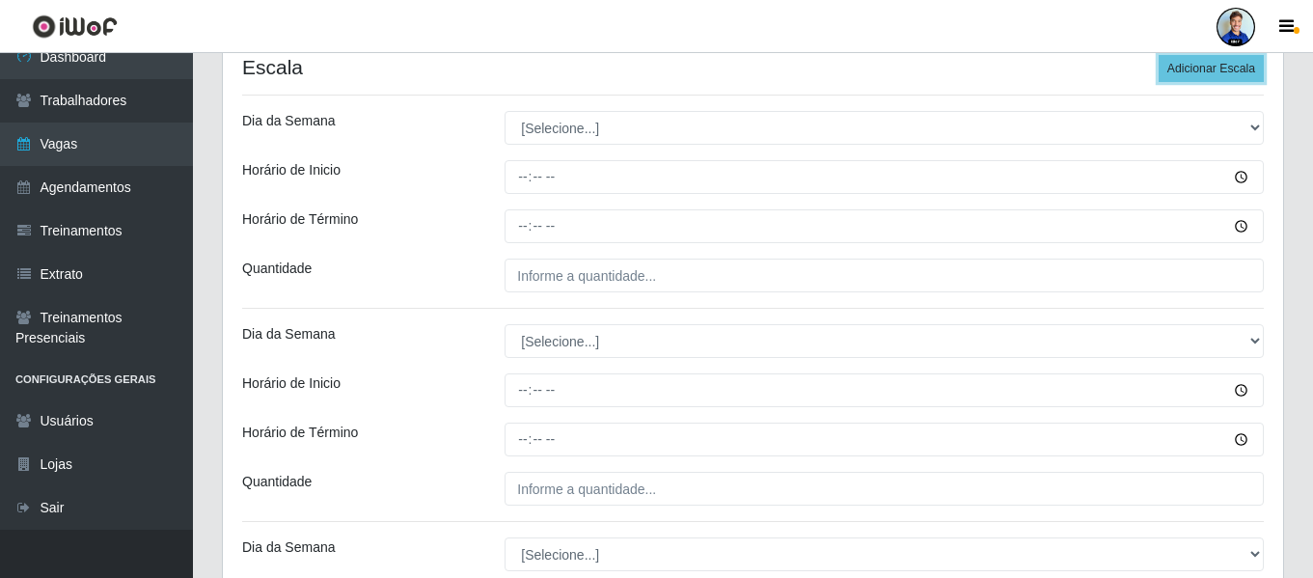
scroll to position [386, 0]
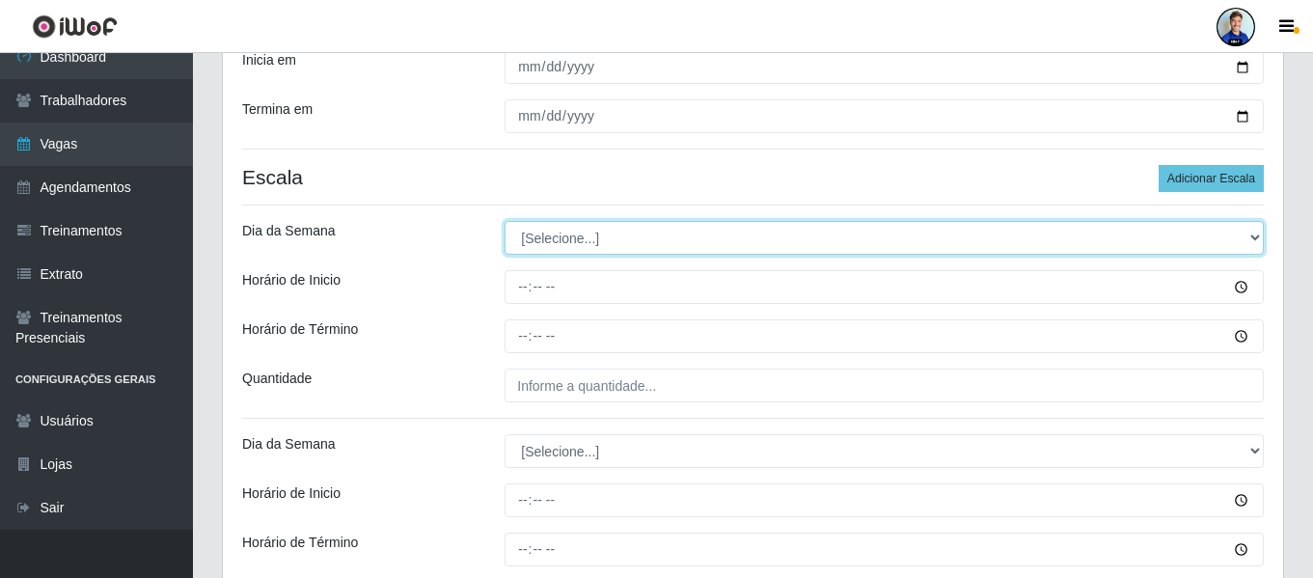
click at [601, 229] on select "[Selecione...] Segunda Terça Quarta Quinta Sexta Sábado Domingo" at bounding box center [884, 238] width 759 height 34
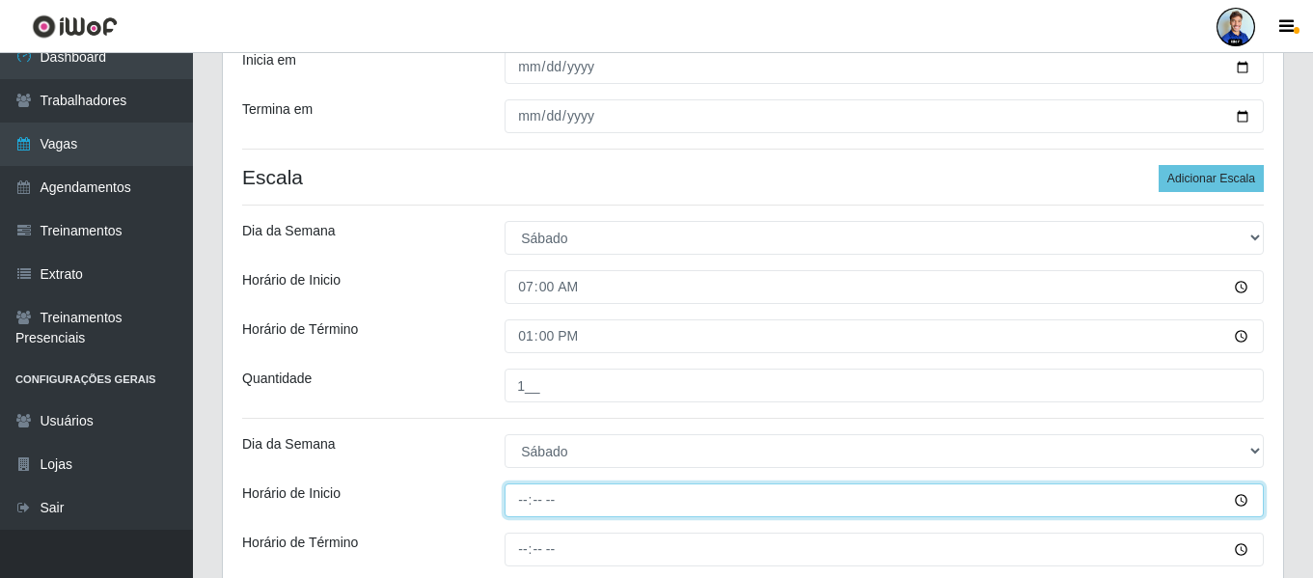
scroll to position [482, 0]
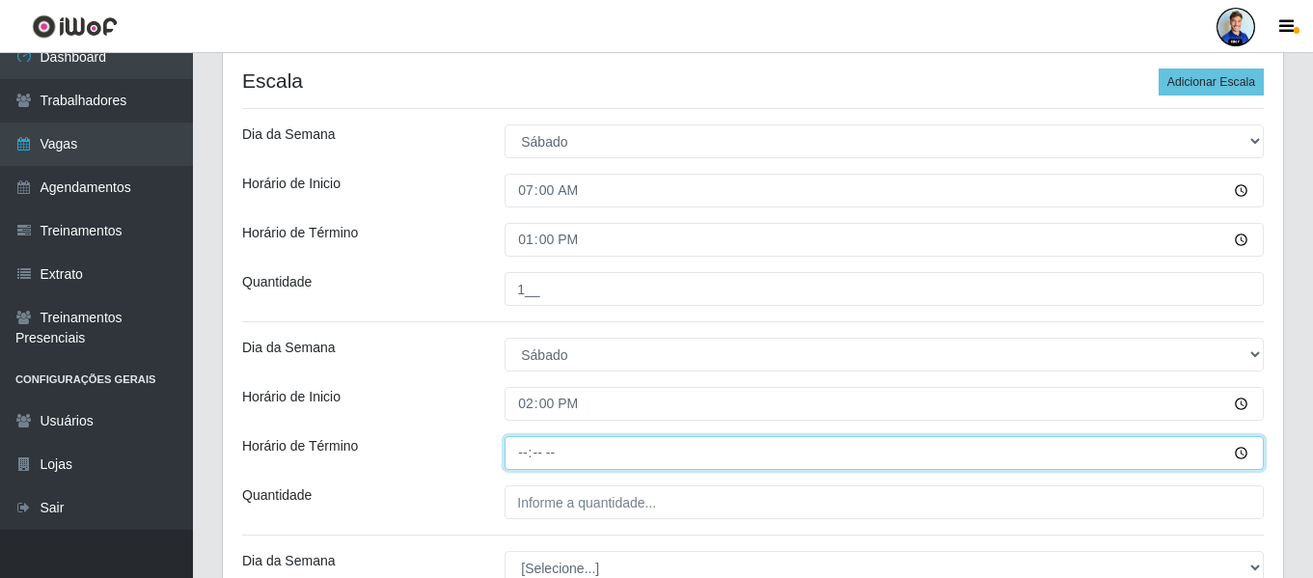
click at [546, 455] on input "Horário de Término" at bounding box center [884, 453] width 759 height 34
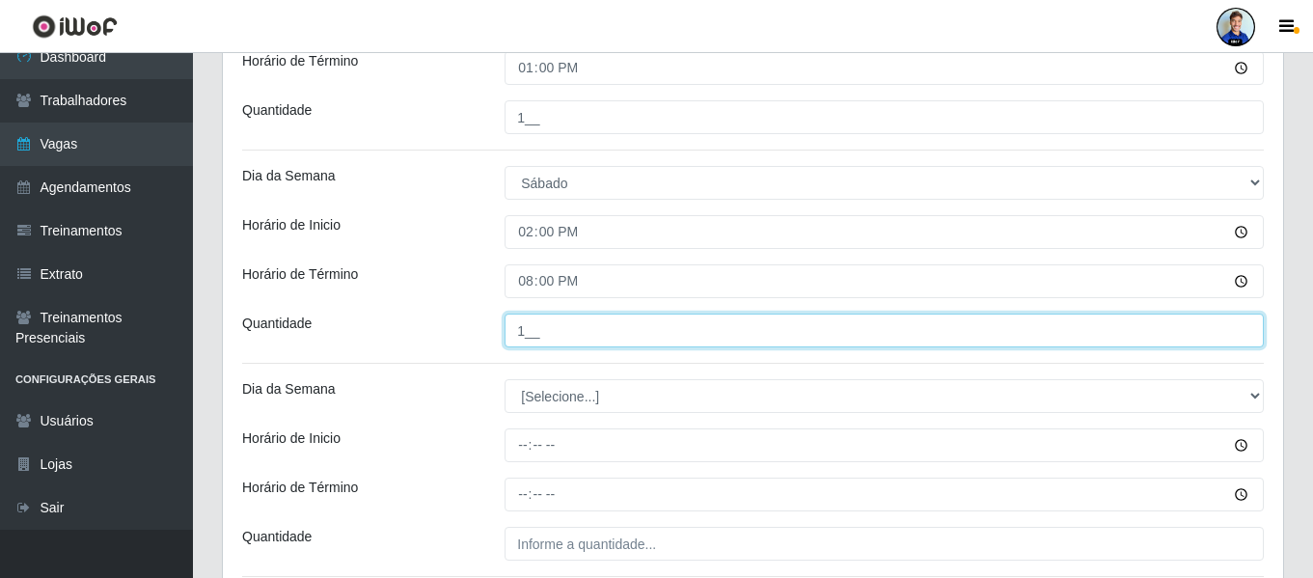
scroll to position [675, 0]
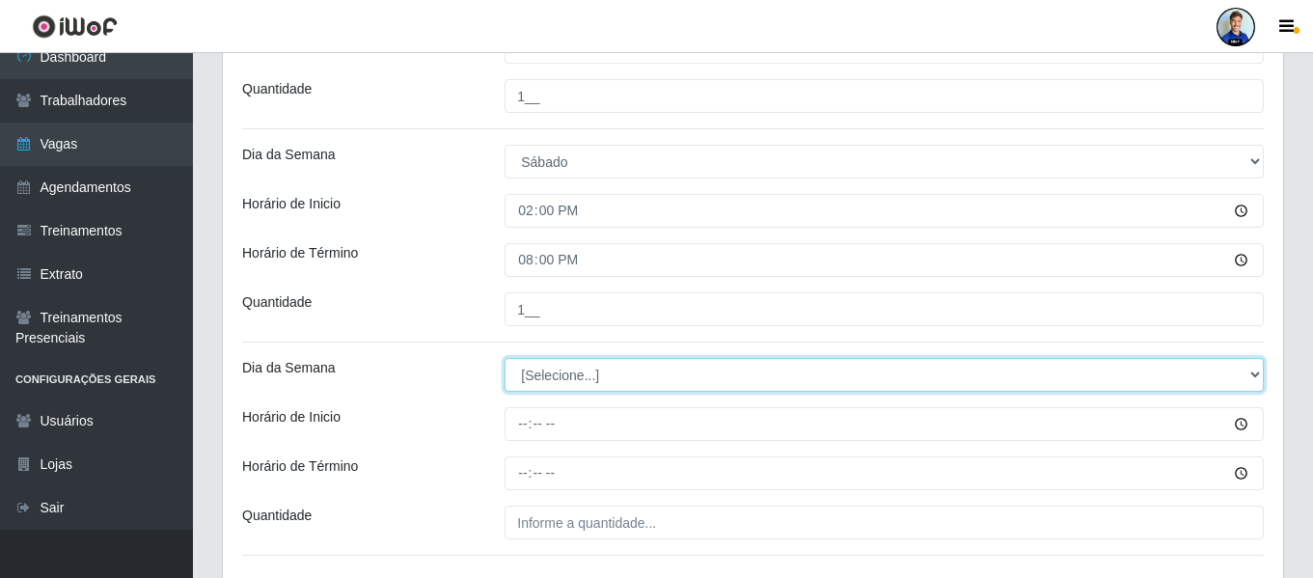
click at [559, 379] on select "[Selecione...] Segunda Terça Quarta Quinta Sexta Sábado Domingo" at bounding box center [884, 375] width 759 height 34
click at [505, 358] on select "[Selecione...] Segunda Terça Quarta Quinta Sexta Sábado Domingo" at bounding box center [884, 375] width 759 height 34
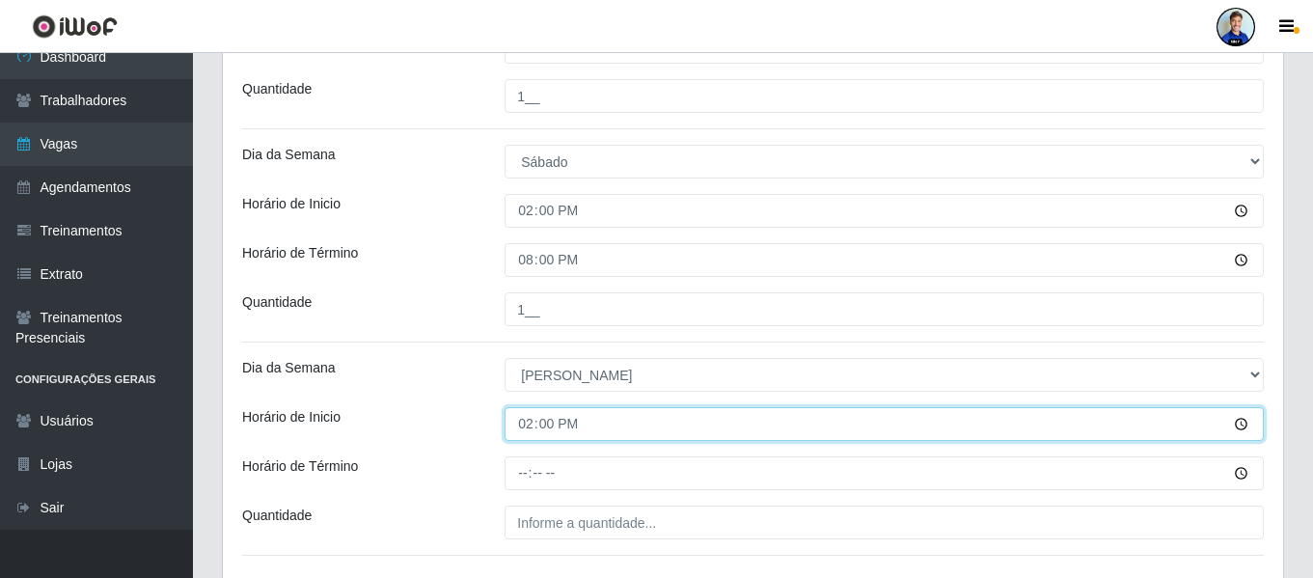
click at [534, 430] on input "14:00" at bounding box center [884, 424] width 759 height 34
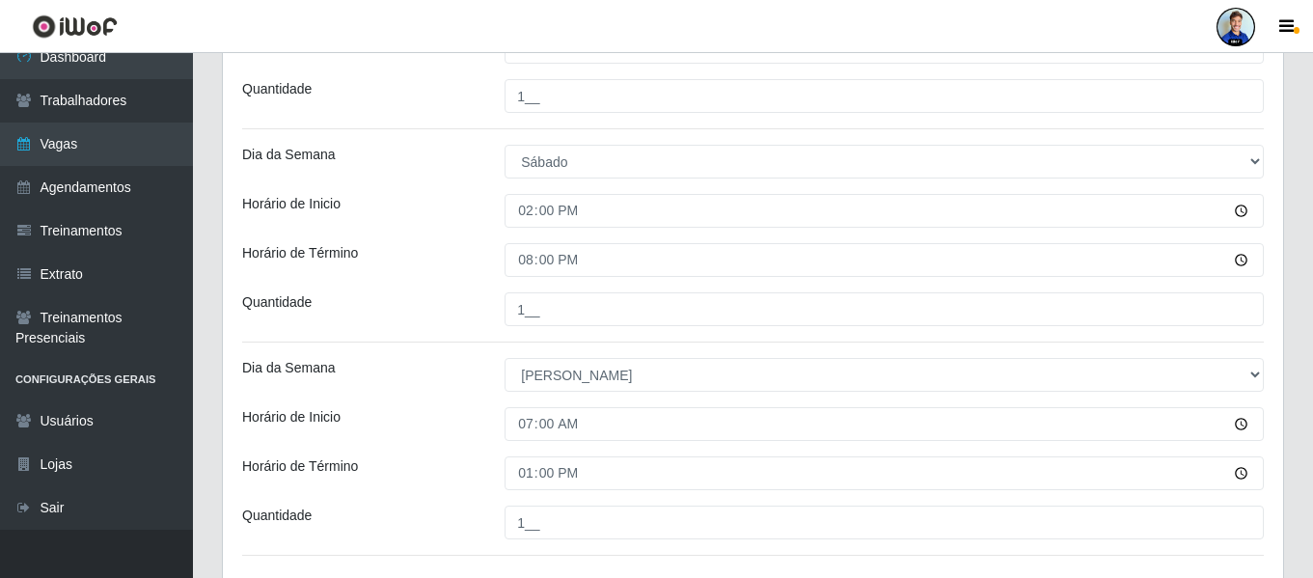
click at [452, 400] on div "Loja Queiroz Atacadão - São Bento Função [Selecione...] ASG ASG + ASG ++ Embala…" at bounding box center [753, 41] width 1060 height 1100
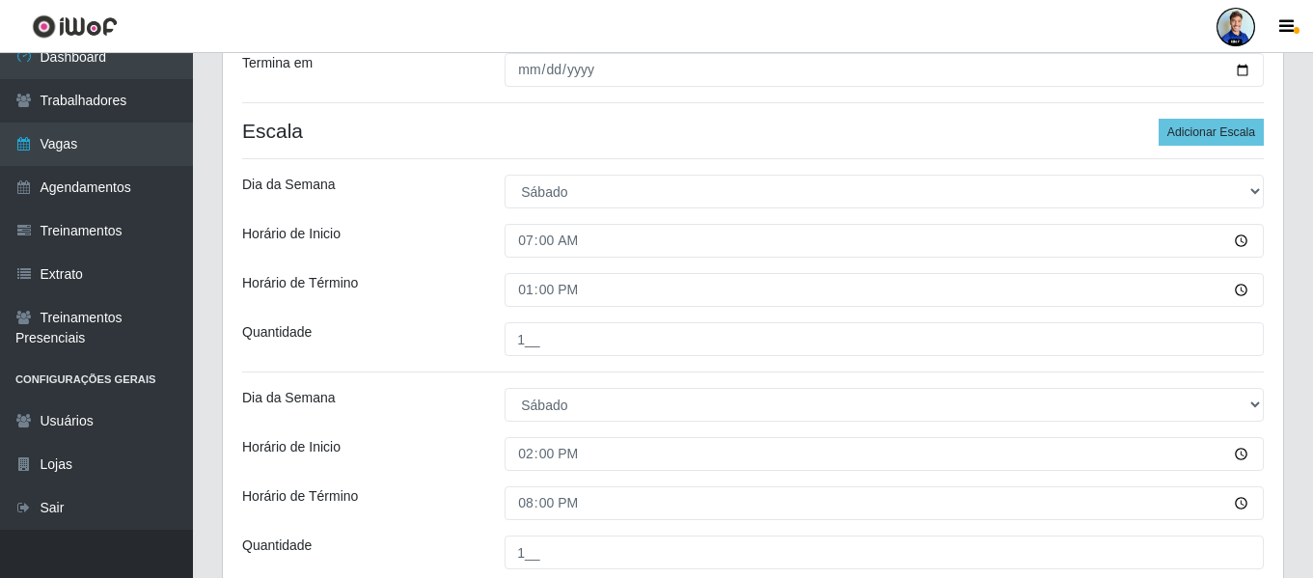
drag, startPoint x: 452, startPoint y: 399, endPoint x: 414, endPoint y: 337, distance: 73.6
click at [408, 341] on div "Quantidade" at bounding box center [359, 339] width 262 height 34
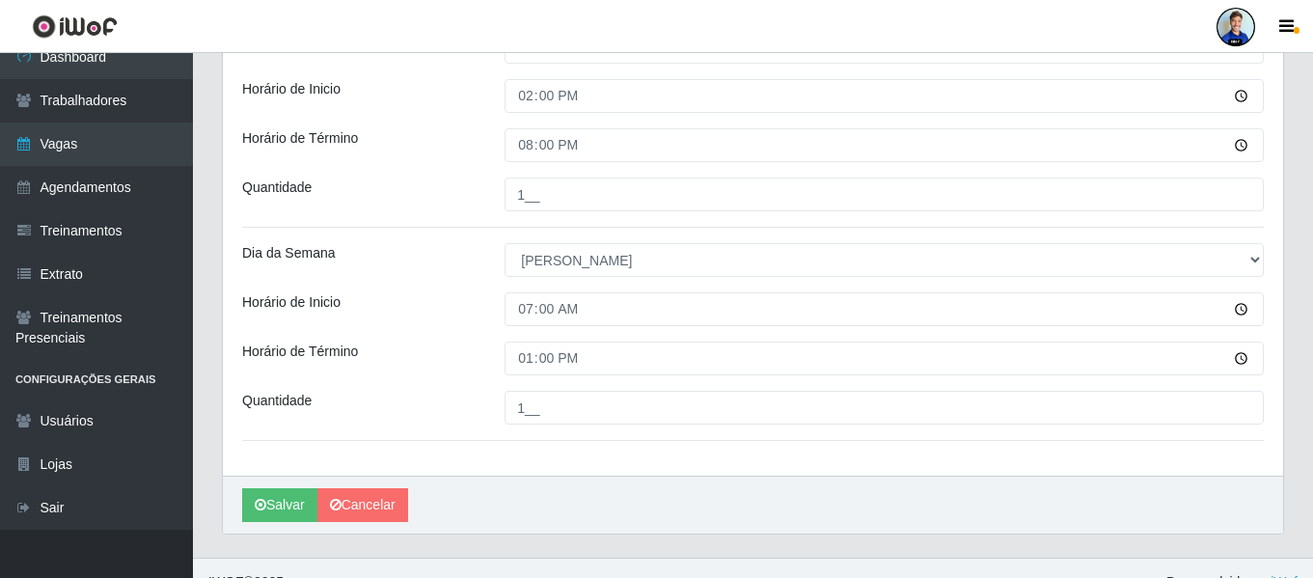
scroll to position [818, 0]
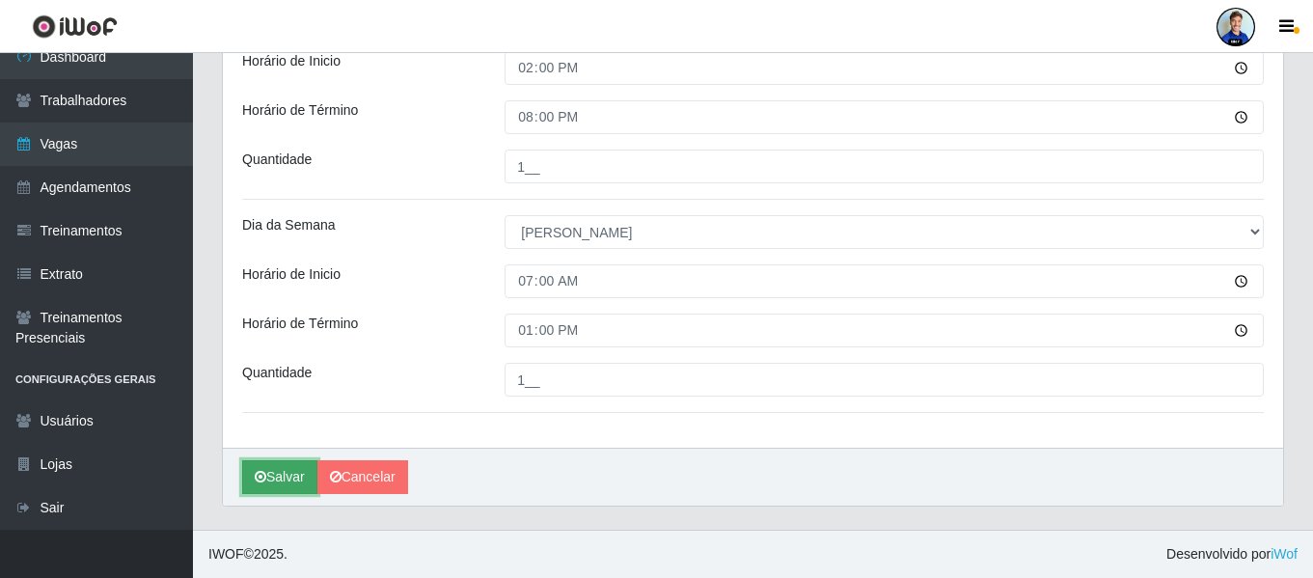
click at [287, 474] on button "Salvar" at bounding box center [279, 477] width 75 height 34
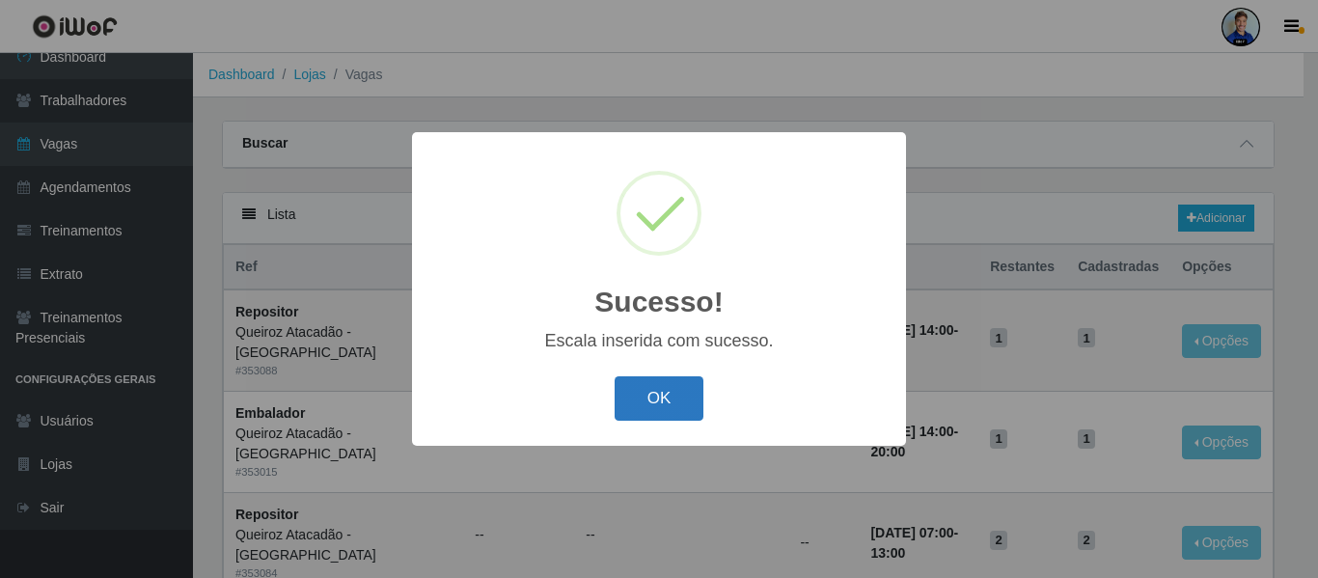
click at [656, 378] on button "OK" at bounding box center [660, 398] width 90 height 45
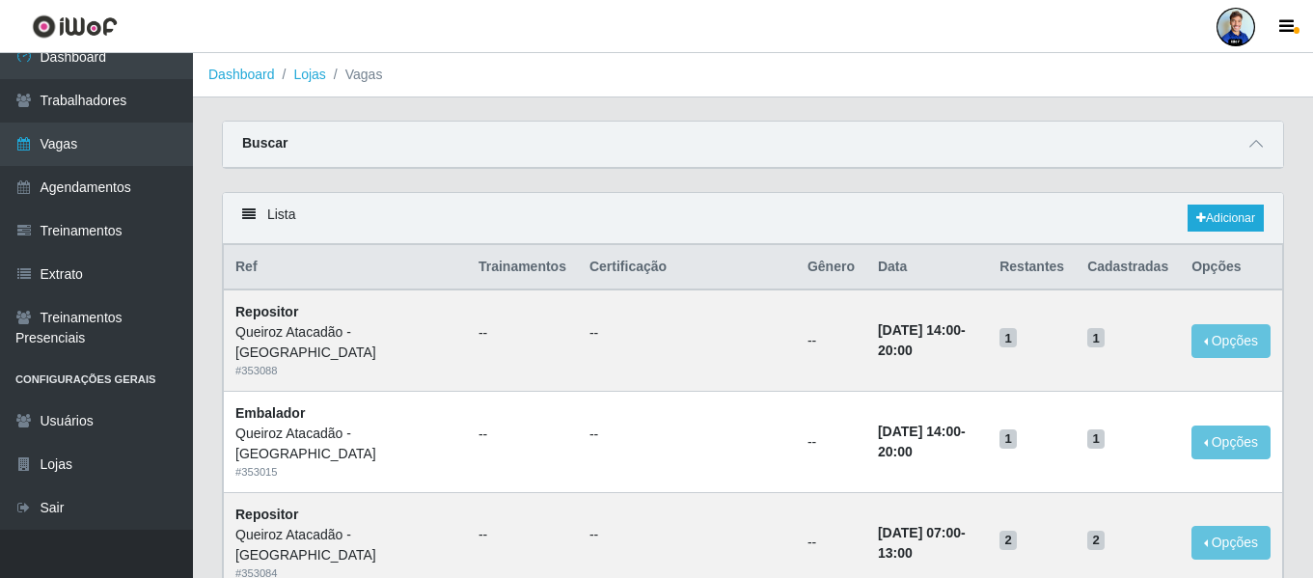
click at [1254, 28] on div at bounding box center [1236, 27] width 39 height 39
click at [1165, 146] on button "Sair" at bounding box center [1198, 150] width 174 height 40
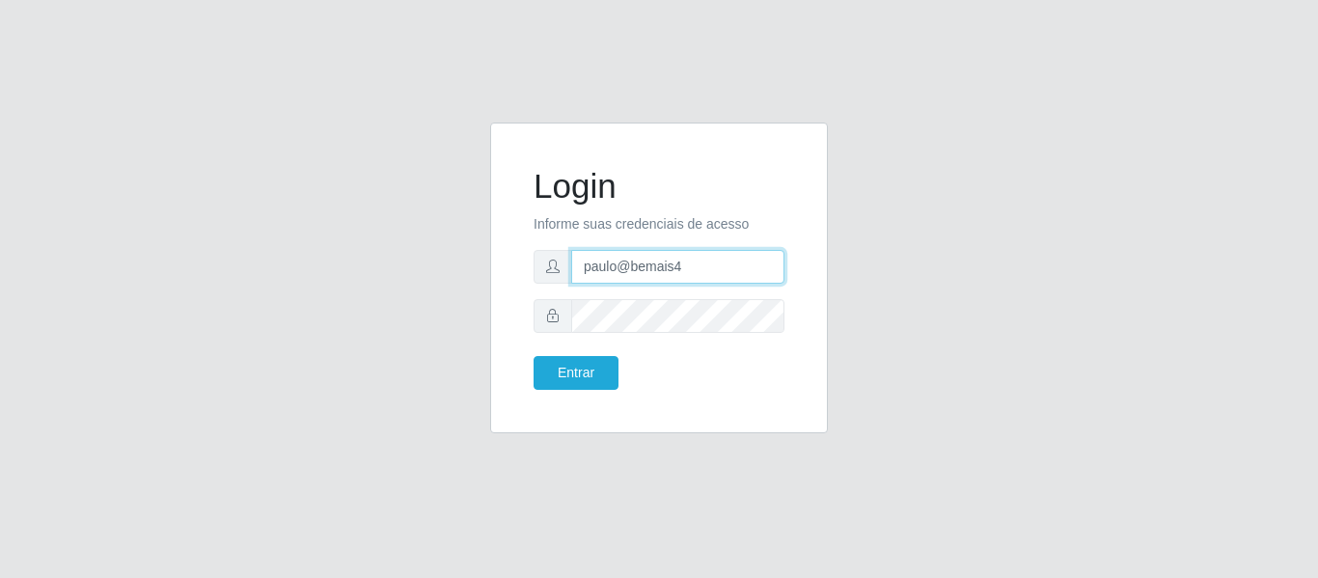
drag, startPoint x: 696, startPoint y: 271, endPoint x: 471, endPoint y: 280, distance: 225.0
click at [471, 280] on div "Login Informe suas credenciais de acesso paulo@bemais4 Entrar" at bounding box center [659, 290] width 1100 height 334
click at [534, 356] on button "Entrar" at bounding box center [576, 373] width 85 height 34
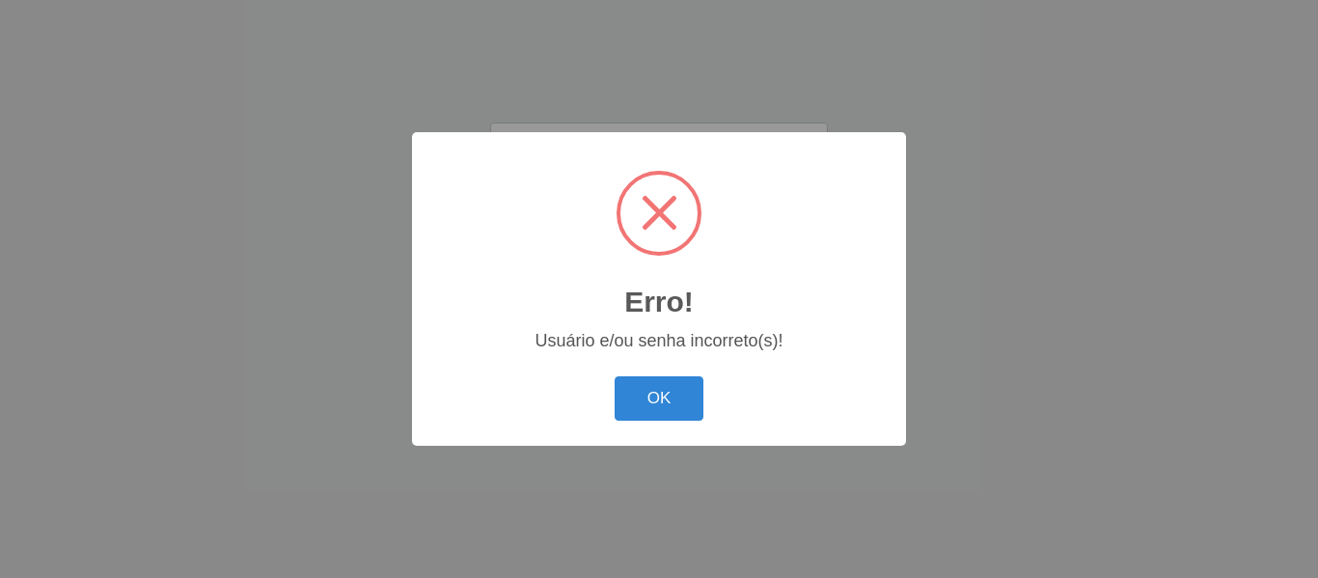
drag, startPoint x: 655, startPoint y: 429, endPoint x: 584, endPoint y: 318, distance: 131.9
click at [655, 428] on div "Erro! × Usuário e/ou senha incorreto(s)! OK Cancel" at bounding box center [659, 288] width 494 height 313
click at [662, 402] on button "OK" at bounding box center [660, 398] width 90 height 45
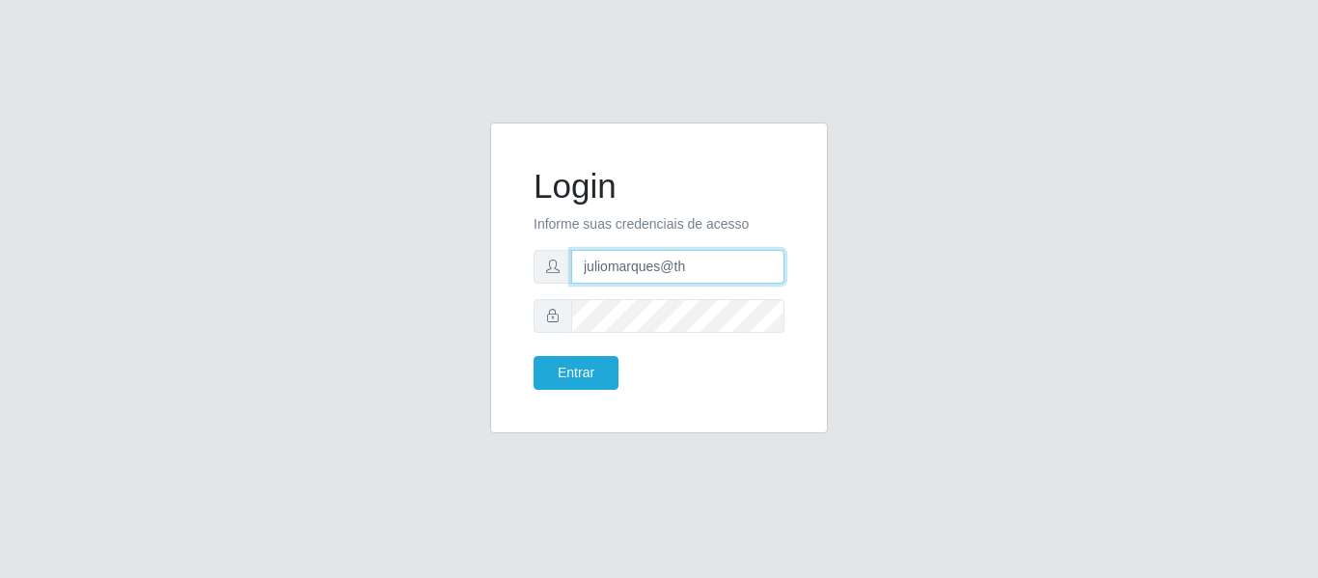
click at [783, 260] on input "juliomarques@th" at bounding box center [677, 267] width 213 height 34
click at [534, 356] on button "Entrar" at bounding box center [576, 373] width 85 height 34
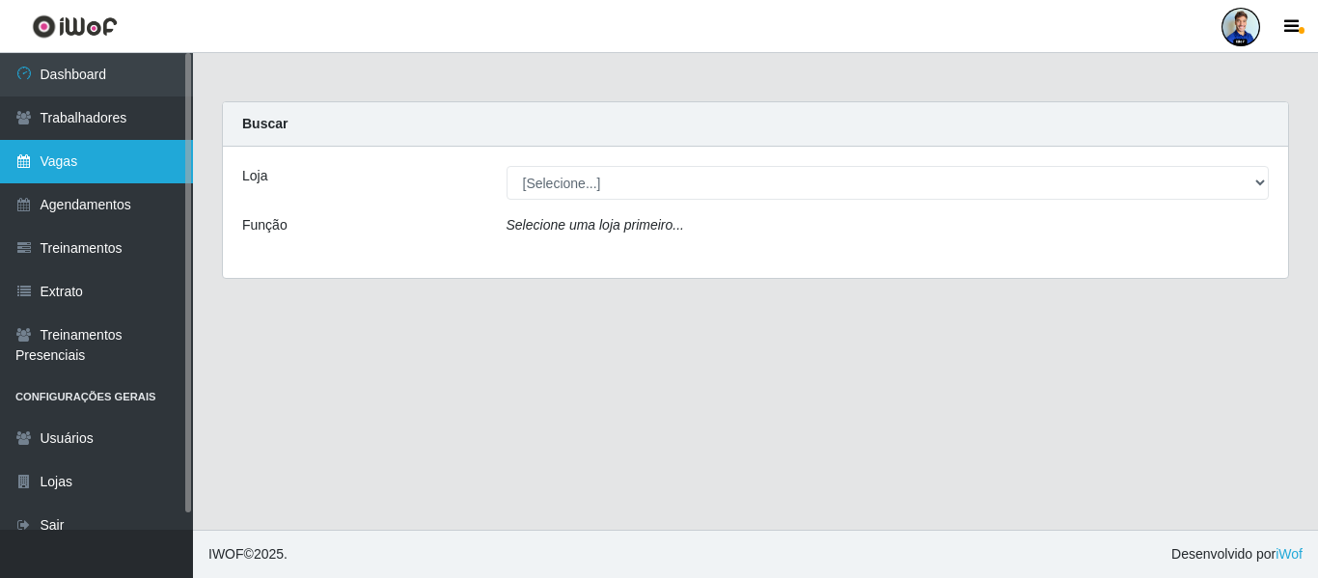
click at [62, 145] on link "Vagas" at bounding box center [96, 161] width 193 height 43
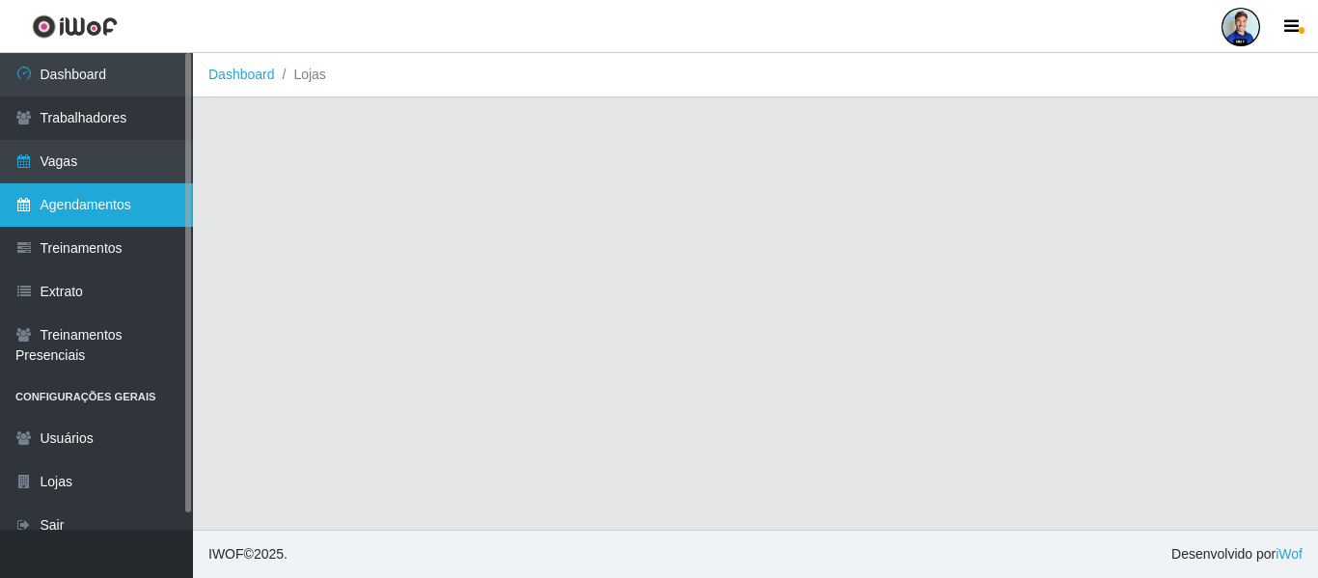
click at [138, 197] on link "Agendamentos" at bounding box center [96, 204] width 193 height 43
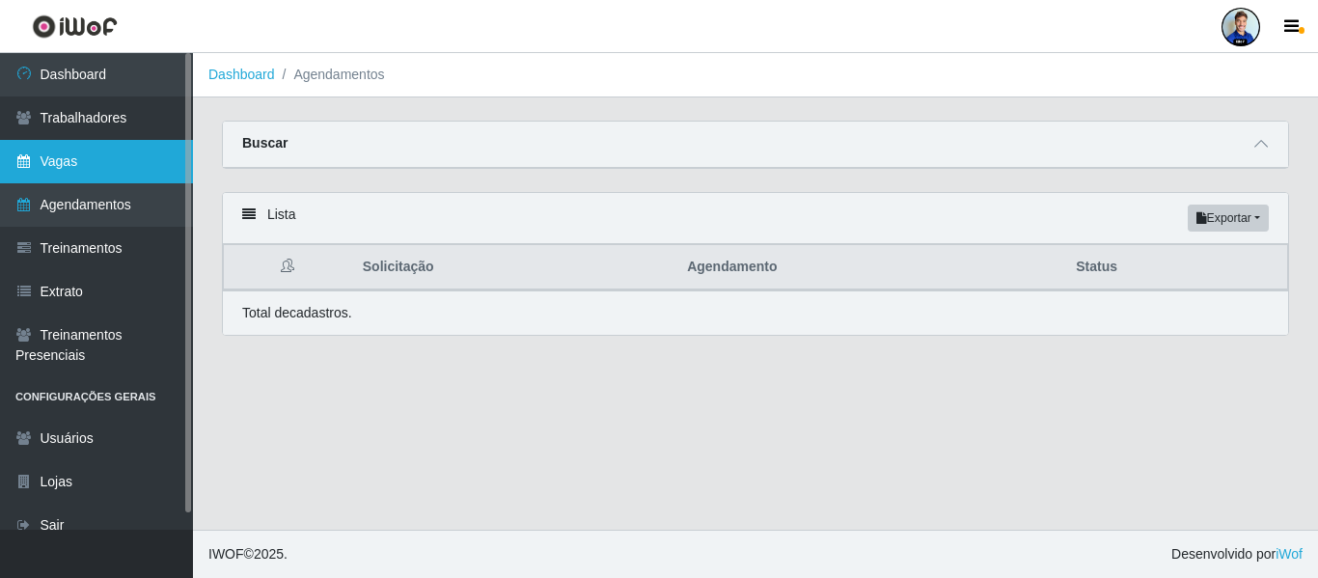
click at [12, 165] on link "Vagas" at bounding box center [96, 161] width 193 height 43
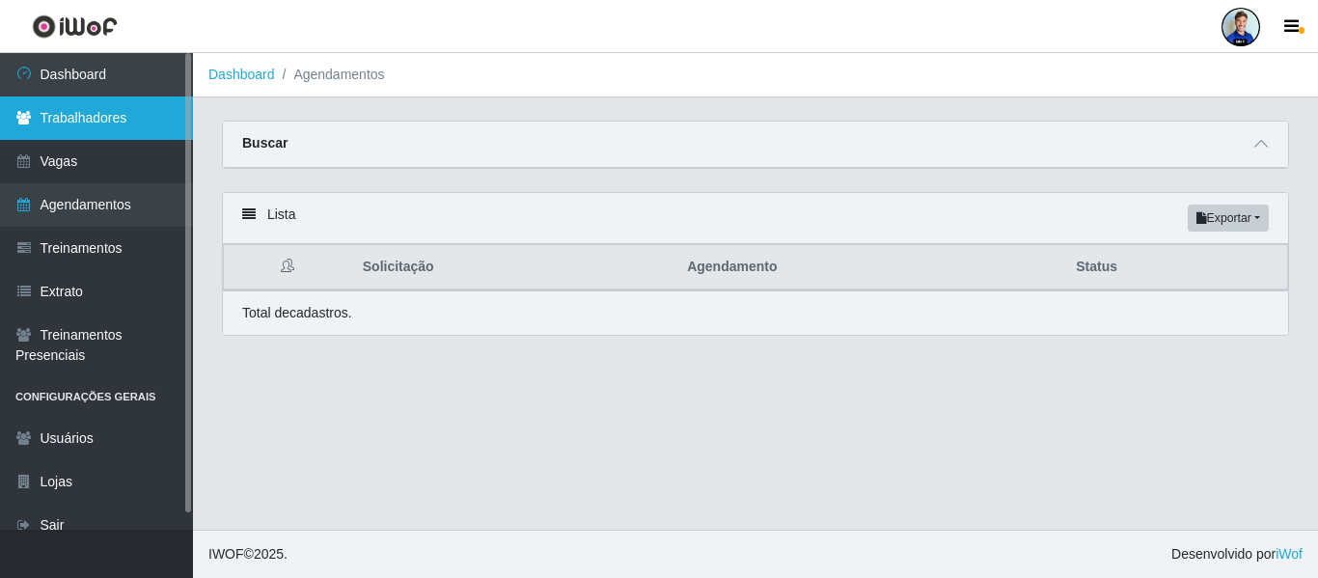
click at [132, 139] on link "Trabalhadores" at bounding box center [96, 117] width 193 height 43
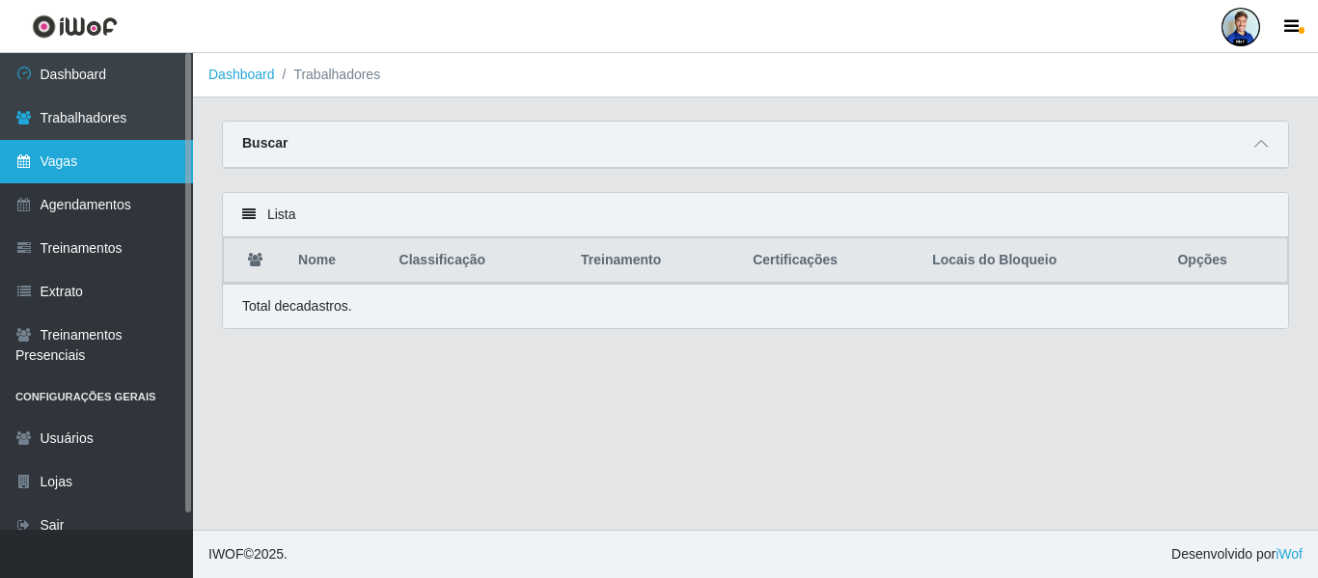
click at [60, 157] on link "Vagas" at bounding box center [96, 161] width 193 height 43
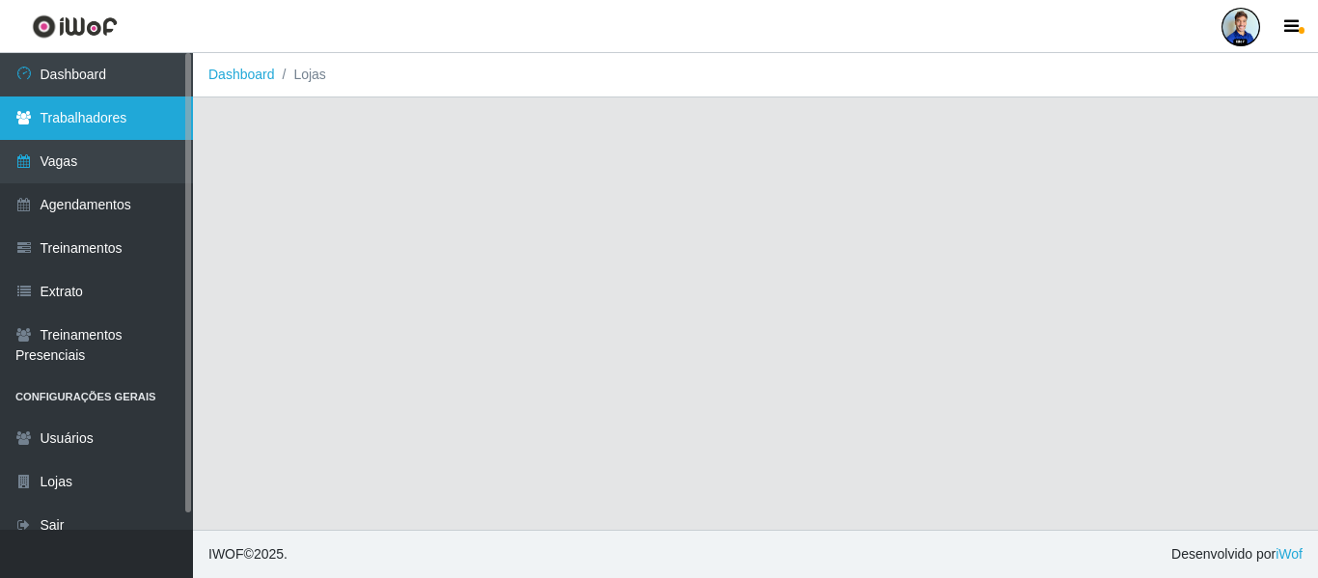
scroll to position [17, 0]
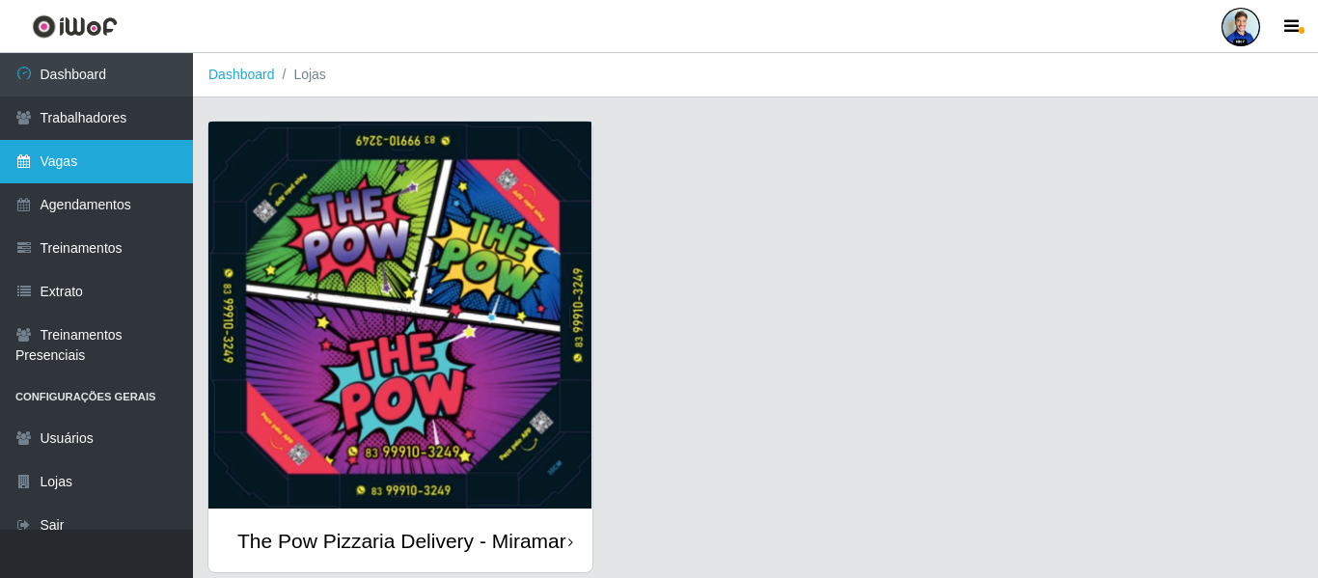
click at [107, 179] on link "Vagas" at bounding box center [96, 161] width 193 height 43
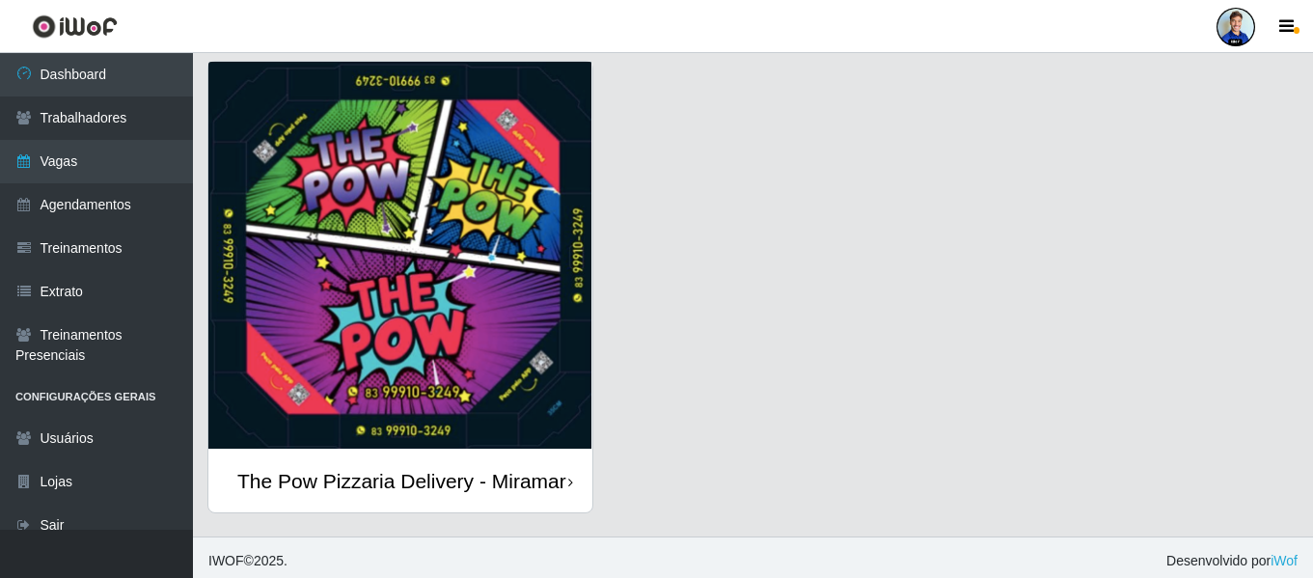
scroll to position [91, 0]
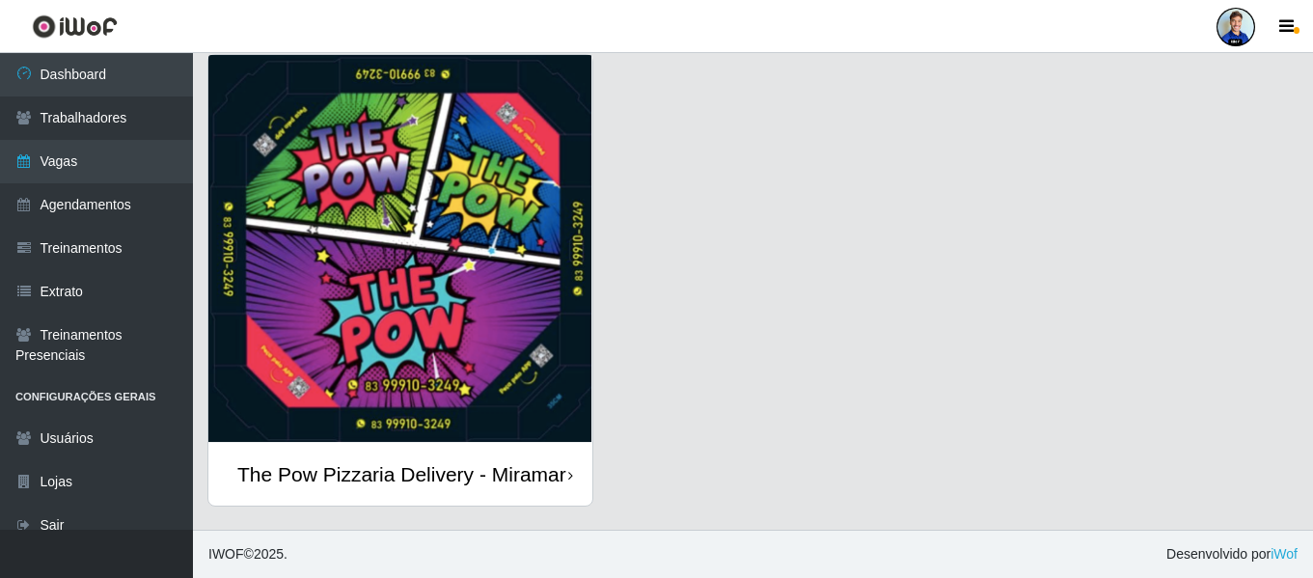
click at [464, 224] on img at bounding box center [400, 249] width 384 height 388
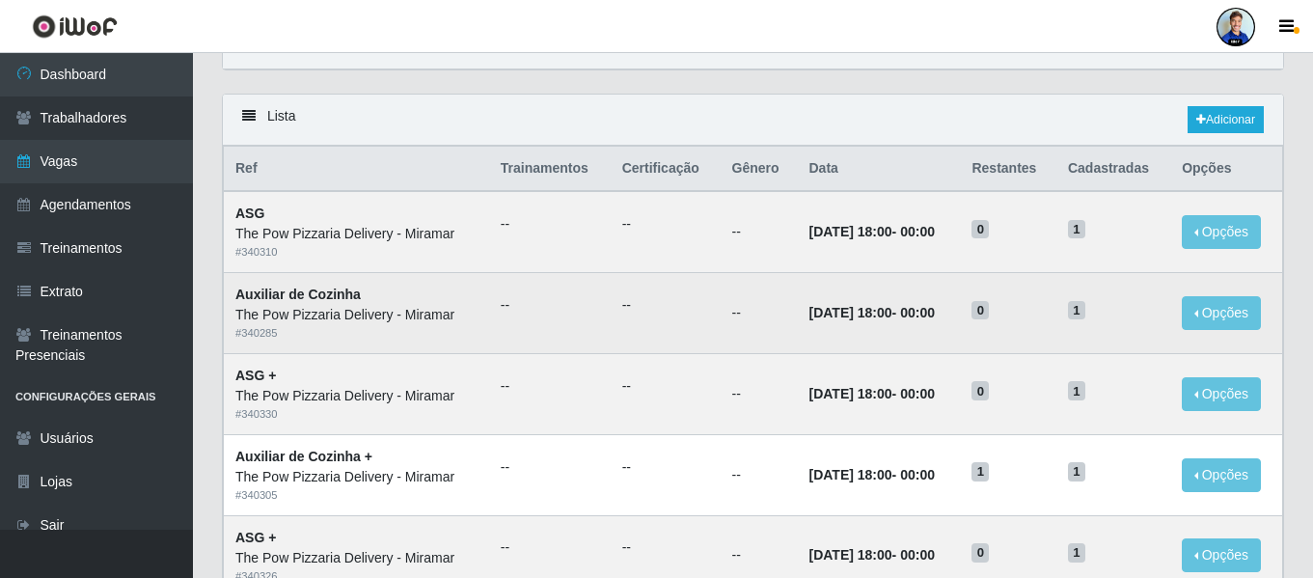
scroll to position [96, 0]
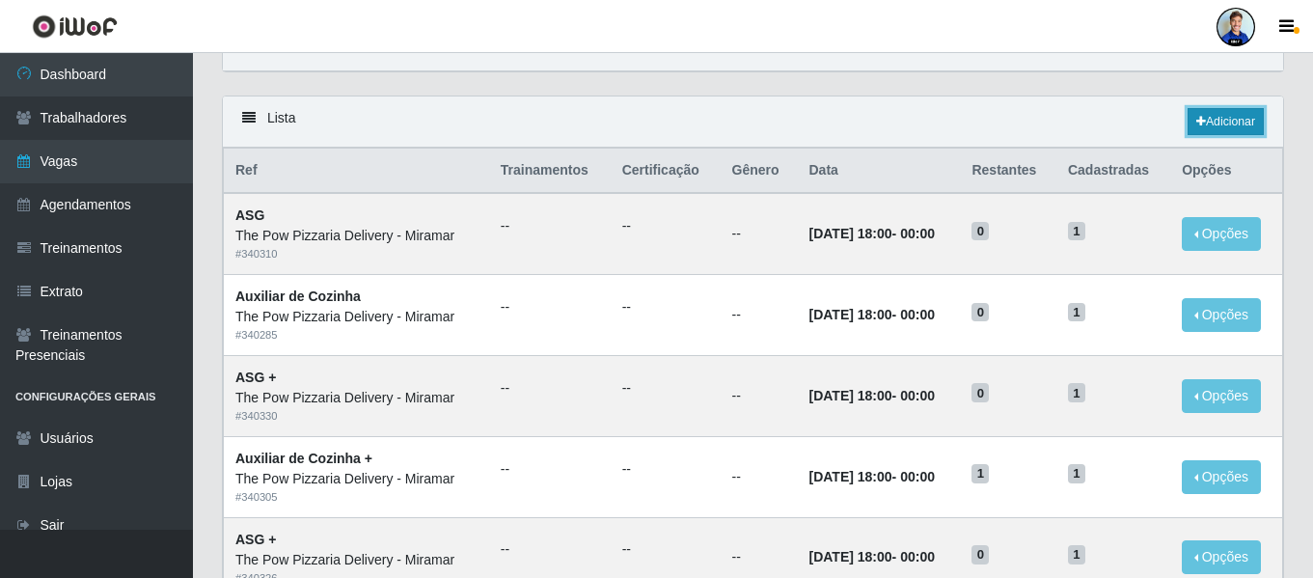
click at [1217, 125] on link "Adicionar" at bounding box center [1226, 121] width 76 height 27
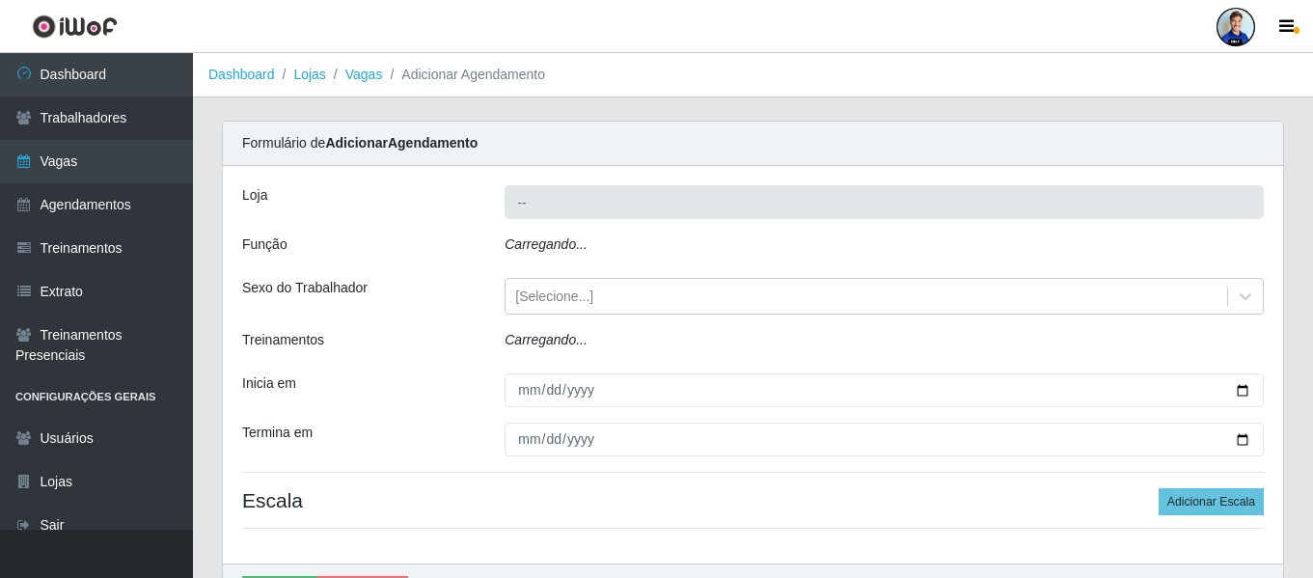
type input "The Pow Pizzaria Delivery - Miramar"
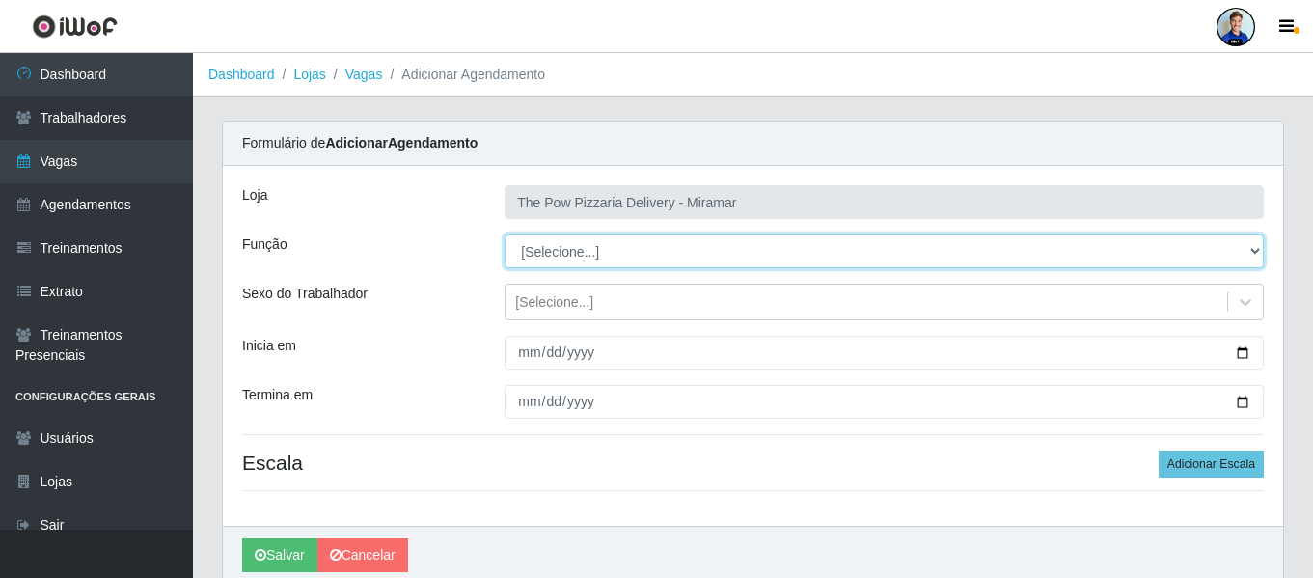
click at [560, 260] on select "[Selecione...] ASG ASG + ASG ++ Auxiliar de Cozinha Auxiliar de Cozinha + Auxil…" at bounding box center [884, 251] width 759 height 34
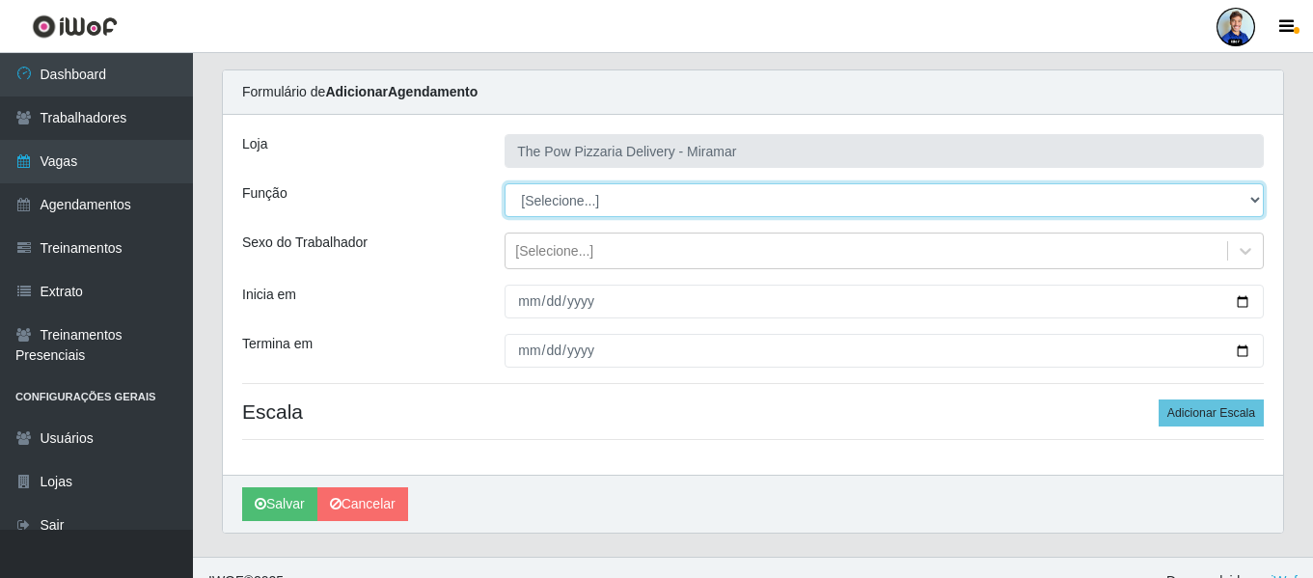
scroll to position [78, 0]
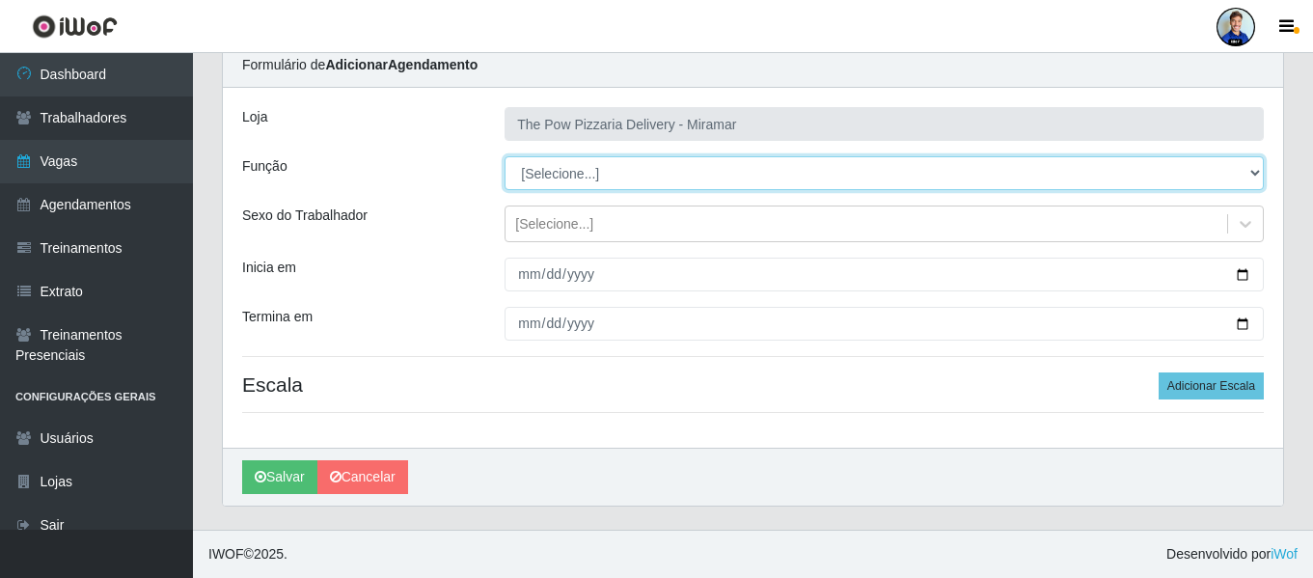
drag, startPoint x: 547, startPoint y: 175, endPoint x: 562, endPoint y: 185, distance: 18.7
click at [549, 175] on select "[Selecione...] ASG ASG + ASG ++ Auxiliar de Cozinha Auxiliar de Cozinha + Auxil…" at bounding box center [884, 173] width 759 height 34
select select "9"
click at [505, 156] on select "[Selecione...] ASG ASG + ASG ++ Auxiliar de Cozinha Auxiliar de Cozinha + Auxil…" at bounding box center [884, 173] width 759 height 34
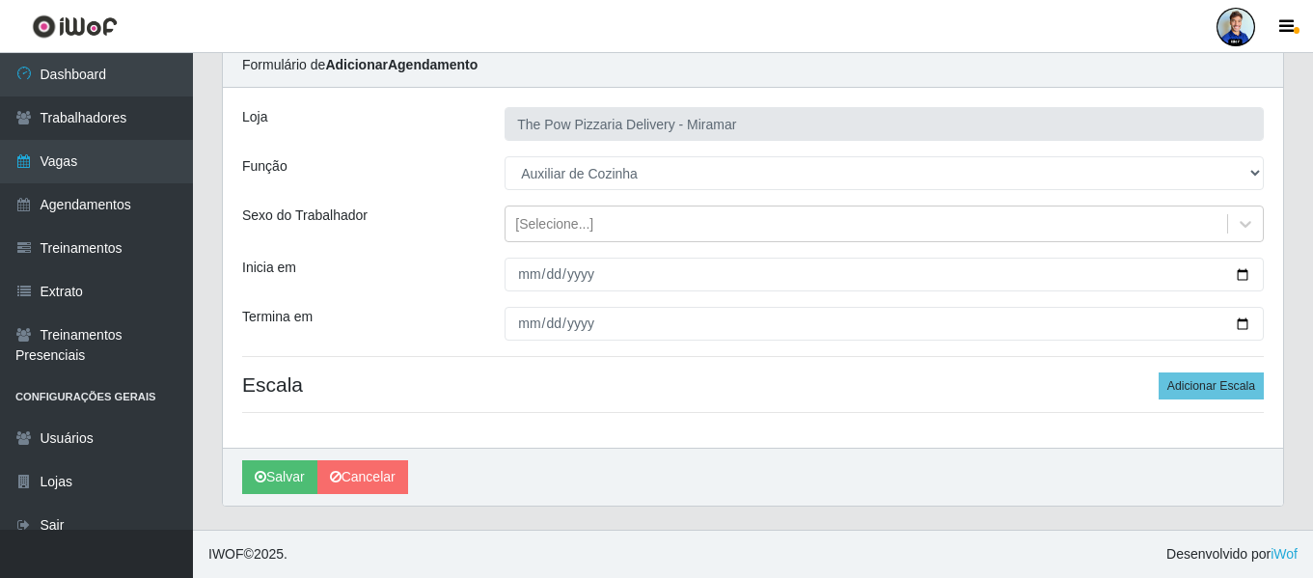
click at [454, 169] on div "Função" at bounding box center [359, 173] width 262 height 34
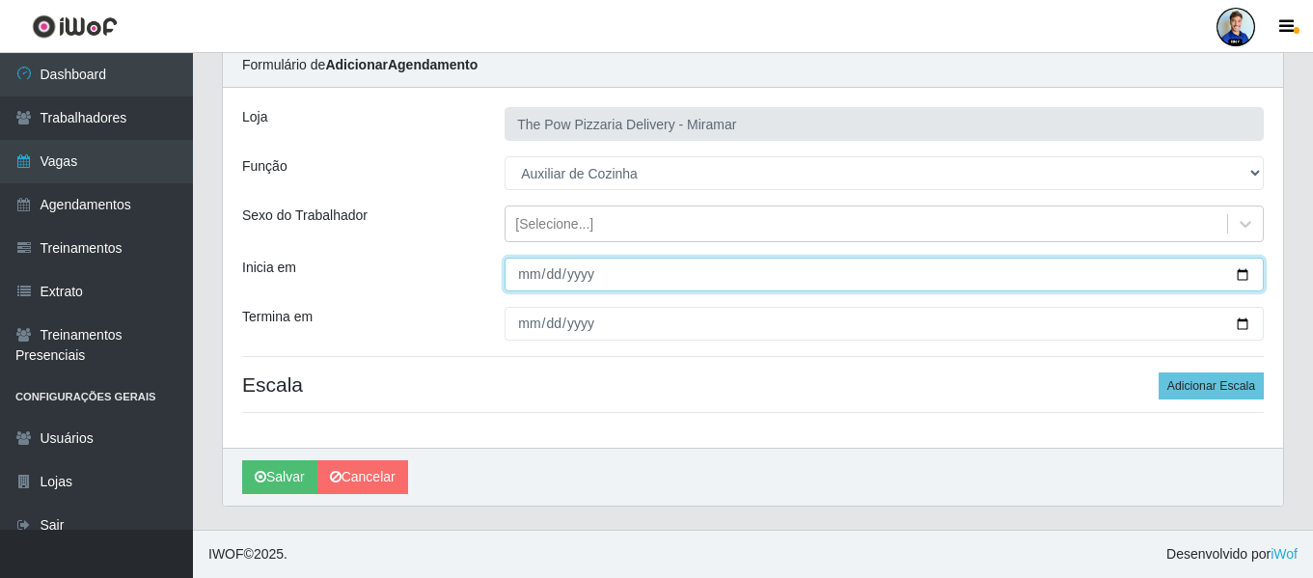
click at [525, 274] on input "Inicia em" at bounding box center [884, 275] width 759 height 34
type input "[DATE]"
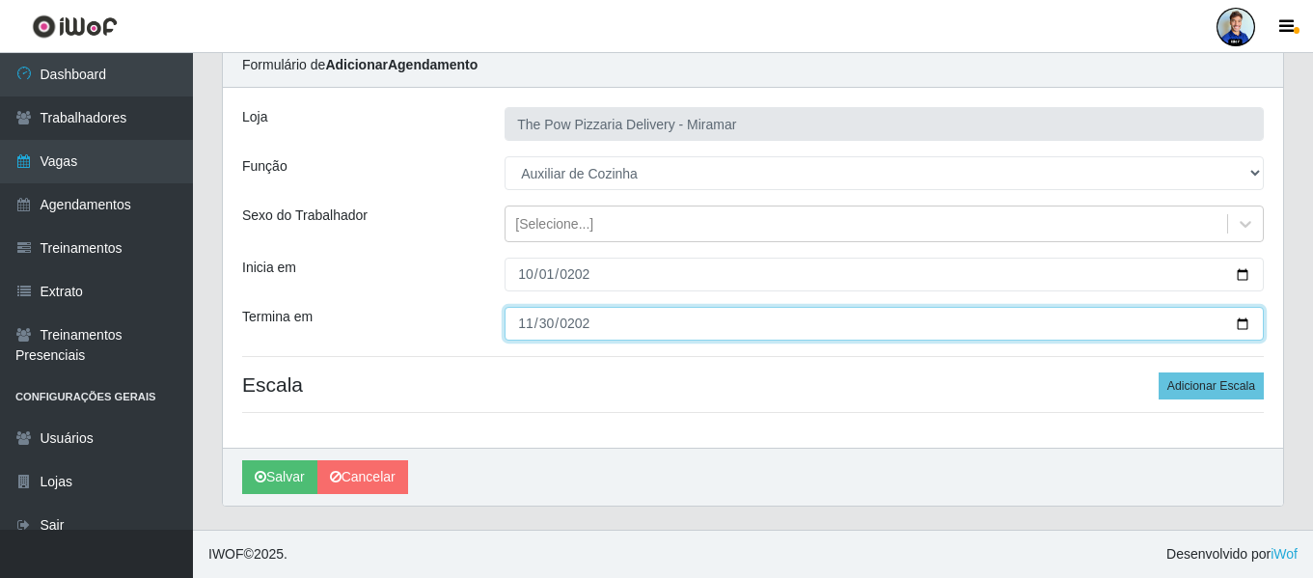
type input "[DATE]"
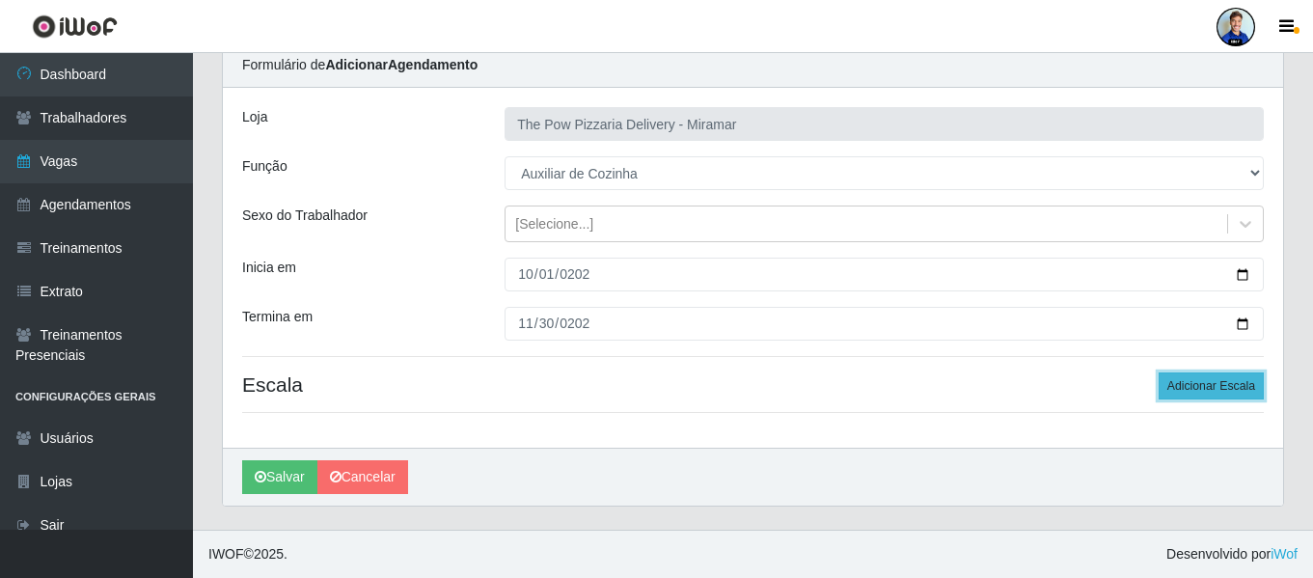
click at [1209, 383] on button "Adicionar Escala" at bounding box center [1211, 385] width 105 height 27
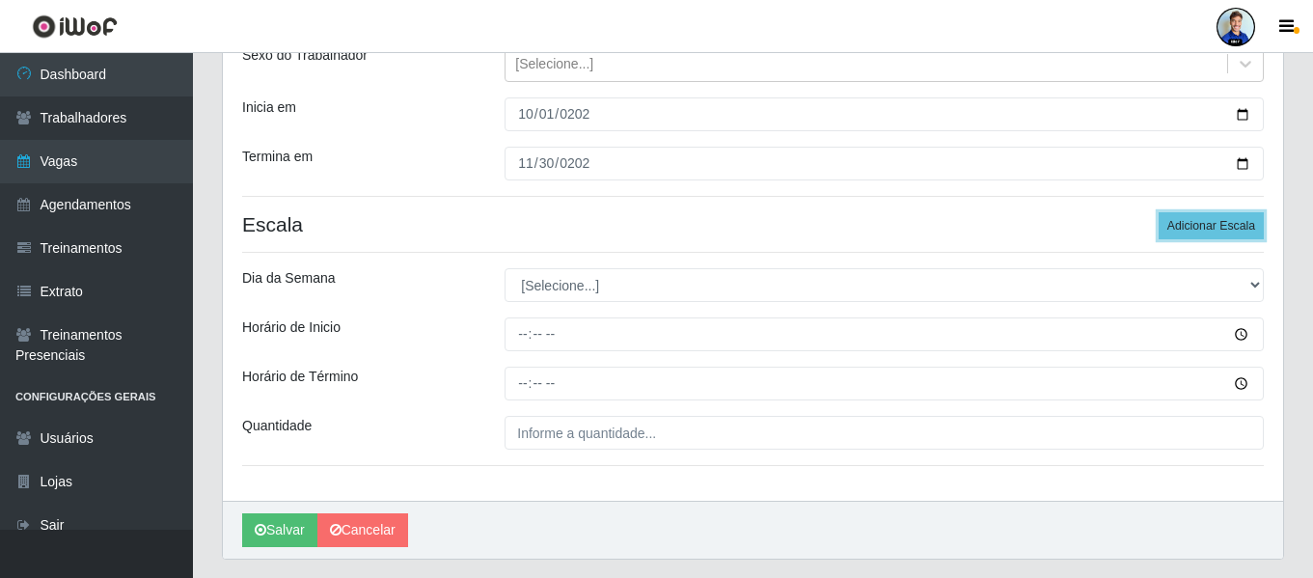
scroll to position [271, 0]
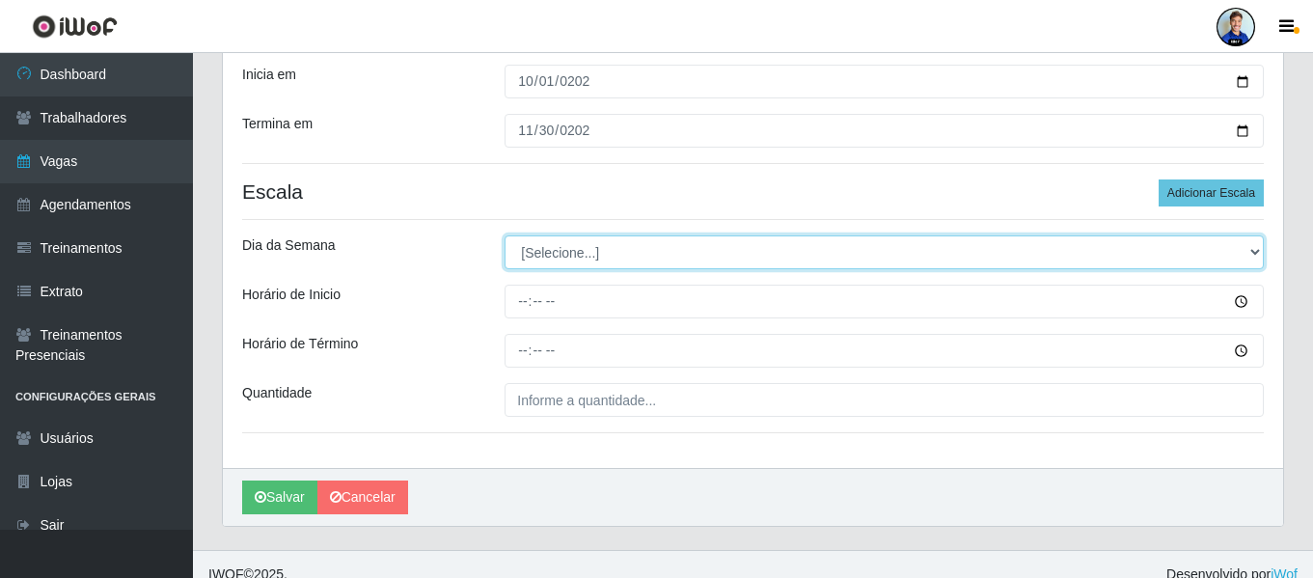
click at [644, 254] on select "[Selecione...] Segunda Terça Quarta Quinta Sexta Sábado Domingo" at bounding box center [884, 252] width 759 height 34
select select "2"
click at [505, 235] on select "[Selecione...] Segunda Terça Quarta Quinta Sexta Sábado Domingo" at bounding box center [884, 252] width 759 height 34
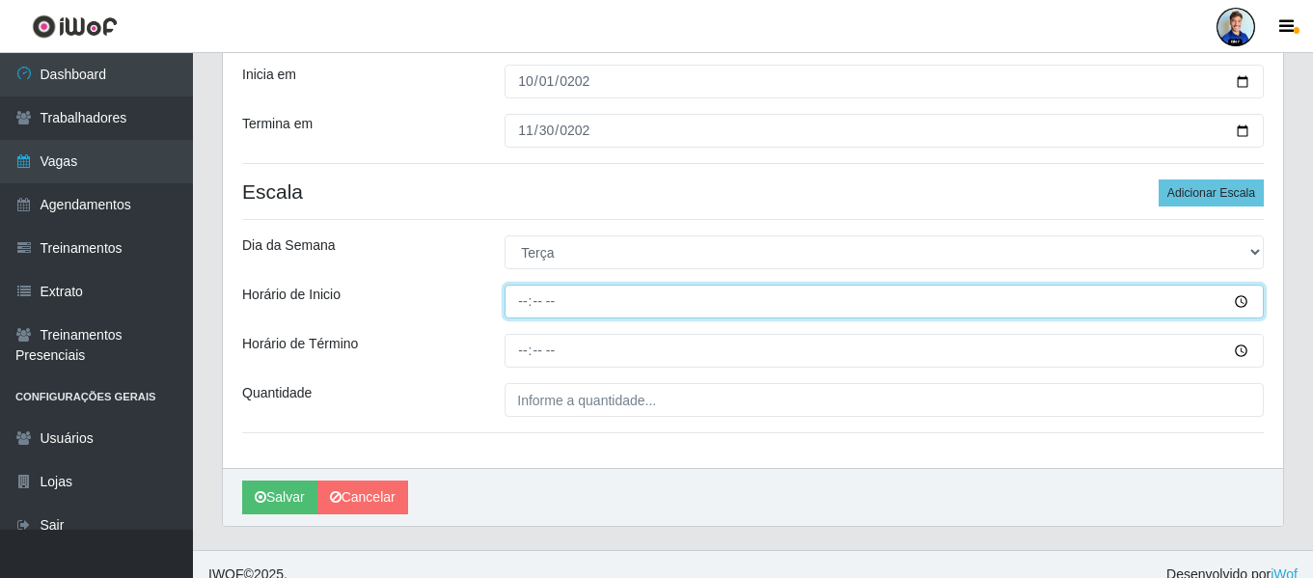
click at [531, 303] on input "Horário de Inicio" at bounding box center [884, 302] width 759 height 34
type input "18:00"
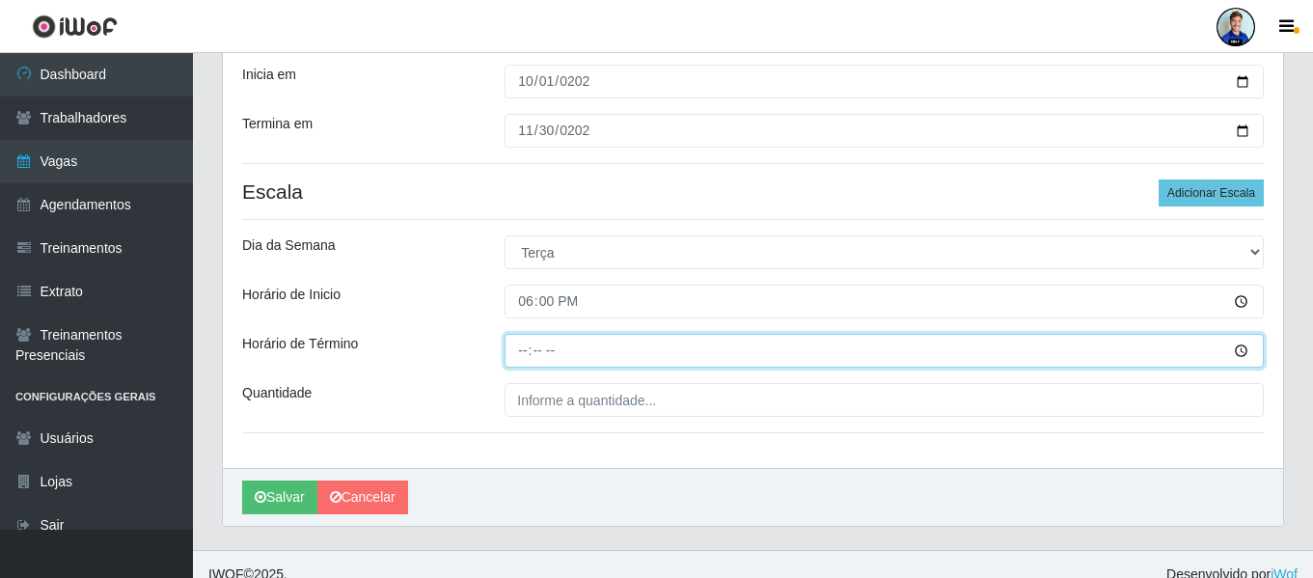
type input "00:00"
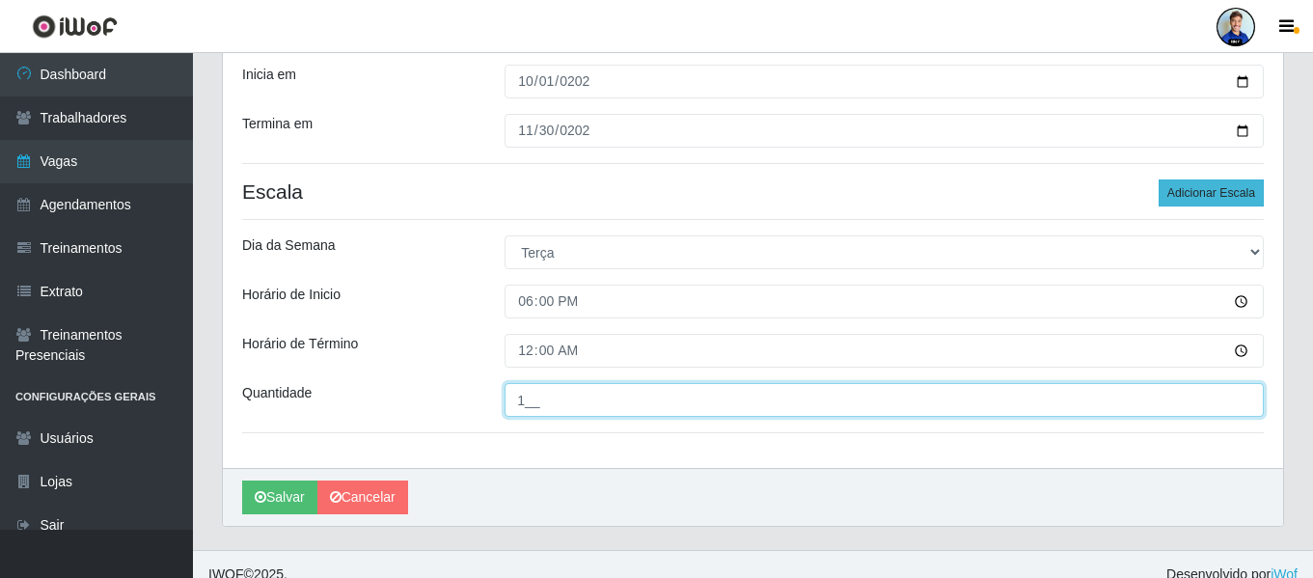
type input "1__"
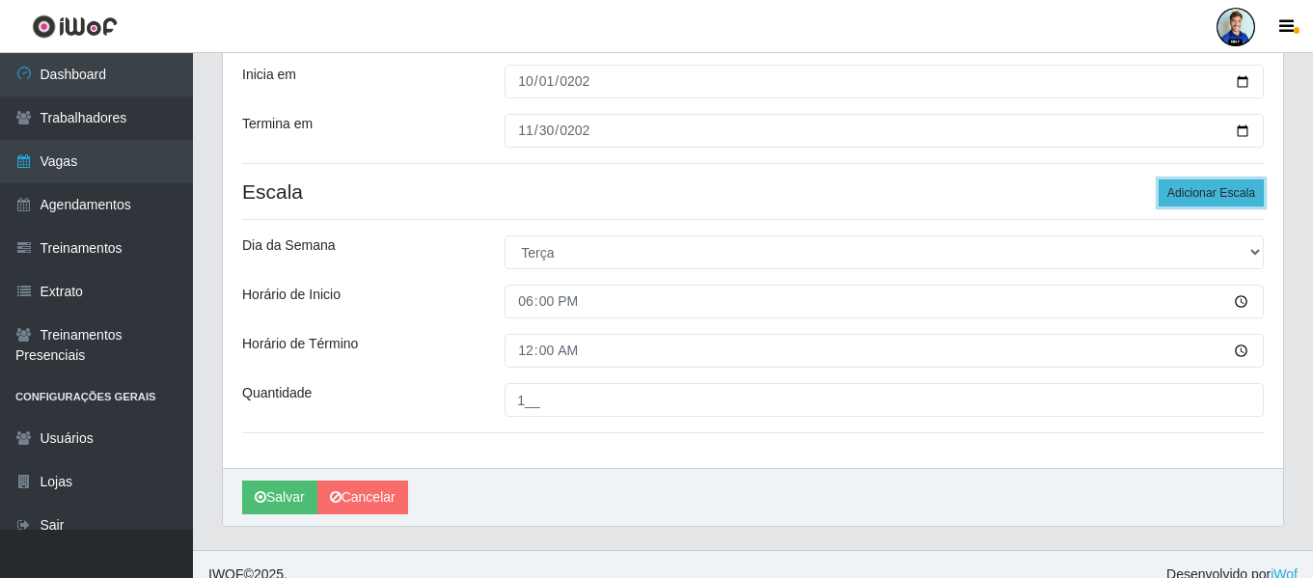
click at [1217, 200] on button "Adicionar Escala" at bounding box center [1211, 192] width 105 height 27
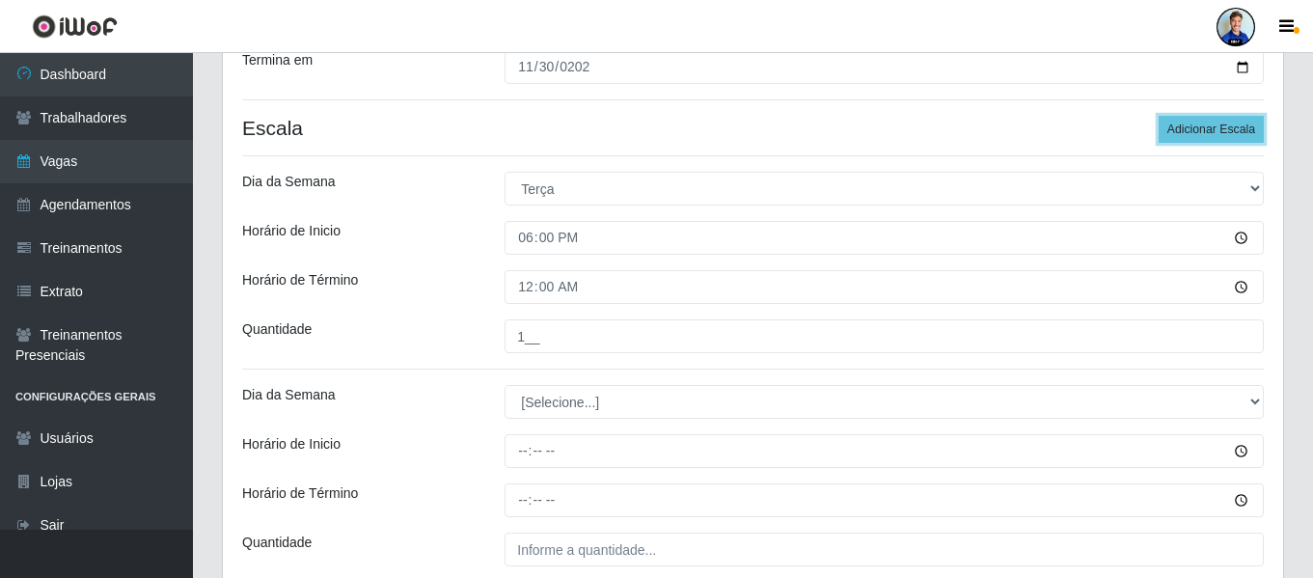
scroll to position [368, 0]
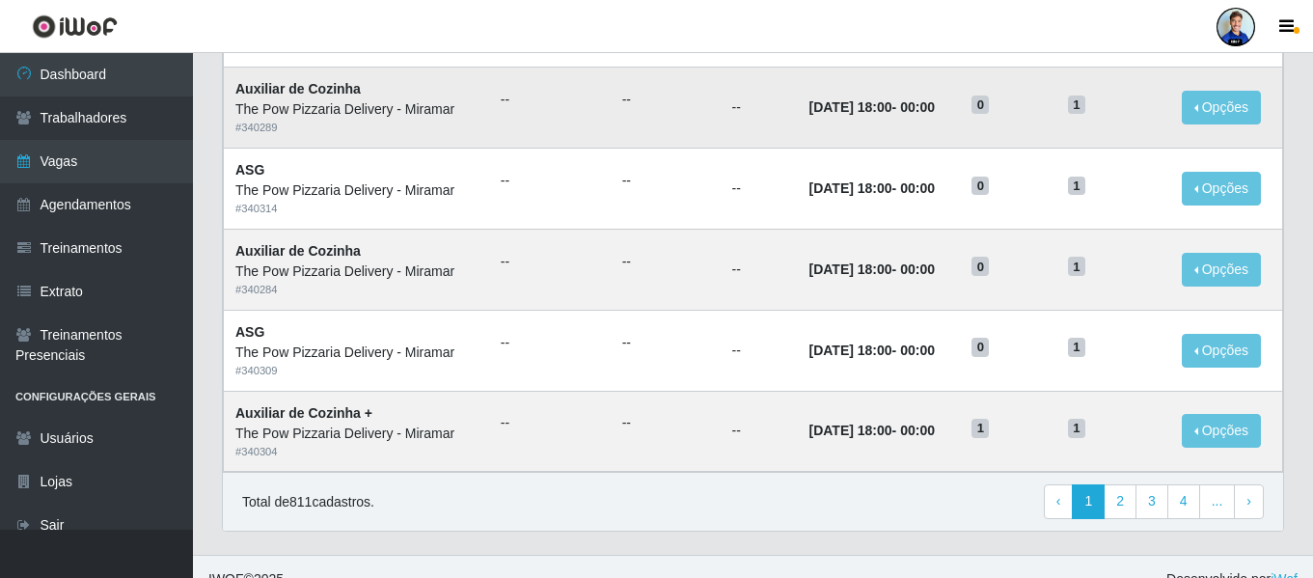
scroll to position [1057, 0]
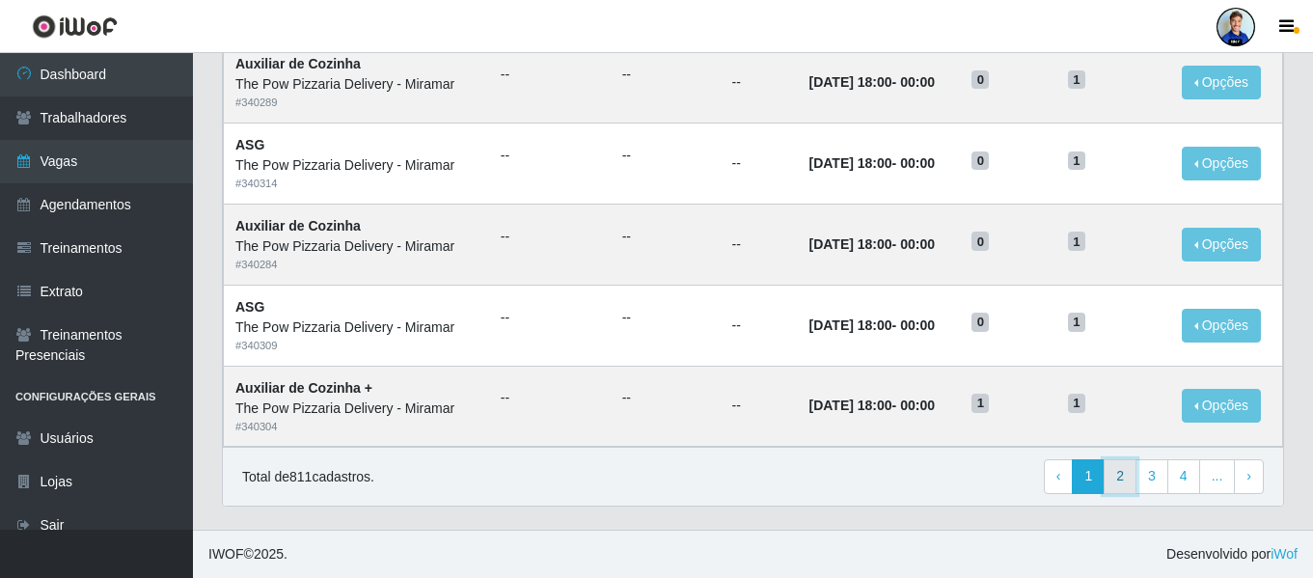
click at [1117, 486] on link "2" at bounding box center [1120, 476] width 33 height 35
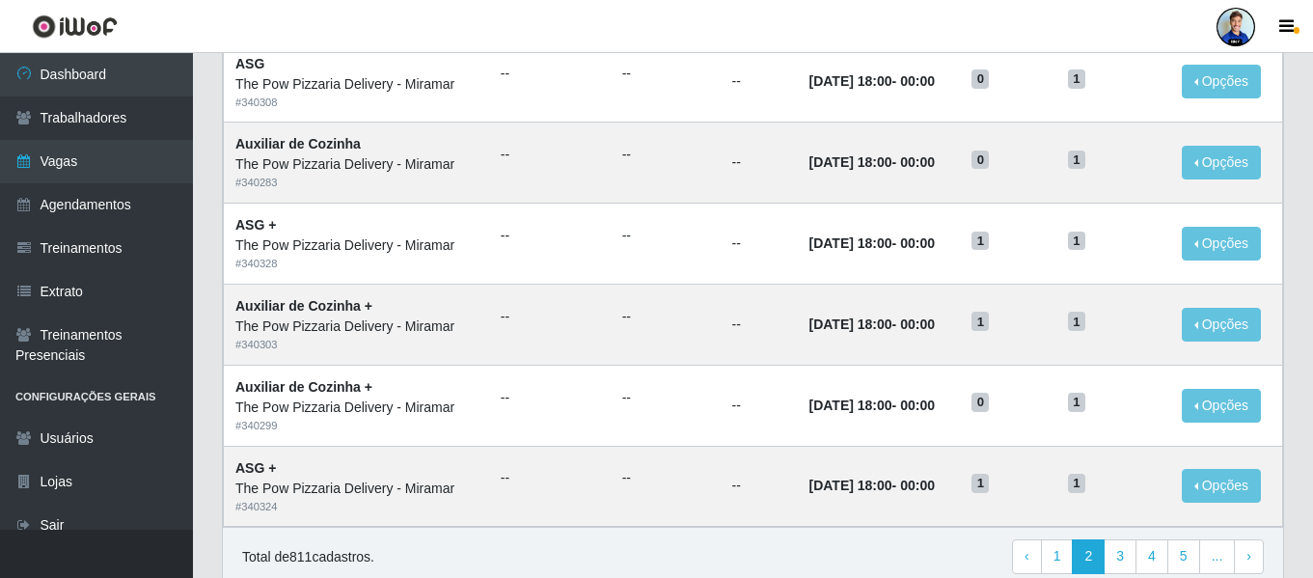
scroll to position [1057, 0]
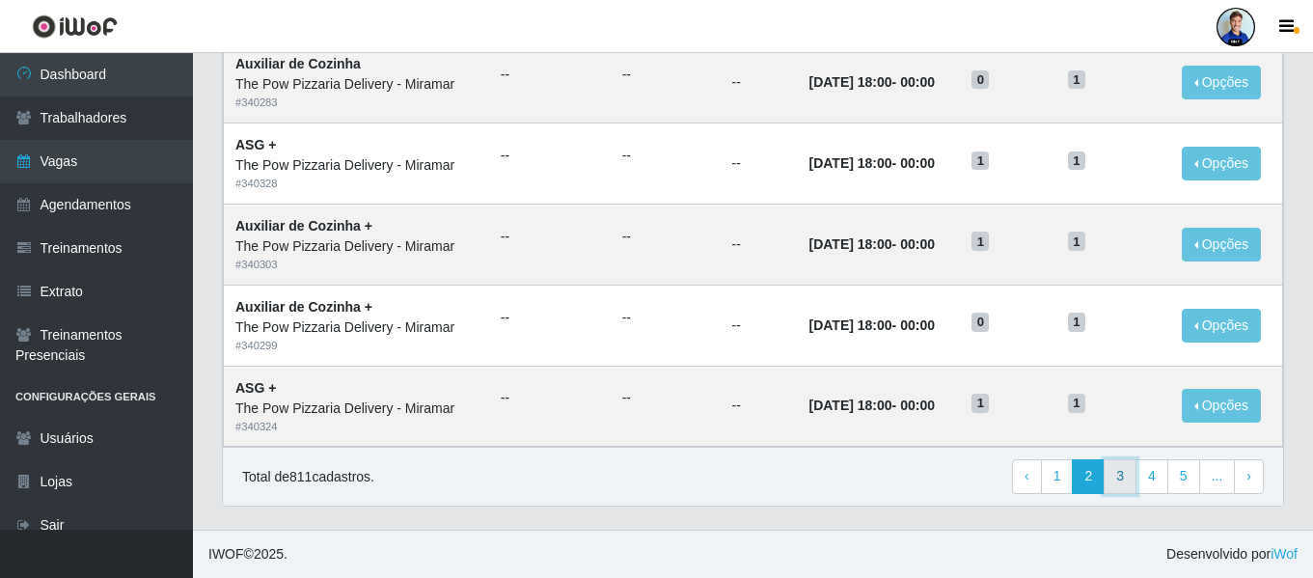
click at [1125, 476] on link "3" at bounding box center [1120, 476] width 33 height 35
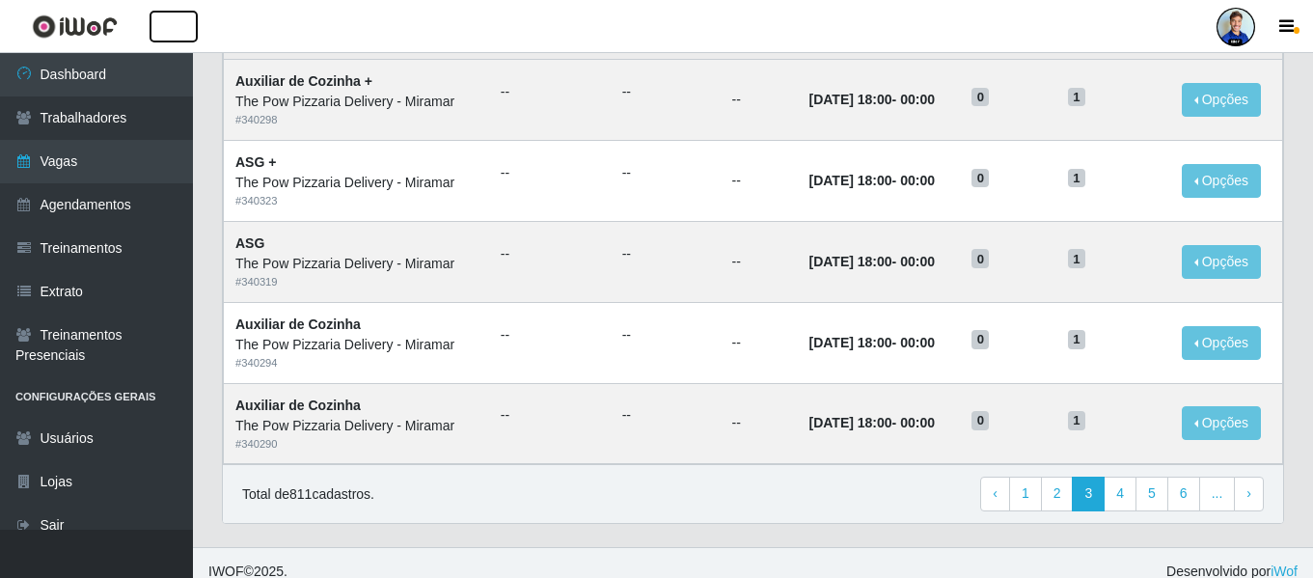
scroll to position [1057, 0]
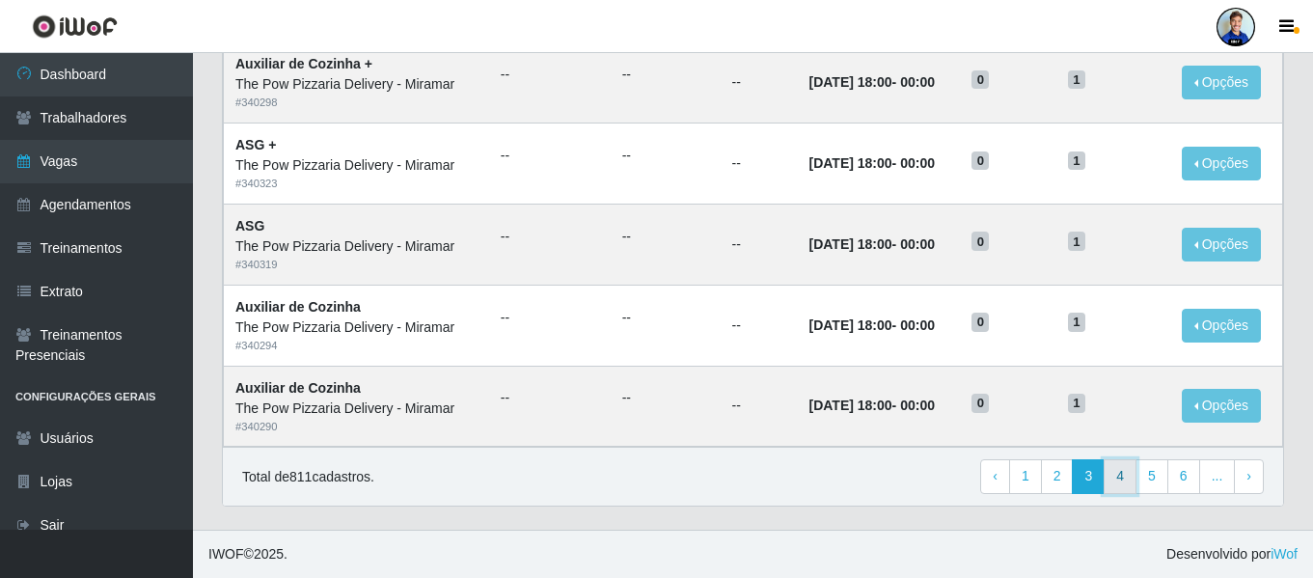
click at [1116, 479] on link "4" at bounding box center [1120, 476] width 33 height 35
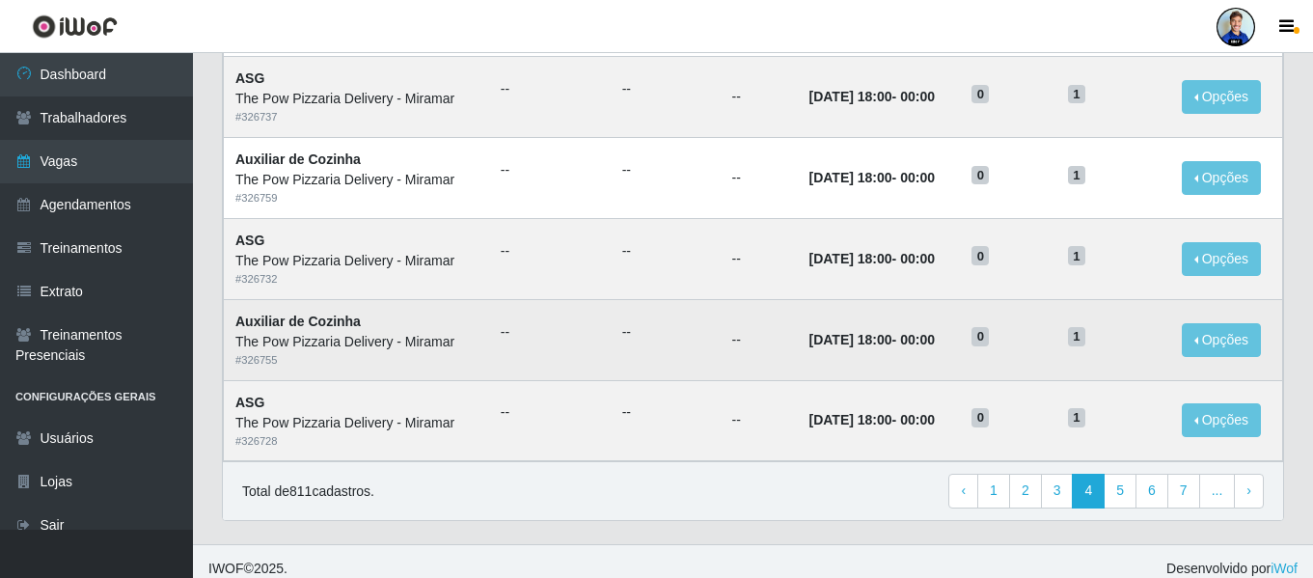
scroll to position [1057, 0]
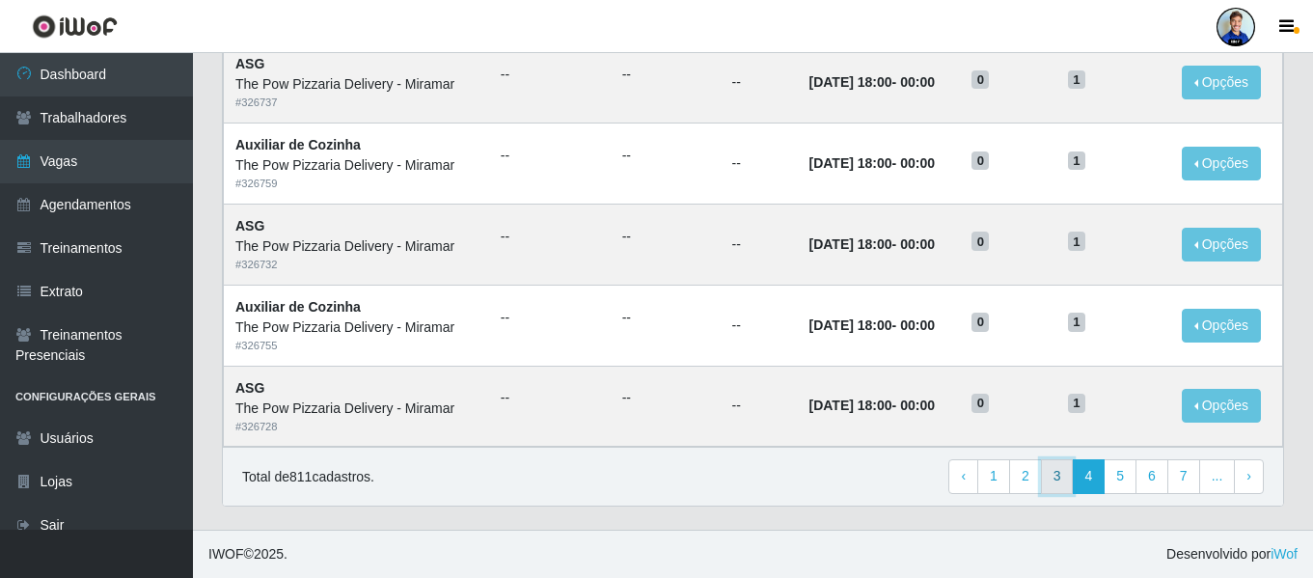
click at [1062, 488] on link "3" at bounding box center [1057, 476] width 33 height 35
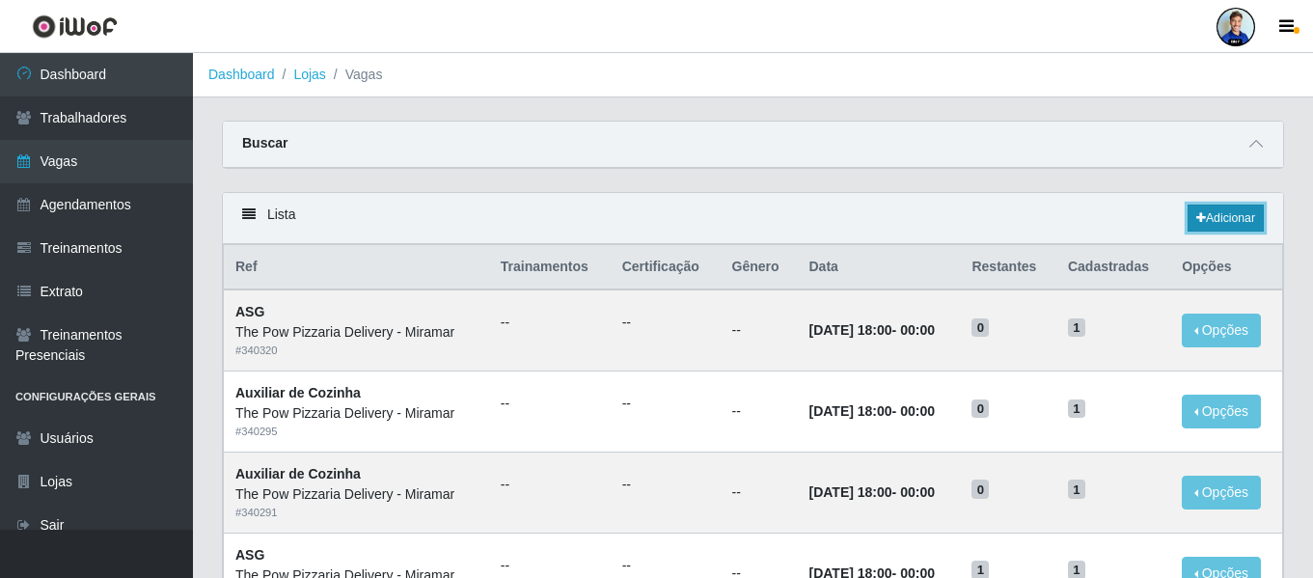
click at [1245, 221] on link "Adicionar" at bounding box center [1226, 218] width 76 height 27
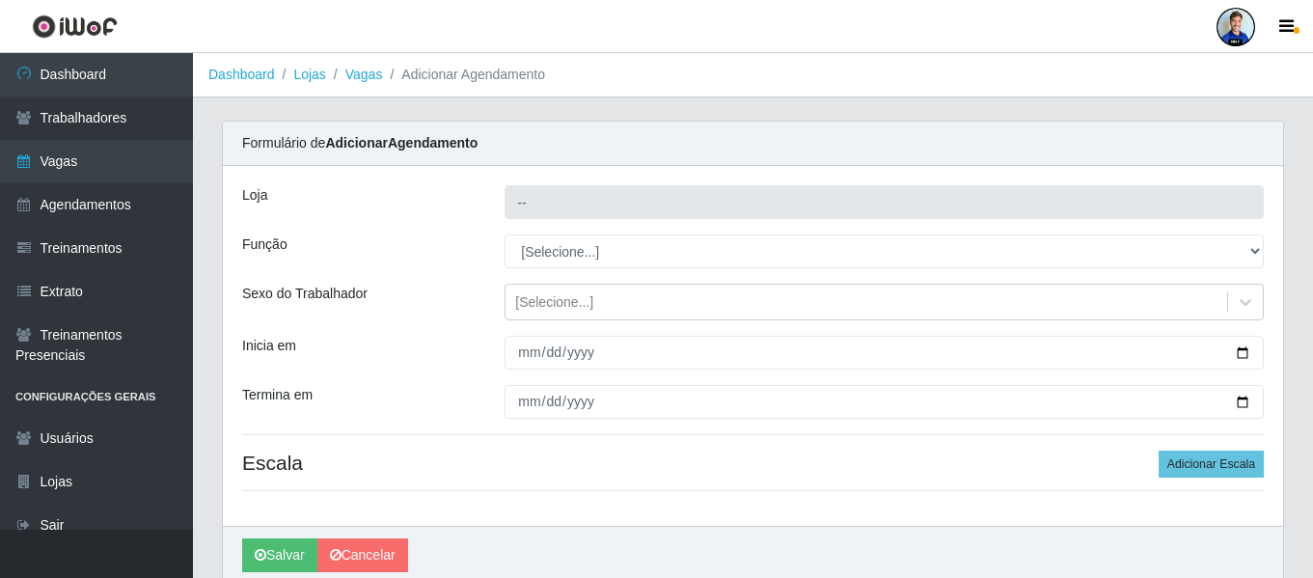
type input "The Pow Pizzaria Delivery - Miramar"
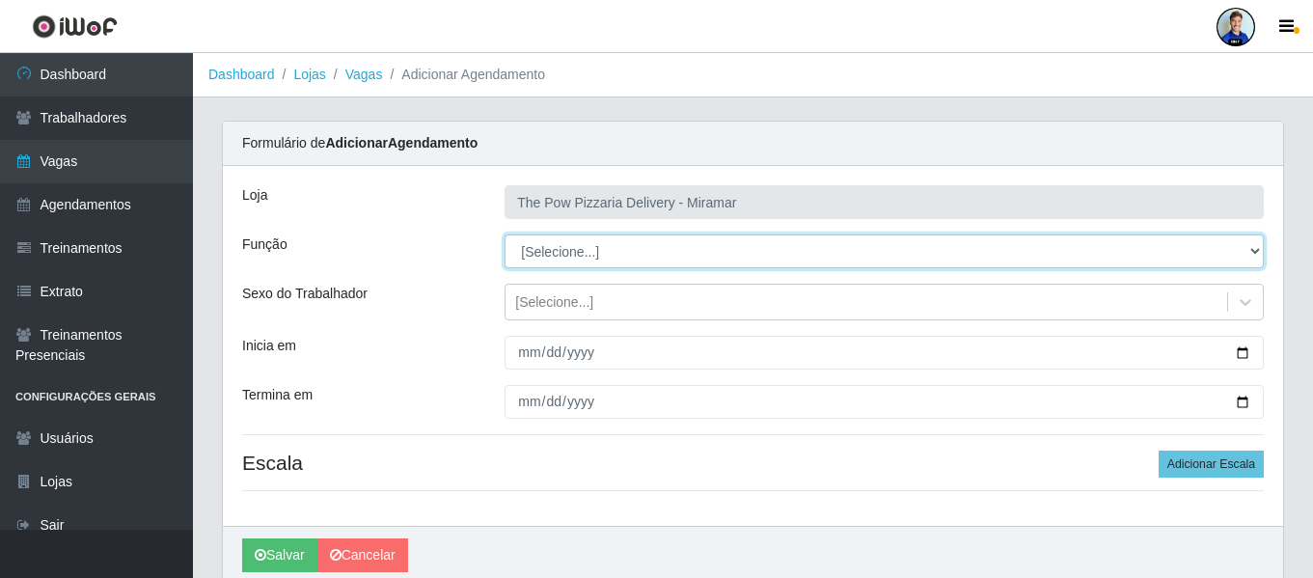
click at [570, 255] on select "[Selecione...] ASG ASG + ASG ++ Auxiliar de Cozinha Auxiliar de Cozinha + Auxil…" at bounding box center [884, 251] width 759 height 34
select select "9"
click at [505, 234] on select "[Selecione...] ASG ASG + ASG ++ Auxiliar de Cozinha Auxiliar de Cozinha + Auxil…" at bounding box center [884, 251] width 759 height 34
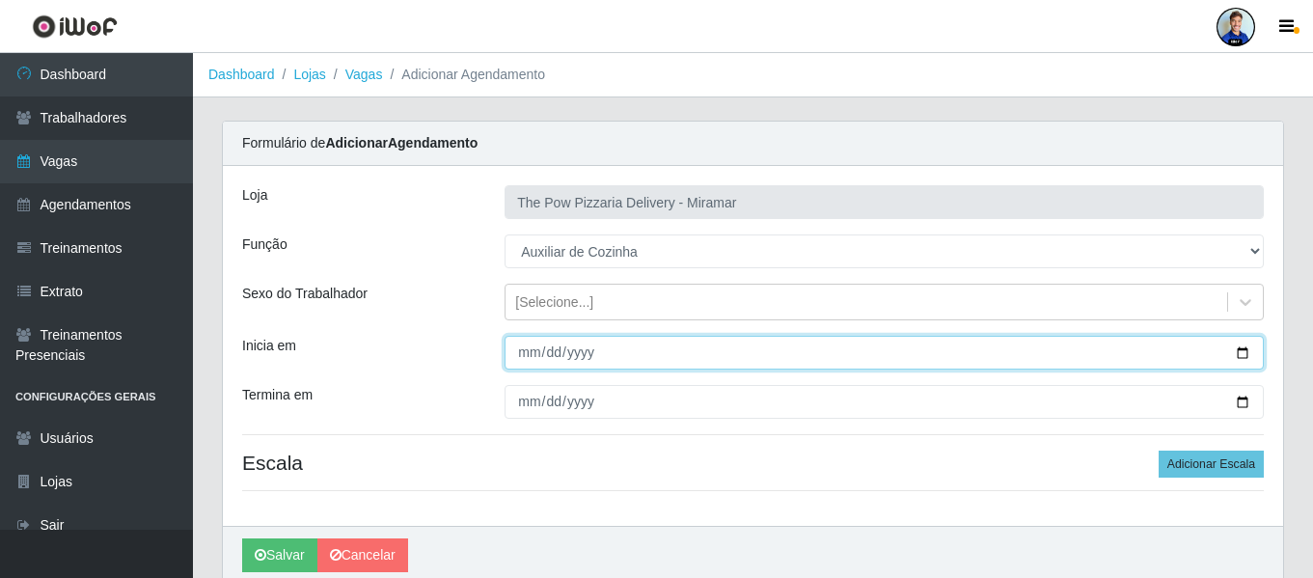
click at [525, 341] on input "Inicia em" at bounding box center [884, 353] width 759 height 34
type input "[DATE]"
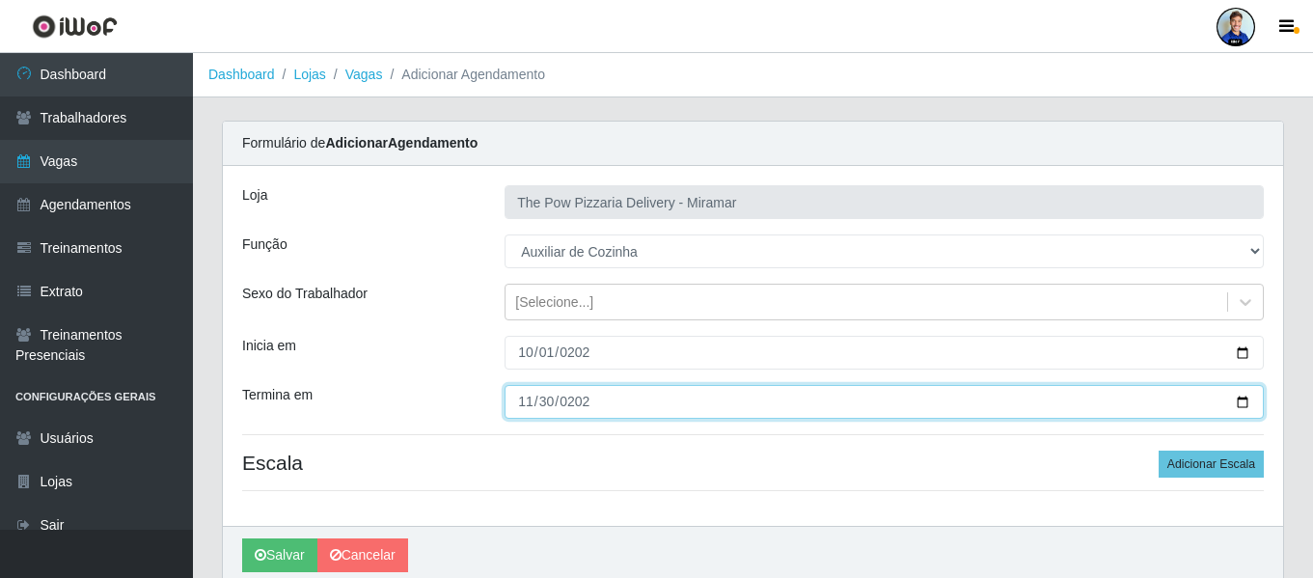
type input "[DATE]"
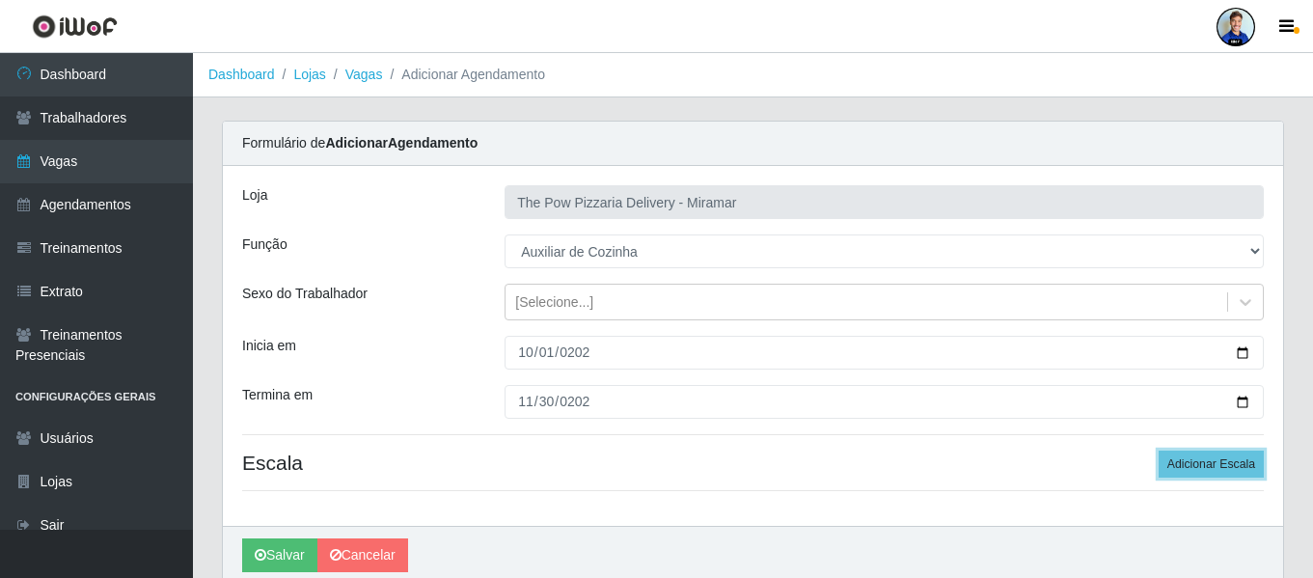
click at [1159, 451] on button "Adicionar Escala" at bounding box center [1211, 464] width 105 height 27
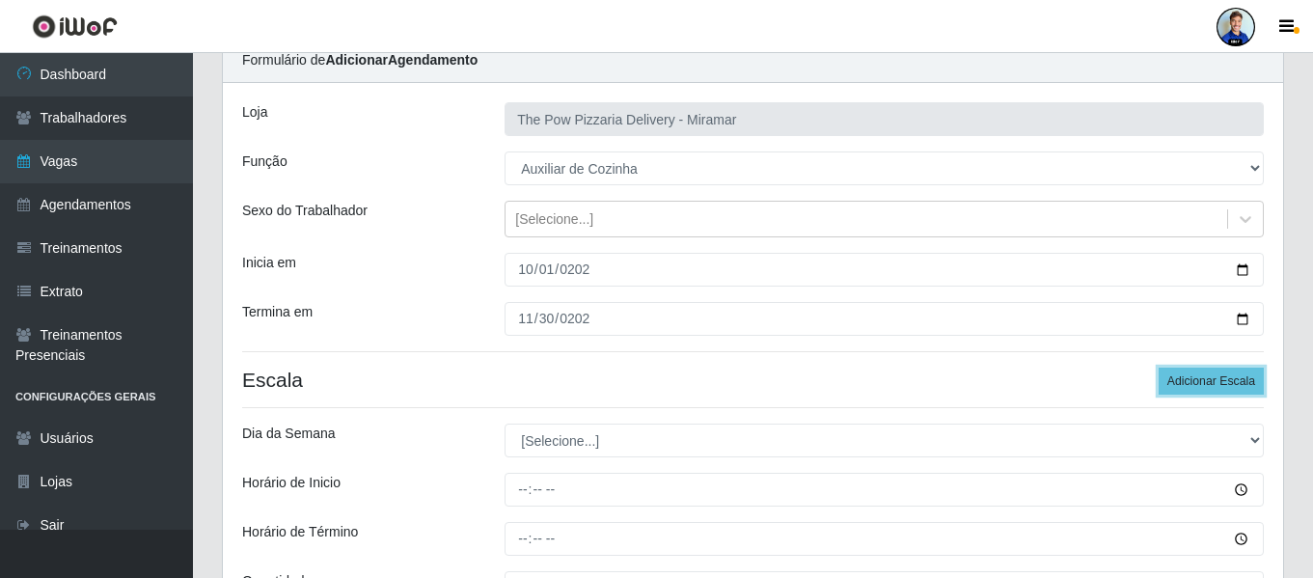
scroll to position [193, 0]
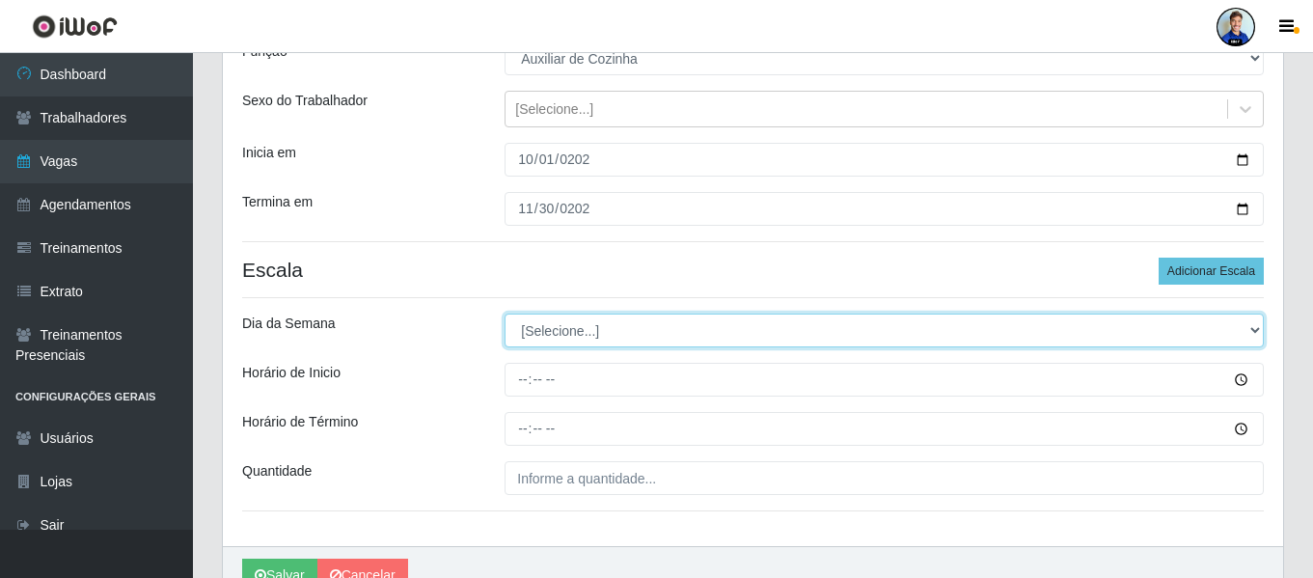
click at [577, 326] on select "[Selecione...] Segunda Terça Quarta Quinta Sexta Sábado Domingo" at bounding box center [884, 331] width 759 height 34
select select "2"
click at [505, 314] on select "[Selecione...] Segunda Terça Quarta Quinta Sexta Sábado Domingo" at bounding box center [884, 331] width 759 height 34
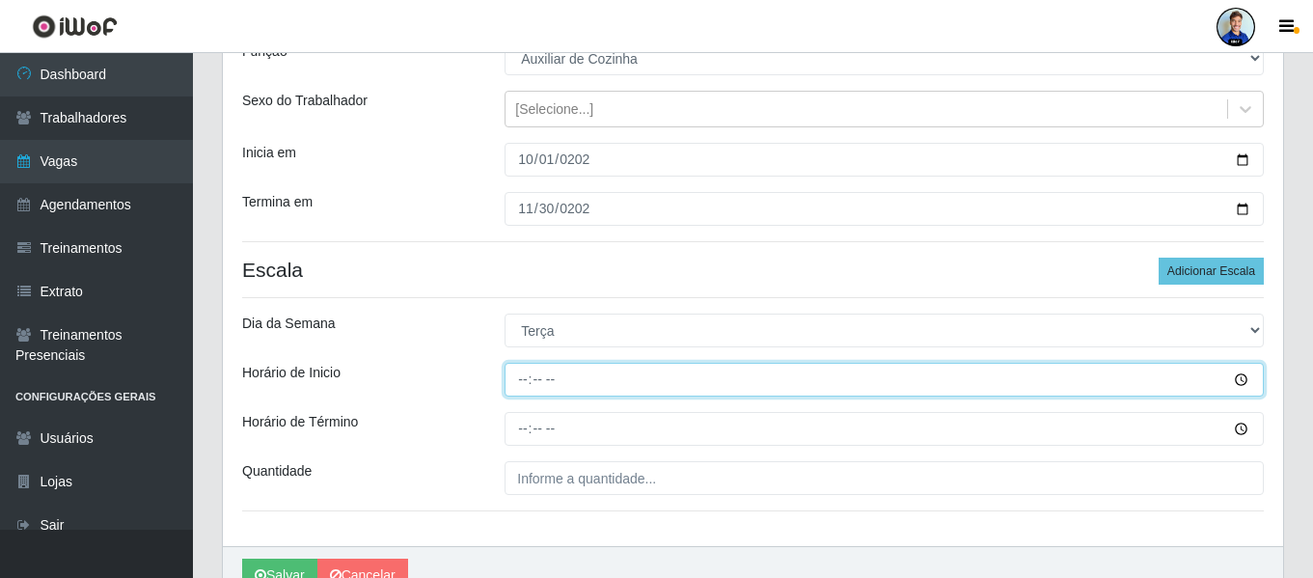
type input "18:00"
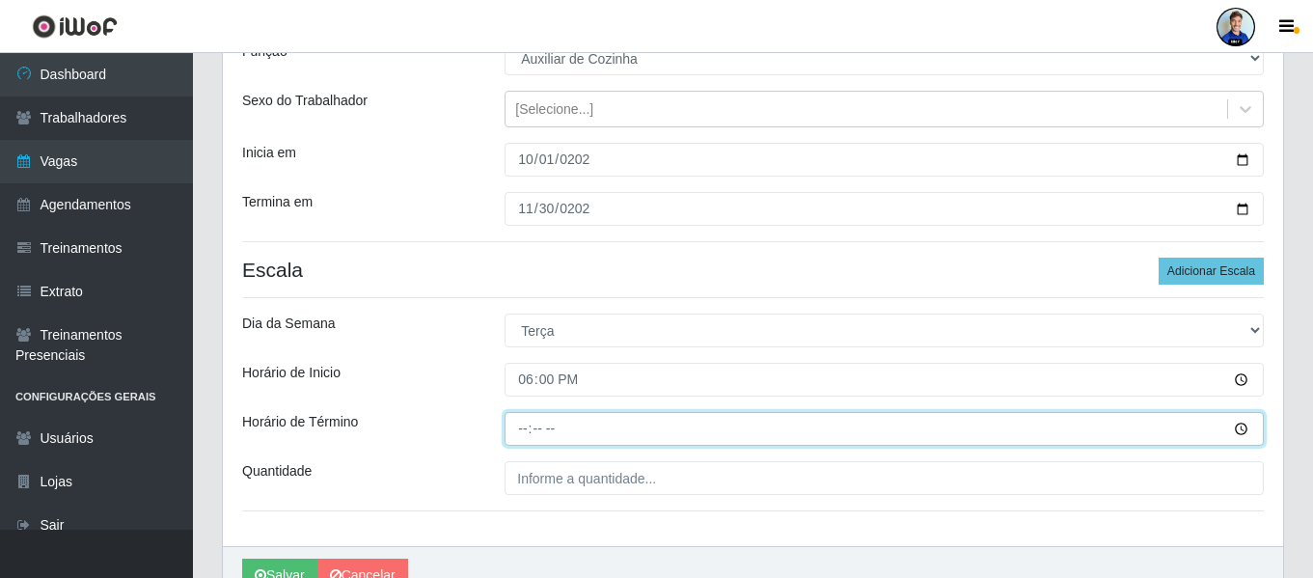
type input "00:00"
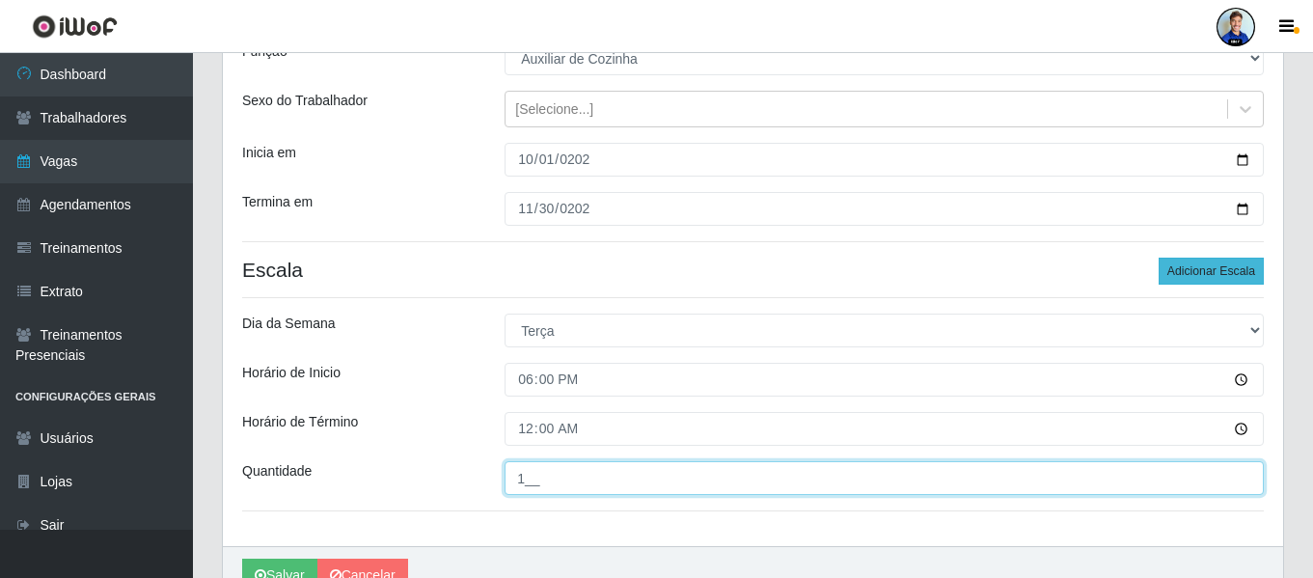
type input "1__"
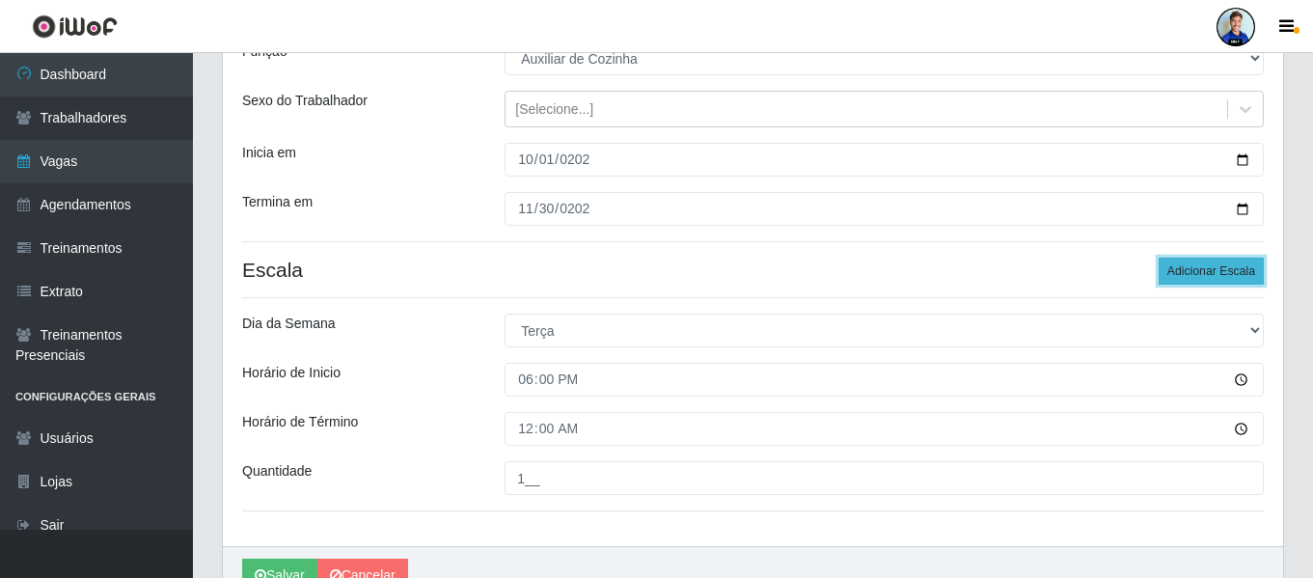
click at [1203, 264] on button "Adicionar Escala" at bounding box center [1211, 271] width 105 height 27
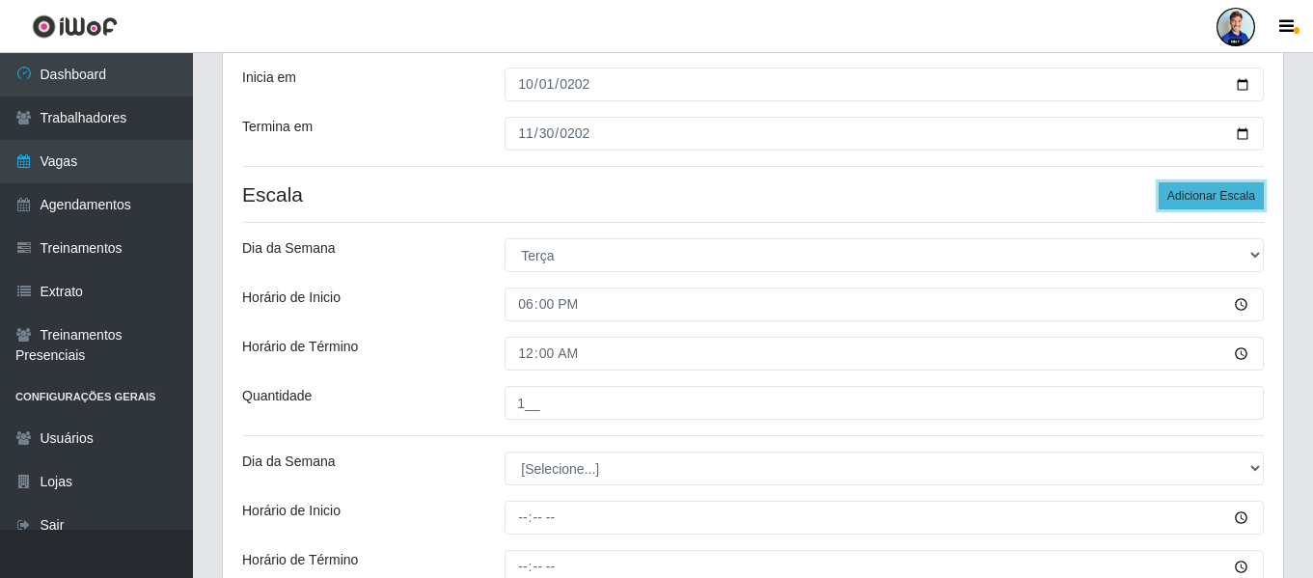
scroll to position [289, 0]
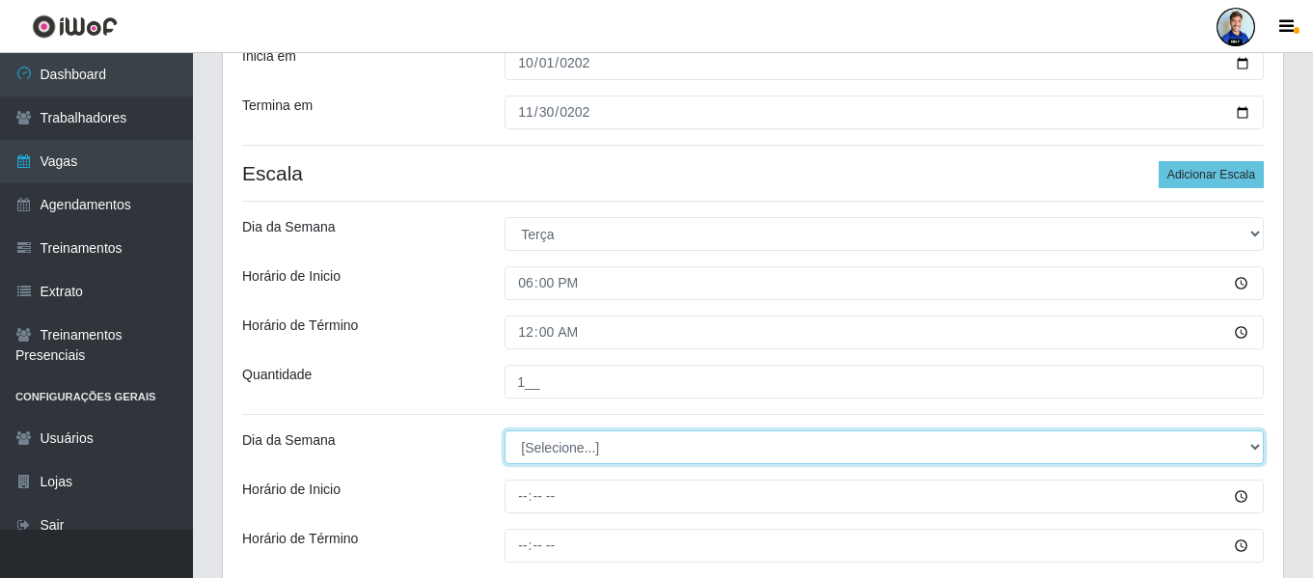
drag, startPoint x: 580, startPoint y: 444, endPoint x: 581, endPoint y: 479, distance: 34.7
click at [581, 479] on div "Loja The Pow Pizzaria Delivery - Miramar Função [Selecione...] ASG ASG + ASG ++…" at bounding box center [753, 270] width 1060 height 786
select select "3"
click at [505, 430] on select "[Selecione...] Segunda Terça Quarta Quinta Sexta Sábado Domingo" at bounding box center [884, 447] width 759 height 34
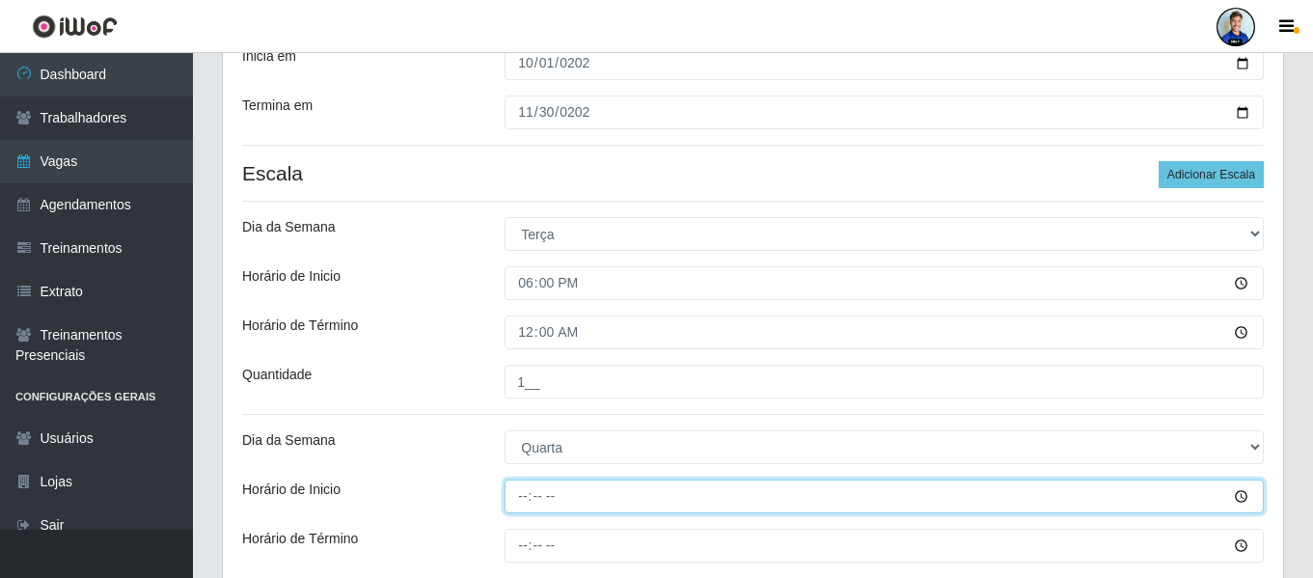
type input "18:00"
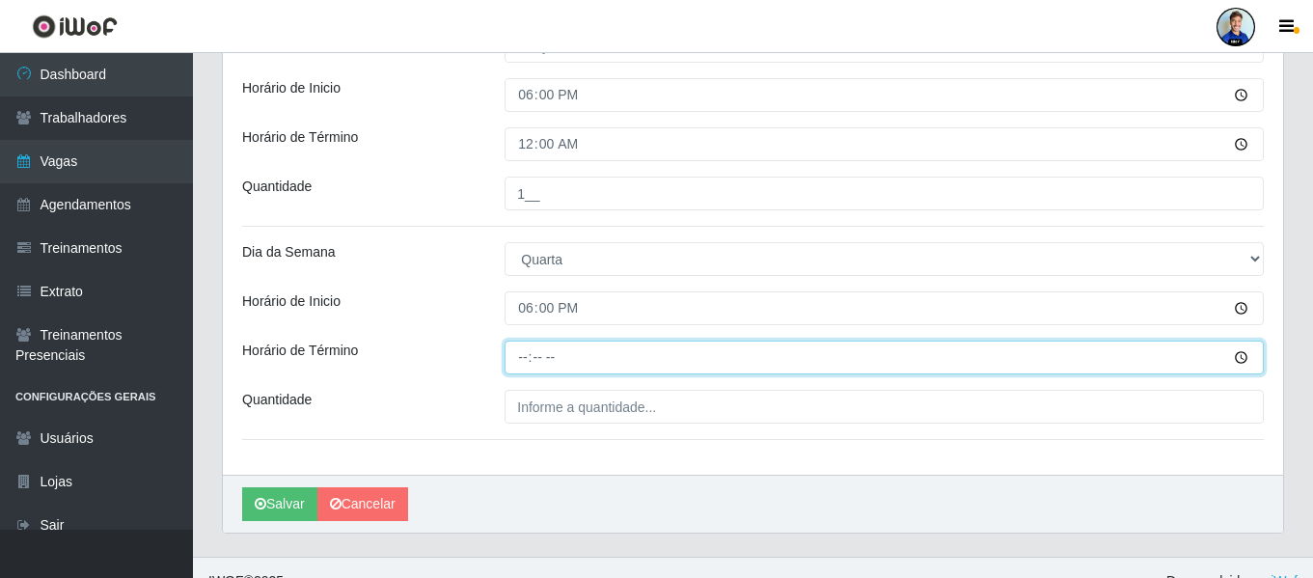
scroll to position [482, 0]
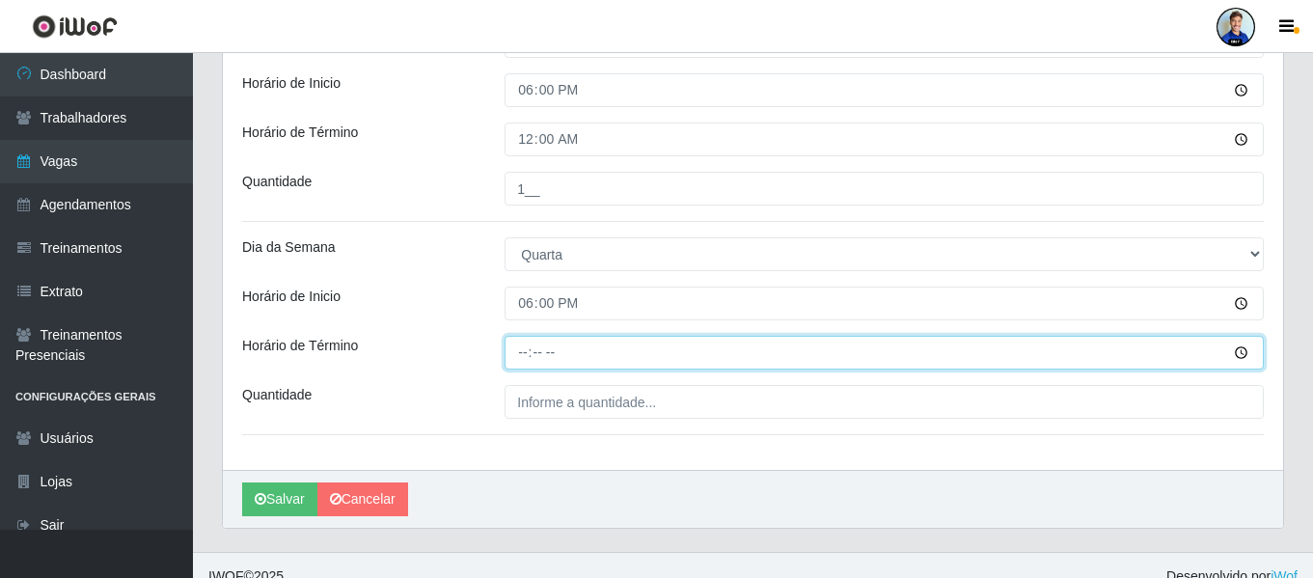
click at [548, 354] on input "Horário de Término" at bounding box center [884, 353] width 759 height 34
type input "00:00"
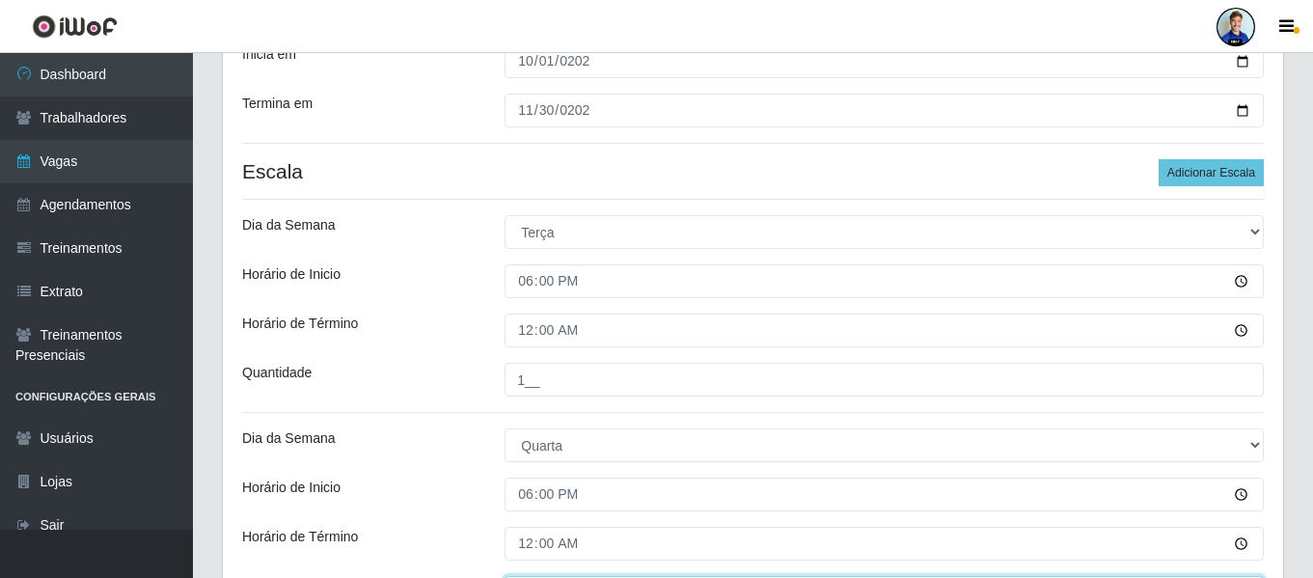
scroll to position [289, 0]
type input "1__"
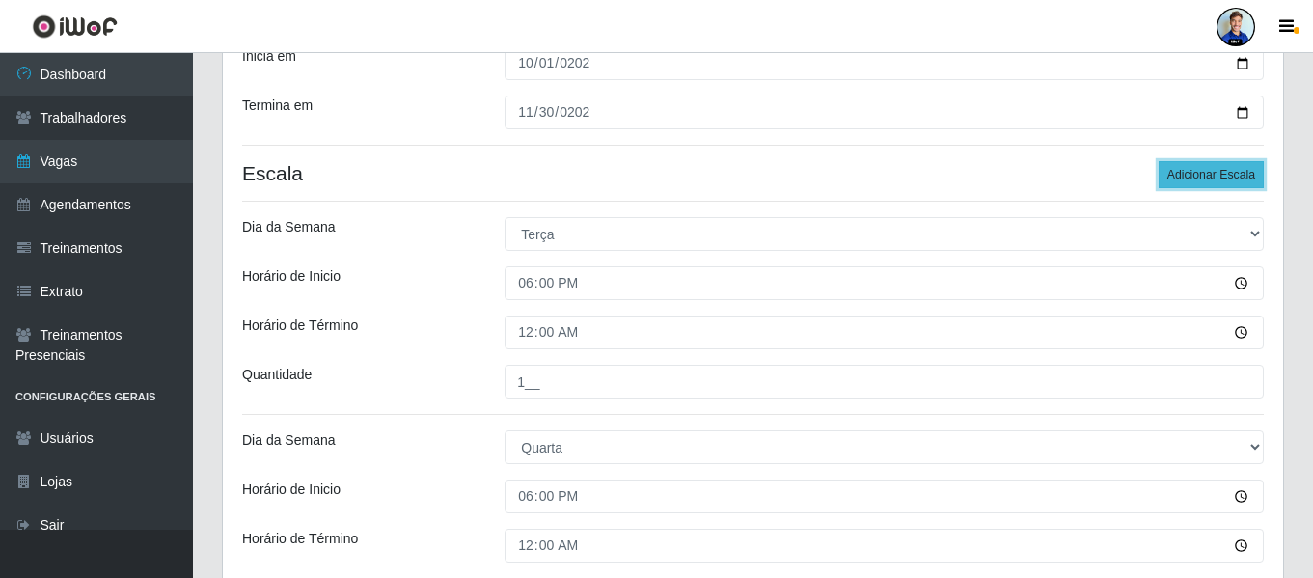
click at [1207, 176] on button "Adicionar Escala" at bounding box center [1211, 174] width 105 height 27
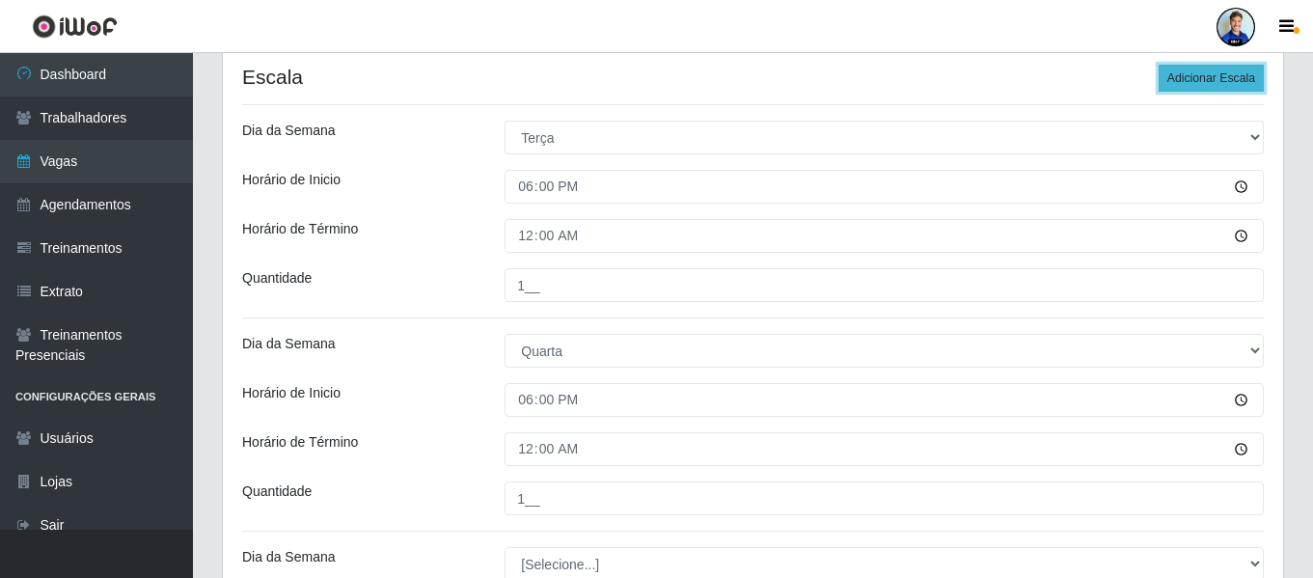
click at [1212, 83] on button "Adicionar Escala" at bounding box center [1211, 78] width 105 height 27
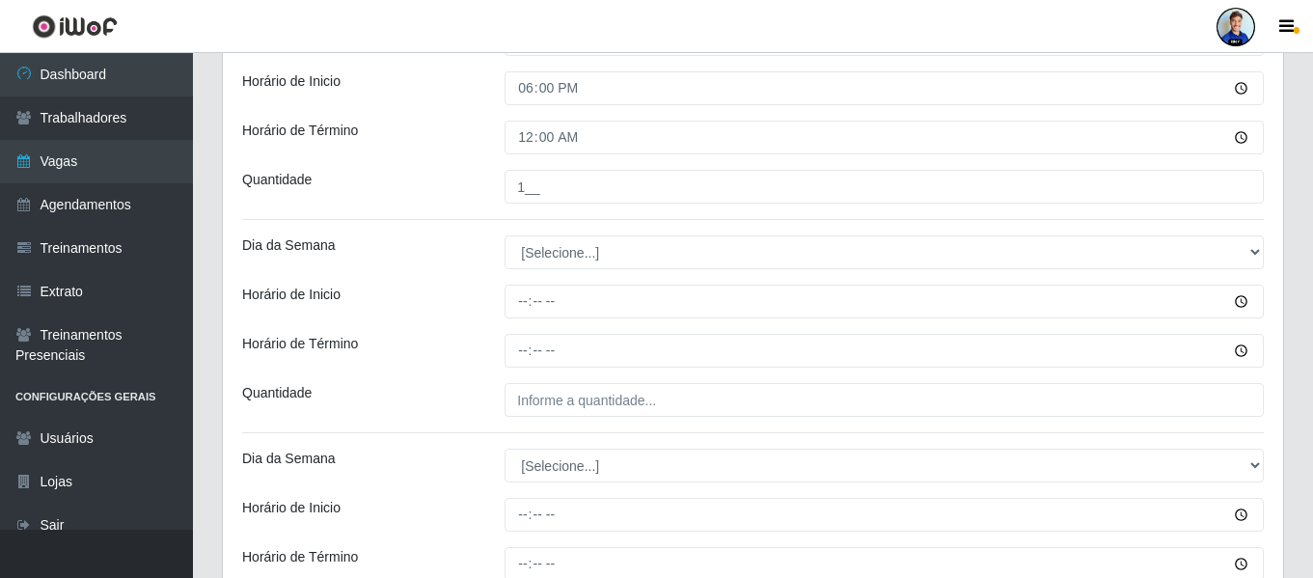
scroll to position [675, 0]
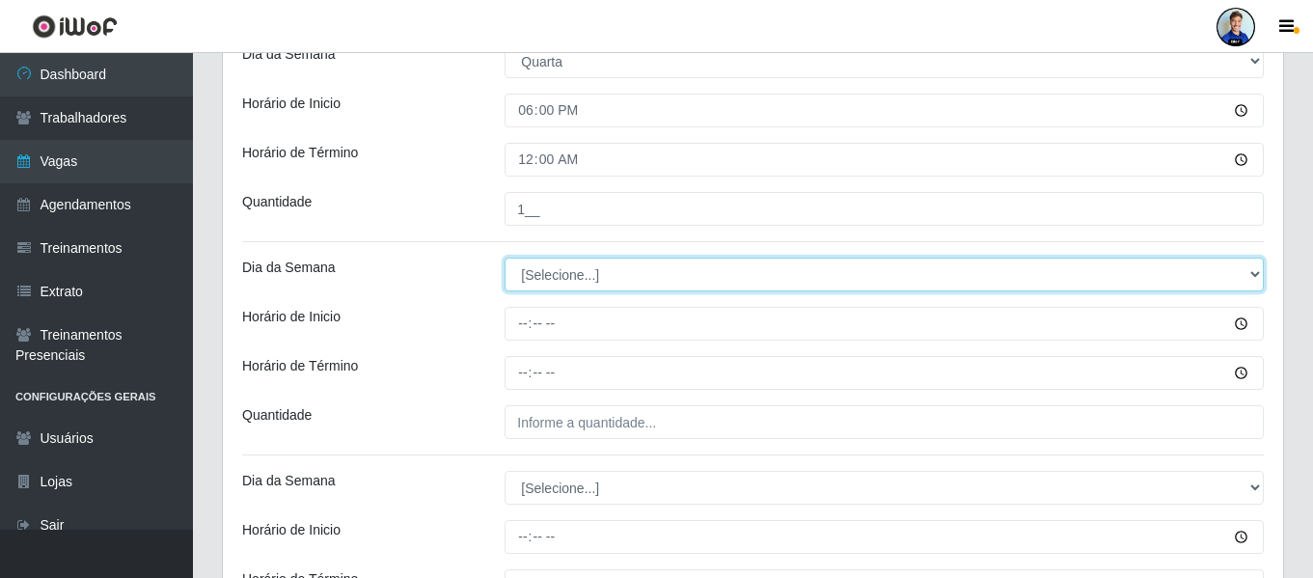
click at [564, 282] on select "[Selecione...] Segunda Terça Quarta Quinta Sexta Sábado Domingo" at bounding box center [884, 275] width 759 height 34
select select "4"
click at [505, 258] on select "[Selecione...] Segunda Terça Quarta Quinta Sexta Sábado Domingo" at bounding box center [884, 275] width 759 height 34
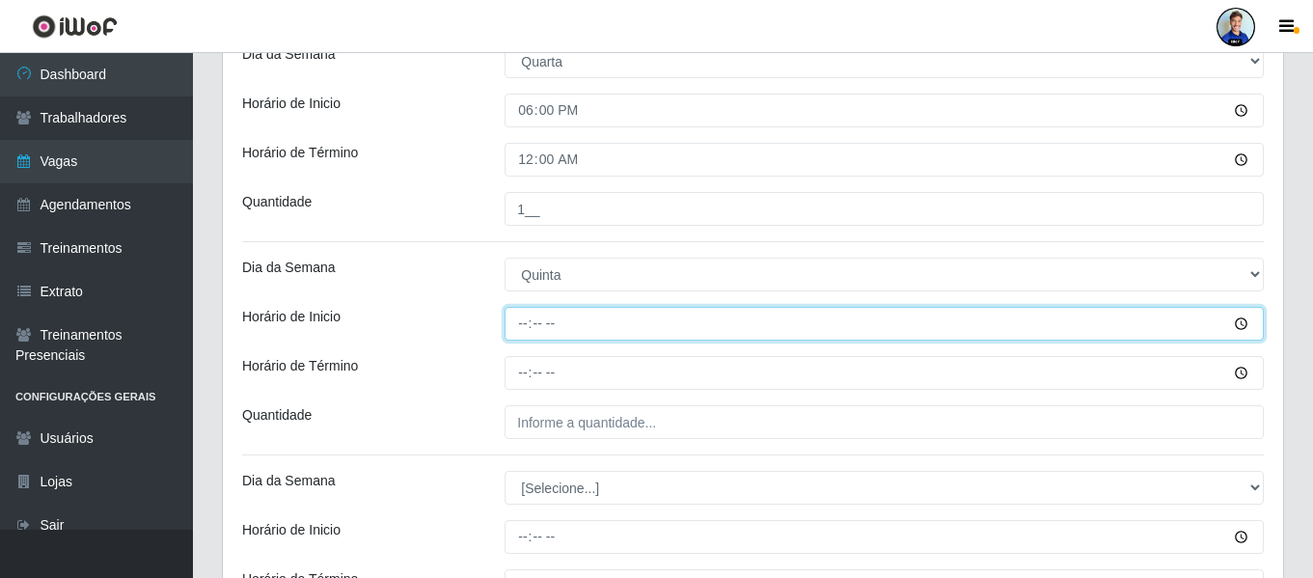
type input "18:00"
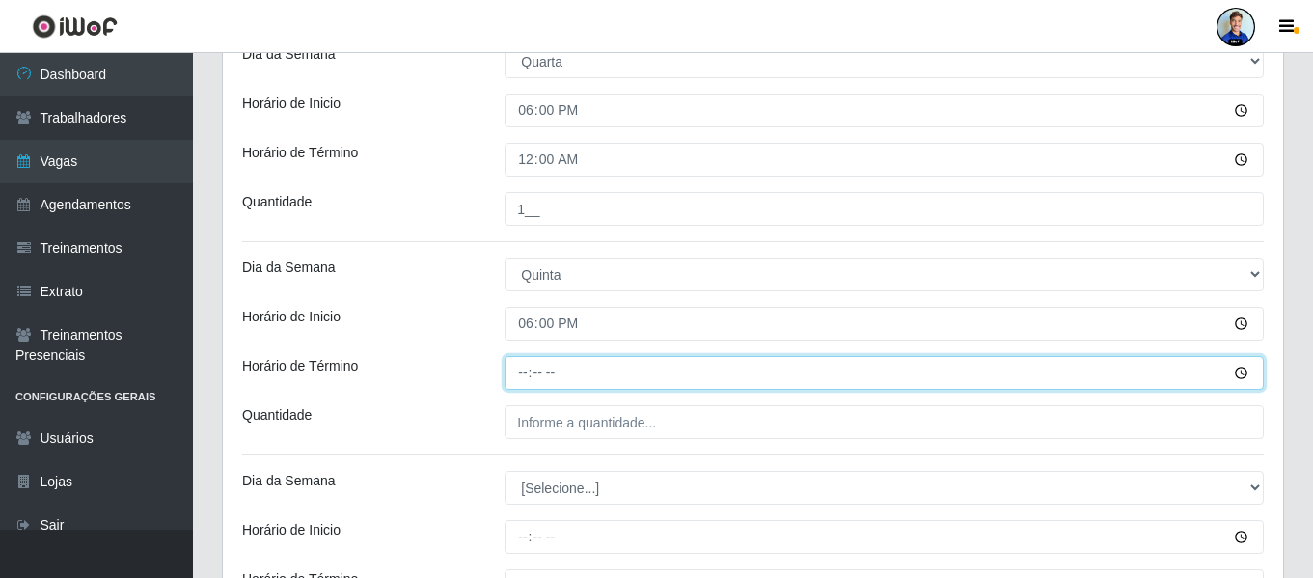
type input "00:00"
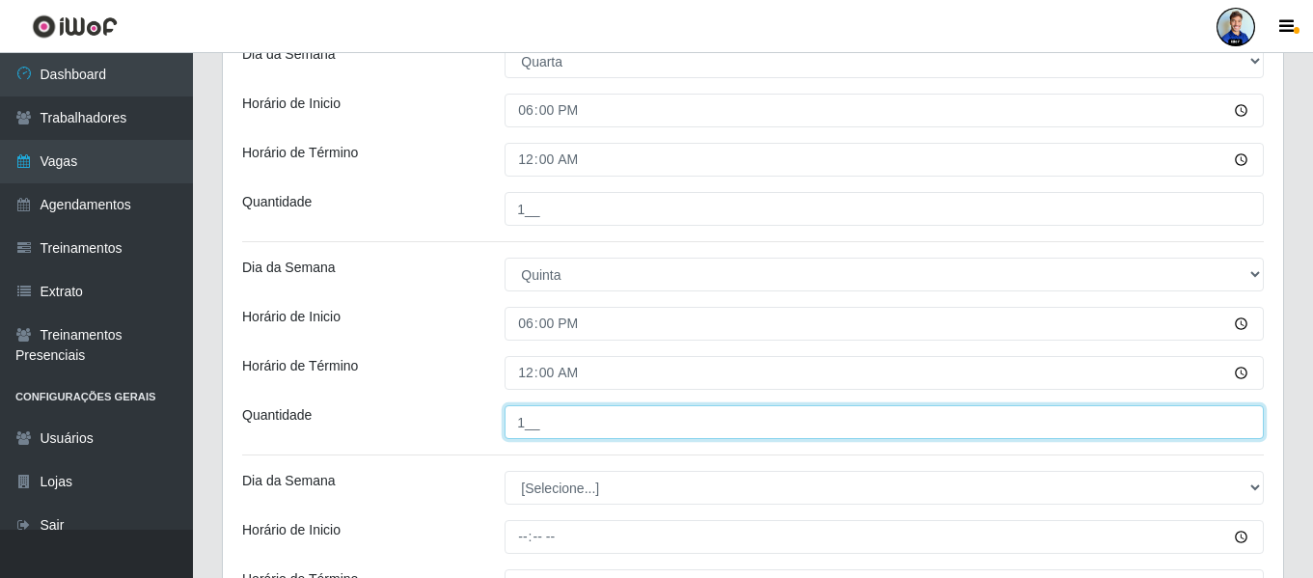
type input "1__"
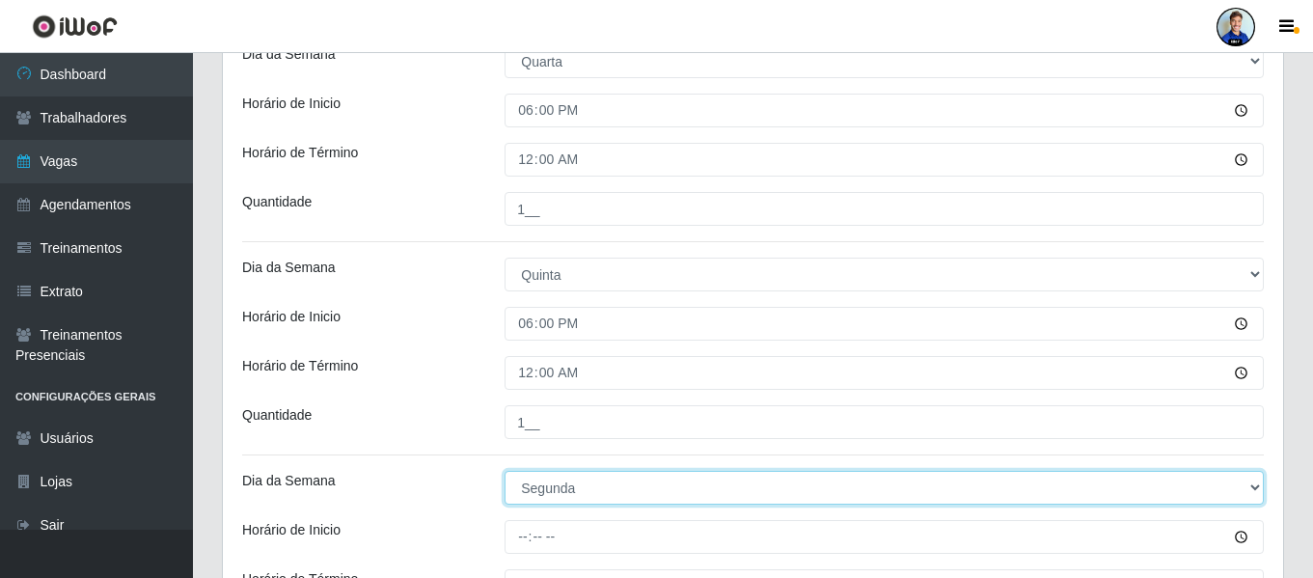
select select "5"
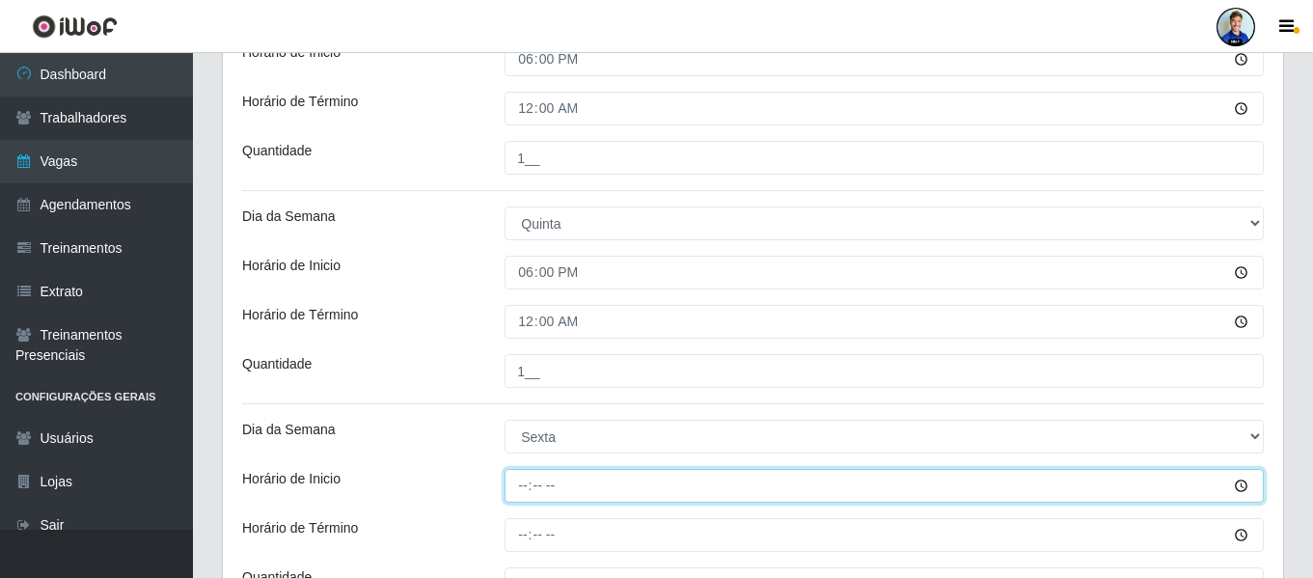
scroll to position [772, 0]
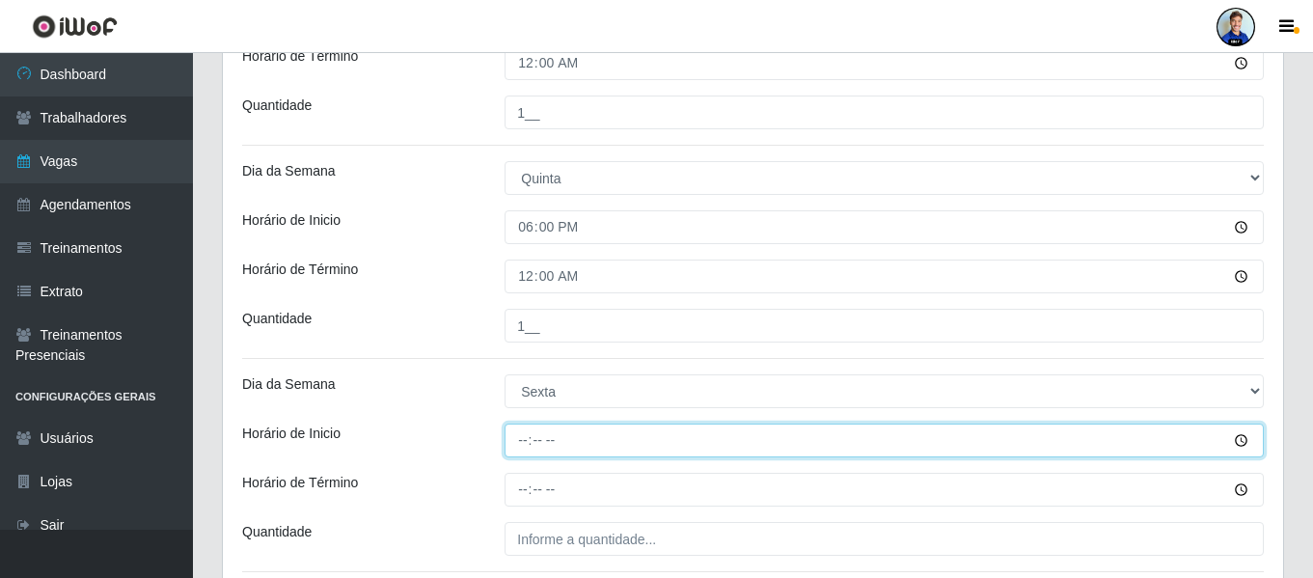
type input "18:00"
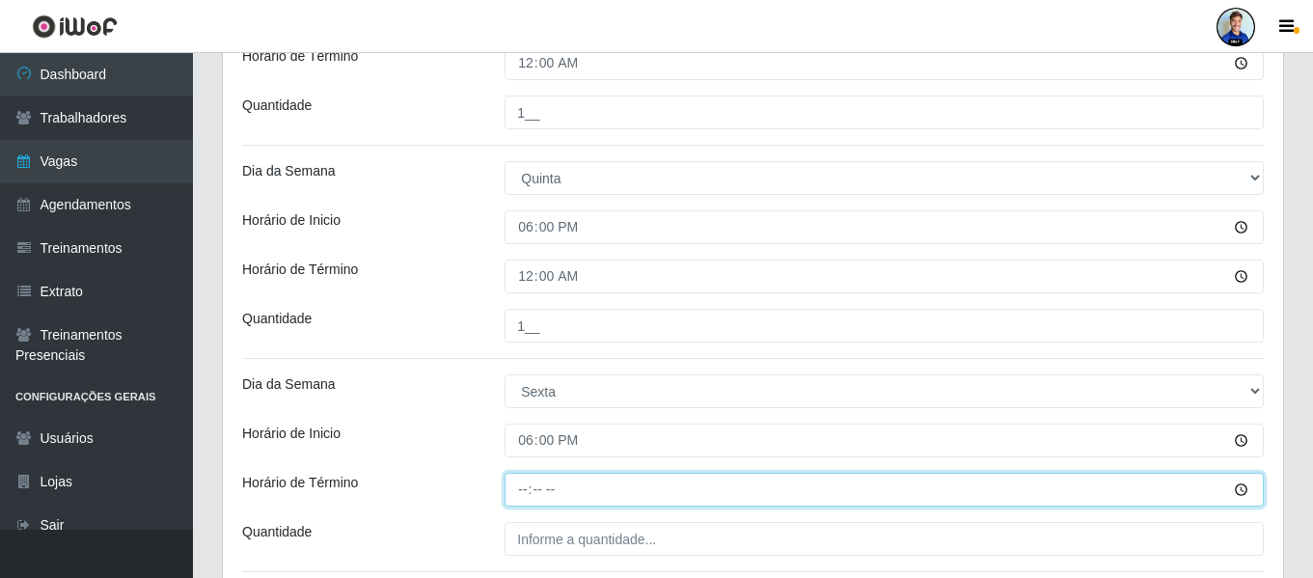
type input "00:00"
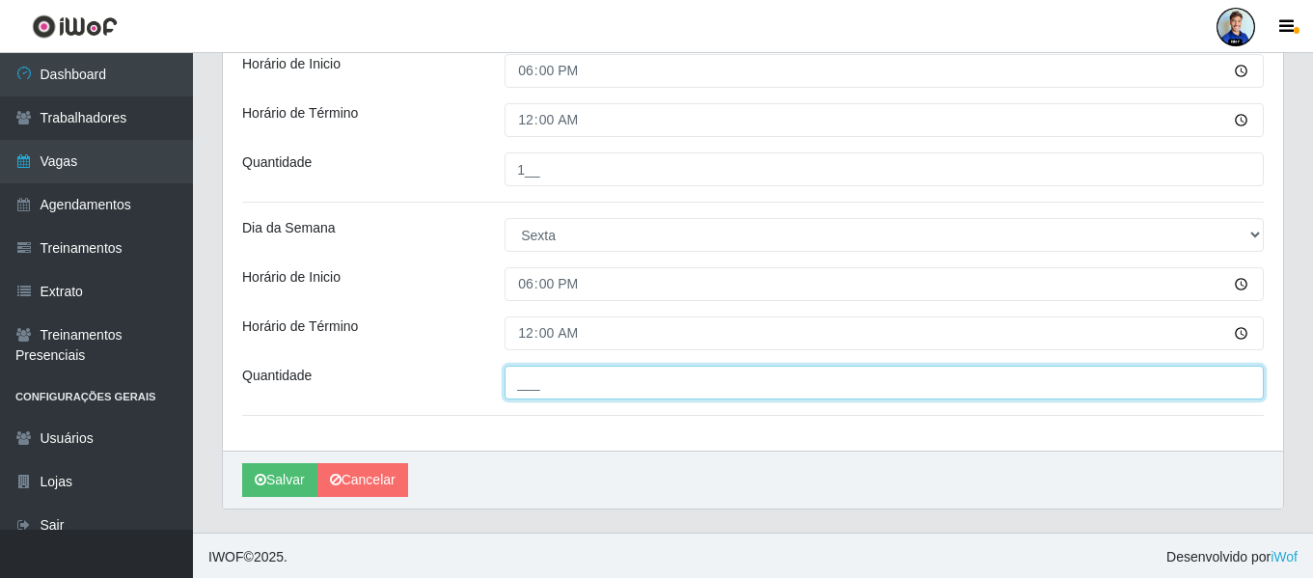
scroll to position [931, 0]
type input "1__"
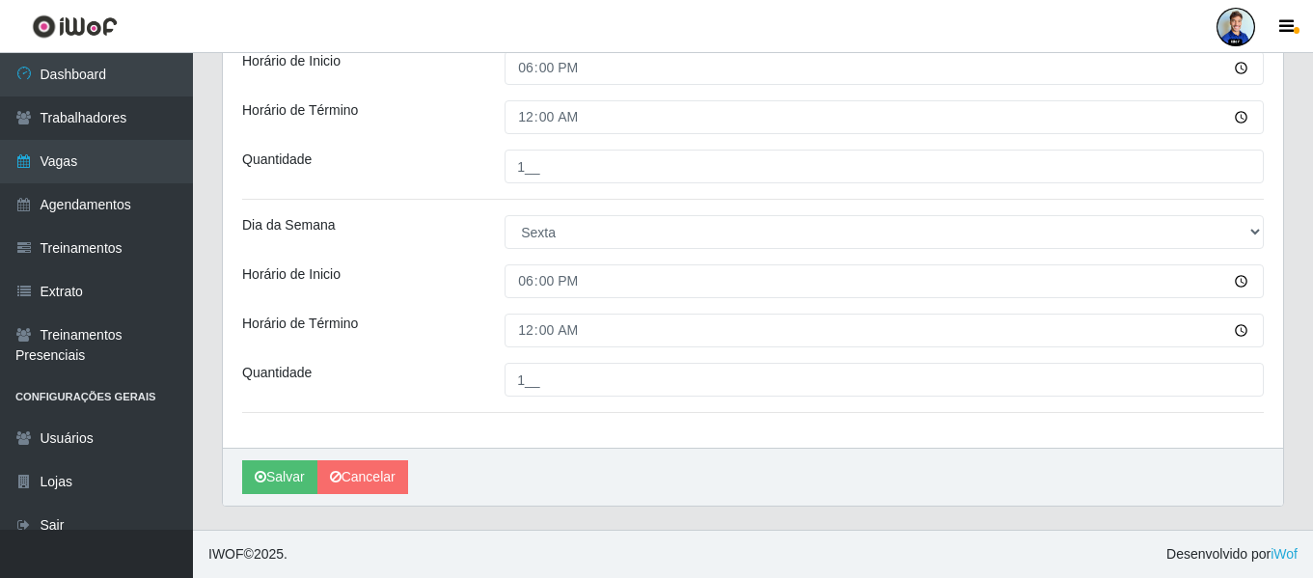
click at [488, 317] on div "Horário de Término" at bounding box center [359, 331] width 262 height 34
click at [298, 470] on button "Salvar" at bounding box center [279, 477] width 75 height 34
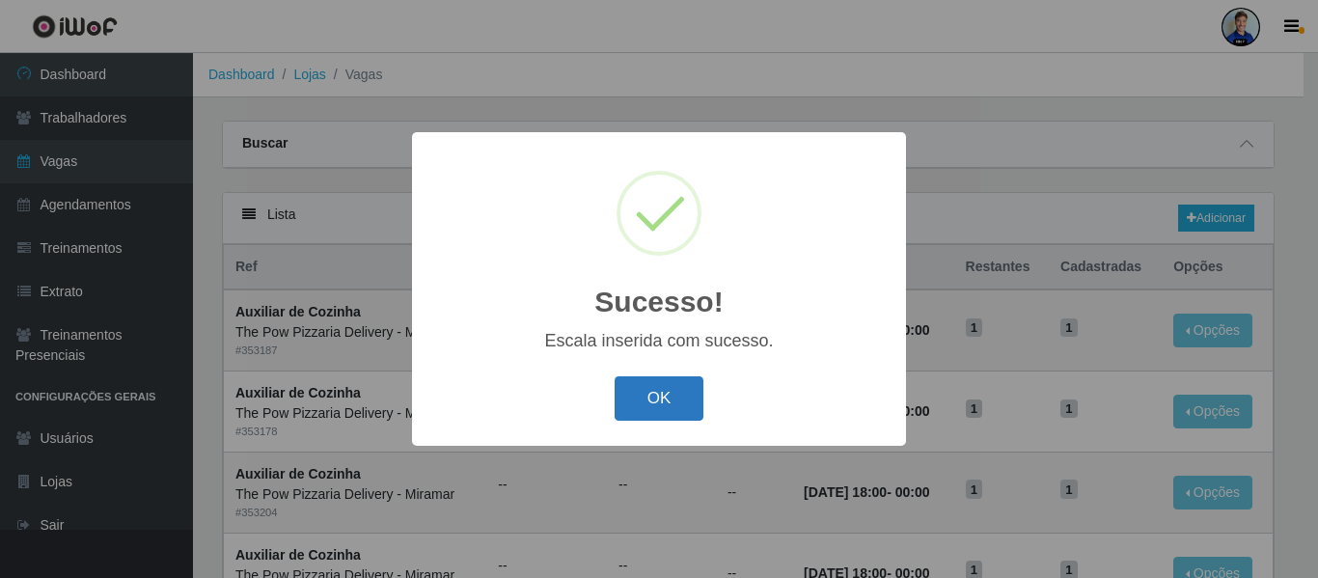
click at [697, 406] on button "OK" at bounding box center [660, 398] width 90 height 45
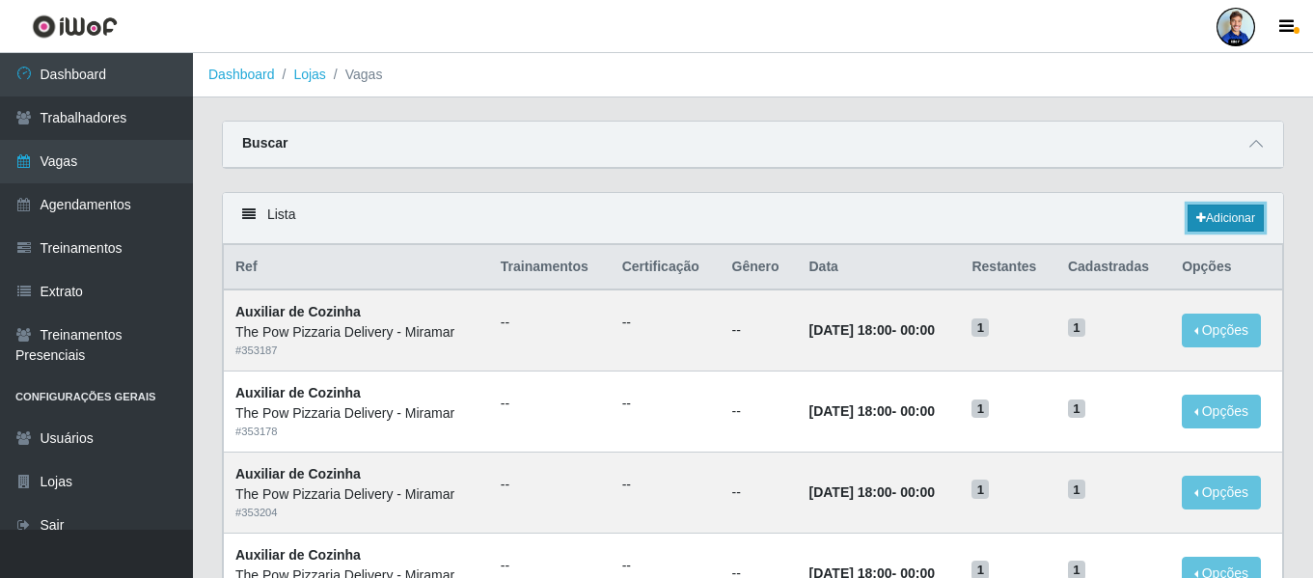
click at [1228, 220] on link "Adicionar" at bounding box center [1226, 218] width 76 height 27
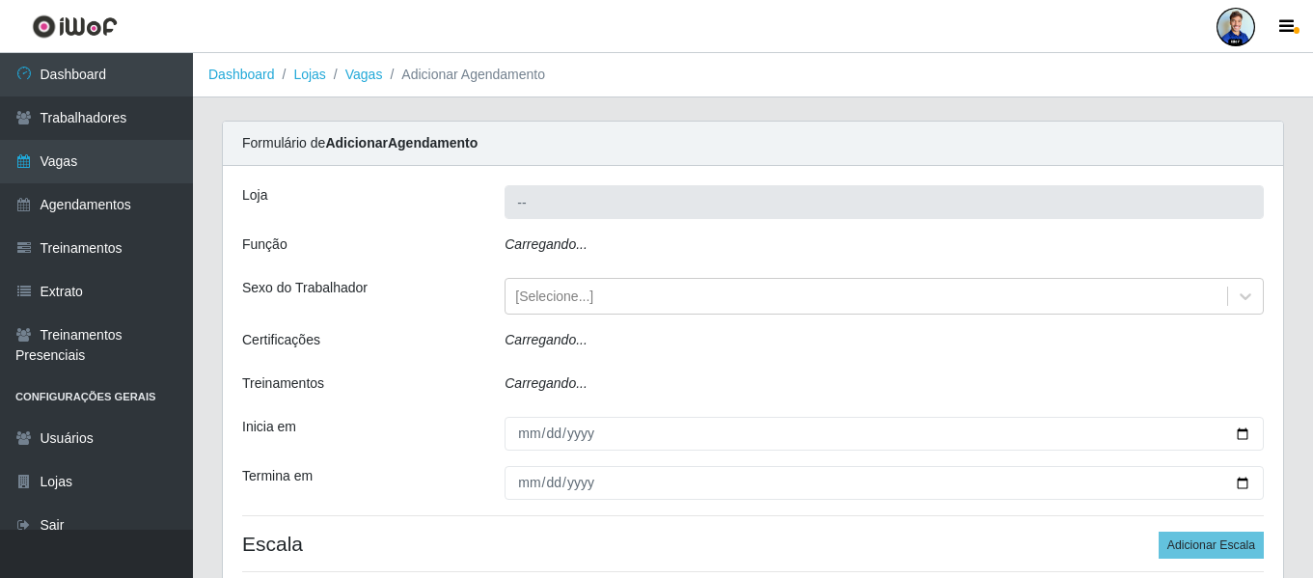
type input "The Pow Pizzaria Delivery - Miramar"
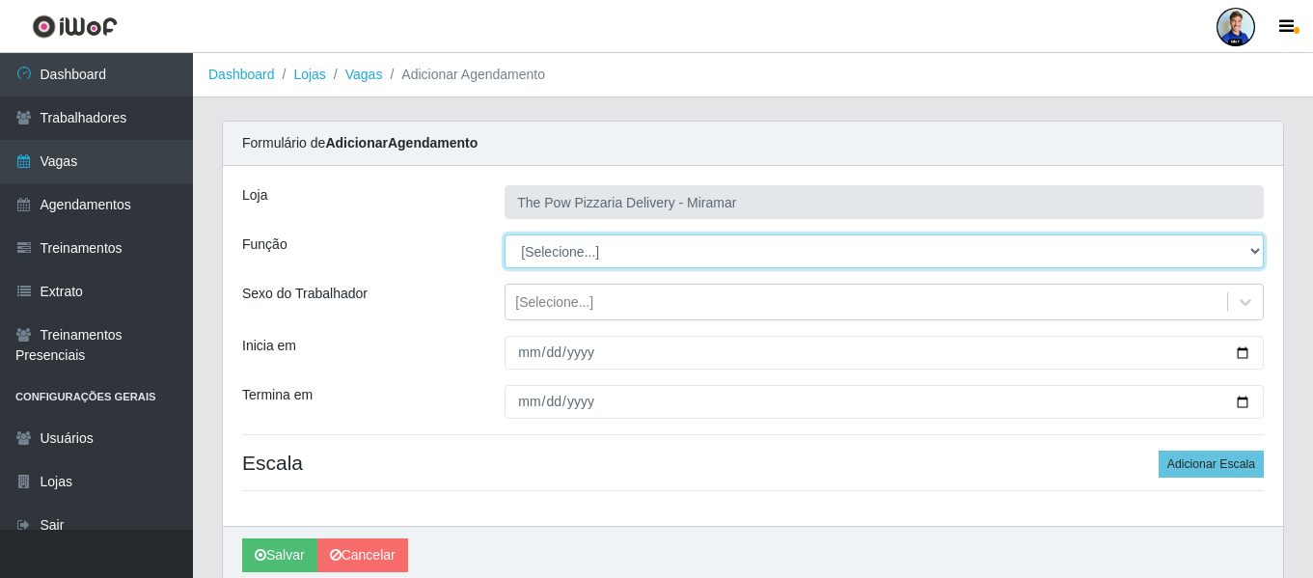
click at [575, 253] on select "[Selecione...] ASG ASG + ASG ++ Auxiliar de Cozinha Auxiliar de Cozinha + Auxil…" at bounding box center [884, 251] width 759 height 34
select select "94"
click at [505, 234] on select "[Selecione...] ASG ASG + ASG ++ Auxiliar de Cozinha Auxiliar de Cozinha + Auxil…" at bounding box center [884, 251] width 759 height 34
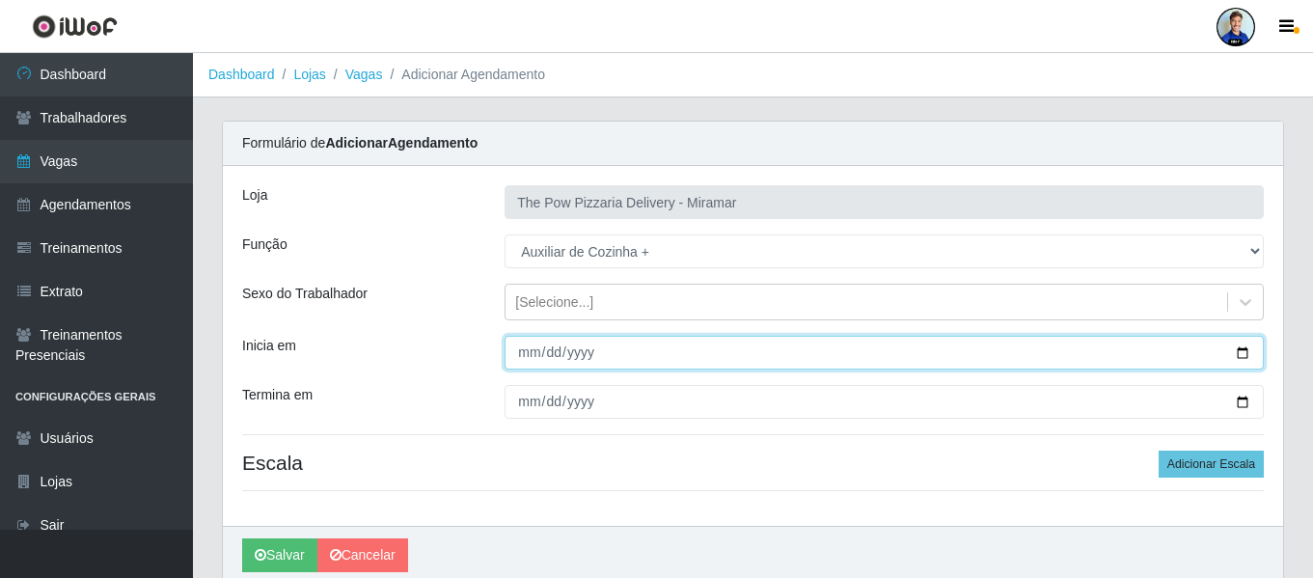
click at [527, 347] on input "Inicia em" at bounding box center [884, 353] width 759 height 34
type input "2025-10-01"
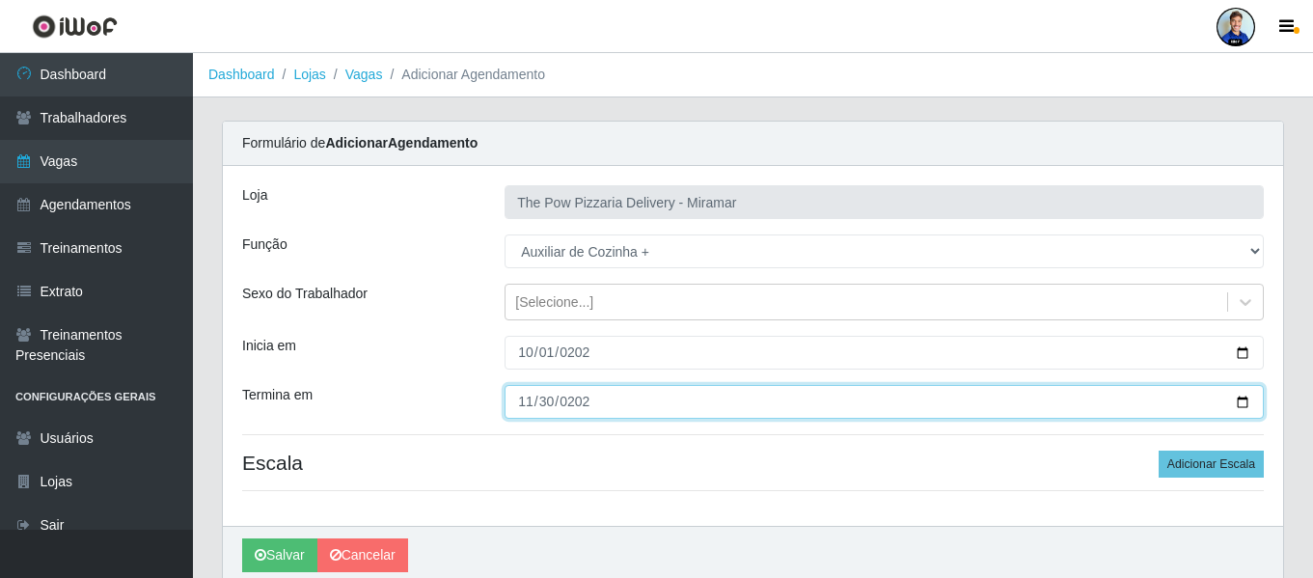
type input "2025-11-30"
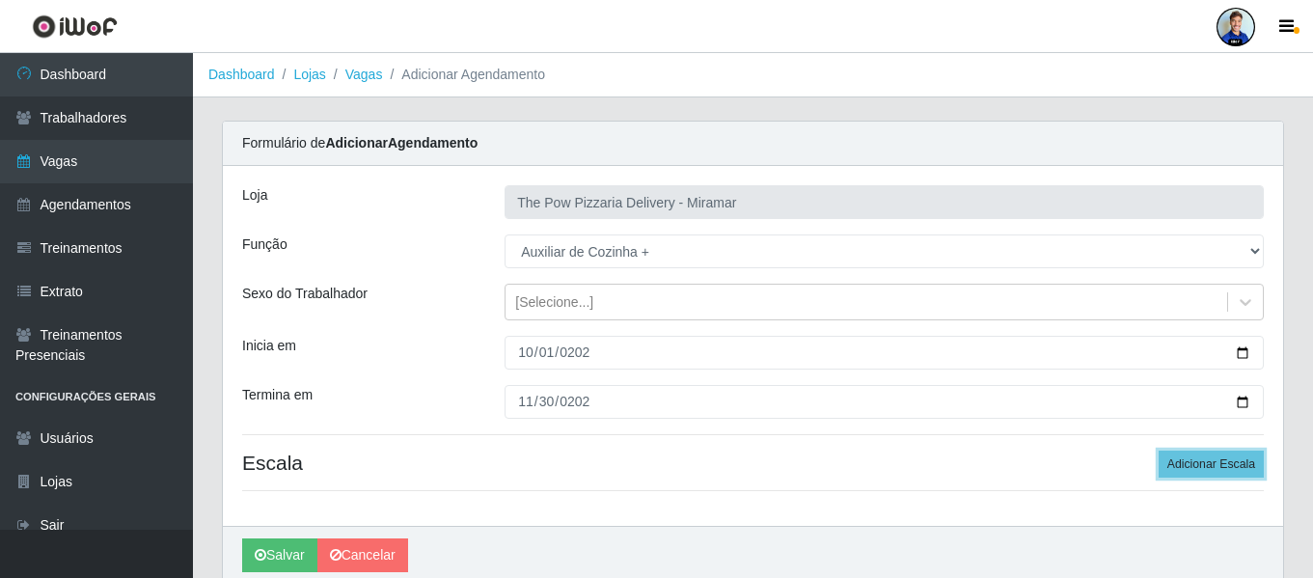
click at [1159, 451] on button "Adicionar Escala" at bounding box center [1211, 464] width 105 height 27
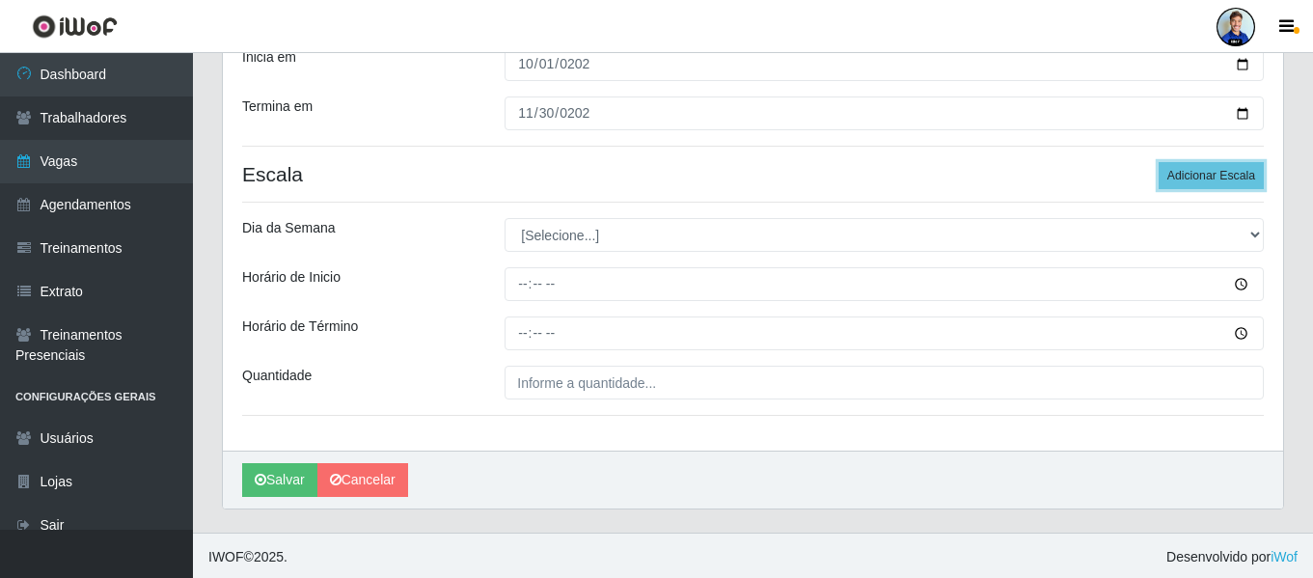
scroll to position [289, 0]
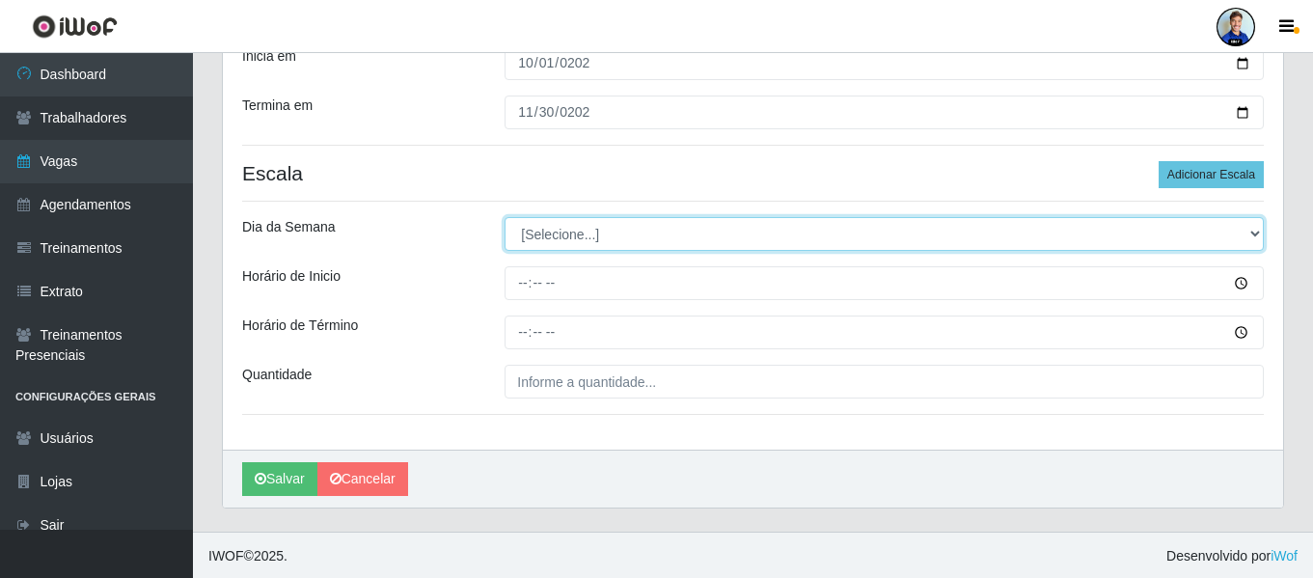
click at [561, 232] on select "[Selecione...] Segunda Terça Quarta Quinta Sexta Sábado Domingo" at bounding box center [884, 234] width 759 height 34
select select "6"
click at [505, 217] on select "[Selecione...] Segunda Terça Quarta Quinta Sexta Sábado Domingo" at bounding box center [884, 234] width 759 height 34
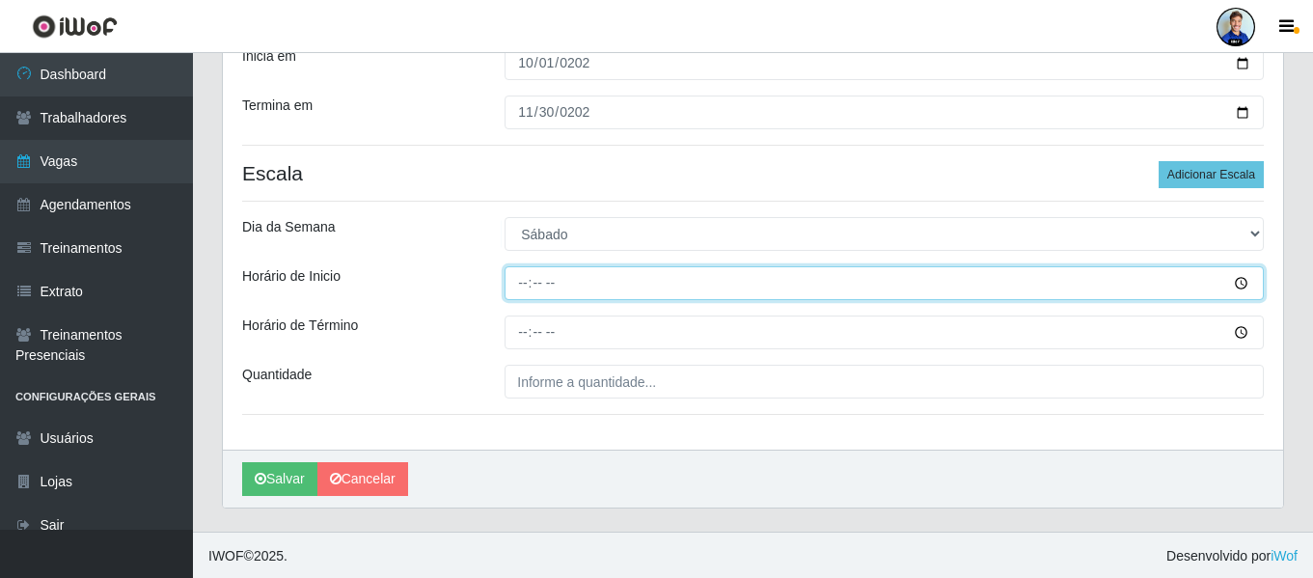
click at [534, 283] on input "Horário de Inicio" at bounding box center [884, 283] width 759 height 34
click at [531, 279] on input "Horário de Inicio" at bounding box center [884, 283] width 759 height 34
click at [518, 280] on input "Horário de Inicio" at bounding box center [884, 283] width 759 height 34
type input "18:00"
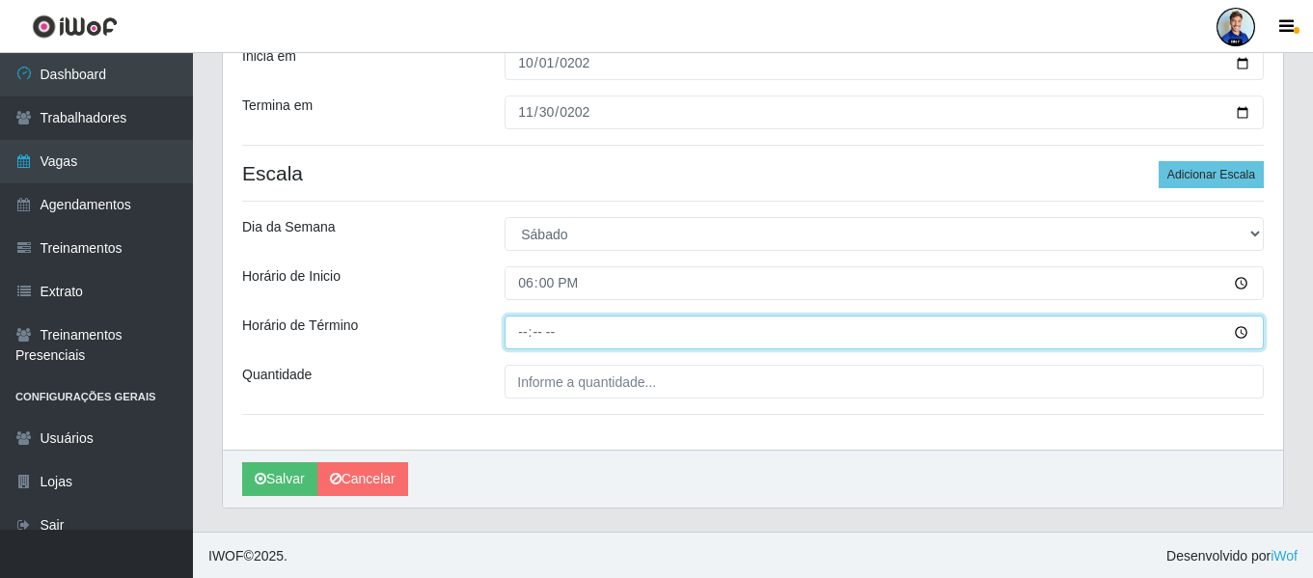
type input "00:00"
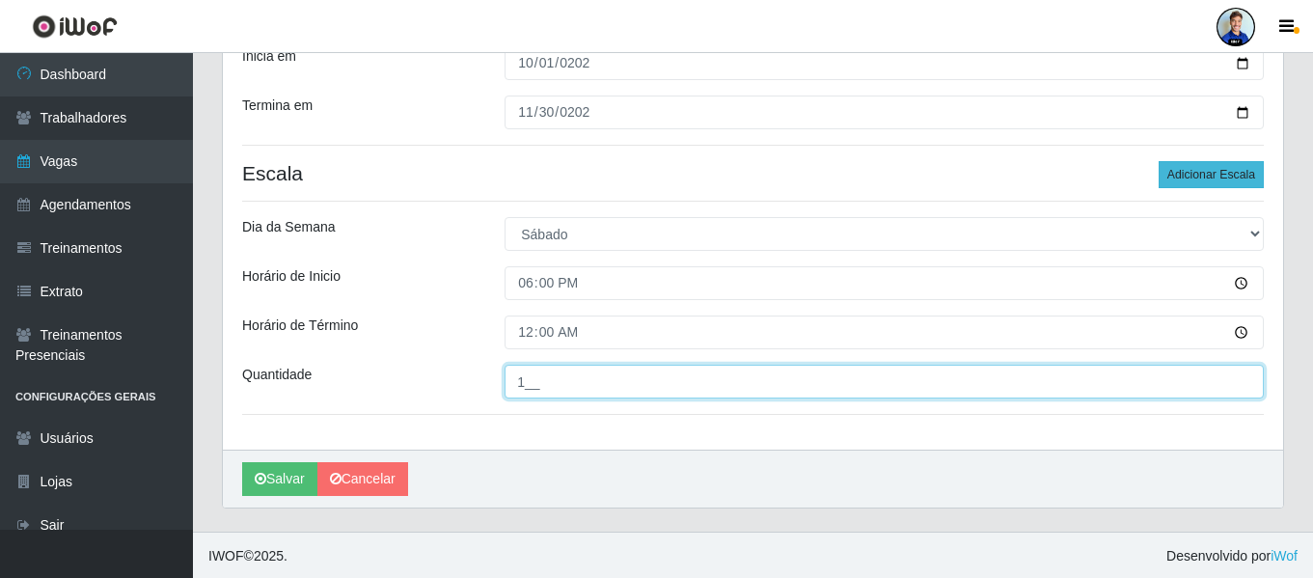
type input "1__"
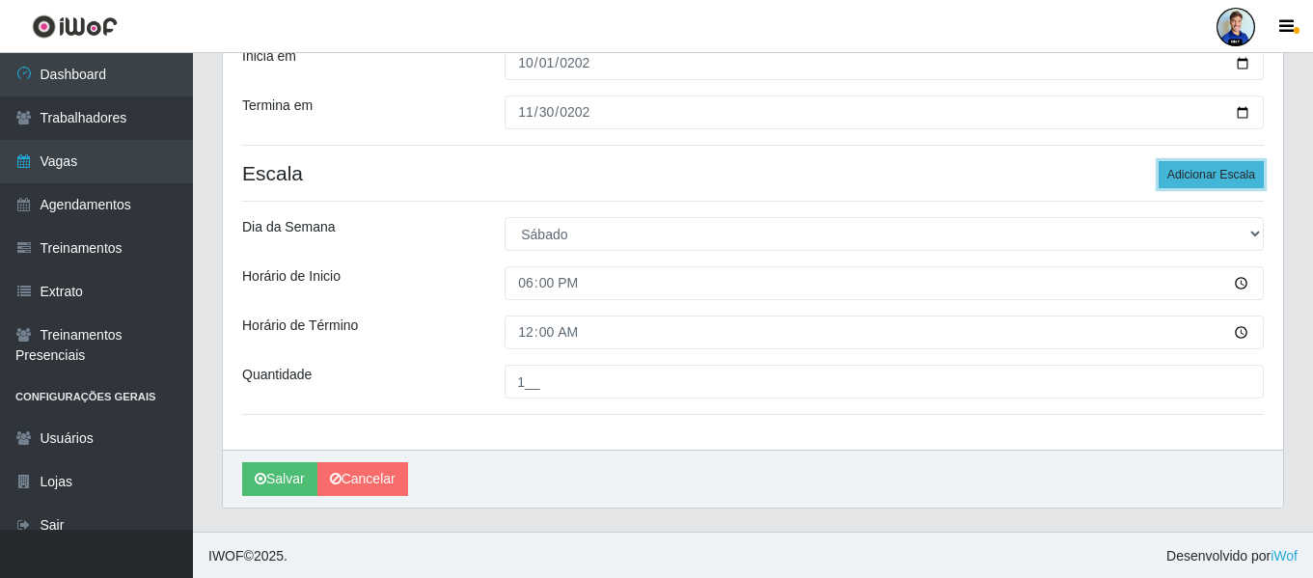
click at [1189, 172] on button "Adicionar Escala" at bounding box center [1211, 174] width 105 height 27
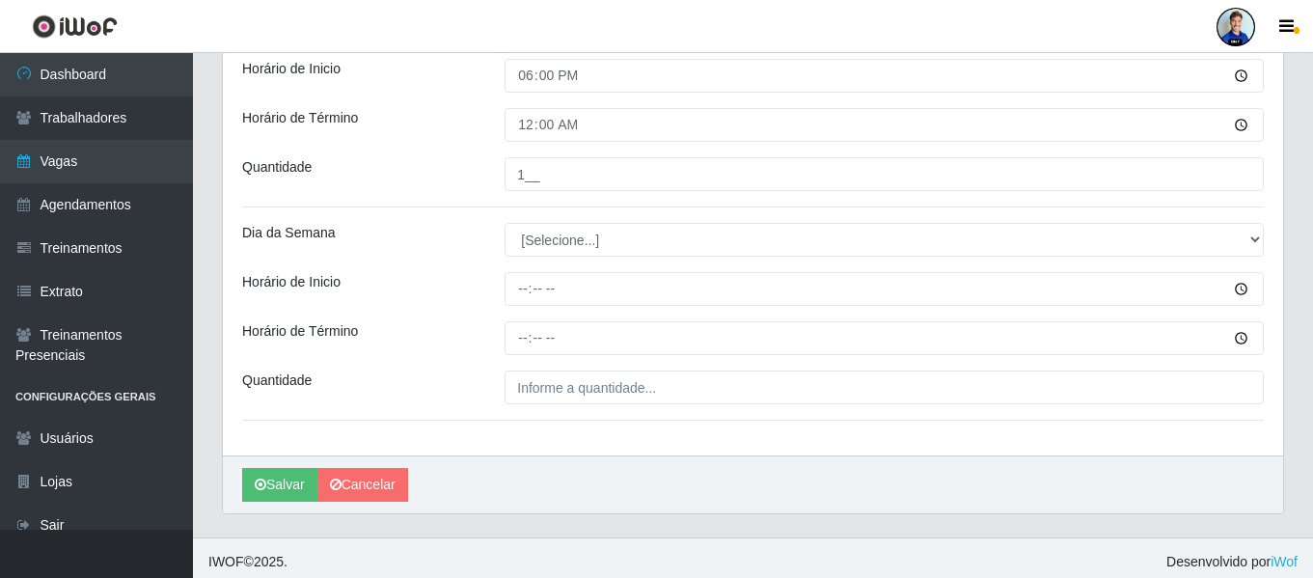
scroll to position [505, 0]
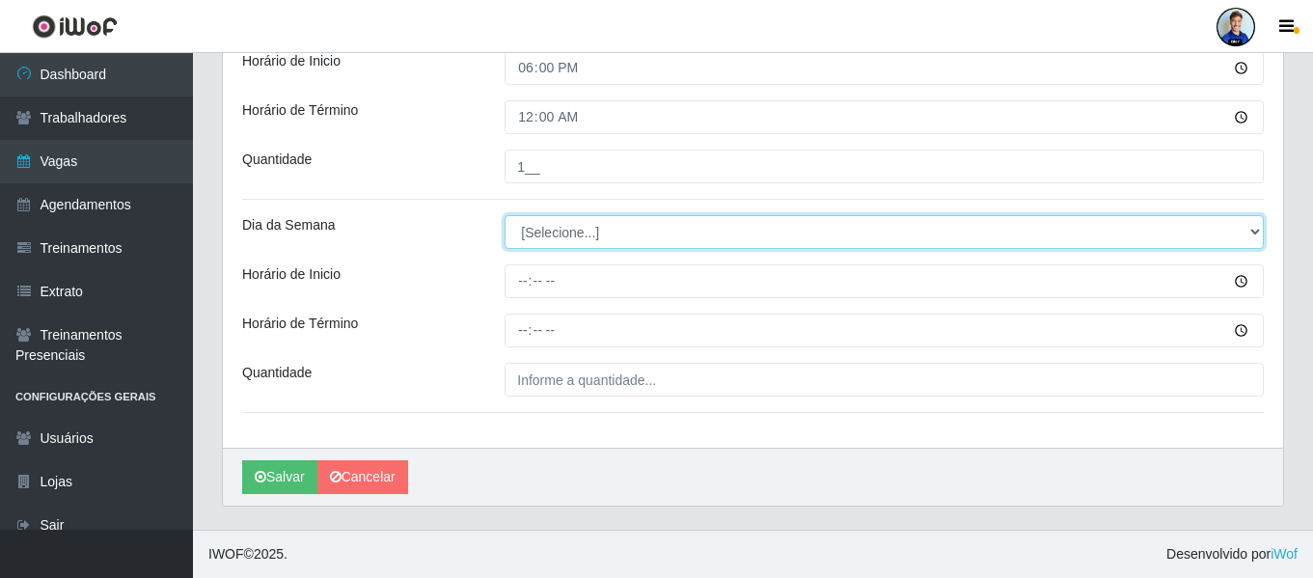
click at [612, 221] on select "[Selecione...] Segunda Terça Quarta Quinta Sexta Sábado Domingo" at bounding box center [884, 232] width 759 height 34
select select "0"
click at [505, 215] on select "[Selecione...] Segunda Terça Quarta Quinta Sexta Sábado Domingo" at bounding box center [884, 232] width 759 height 34
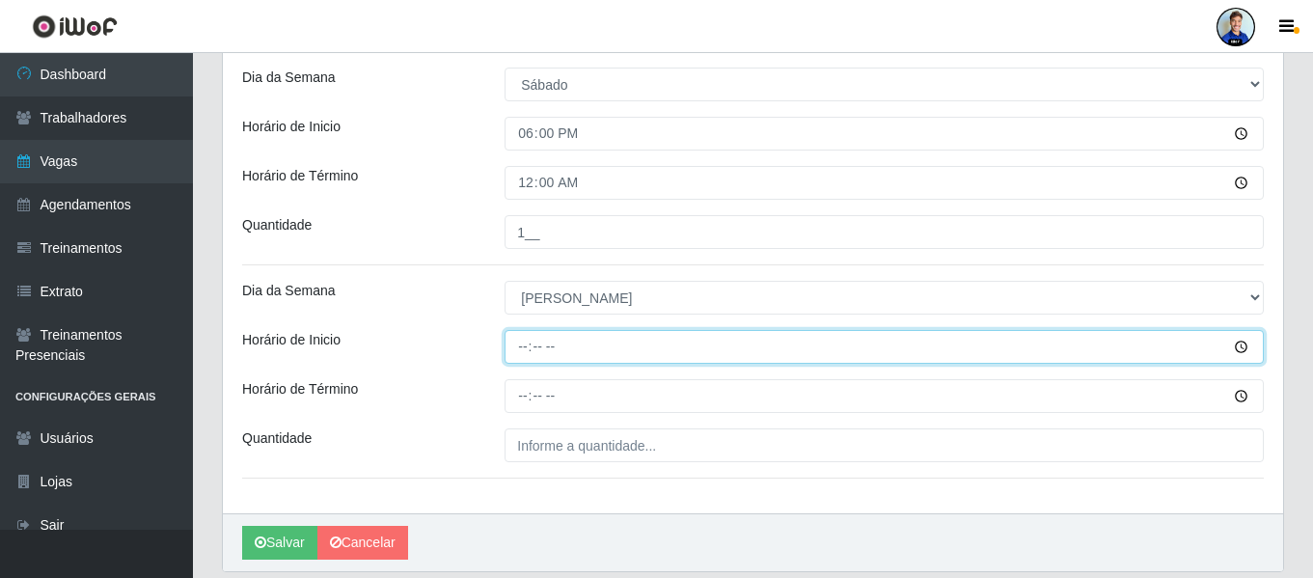
scroll to position [408, 0]
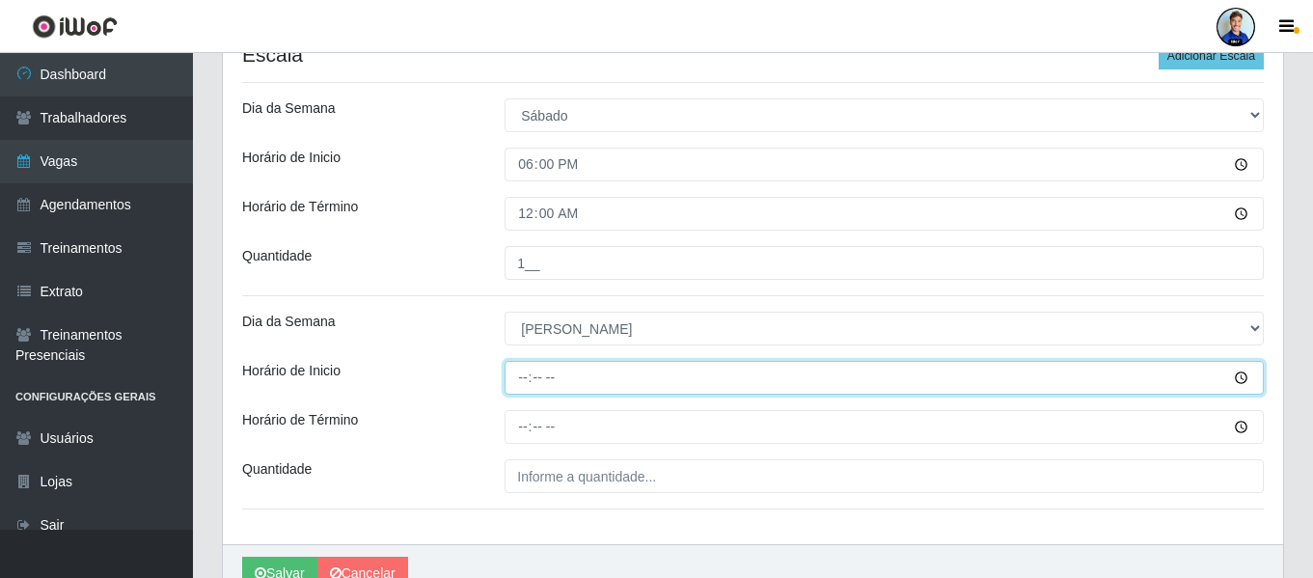
type input "18:00"
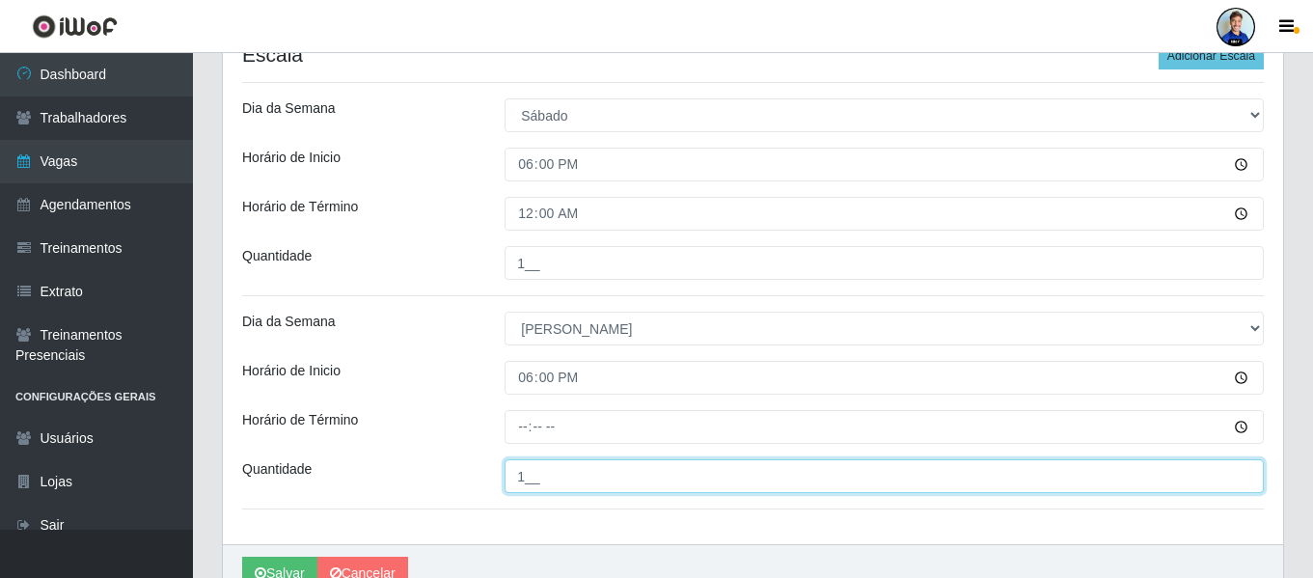
type input "1__"
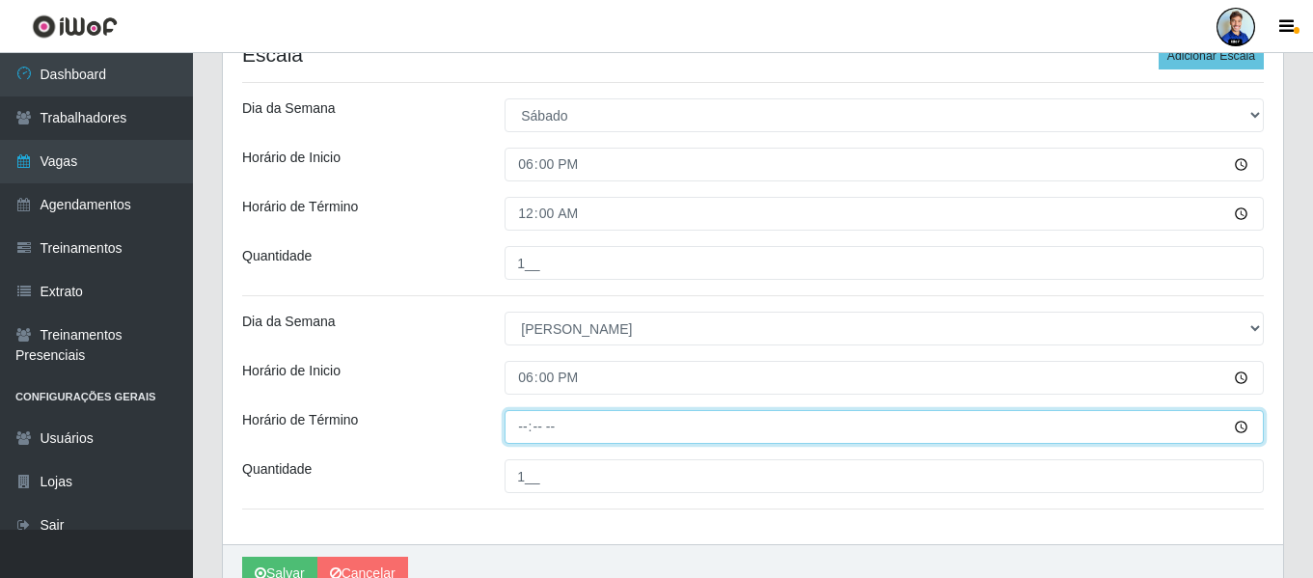
click at [545, 425] on input "Horário de Término" at bounding box center [884, 427] width 759 height 34
type input "00:00"
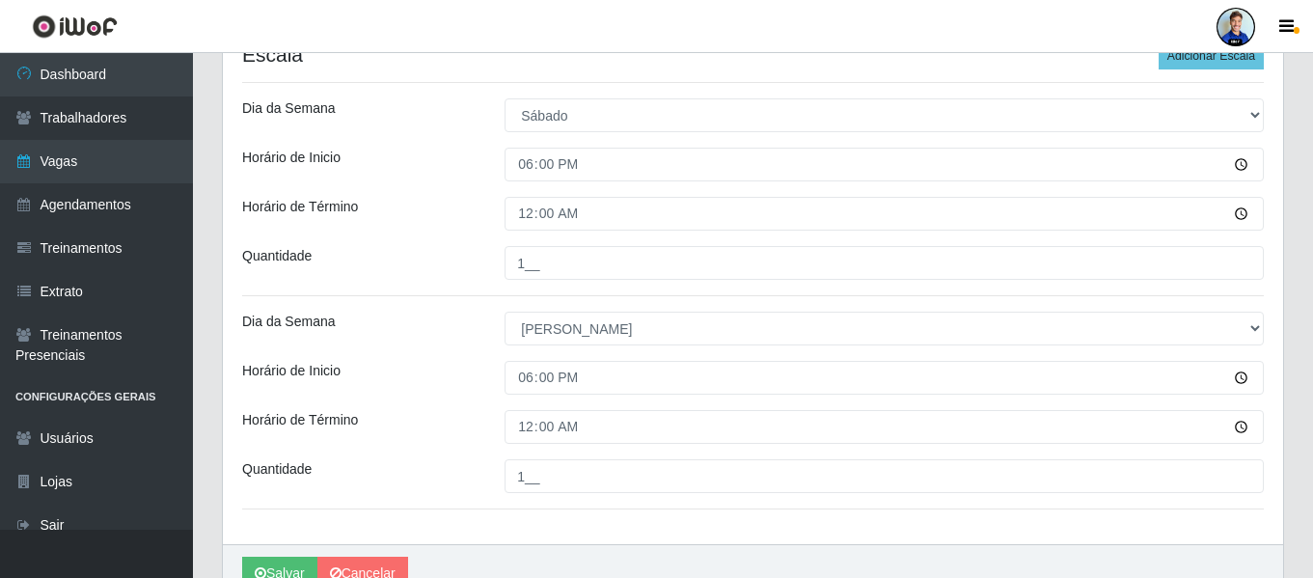
click at [431, 325] on div "Dia da Semana" at bounding box center [359, 329] width 262 height 34
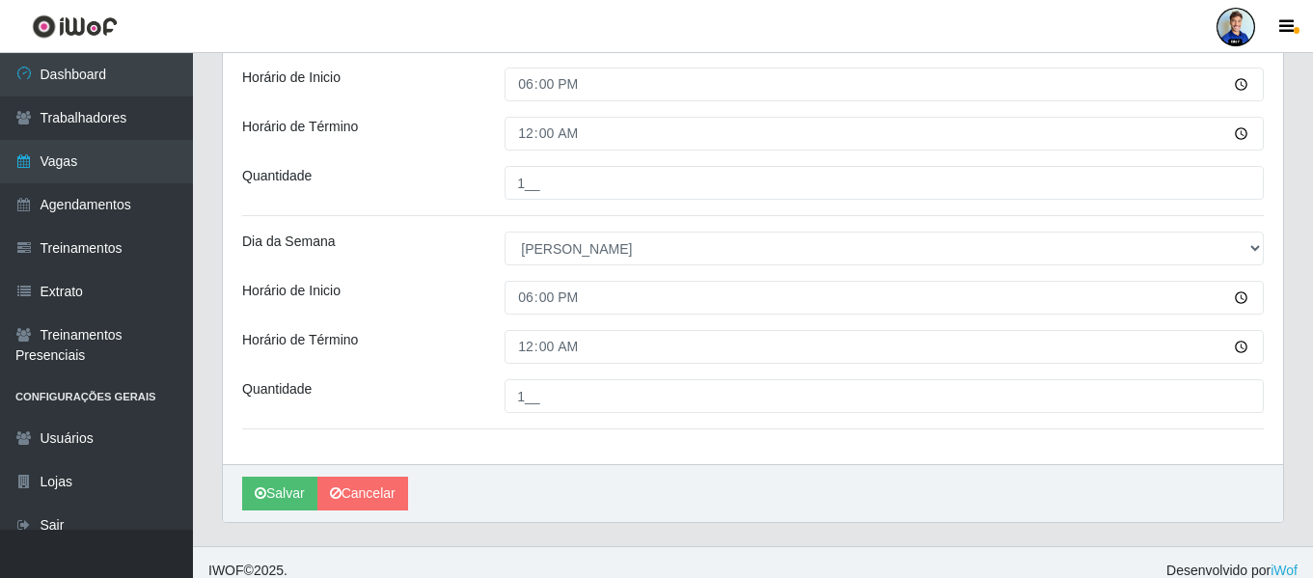
scroll to position [505, 0]
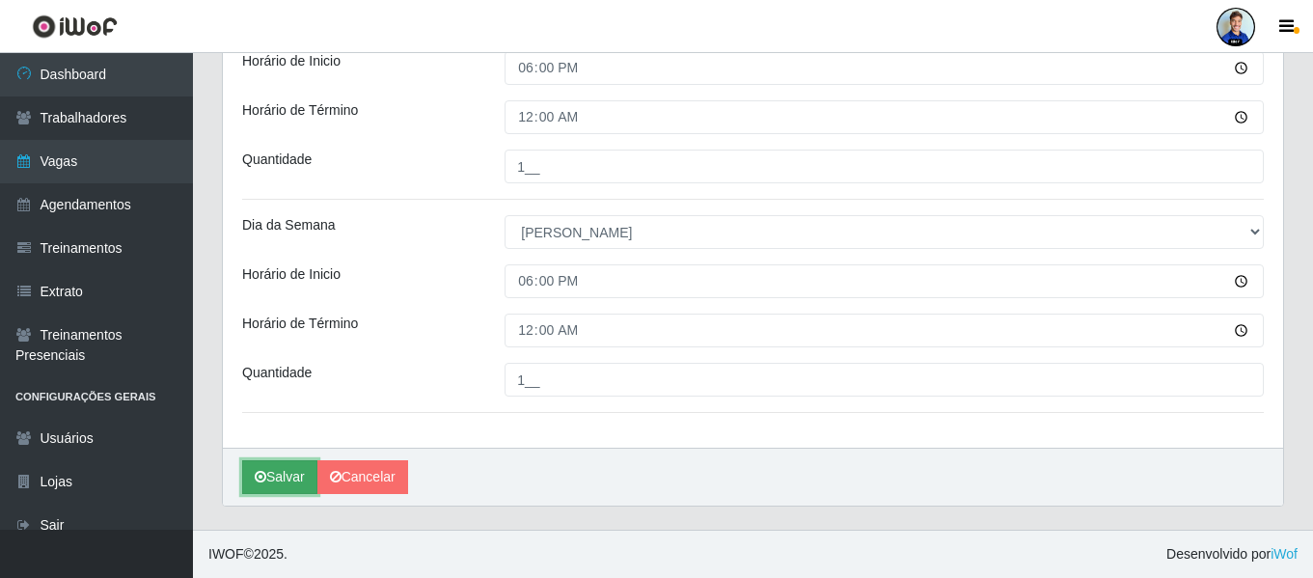
click at [292, 476] on button "Salvar" at bounding box center [279, 477] width 75 height 34
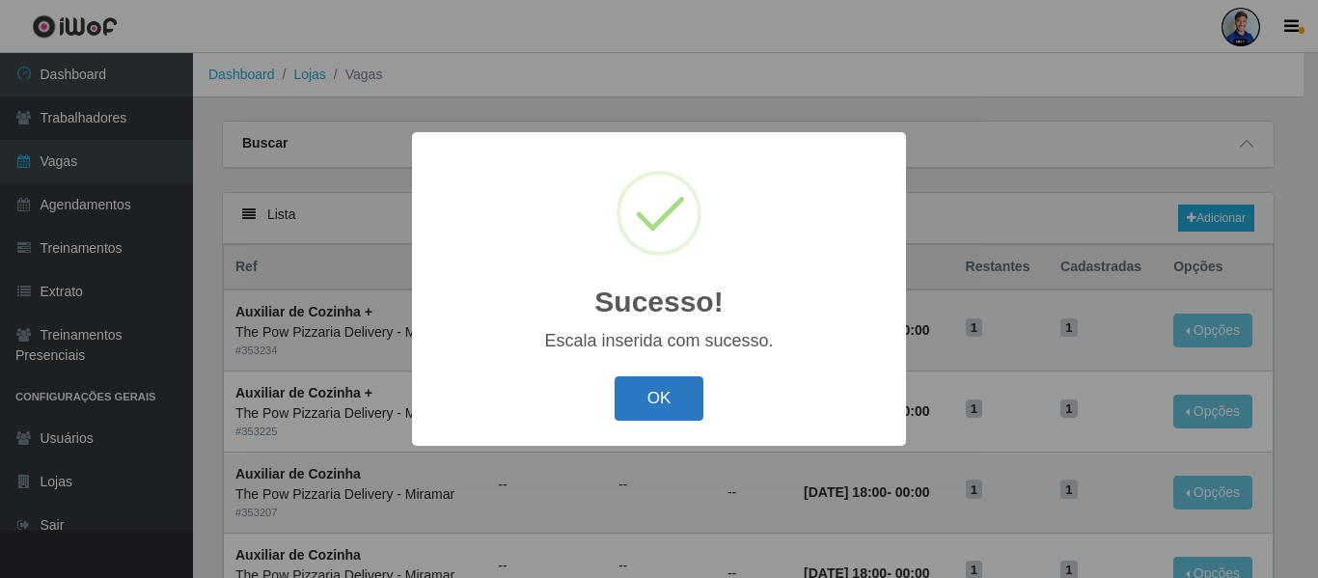
click at [649, 401] on button "OK" at bounding box center [660, 398] width 90 height 45
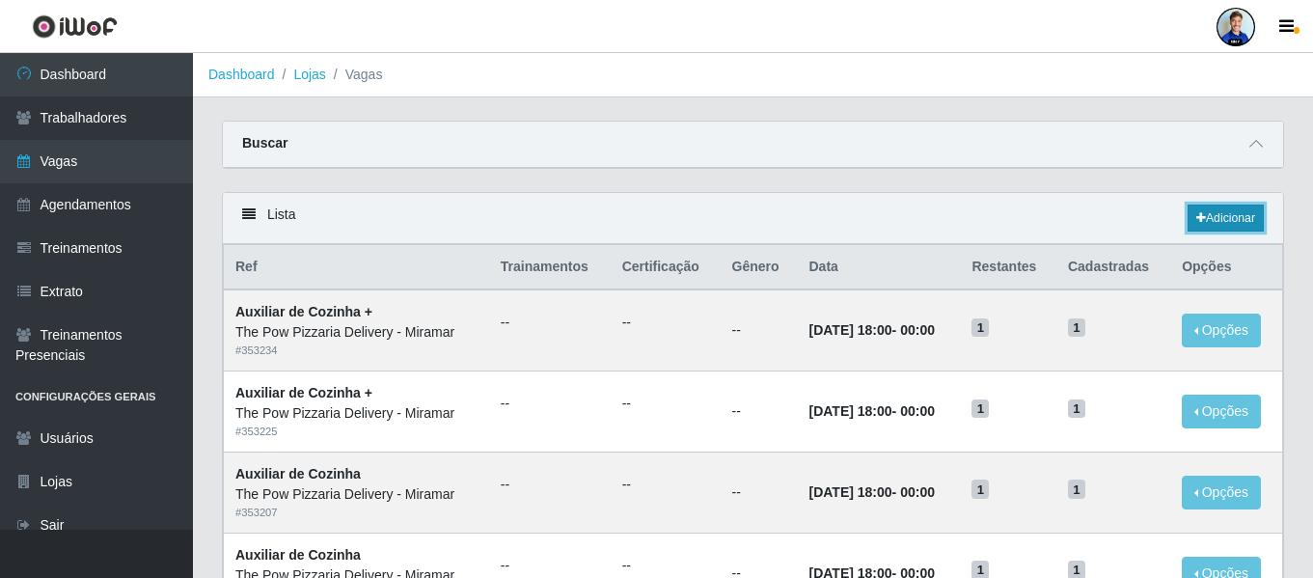
click at [1232, 219] on link "Adicionar" at bounding box center [1226, 218] width 76 height 27
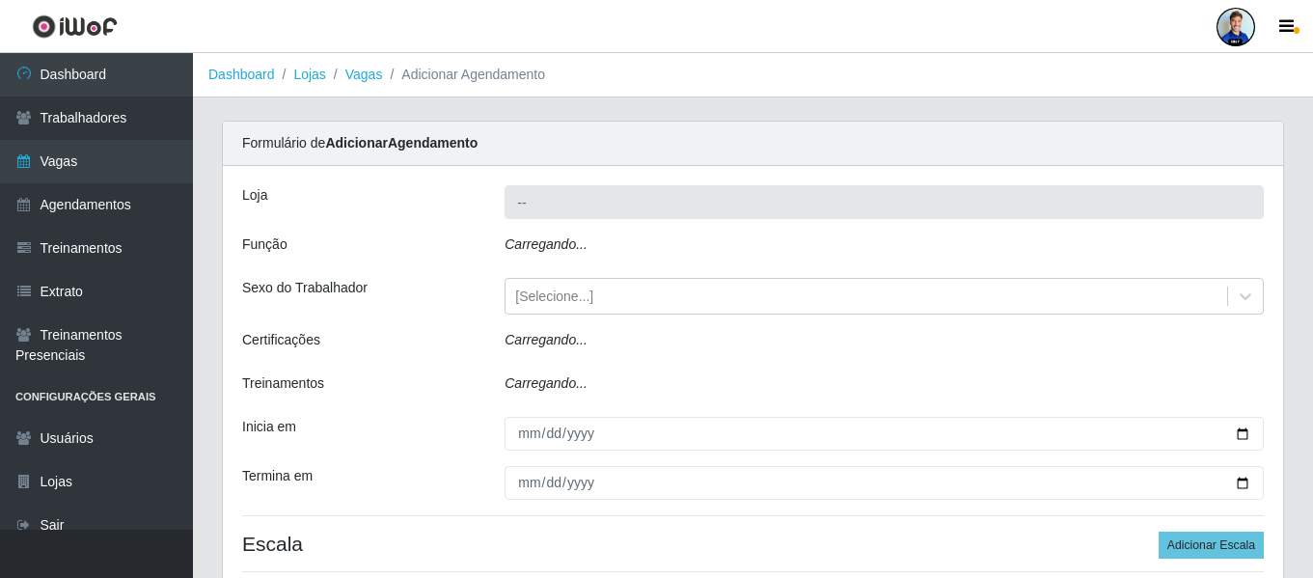
type input "The Pow Pizzaria Delivery - Miramar"
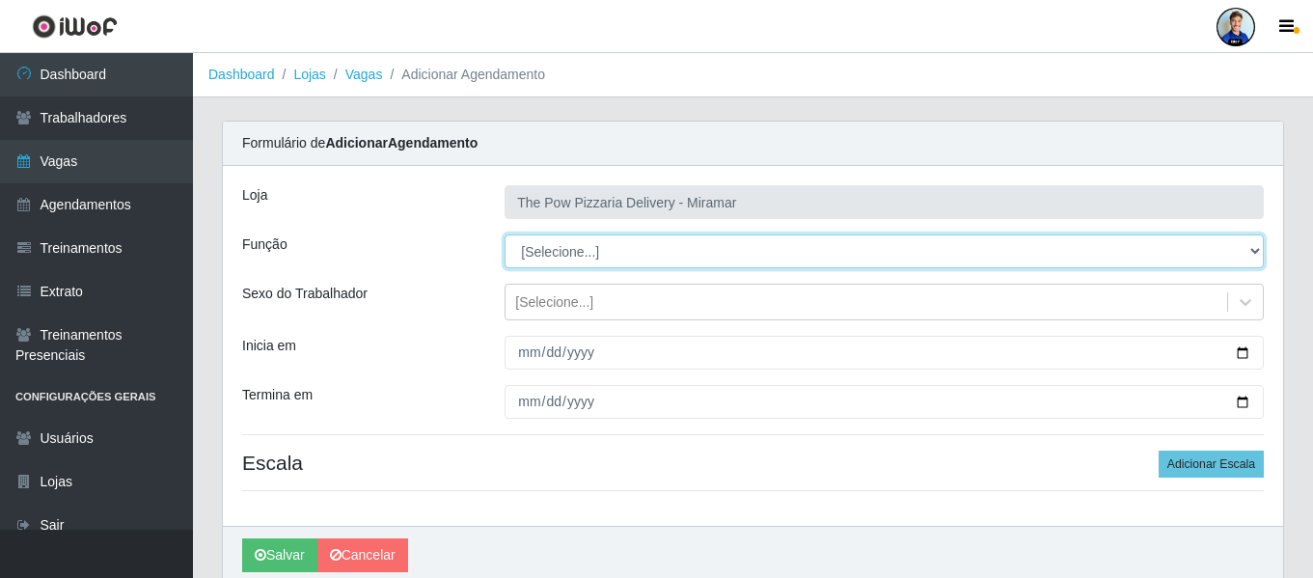
click at [581, 249] on select "[Selecione...] ASG ASG + ASG ++ Auxiliar de Cozinha Auxiliar de Cozinha + Auxil…" at bounding box center [884, 251] width 759 height 34
select select "16"
click at [505, 234] on select "[Selecione...] ASG ASG + ASG ++ Auxiliar de Cozinha Auxiliar de Cozinha + Auxil…" at bounding box center [884, 251] width 759 height 34
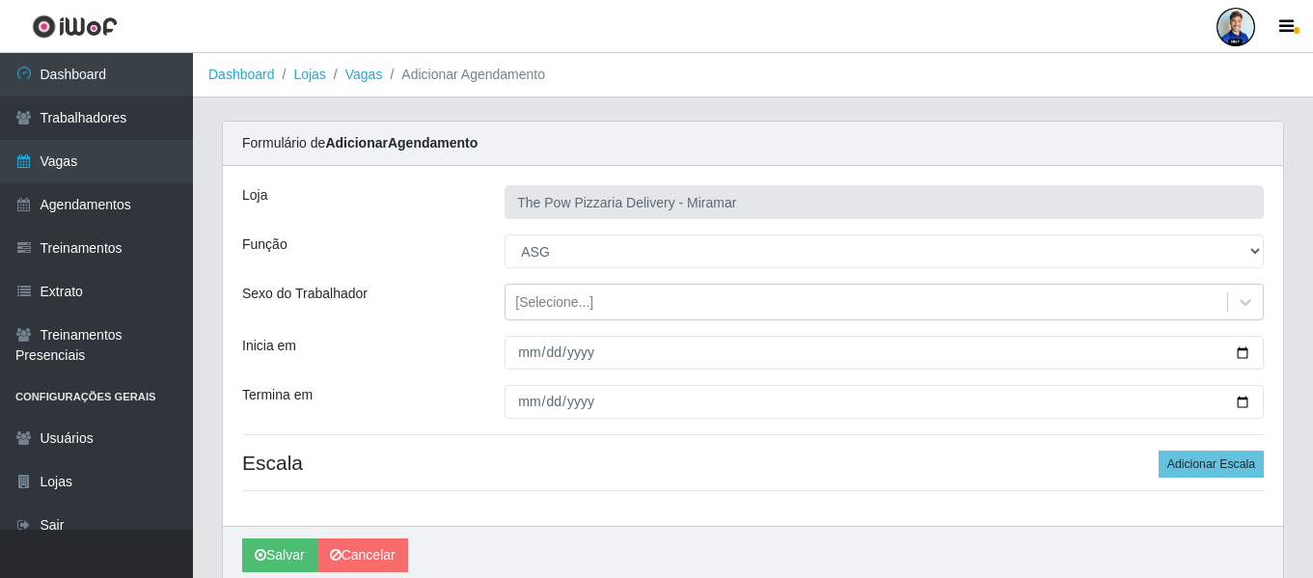
click at [441, 253] on div "Função" at bounding box center [359, 251] width 262 height 34
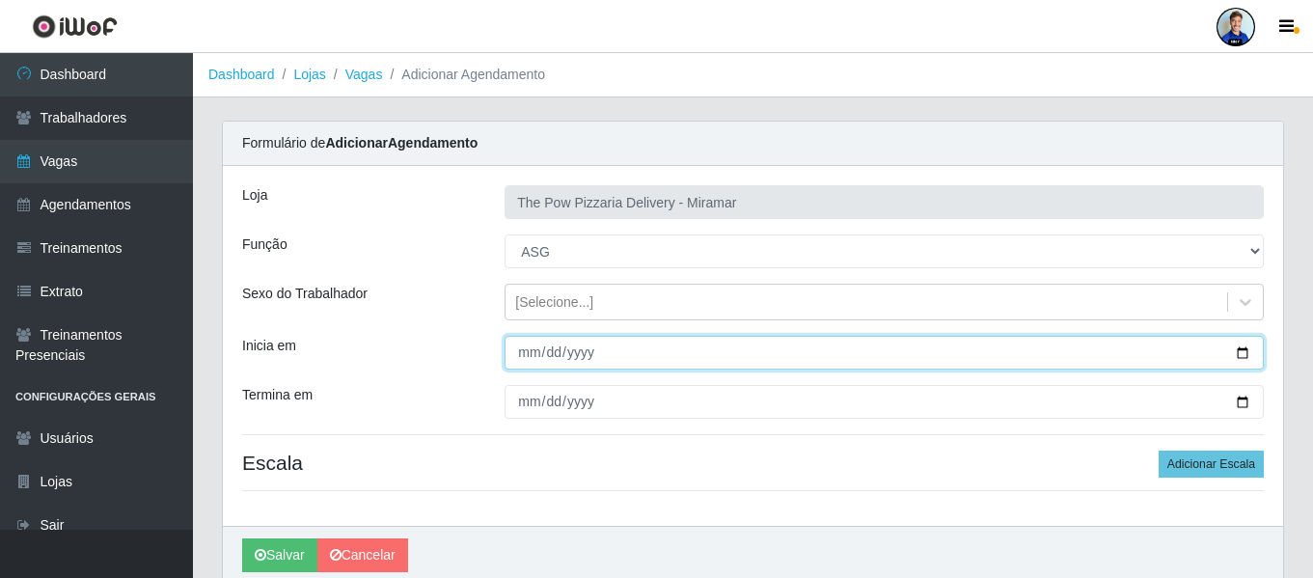
click at [520, 362] on input "Inicia em" at bounding box center [884, 353] width 759 height 34
type input "2025-10-01"
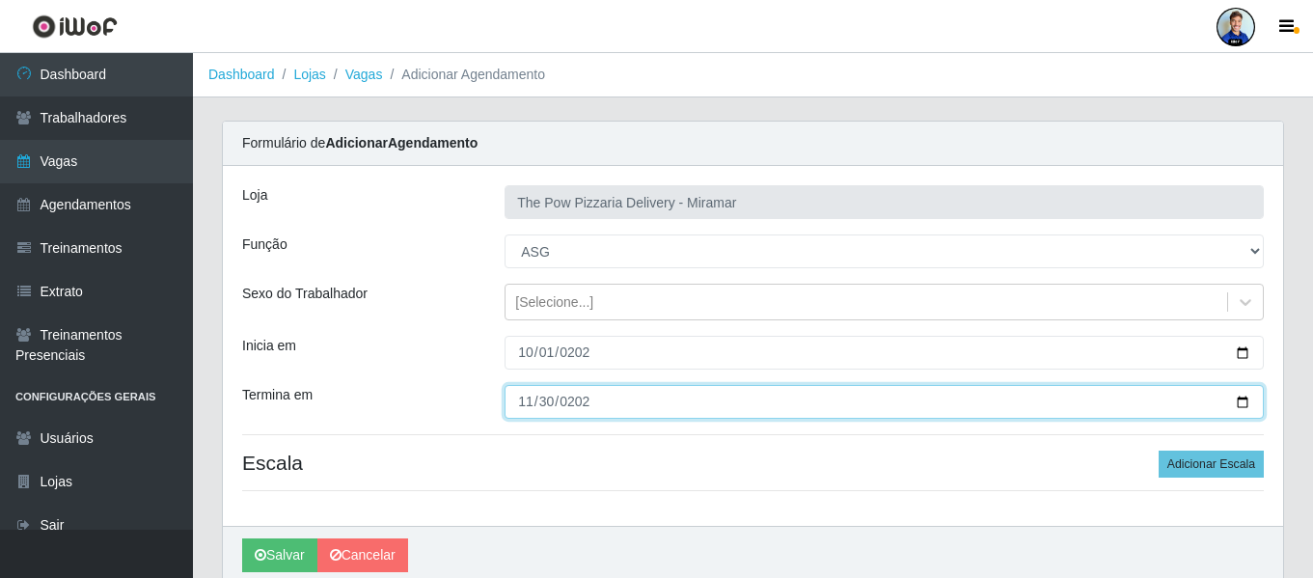
type input "2025-11-30"
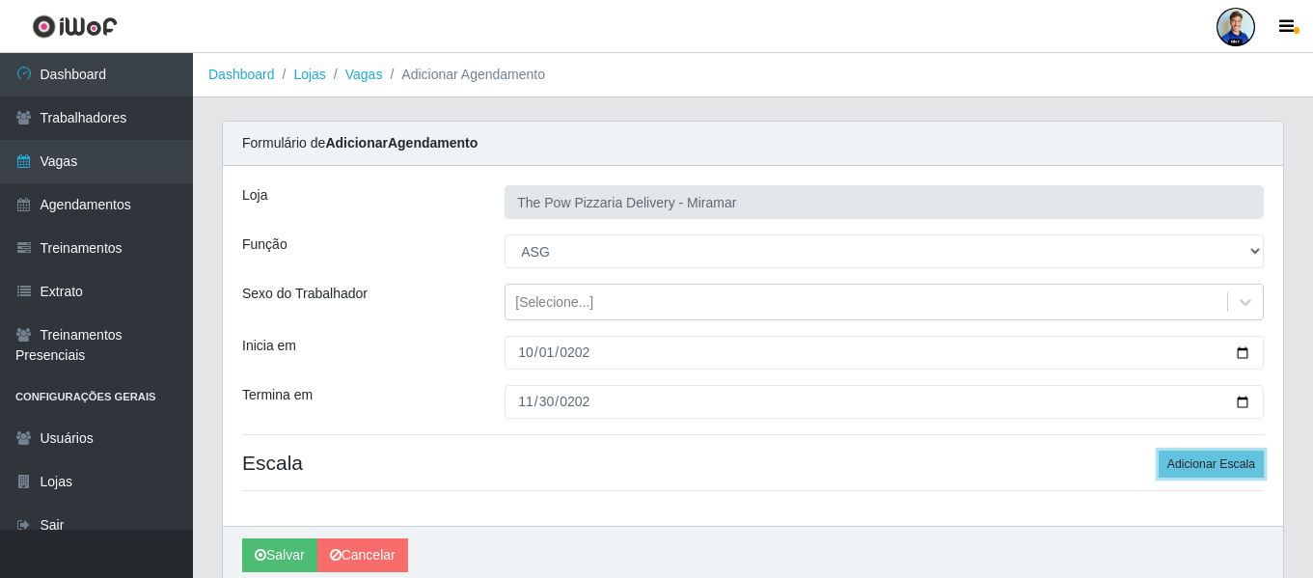
click at [1159, 451] on button "Adicionar Escala" at bounding box center [1211, 464] width 105 height 27
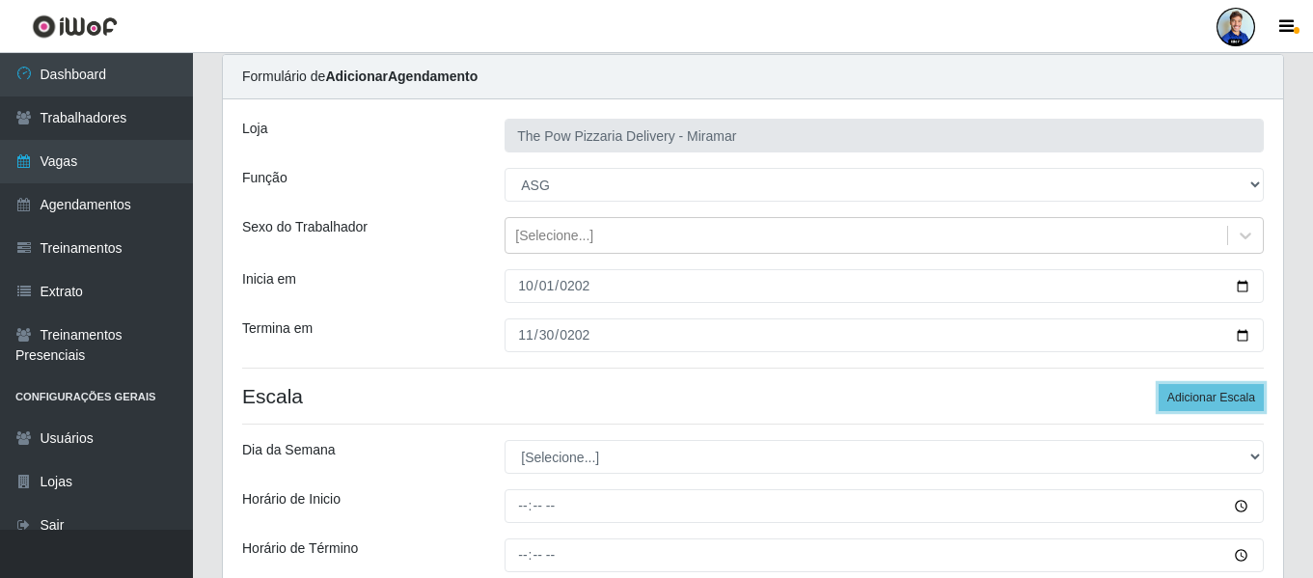
scroll to position [96, 0]
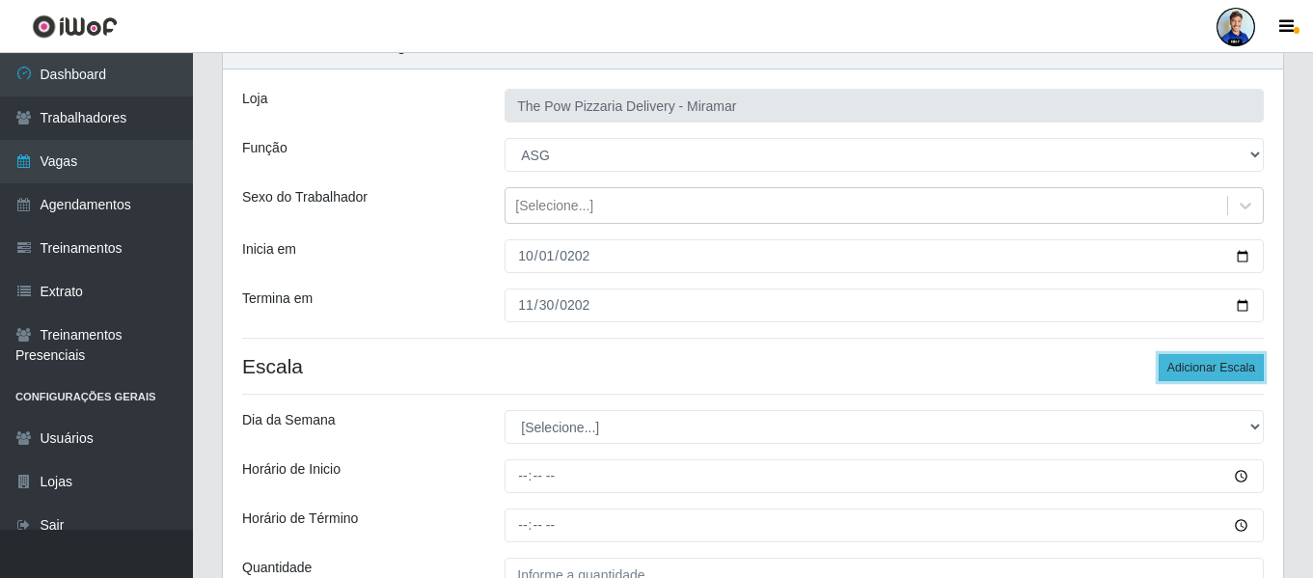
click at [1186, 362] on button "Adicionar Escala" at bounding box center [1211, 367] width 105 height 27
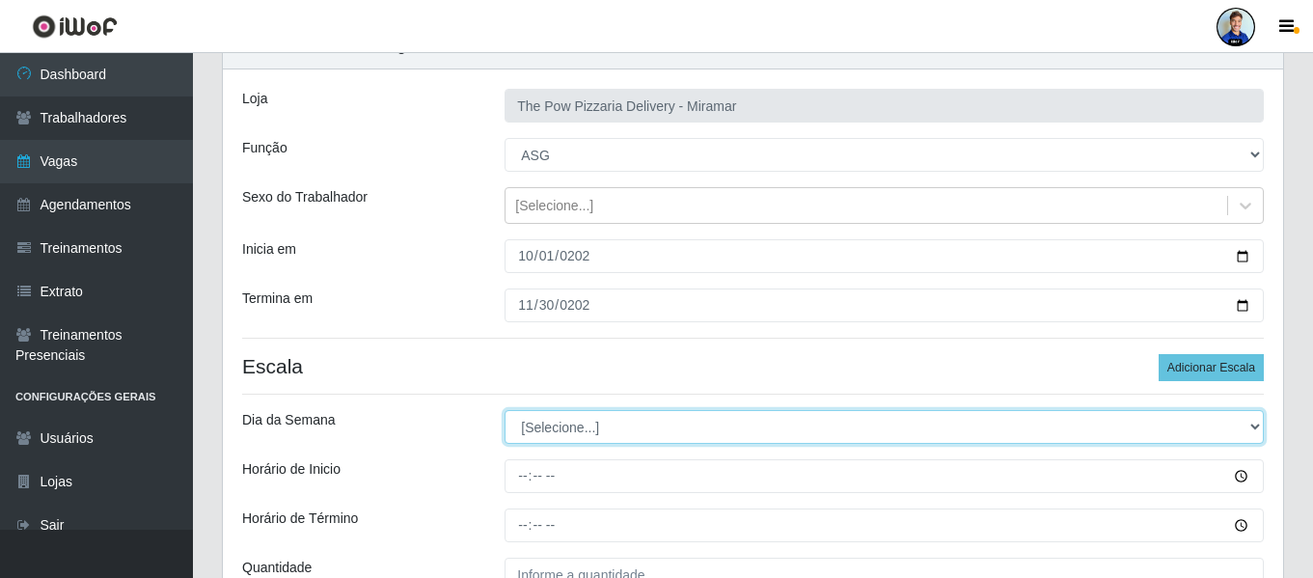
click at [763, 426] on select "[Selecione...] Segunda Terça Quarta Quinta Sexta Sábado Domingo" at bounding box center [884, 427] width 759 height 34
select select "2"
click at [505, 410] on select "[Selecione...] Segunda Terça Quarta Quinta Sexta Sábado Domingo" at bounding box center [884, 427] width 759 height 34
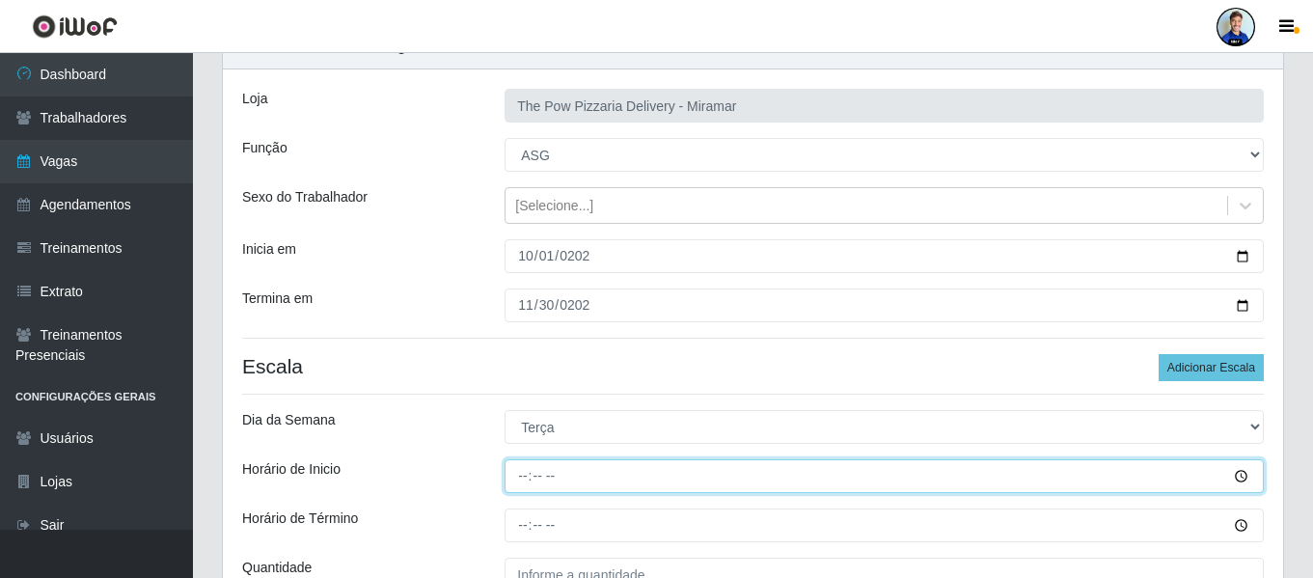
type input "18:00"
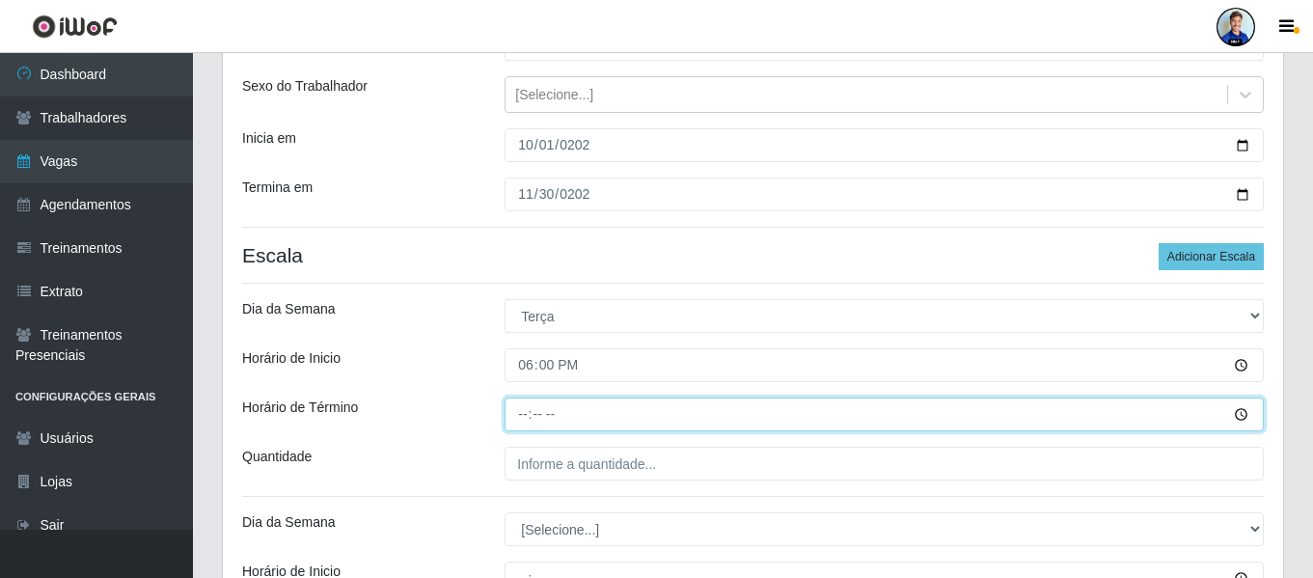
scroll to position [217, 0]
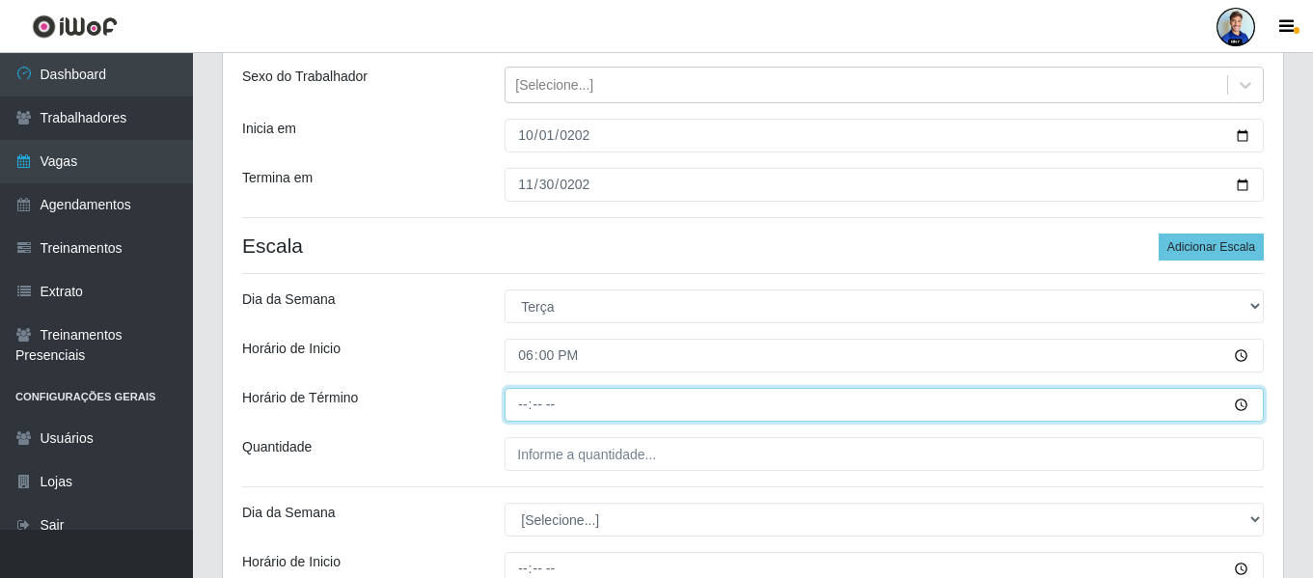
type input "00:00"
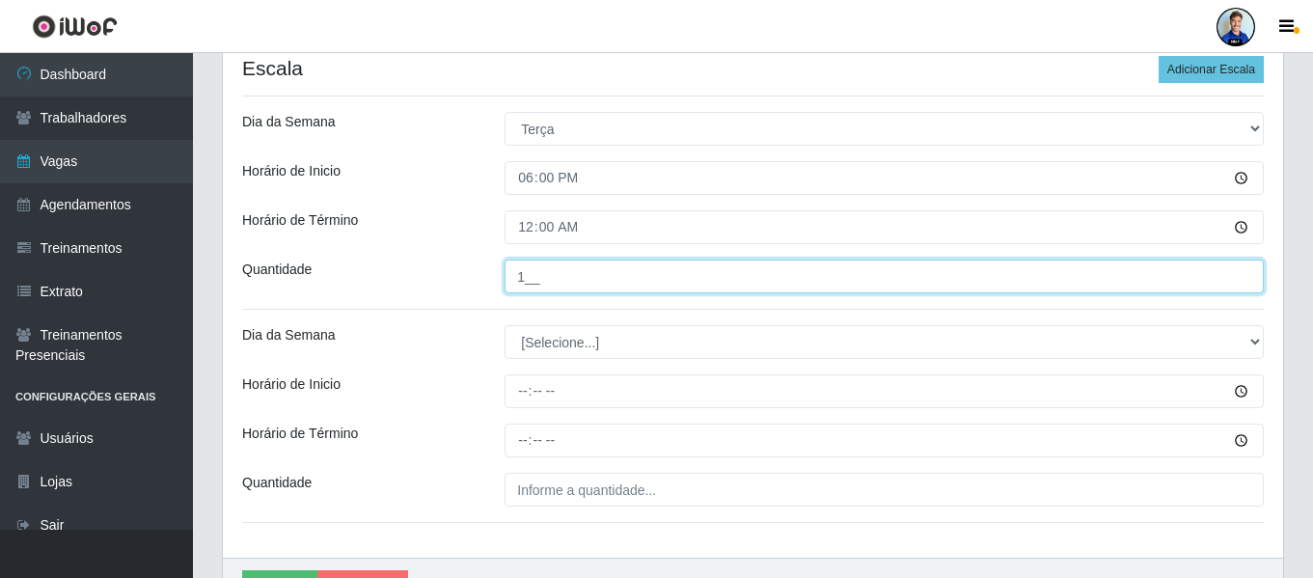
scroll to position [409, 0]
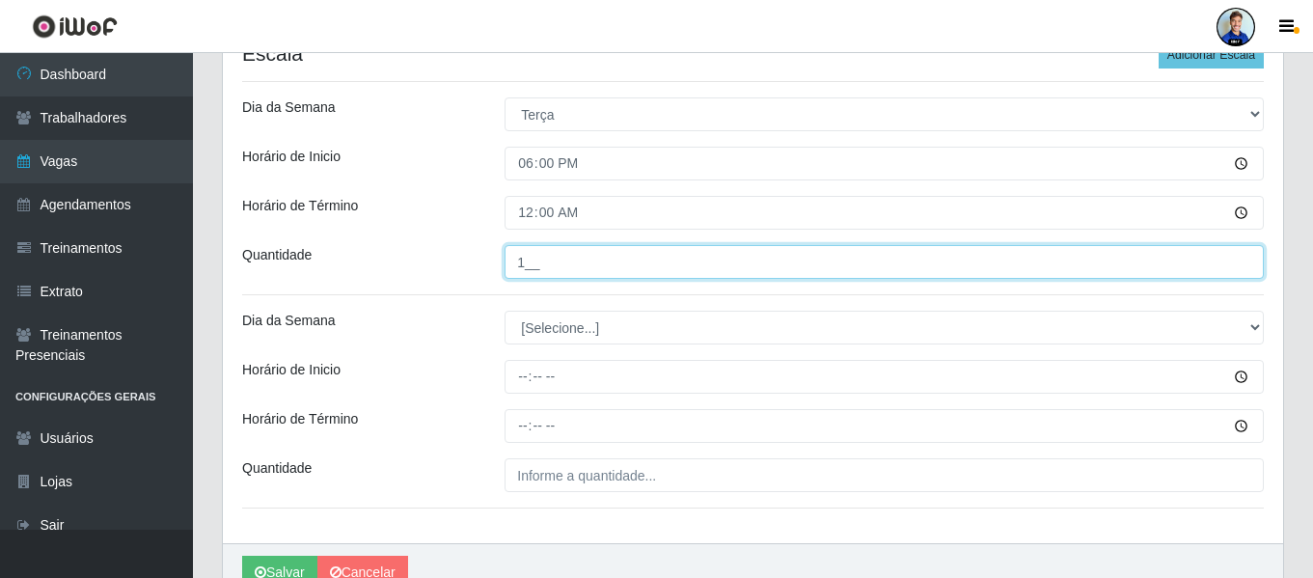
type input "1__"
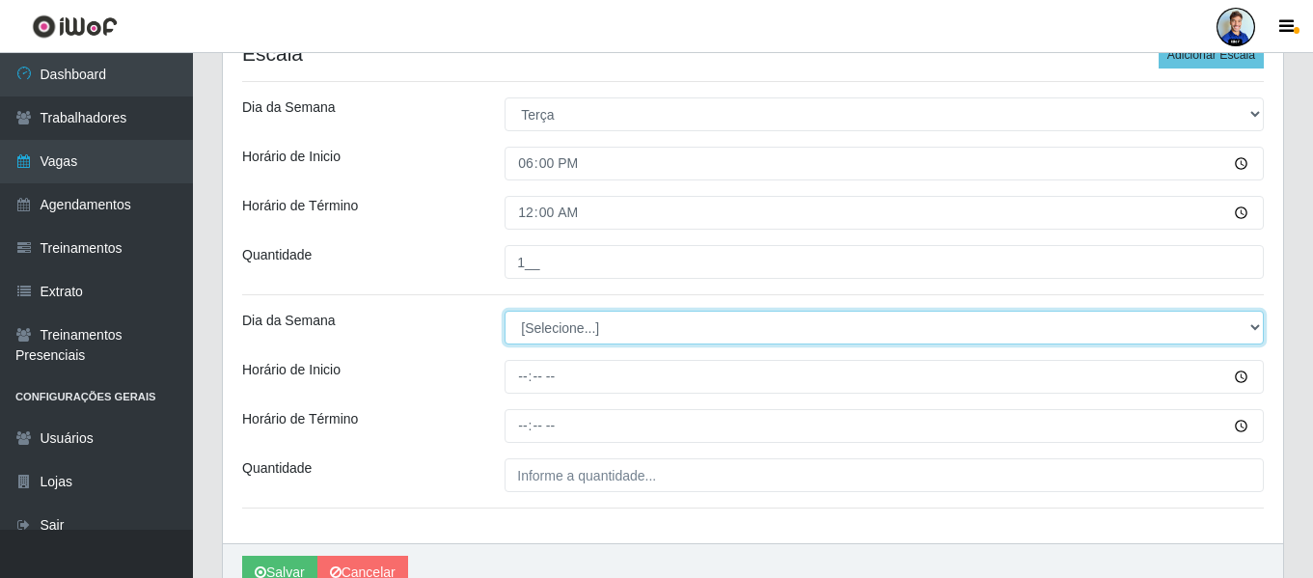
click at [566, 331] on select "[Selecione...] Segunda Terça Quarta Quinta Sexta Sábado Domingo" at bounding box center [884, 328] width 759 height 34
select select "3"
click at [505, 311] on select "[Selecione...] Segunda Terça Quarta Quinta Sexta Sábado Domingo" at bounding box center [884, 328] width 759 height 34
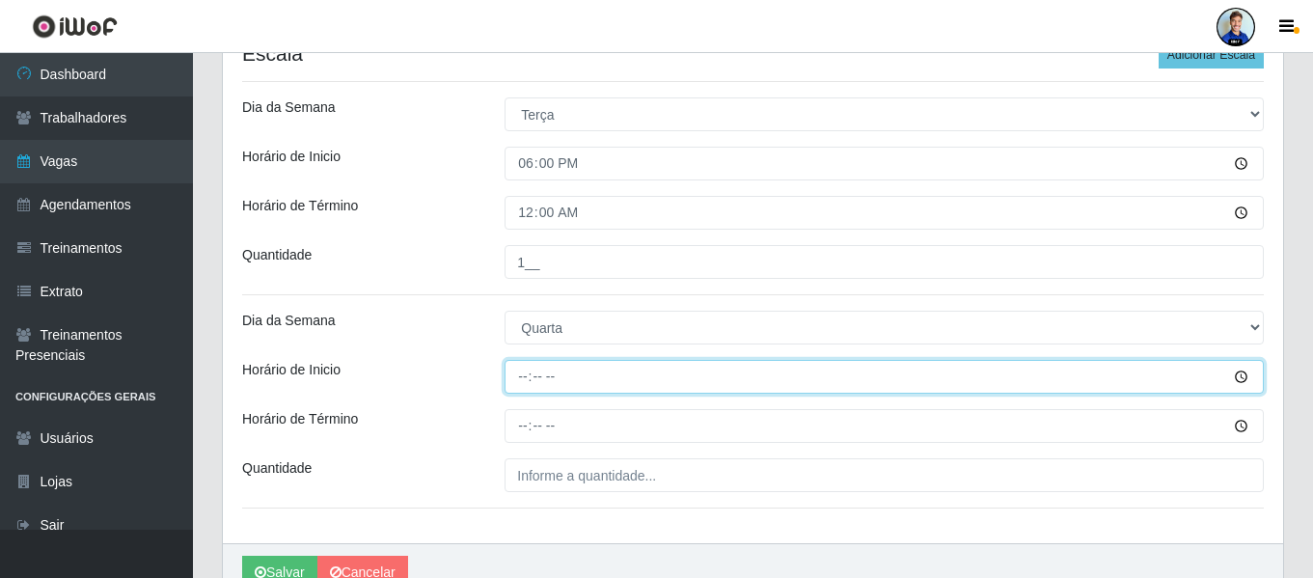
type input "18:00"
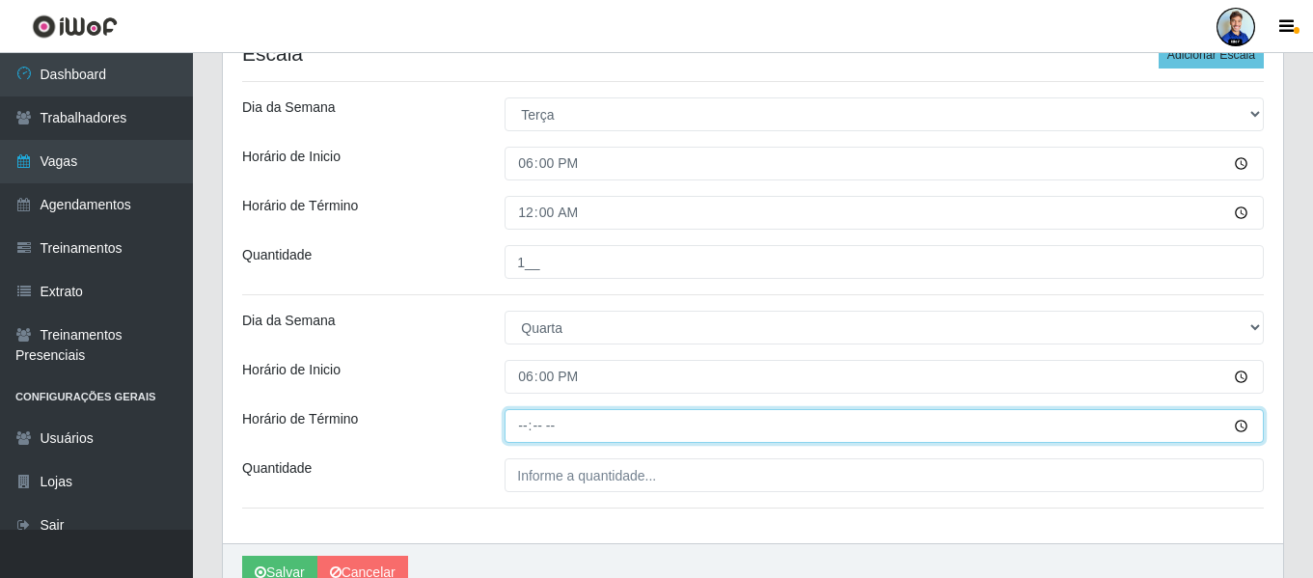
type input "00:00"
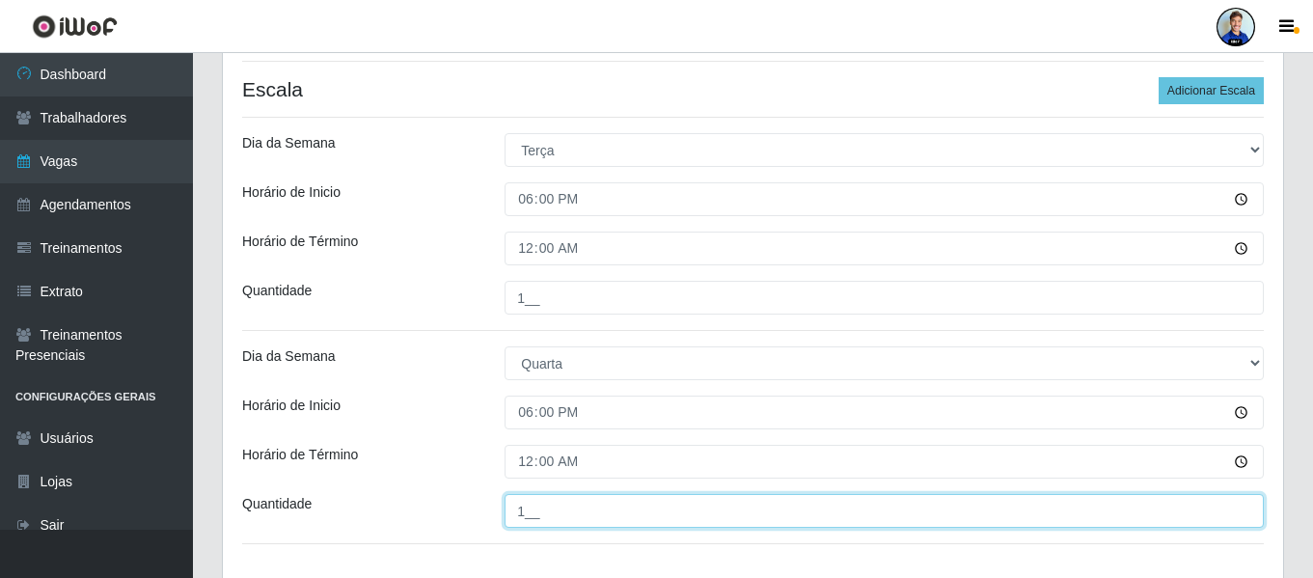
scroll to position [372, 0]
type input "1__"
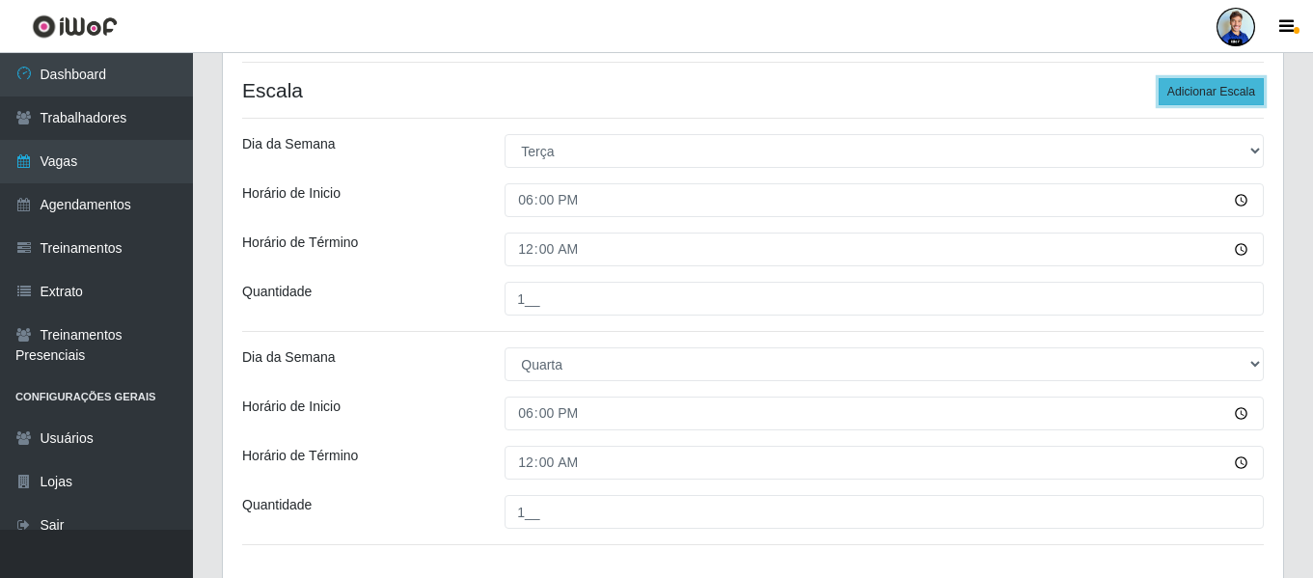
click at [1240, 87] on button "Adicionar Escala" at bounding box center [1211, 91] width 105 height 27
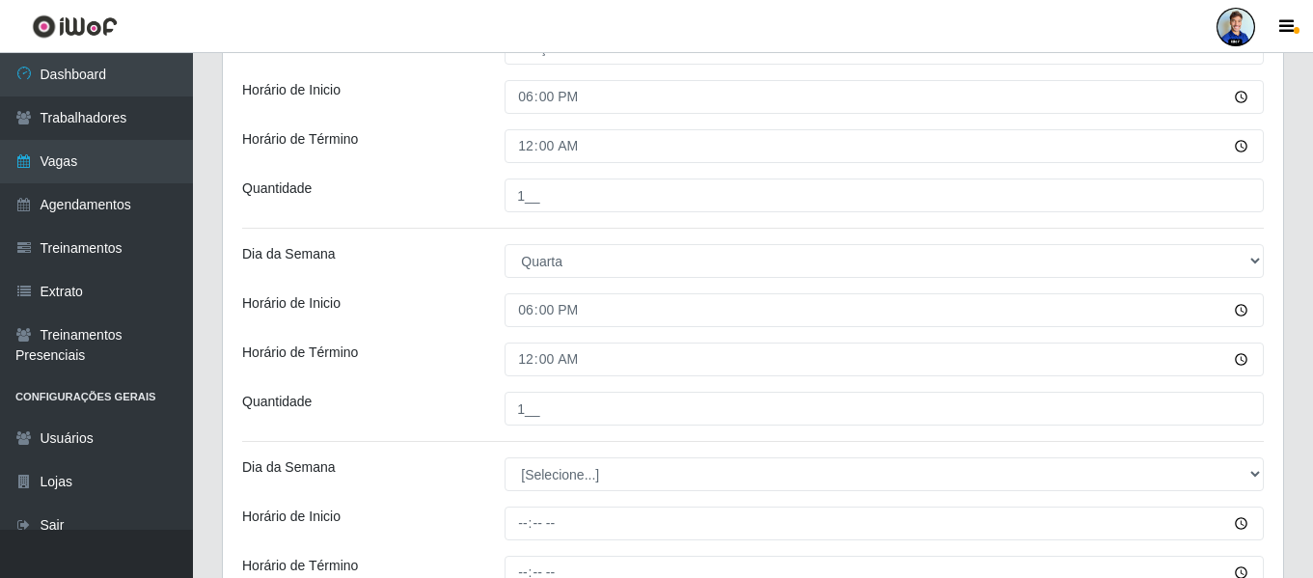
scroll to position [582, 0]
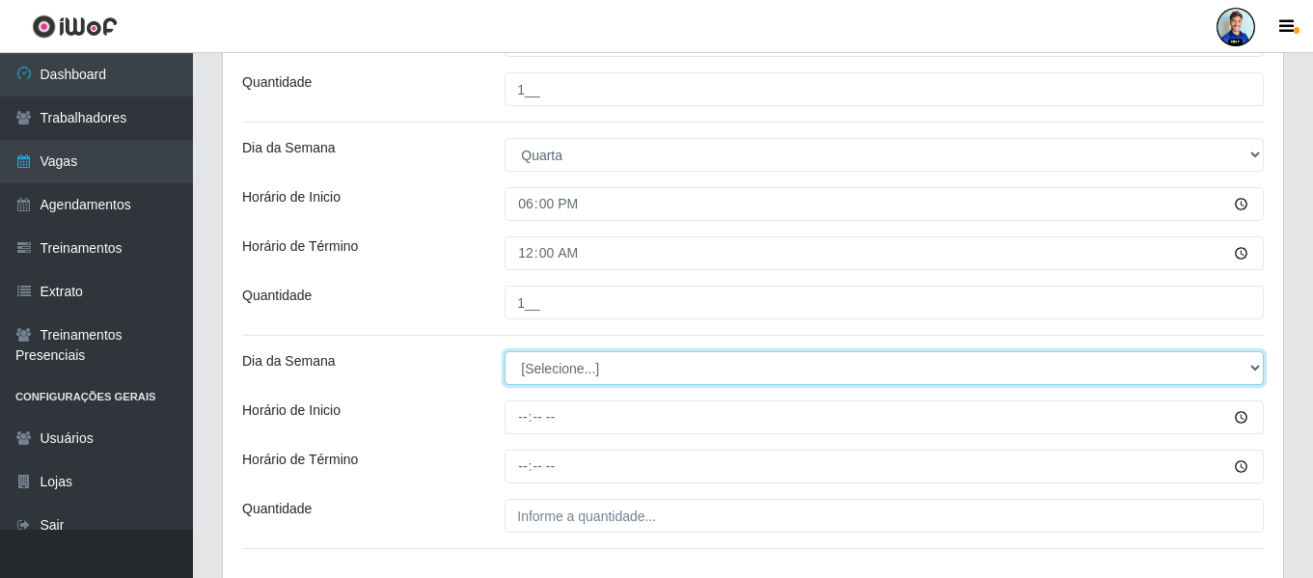
click at [582, 369] on select "[Selecione...] Segunda Terça Quarta Quinta Sexta Sábado Domingo" at bounding box center [884, 368] width 759 height 34
select select "4"
click at [505, 351] on select "[Selecione...] Segunda Terça Quarta Quinta Sexta Sábado Domingo" at bounding box center [884, 368] width 759 height 34
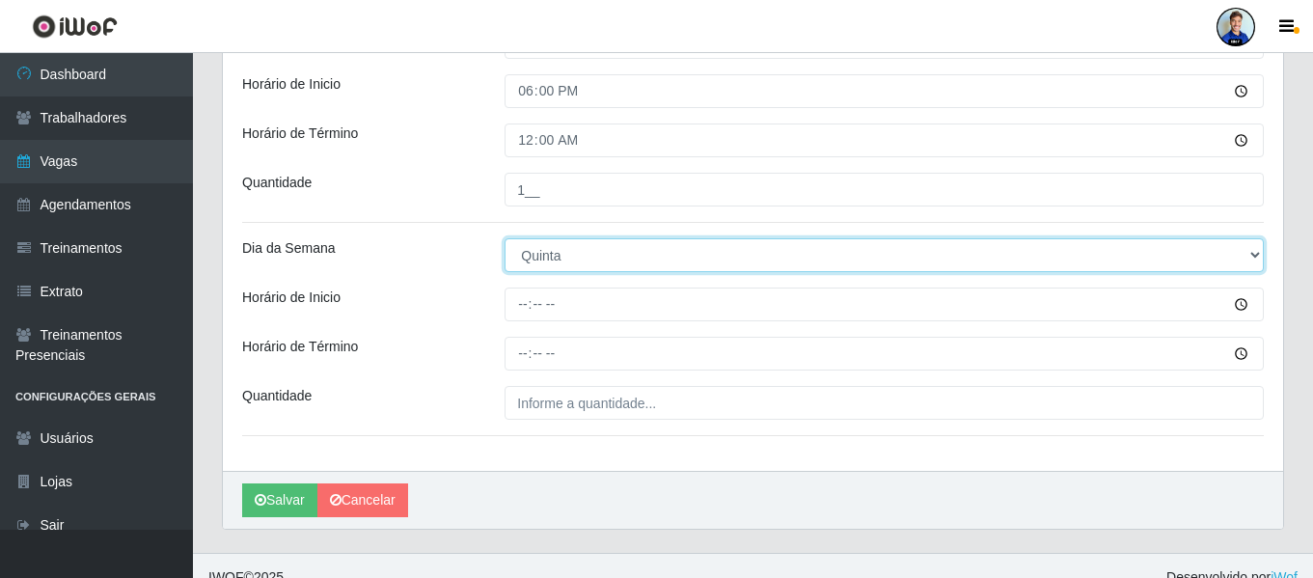
scroll to position [696, 0]
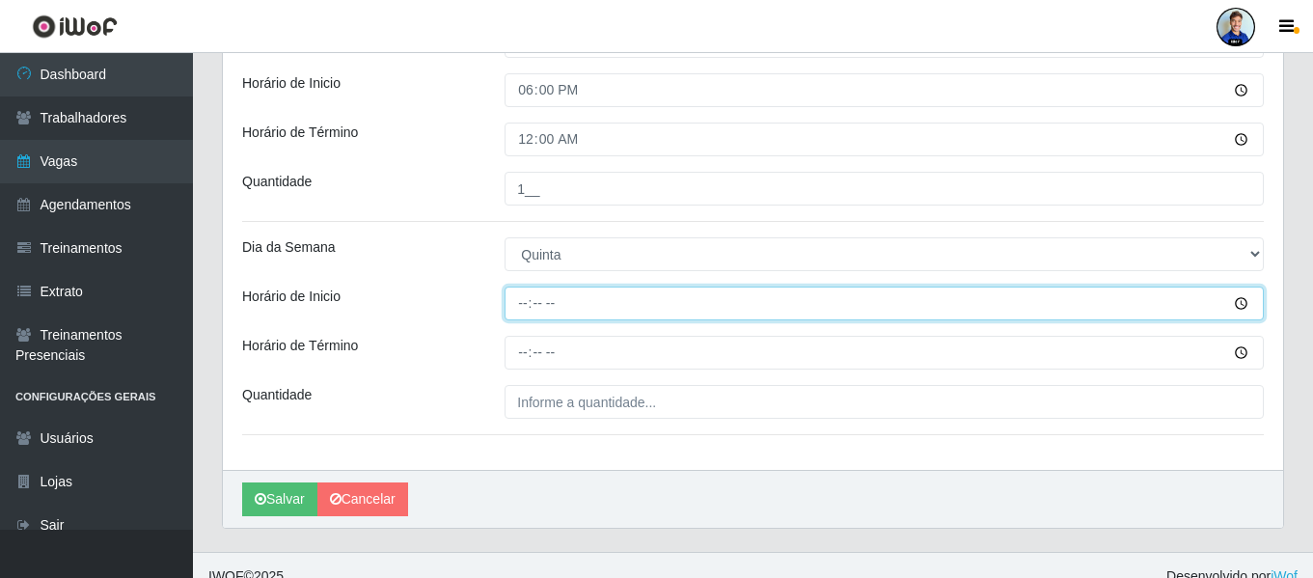
click at [527, 304] on input "Horário de Inicio" at bounding box center [884, 304] width 759 height 34
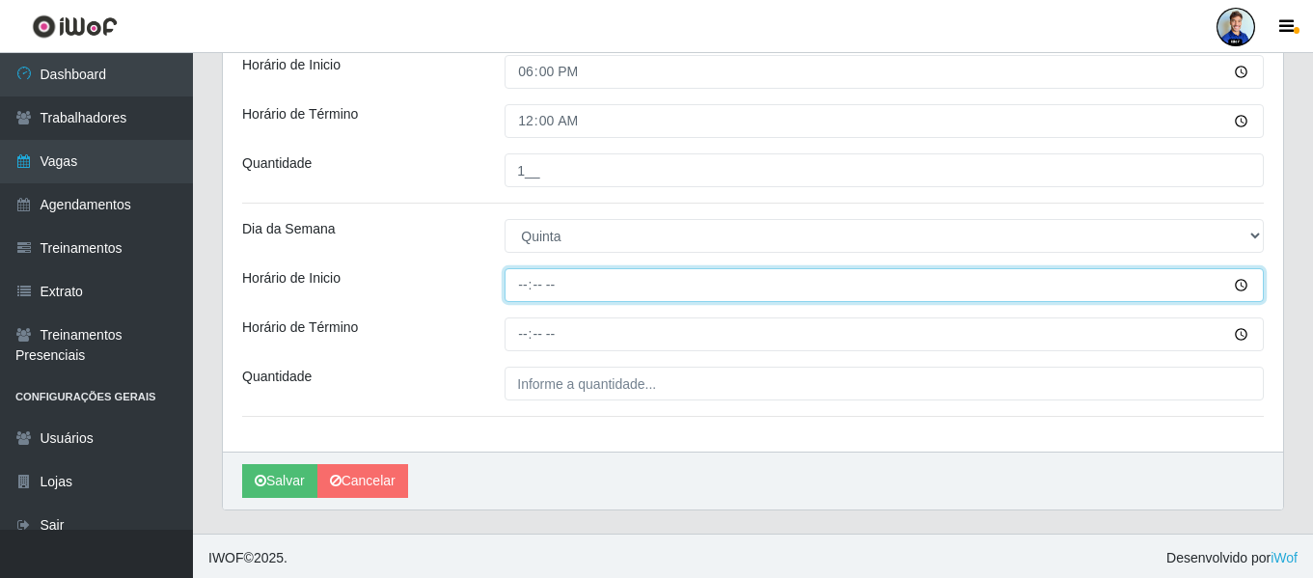
scroll to position [715, 0]
type input "18:00"
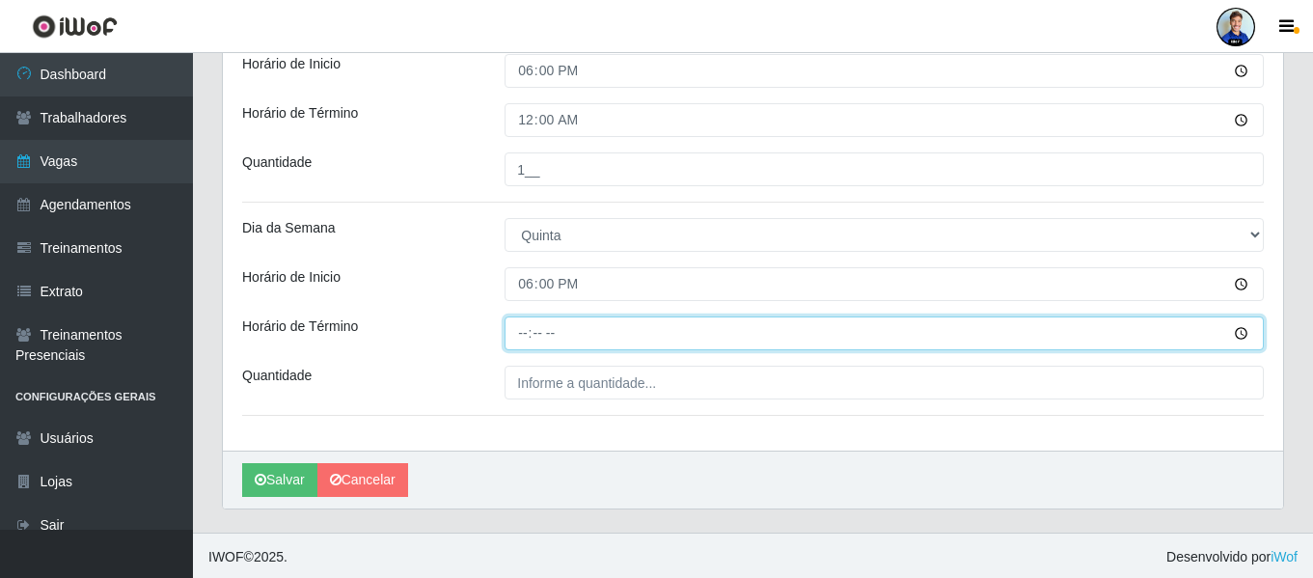
type input "00:00"
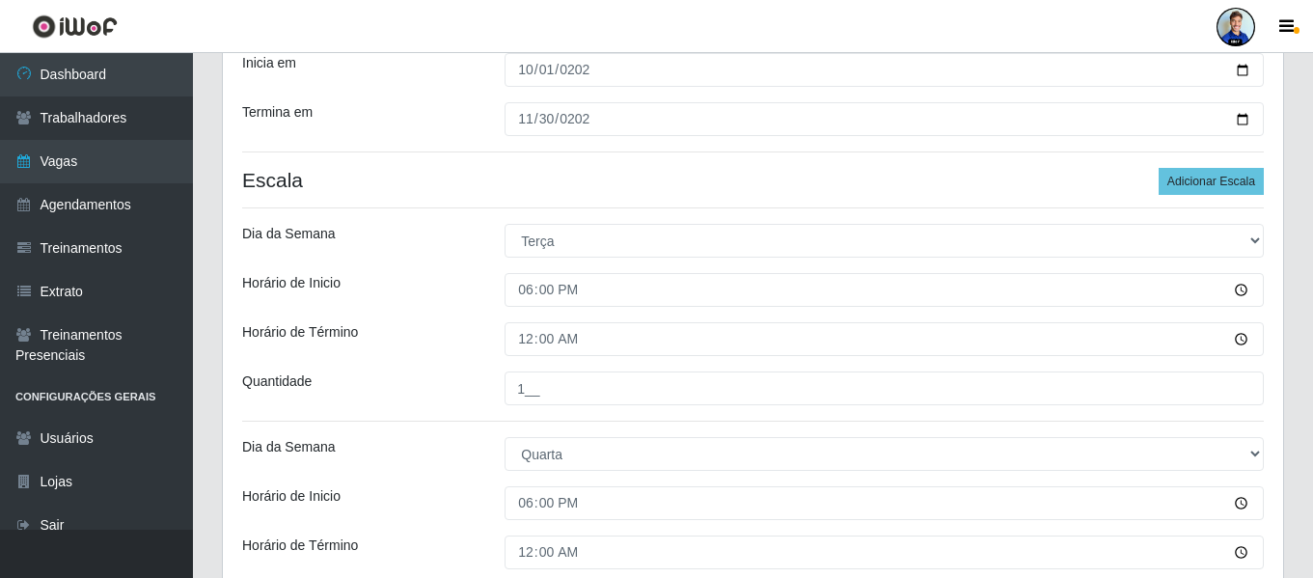
scroll to position [282, 0]
type input "1__"
click at [1202, 192] on button "Adicionar Escala" at bounding box center [1211, 182] width 105 height 27
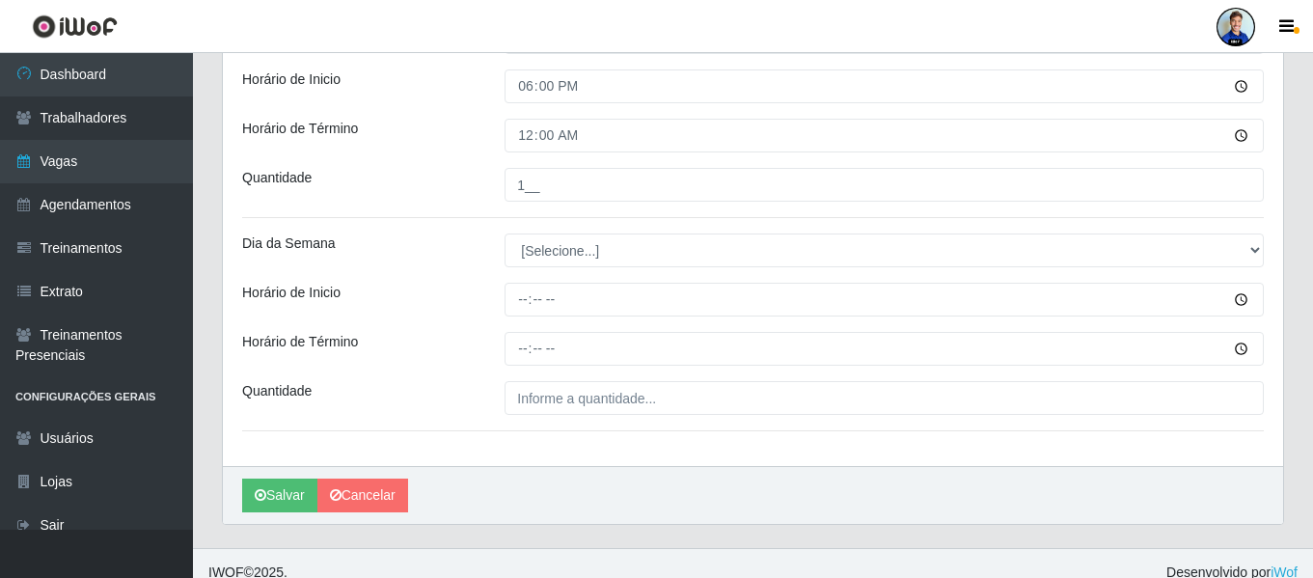
scroll to position [931, 0]
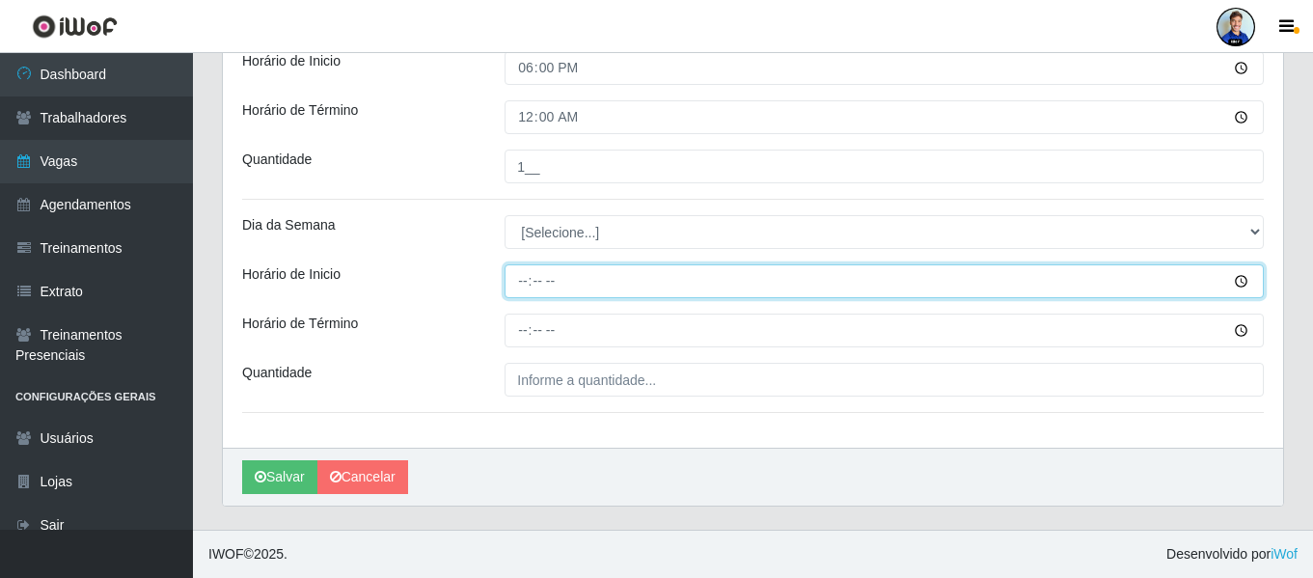
click at [518, 283] on input "Horário de Inicio" at bounding box center [884, 281] width 759 height 34
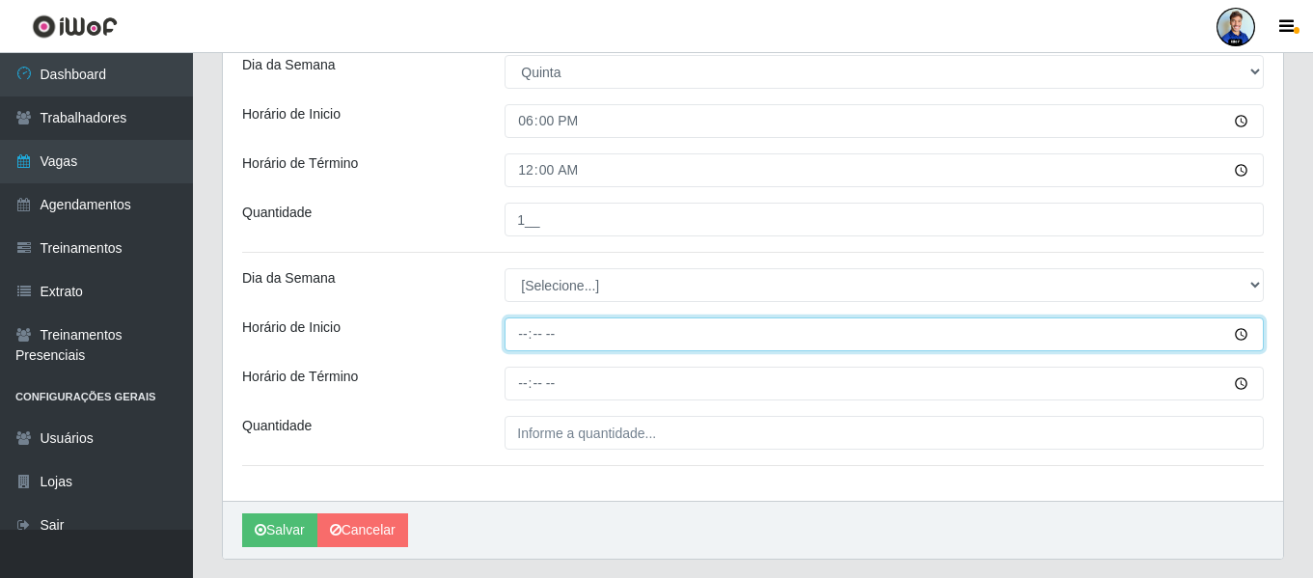
scroll to position [873, 0]
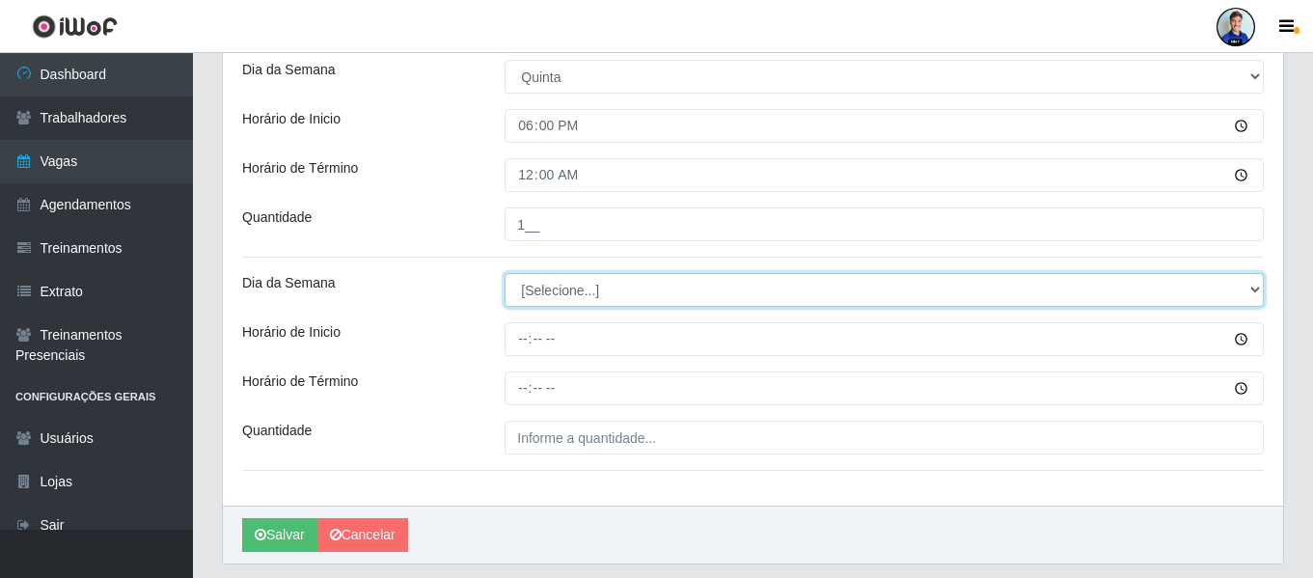
click at [532, 286] on select "[Selecione...] Segunda Terça Quarta Quinta Sexta Sábado Domingo" at bounding box center [884, 290] width 759 height 34
select select "5"
click at [505, 273] on select "[Selecione...] Segunda Terça Quarta Quinta Sexta Sábado Domingo" at bounding box center [884, 290] width 759 height 34
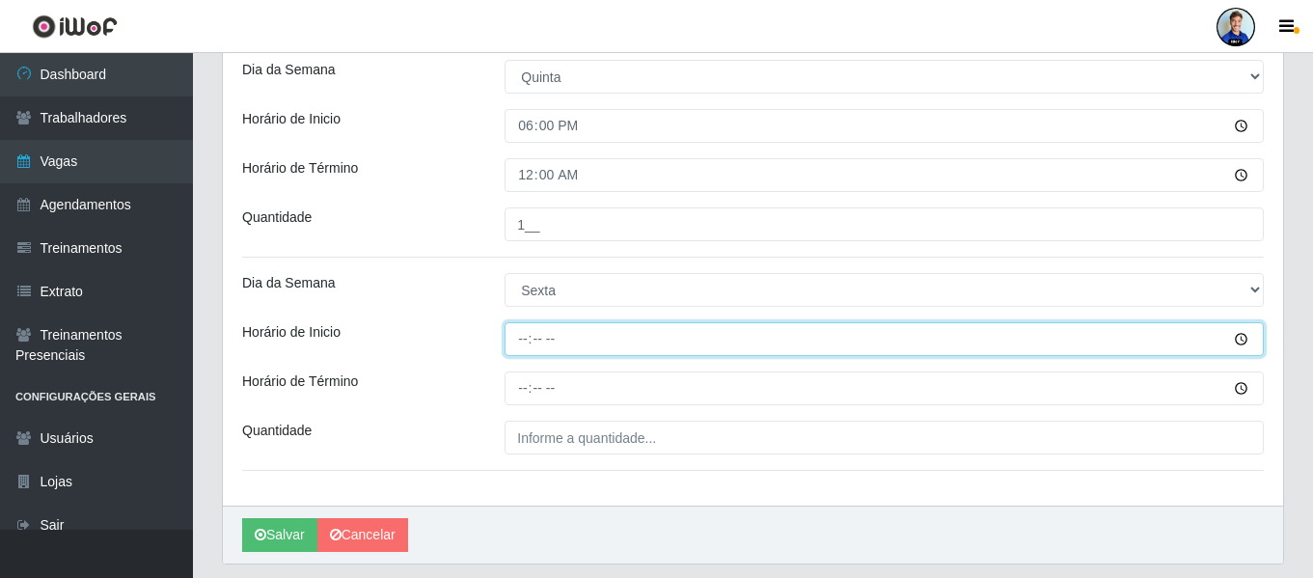
type input "18:00"
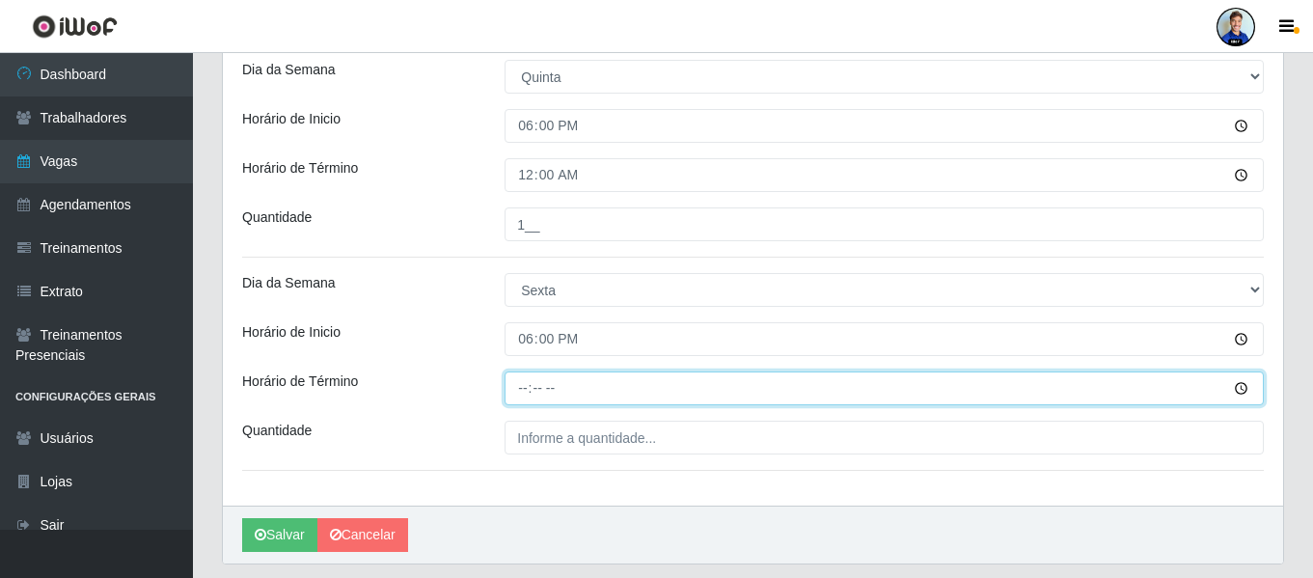
type input "00:00"
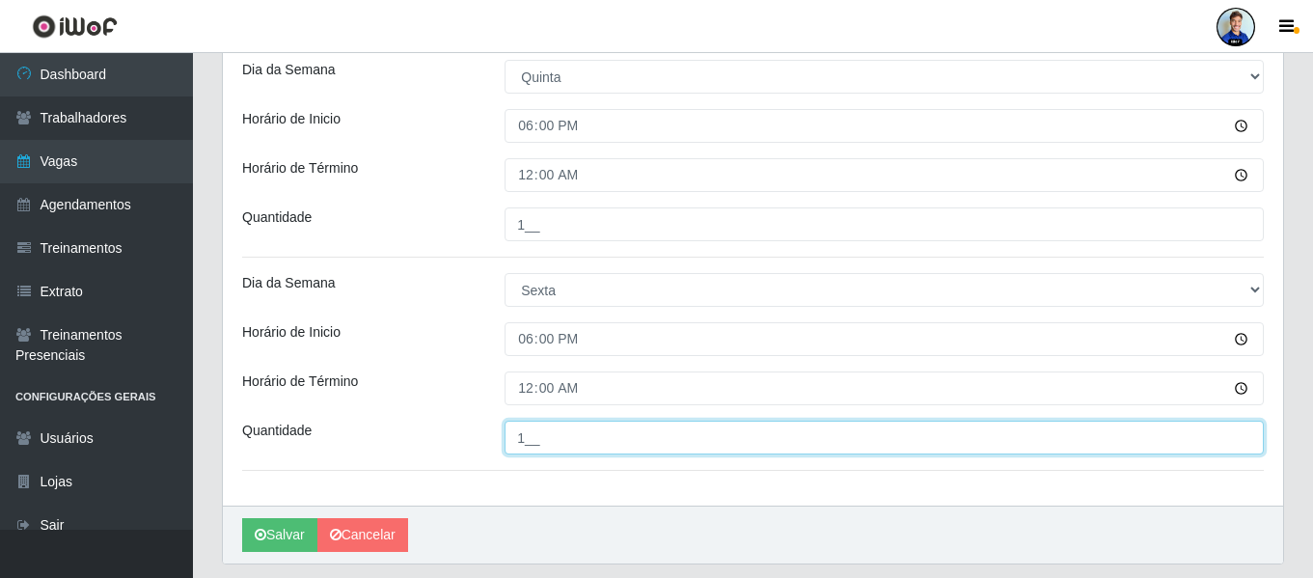
type input "1__"
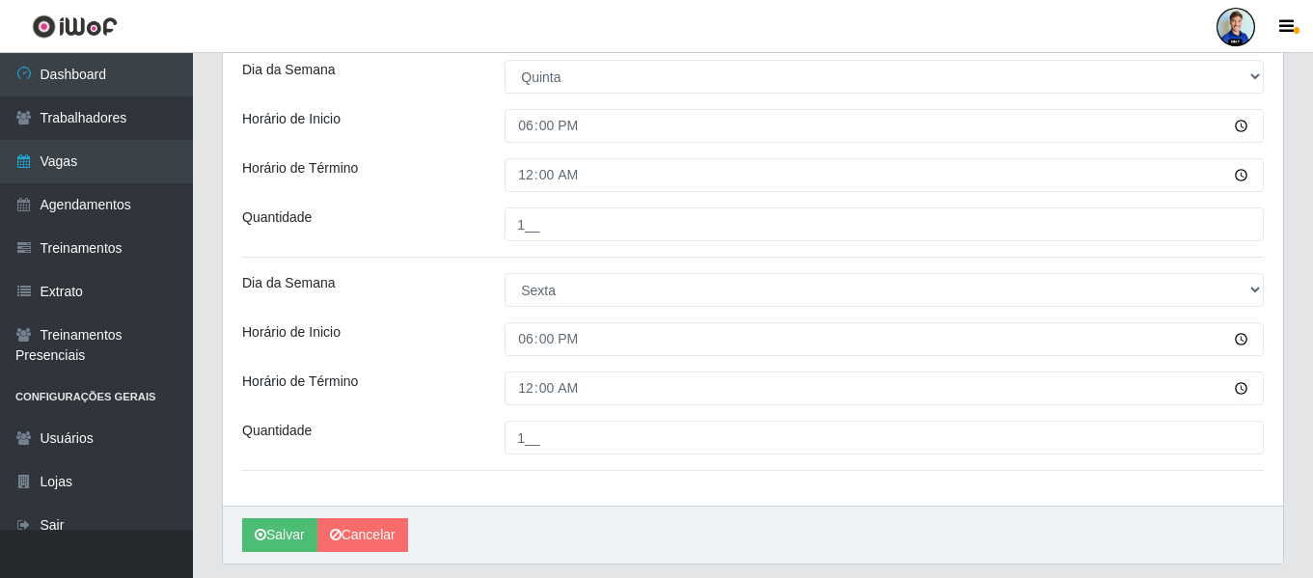
click at [449, 229] on div "Quantidade" at bounding box center [359, 224] width 262 height 34
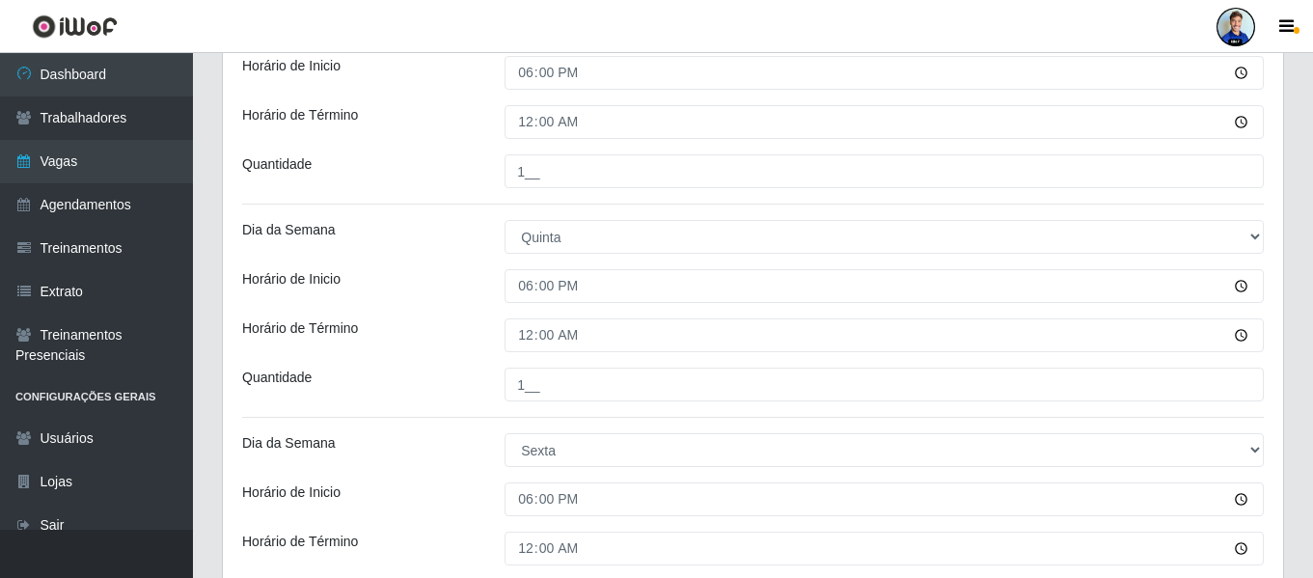
scroll to position [931, 0]
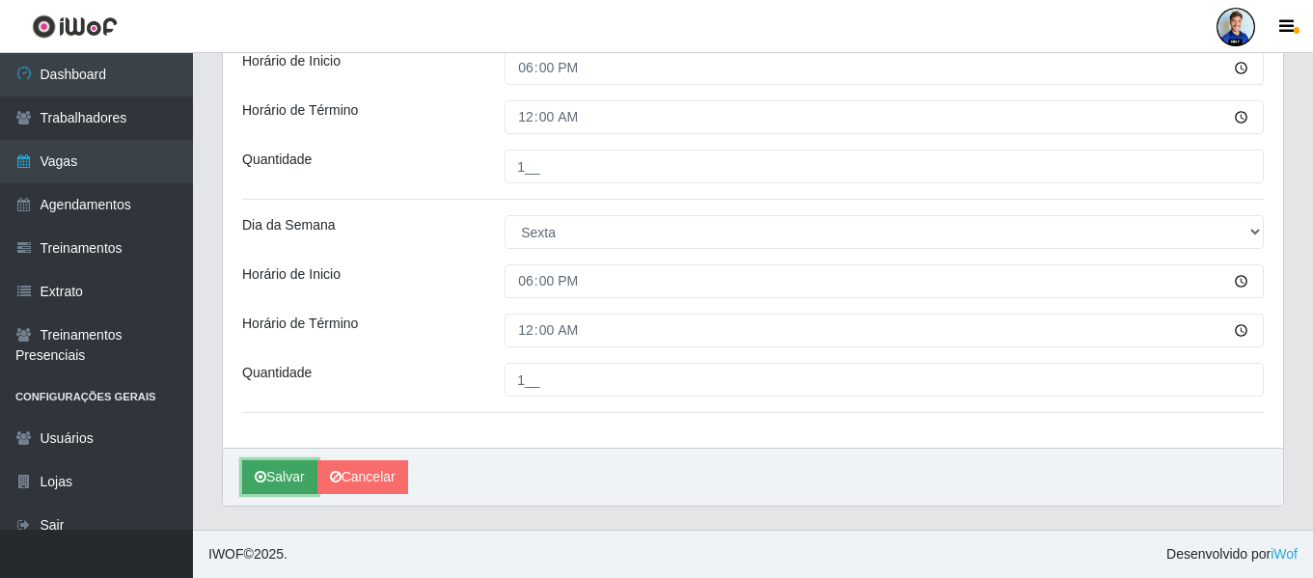
click at [266, 478] on button "Salvar" at bounding box center [279, 477] width 75 height 34
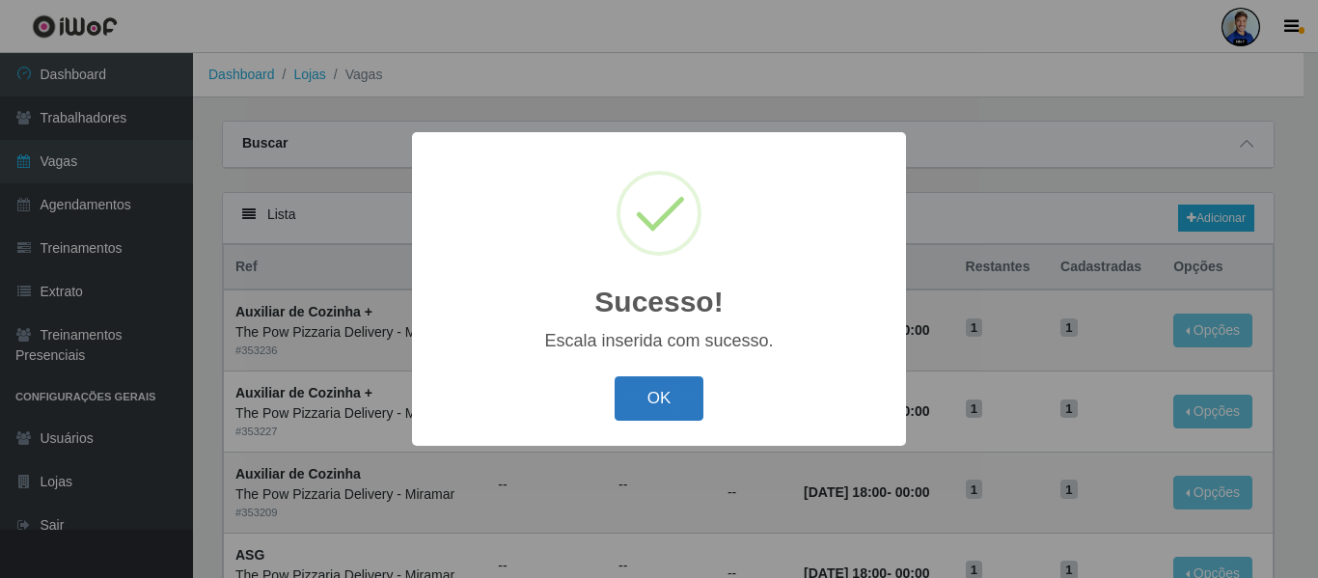
click at [648, 393] on button "OK" at bounding box center [660, 398] width 90 height 45
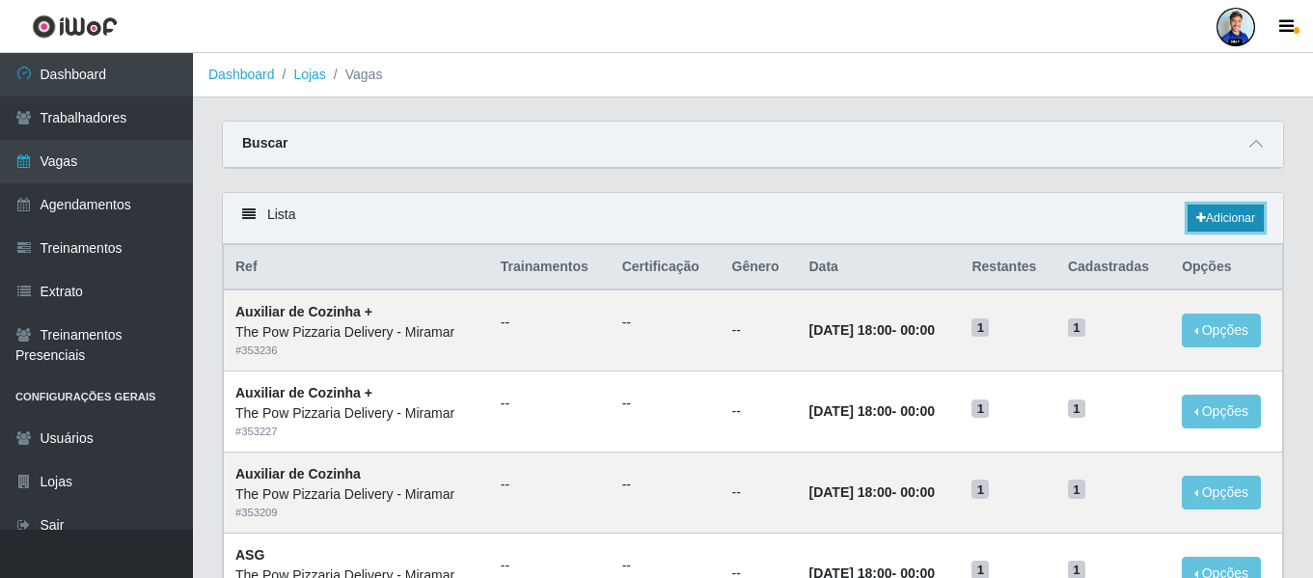
click at [1204, 212] on link "Adicionar" at bounding box center [1226, 218] width 76 height 27
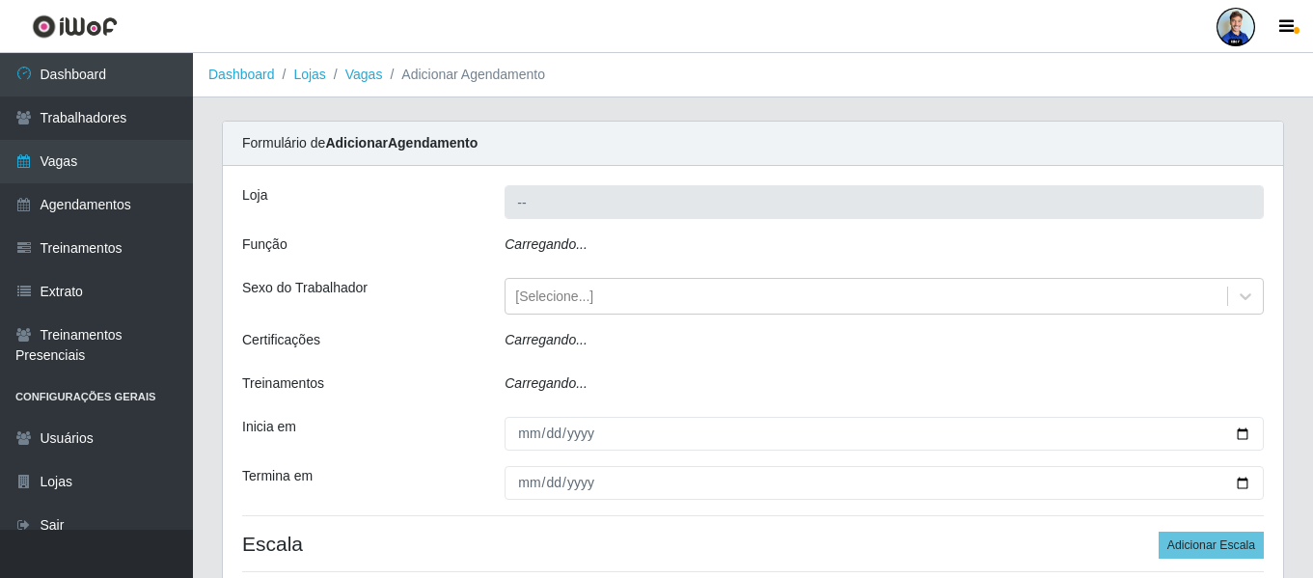
type input "The Pow Pizzaria Delivery - Miramar"
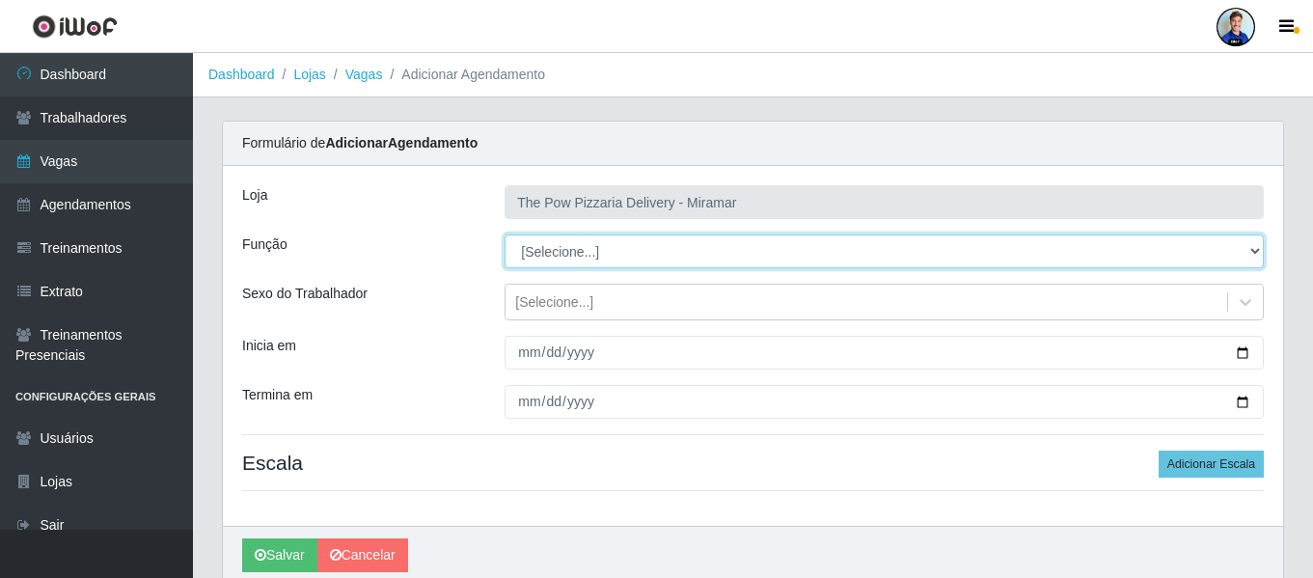
click at [536, 253] on select "[Selecione...] ASG ASG + ASG ++ Auxiliar de Cozinha Auxiliar de Cozinha + Auxil…" at bounding box center [884, 251] width 759 height 34
select select "79"
click at [505, 234] on select "[Selecione...] ASG ASG + ASG ++ Auxiliar de Cozinha Auxiliar de Cozinha + Auxil…" at bounding box center [884, 251] width 759 height 34
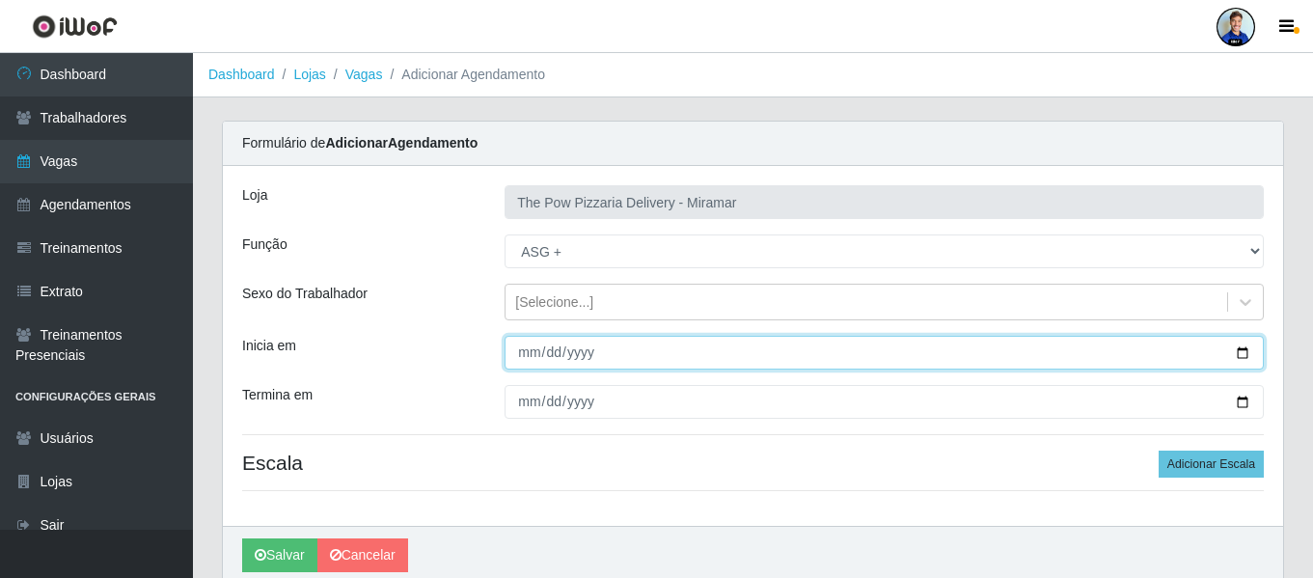
click at [521, 359] on input "Inicia em" at bounding box center [884, 353] width 759 height 34
type input "2025-10-01"
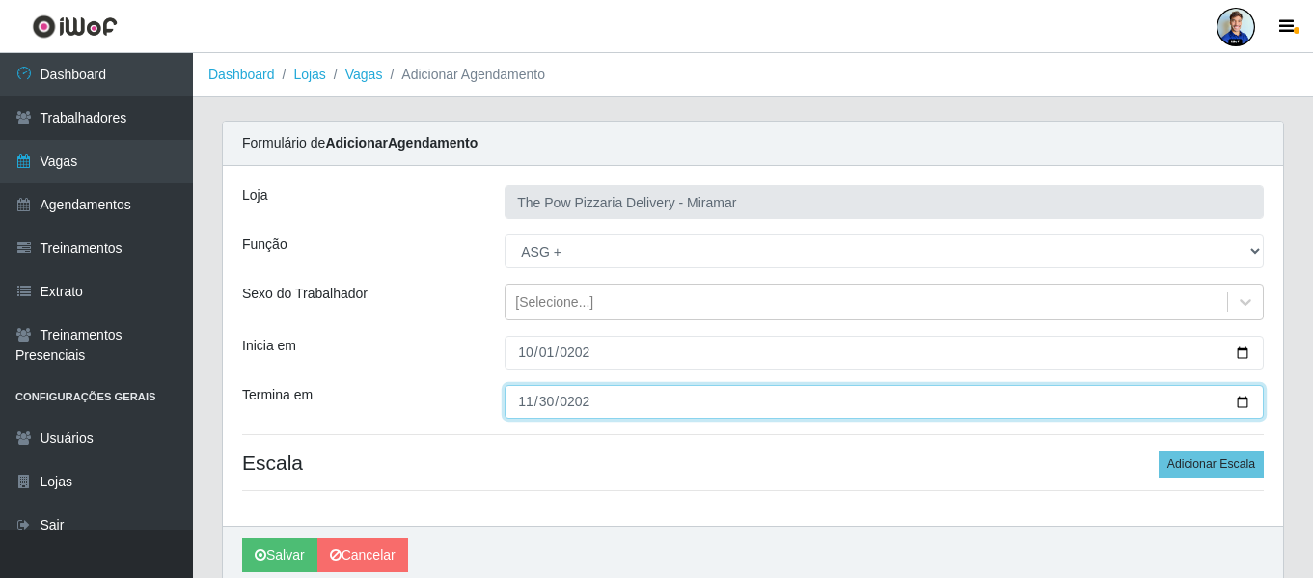
type input "2025-11-30"
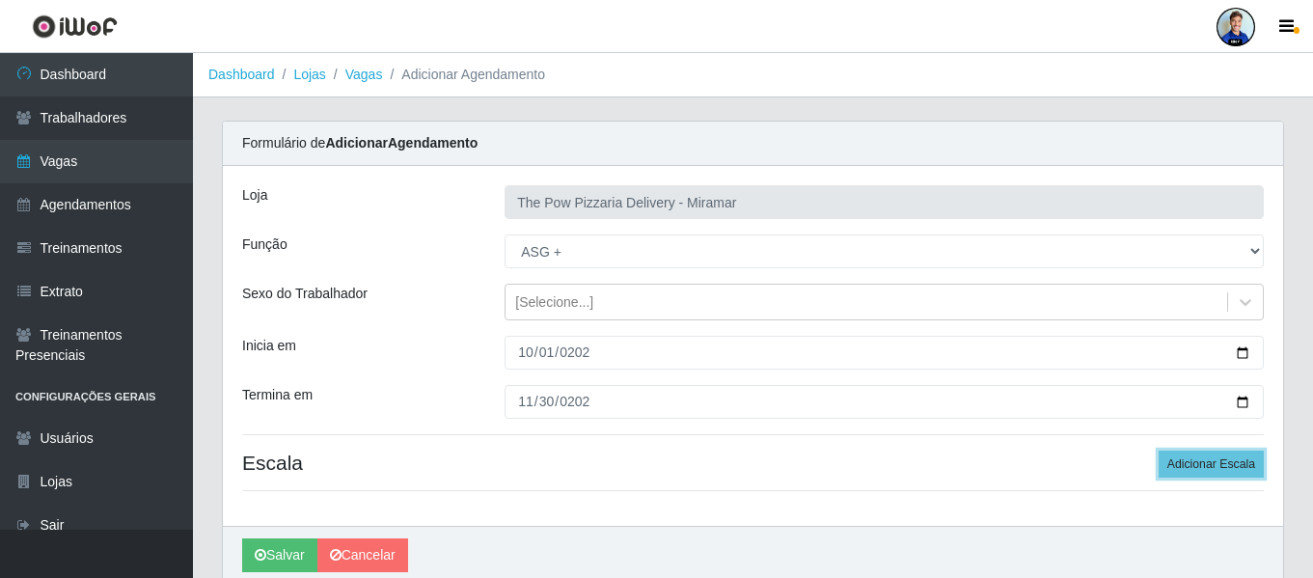
click at [1159, 451] on button "Adicionar Escala" at bounding box center [1211, 464] width 105 height 27
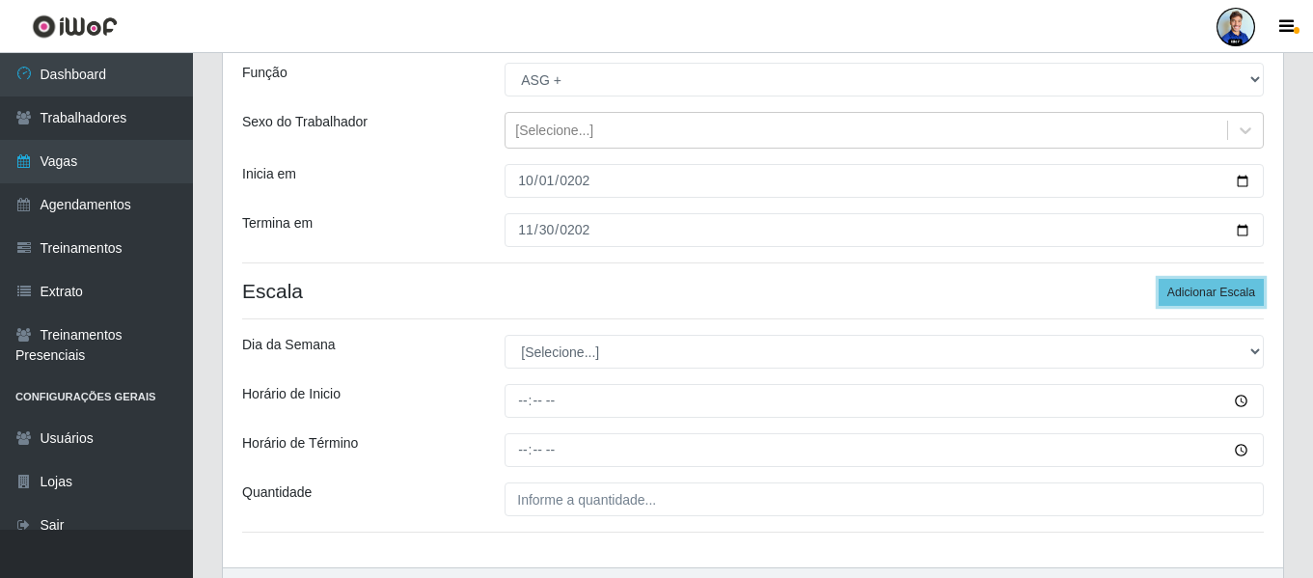
scroll to position [193, 0]
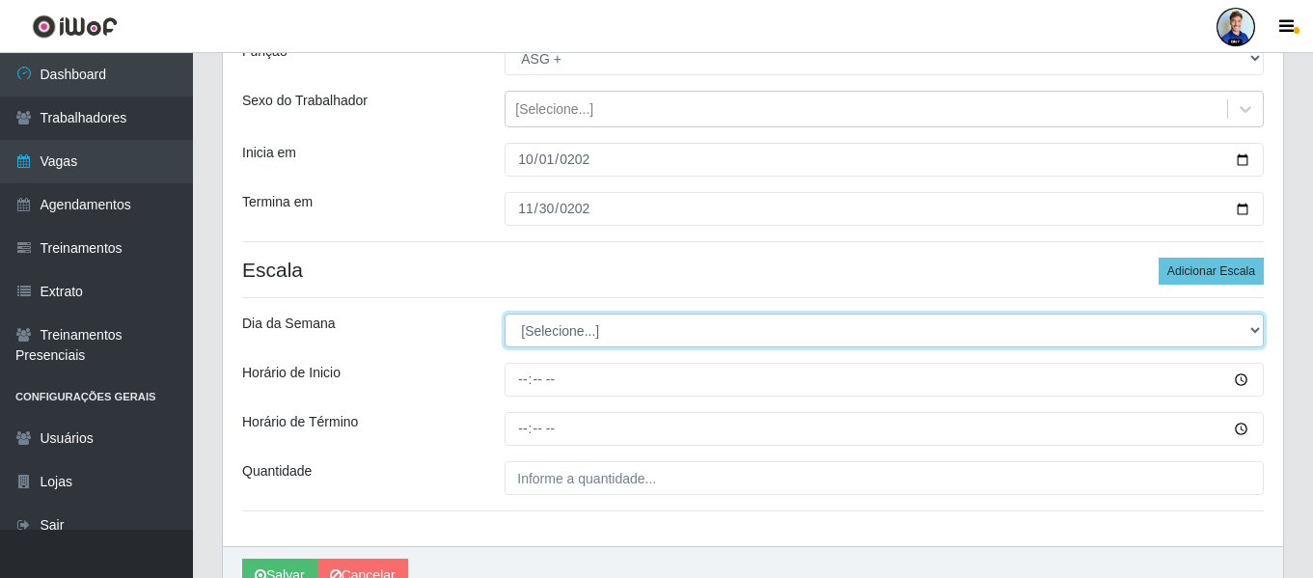
click at [522, 347] on select "[Selecione...] Segunda Terça Quarta Quinta Sexta Sábado Domingo" at bounding box center [884, 331] width 759 height 34
select select "6"
click at [505, 314] on select "[Selecione...] Segunda Terça Quarta Quinta Sexta Sábado Domingo" at bounding box center [884, 331] width 759 height 34
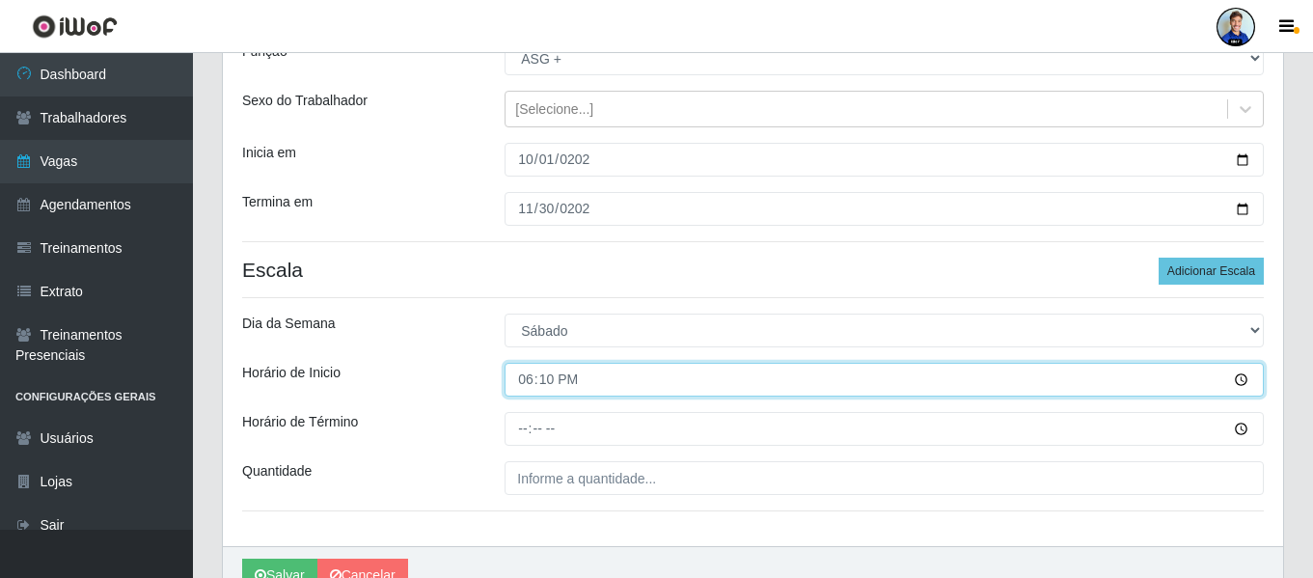
type input "18:00"
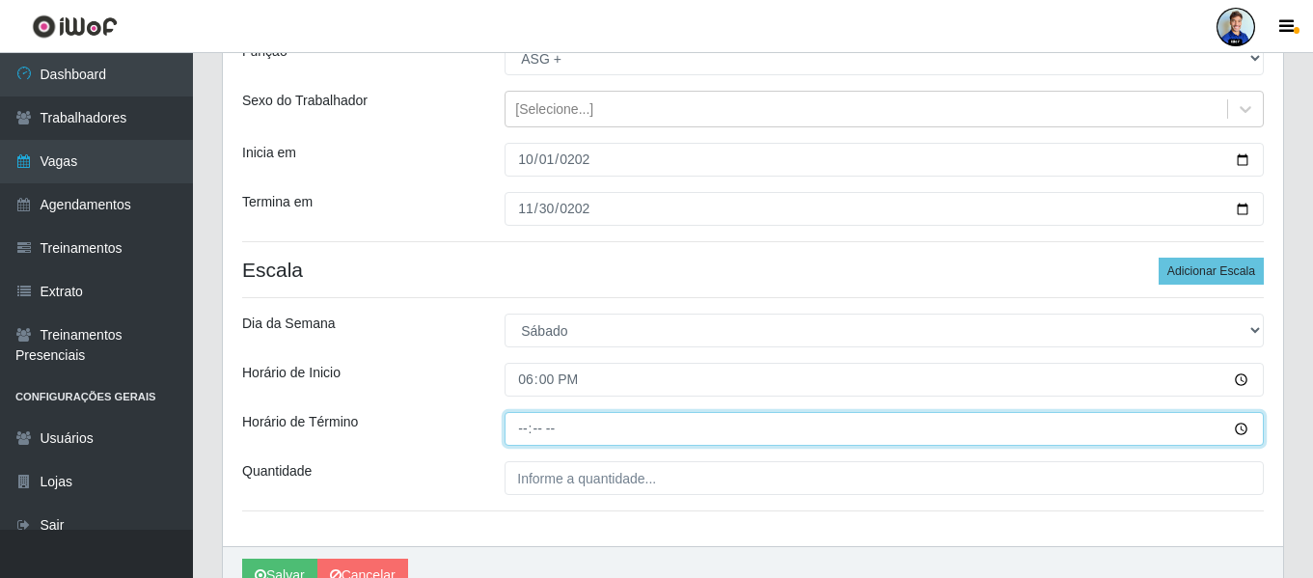
click at [533, 422] on input "Horário de Término" at bounding box center [884, 429] width 759 height 34
type input "00:00"
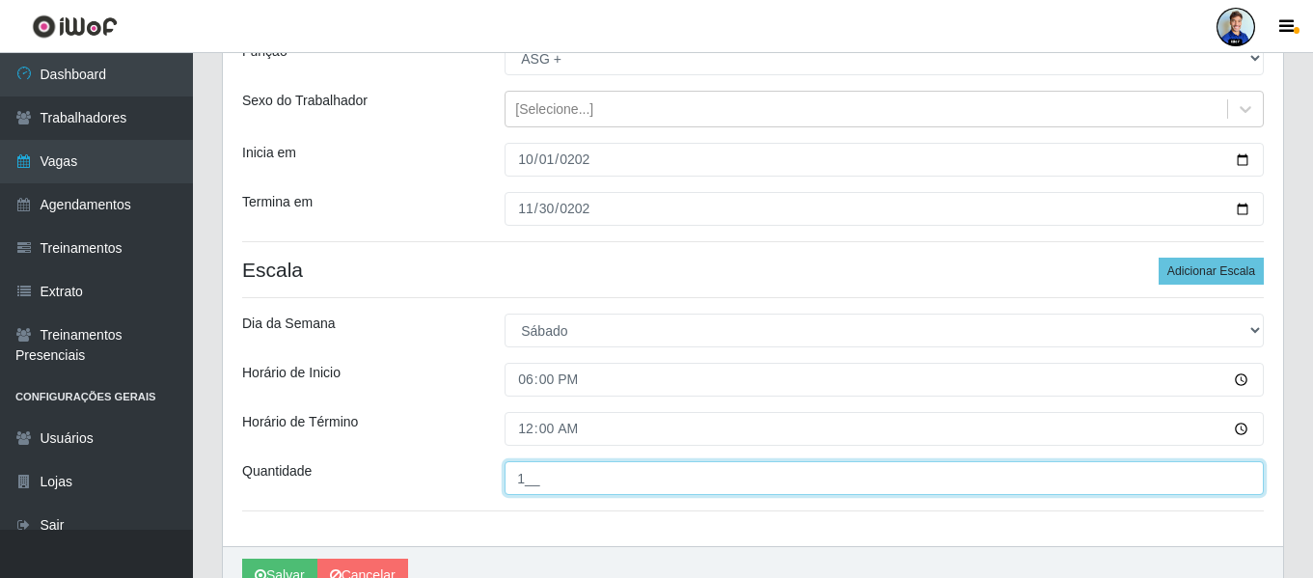
type input "1__"
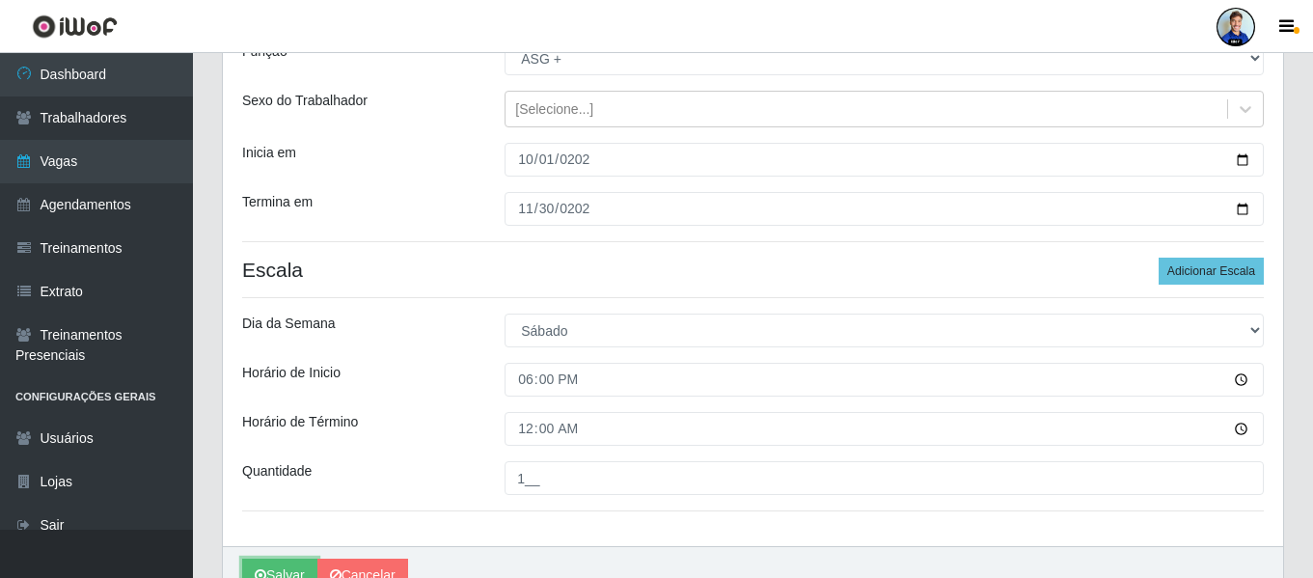
scroll to position [207, 0]
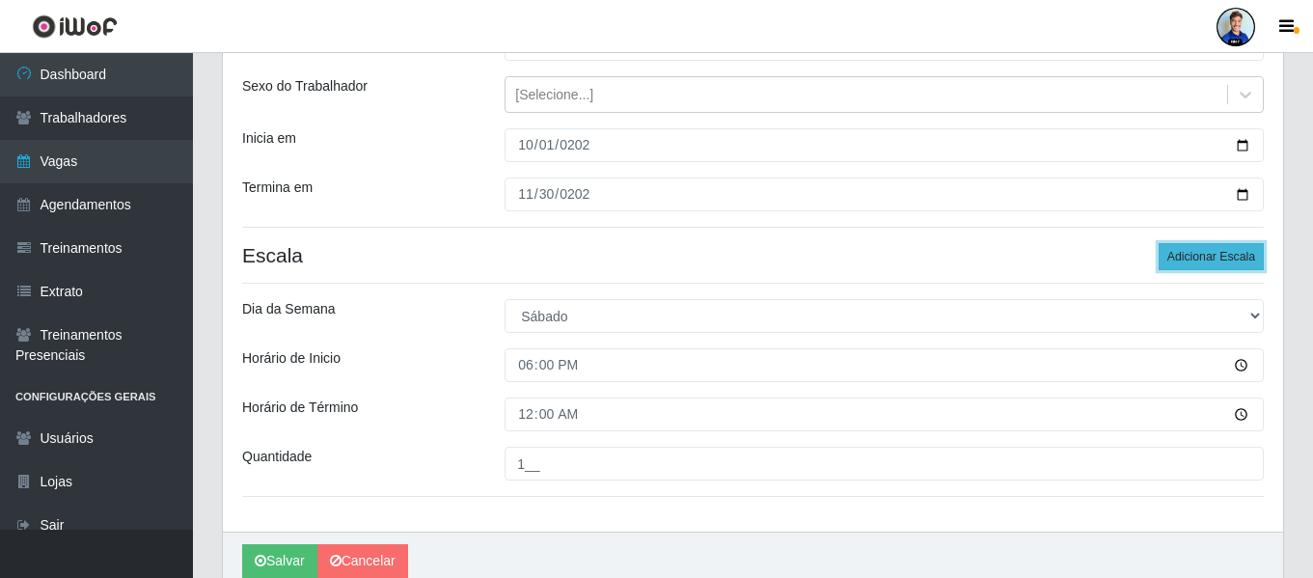
click at [1233, 245] on button "Adicionar Escala" at bounding box center [1211, 256] width 105 height 27
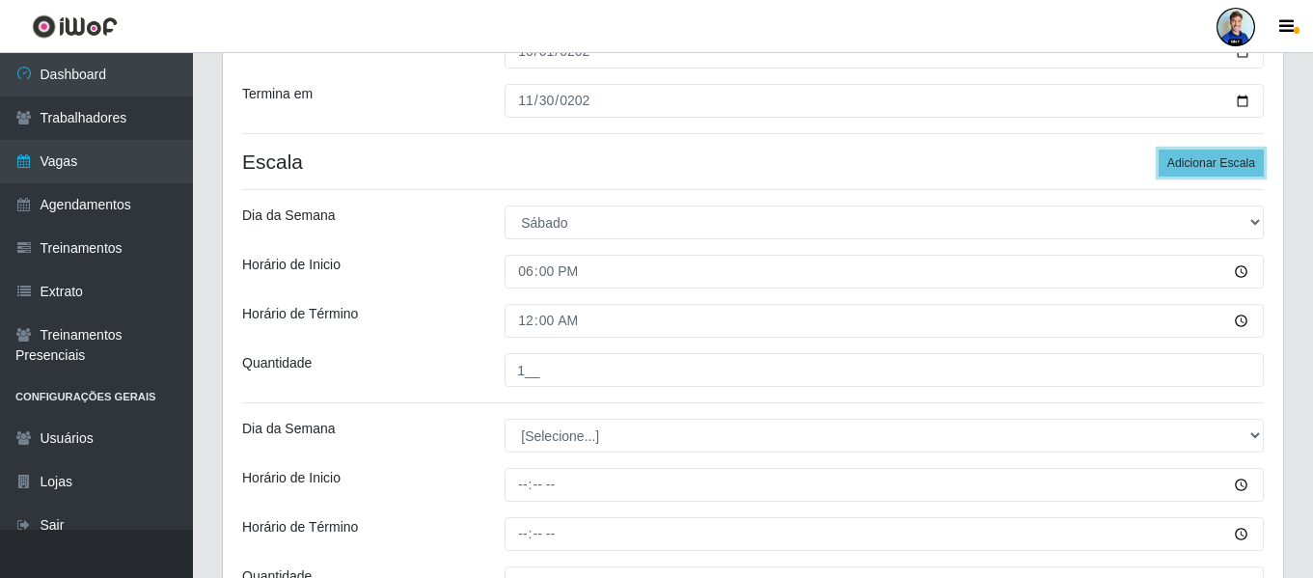
scroll to position [304, 0]
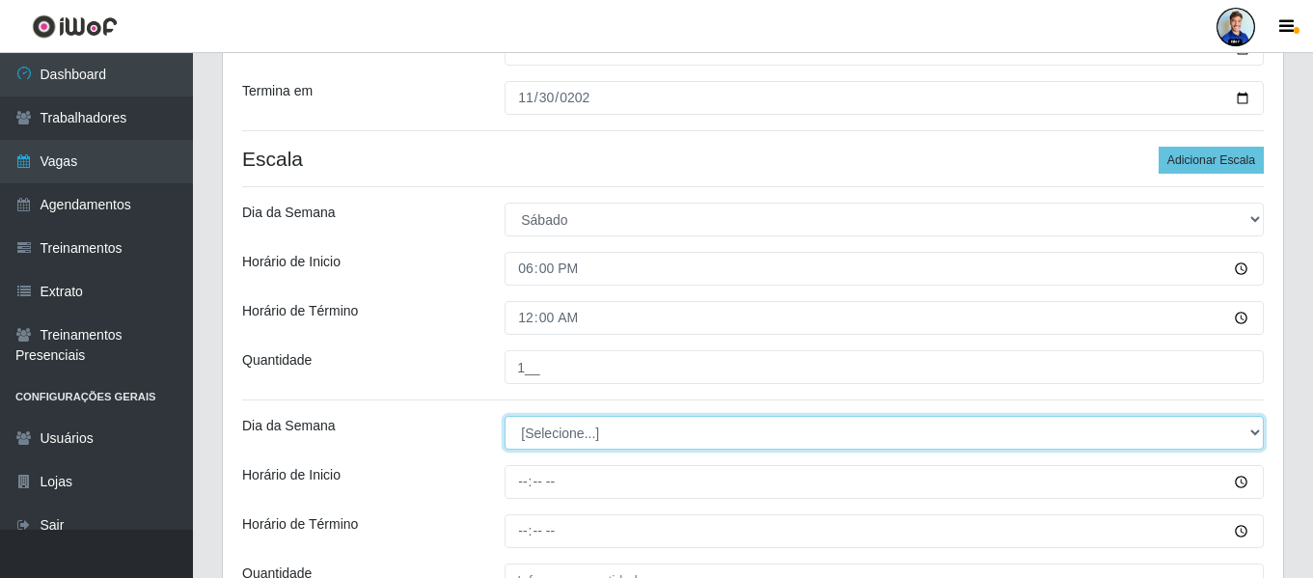
click at [533, 435] on select "[Selecione...] Segunda Terça Quarta Quinta Sexta Sábado Domingo" at bounding box center [884, 433] width 759 height 34
select select "0"
click at [505, 416] on select "[Selecione...] Segunda Terça Quarta Quinta Sexta Sábado Domingo" at bounding box center [884, 433] width 759 height 34
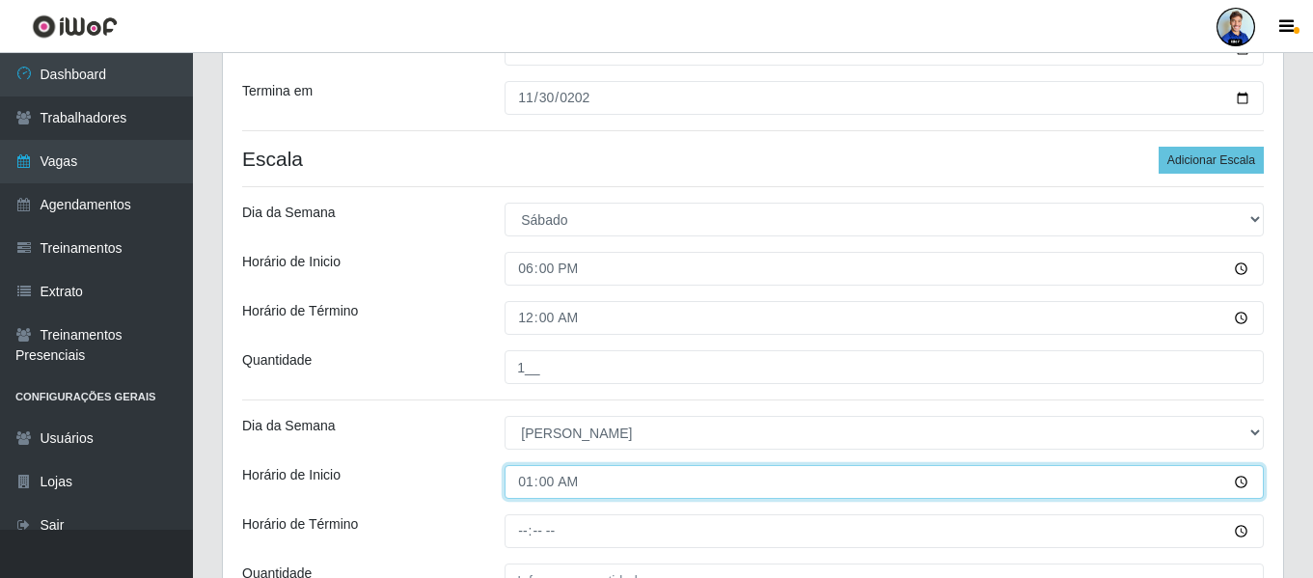
type input "18:00"
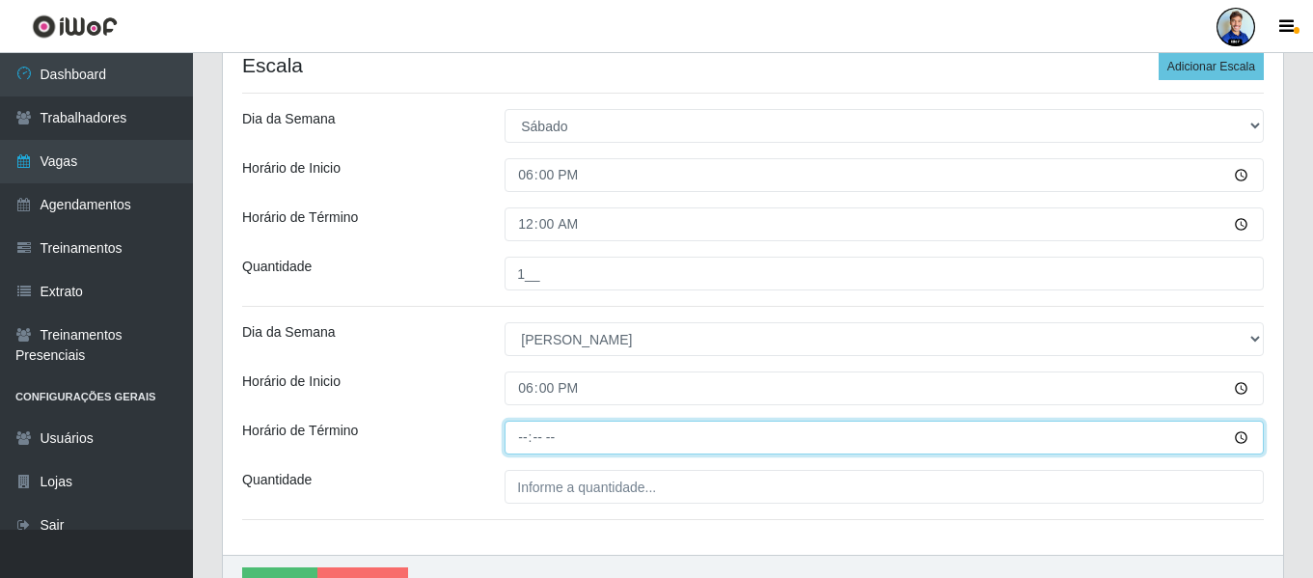
scroll to position [398, 0]
type input "00:00"
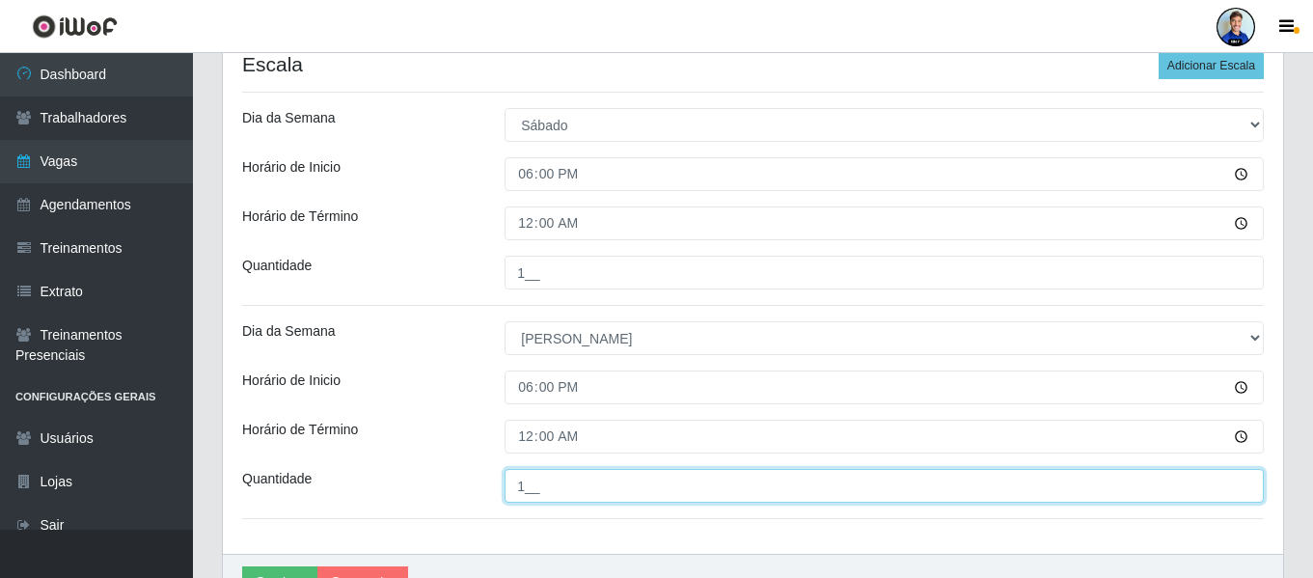
scroll to position [413, 0]
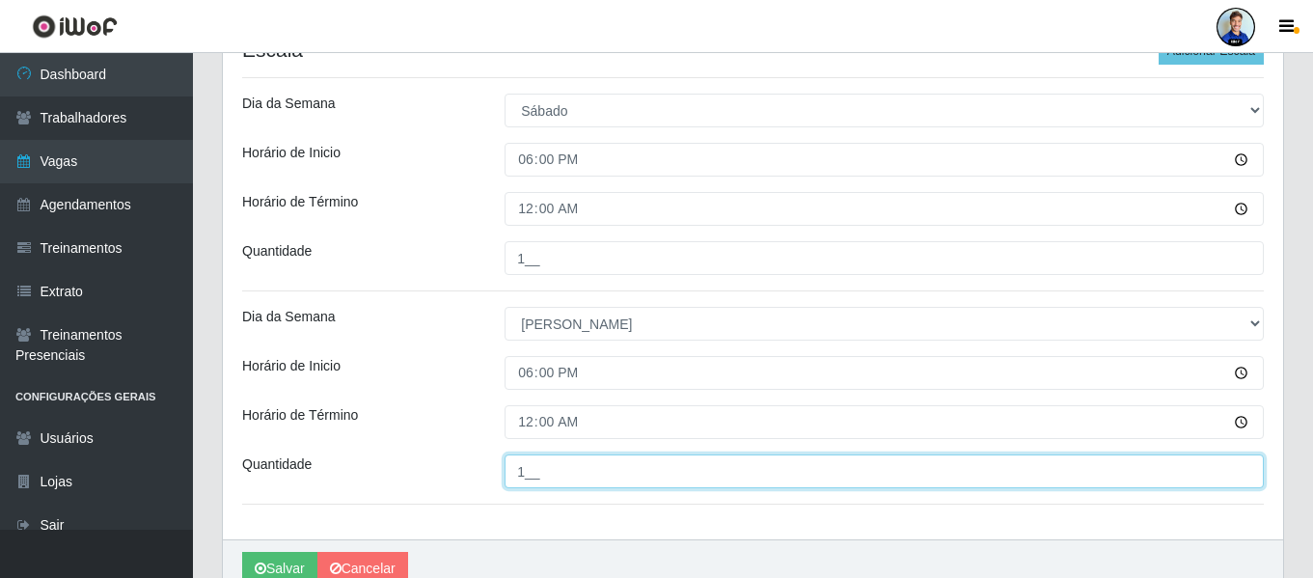
type input "1__"
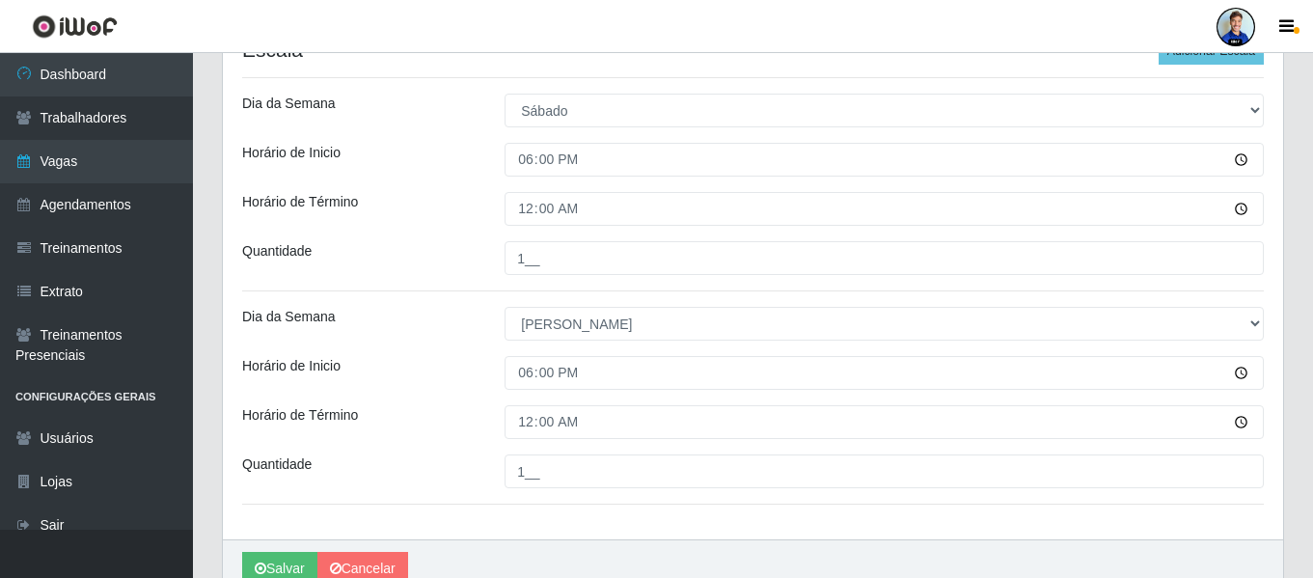
click at [476, 298] on div "Loja The Pow Pizzaria Delivery - Miramar Função [Selecione...] ASG ASG + ASG ++…" at bounding box center [753, 146] width 1060 height 786
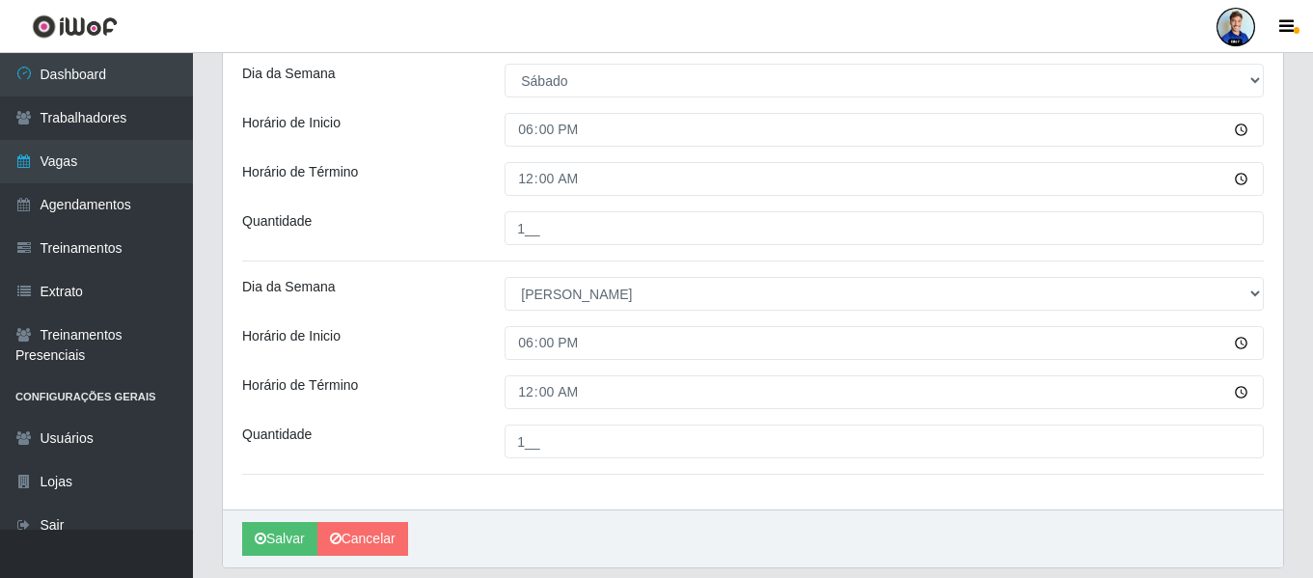
scroll to position [505, 0]
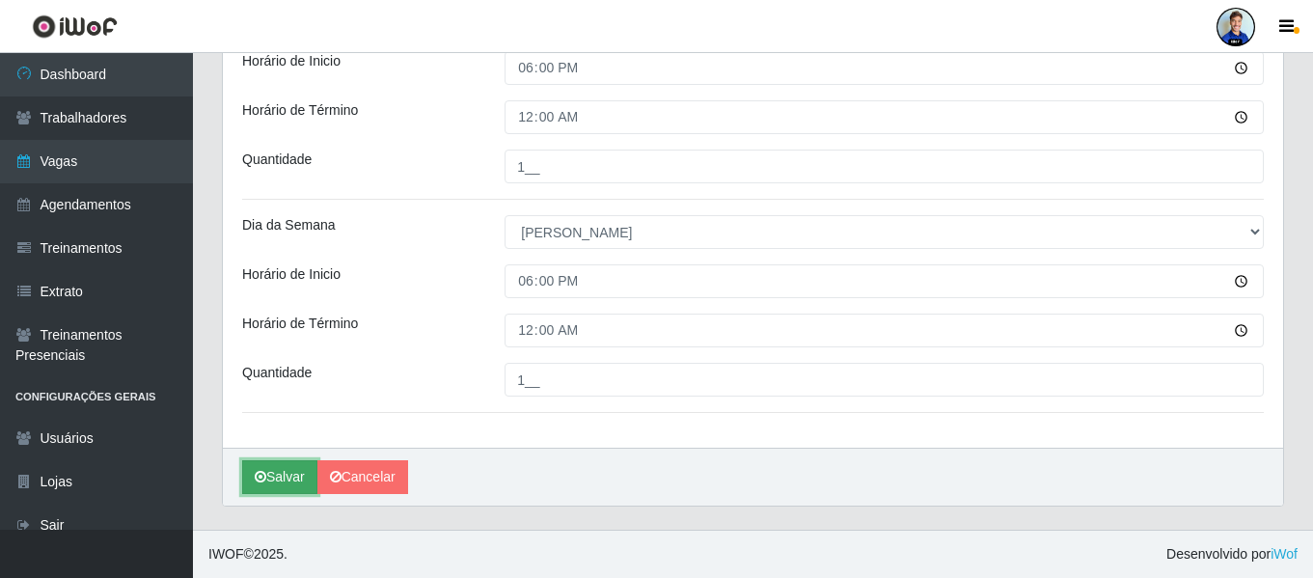
click at [279, 475] on button "Salvar" at bounding box center [279, 477] width 75 height 34
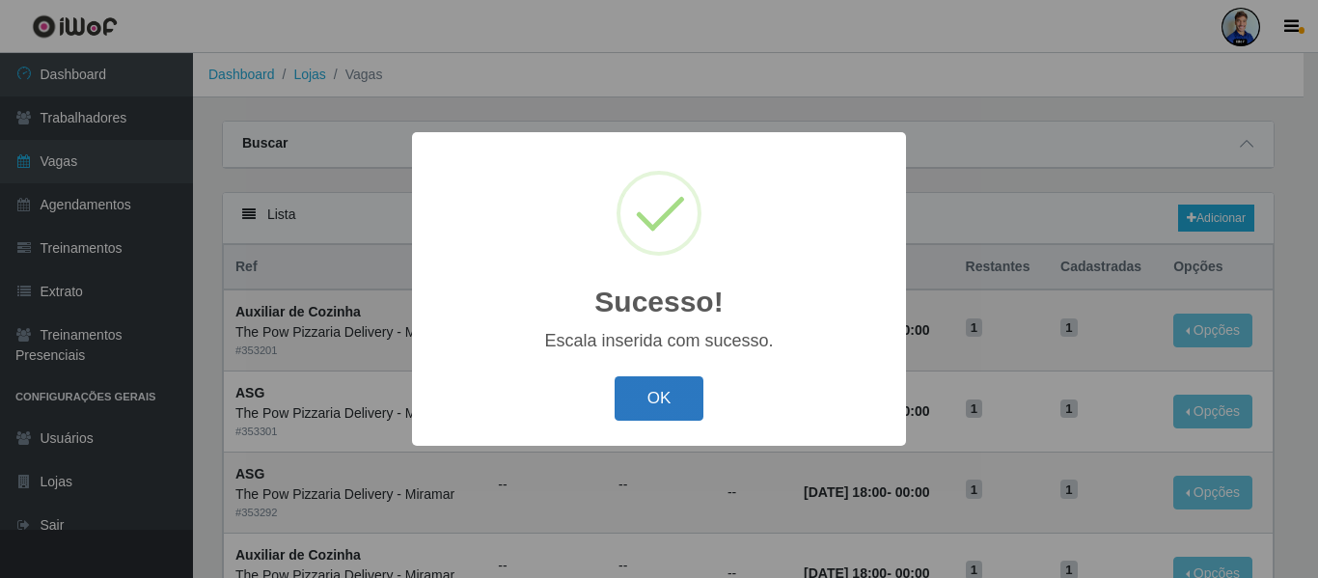
click at [644, 390] on button "OK" at bounding box center [660, 398] width 90 height 45
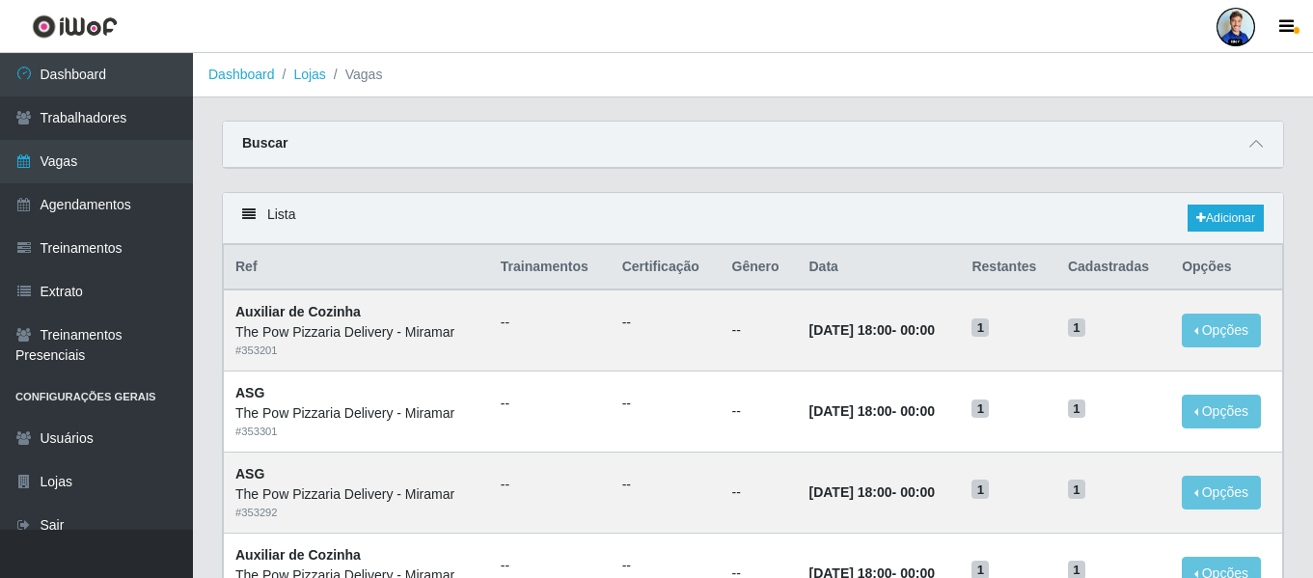
click at [798, 131] on div "Buscar" at bounding box center [753, 145] width 1060 height 46
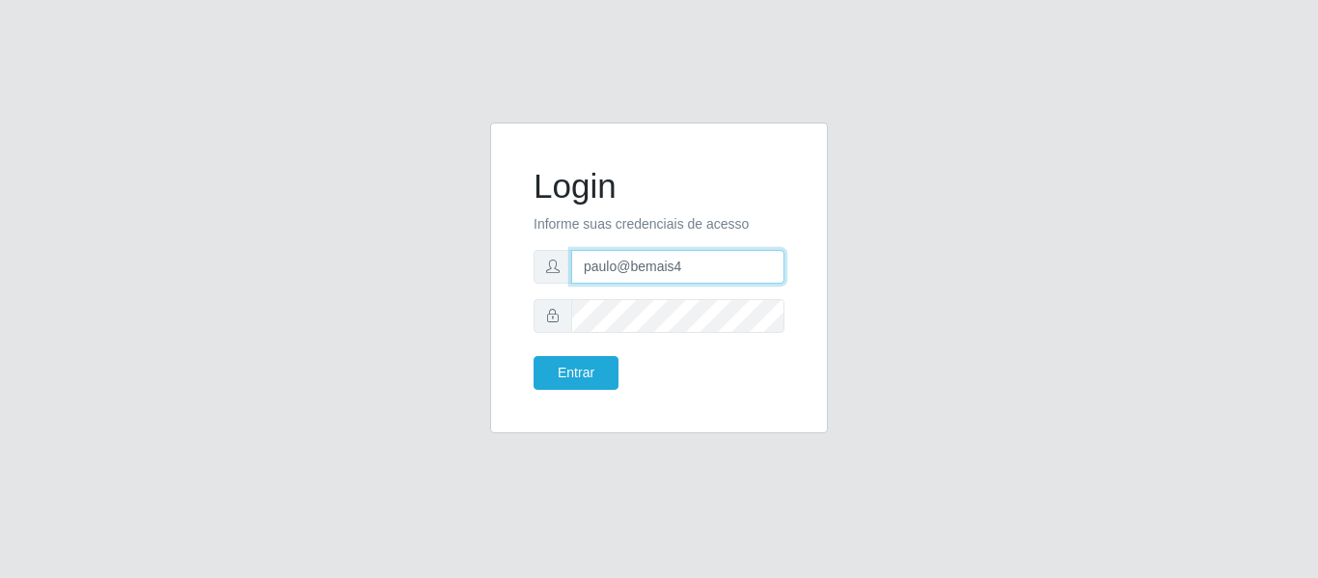
drag, startPoint x: 632, startPoint y: 262, endPoint x: 571, endPoint y: 261, distance: 60.8
click at [571, 261] on input "paulo@bemais4" at bounding box center [677, 267] width 213 height 34
type input "s"
type input "juliomarques@carone"
click at [534, 356] on button "Entrar" at bounding box center [576, 373] width 85 height 34
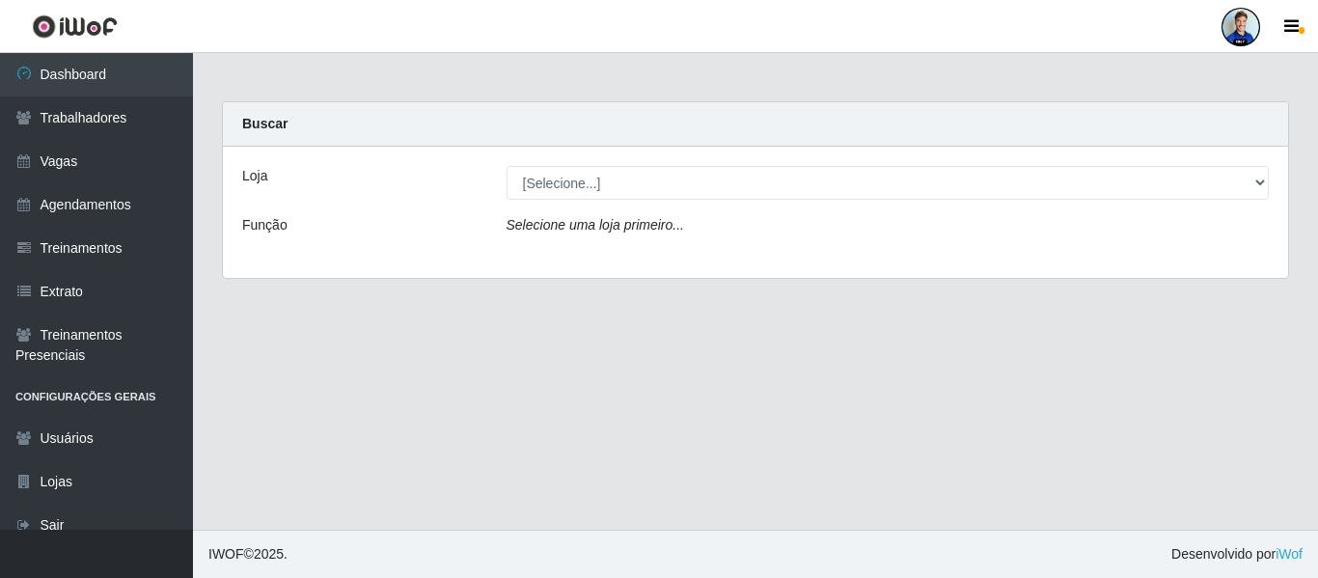
click at [670, 206] on div "Loja [Selecione...] Carone - Jardim Camburi Carone - Campo Grande Carone - Coqu…" at bounding box center [755, 212] width 1065 height 131
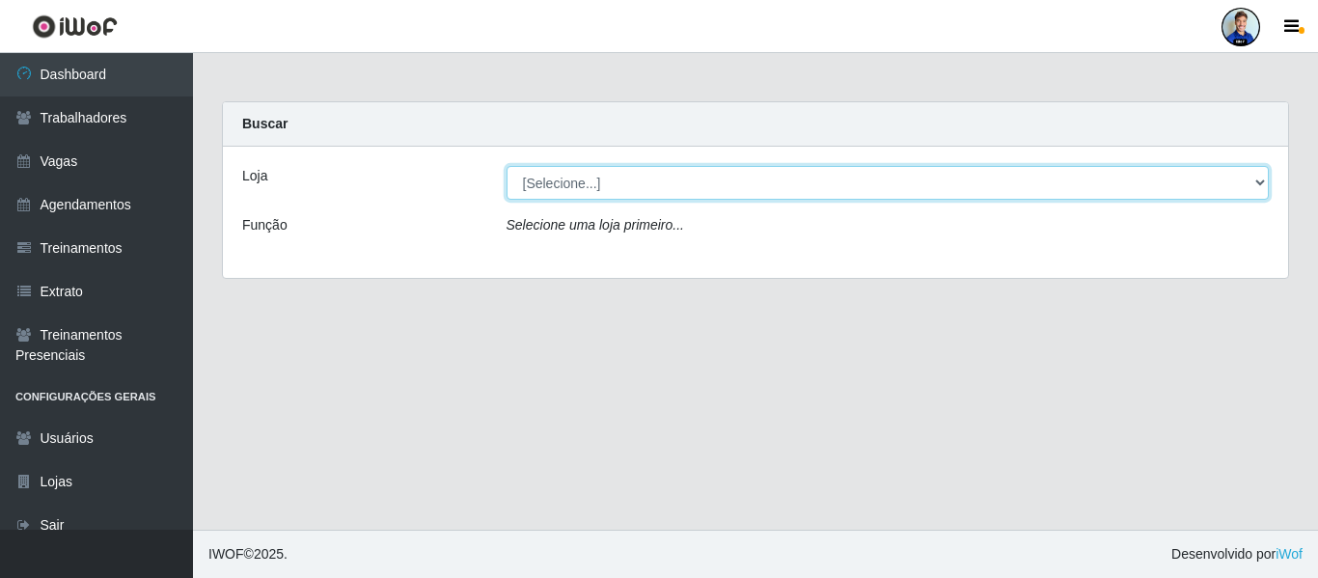
click at [651, 187] on select "[Selecione...] Carone - Jardim Camburi Carone - Campo Grande Carone - Coqueiral…" at bounding box center [888, 183] width 763 height 34
select select "507"
click at [507, 166] on select "[Selecione...] Carone - Jardim Camburi Carone - Campo Grande Carone - Coqueiral…" at bounding box center [888, 183] width 763 height 34
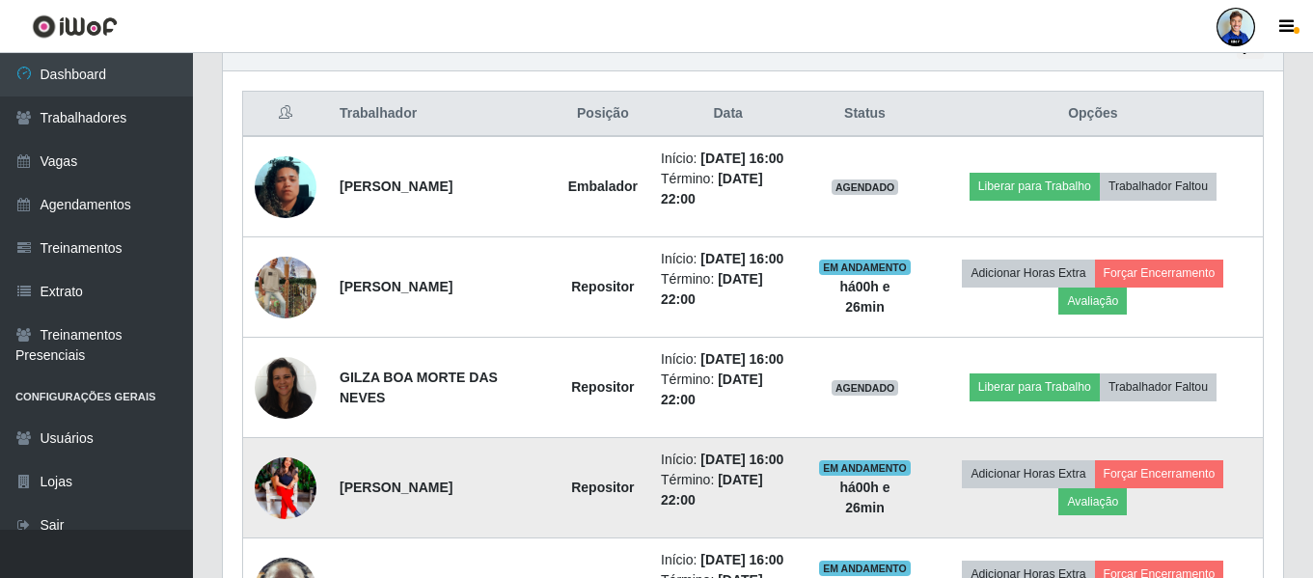
scroll to position [675, 0]
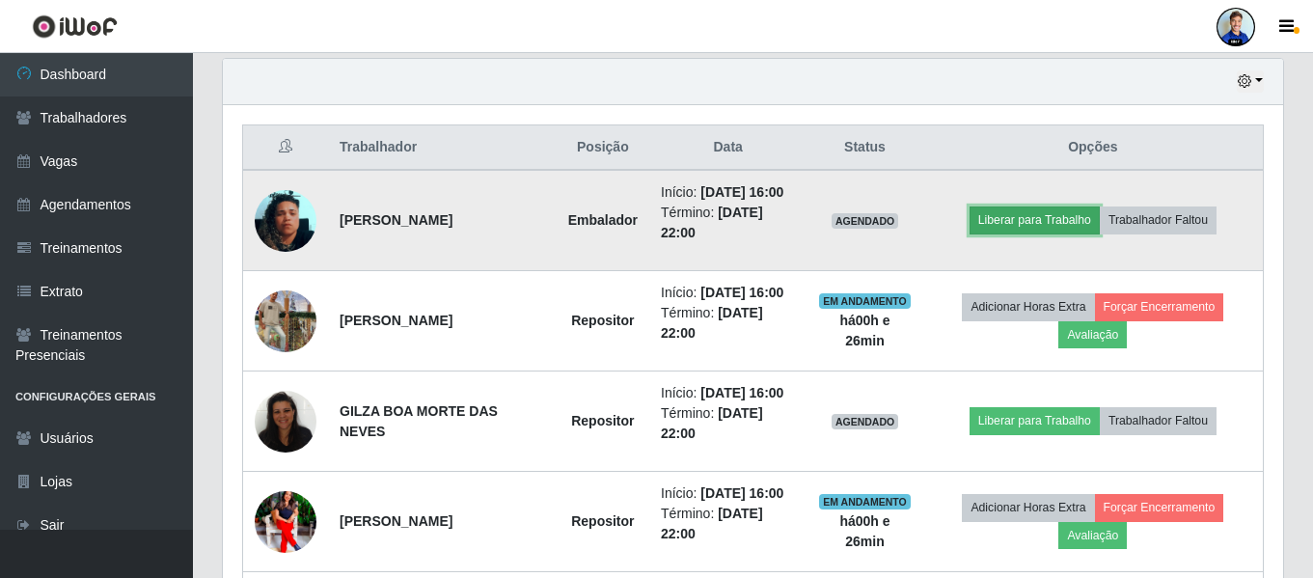
click at [1059, 233] on button "Liberar para Trabalho" at bounding box center [1035, 219] width 130 height 27
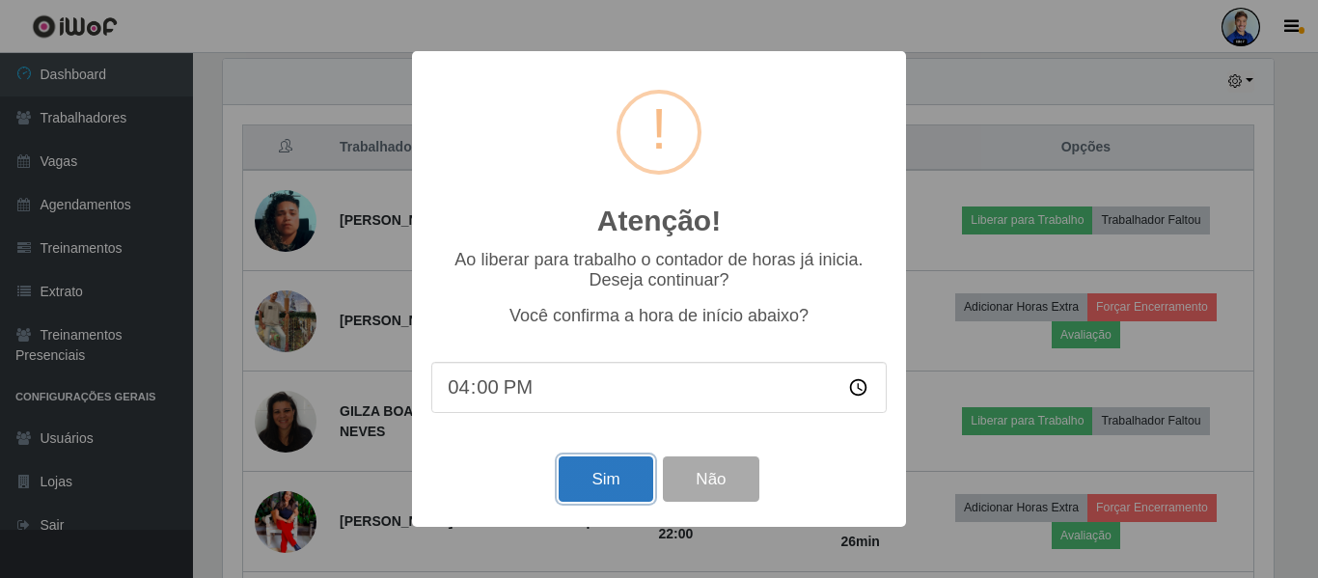
click at [630, 480] on button "Sim" at bounding box center [606, 478] width 94 height 45
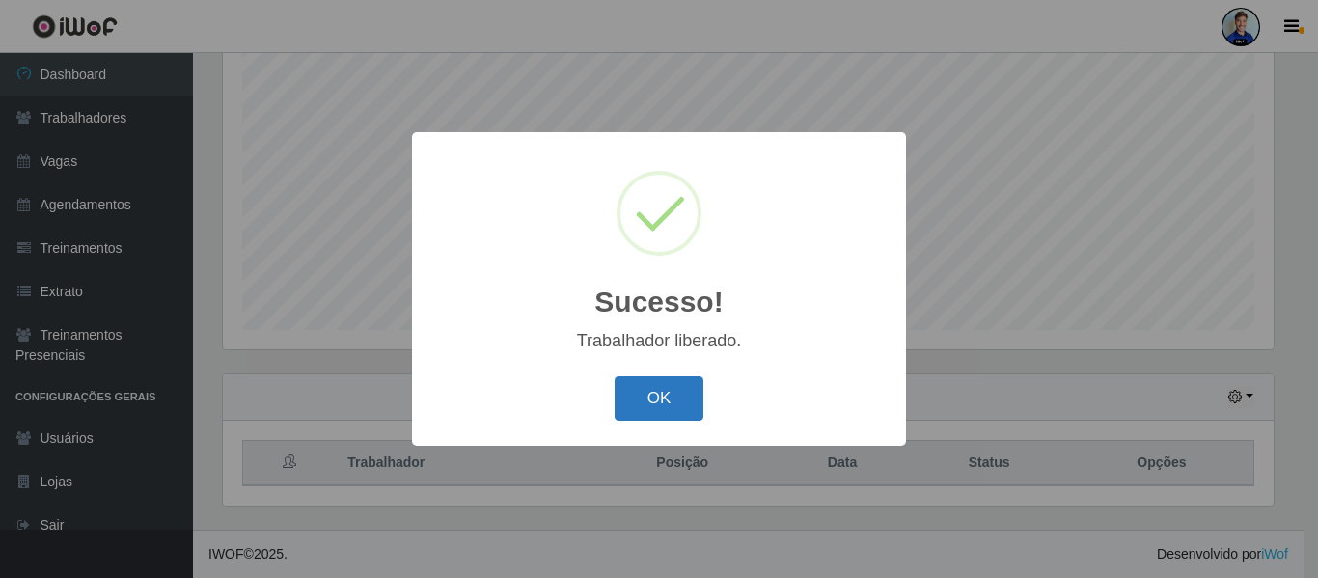
click at [674, 393] on button "OK" at bounding box center [660, 398] width 90 height 45
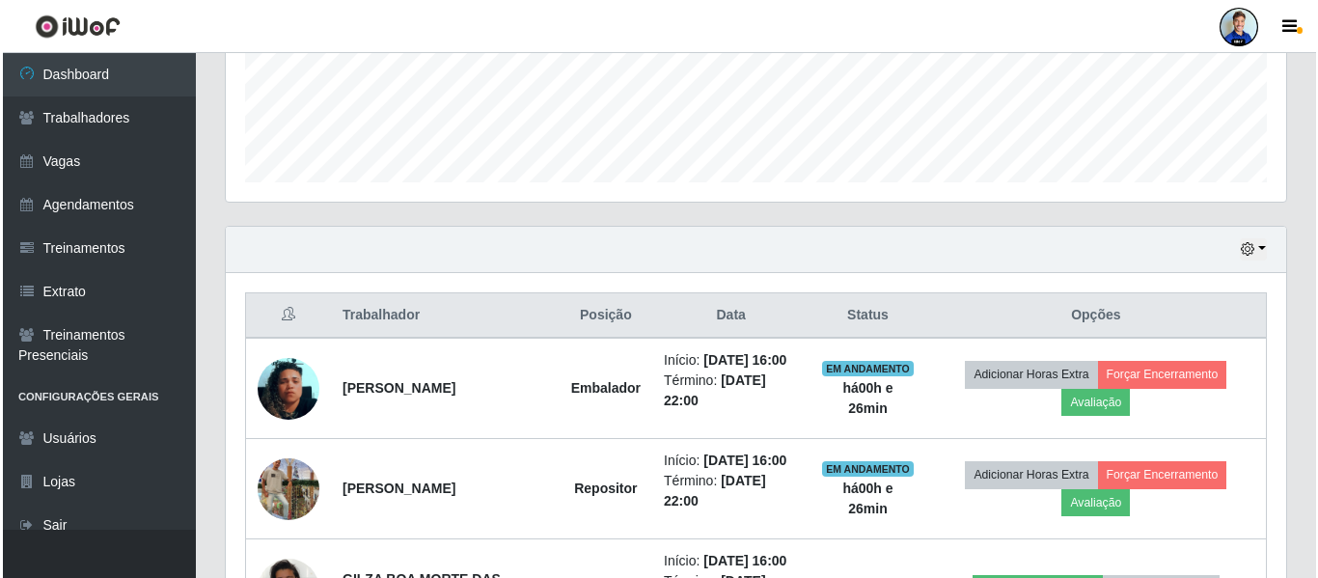
scroll to position [553, 0]
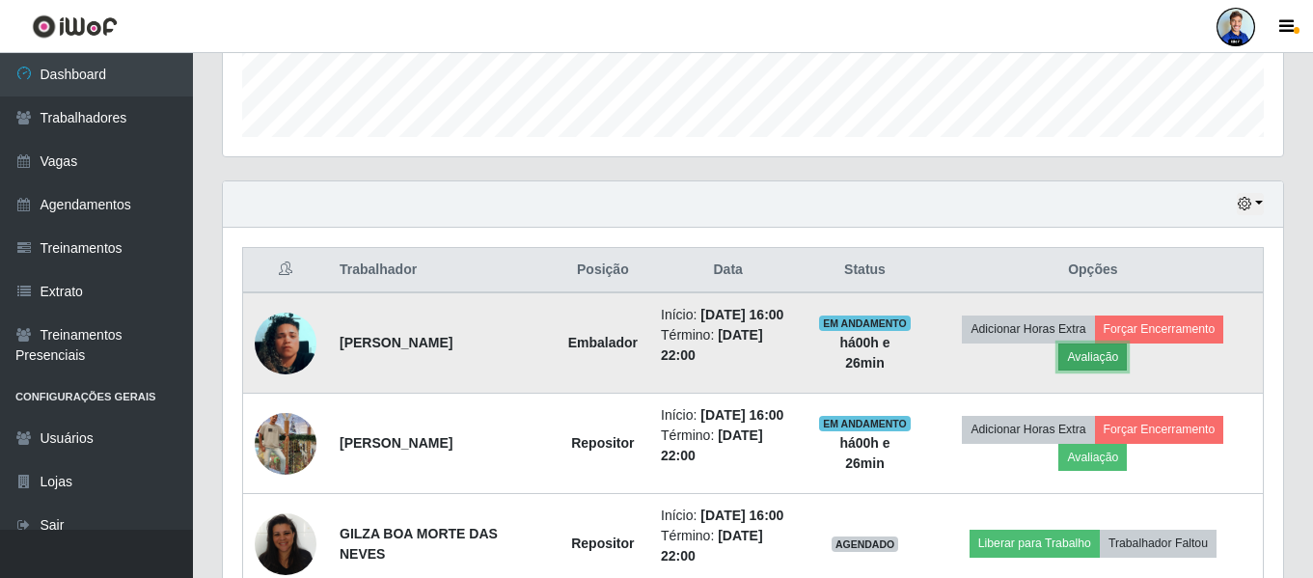
click at [1105, 370] on button "Avaliação" at bounding box center [1092, 356] width 69 height 27
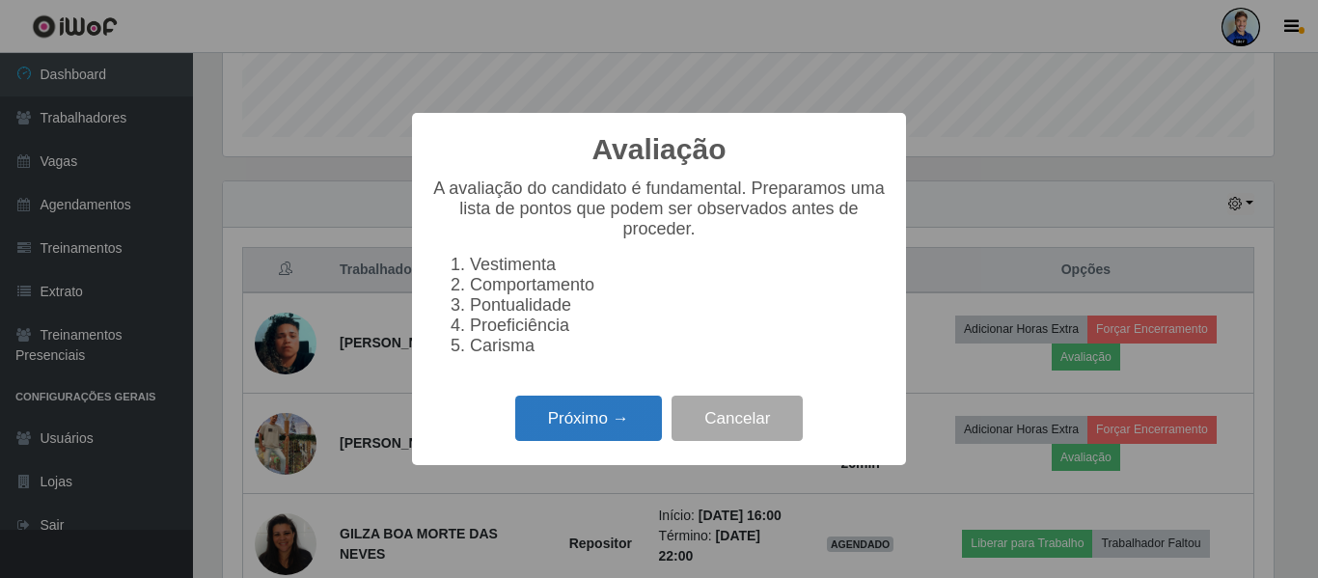
click at [597, 412] on button "Próximo →" at bounding box center [588, 418] width 147 height 45
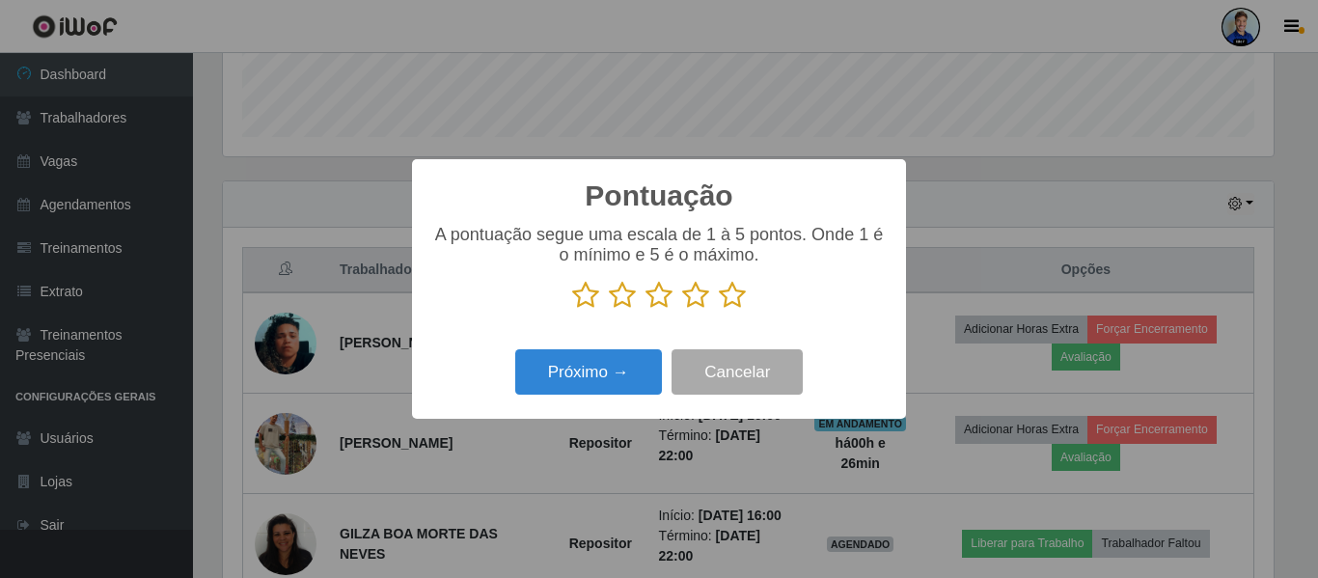
scroll to position [964406, 963756]
click at [746, 287] on p at bounding box center [658, 295] width 455 height 29
click at [727, 297] on icon at bounding box center [732, 295] width 27 height 29
click at [719, 310] on input "radio" at bounding box center [719, 310] width 0 height 0
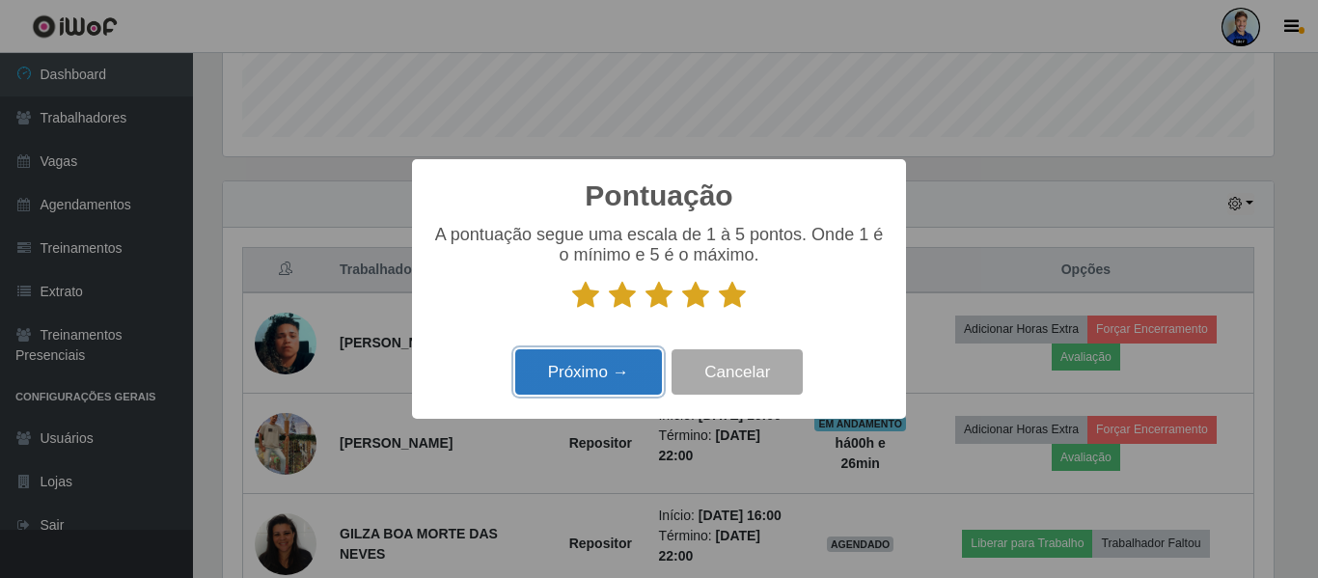
click at [613, 368] on button "Próximo →" at bounding box center [588, 371] width 147 height 45
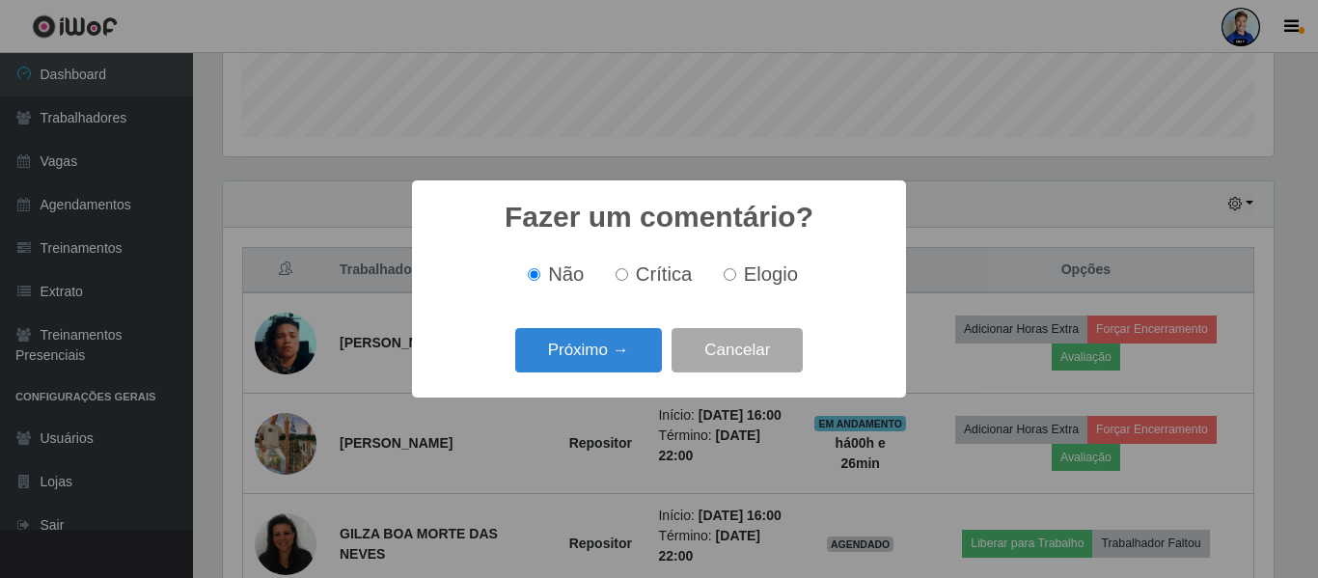
click at [731, 274] on input "Elogio" at bounding box center [730, 274] width 13 height 13
radio input "true"
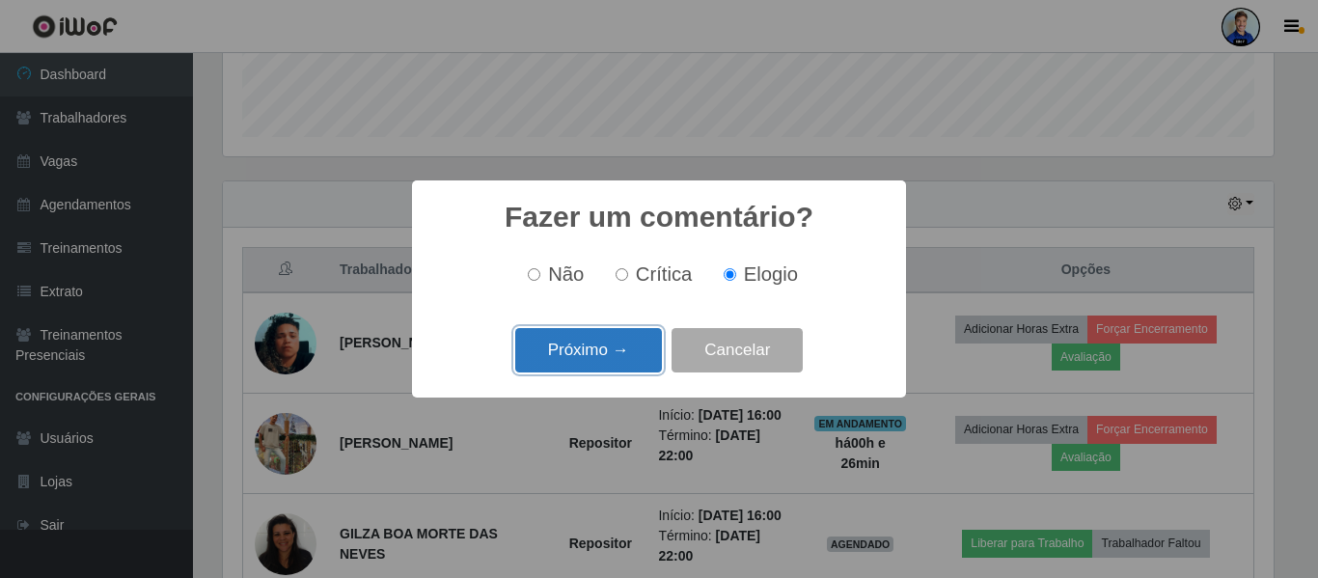
click at [612, 343] on button "Próximo →" at bounding box center [588, 350] width 147 height 45
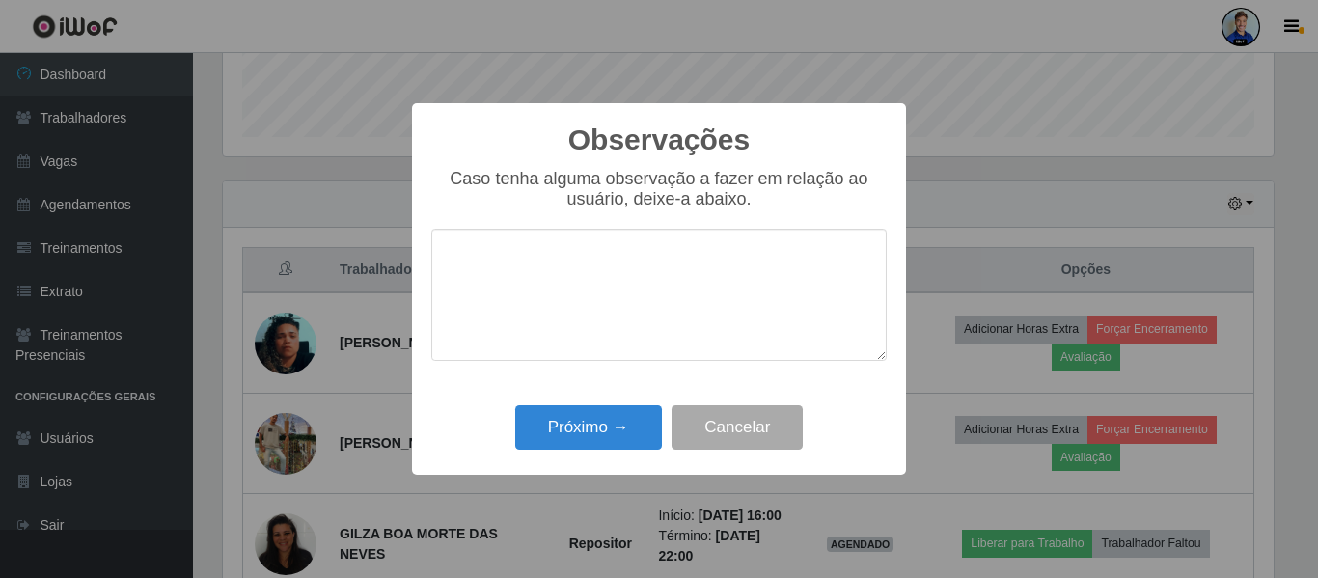
type textarea "U"
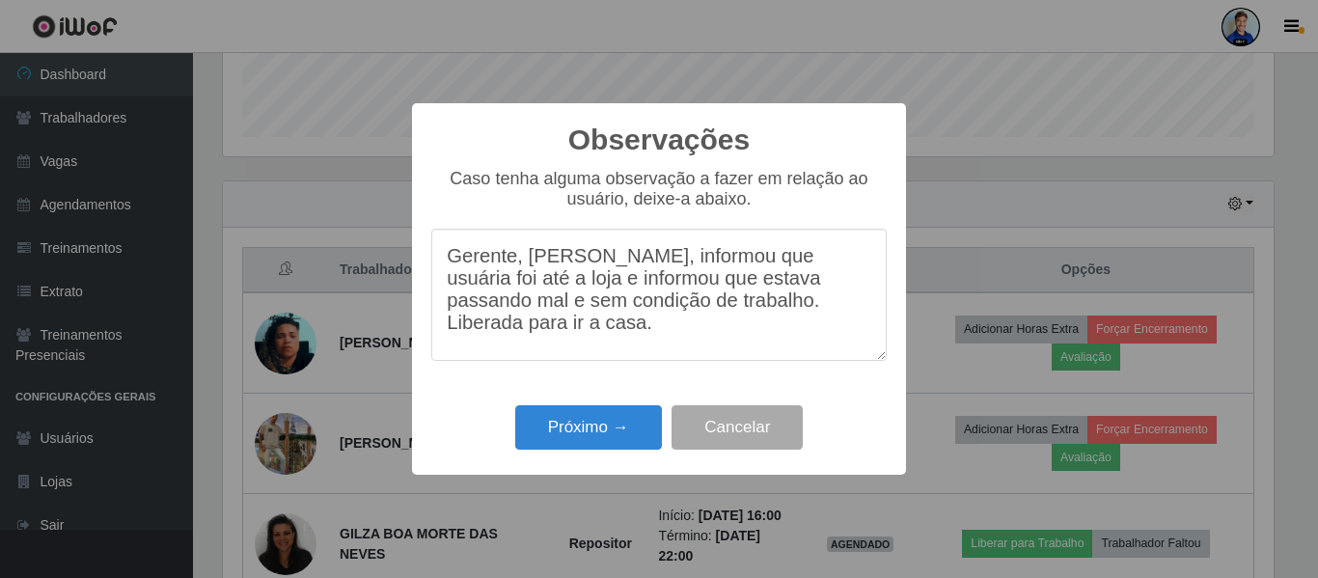
click at [783, 318] on textarea "Gerente, Eugênio, informou que usuária foi até a loja e informou que estava pas…" at bounding box center [658, 295] width 455 height 132
type textarea "Gerente, Eugênio, informou que usuária foi até a loja e informou que estava pas…"
click at [622, 437] on button "Próximo →" at bounding box center [588, 427] width 147 height 45
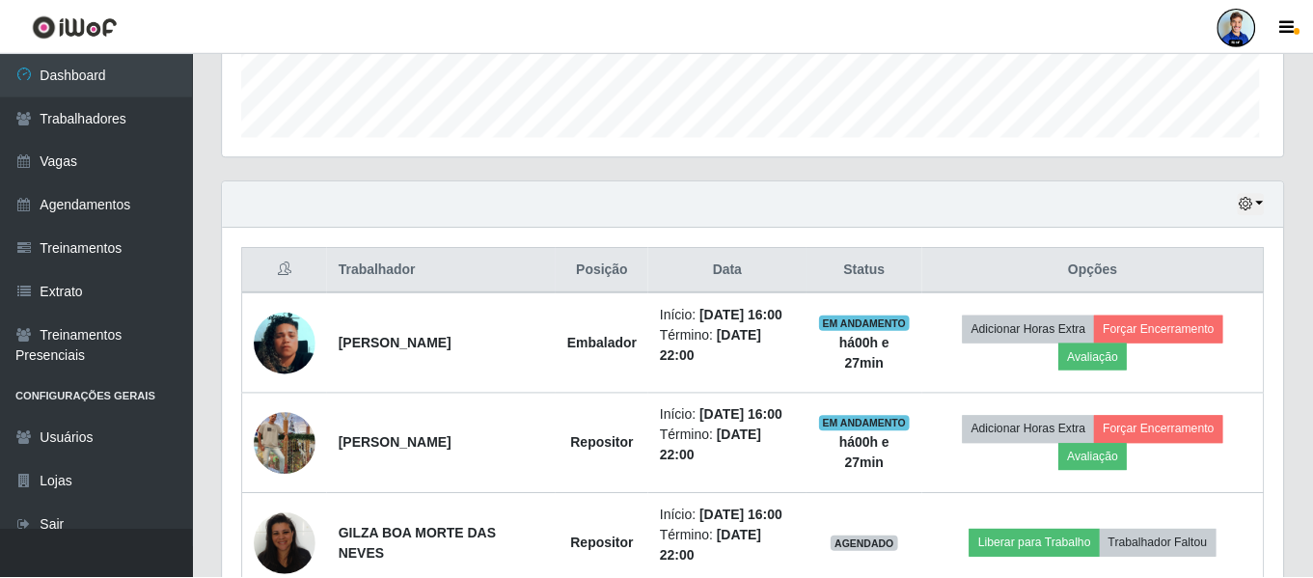
scroll to position [400, 1060]
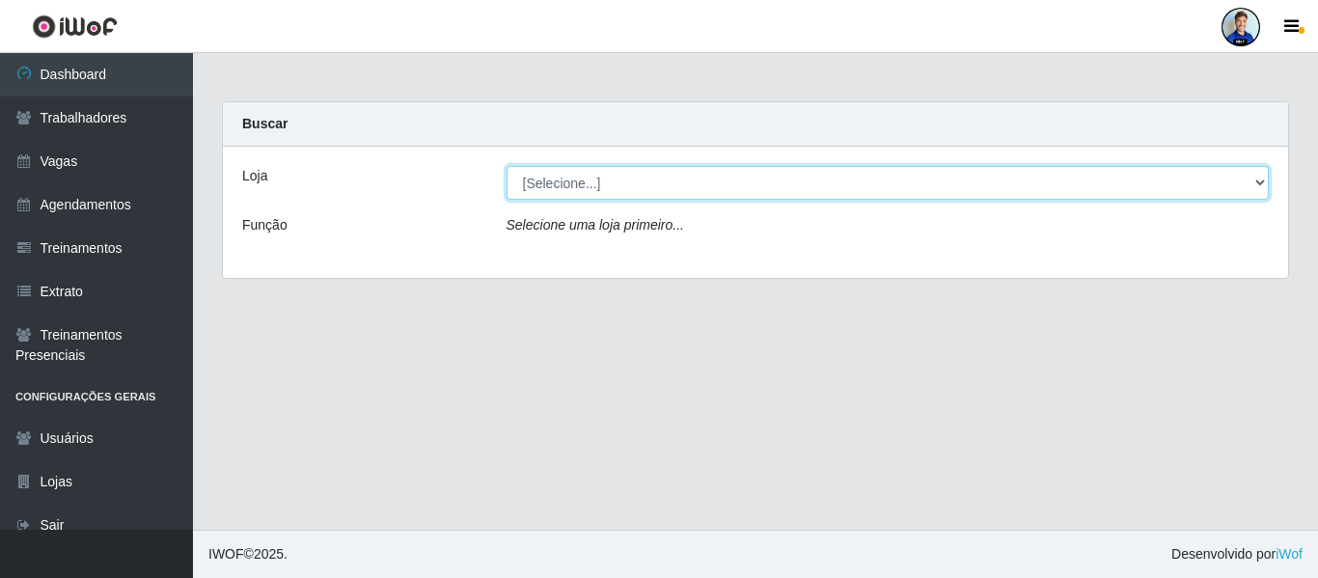
click at [572, 199] on select "[Selecione...] [GEOGRAPHIC_DATA] - [GEOGRAPHIC_DATA] [GEOGRAPHIC_DATA] - [GEOGR…" at bounding box center [888, 183] width 763 height 34
select select "507"
click at [507, 166] on select "[Selecione...] [GEOGRAPHIC_DATA] - [GEOGRAPHIC_DATA] [GEOGRAPHIC_DATA] - [GEOGR…" at bounding box center [888, 183] width 763 height 34
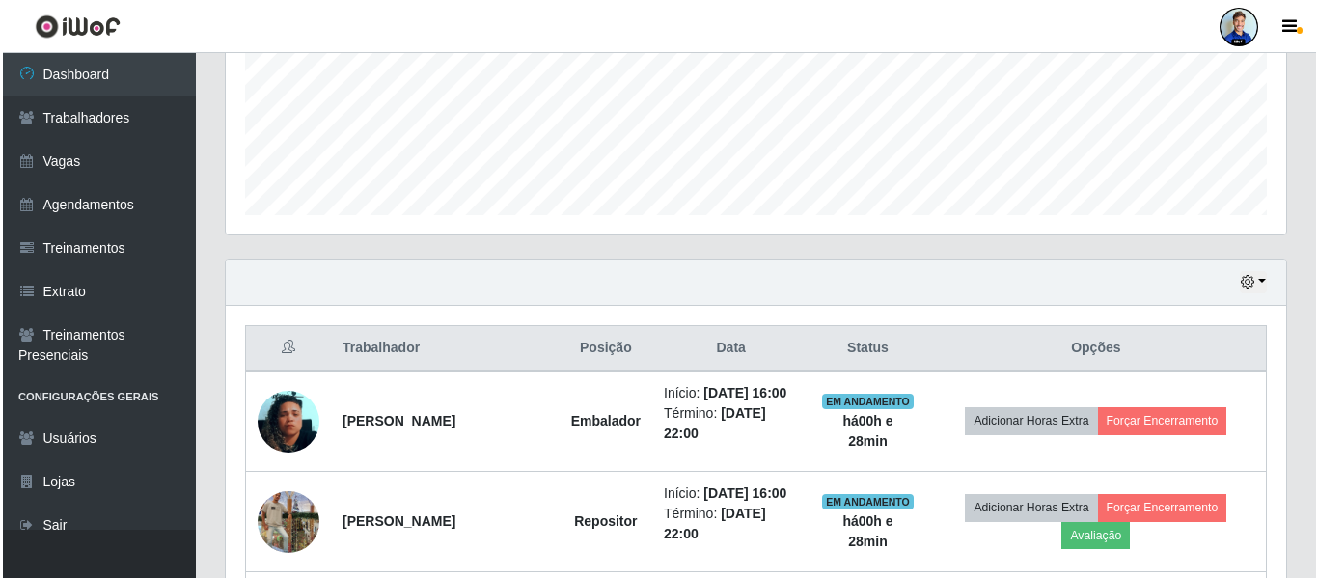
scroll to position [476, 0]
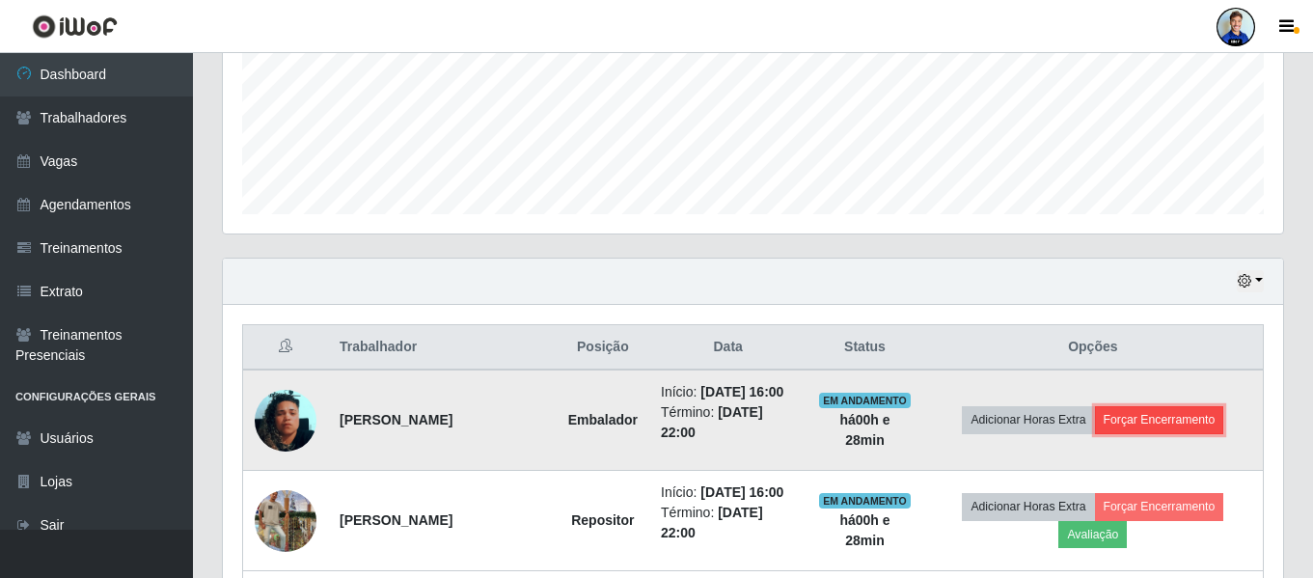
click at [1170, 429] on button "Forçar Encerramento" at bounding box center [1159, 419] width 129 height 27
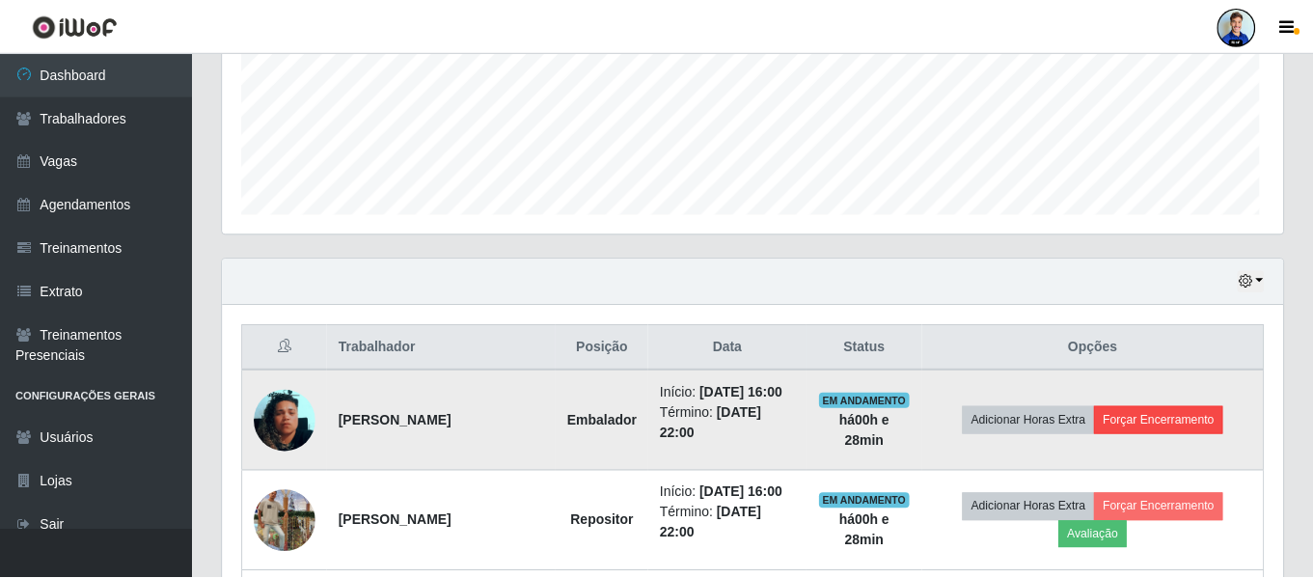
scroll to position [400, 1051]
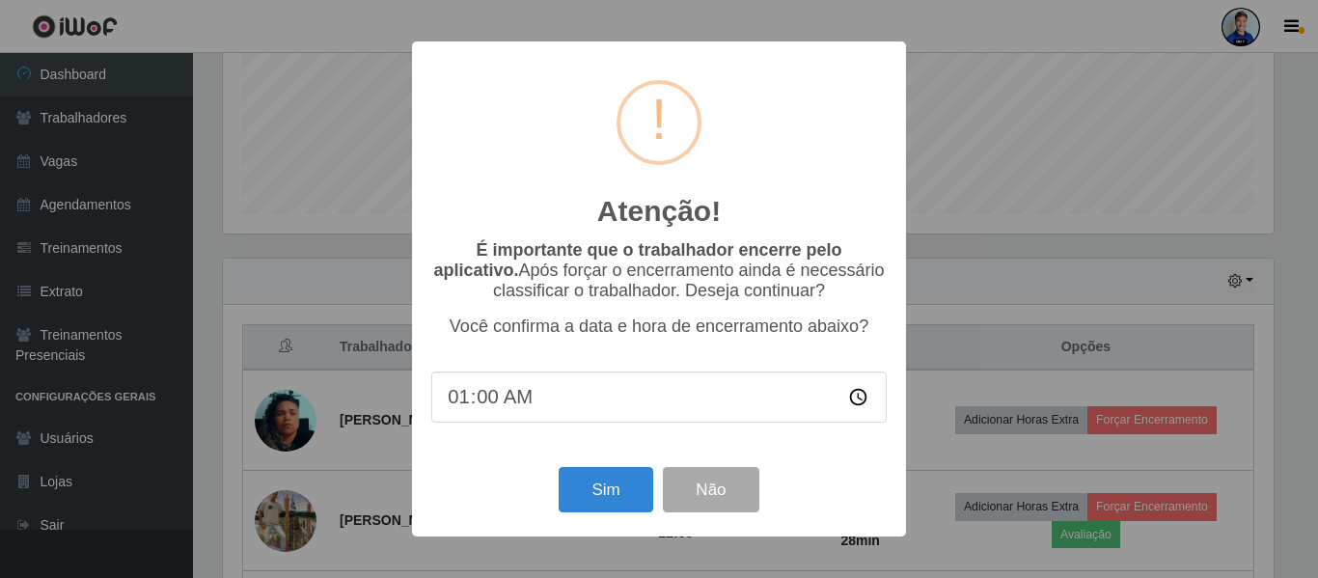
type input "16:00"
click at [612, 491] on button "Sim" at bounding box center [606, 489] width 94 height 45
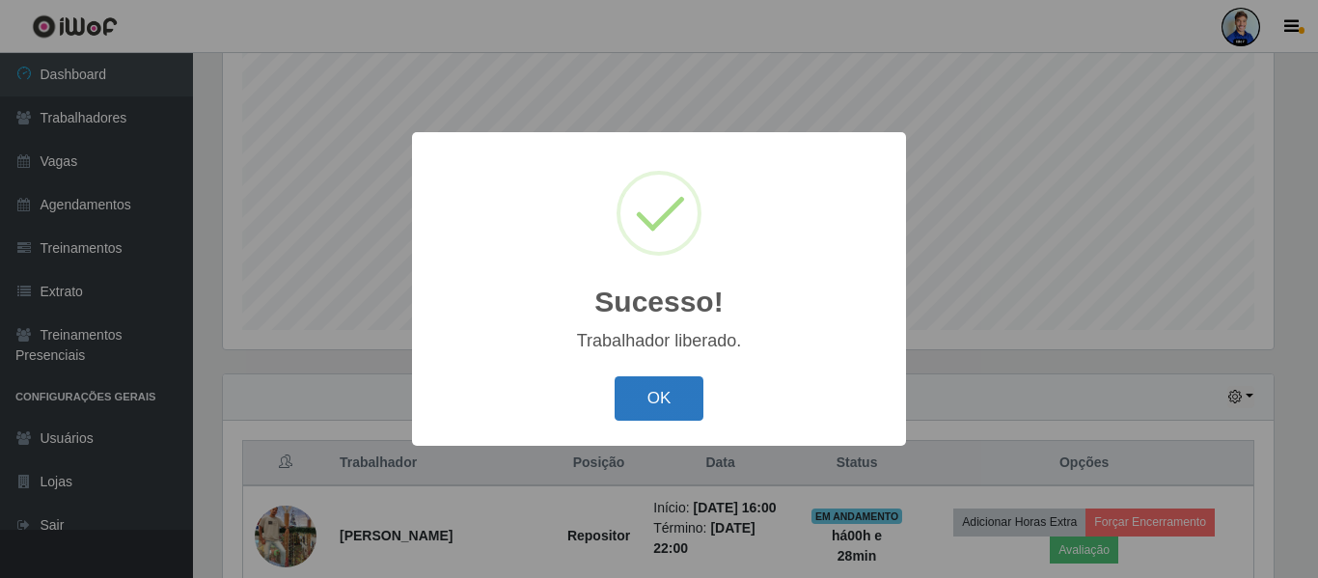
click at [655, 397] on button "OK" at bounding box center [660, 398] width 90 height 45
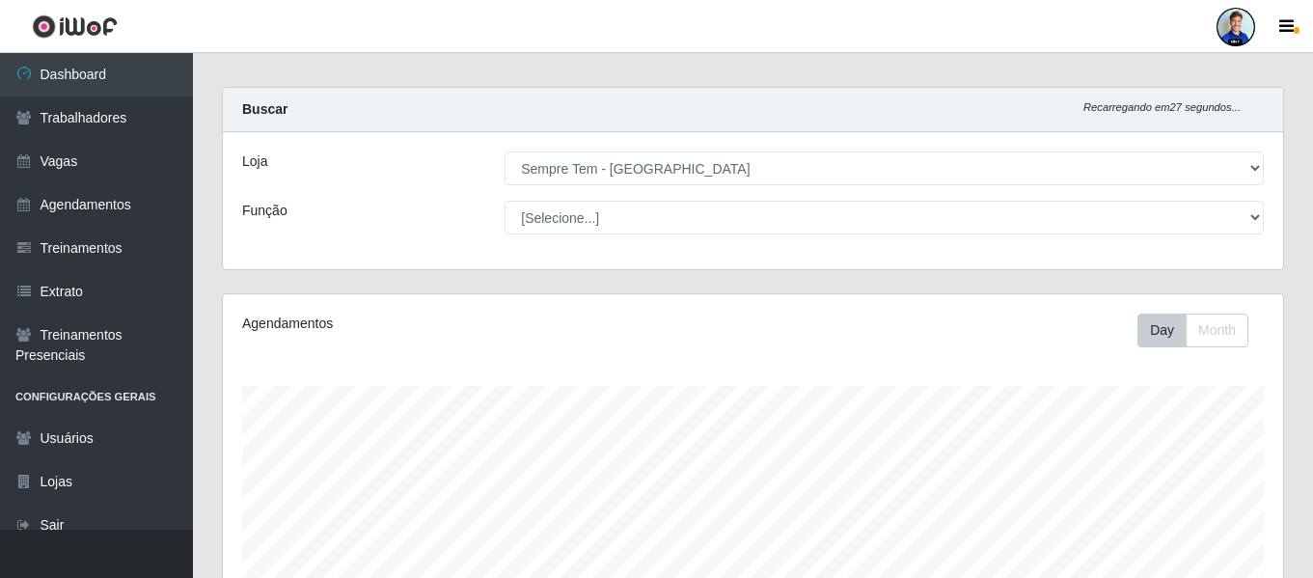
scroll to position [0, 0]
